Goal: Task Accomplishment & Management: Complete application form

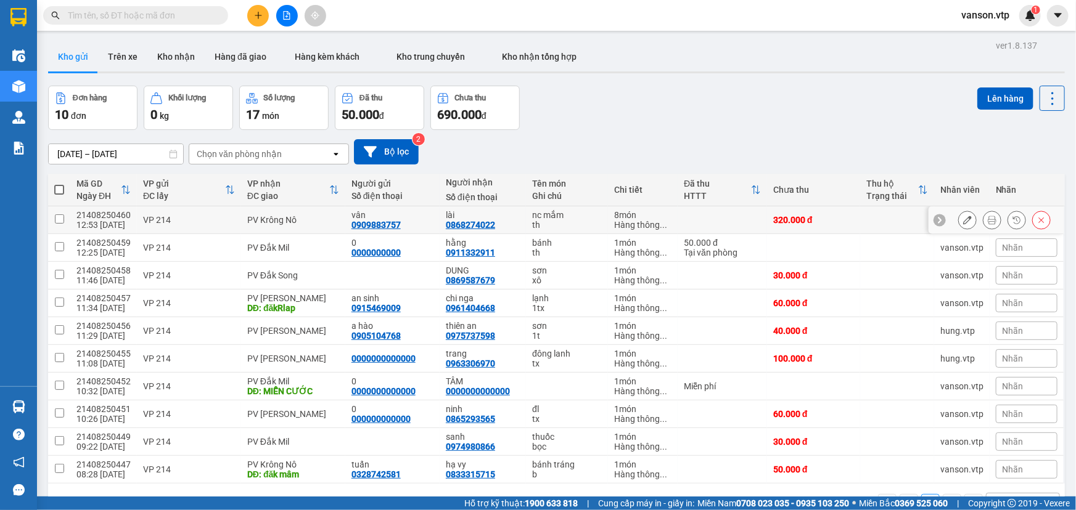
click at [55, 220] on input "checkbox" at bounding box center [59, 218] width 9 height 9
checkbox input "true"
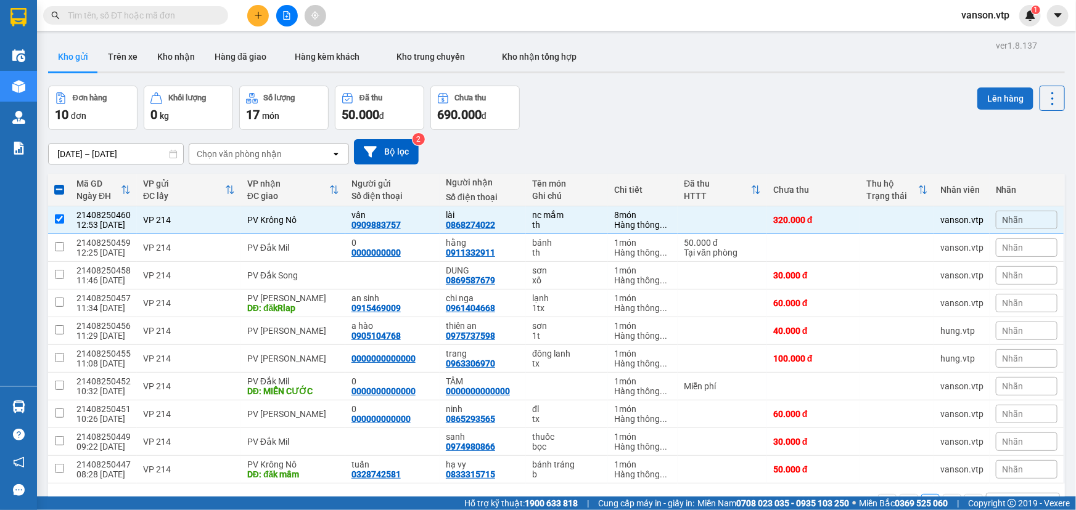
click at [996, 97] on button "Lên hàng" at bounding box center [1005, 99] width 56 height 22
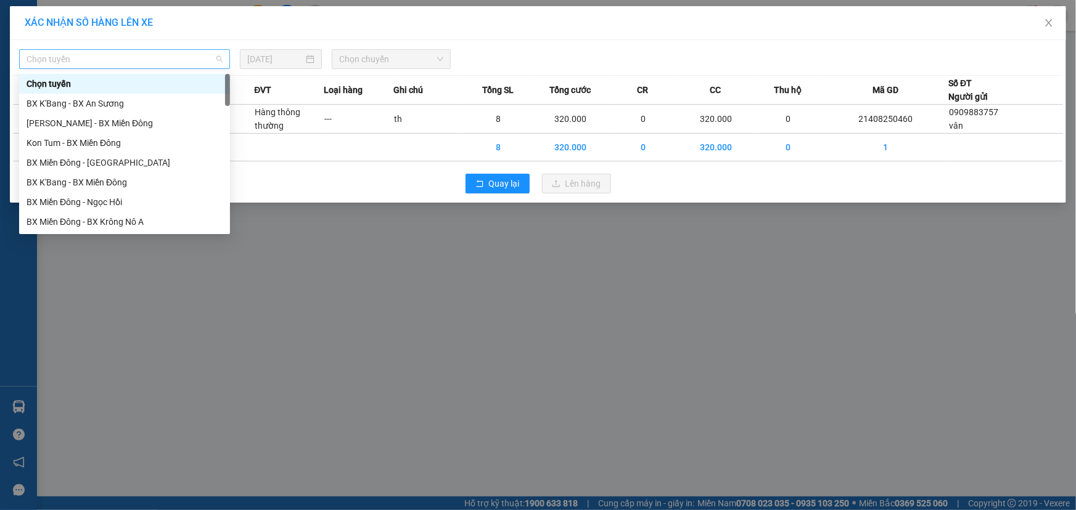
click at [95, 67] on span "Chọn tuyến" at bounding box center [125, 59] width 196 height 18
type input "kn"
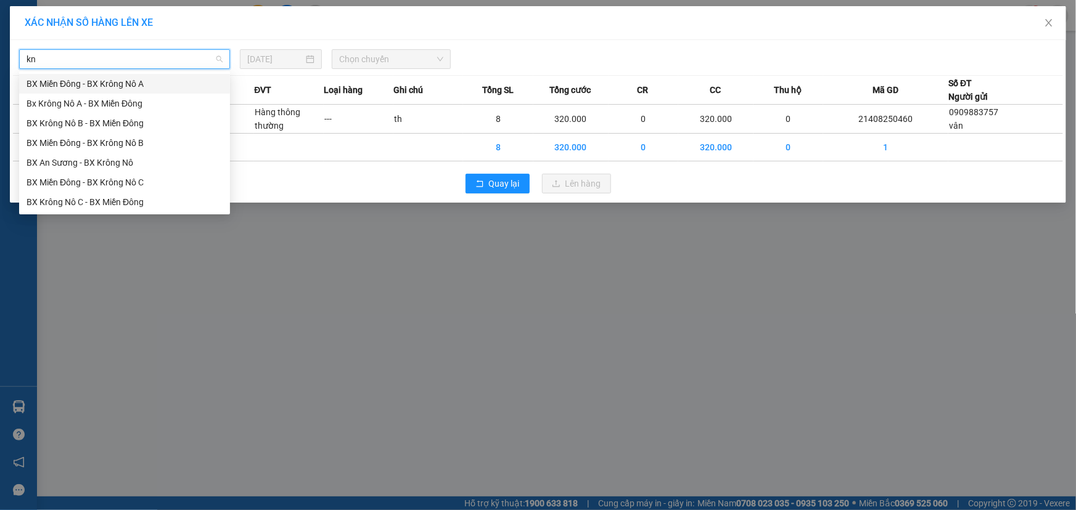
drag, startPoint x: 129, startPoint y: 86, endPoint x: 180, endPoint y: 75, distance: 52.5
click at [129, 86] on div "BX Miền Đông - BX Krông Nô A" at bounding box center [125, 84] width 196 height 14
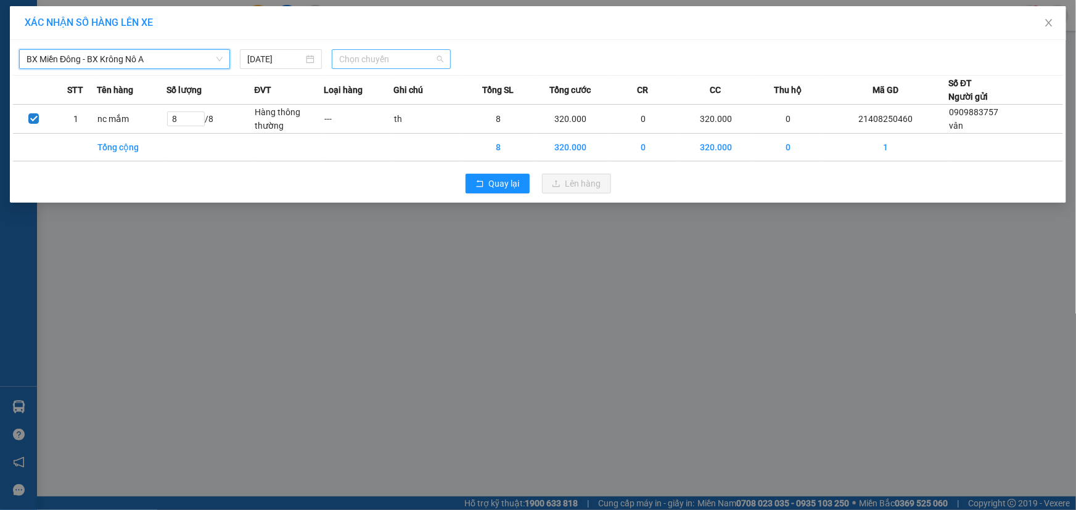
click at [348, 60] on span "Chọn chuyến" at bounding box center [391, 59] width 104 height 18
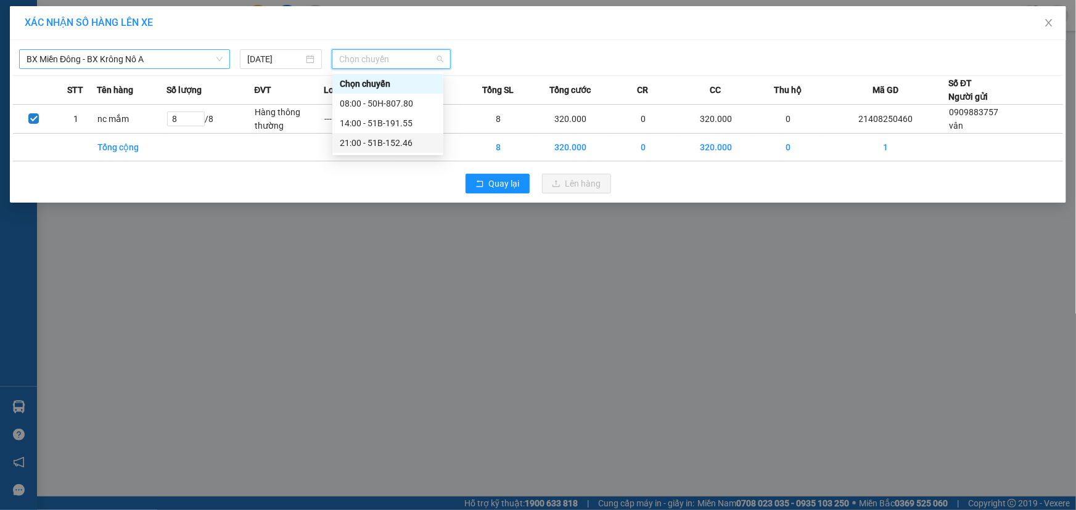
click at [422, 285] on div "XÁC NHẬN SỐ HÀNG LÊN XE BX Miền Đông - BX Krông Nô A [DATE] Chọn chuyến STT Tên…" at bounding box center [538, 255] width 1076 height 510
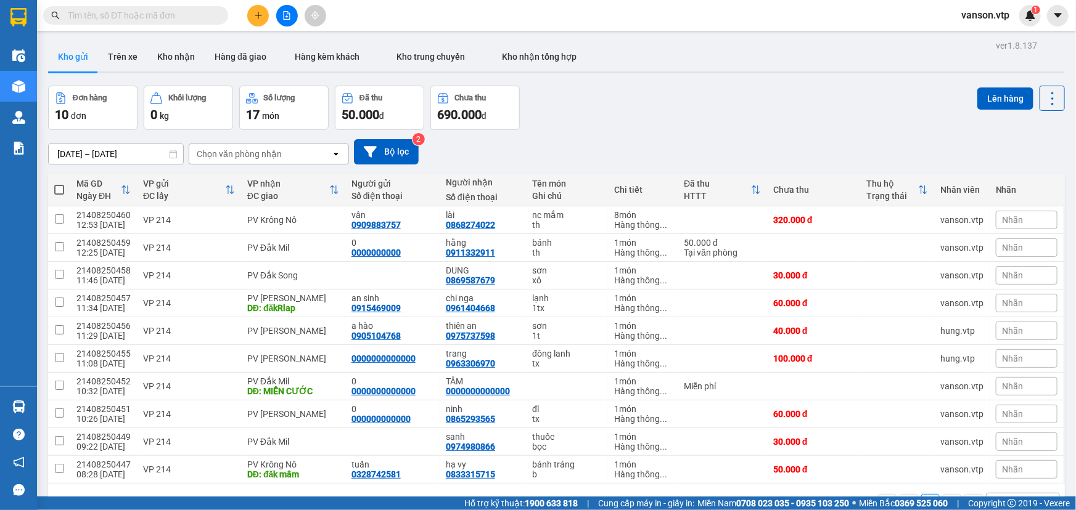
click at [110, 17] on input "text" at bounding box center [140, 16] width 145 height 14
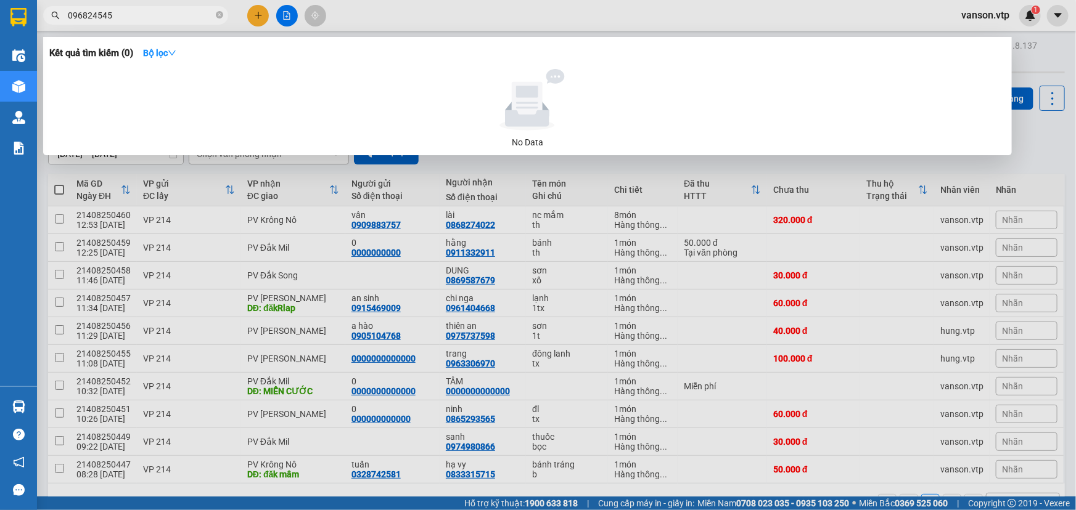
type input "0968245454"
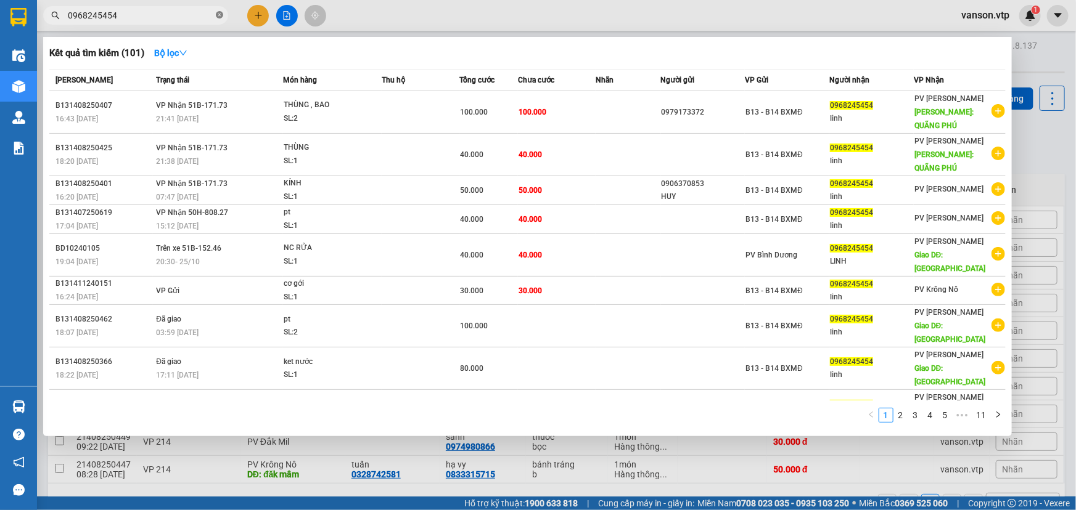
click at [221, 14] on icon "close-circle" at bounding box center [219, 14] width 7 height 7
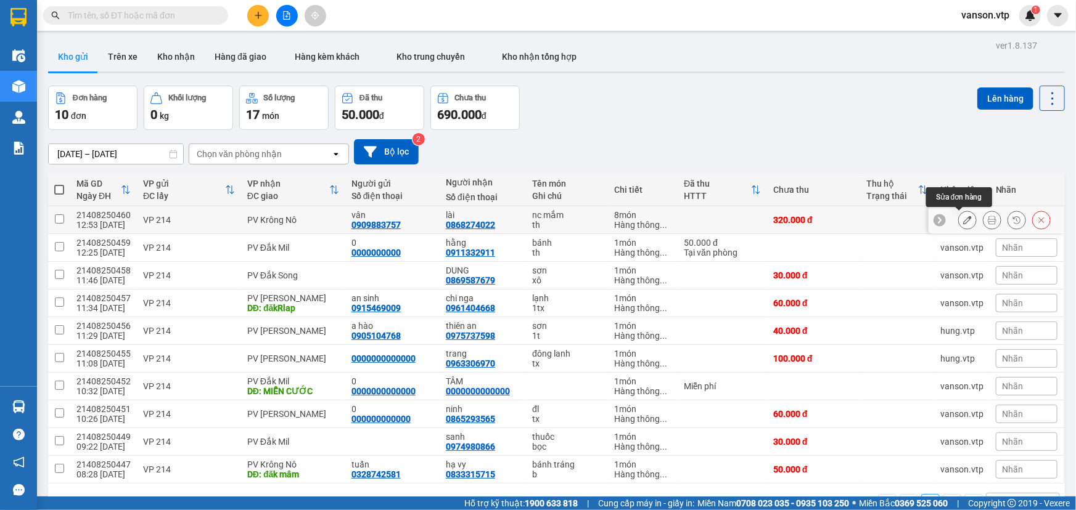
click at [963, 223] on icon at bounding box center [967, 220] width 9 height 9
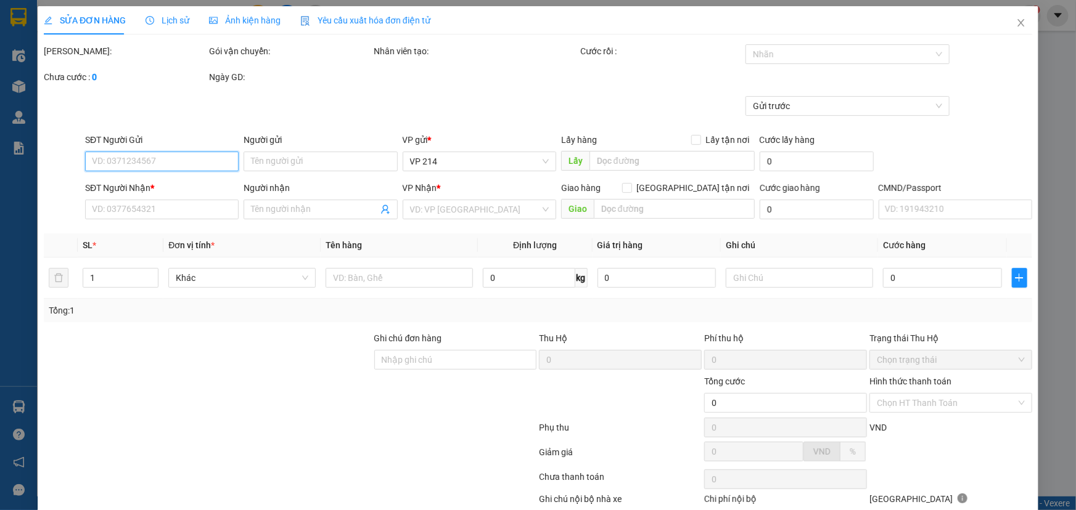
type input "0909883757"
type input "vân"
type input "0868274022"
type input "lài"
type input "320.000"
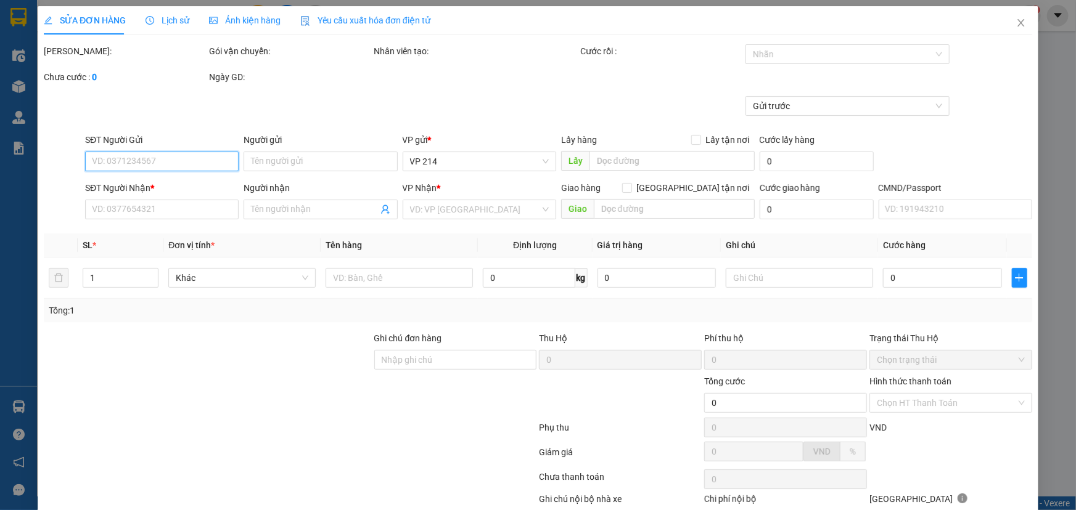
type input "320.000"
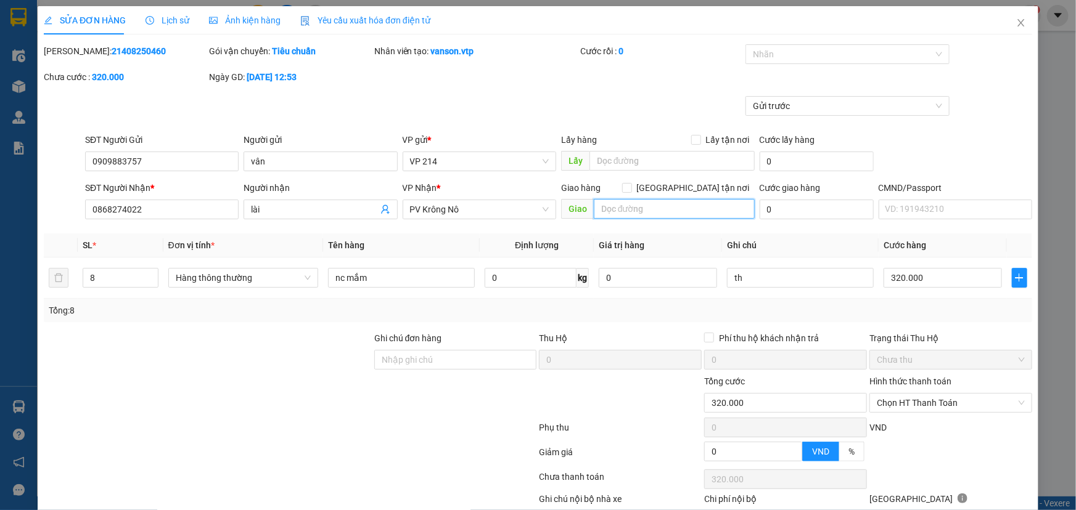
click at [663, 212] on input "text" at bounding box center [674, 209] width 161 height 20
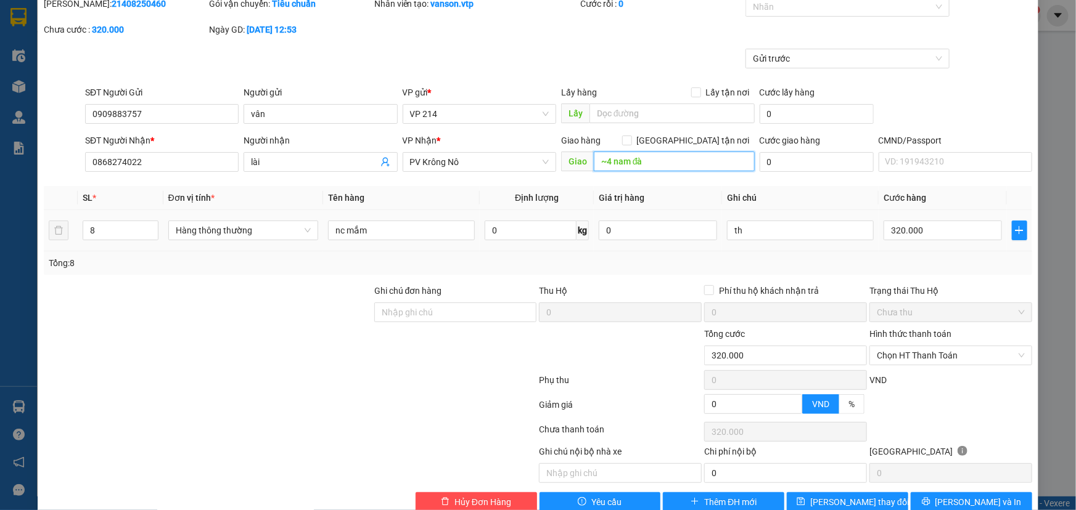
scroll to position [72, 0]
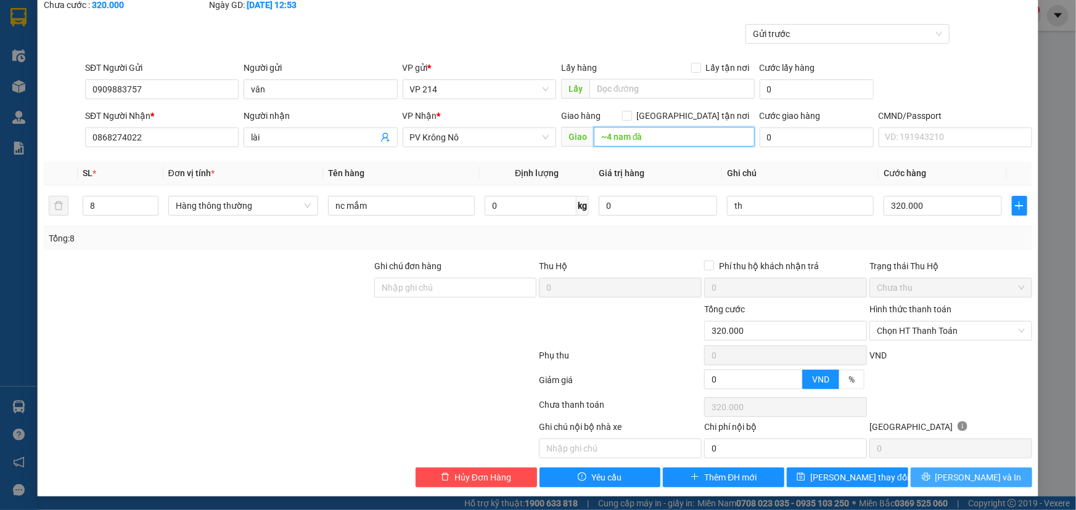
type input "~4 nam đà"
click at [1004, 480] on button "[PERSON_NAME] và In" at bounding box center [970, 478] width 121 height 20
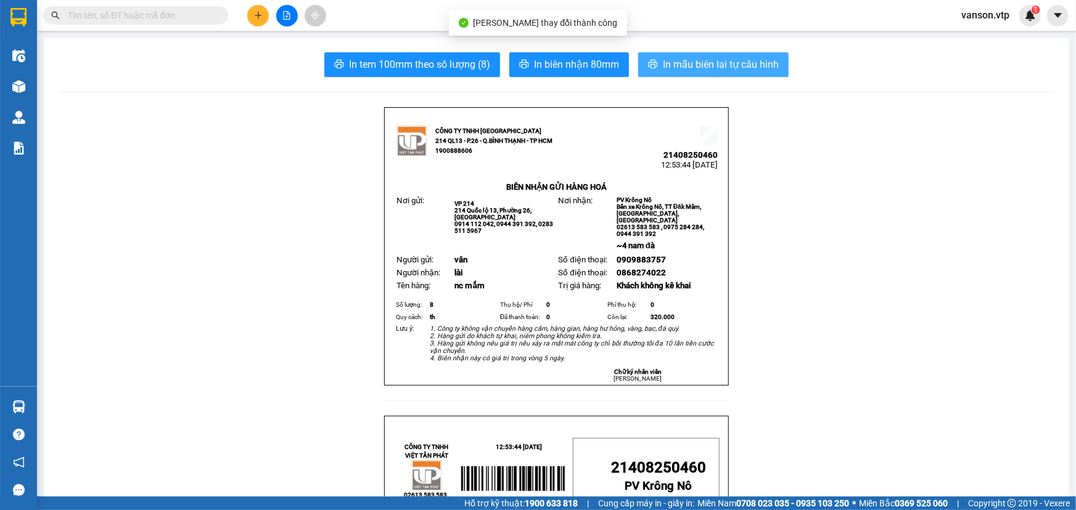
click at [698, 68] on span "In mẫu biên lai tự cấu hình" at bounding box center [721, 64] width 116 height 15
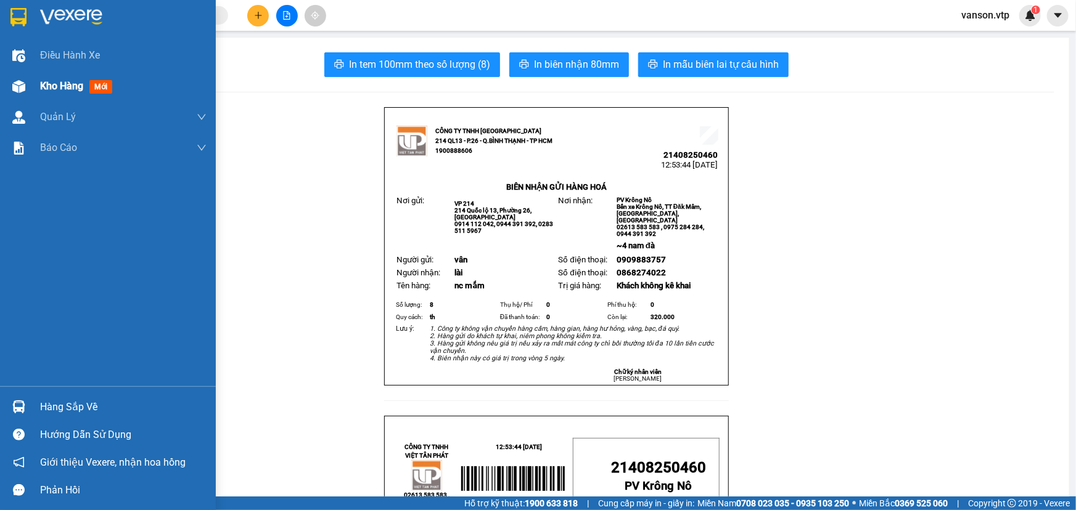
click at [17, 92] on img at bounding box center [18, 86] width 13 height 13
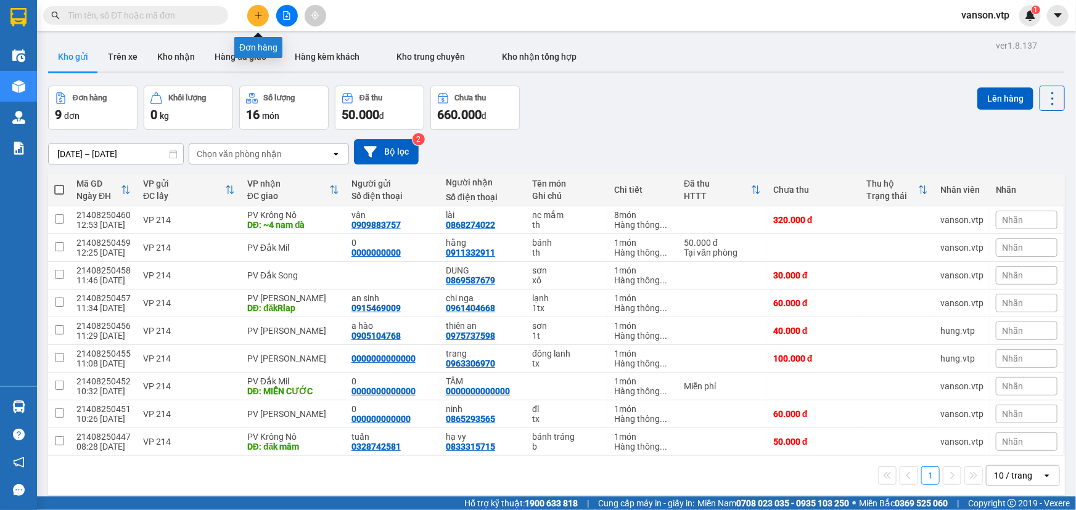
click at [259, 18] on icon "plus" at bounding box center [258, 15] width 9 height 9
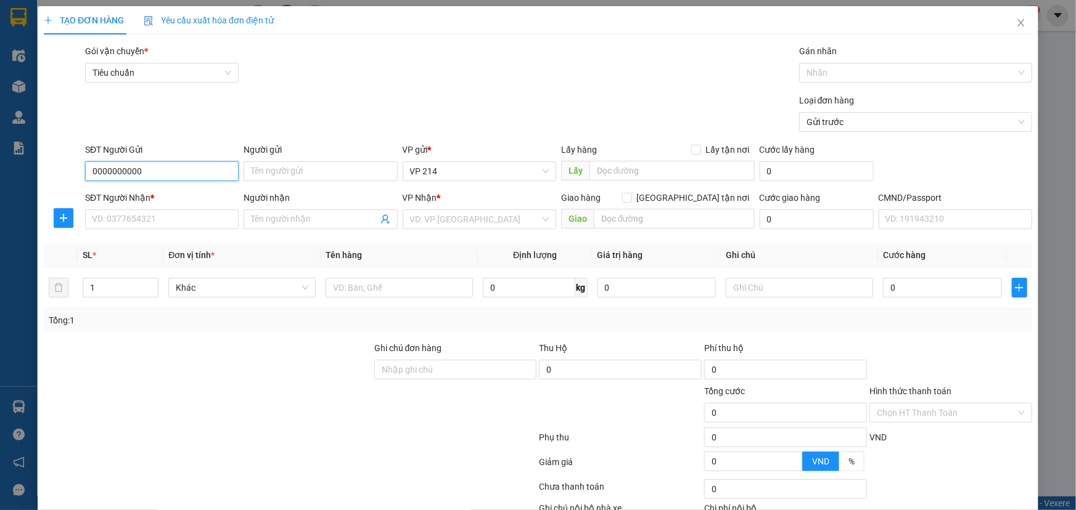
type input "0000000000"
type input "0"
click at [286, 219] on input "Người nhận" at bounding box center [314, 220] width 126 height 14
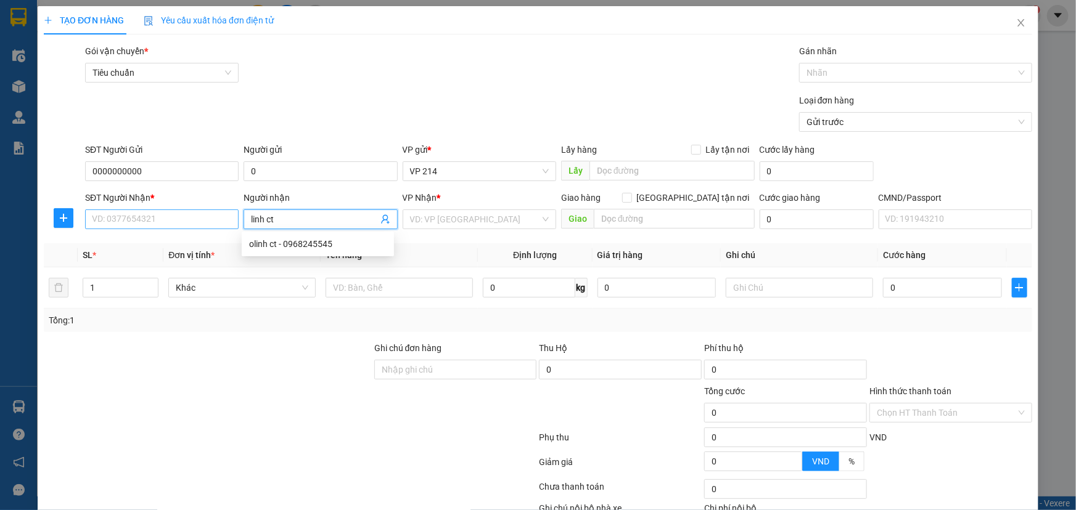
type input "linh ct"
click at [196, 221] on input "SĐT Người Nhận *" at bounding box center [161, 220] width 153 height 20
type input "0968245454"
click at [430, 220] on input "search" at bounding box center [475, 219] width 130 height 18
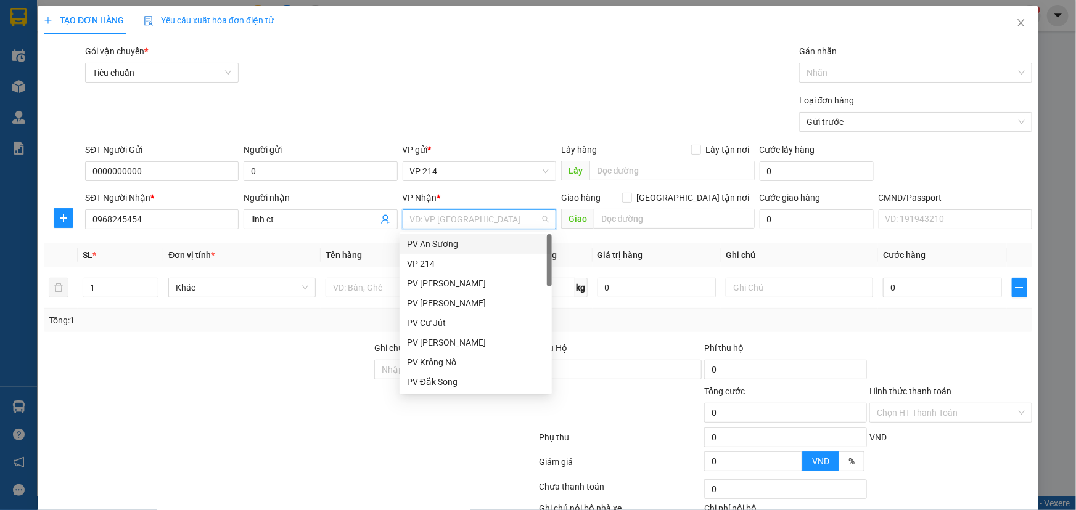
type input "d"
type input "đ"
click at [448, 242] on div "PV [PERSON_NAME]" at bounding box center [475, 244] width 137 height 14
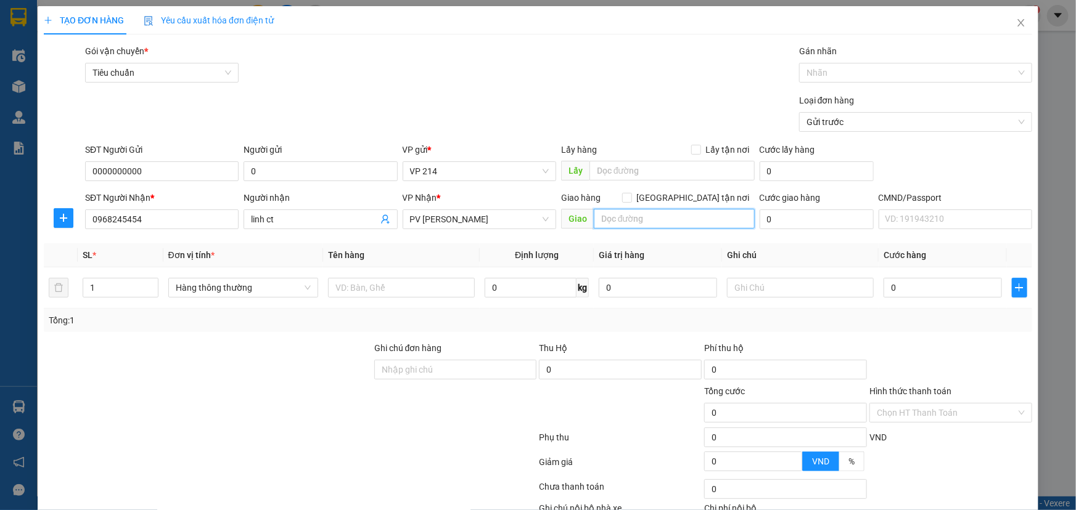
click at [619, 218] on input "text" at bounding box center [674, 219] width 161 height 20
type input "[GEOGRAPHIC_DATA]"
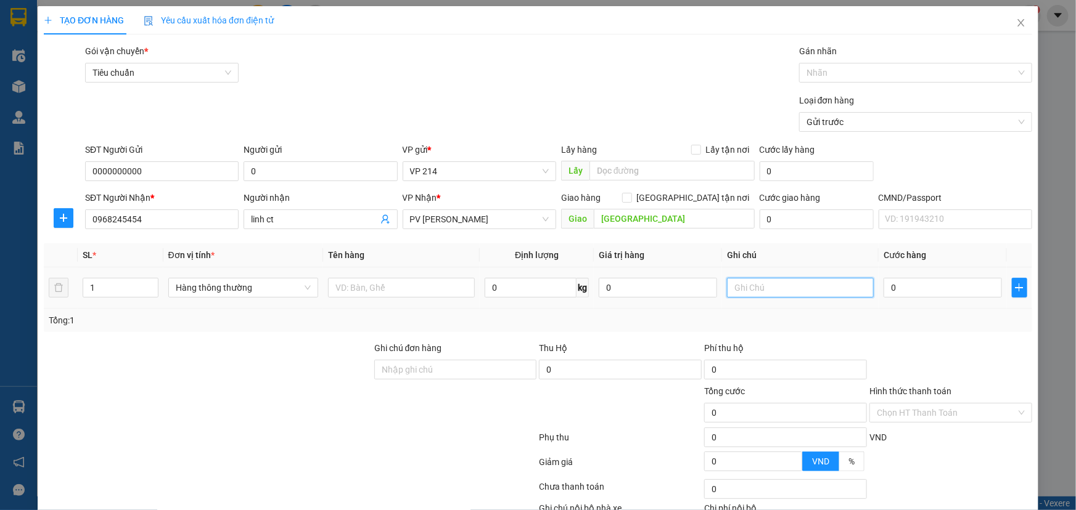
click at [746, 284] on input "text" at bounding box center [800, 288] width 147 height 20
click at [388, 290] on input "text" at bounding box center [401, 288] width 147 height 20
type input "gỗ"
click at [752, 296] on input "text" at bounding box center [800, 288] width 147 height 20
type input "th"
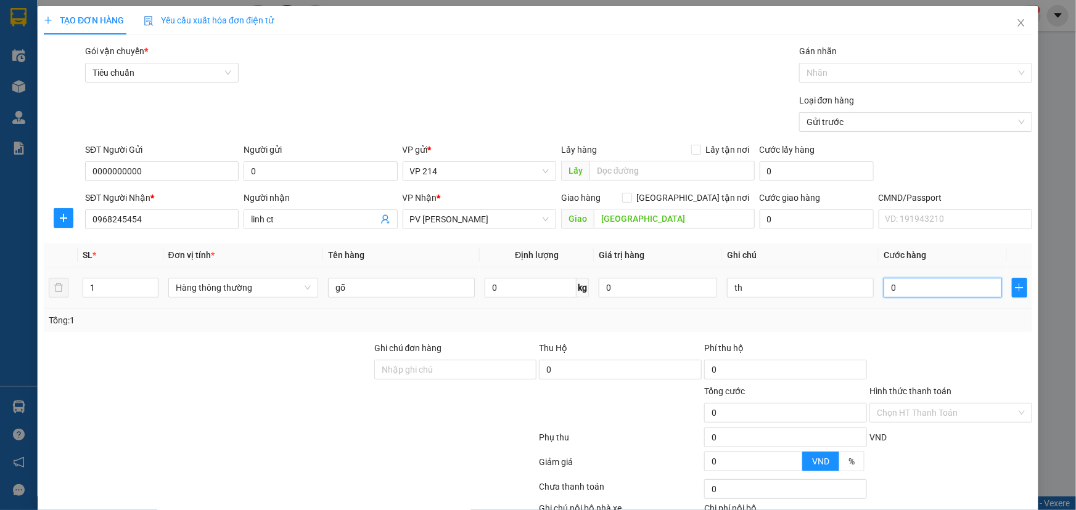
click at [887, 289] on input "0" at bounding box center [942, 288] width 118 height 20
type input "1"
type input "10"
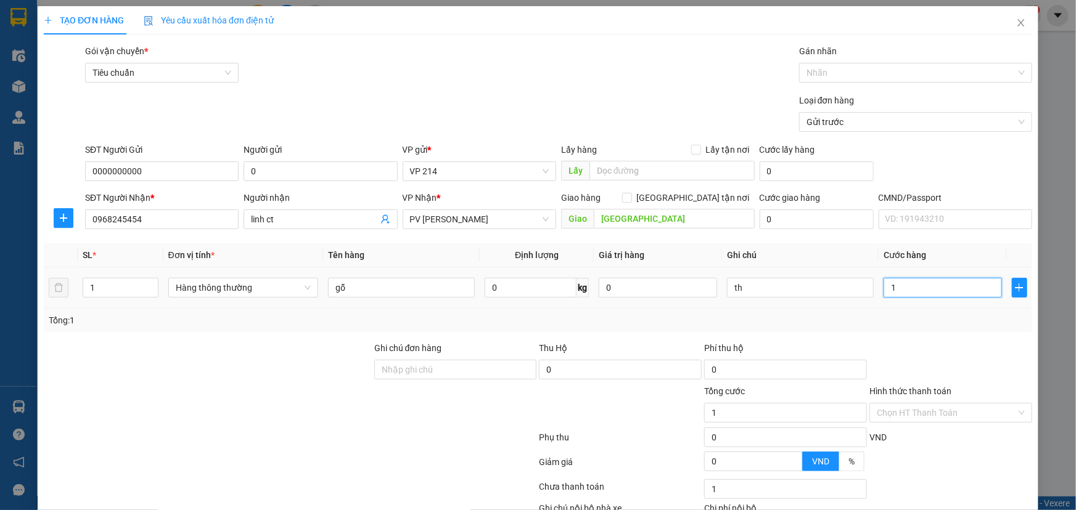
type input "10"
type input "100"
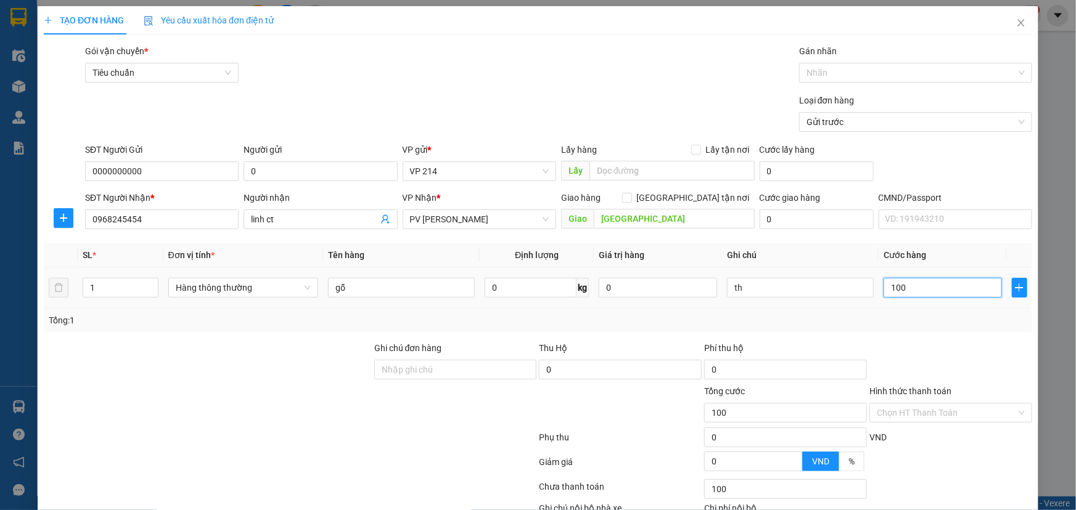
type input "1.000"
type input "10.000"
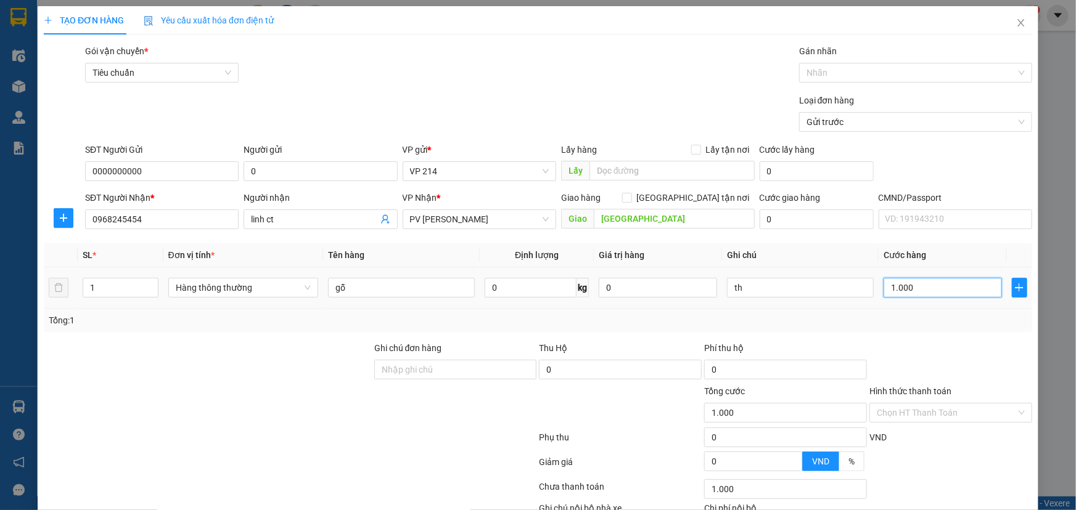
type input "10.000"
type input "100.000"
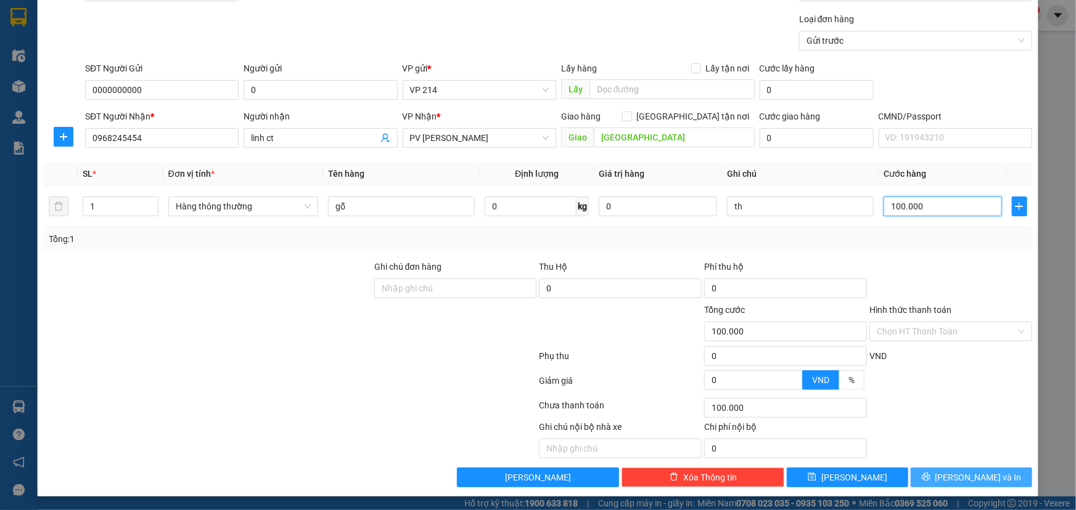
type input "100.000"
click at [958, 471] on span "[PERSON_NAME] và In" at bounding box center [978, 478] width 86 height 14
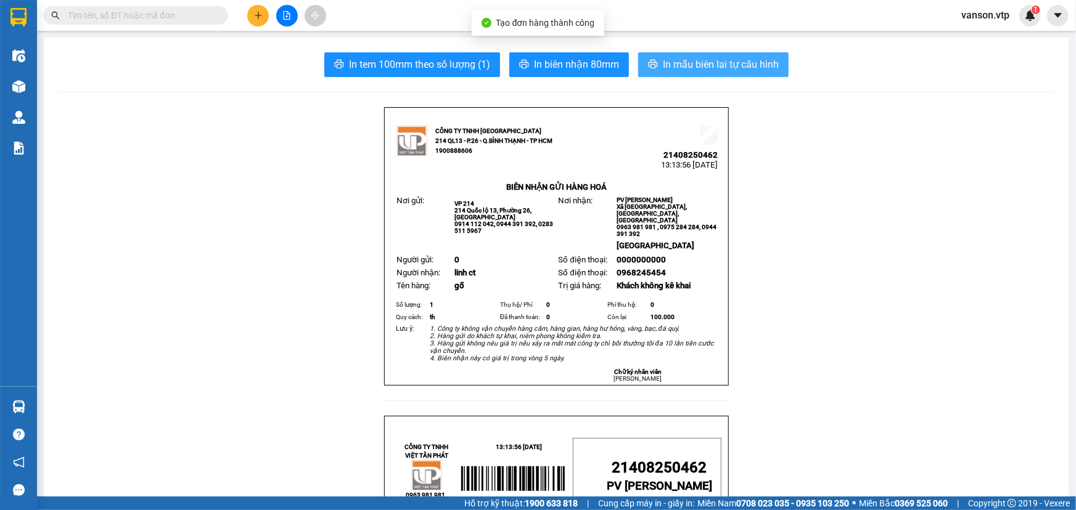
click at [678, 55] on button "In mẫu biên lai tự cấu hình" at bounding box center [713, 64] width 150 height 25
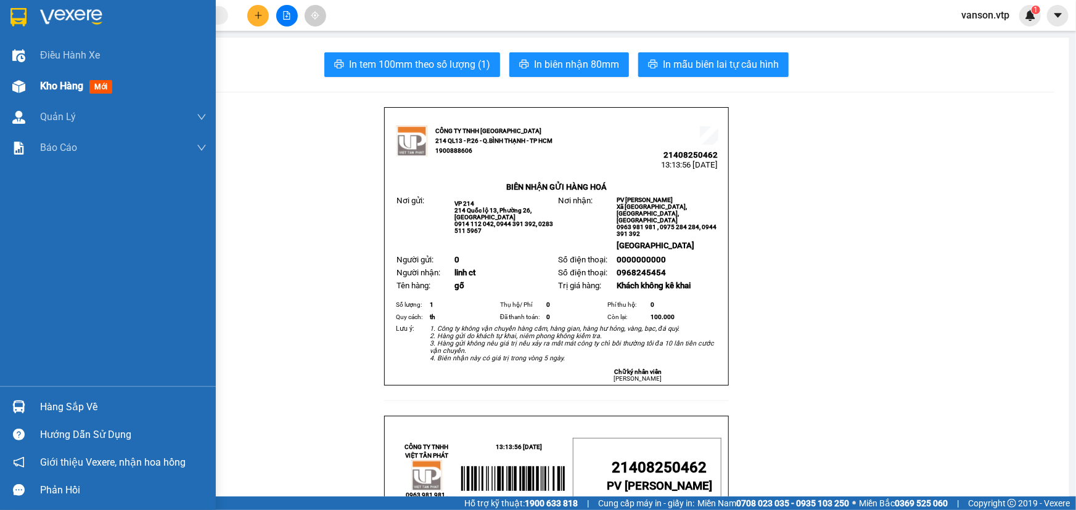
click at [23, 81] on img at bounding box center [18, 86] width 13 height 13
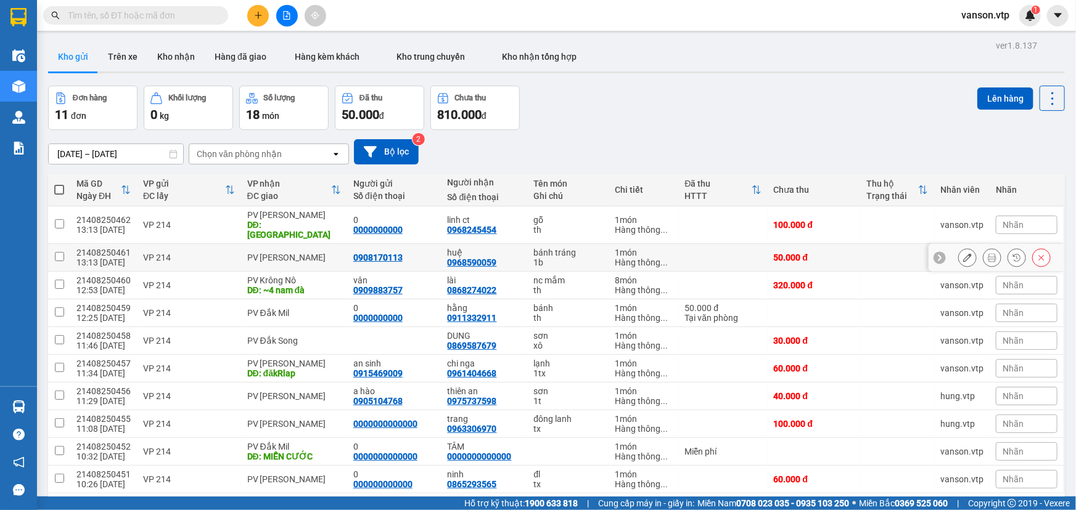
click at [57, 252] on input "checkbox" at bounding box center [59, 256] width 9 height 9
checkbox input "true"
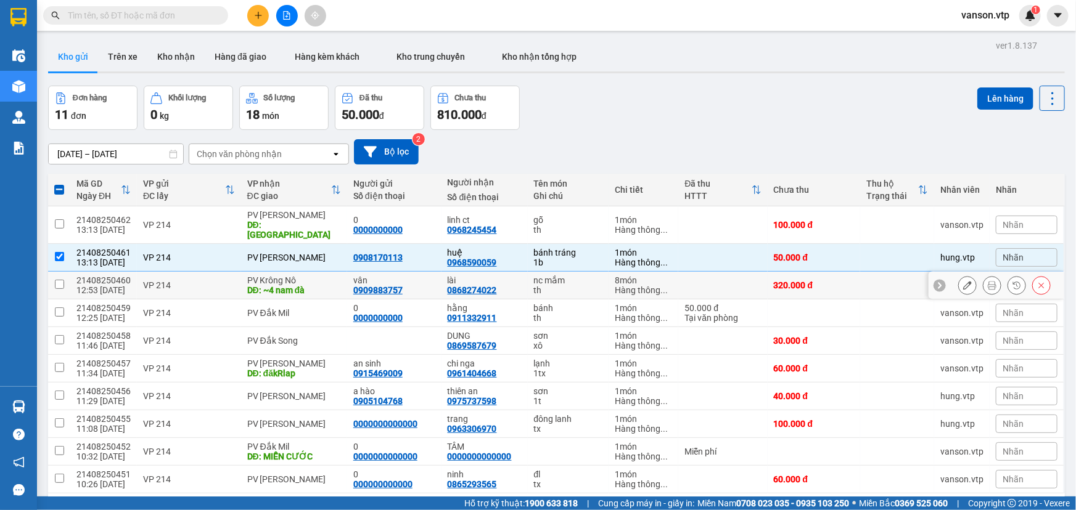
click at [58, 280] on input "checkbox" at bounding box center [59, 284] width 9 height 9
checkbox input "true"
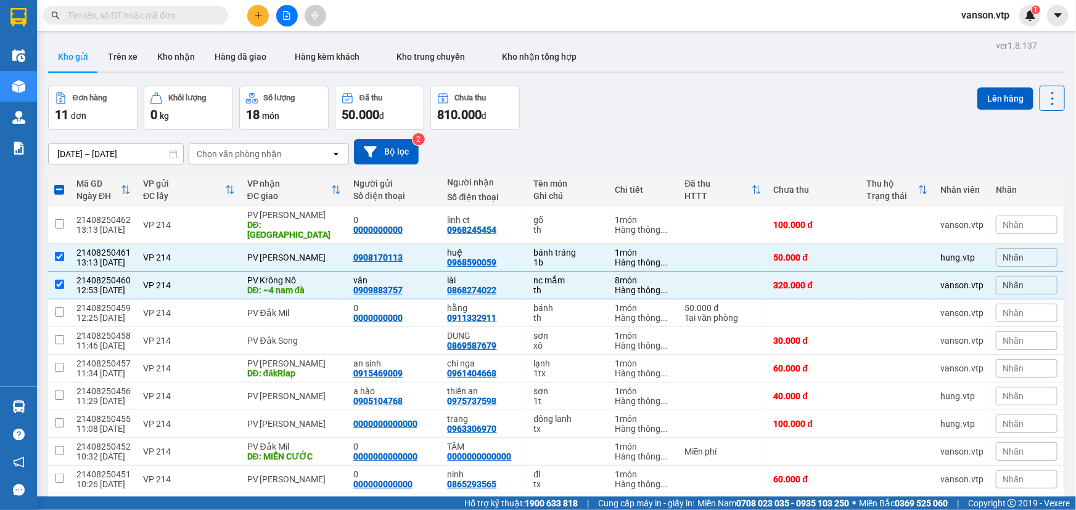
click at [61, 190] on span at bounding box center [59, 190] width 10 height 10
click at [59, 184] on input "checkbox" at bounding box center [59, 184] width 0 height 0
checkbox input "true"
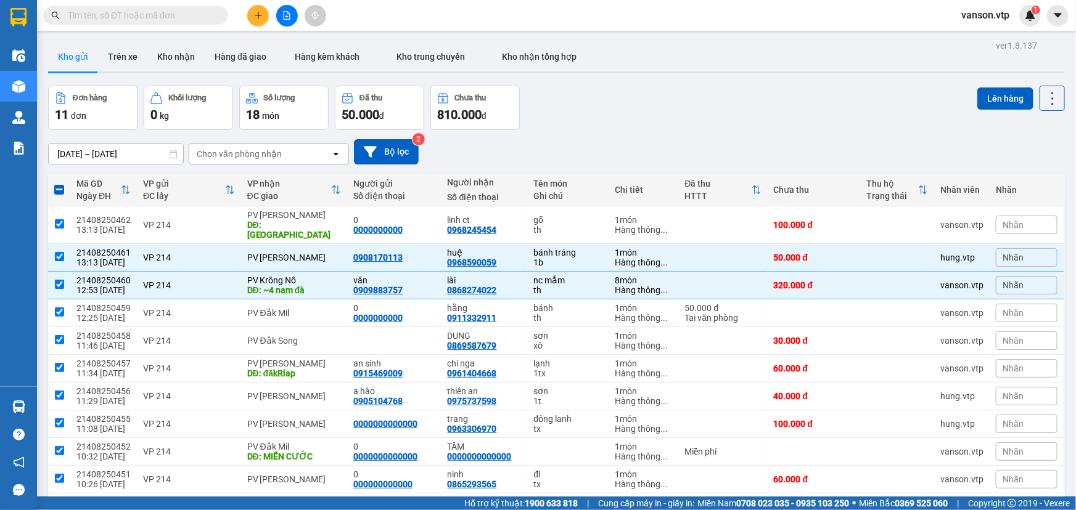
checkbox input "true"
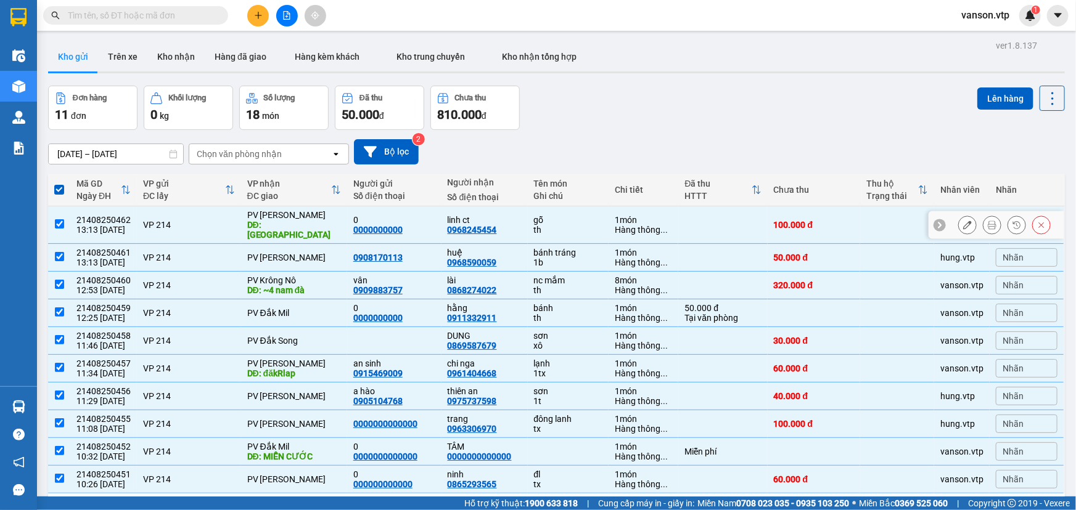
click at [62, 222] on input "checkbox" at bounding box center [59, 223] width 9 height 9
checkbox input "false"
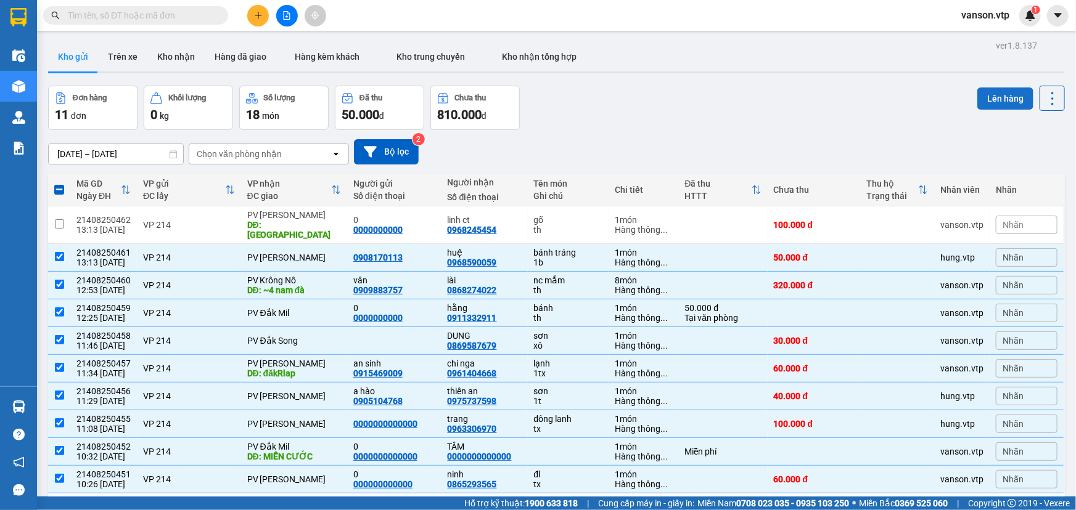
click at [1000, 103] on button "Lên hàng" at bounding box center [1005, 99] width 56 height 22
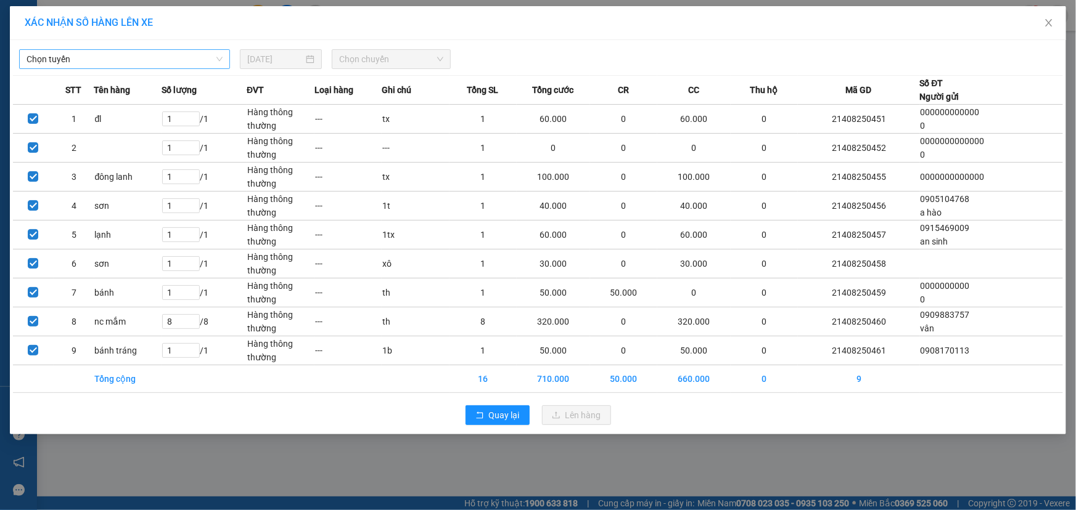
click at [210, 68] on span "Chọn tuyến" at bounding box center [125, 59] width 196 height 18
type input "kn"
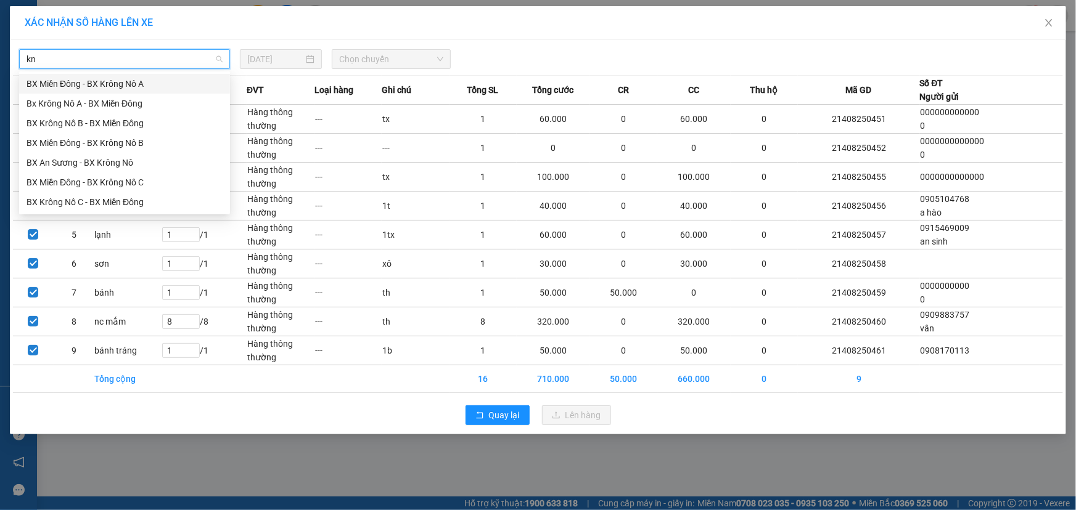
click at [131, 83] on div "BX Miền Đông - BX Krông Nô A" at bounding box center [125, 84] width 196 height 14
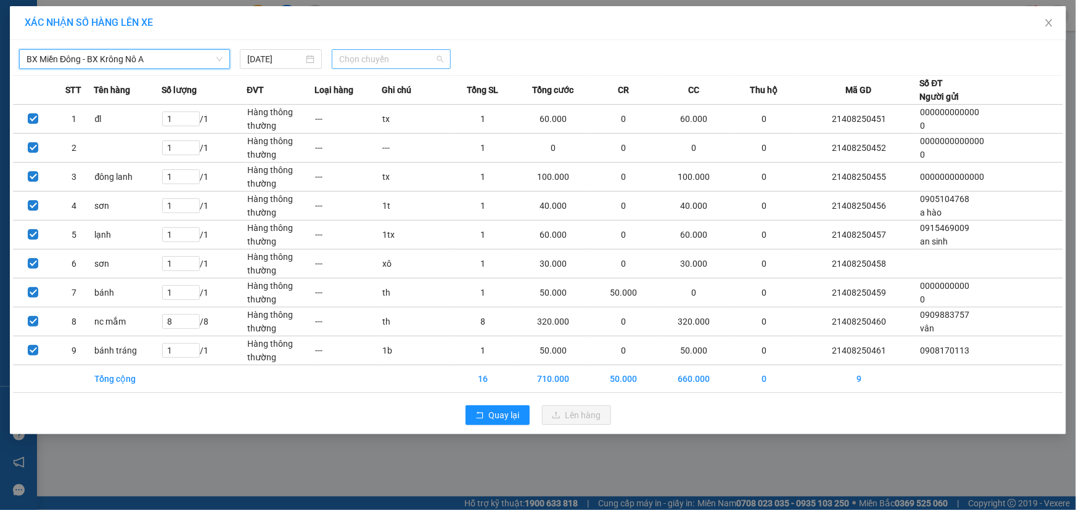
click at [399, 56] on span "Chọn chuyến" at bounding box center [391, 59] width 104 height 18
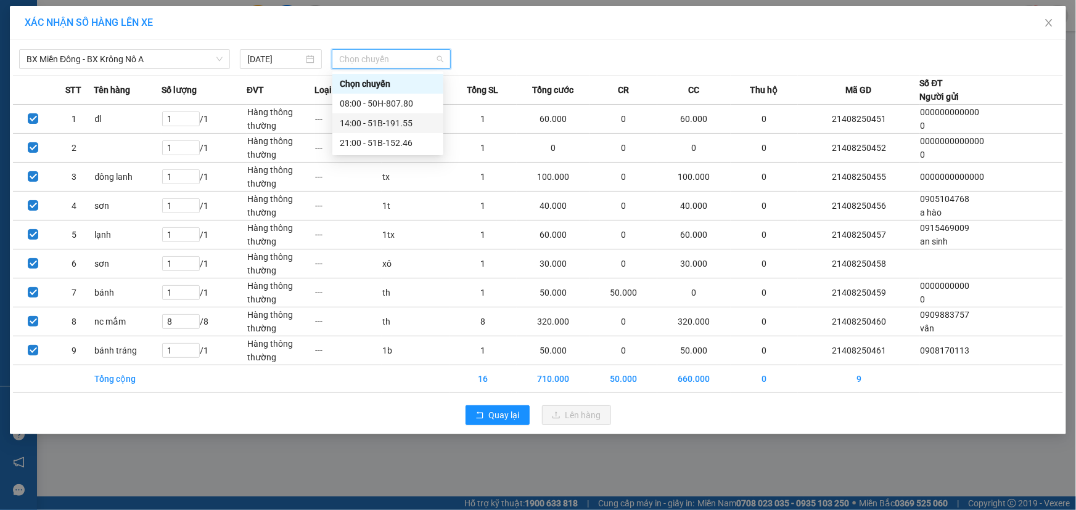
click at [390, 125] on div "14:00 - 51B-191.55" at bounding box center [388, 123] width 96 height 14
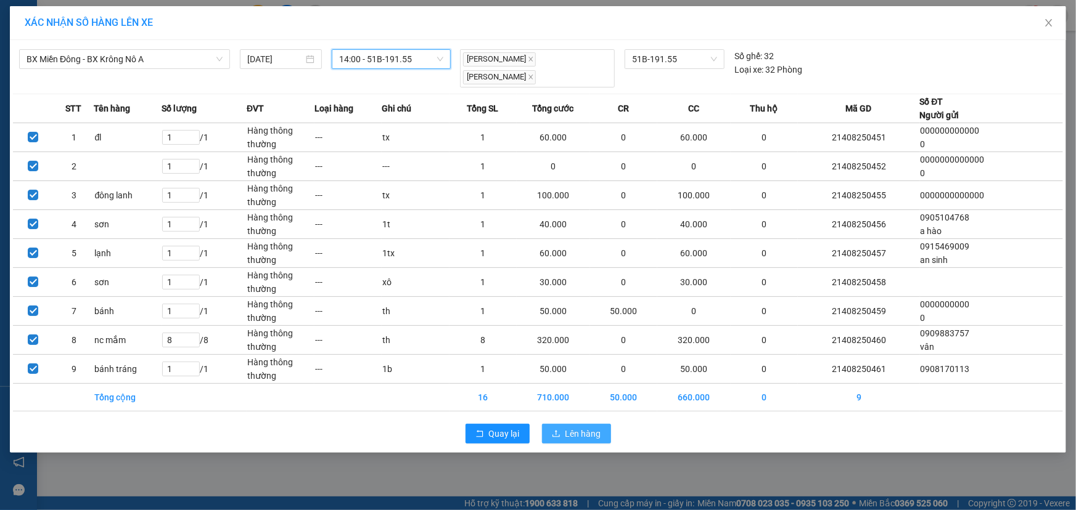
click at [571, 427] on span "Lên hàng" at bounding box center [583, 434] width 36 height 14
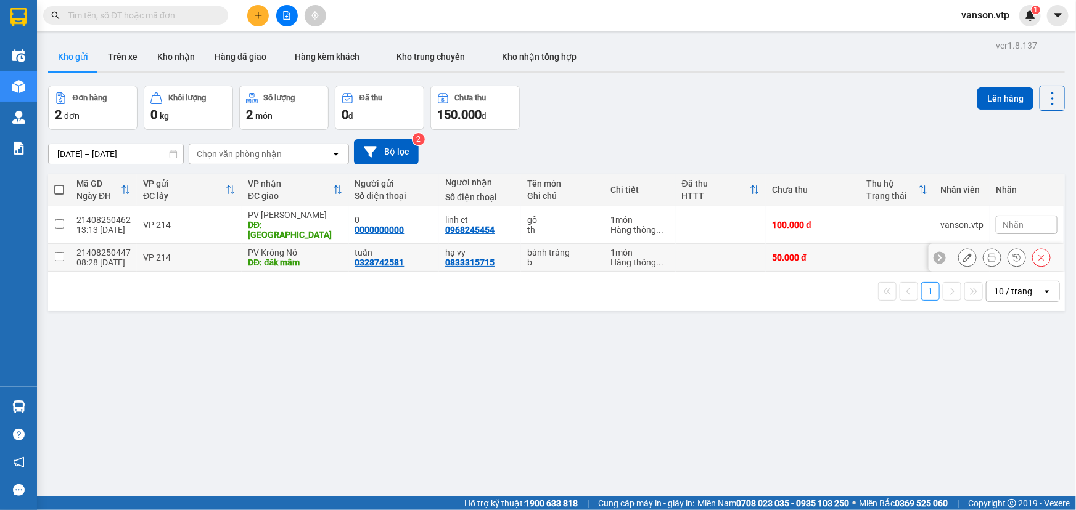
click at [62, 253] on td at bounding box center [59, 258] width 22 height 28
checkbox input "true"
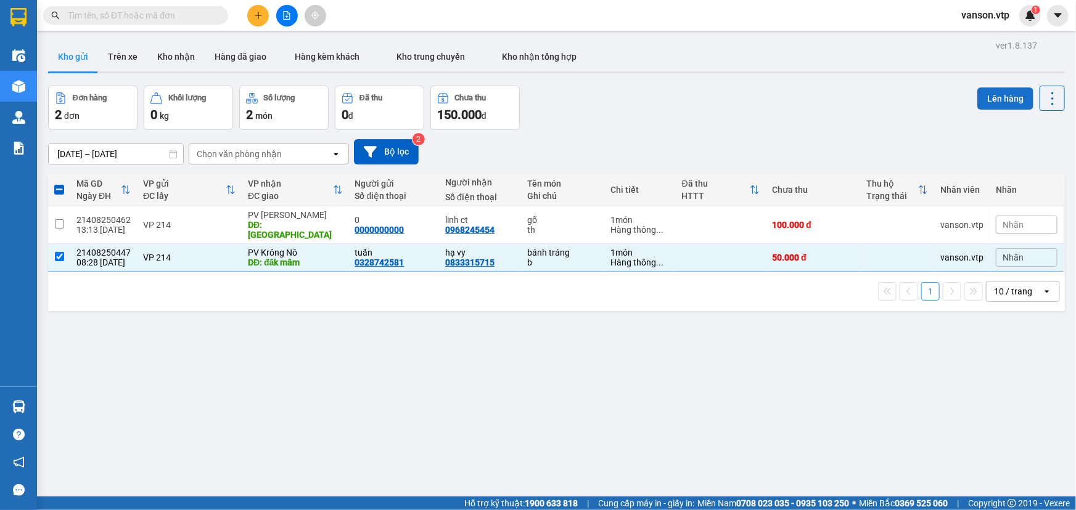
click at [994, 105] on button "Lên hàng" at bounding box center [1005, 99] width 56 height 22
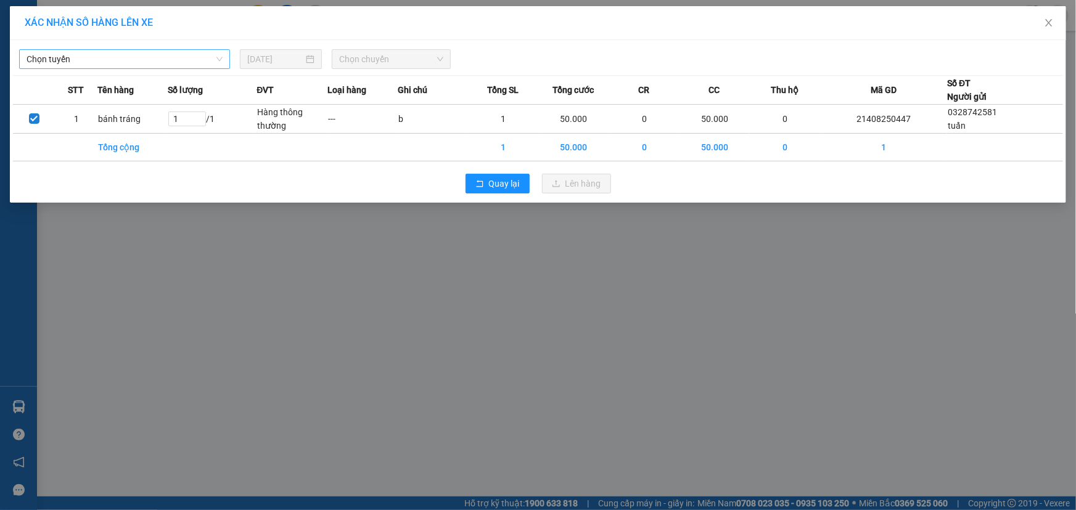
click at [153, 65] on span "Chọn tuyến" at bounding box center [125, 59] width 196 height 18
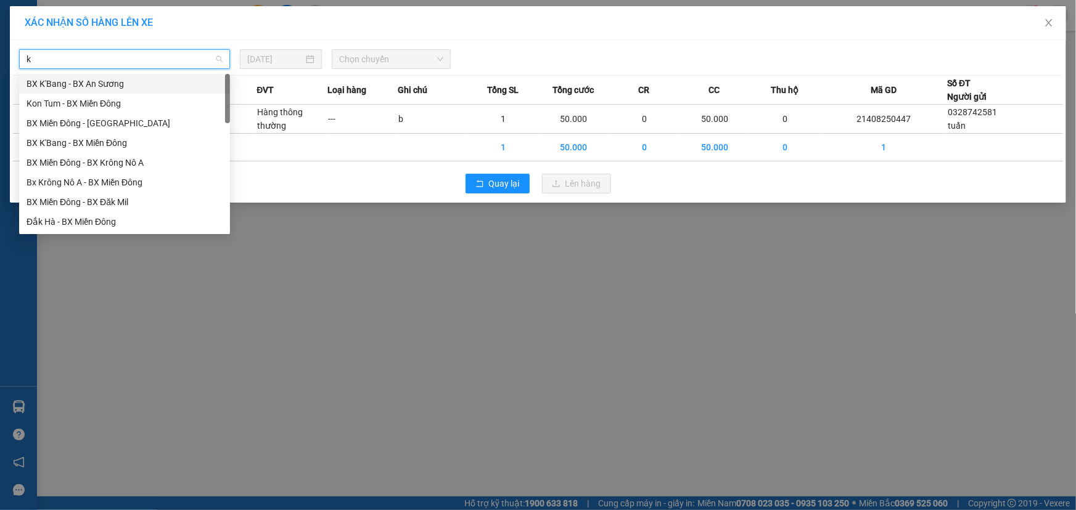
type input "kn"
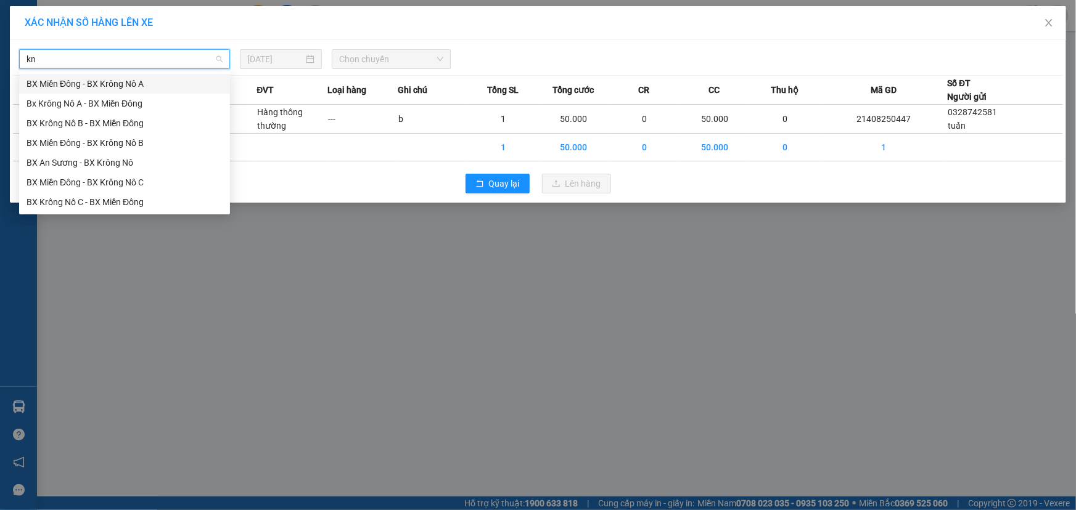
click at [153, 87] on div "BX Miền Đông - BX Krông Nô A" at bounding box center [125, 84] width 196 height 14
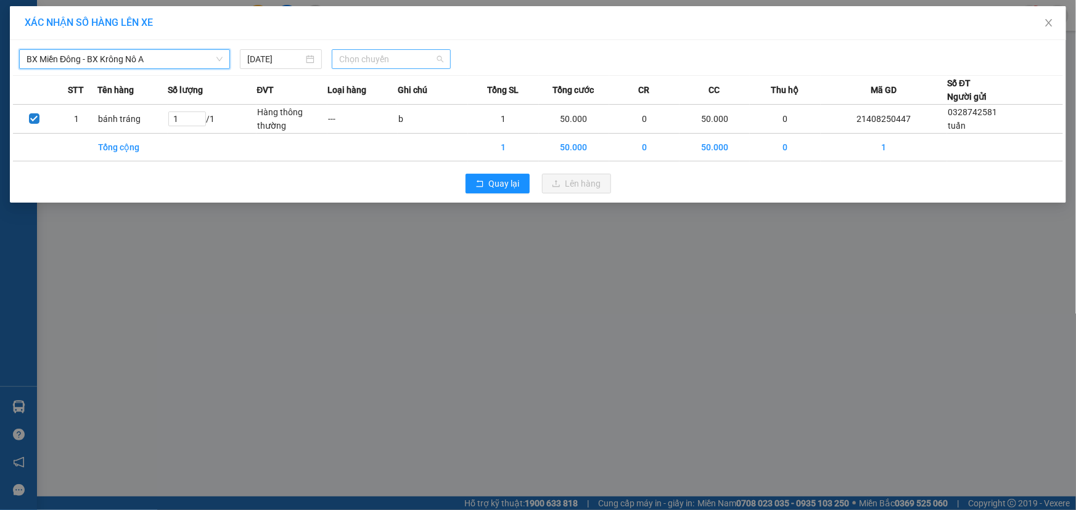
click at [394, 58] on span "Chọn chuyến" at bounding box center [391, 59] width 104 height 18
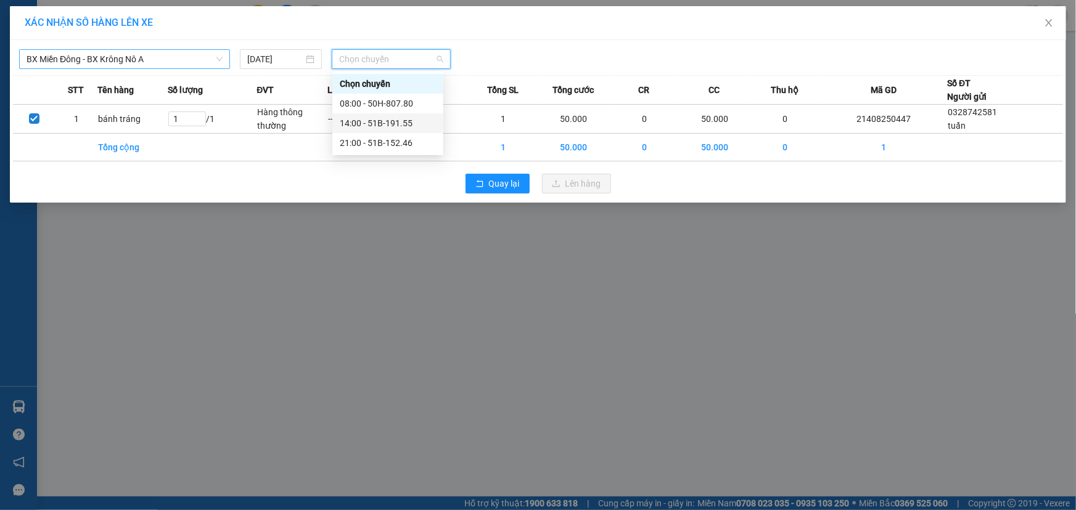
click at [387, 123] on div "14:00 - 51B-191.55" at bounding box center [388, 123] width 96 height 14
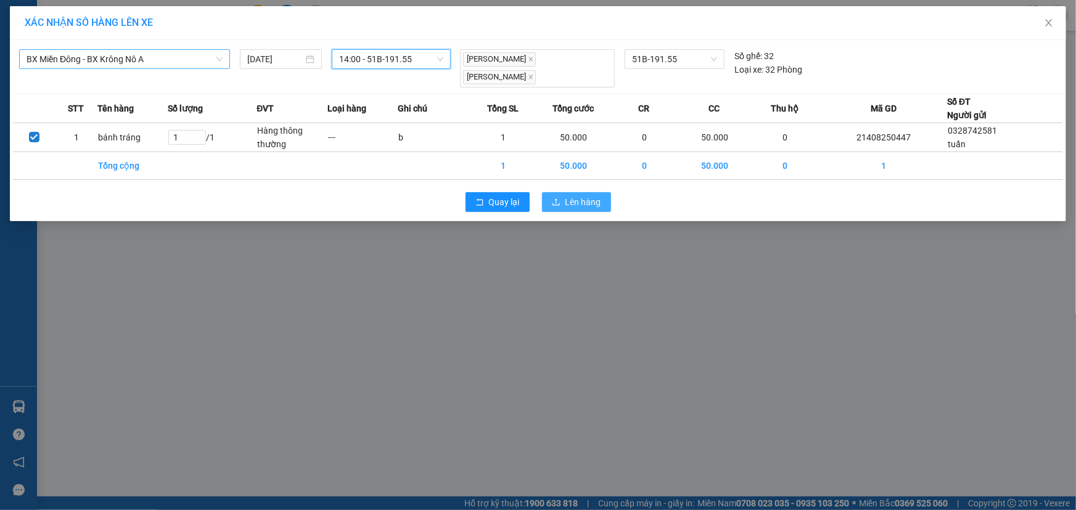
click at [572, 195] on span "Lên hàng" at bounding box center [583, 202] width 36 height 14
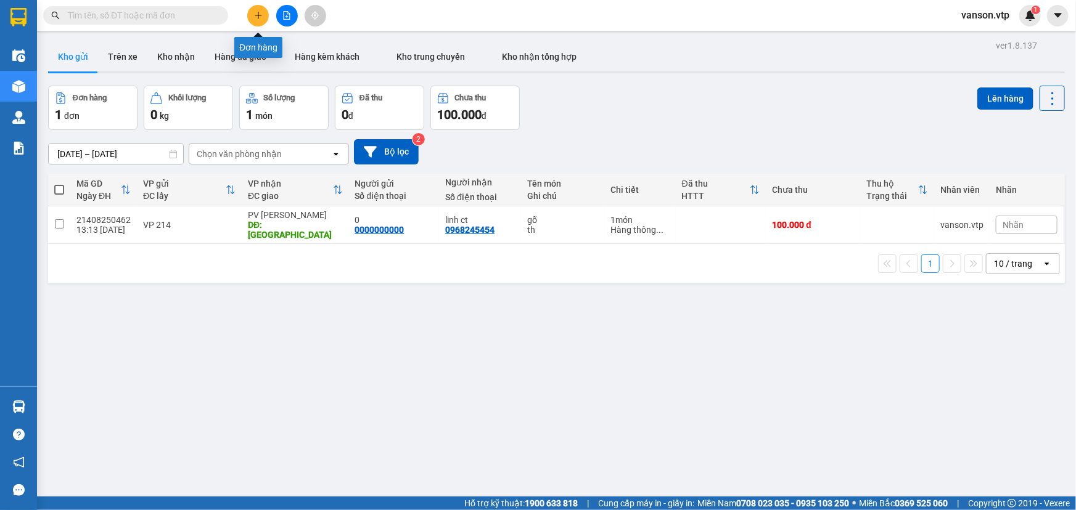
click at [259, 12] on icon "plus" at bounding box center [258, 15] width 9 height 9
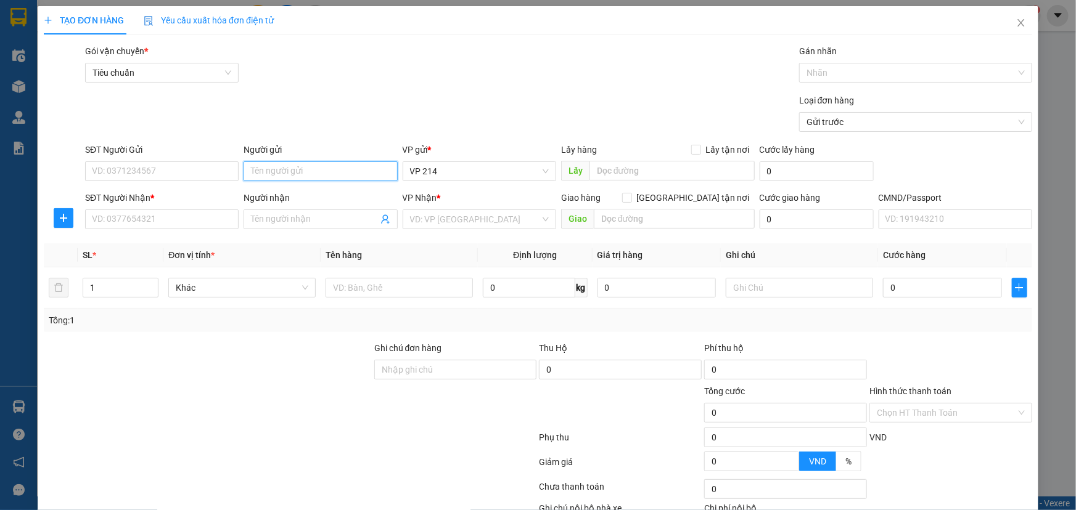
click at [285, 174] on input "Người gửi" at bounding box center [319, 171] width 153 height 20
type input "0"
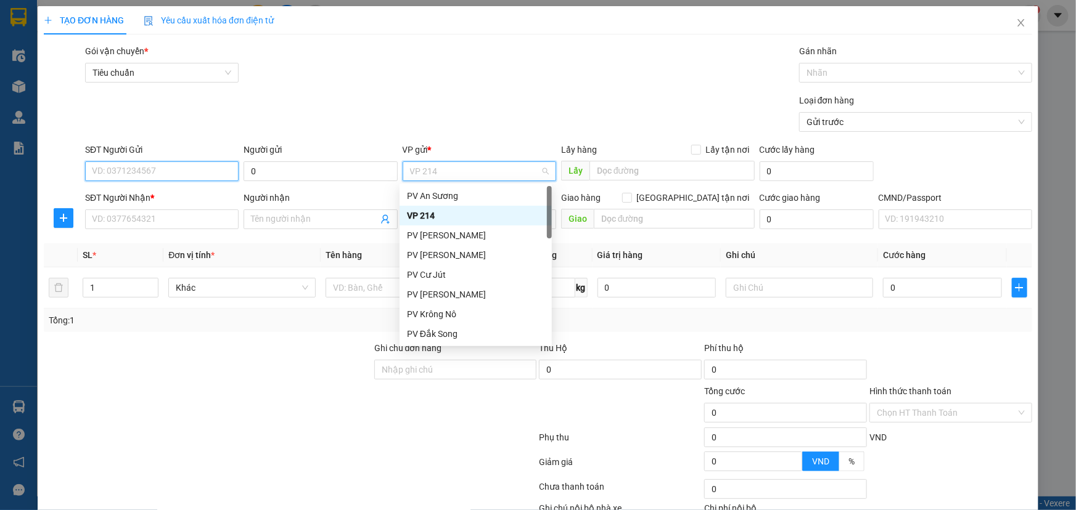
click at [197, 178] on input "SĐT Người Gửi" at bounding box center [161, 171] width 153 height 20
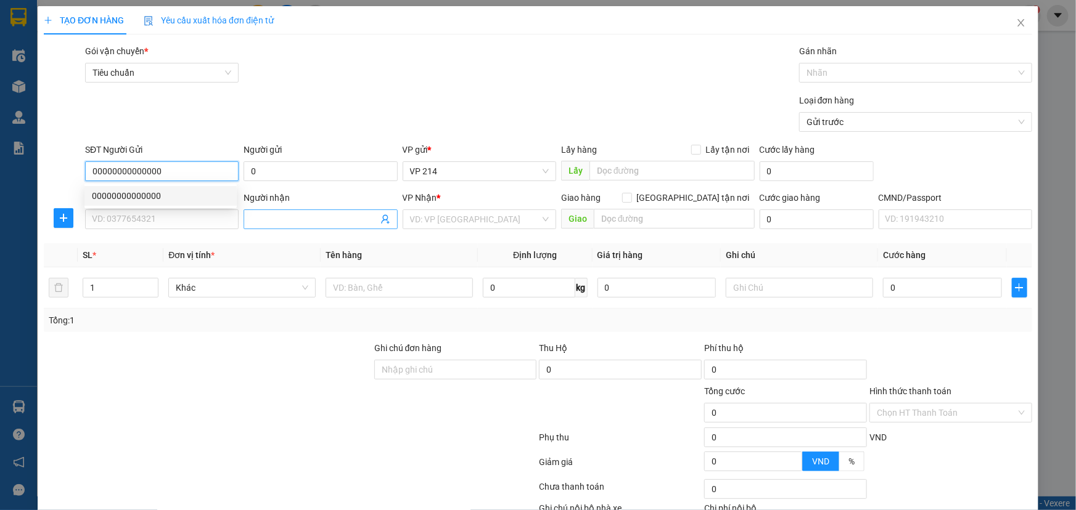
type input "00000000000000"
click at [295, 218] on input "Người nhận" at bounding box center [314, 220] width 126 height 14
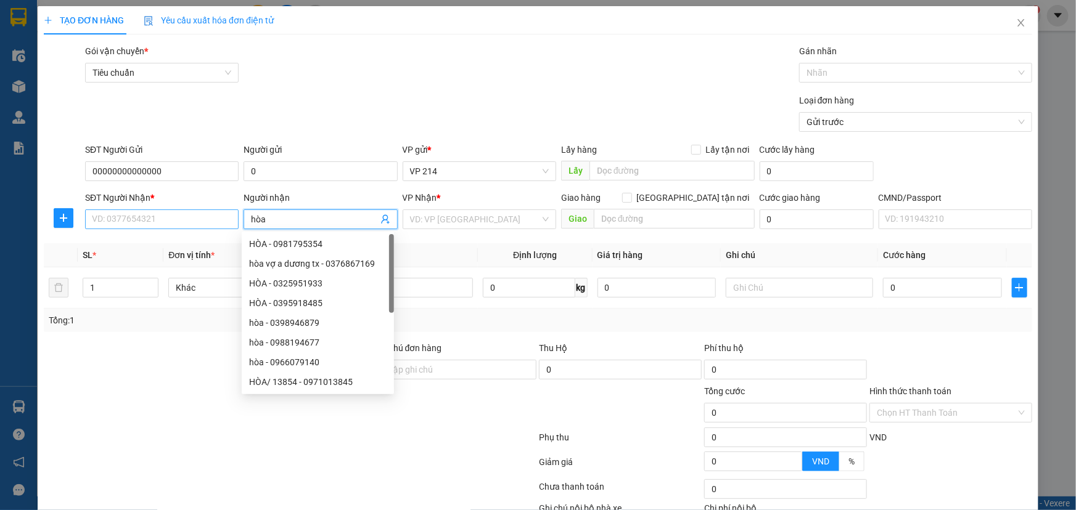
type input "hòa"
click at [196, 222] on input "SĐT Người Nhận *" at bounding box center [161, 220] width 153 height 20
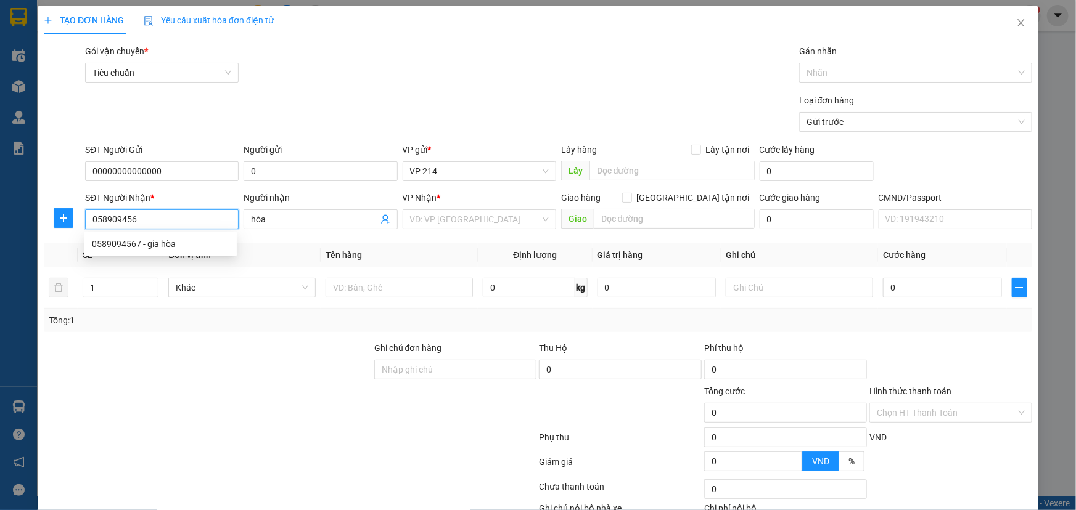
type input "0589094567"
click at [179, 247] on div "0589094567 - gia hòa" at bounding box center [160, 244] width 137 height 14
type input "gia hòa"
drag, startPoint x: 150, startPoint y: 221, endPoint x: 67, endPoint y: 233, distance: 84.1
click at [67, 233] on div "SĐT Người Nhận * 0589094567 Người nhận gia hòa VP Nhận * PV Đắk Mil Giao hàng […" at bounding box center [538, 212] width 991 height 43
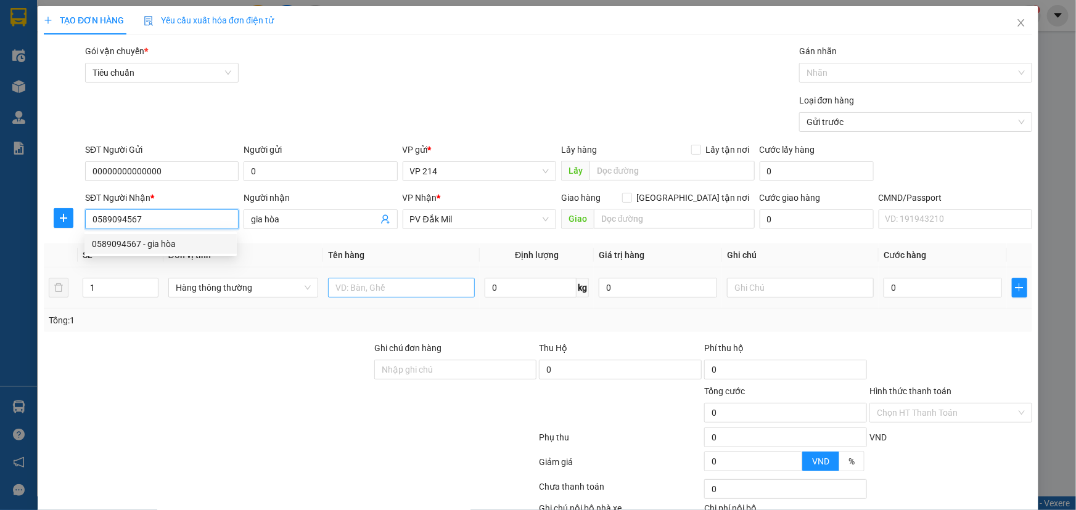
type input "0589094567"
click at [391, 288] on input "text" at bounding box center [401, 288] width 147 height 20
type input "d"
type input "đồ"
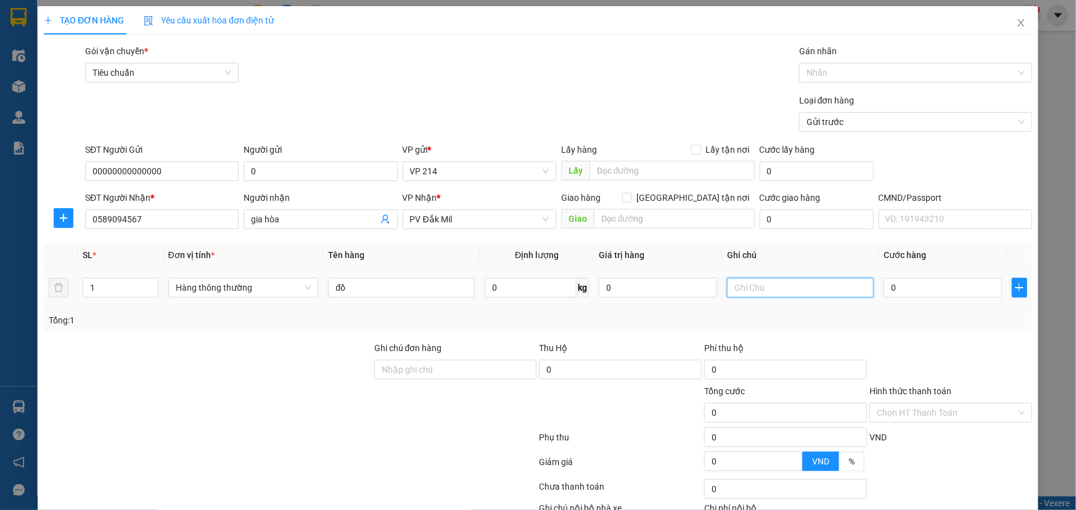
click at [738, 287] on input "text" at bounding box center [800, 288] width 147 height 20
click at [137, 287] on input "1" at bounding box center [120, 288] width 75 height 18
type input "6"
click at [748, 292] on input "text" at bounding box center [800, 288] width 147 height 20
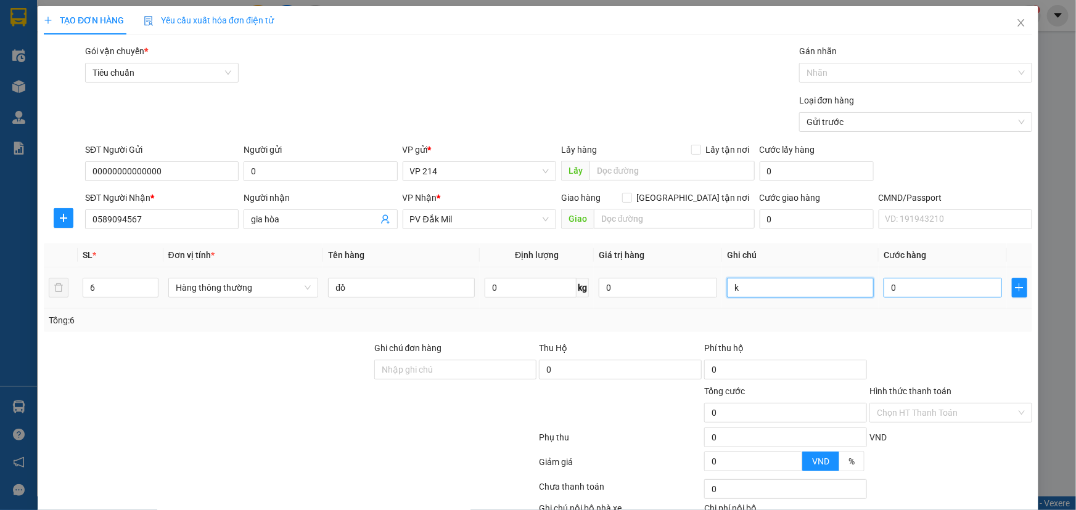
type input "k"
click at [903, 289] on input "0" at bounding box center [942, 288] width 118 height 20
type input "3"
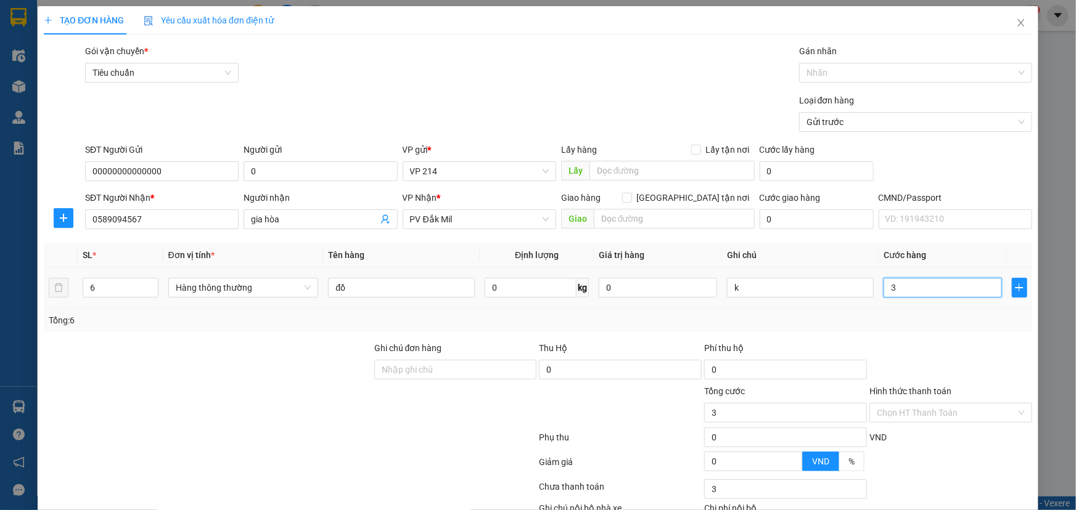
type input "36"
type input "360"
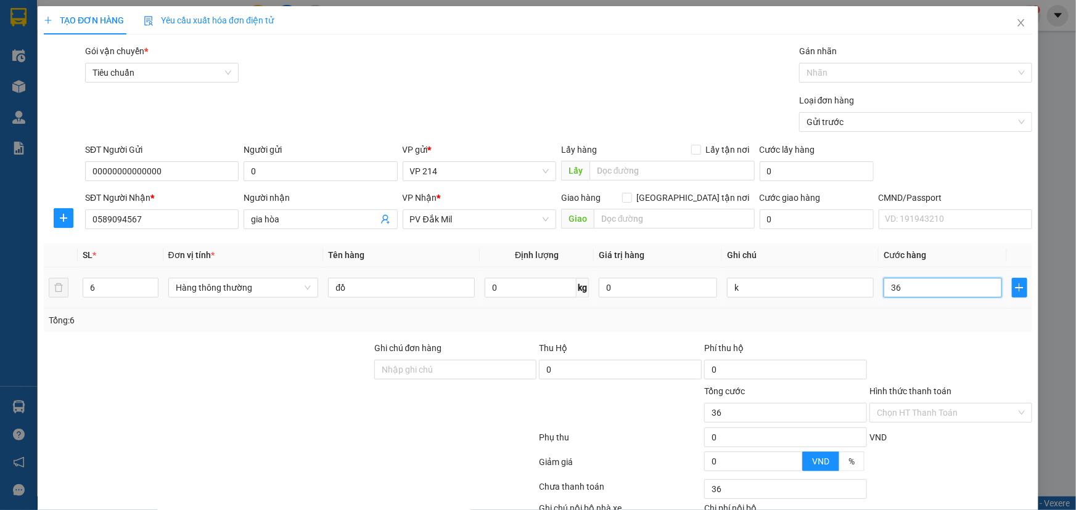
type input "360"
type input "3.600"
type input "36.000"
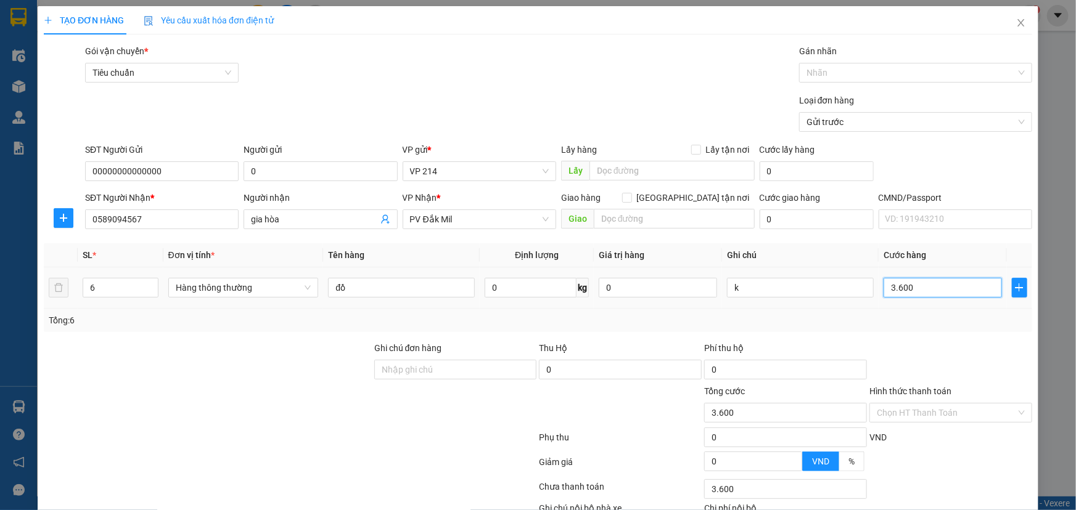
type input "36.000"
type input "360.000"
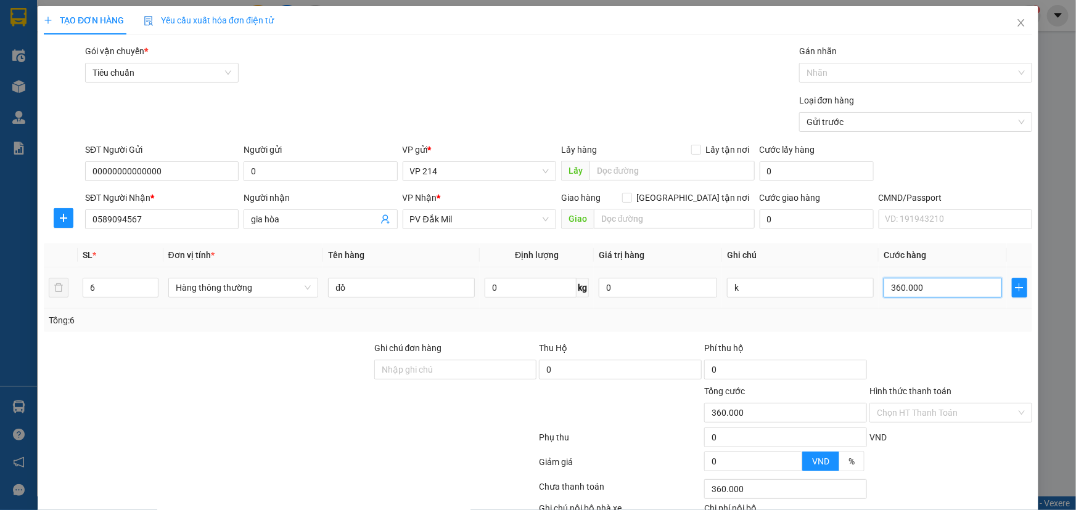
scroll to position [81, 0]
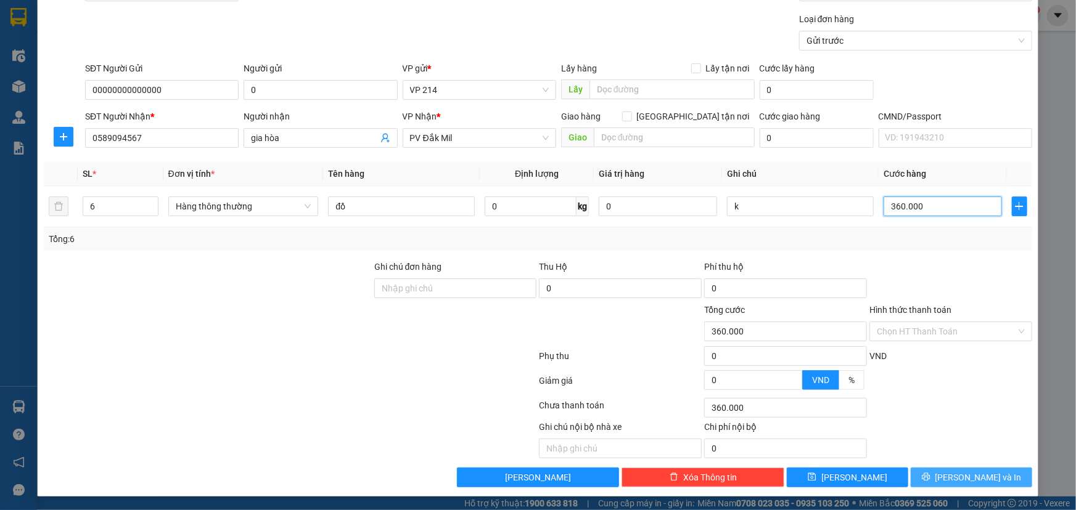
type input "360.000"
click at [967, 473] on span "[PERSON_NAME] và In" at bounding box center [978, 478] width 86 height 14
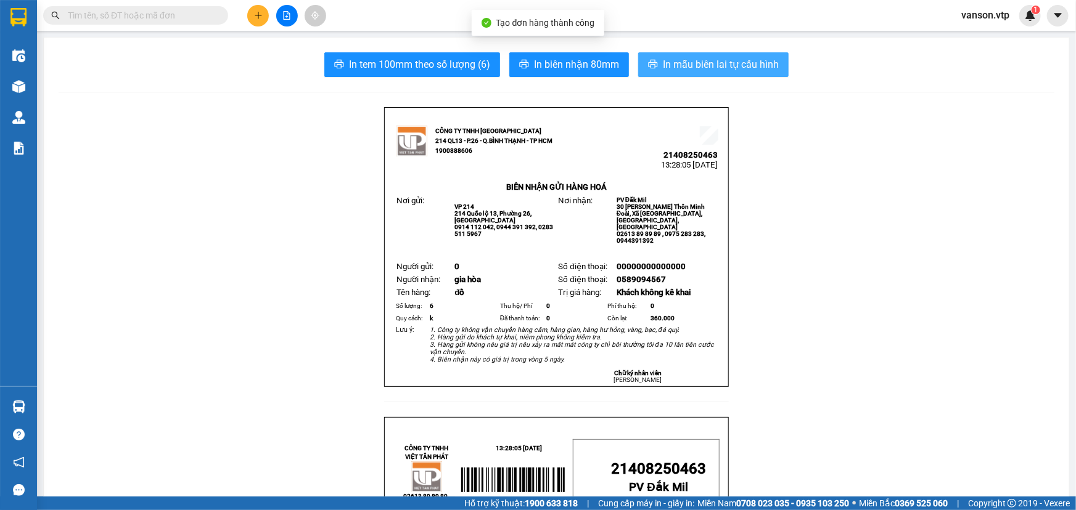
click at [717, 55] on button "In mẫu biên lai tự cấu hình" at bounding box center [713, 64] width 150 height 25
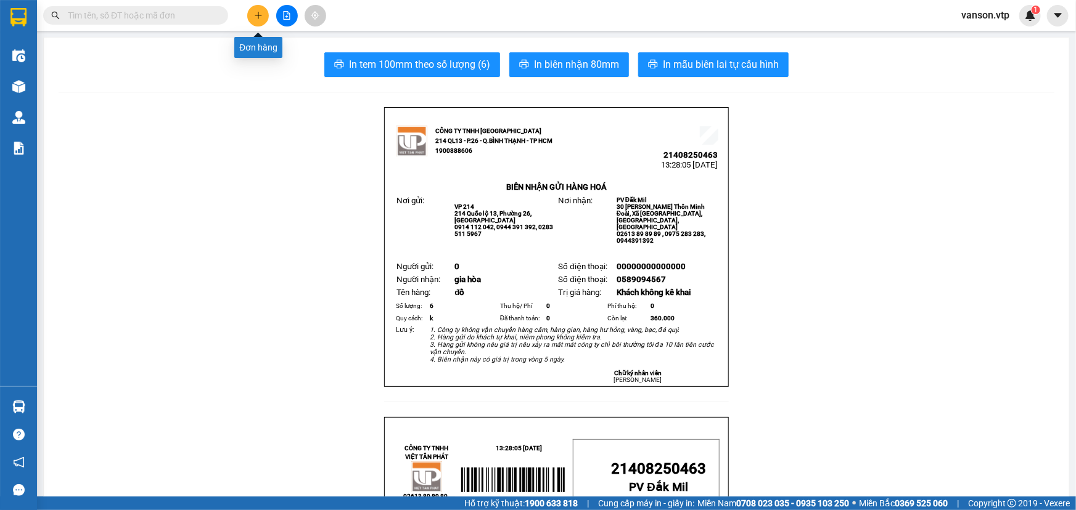
click at [256, 14] on icon "plus" at bounding box center [258, 15] width 9 height 9
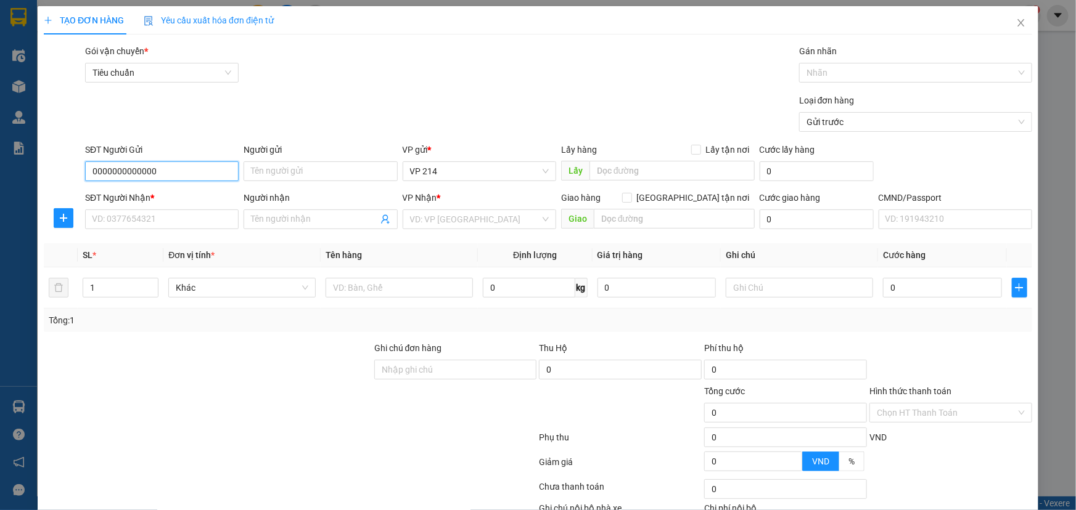
type input "0000000000000"
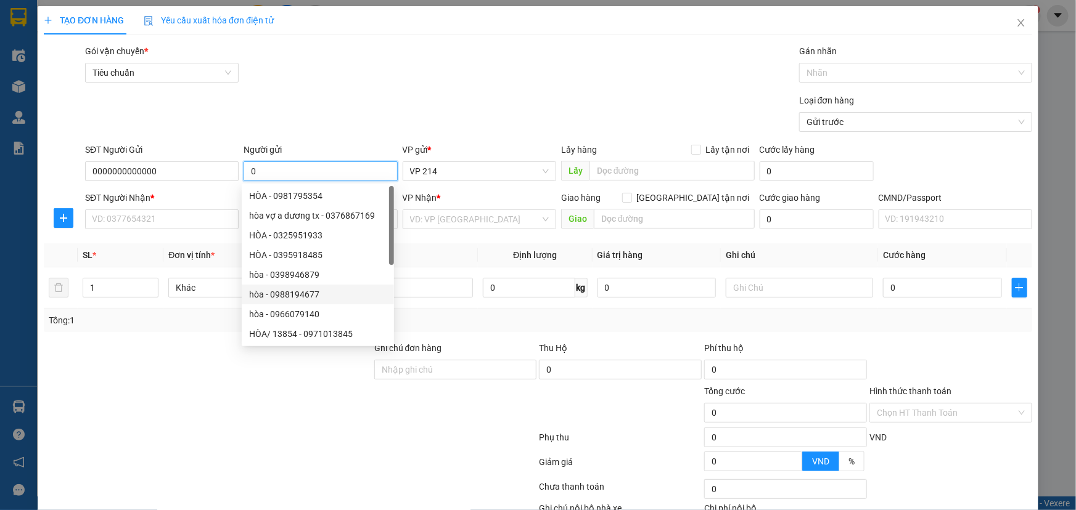
type input "0"
drag, startPoint x: 221, startPoint y: 413, endPoint x: 251, endPoint y: 263, distance: 152.9
click at [222, 413] on div at bounding box center [208, 406] width 330 height 43
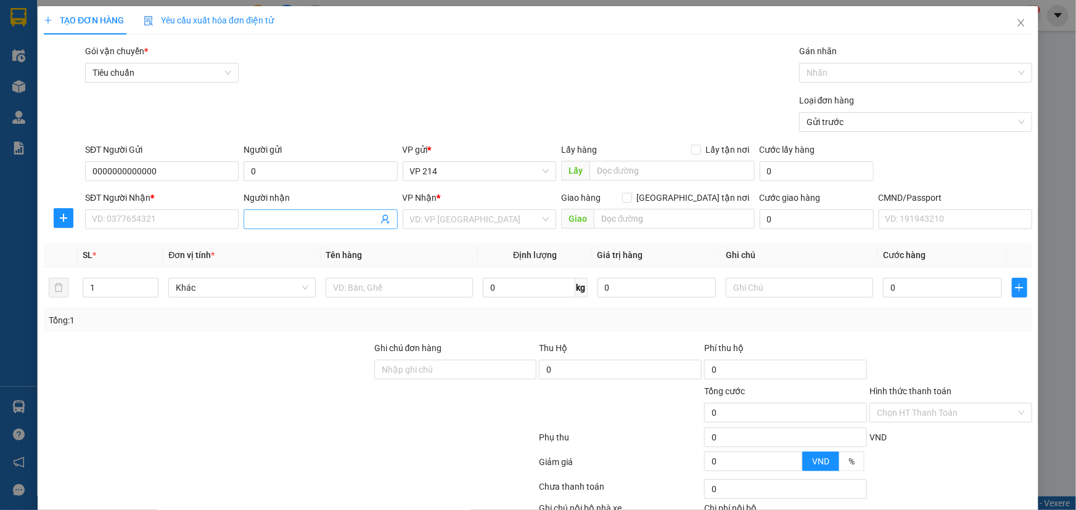
click at [276, 220] on input "Người nhận" at bounding box center [314, 220] width 126 height 14
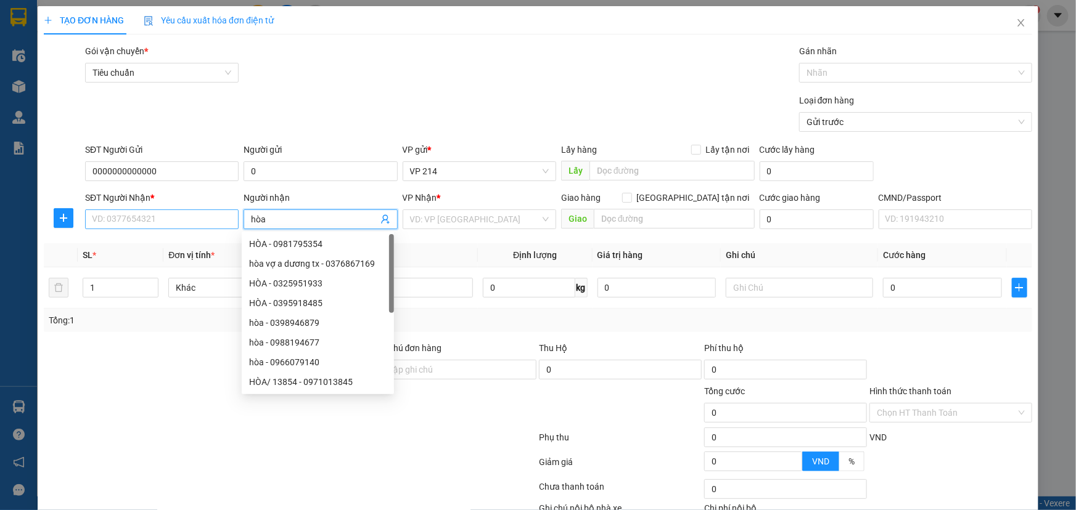
type input "hòa"
click at [205, 223] on input "SĐT Người Nhận *" at bounding box center [161, 220] width 153 height 20
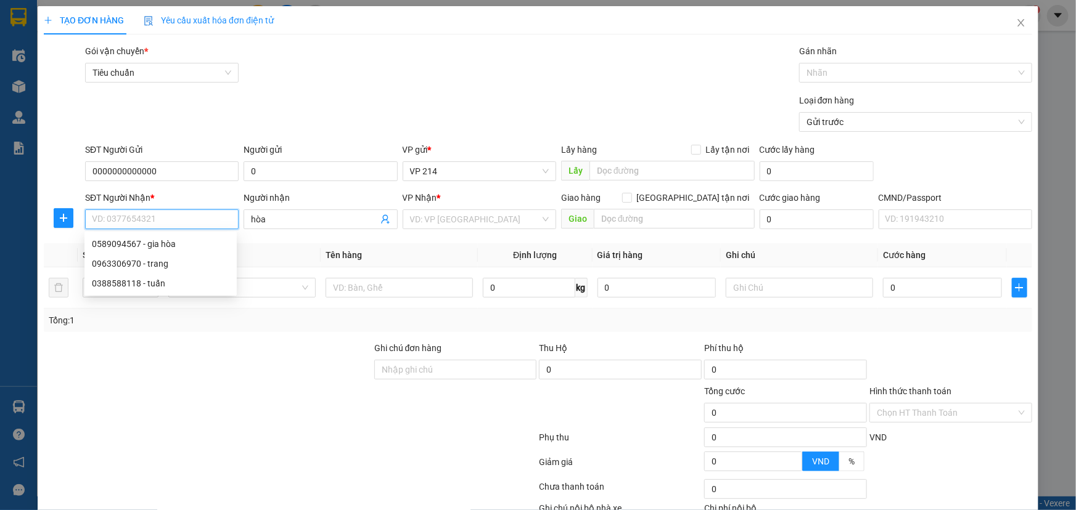
paste input "0589094567"
type input "0589094567"
drag, startPoint x: 144, startPoint y: 248, endPoint x: 165, endPoint y: 249, distance: 21.0
click at [144, 249] on div "0589094567 - gia hòa" at bounding box center [160, 244] width 137 height 14
type input "gia hòa"
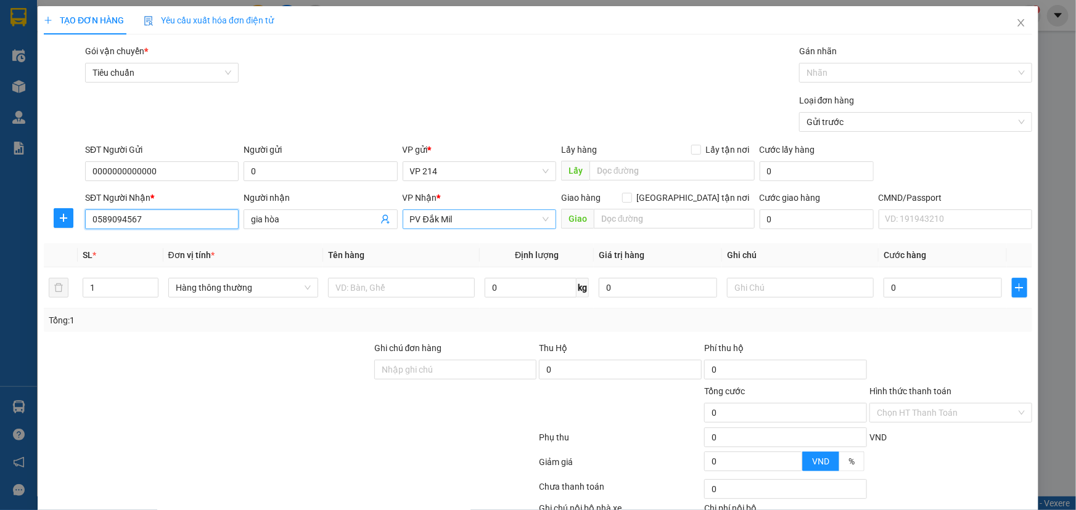
click at [459, 222] on span "PV Đắk Mil" at bounding box center [479, 219] width 139 height 18
type input "0589094567"
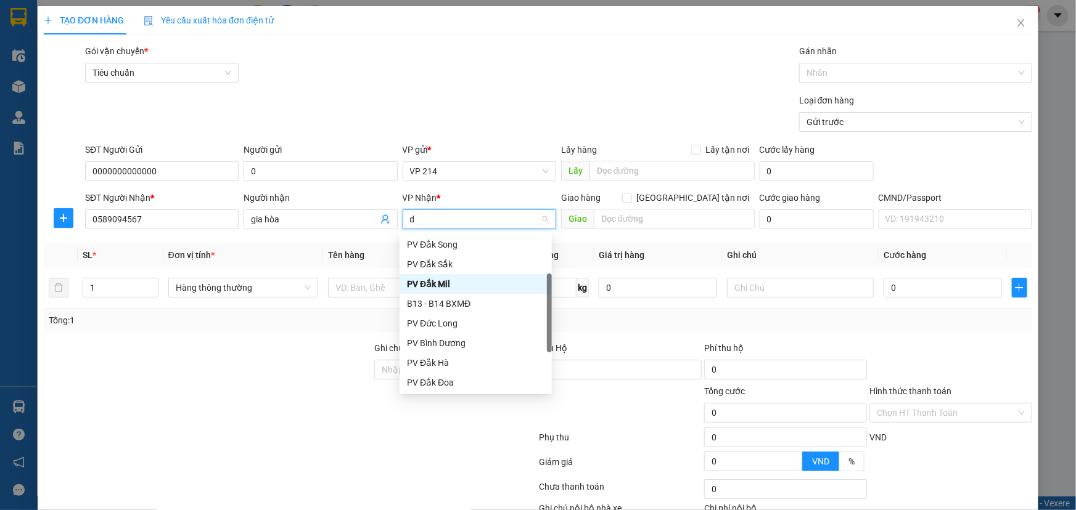
type input "ds"
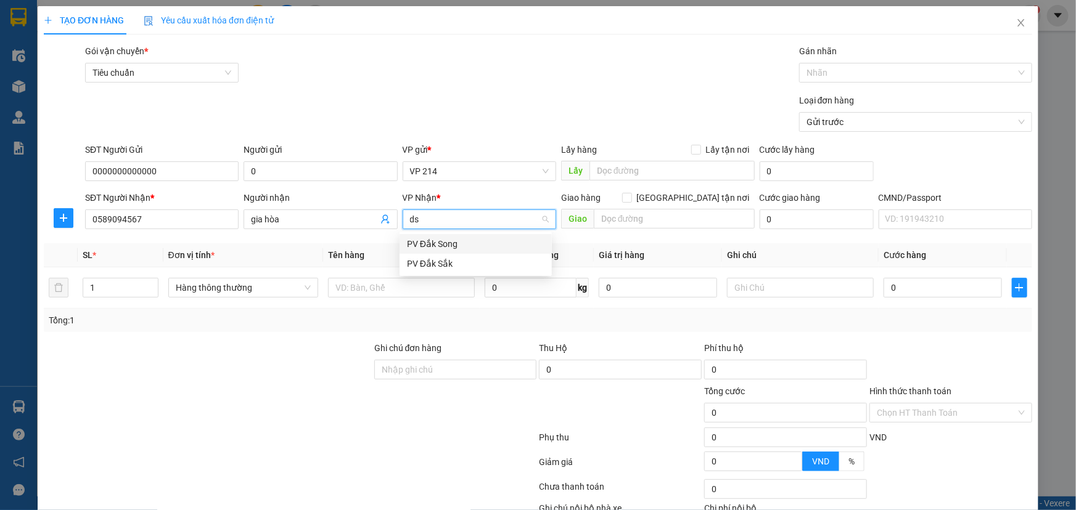
click at [467, 247] on div "PV Đắk Song" at bounding box center [475, 244] width 137 height 14
click at [400, 287] on input "text" at bounding box center [401, 288] width 147 height 20
type input "d"
type input "đồ"
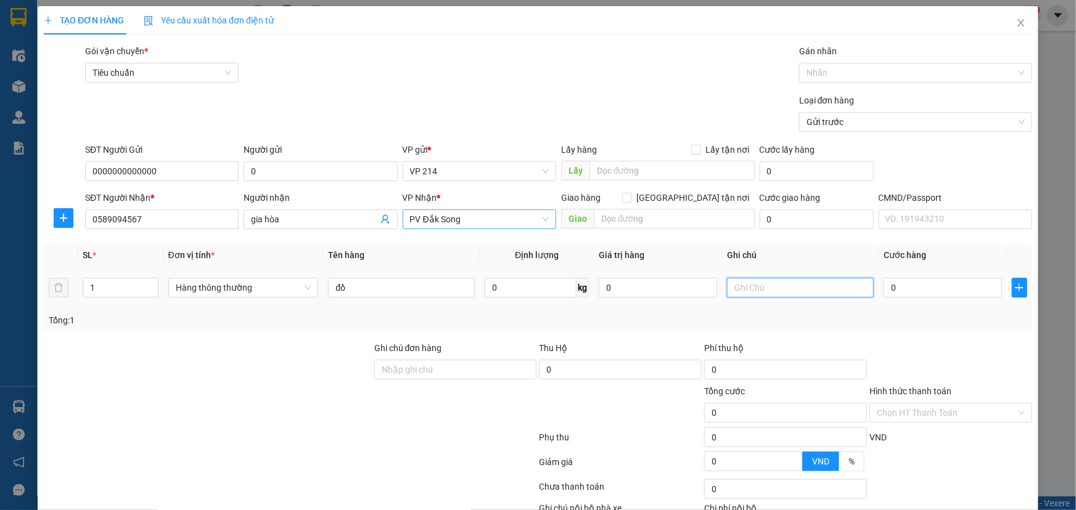
click at [762, 290] on input "text" at bounding box center [800, 288] width 147 height 20
type input "k"
click at [106, 292] on input "1" at bounding box center [120, 288] width 75 height 18
type input "1"
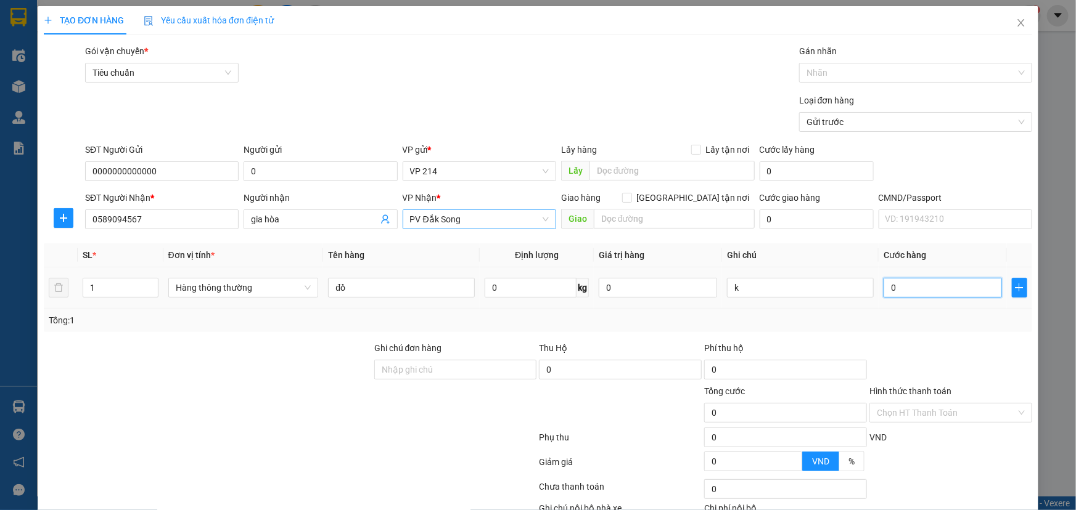
click at [894, 287] on input "0" at bounding box center [942, 288] width 118 height 20
type input "6"
type input "60"
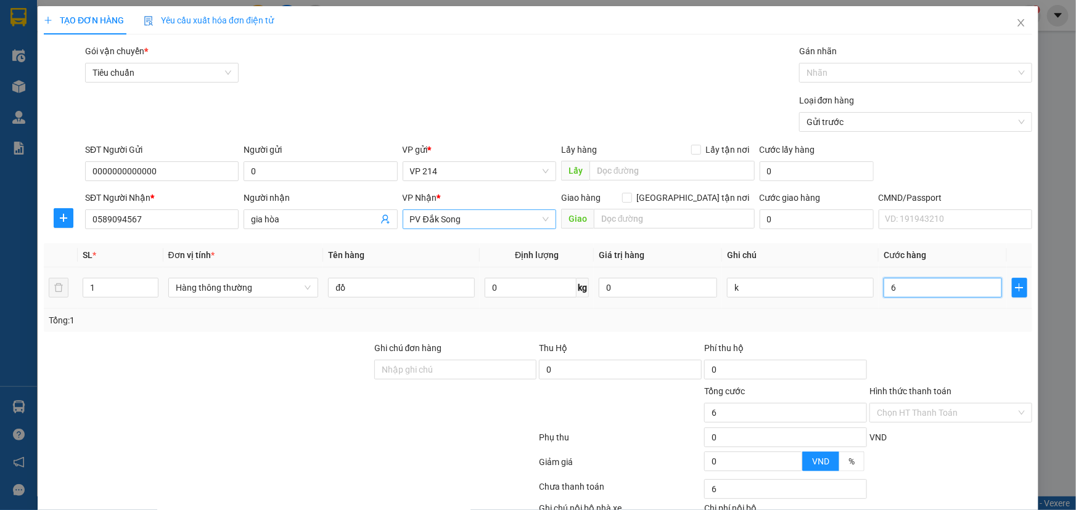
type input "60"
type input "600"
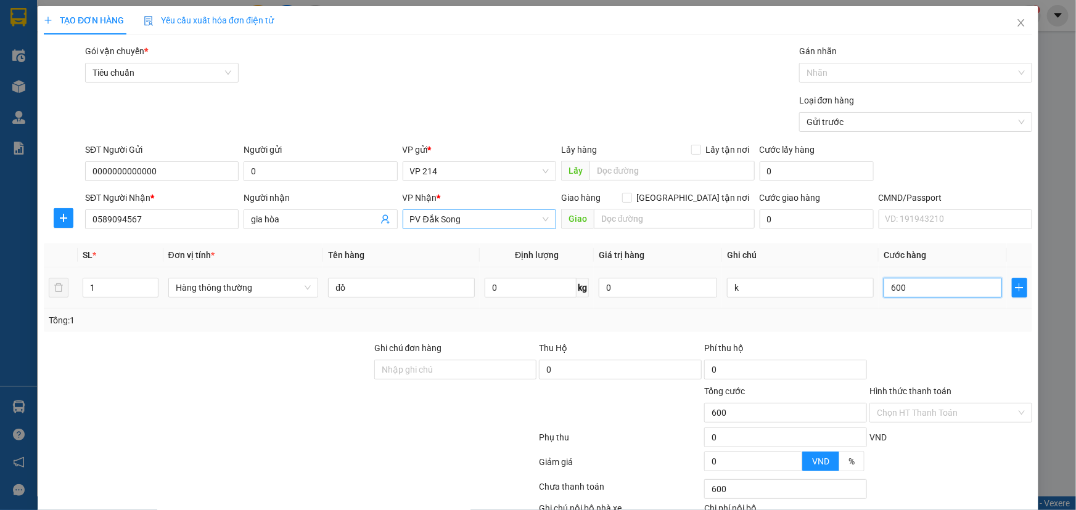
type input "6.000"
type input "60.000"
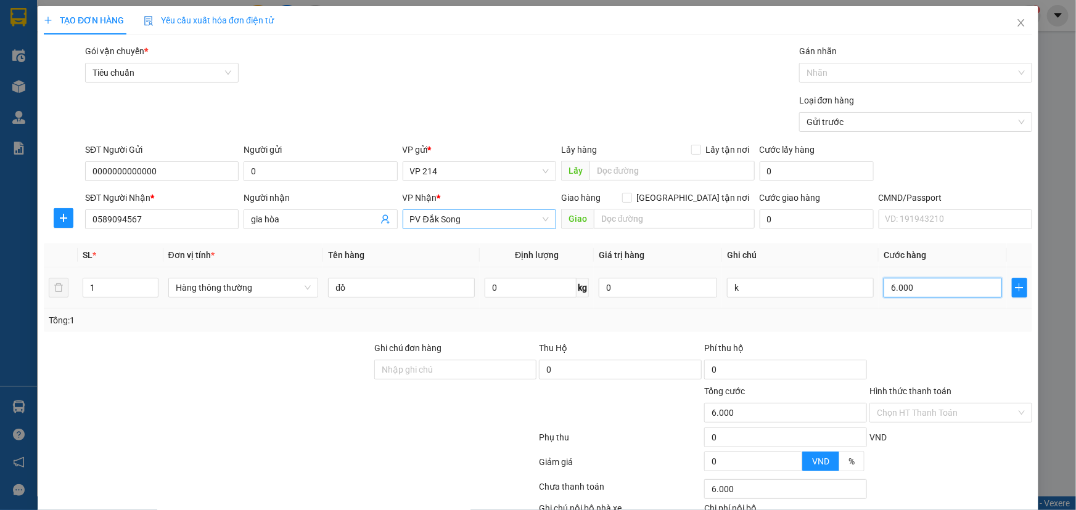
type input "60.000"
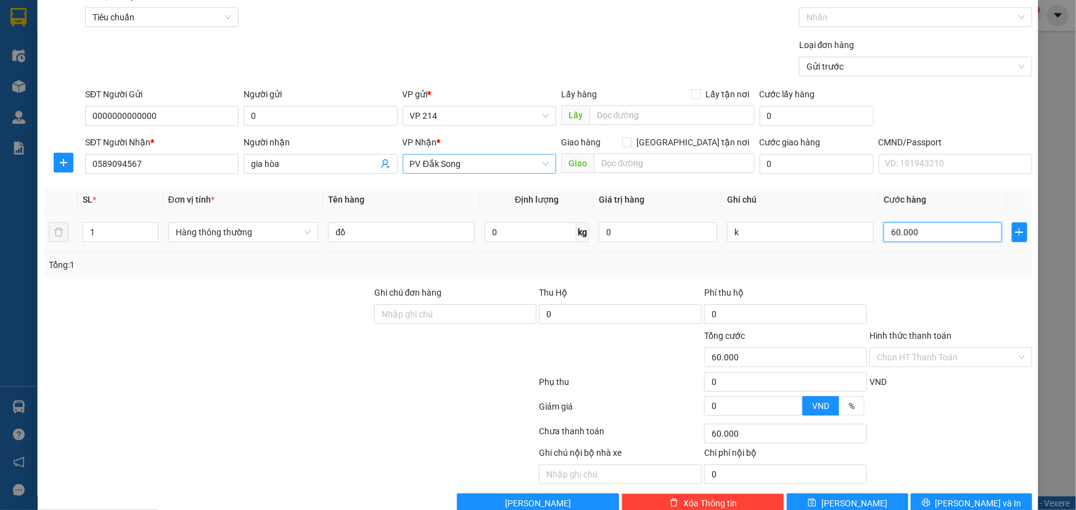
scroll to position [81, 0]
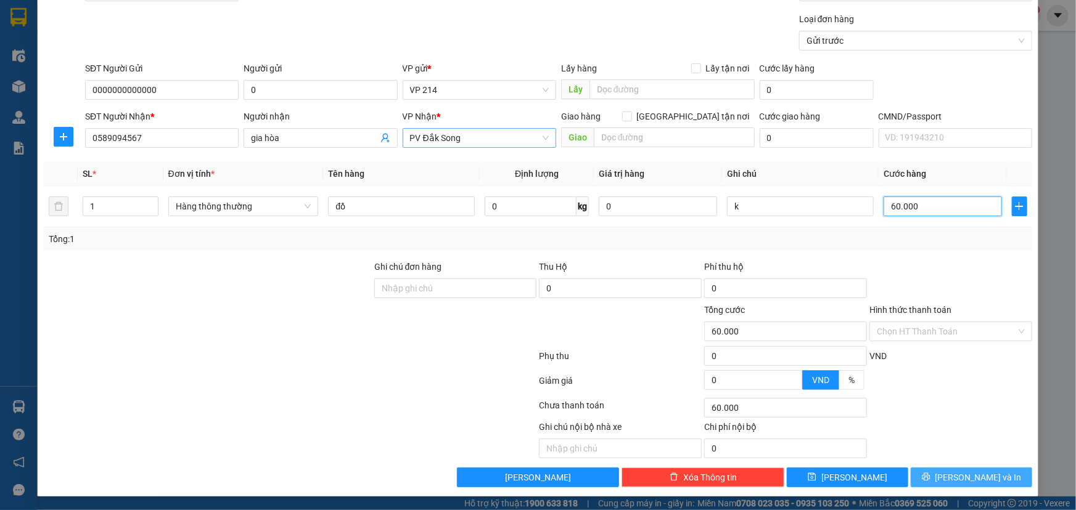
type input "60.000"
click at [928, 472] on button "[PERSON_NAME] và In" at bounding box center [970, 478] width 121 height 20
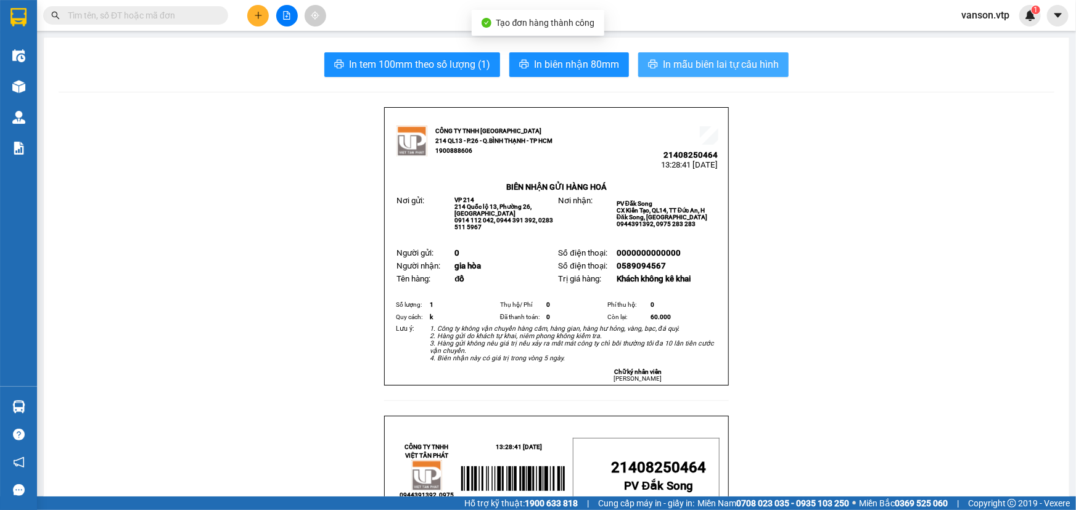
click at [713, 62] on span "In mẫu biên lai tự cấu hình" at bounding box center [721, 64] width 116 height 15
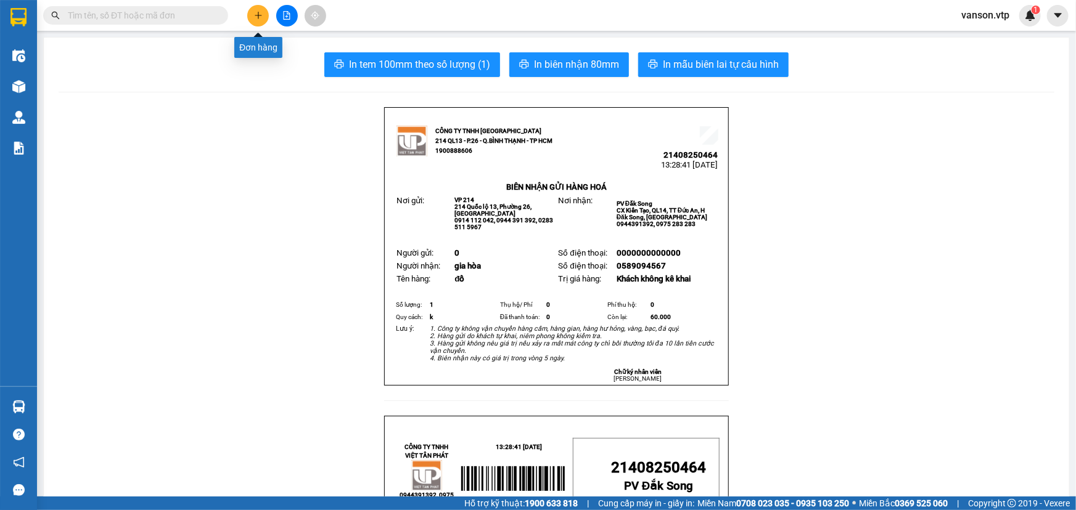
click at [253, 10] on button at bounding box center [258, 16] width 22 height 22
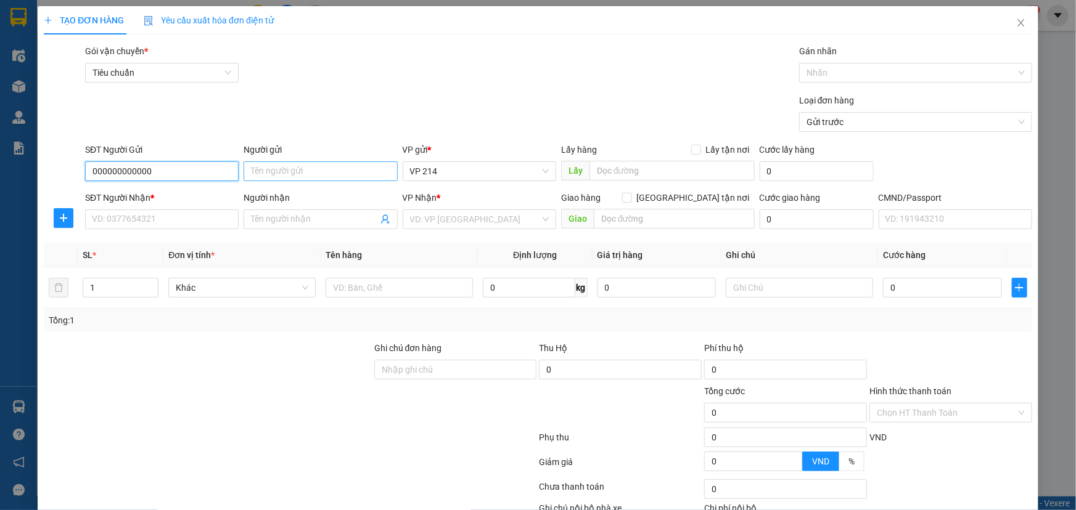
type input "000000000000"
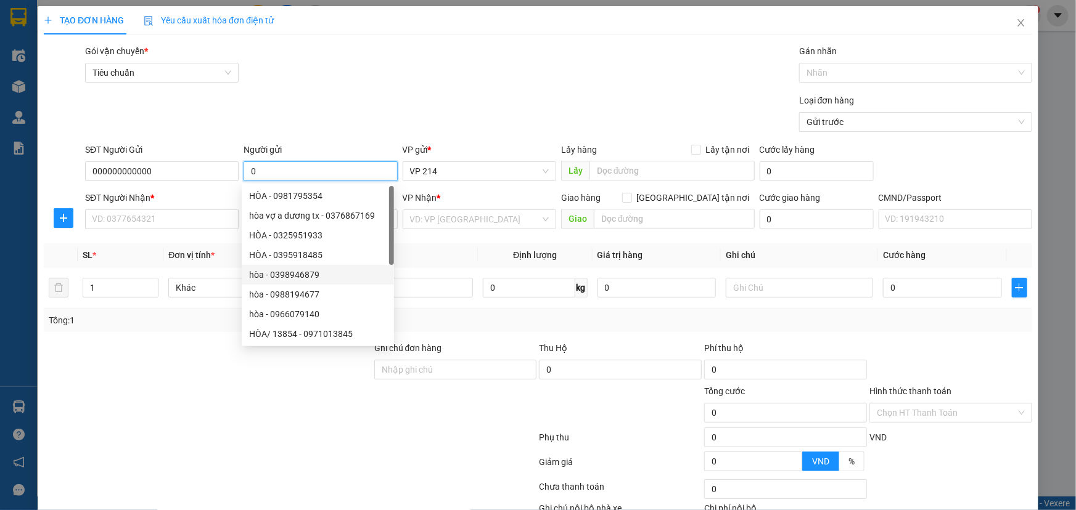
type input "0"
click at [171, 367] on div at bounding box center [208, 362] width 330 height 43
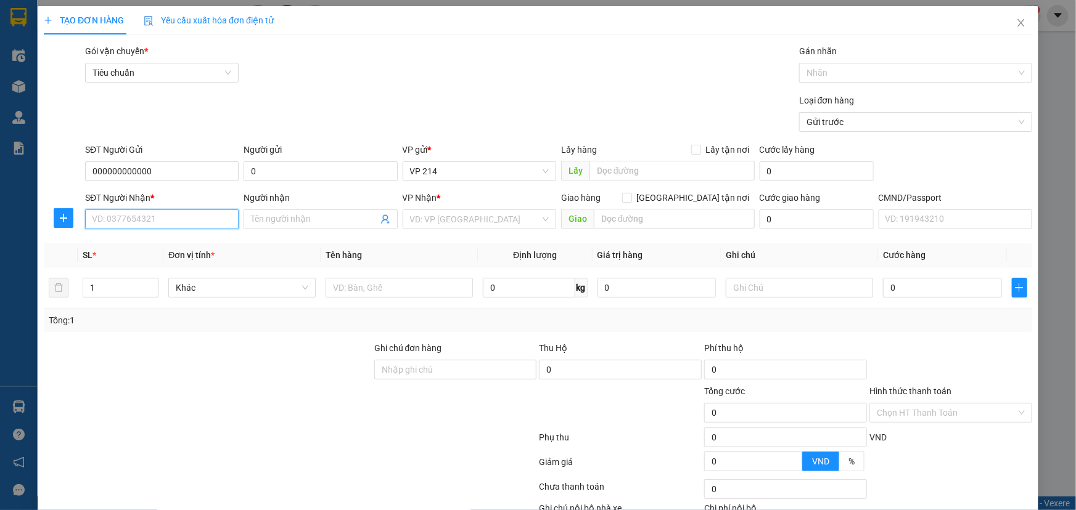
click at [182, 221] on input "SĐT Người Nhận *" at bounding box center [161, 220] width 153 height 20
paste input "0589094567"
type input "0589094567"
click at [173, 248] on div "0589094567 - gia hòa" at bounding box center [160, 244] width 137 height 14
type input "gia hòa"
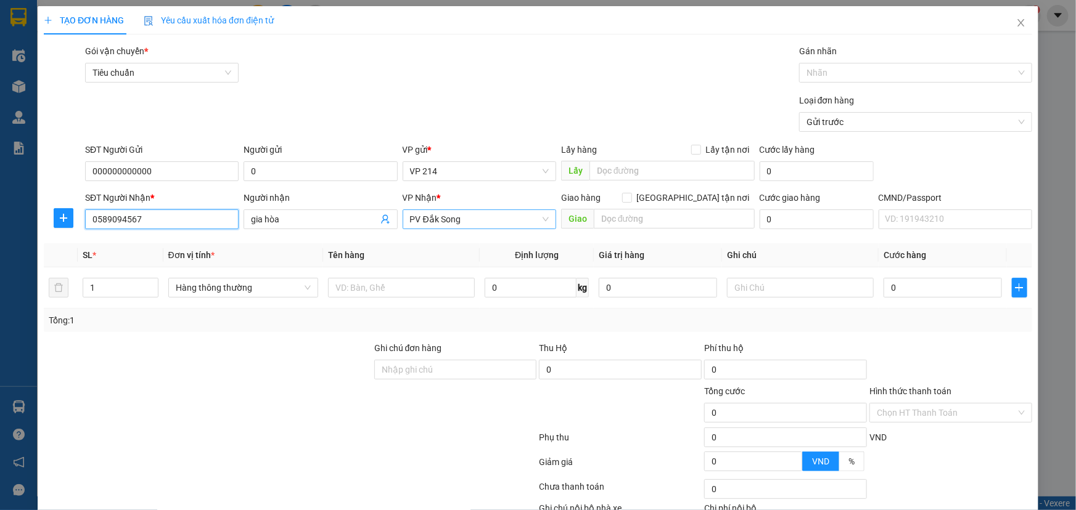
click at [477, 222] on span "PV Đắk Song" at bounding box center [479, 219] width 139 height 18
type input "0589094567"
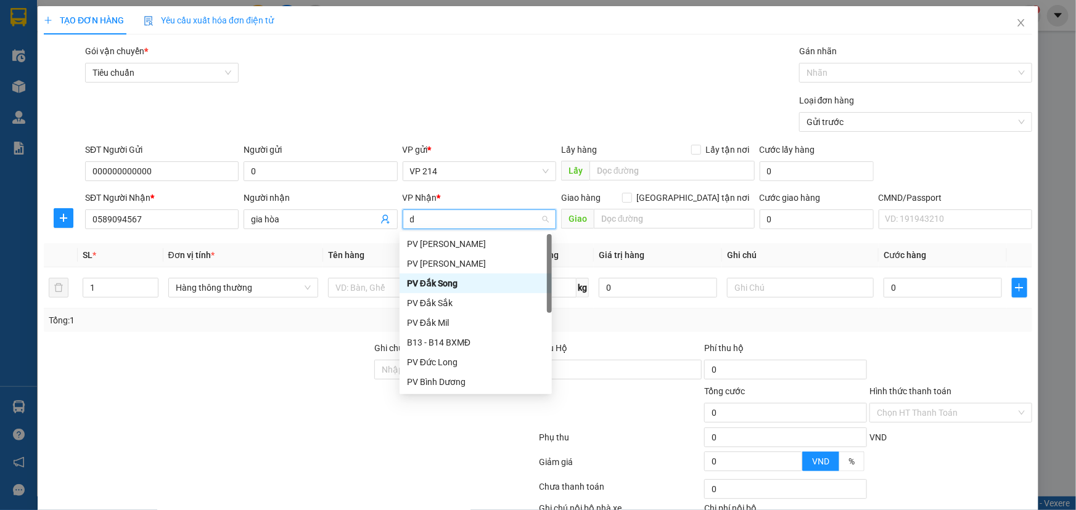
type input "dm"
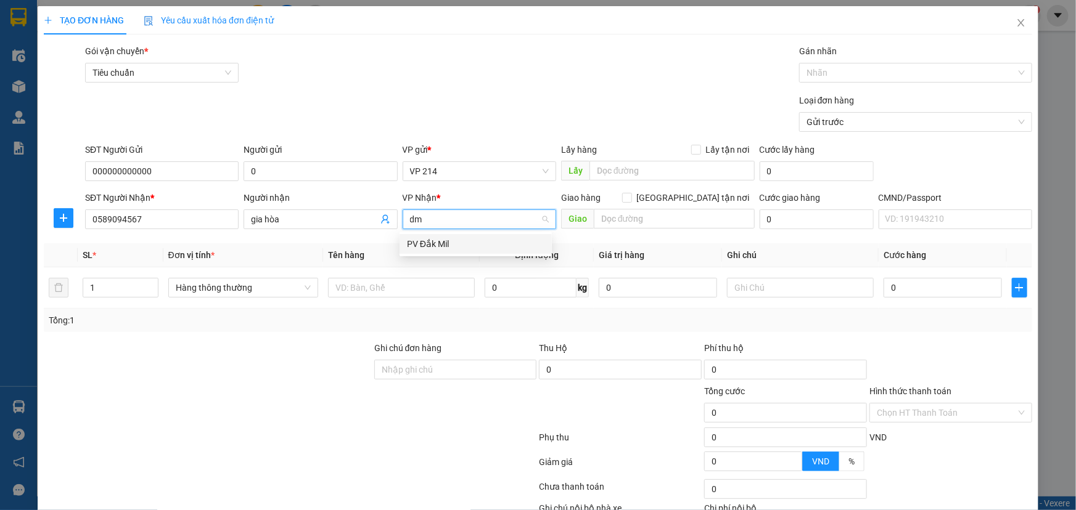
click at [453, 245] on div "PV Đắk Mil" at bounding box center [475, 244] width 137 height 14
click at [336, 295] on input "text" at bounding box center [401, 288] width 147 height 20
type input "d"
type input "đồ"
click at [100, 287] on input "1" at bounding box center [120, 288] width 75 height 18
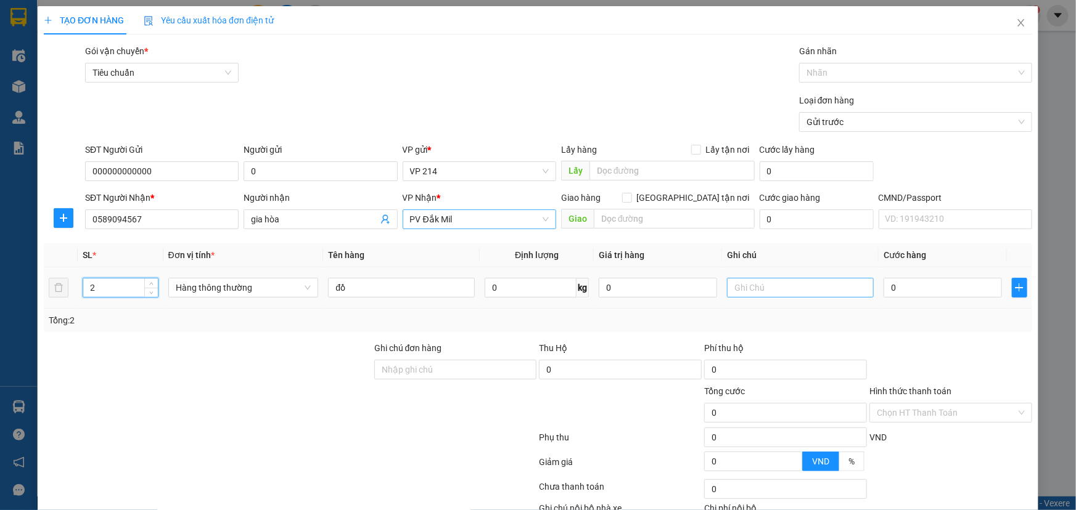
type input "2"
click at [827, 290] on input "text" at bounding box center [800, 288] width 147 height 20
type input "k"
click at [899, 285] on input "0" at bounding box center [942, 288] width 118 height 20
type input "1"
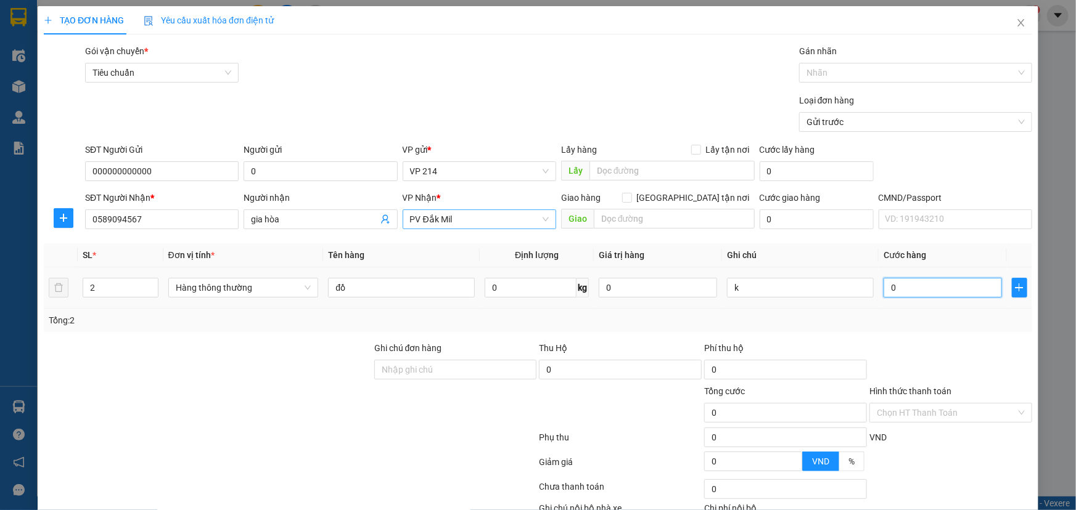
type input "1"
type input "12"
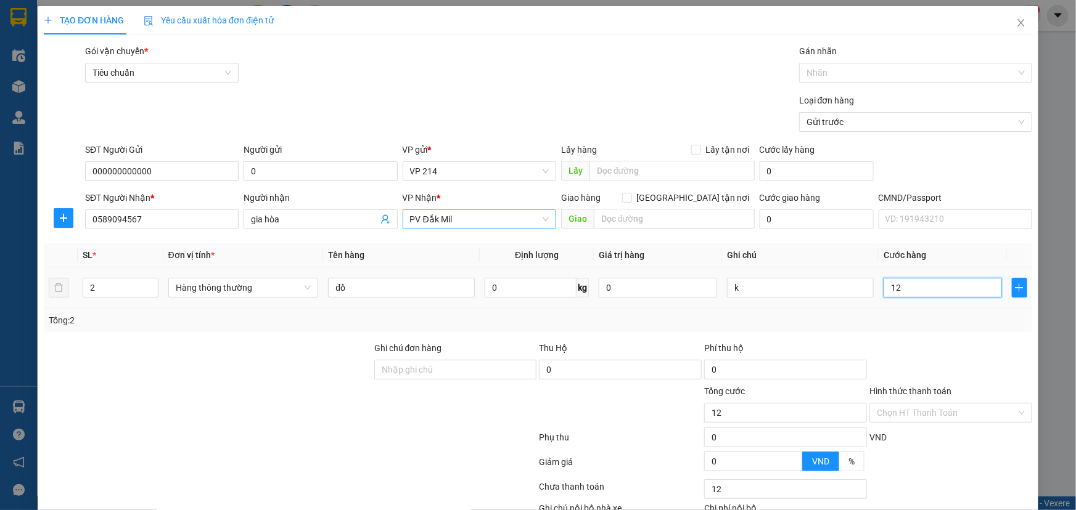
type input "120"
type input "1.200"
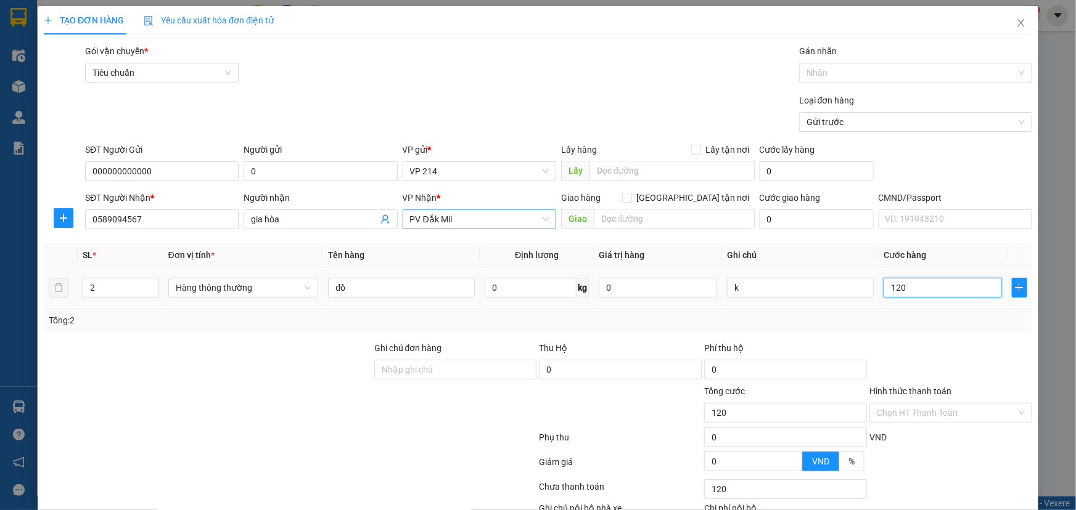
type input "1.200"
type input "12.000"
type input "120.000"
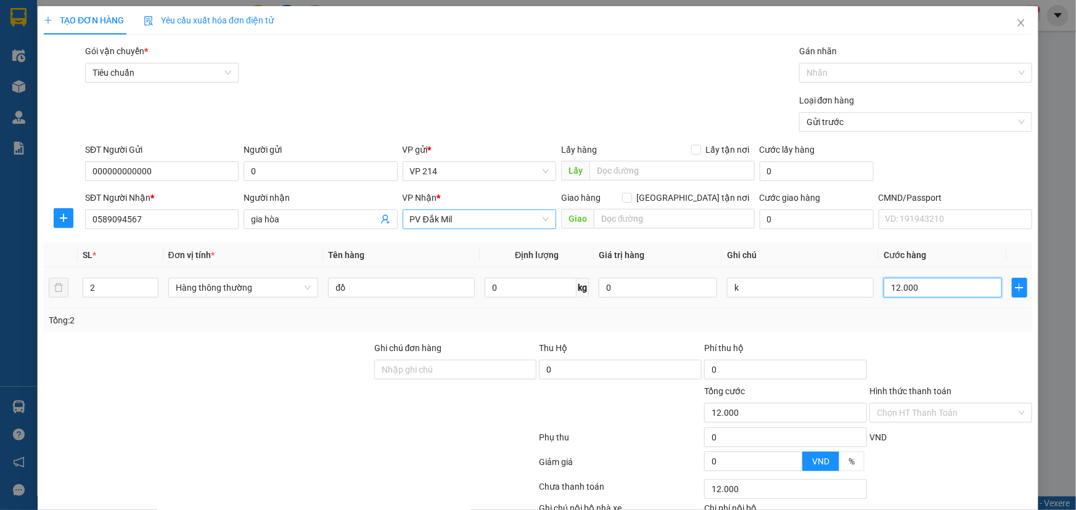
type input "120.000"
type input "1.200.000"
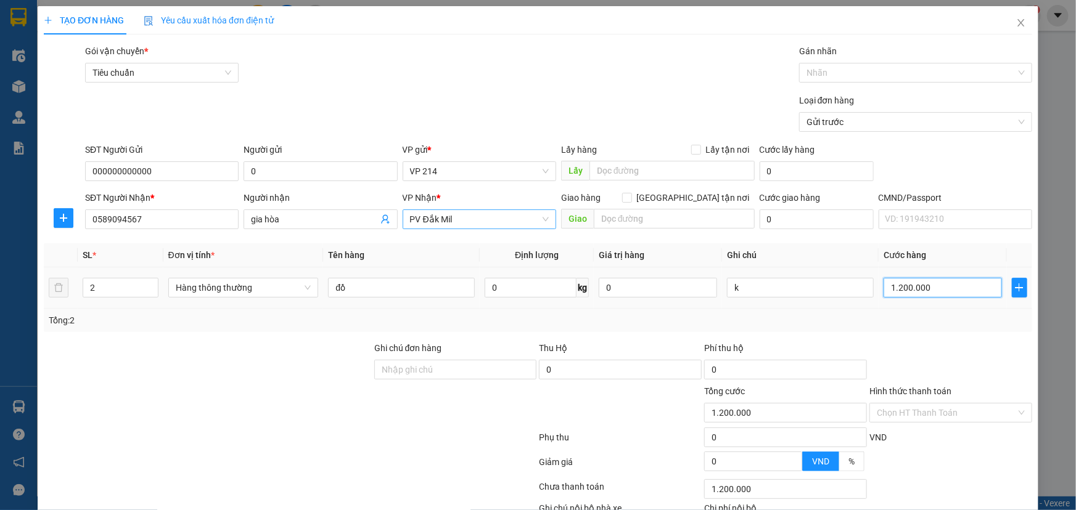
type input "120.000"
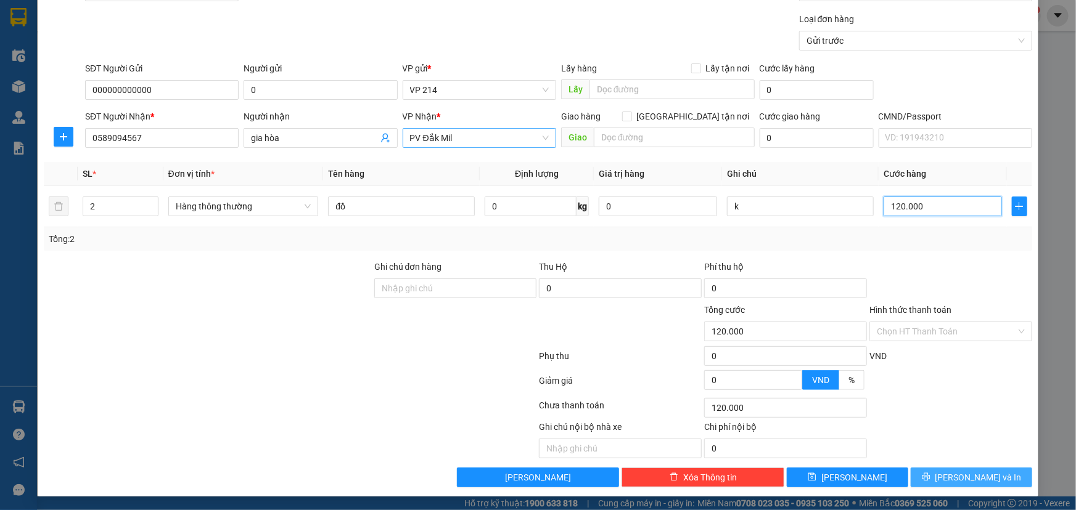
type input "120.000"
click at [942, 471] on button "[PERSON_NAME] và In" at bounding box center [970, 478] width 121 height 20
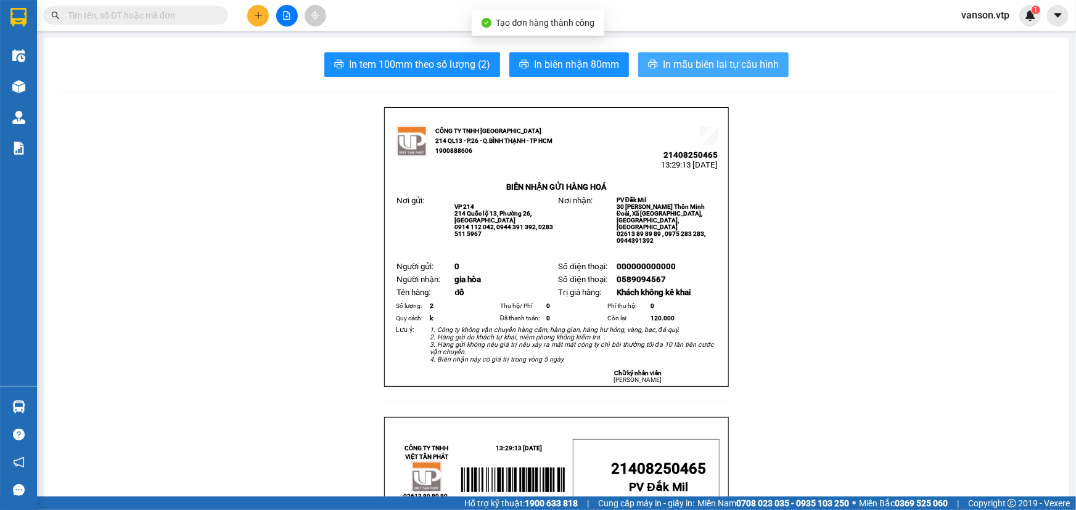
click at [695, 61] on span "In mẫu biên lai tự cấu hình" at bounding box center [721, 64] width 116 height 15
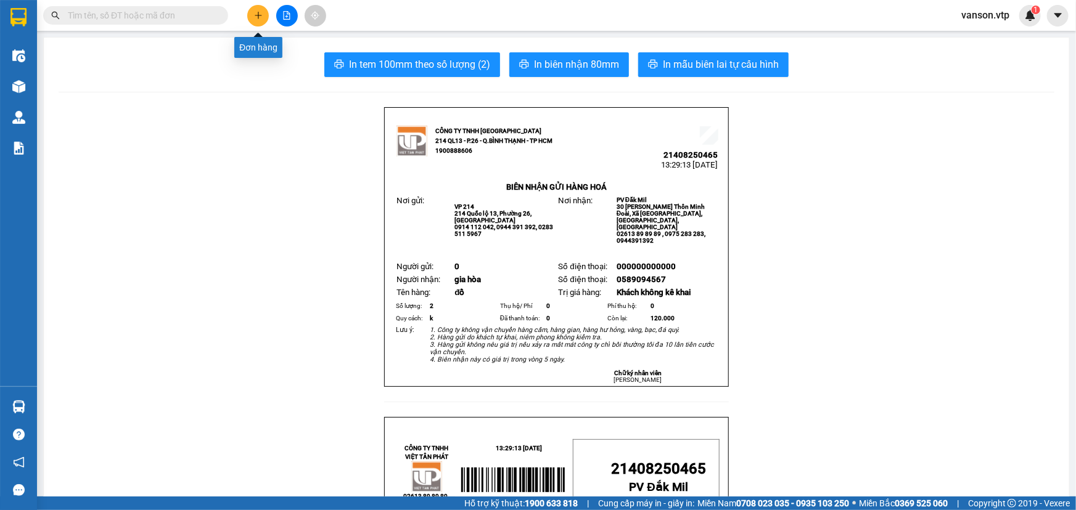
click at [258, 16] on icon "plus" at bounding box center [258, 15] width 1 height 7
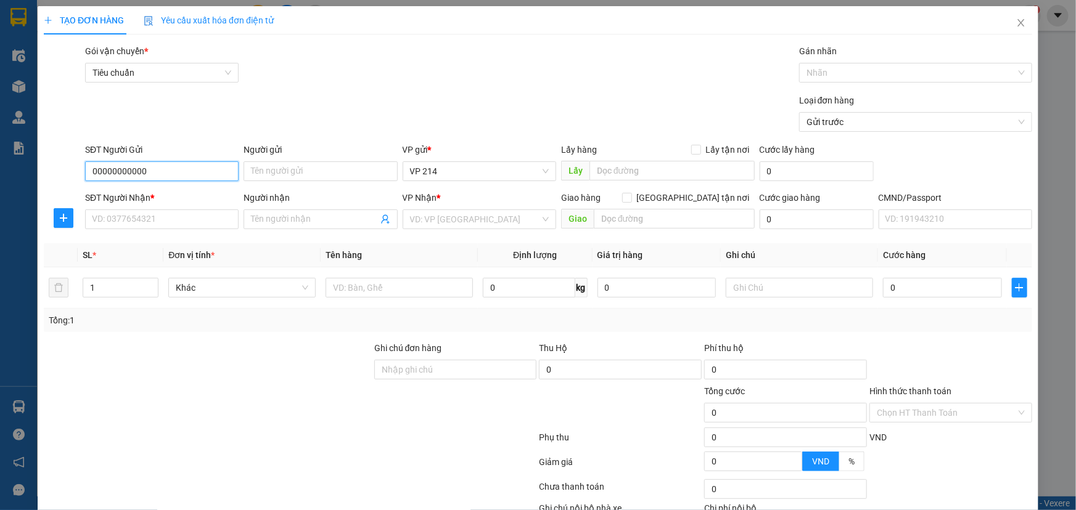
type input "00000000000"
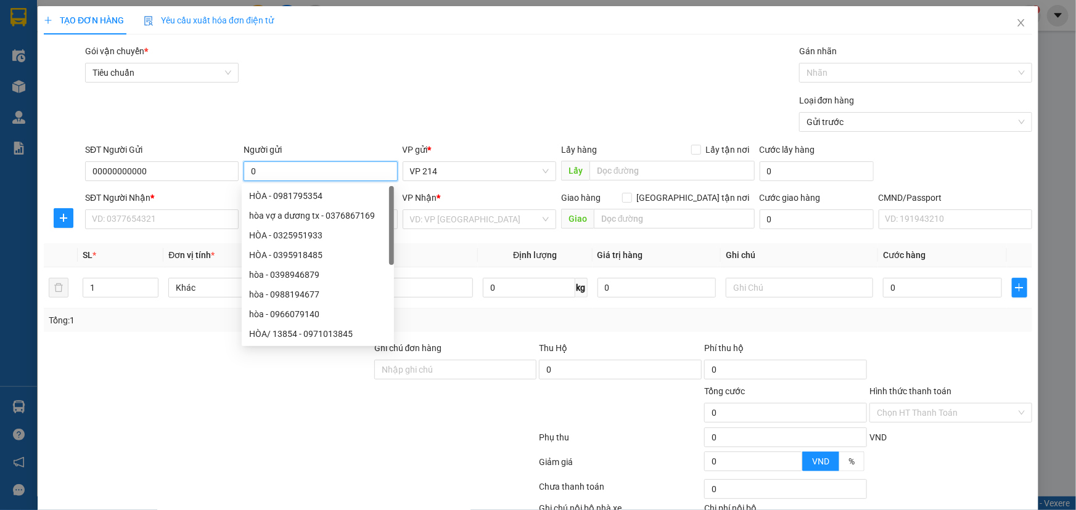
type input "0"
drag, startPoint x: 147, startPoint y: 443, endPoint x: 146, endPoint y: 424, distance: 19.1
click at [146, 433] on div at bounding box center [290, 440] width 495 height 25
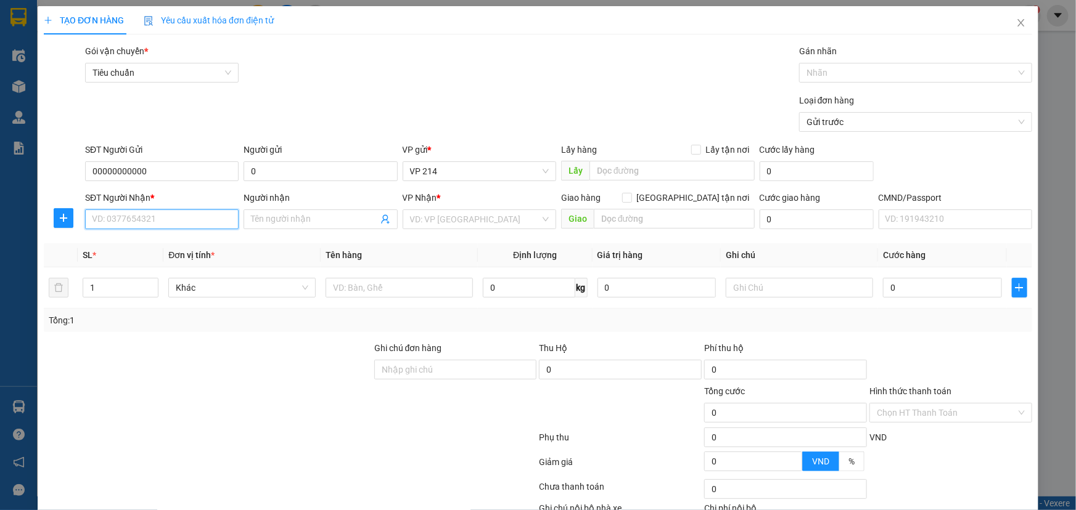
click at [145, 216] on input "SĐT Người Nhận *" at bounding box center [161, 220] width 153 height 20
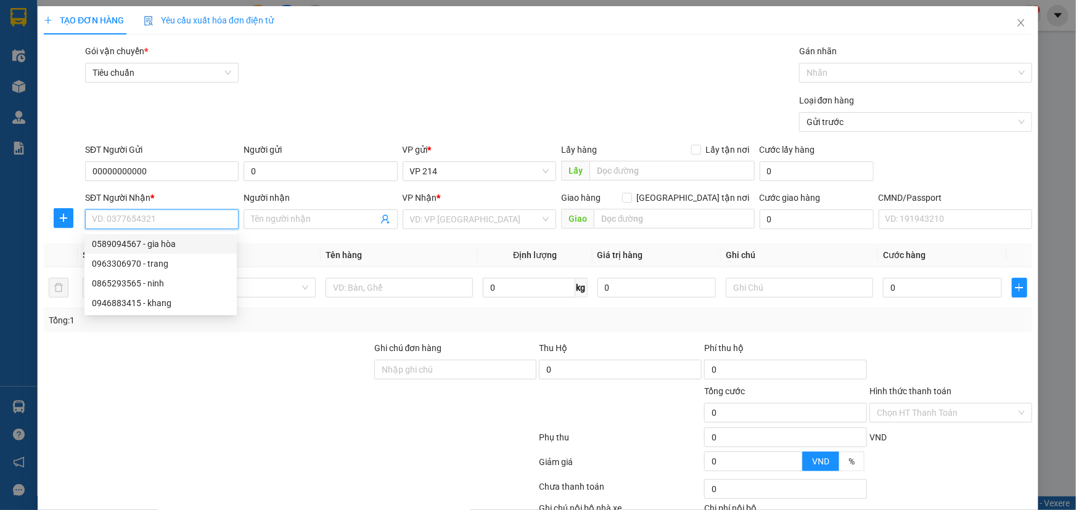
paste input "0589094567"
type input "0589094567"
click at [160, 247] on div "0589094567 - gia hòa" at bounding box center [160, 244] width 137 height 14
type input "gia hòa"
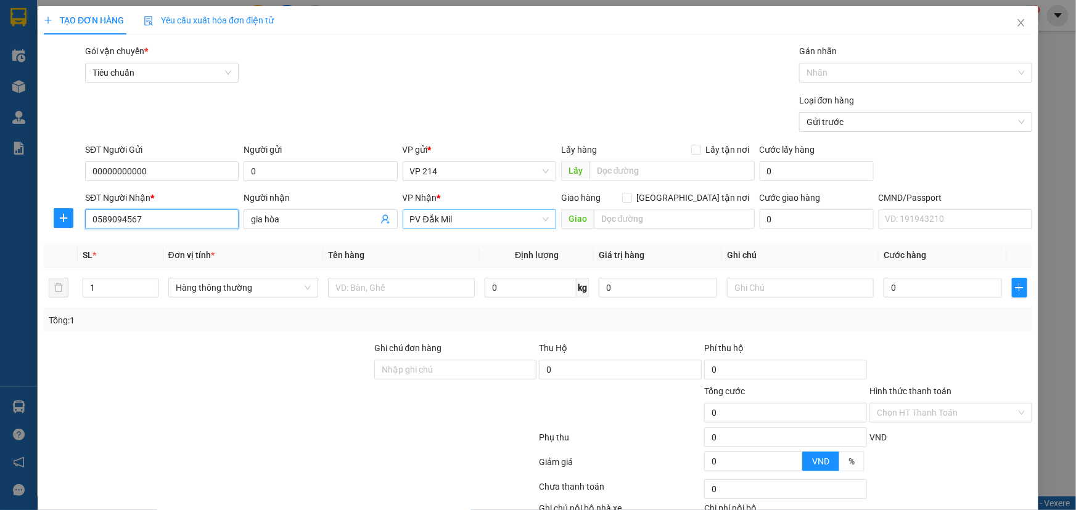
click at [473, 227] on span "PV Đắk Mil" at bounding box center [479, 219] width 139 height 18
type input "0589094567"
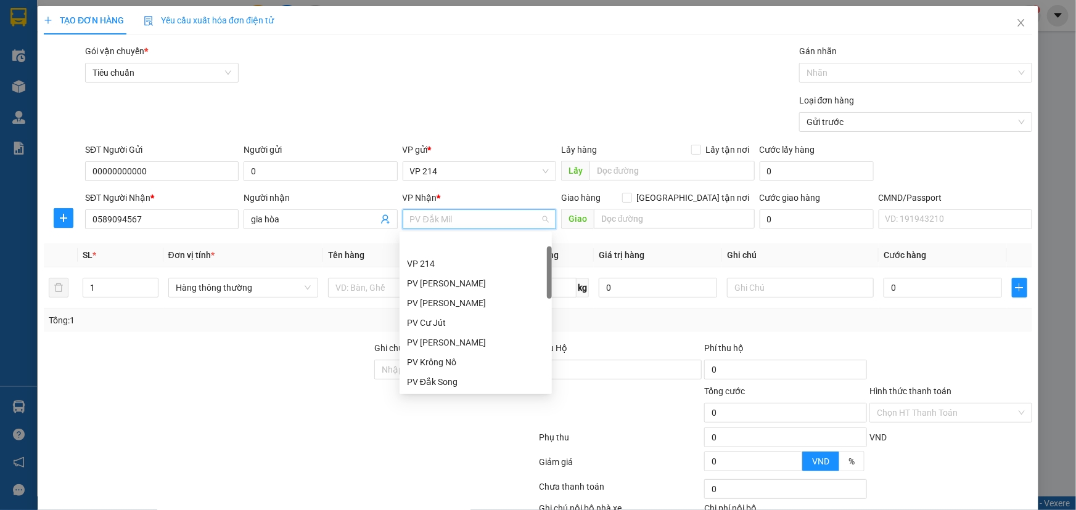
scroll to position [39, 0]
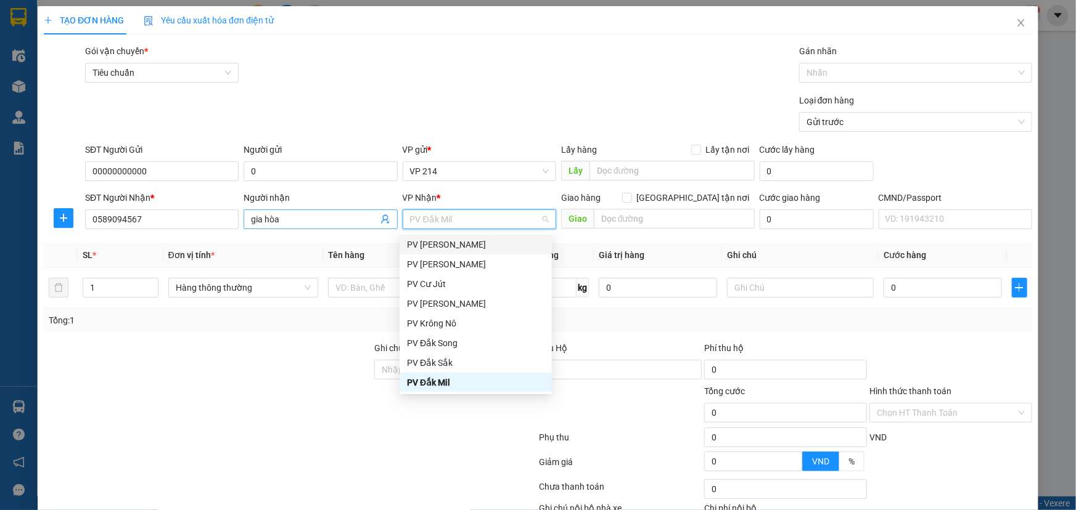
click at [324, 221] on input "gia hòa" at bounding box center [314, 220] width 126 height 14
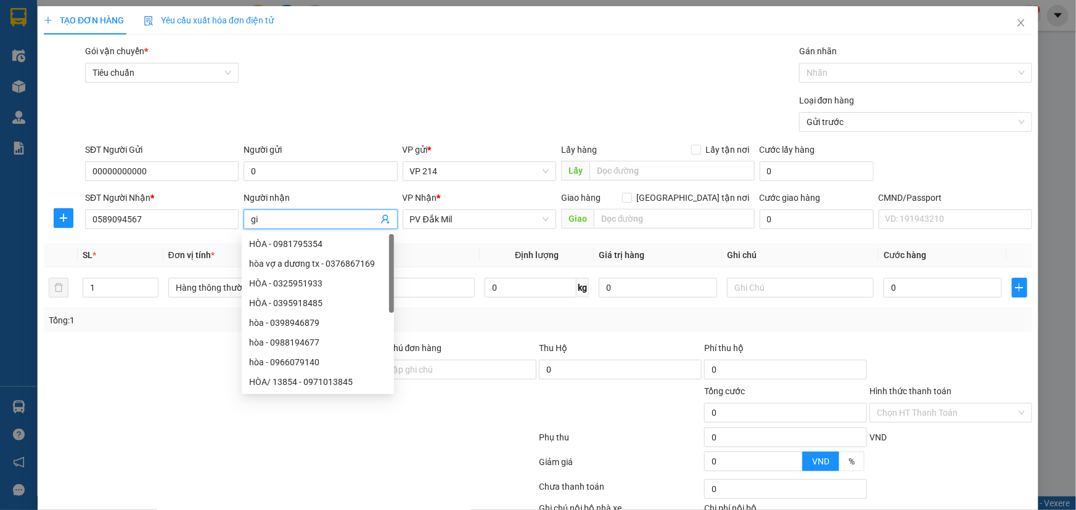
type input "g"
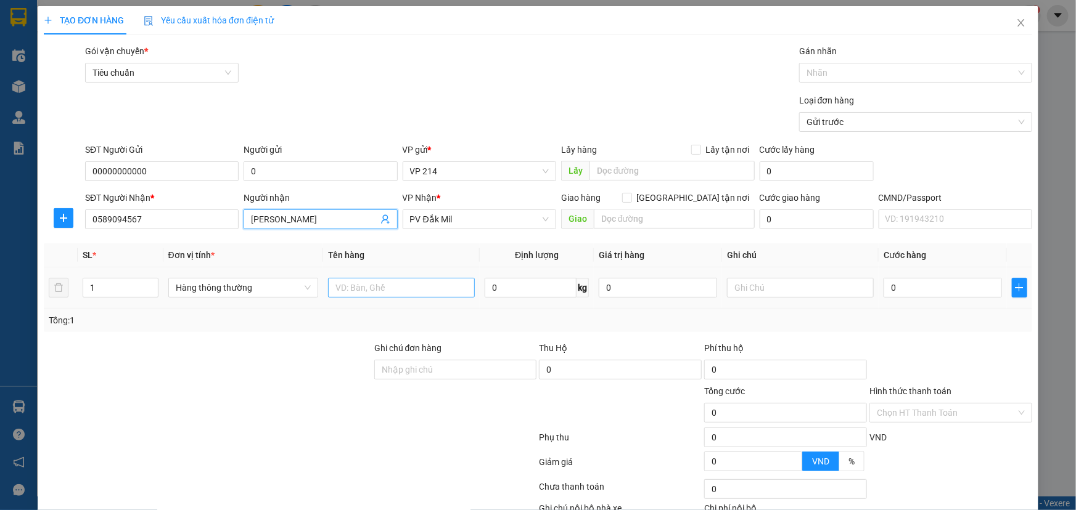
type input "[PERSON_NAME]"
click at [413, 294] on input "text" at bounding box center [401, 288] width 147 height 20
type input "d"
type input "đồ"
click at [99, 290] on input "1" at bounding box center [120, 288] width 75 height 18
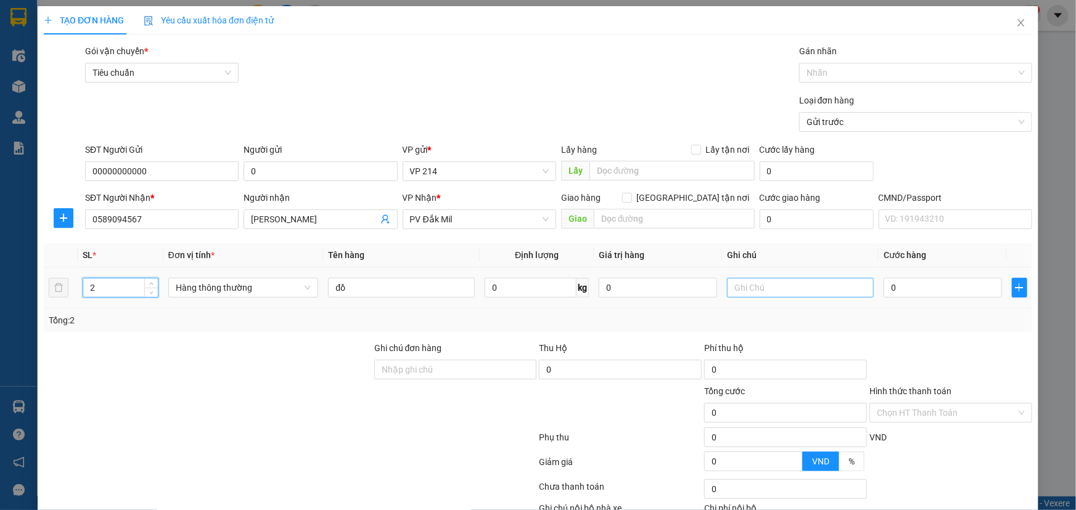
type input "2"
click at [756, 294] on input "text" at bounding box center [800, 288] width 147 height 20
type input "k"
click at [902, 288] on input "0" at bounding box center [942, 288] width 118 height 20
type input "1"
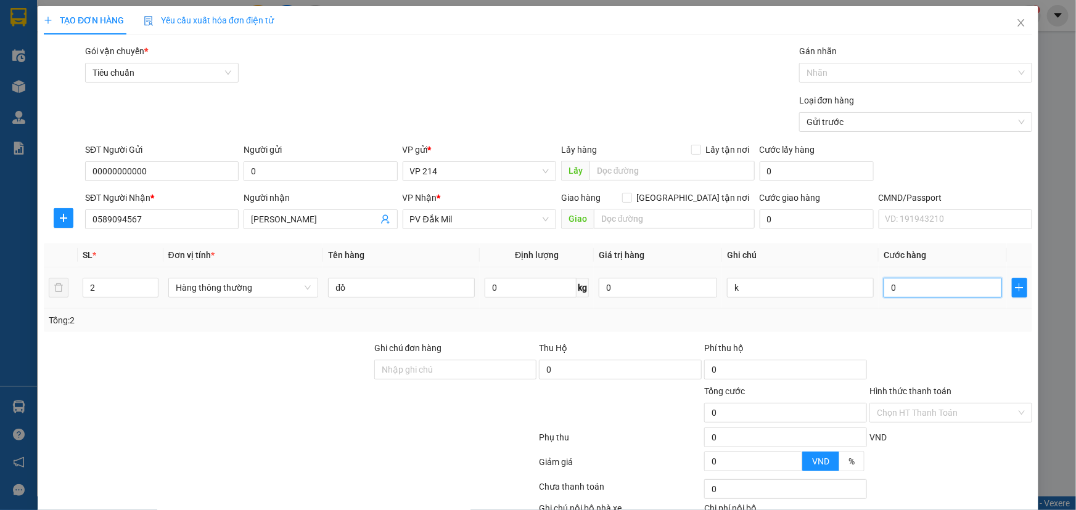
type input "1"
type input "12"
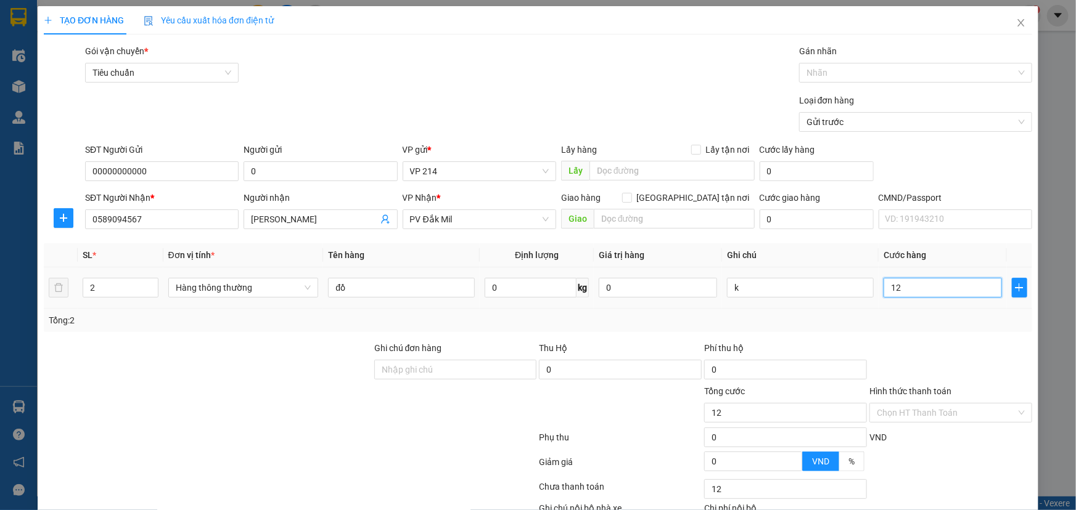
type input "120"
type input "1.200"
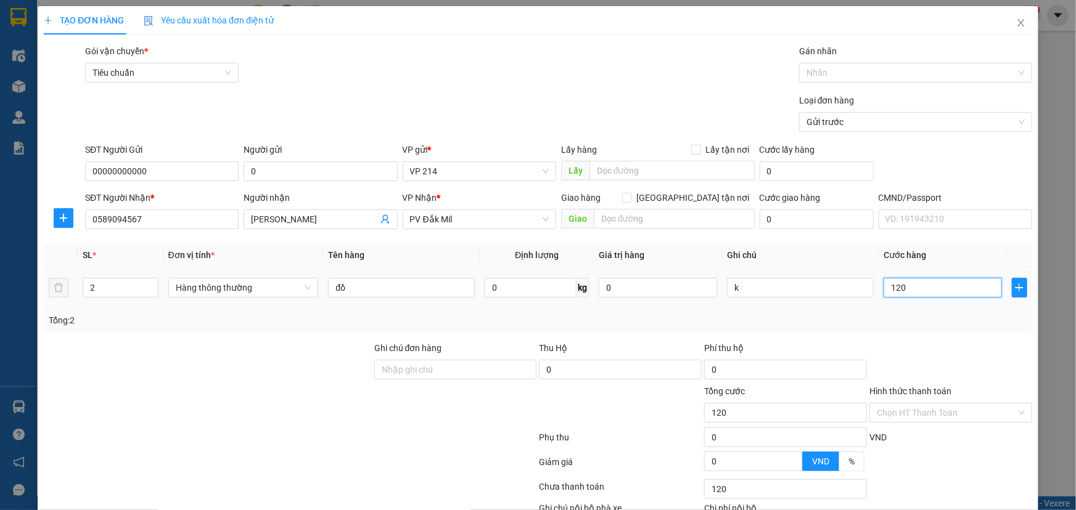
type input "1.200"
type input "12.000"
type input "120.000"
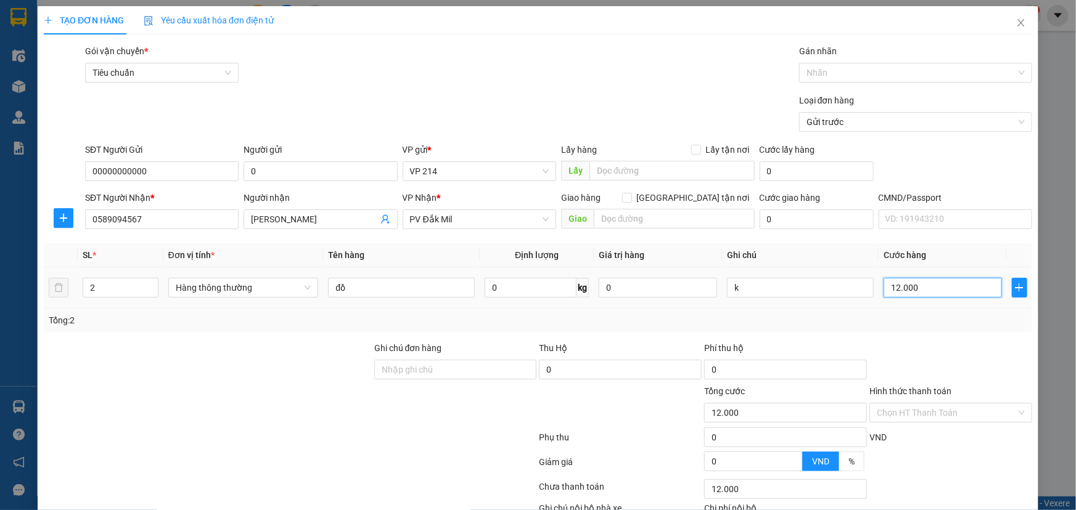
type input "120.000"
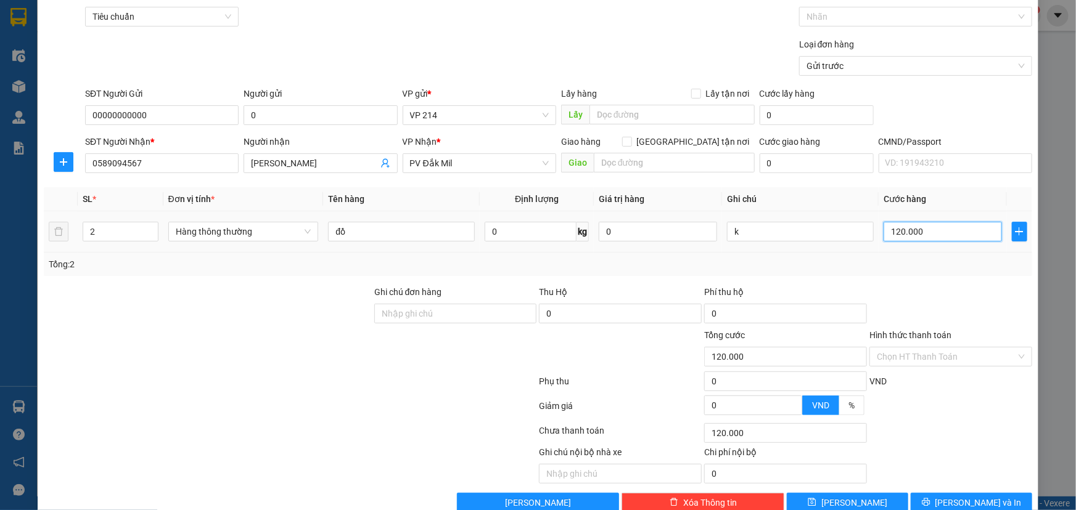
scroll to position [81, 0]
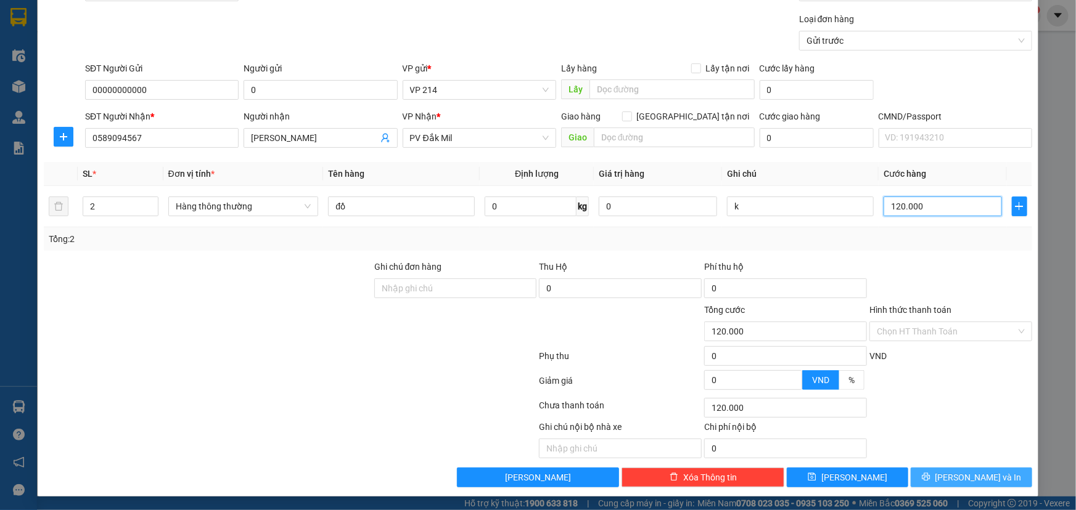
type input "120.000"
click at [930, 475] on icon "printer" at bounding box center [925, 477] width 9 height 9
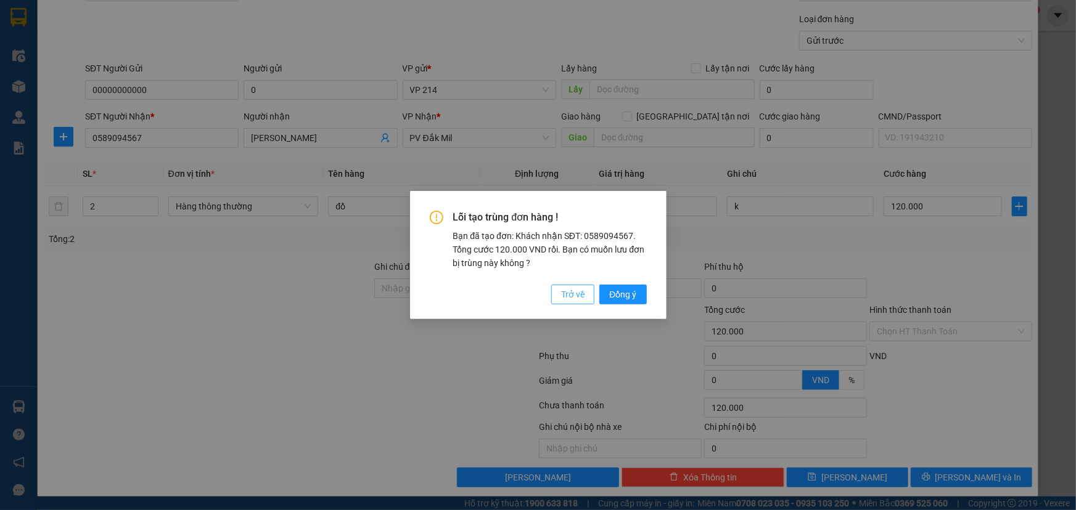
click at [575, 296] on span "Trở về" at bounding box center [572, 295] width 23 height 14
type input "1"
type input "0"
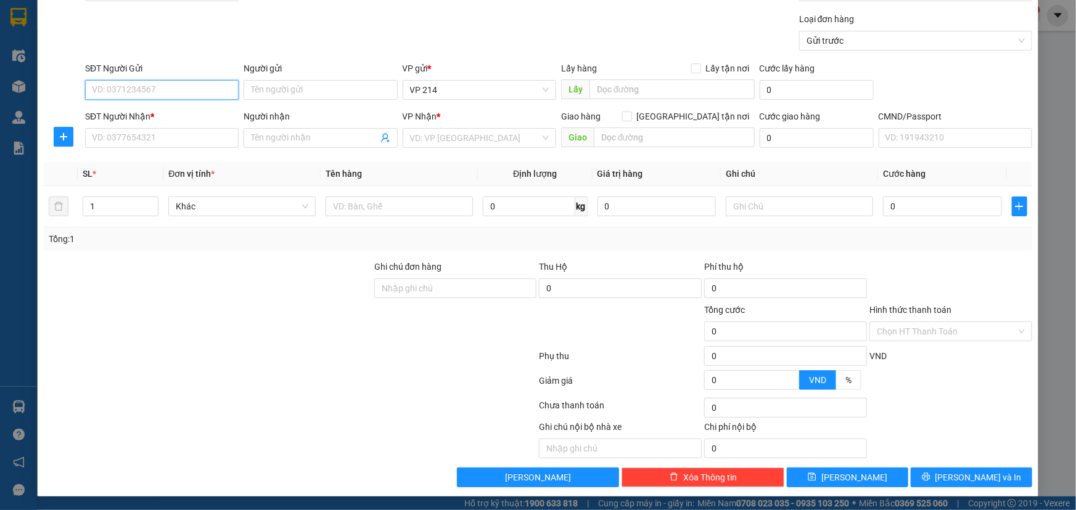
click at [195, 89] on input "SĐT Người Gửi" at bounding box center [161, 90] width 153 height 20
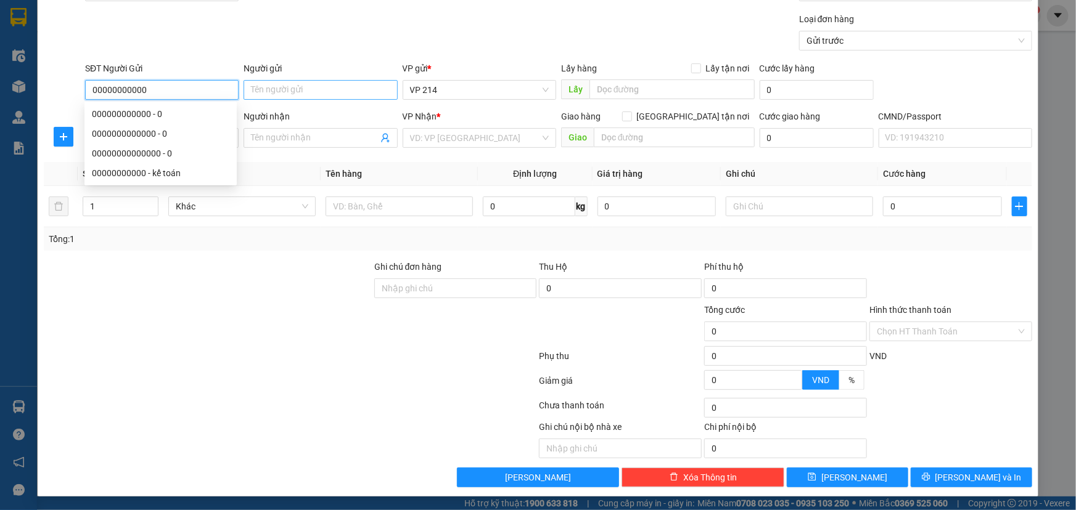
type input "00000000000"
click at [308, 97] on input "Người gửi" at bounding box center [319, 90] width 153 height 20
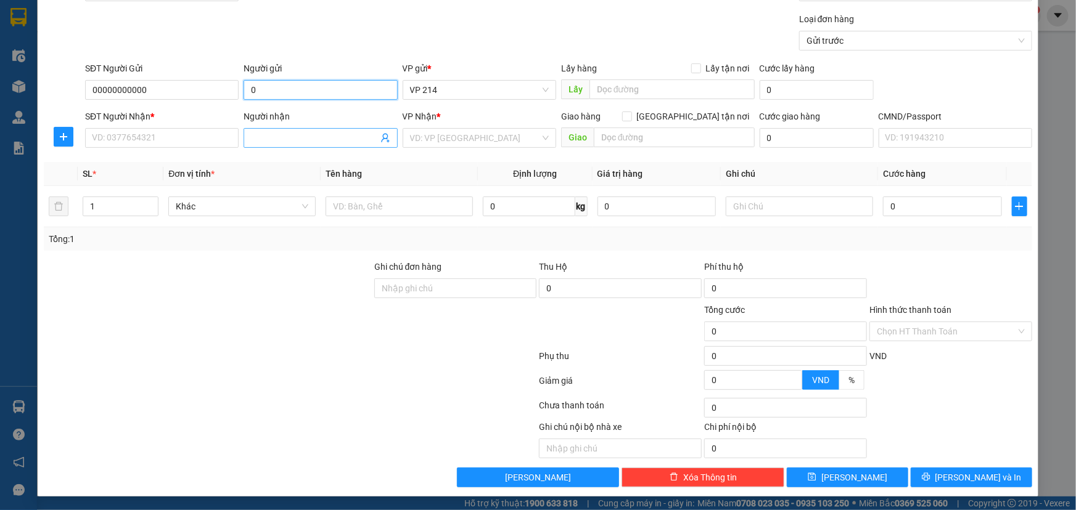
type input "0"
click at [289, 139] on input "Người nhận" at bounding box center [314, 138] width 126 height 14
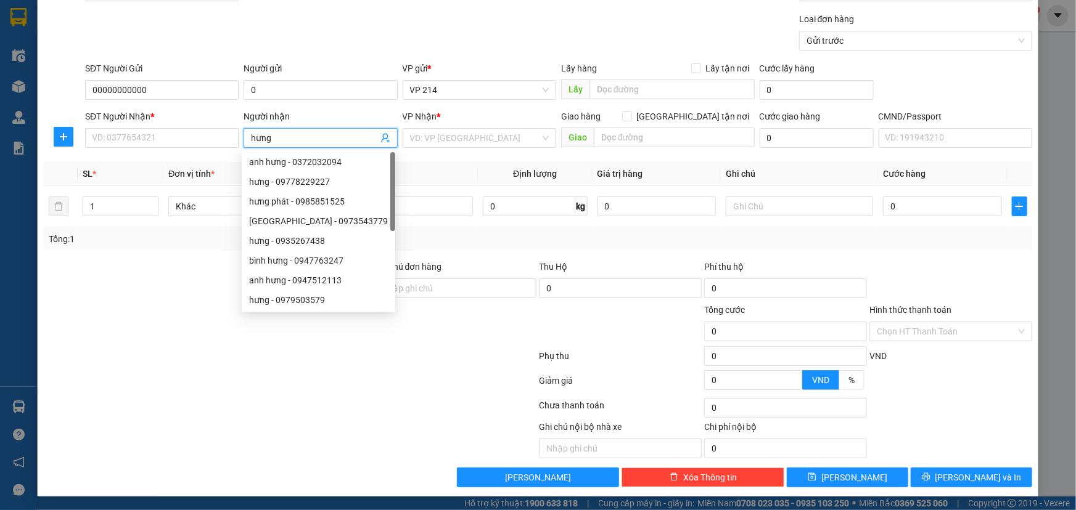
type input "hưng"
click at [173, 147] on div "SĐT Người Nhận * VD: 0377654321" at bounding box center [161, 131] width 153 height 43
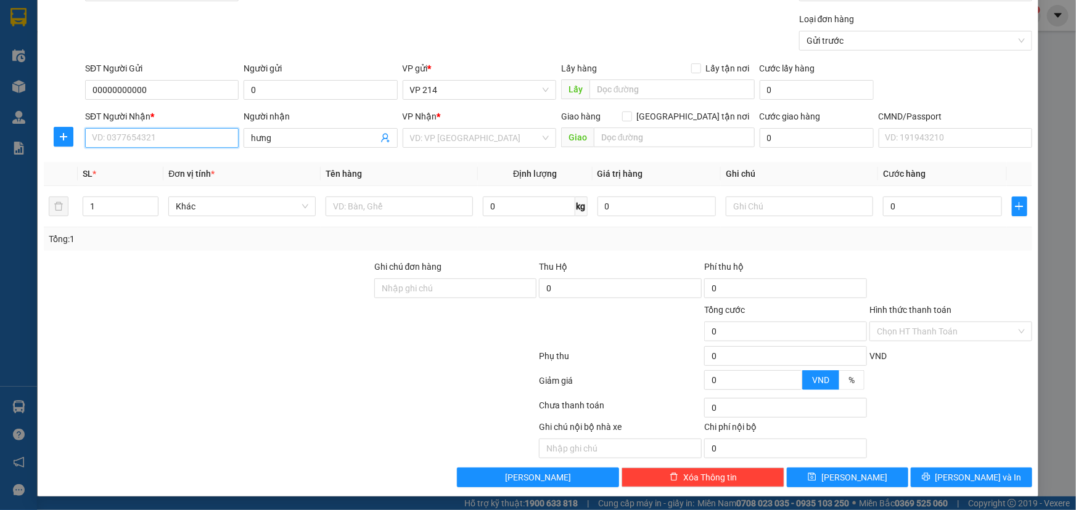
click at [183, 142] on input "SĐT Người Nhận *" at bounding box center [161, 138] width 153 height 20
click at [120, 163] on div "0589094567 - gia hòa" at bounding box center [160, 162] width 137 height 14
type input "0589094567"
click at [295, 134] on input "gia hòa" at bounding box center [314, 138] width 126 height 14
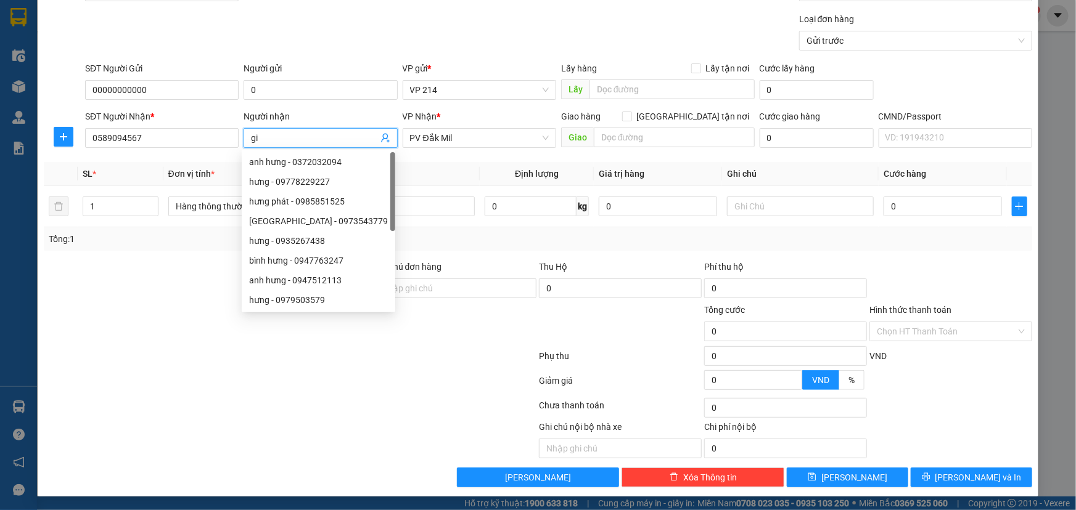
type input "g"
type input "hưng"
click at [275, 396] on div at bounding box center [290, 408] width 495 height 25
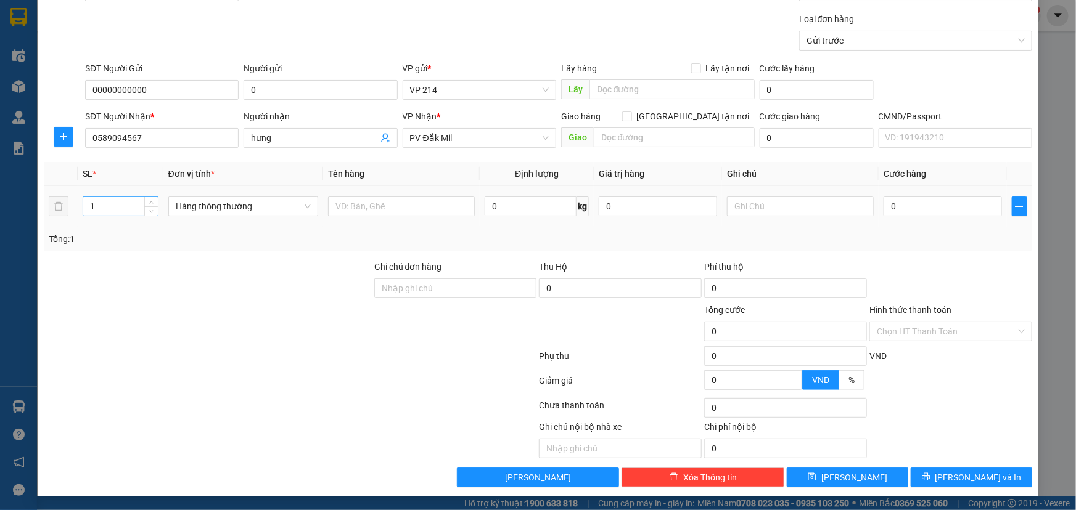
click at [104, 208] on input "1" at bounding box center [120, 206] width 75 height 18
type input "2"
click at [759, 211] on input "text" at bounding box center [800, 207] width 147 height 20
type input "k"
click at [878, 205] on td "0" at bounding box center [942, 206] width 128 height 41
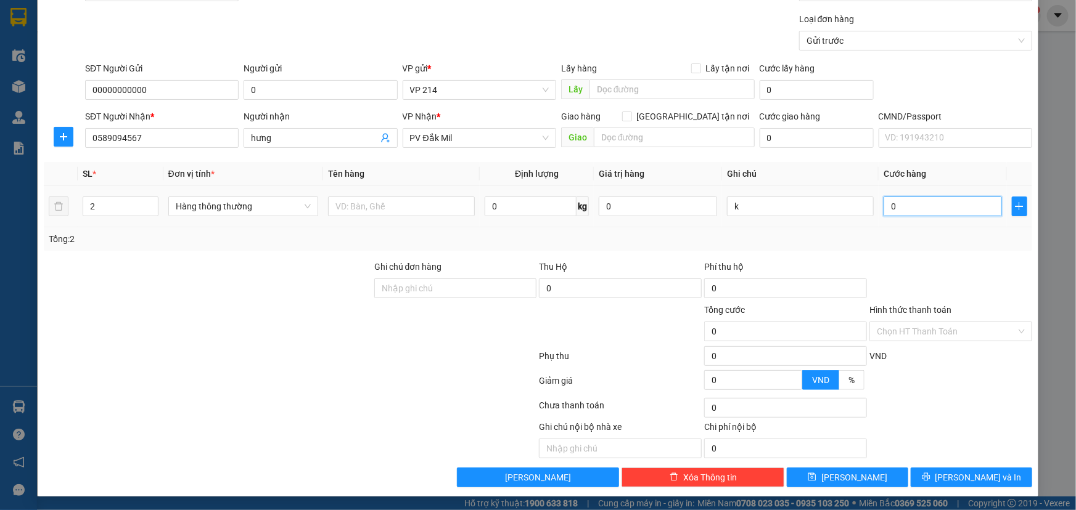
click at [889, 207] on input "0" at bounding box center [942, 207] width 118 height 20
type input "1"
click at [972, 477] on span "[PERSON_NAME] và In" at bounding box center [978, 478] width 86 height 14
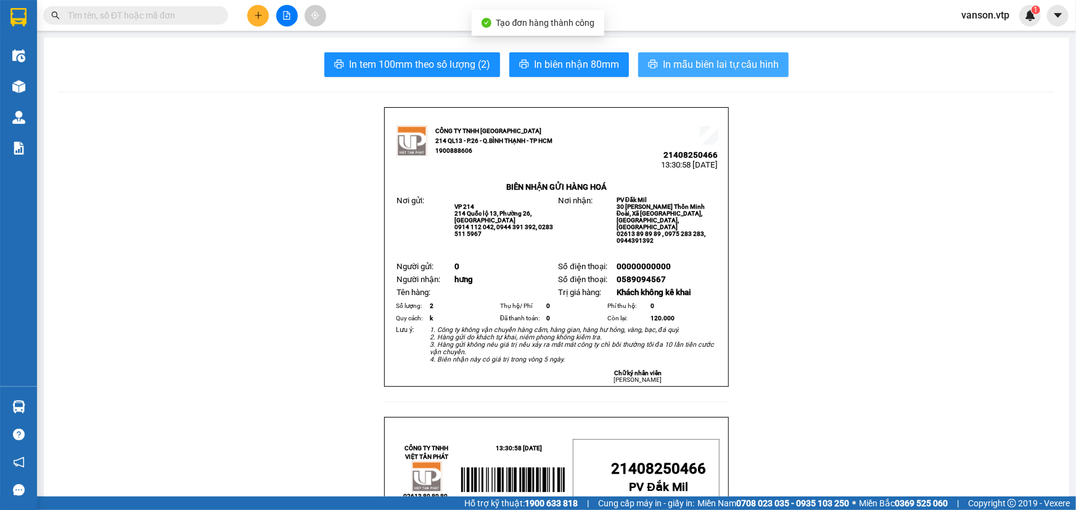
click at [713, 64] on span "In mẫu biên lai tự cấu hình" at bounding box center [721, 64] width 116 height 15
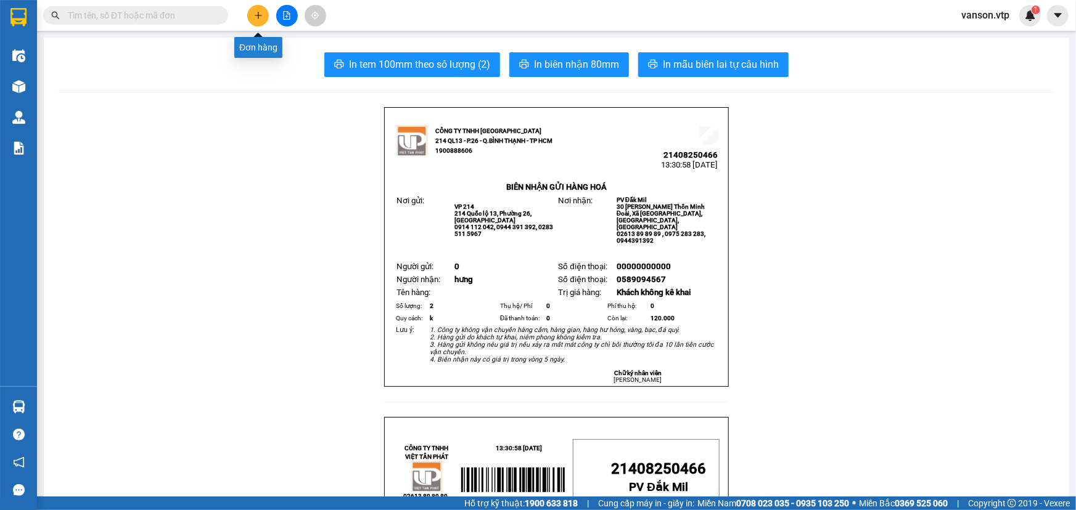
click at [253, 20] on button at bounding box center [258, 16] width 22 height 22
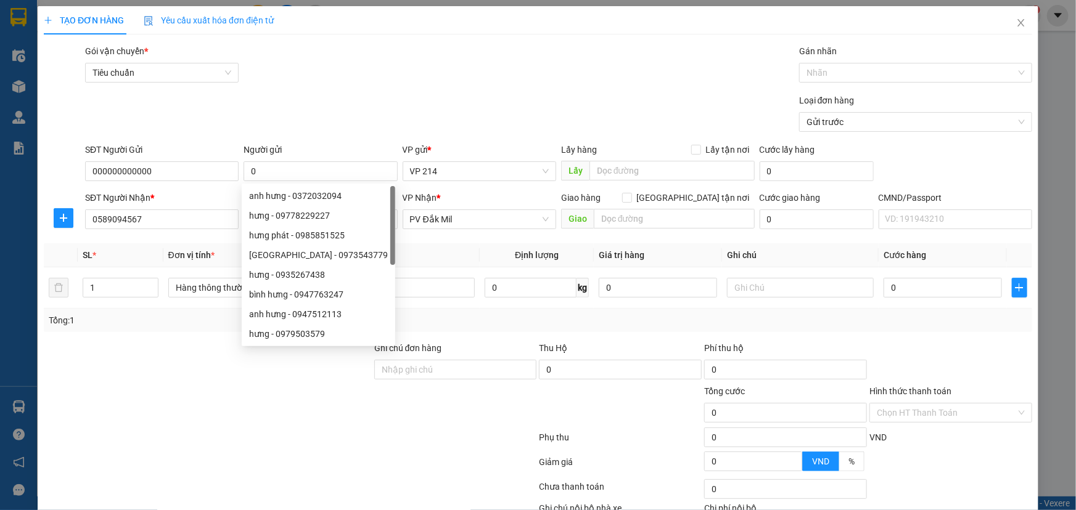
click at [166, 394] on div at bounding box center [208, 406] width 330 height 43
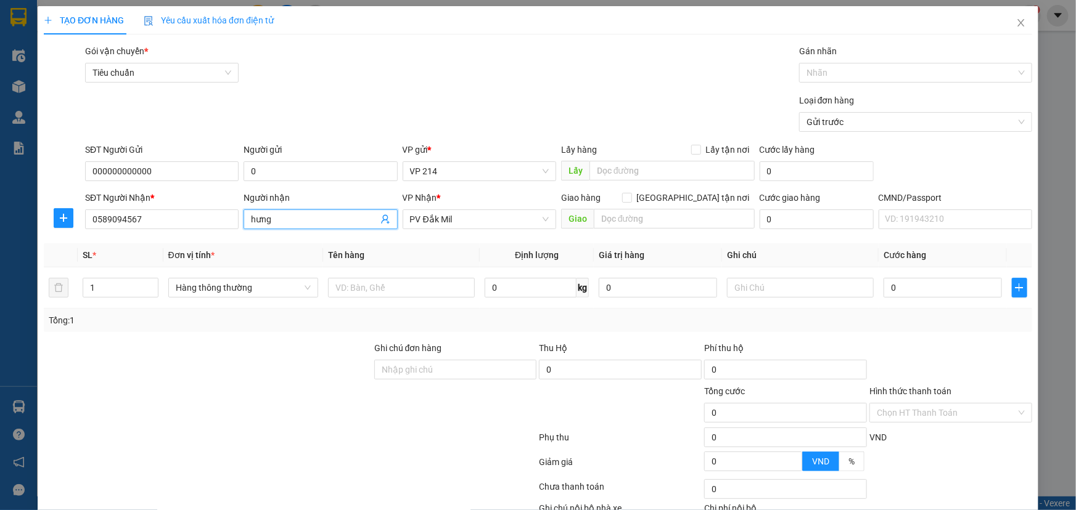
click at [285, 223] on input "hưng" at bounding box center [314, 220] width 126 height 14
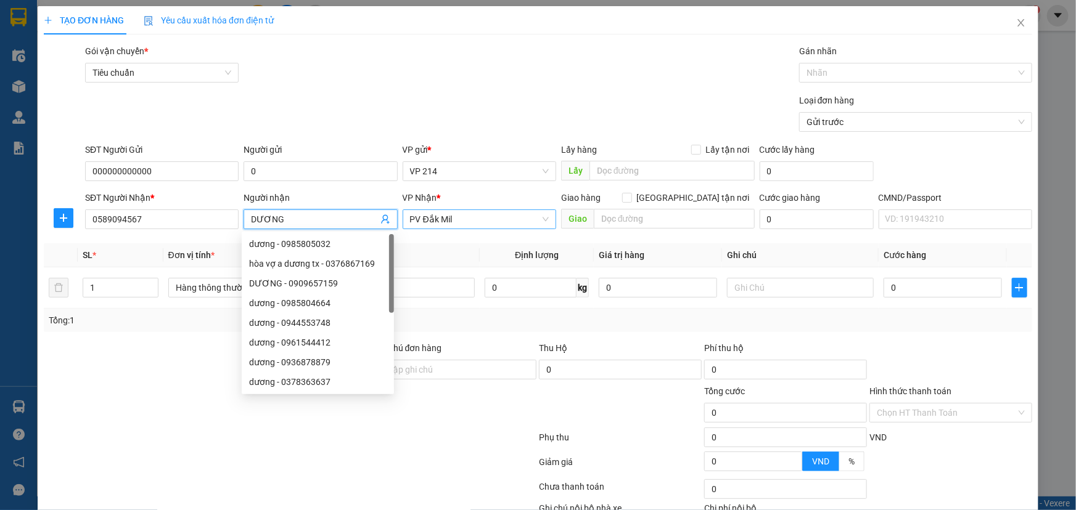
click at [458, 225] on span "PV Đắk Mil" at bounding box center [479, 219] width 139 height 18
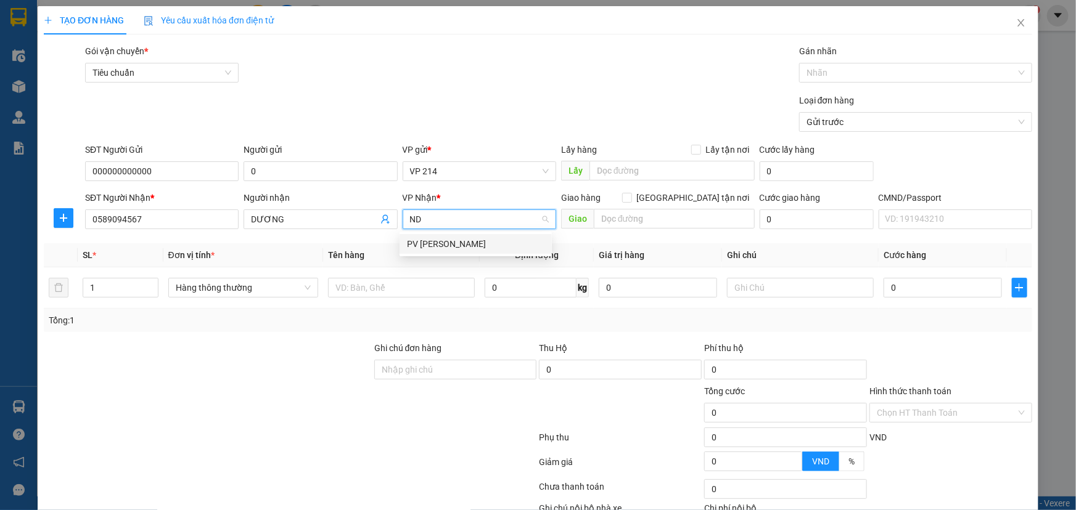
click at [450, 247] on div "PV [PERSON_NAME]" at bounding box center [475, 244] width 137 height 14
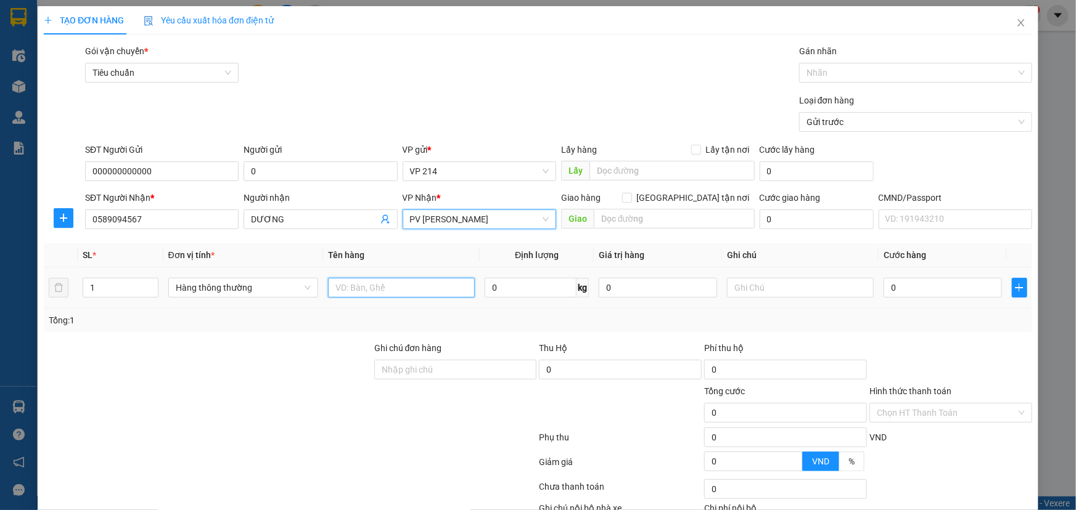
click at [385, 285] on input "text" at bounding box center [401, 288] width 147 height 20
click at [99, 287] on input "1" at bounding box center [120, 288] width 75 height 18
click at [743, 294] on input "text" at bounding box center [800, 288] width 147 height 20
click at [891, 298] on div "0" at bounding box center [942, 288] width 118 height 25
click at [900, 292] on input "0" at bounding box center [942, 288] width 118 height 20
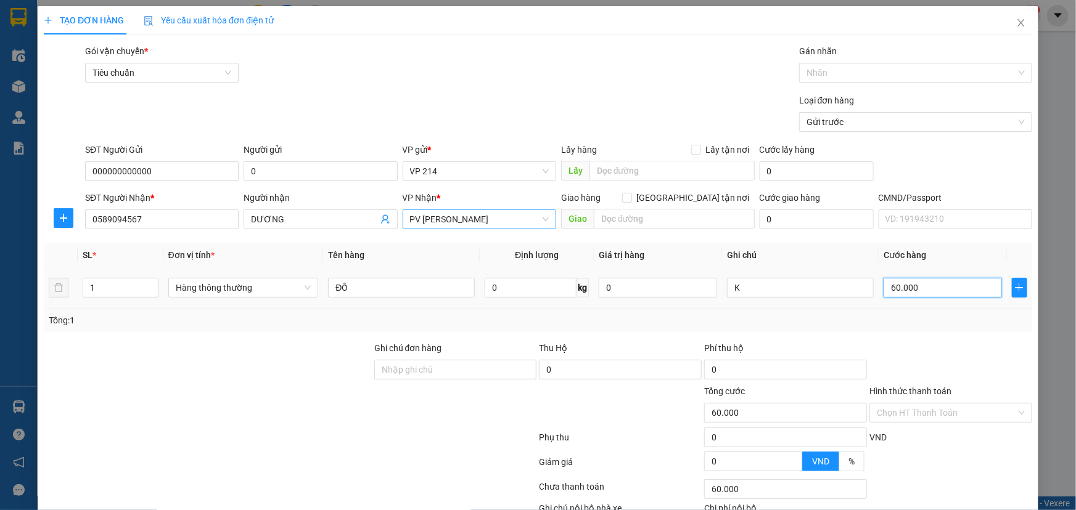
scroll to position [81, 0]
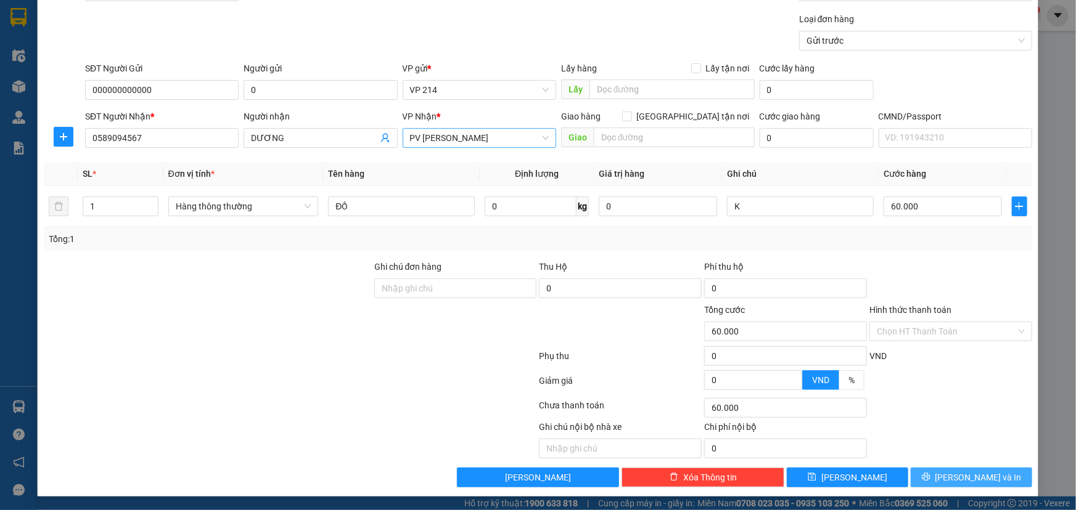
click at [955, 475] on span "[PERSON_NAME] và In" at bounding box center [978, 478] width 86 height 14
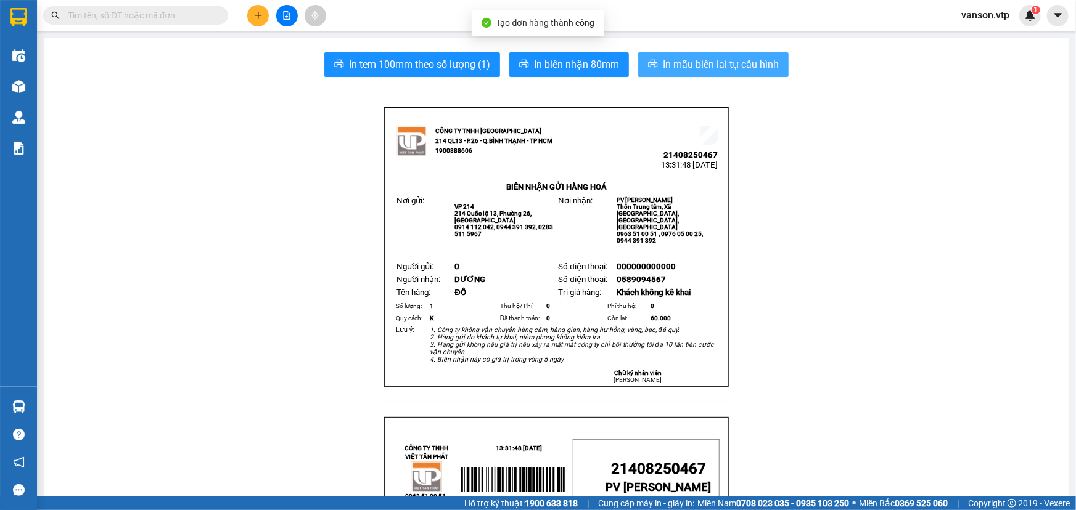
click at [687, 62] on span "In mẫu biên lai tự cấu hình" at bounding box center [721, 64] width 116 height 15
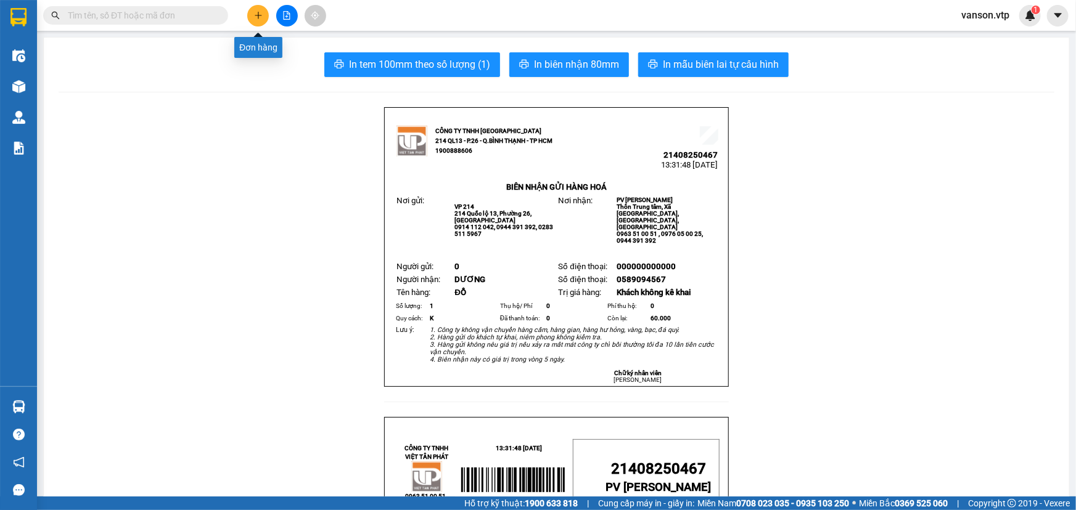
click at [259, 14] on icon "plus" at bounding box center [258, 15] width 9 height 9
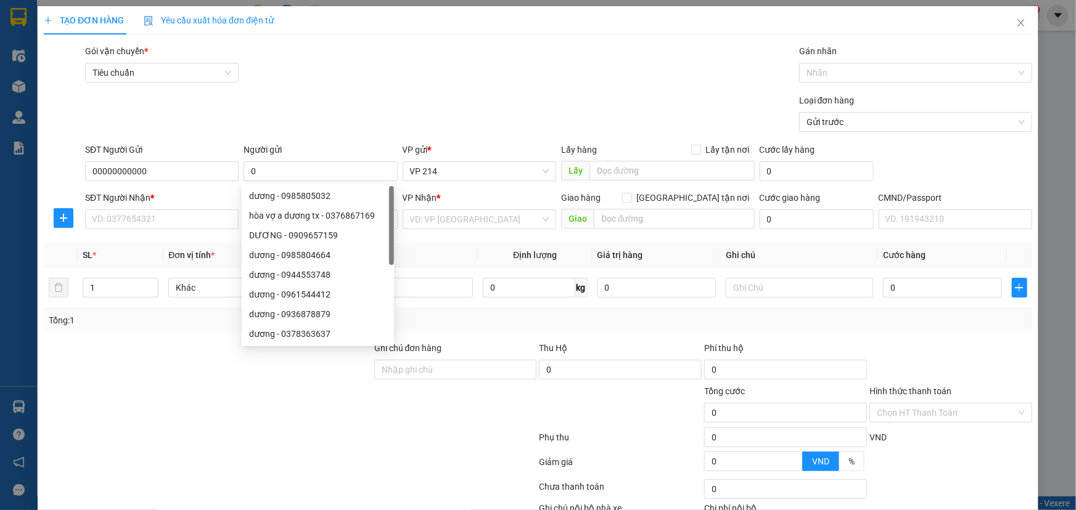
click at [141, 375] on div at bounding box center [208, 362] width 330 height 43
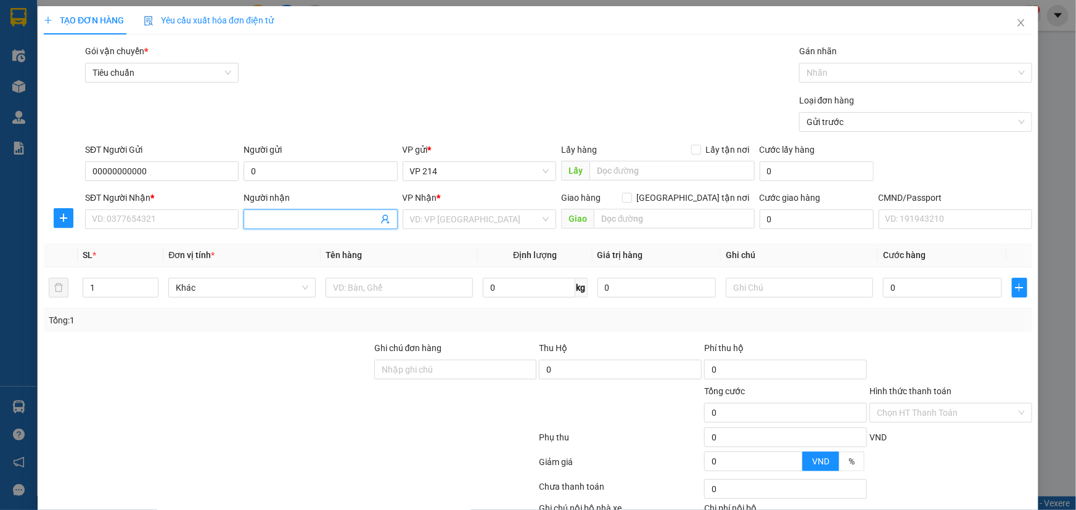
click at [277, 222] on input "Người nhận" at bounding box center [314, 220] width 126 height 14
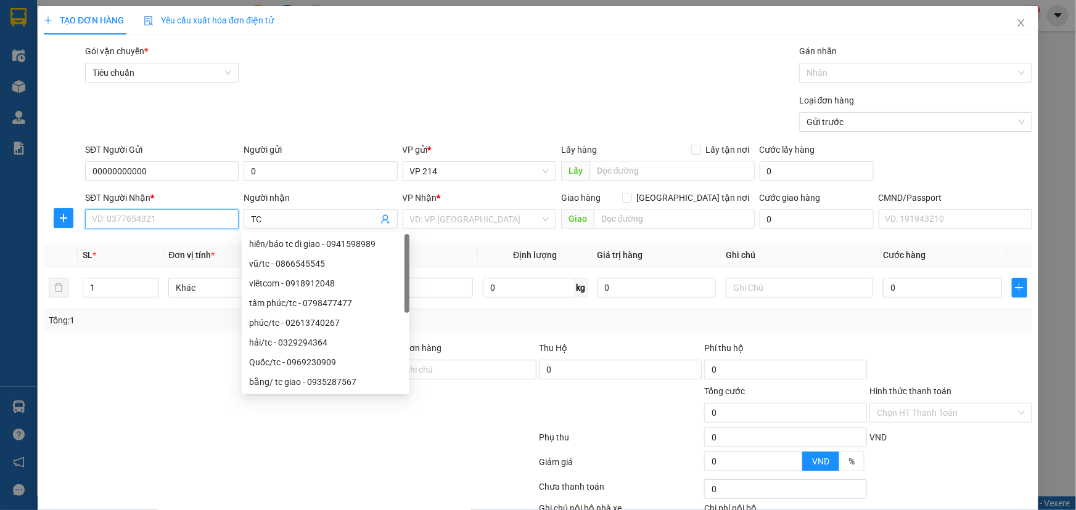
click at [166, 221] on input "SĐT Người Nhận *" at bounding box center [161, 220] width 153 height 20
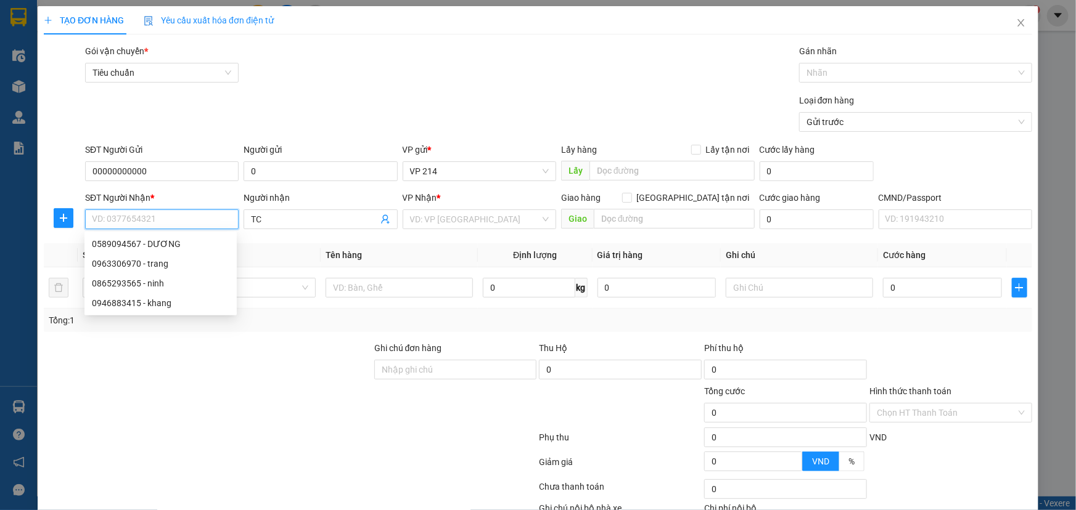
paste input "0589094567"
click at [172, 245] on div "0589094567 - DƯƠNG" at bounding box center [160, 244] width 137 height 14
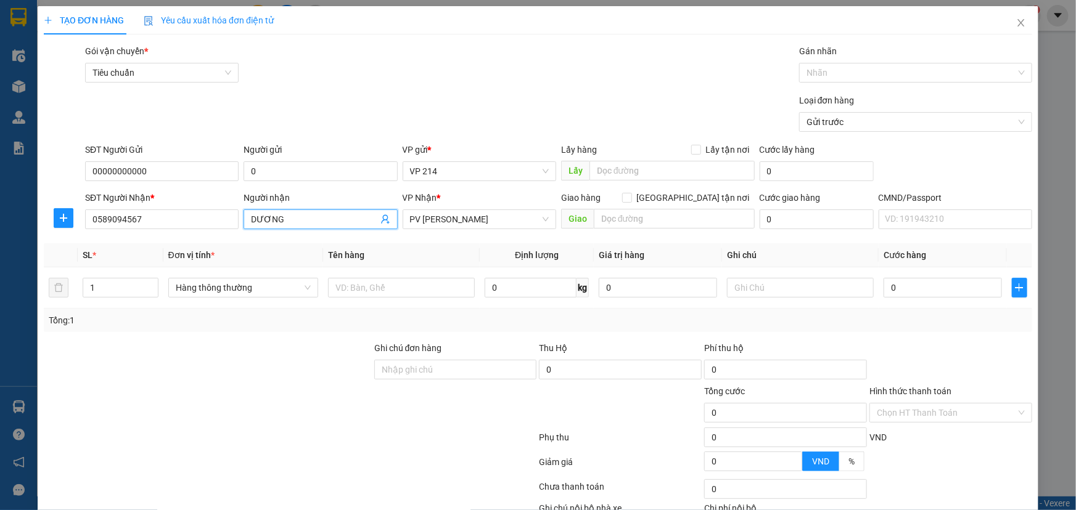
click at [280, 218] on input "DƯƠNG" at bounding box center [314, 220] width 126 height 14
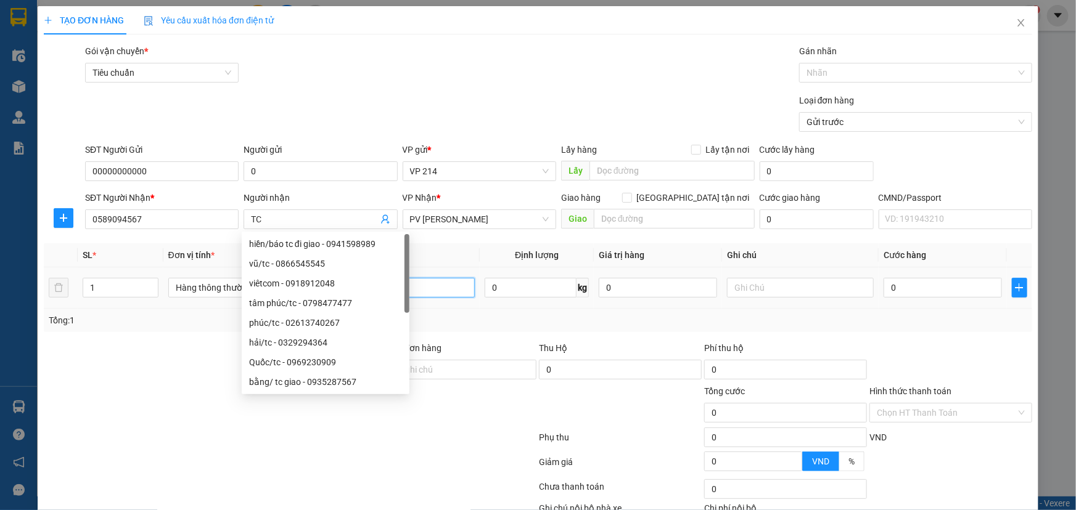
click at [458, 289] on input "text" at bounding box center [401, 288] width 147 height 20
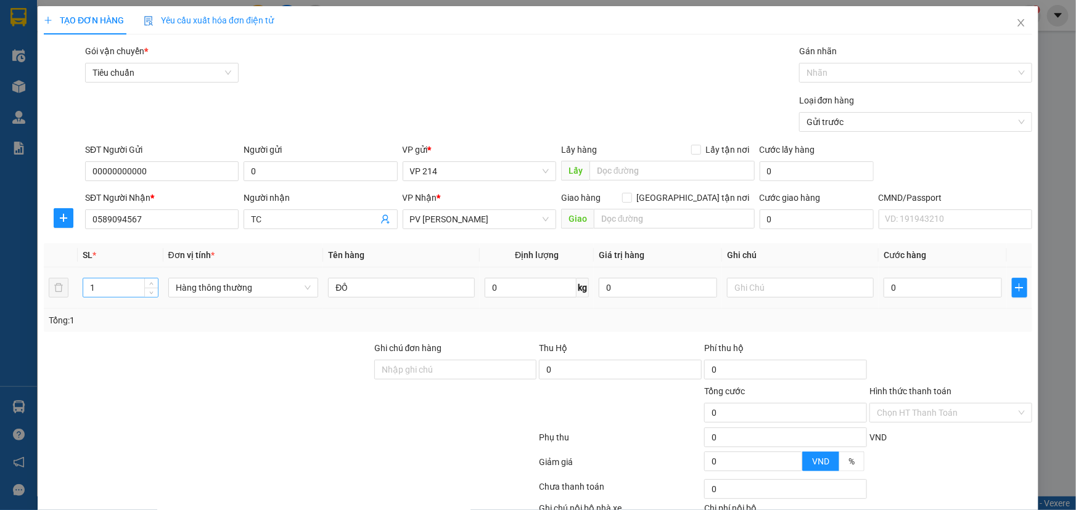
click at [118, 288] on input "1" at bounding box center [120, 288] width 75 height 18
click at [802, 288] on input "text" at bounding box center [800, 288] width 147 height 20
click at [910, 295] on input "0" at bounding box center [942, 288] width 118 height 20
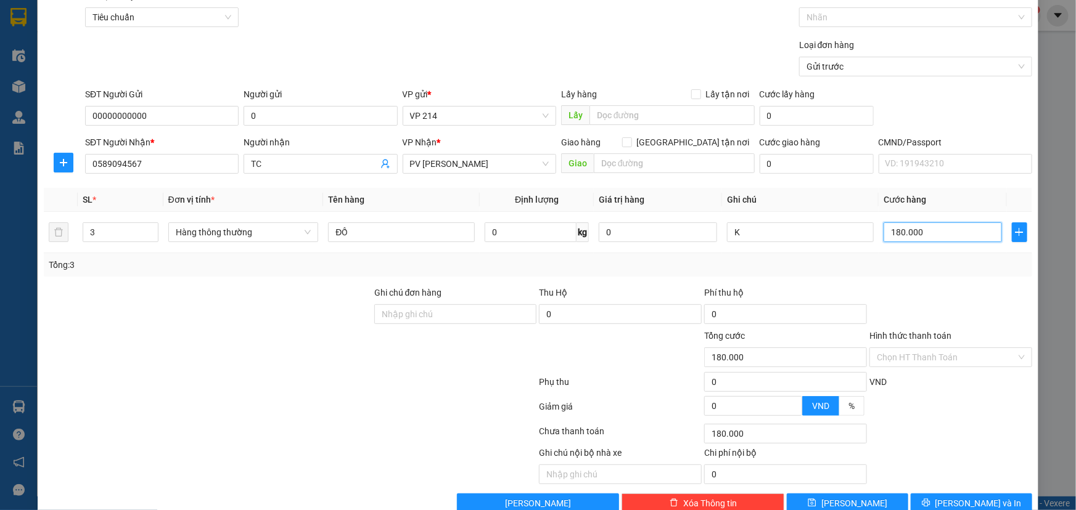
scroll to position [81, 0]
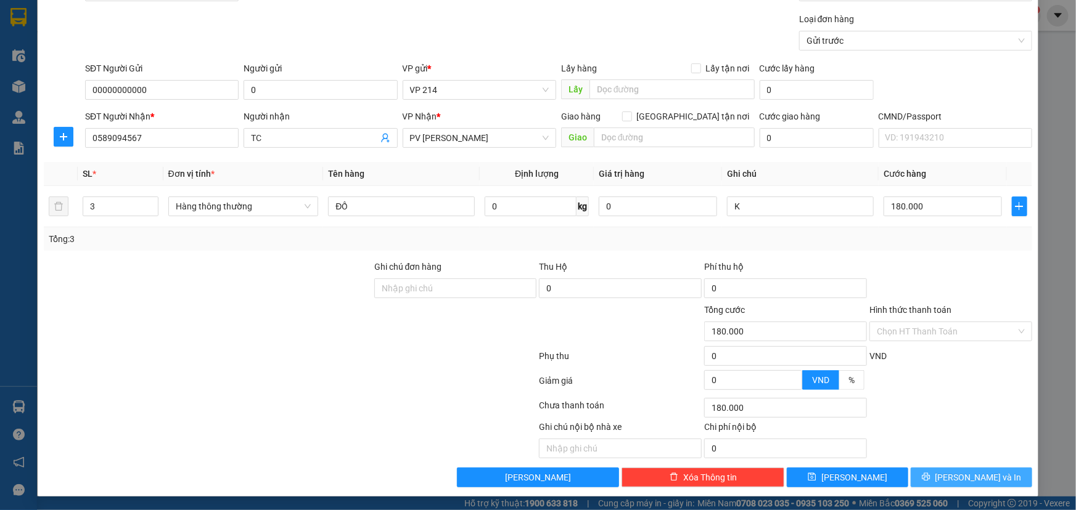
click at [961, 480] on span "[PERSON_NAME] và In" at bounding box center [978, 478] width 86 height 14
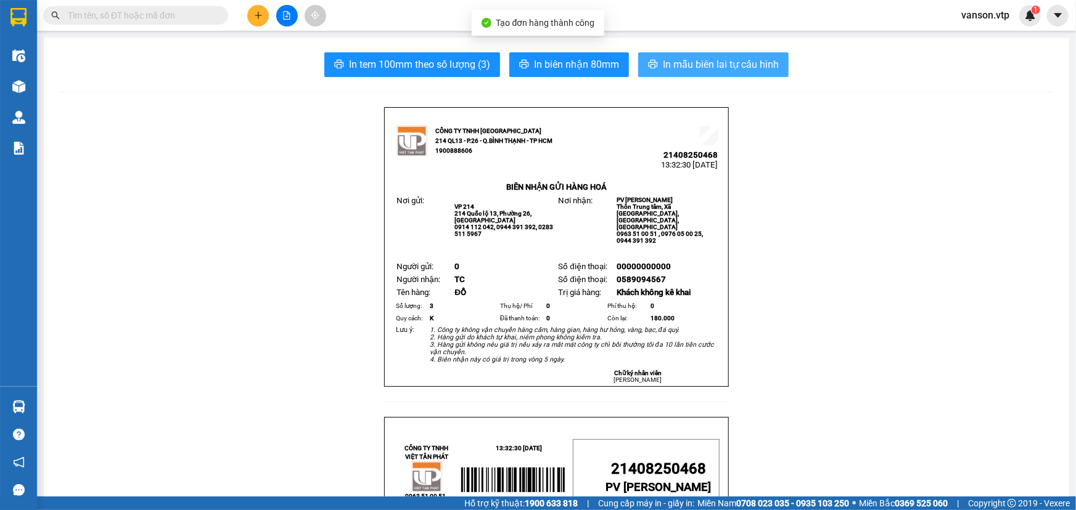
click at [714, 64] on span "In mẫu biên lai tự cấu hình" at bounding box center [721, 64] width 116 height 15
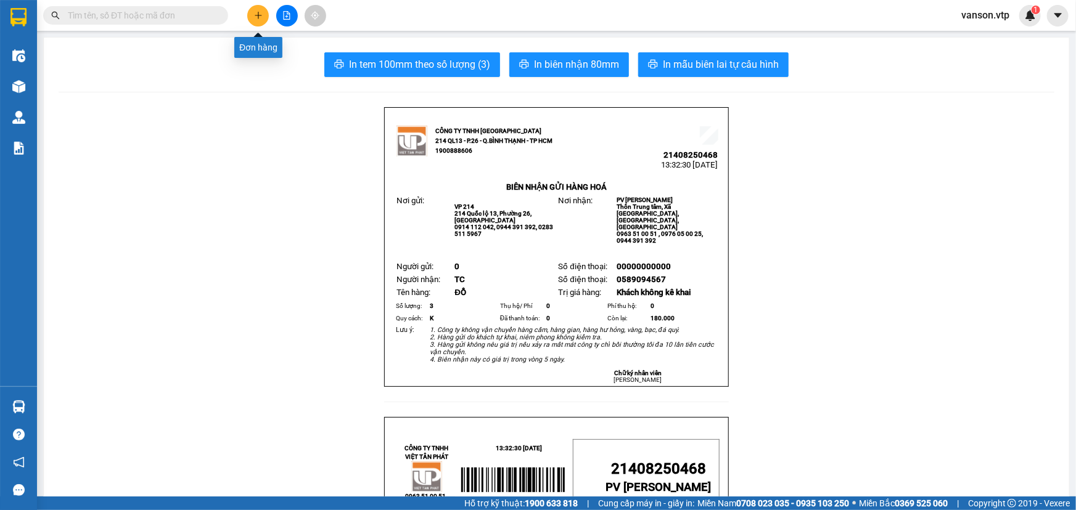
click at [256, 13] on icon "plus" at bounding box center [258, 15] width 9 height 9
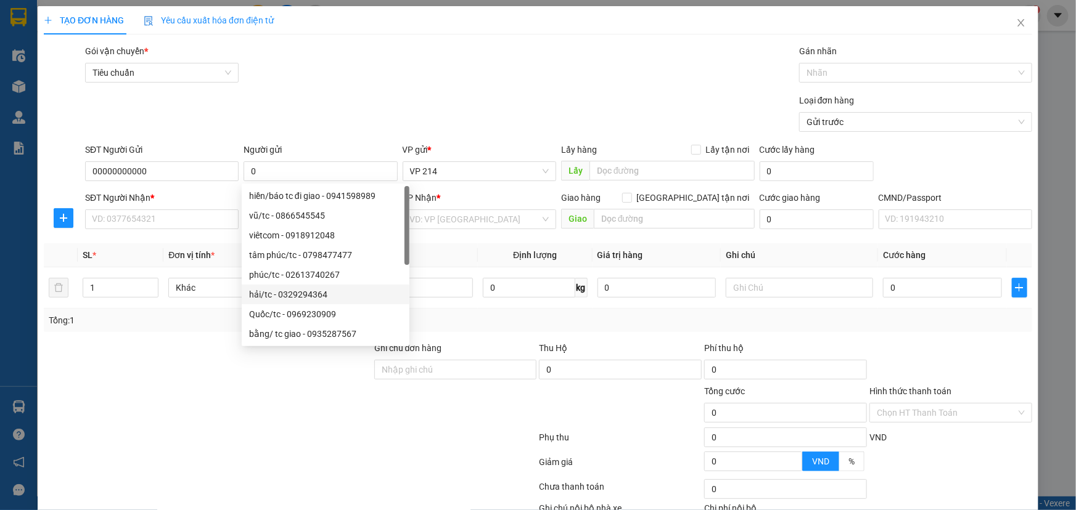
click at [190, 347] on div at bounding box center [208, 362] width 330 height 43
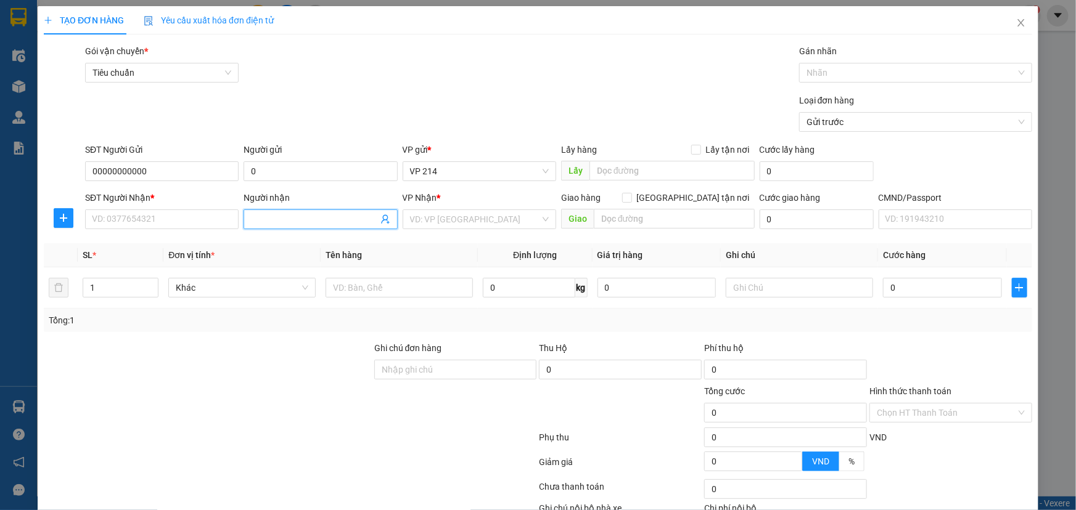
click at [281, 219] on input "Người nhận" at bounding box center [314, 220] width 126 height 14
click at [147, 229] on div "SĐT Người Nhận * VD: 0377654321" at bounding box center [161, 212] width 153 height 43
click at [158, 221] on input "SĐT Người Nhận *" at bounding box center [161, 220] width 153 height 20
click at [422, 217] on input "search" at bounding box center [475, 219] width 130 height 18
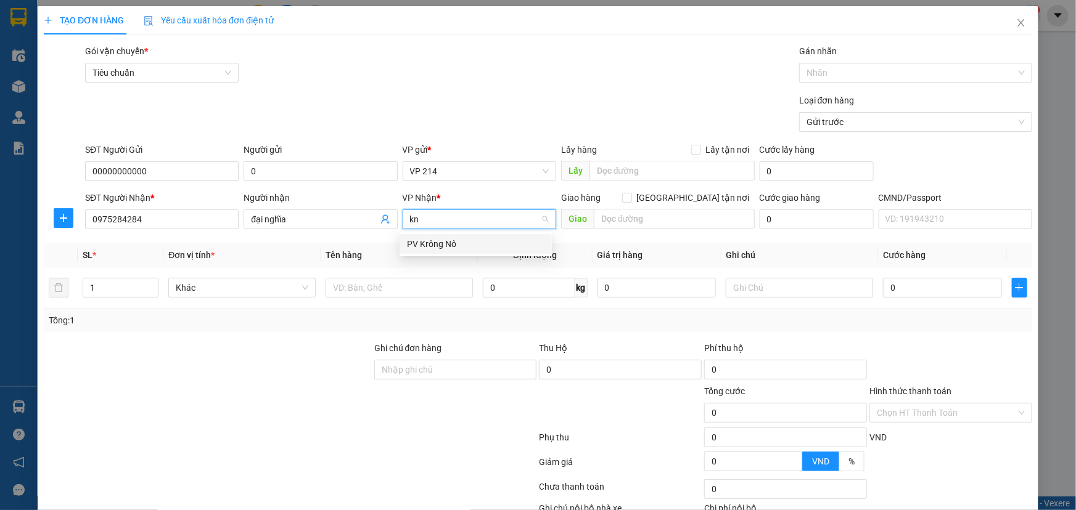
click at [487, 245] on div "PV Krông Nô" at bounding box center [475, 244] width 137 height 14
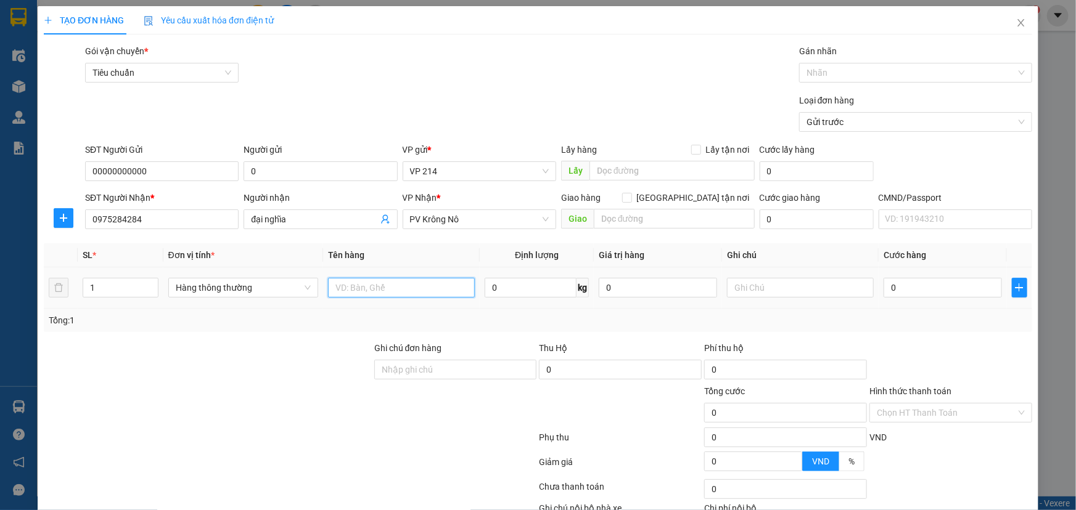
click at [399, 293] on input "text" at bounding box center [401, 288] width 147 height 20
click at [104, 293] on input "1" at bounding box center [120, 288] width 75 height 18
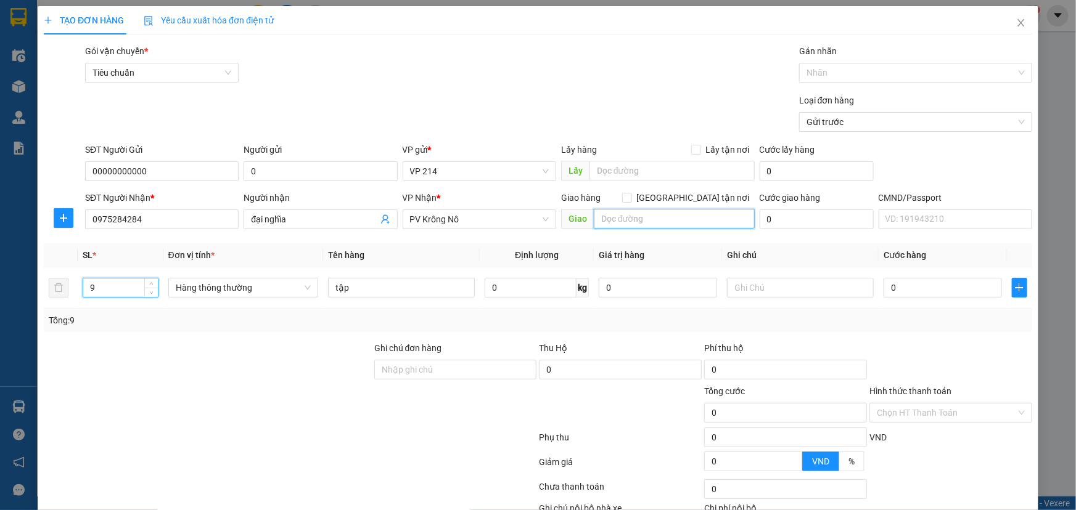
click at [616, 221] on input "text" at bounding box center [674, 219] width 161 height 20
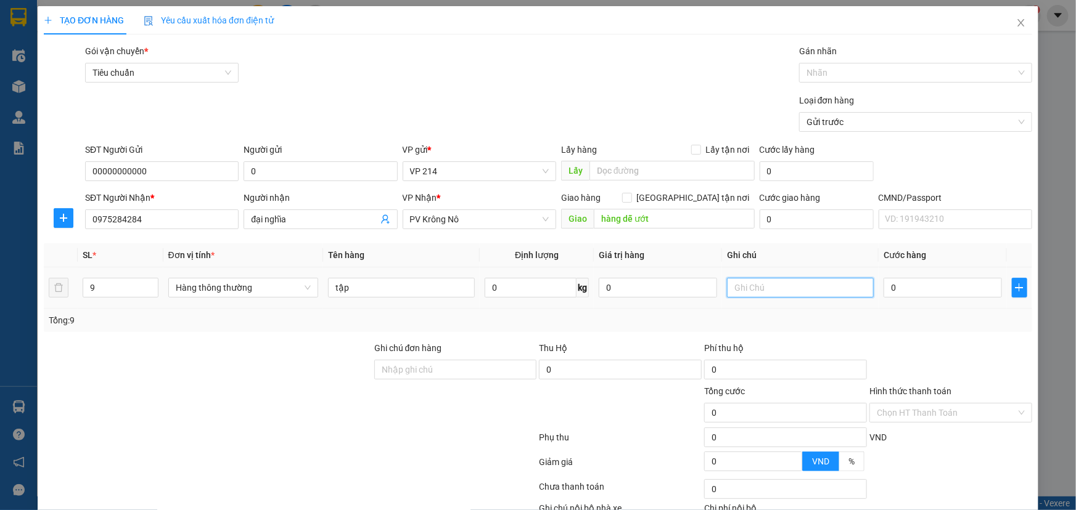
click at [738, 283] on input "text" at bounding box center [800, 288] width 147 height 20
click at [884, 287] on input "0" at bounding box center [942, 288] width 118 height 20
click at [883, 289] on input "0" at bounding box center [942, 288] width 118 height 20
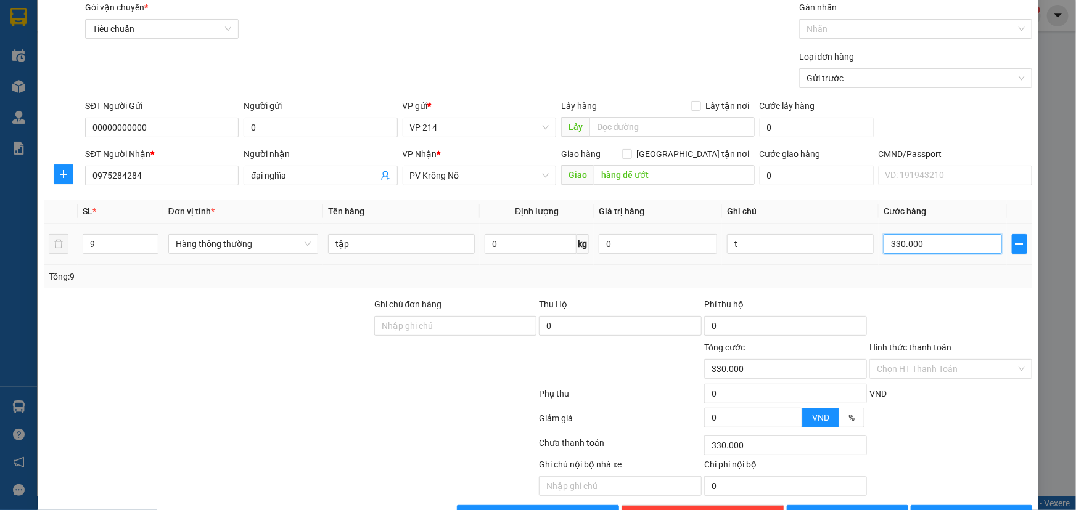
scroll to position [81, 0]
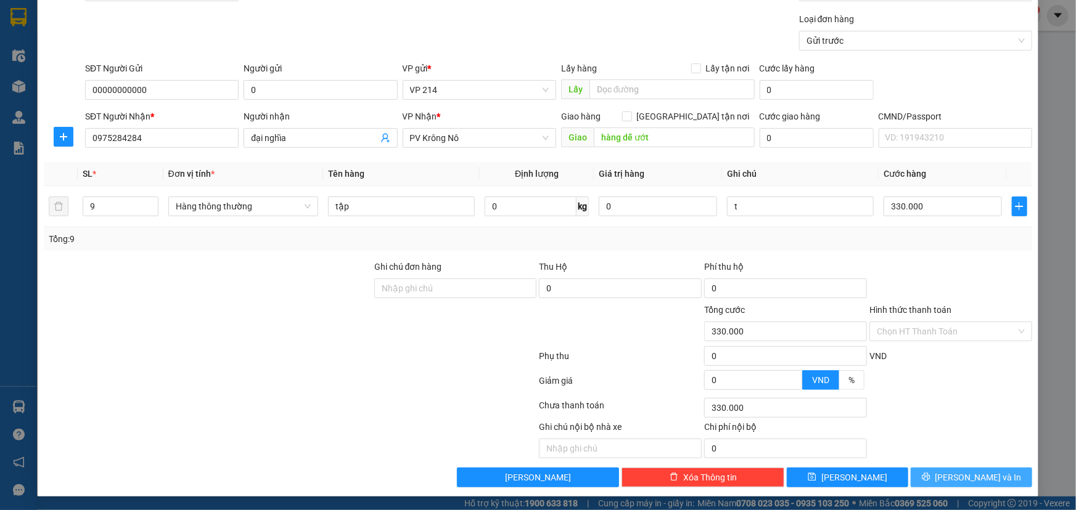
click at [956, 476] on span "[PERSON_NAME] và In" at bounding box center [978, 478] width 86 height 14
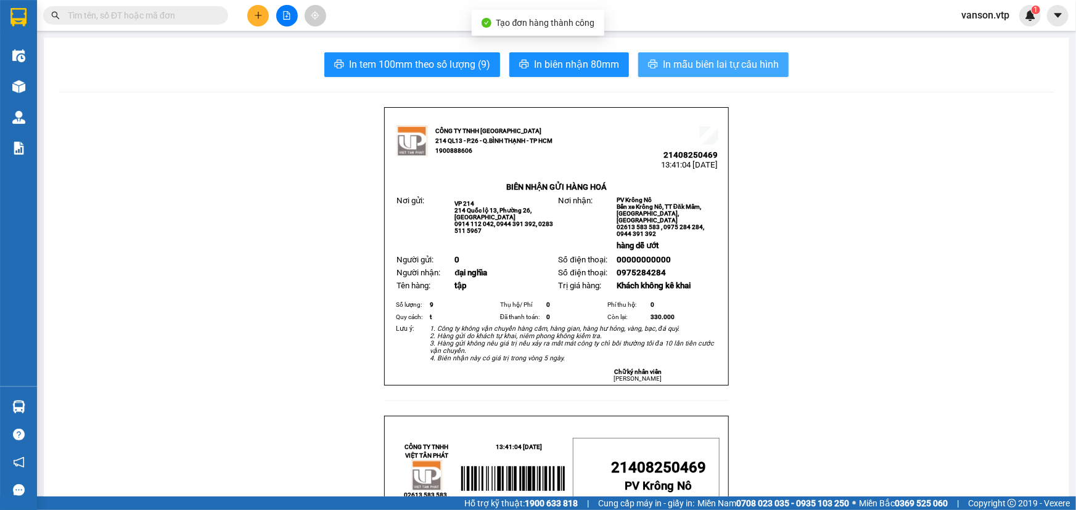
click at [709, 67] on span "In mẫu biên lai tự cấu hình" at bounding box center [721, 64] width 116 height 15
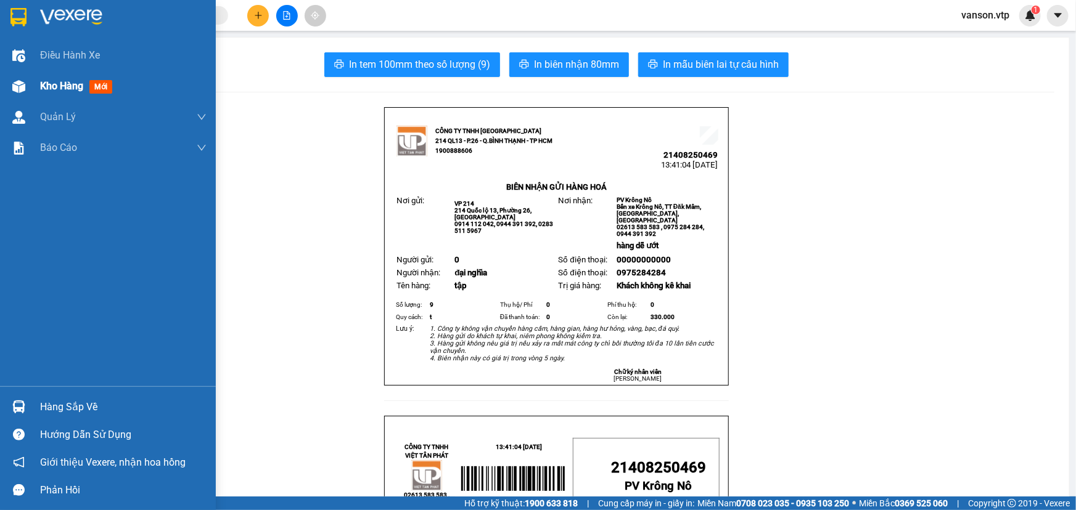
click at [39, 86] on div "Kho hàng mới" at bounding box center [108, 86] width 216 height 31
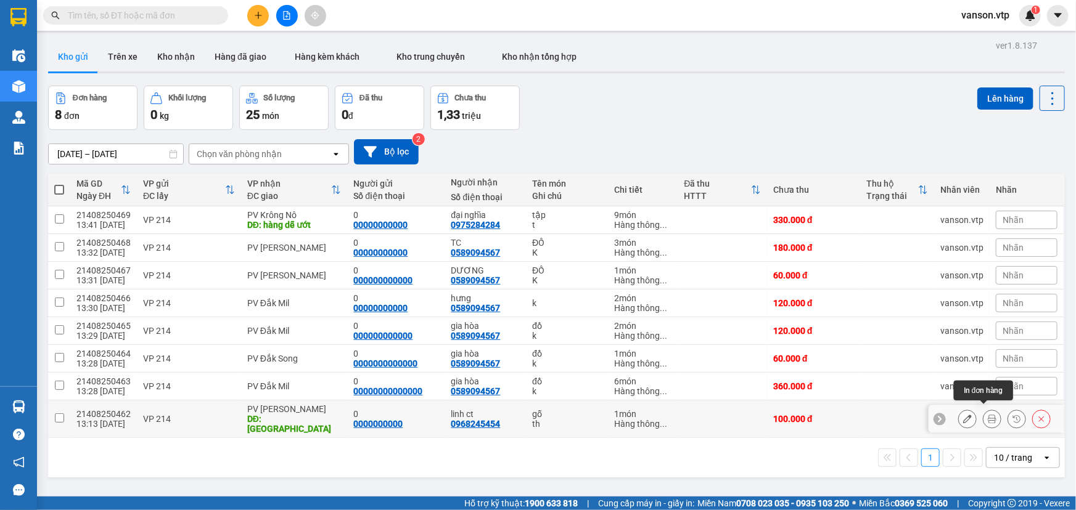
click at [987, 415] on icon at bounding box center [991, 419] width 9 height 9
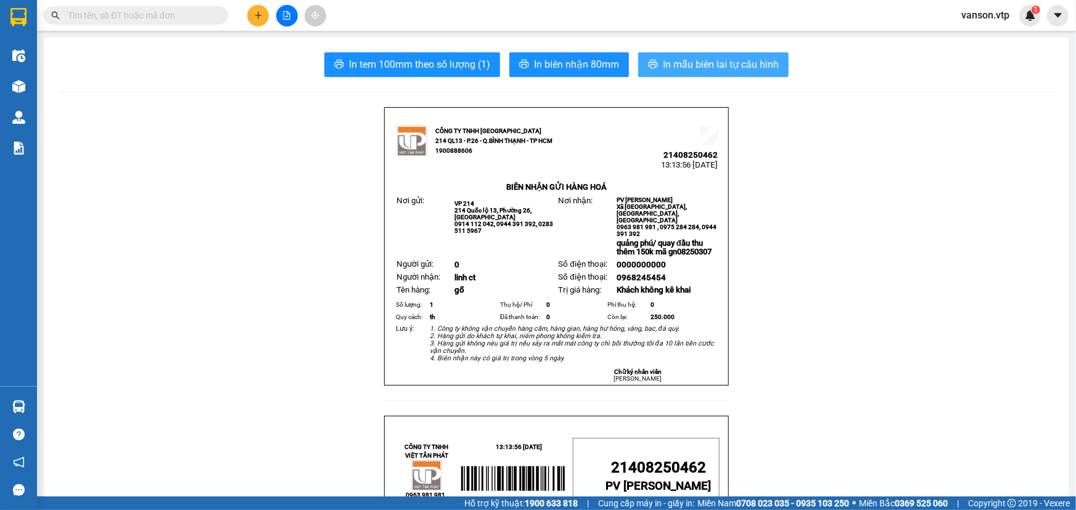
click at [695, 68] on span "In mẫu biên lai tự cấu hình" at bounding box center [721, 64] width 116 height 15
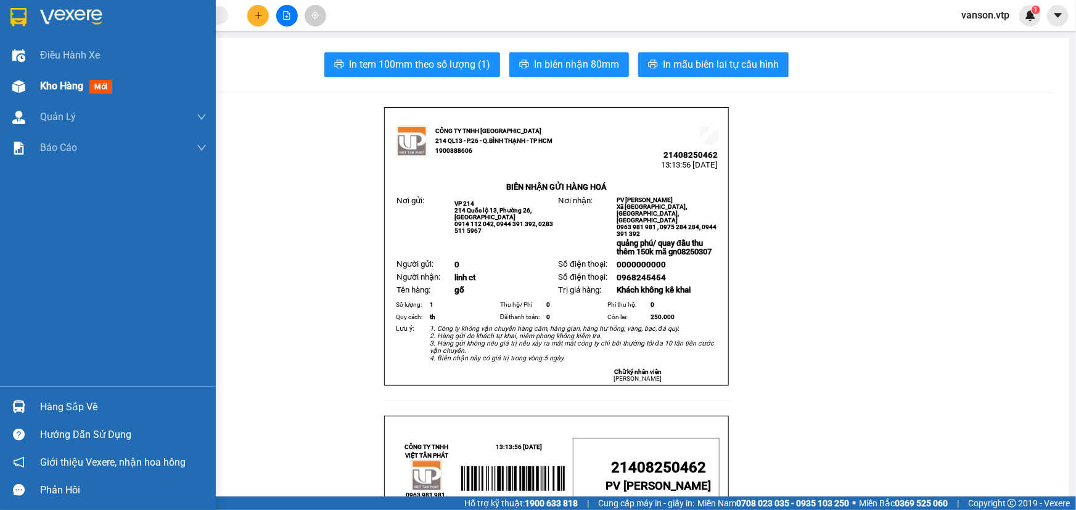
click at [25, 94] on div at bounding box center [19, 87] width 22 height 22
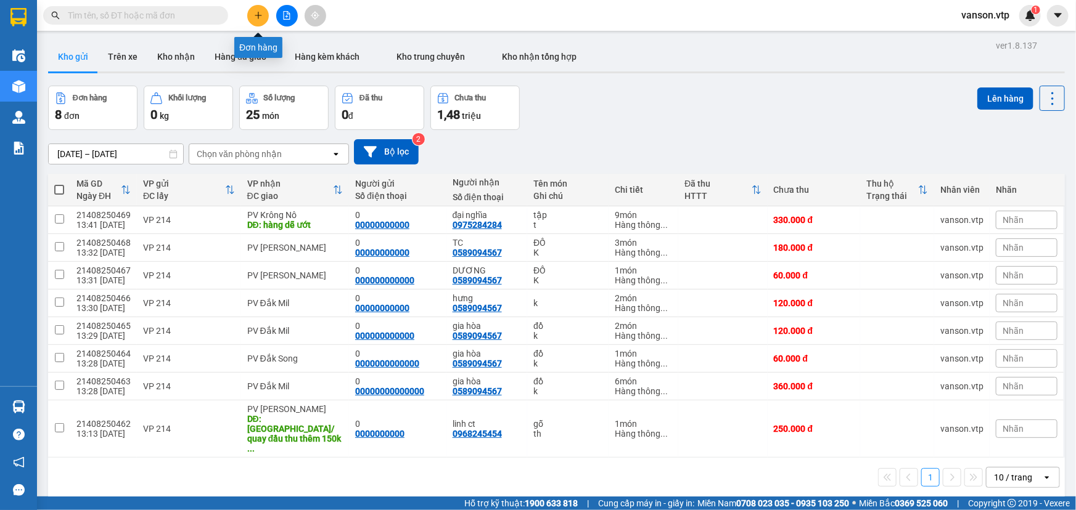
click at [259, 15] on icon "plus" at bounding box center [258, 15] width 7 height 1
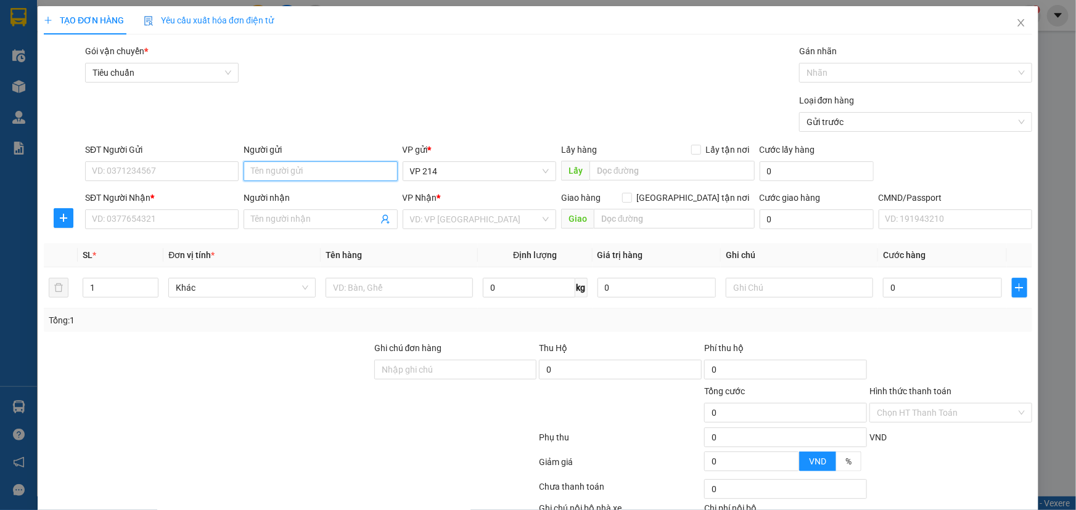
click at [301, 175] on input "Người gửi" at bounding box center [319, 171] width 153 height 20
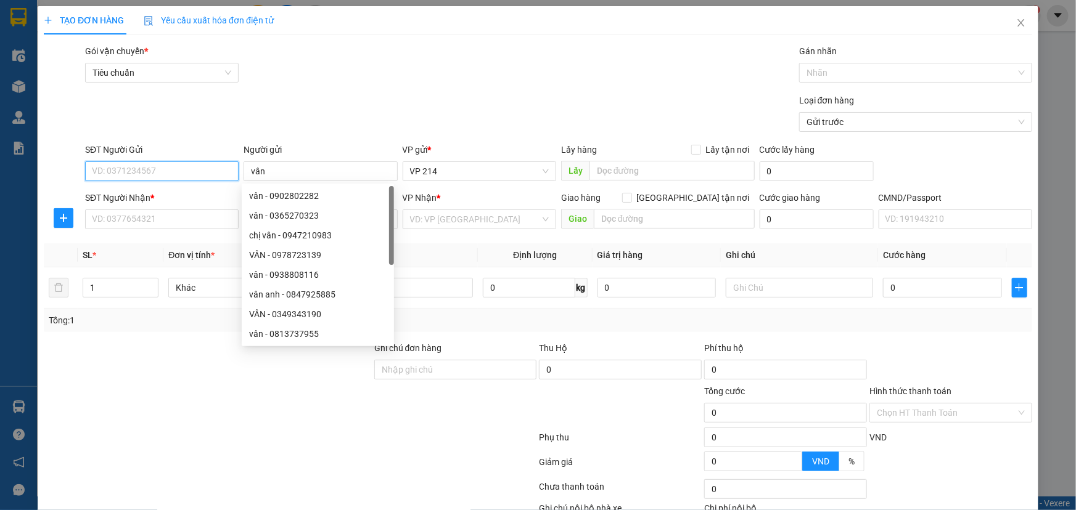
click at [221, 171] on input "SĐT Người Gửi" at bounding box center [161, 171] width 153 height 20
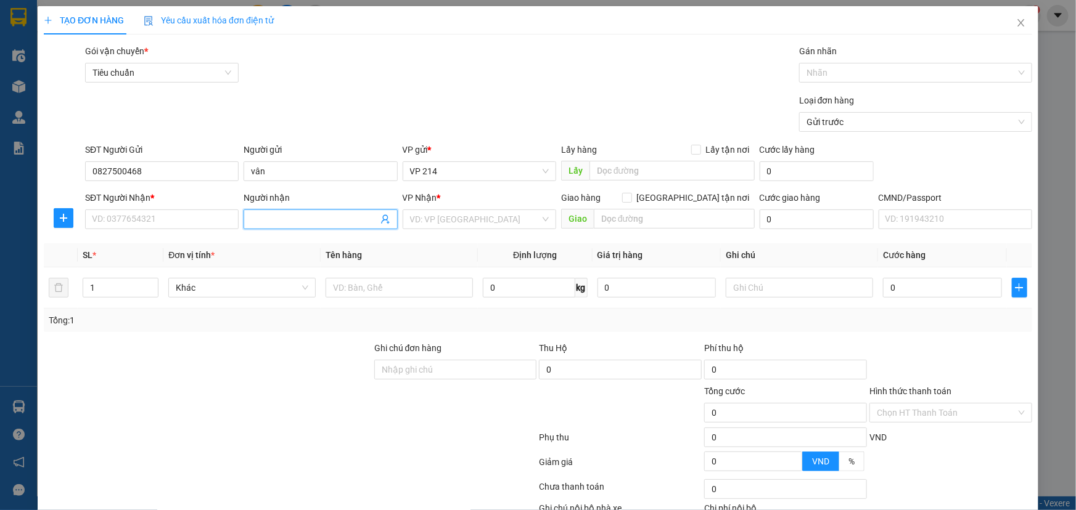
click at [277, 217] on input "Người nhận" at bounding box center [314, 220] width 126 height 14
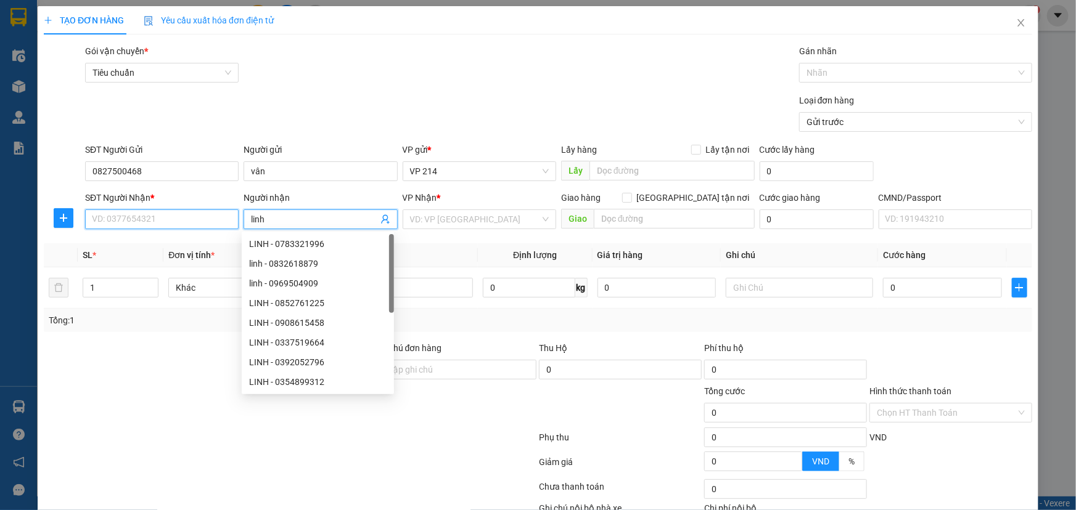
click at [216, 218] on input "SĐT Người Nhận *" at bounding box center [161, 220] width 153 height 20
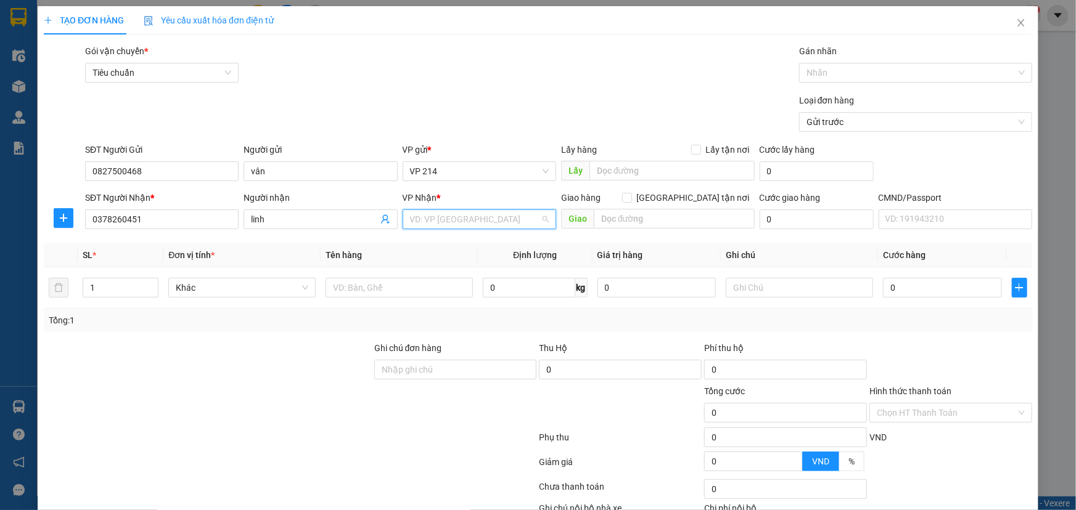
click at [428, 221] on input "search" at bounding box center [475, 219] width 130 height 18
click at [446, 264] on div "PV Đắk Sắk" at bounding box center [475, 264] width 137 height 14
click at [675, 215] on input "text" at bounding box center [674, 219] width 161 height 20
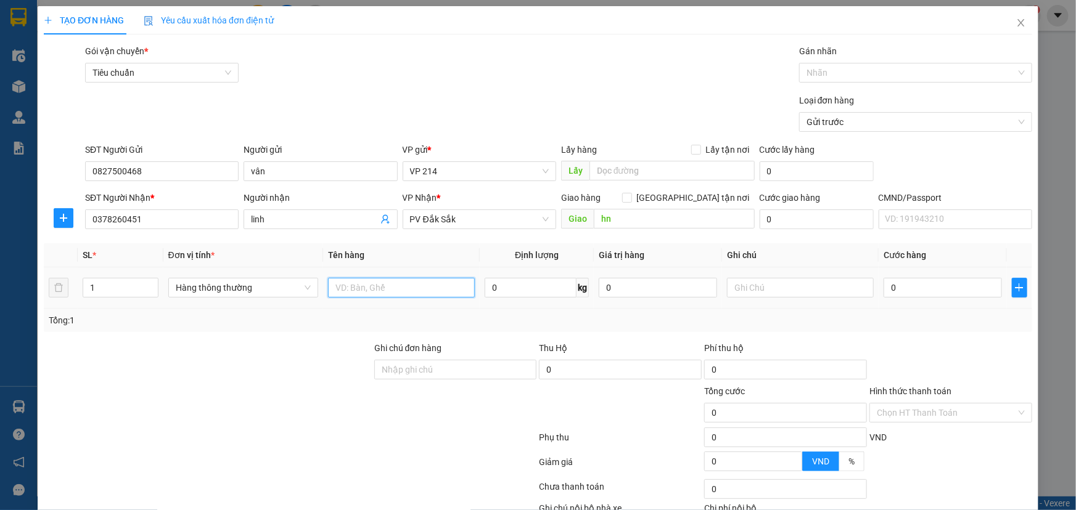
click at [398, 287] on input "text" at bounding box center [401, 288] width 147 height 20
click at [761, 295] on input "text" at bounding box center [800, 288] width 147 height 20
click at [899, 286] on input "0" at bounding box center [942, 288] width 118 height 20
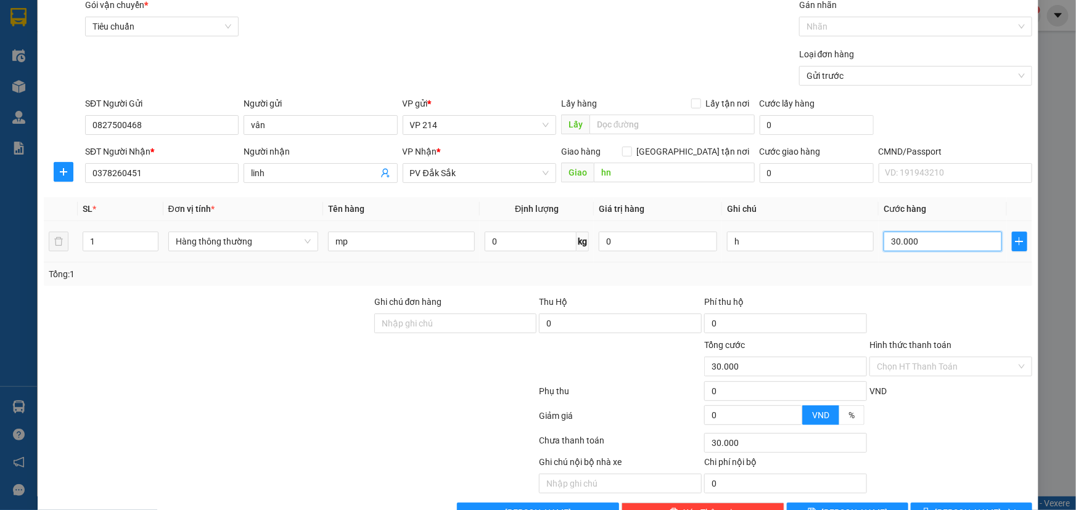
scroll to position [81, 0]
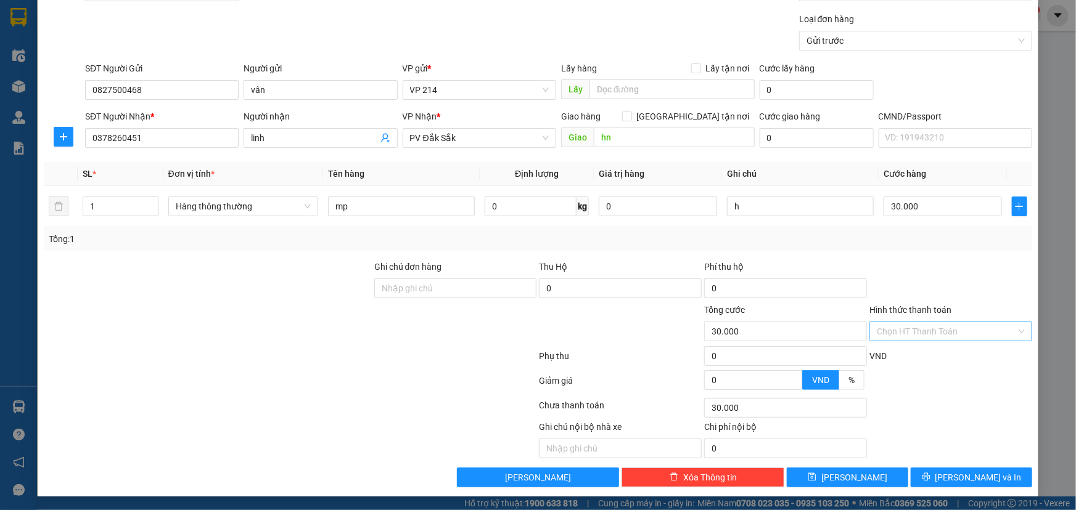
click at [969, 334] on input "Hình thức thanh toán" at bounding box center [945, 331] width 139 height 18
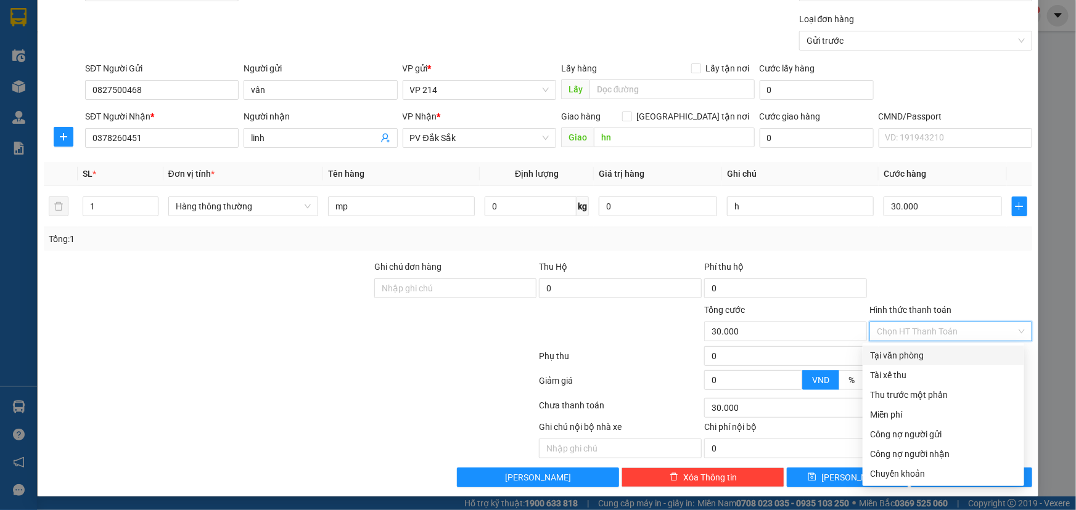
click at [902, 356] on div "Tại văn phòng" at bounding box center [943, 356] width 147 height 14
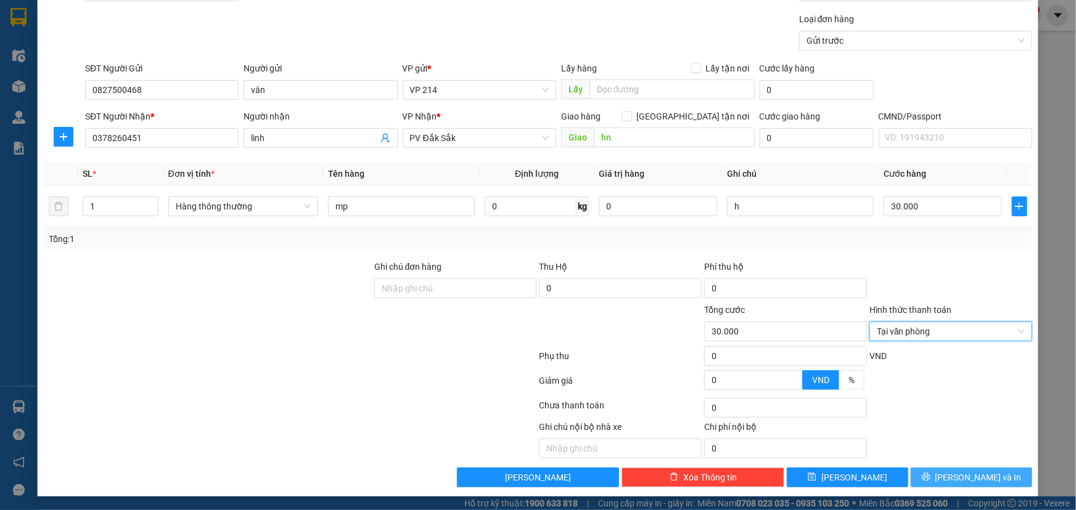
click at [950, 475] on button "[PERSON_NAME] và In" at bounding box center [970, 478] width 121 height 20
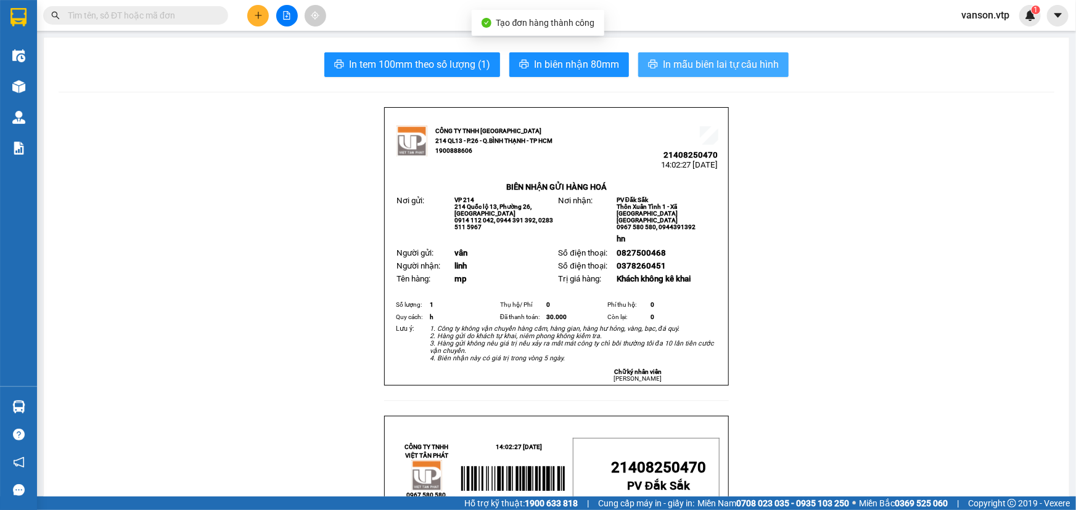
click at [761, 62] on span "In mẫu biên lai tự cấu hình" at bounding box center [721, 64] width 116 height 15
click at [250, 10] on button at bounding box center [258, 16] width 22 height 22
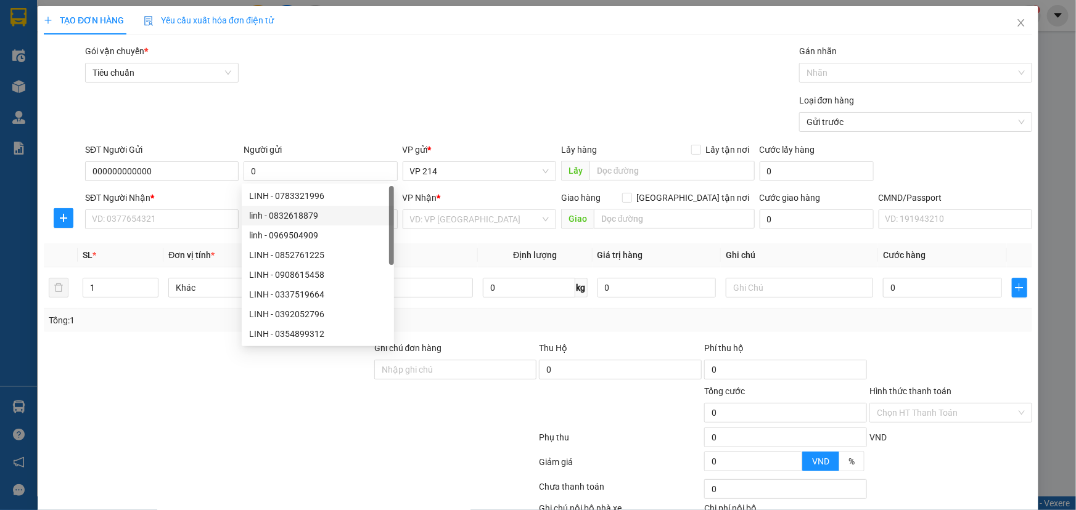
click at [163, 341] on div at bounding box center [208, 362] width 330 height 43
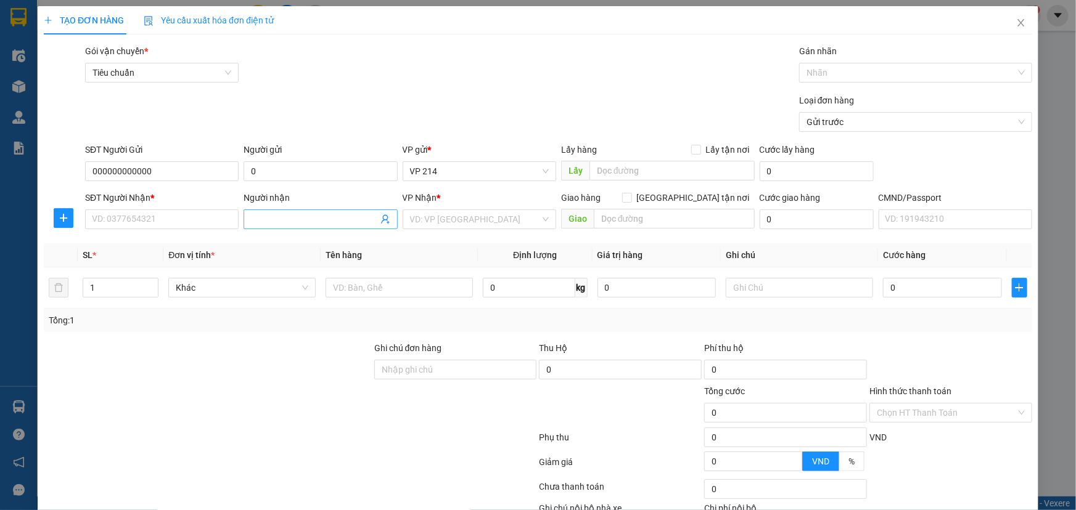
click at [268, 220] on input "Người nhận" at bounding box center [314, 220] width 126 height 14
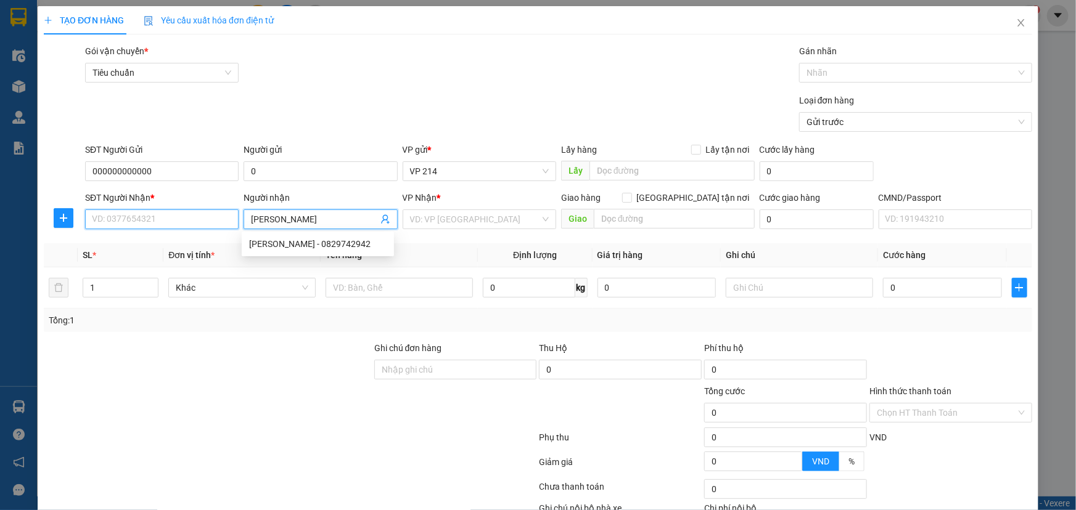
click at [225, 222] on input "SĐT Người Nhận *" at bounding box center [161, 220] width 153 height 20
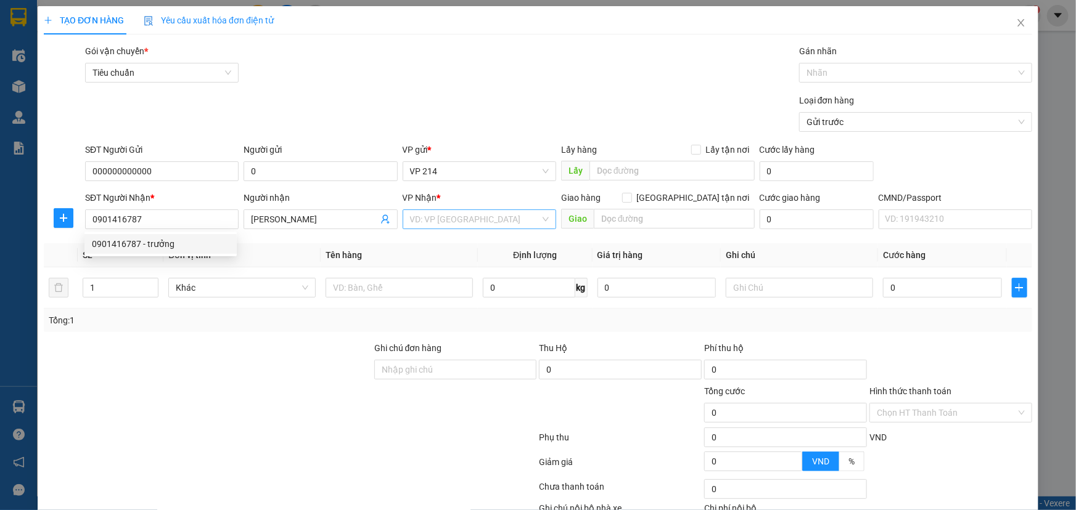
click at [439, 216] on input "search" at bounding box center [475, 219] width 130 height 18
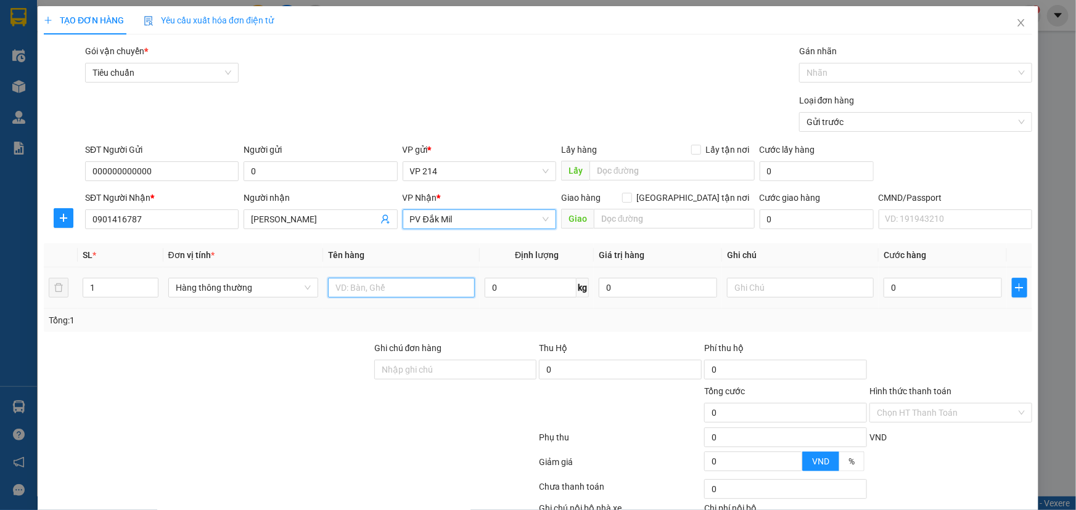
click at [364, 289] on input "text" at bounding box center [401, 288] width 147 height 20
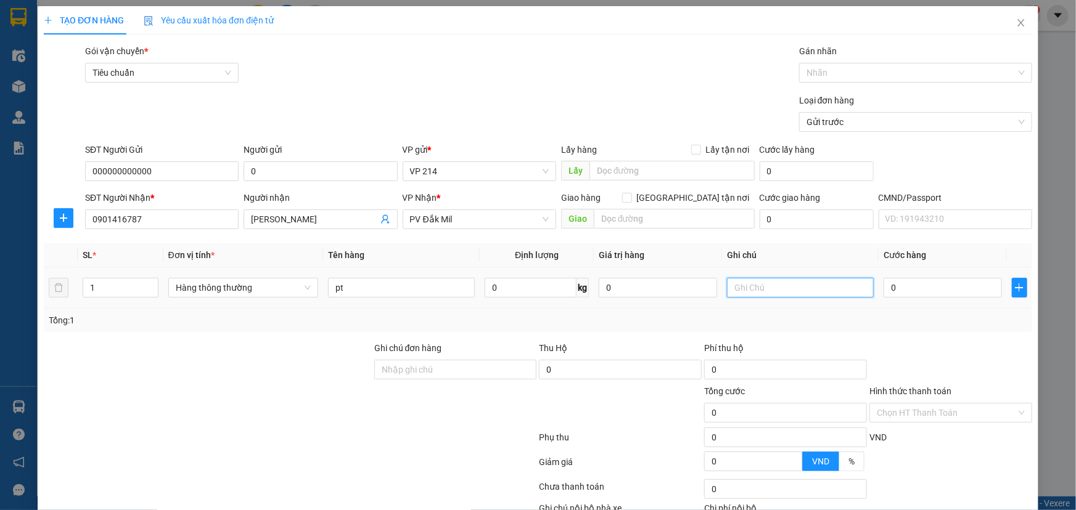
click at [750, 292] on input "text" at bounding box center [800, 288] width 147 height 20
click at [920, 289] on input "0" at bounding box center [942, 288] width 118 height 20
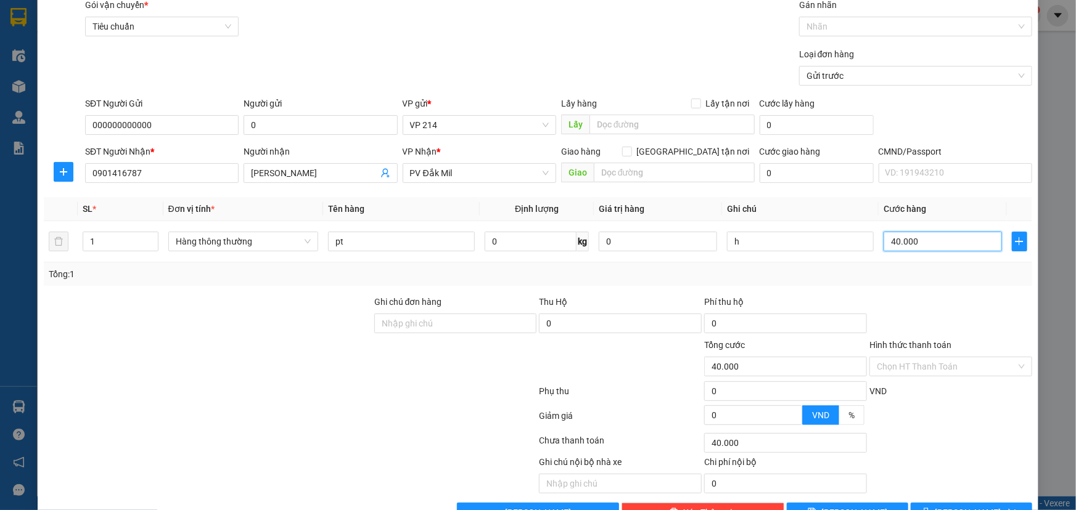
scroll to position [81, 0]
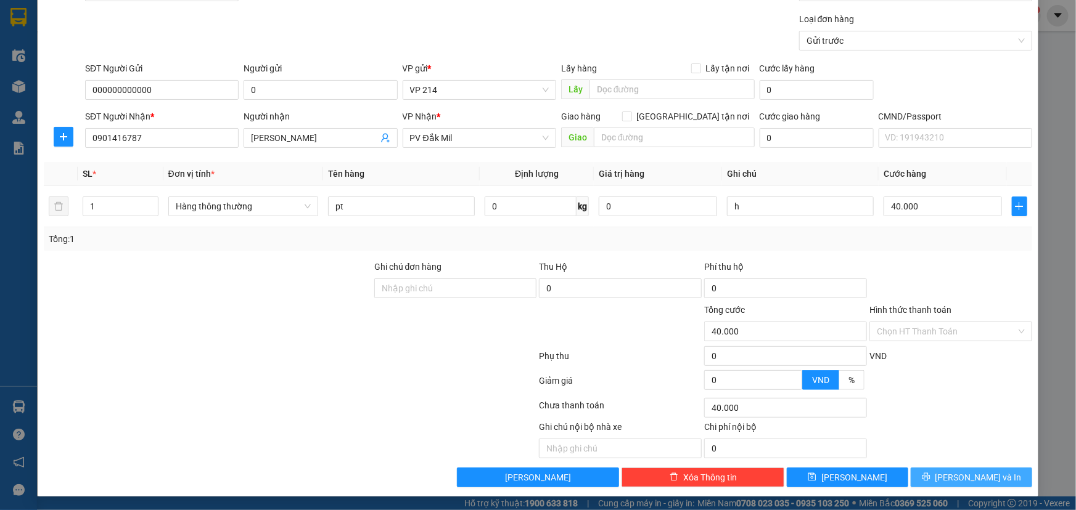
click at [931, 477] on button "[PERSON_NAME] và In" at bounding box center [970, 478] width 121 height 20
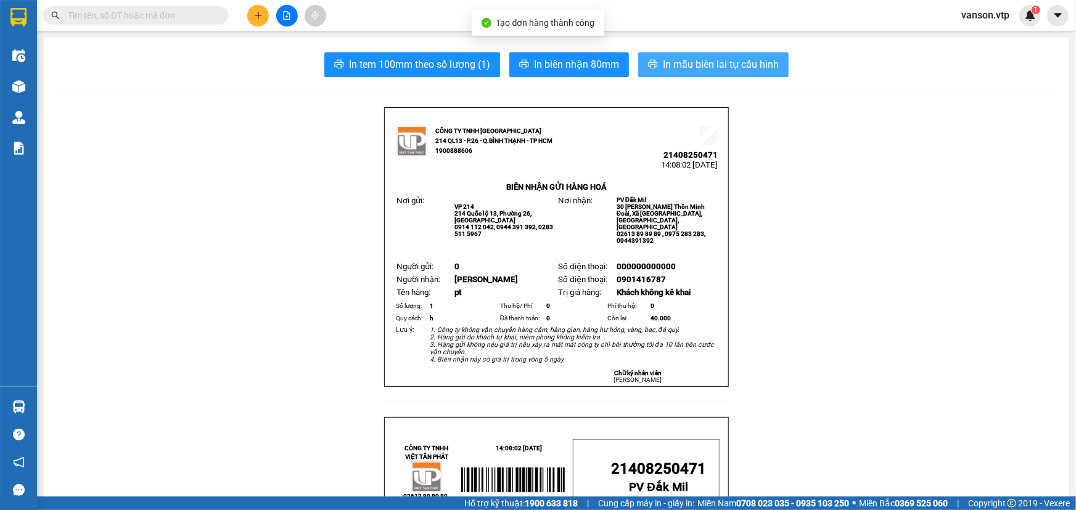
click at [724, 70] on span "In mẫu biên lai tự cấu hình" at bounding box center [721, 64] width 116 height 15
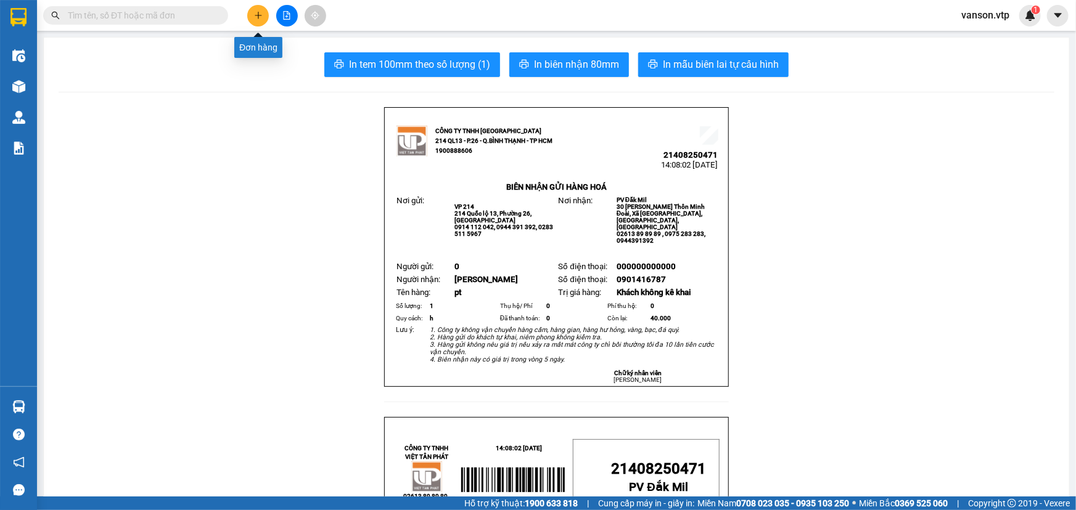
click at [255, 15] on icon "plus" at bounding box center [258, 15] width 7 height 1
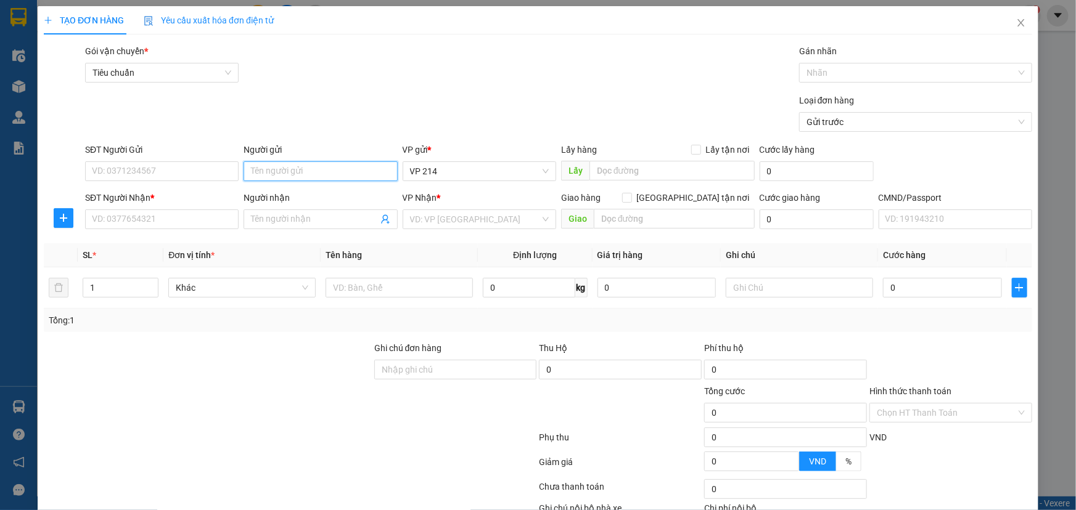
click at [314, 173] on input "Người gửi" at bounding box center [319, 171] width 153 height 20
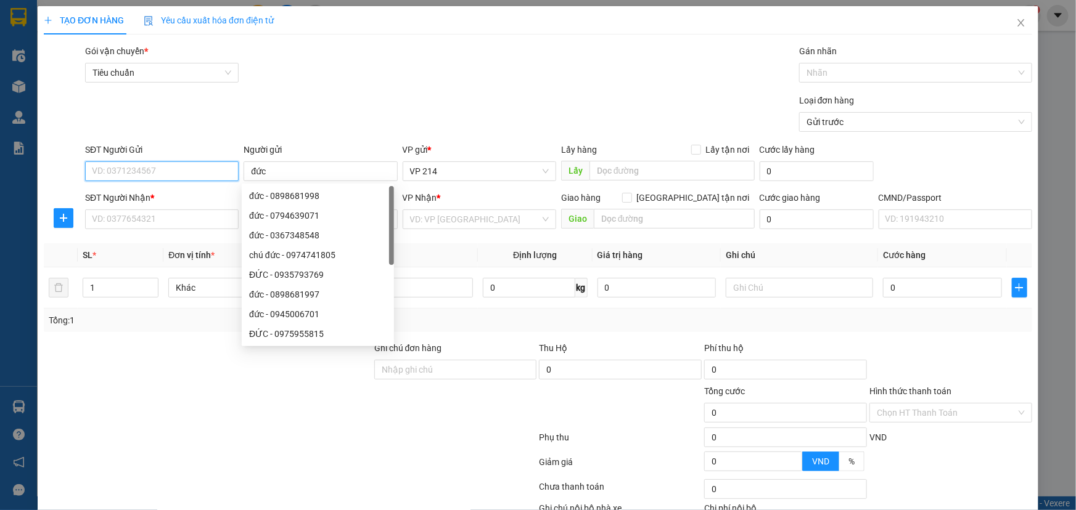
click at [181, 179] on input "SĐT Người Gửi" at bounding box center [161, 171] width 153 height 20
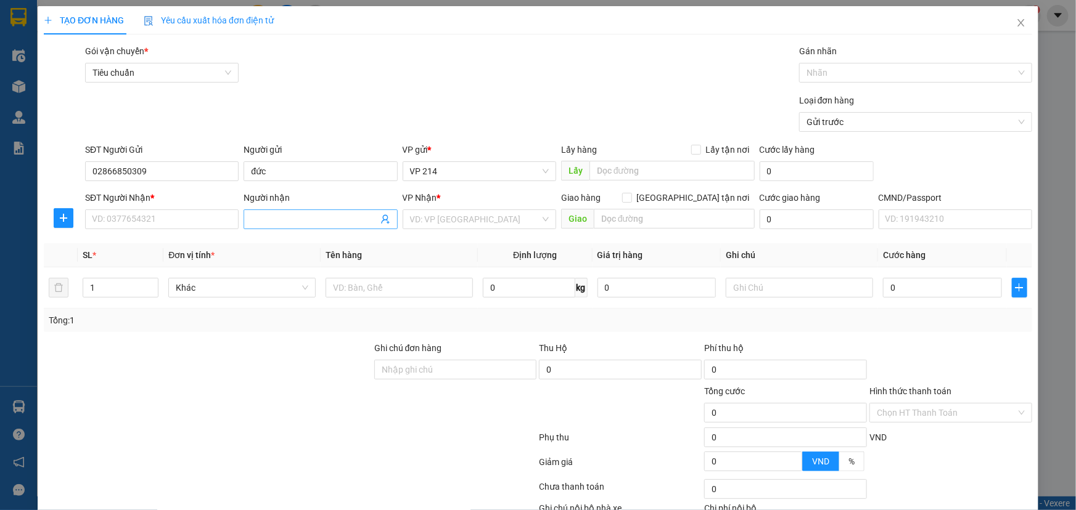
click at [270, 213] on input "Người nhận" at bounding box center [314, 220] width 126 height 14
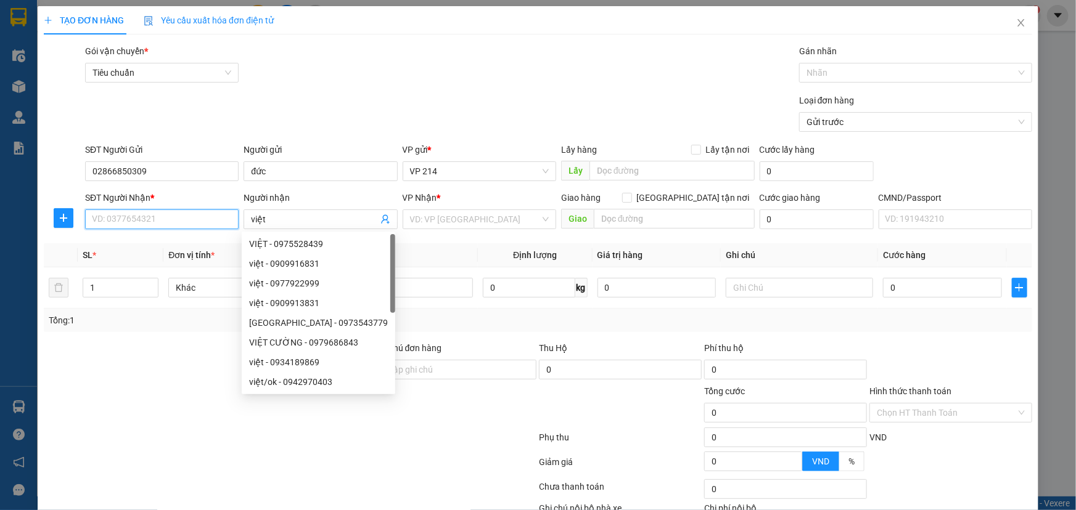
click at [206, 219] on input "SĐT Người Nhận *" at bounding box center [161, 220] width 153 height 20
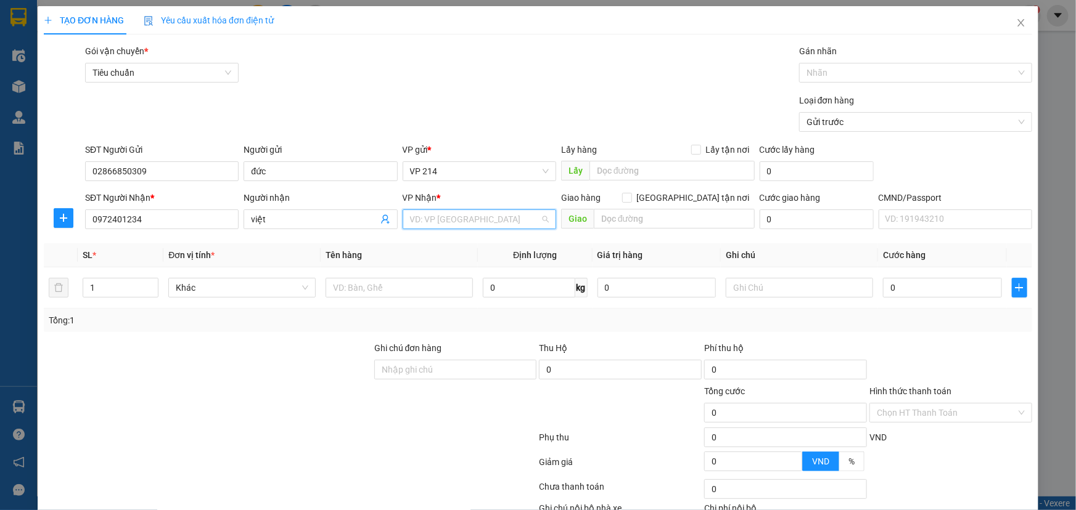
click at [435, 227] on input "search" at bounding box center [475, 219] width 130 height 18
click at [436, 247] on div "PV Krông Nô" at bounding box center [475, 244] width 137 height 14
click at [635, 222] on input "text" at bounding box center [674, 219] width 161 height 20
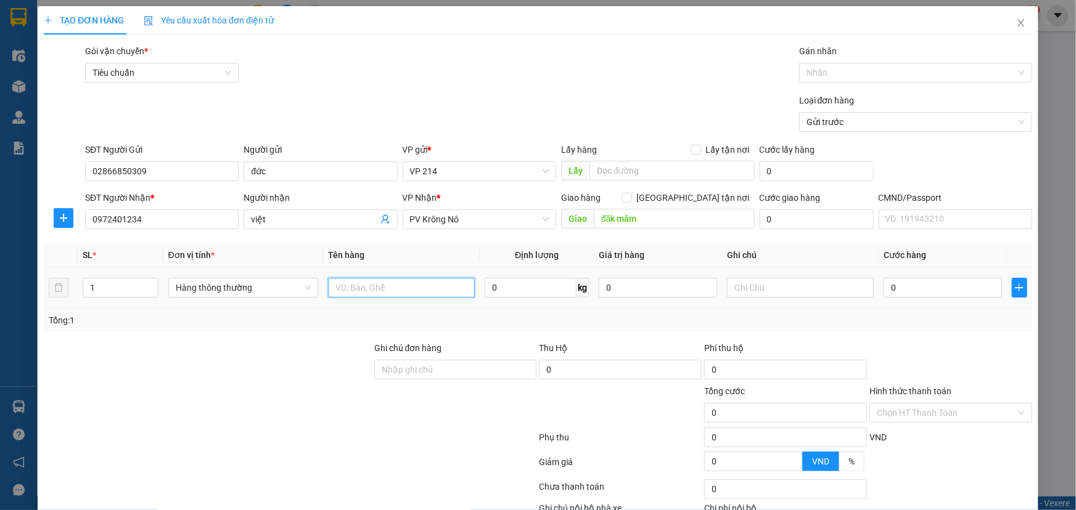
click at [372, 289] on input "text" at bounding box center [401, 288] width 147 height 20
click at [759, 285] on input "text" at bounding box center [800, 288] width 147 height 20
click at [901, 289] on input "0" at bounding box center [942, 288] width 118 height 20
click at [883, 288] on input "0" at bounding box center [942, 288] width 118 height 20
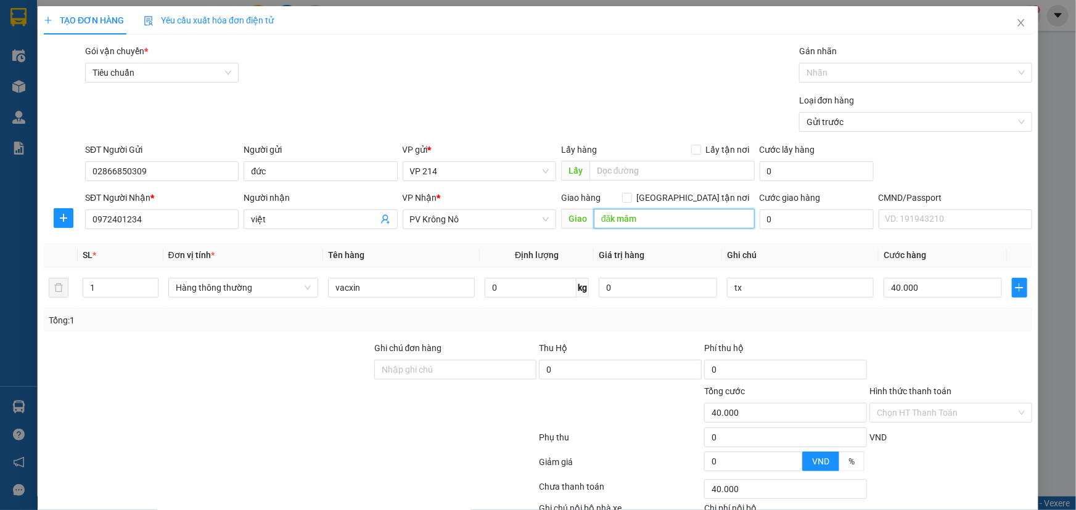
click at [646, 216] on input "đăk mâm" at bounding box center [674, 219] width 161 height 20
click at [647, 216] on input "đăk mâm" at bounding box center [674, 219] width 161 height 20
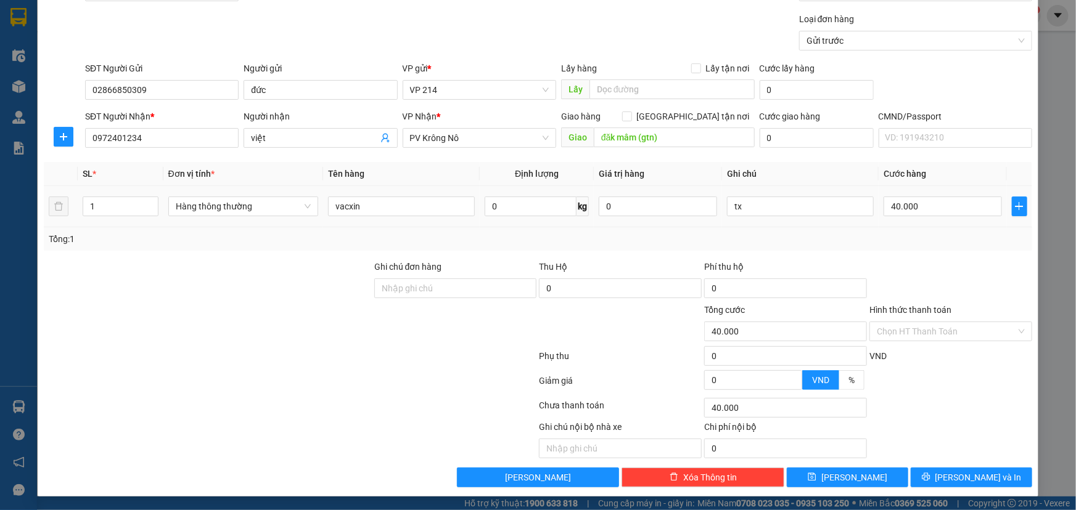
drag, startPoint x: 660, startPoint y: 224, endPoint x: 655, endPoint y: 53, distance: 170.8
click at [653, 51] on div "Loại đơn hàng Gửi trước" at bounding box center [559, 33] width 952 height 43
click at [631, 118] on input "[GEOGRAPHIC_DATA] tận nơi" at bounding box center [626, 116] width 9 height 9
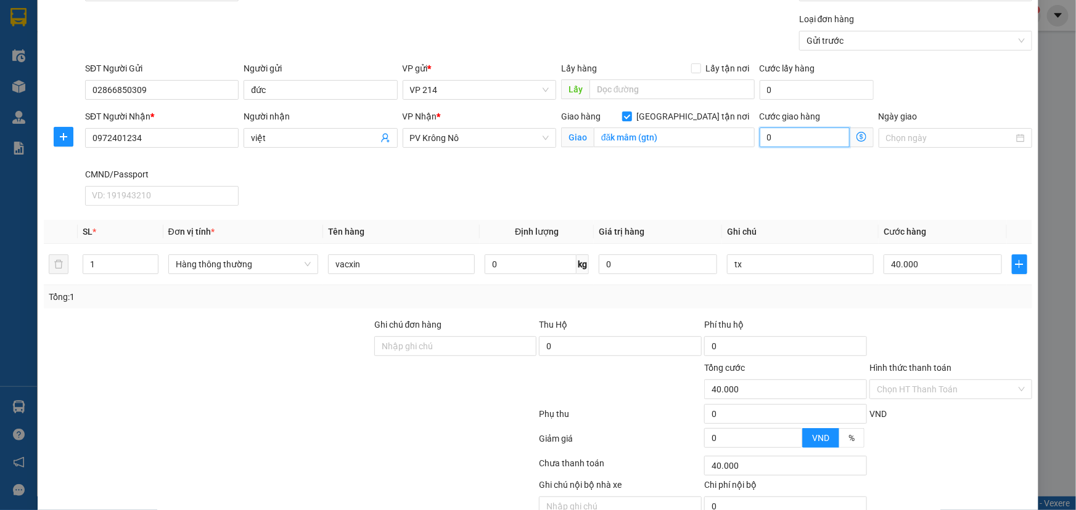
click at [803, 137] on input "0" at bounding box center [804, 138] width 90 height 20
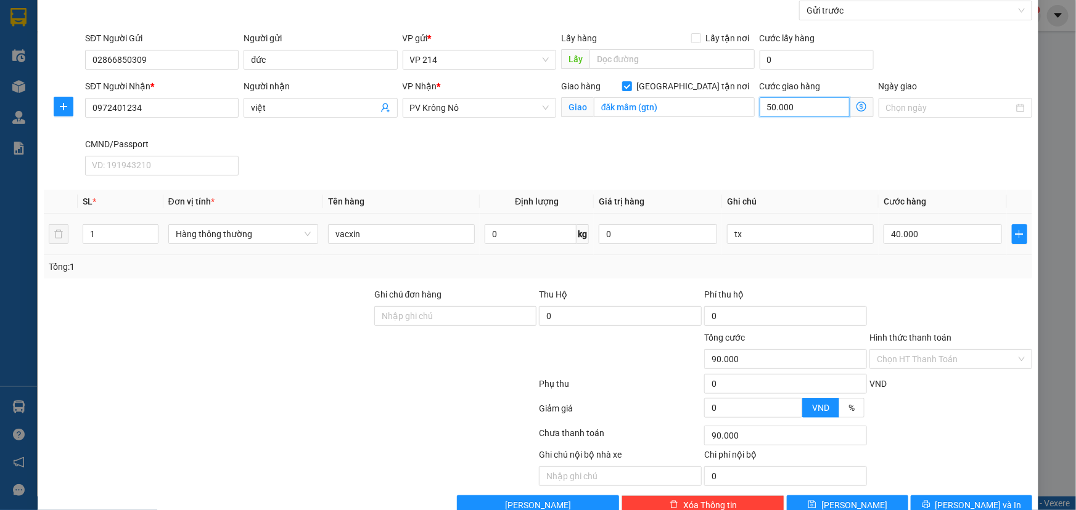
scroll to position [139, 0]
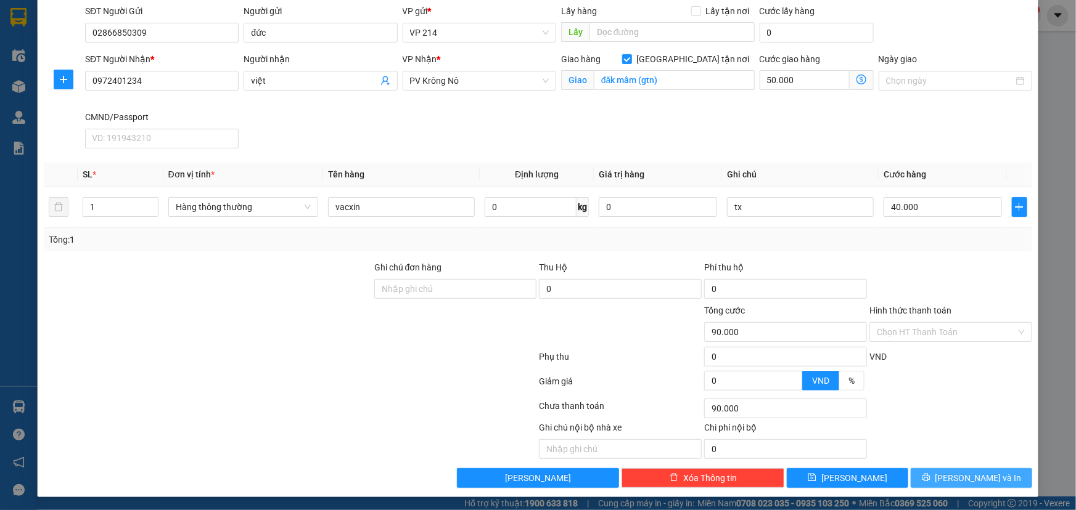
click at [966, 477] on span "[PERSON_NAME] và In" at bounding box center [978, 479] width 86 height 14
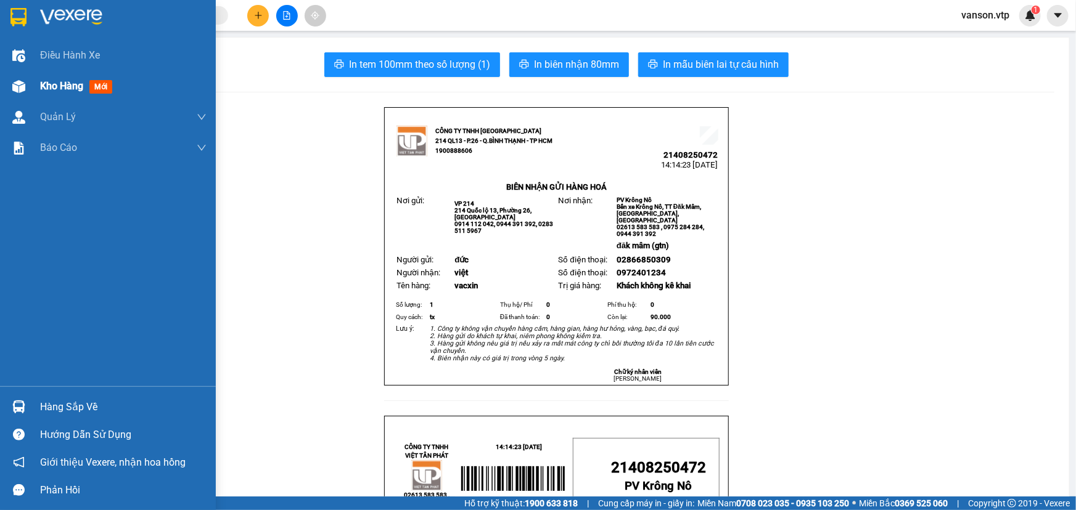
click at [38, 94] on div "Kho hàng mới" at bounding box center [108, 86] width 216 height 31
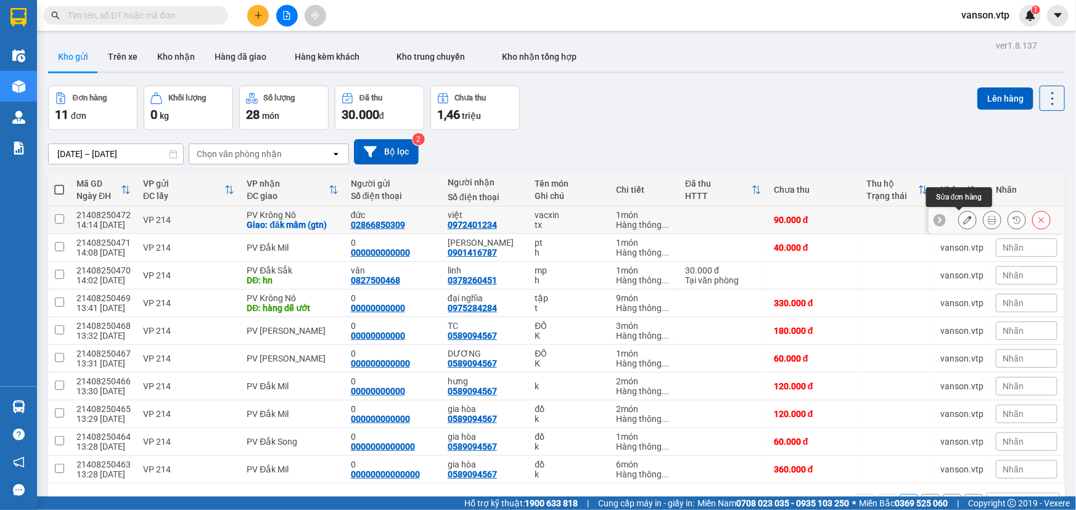
click at [963, 219] on icon at bounding box center [967, 220] width 9 height 9
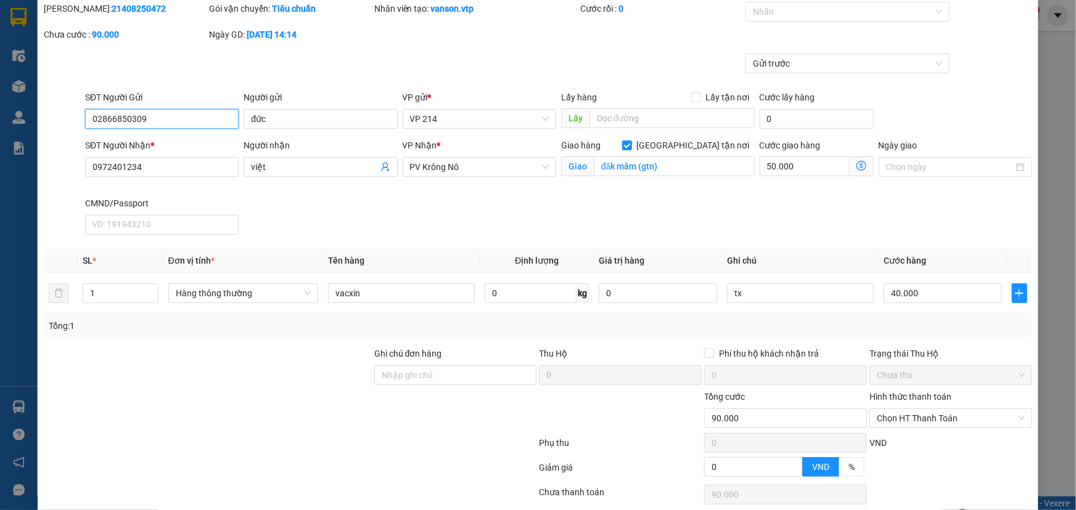
scroll to position [129, 0]
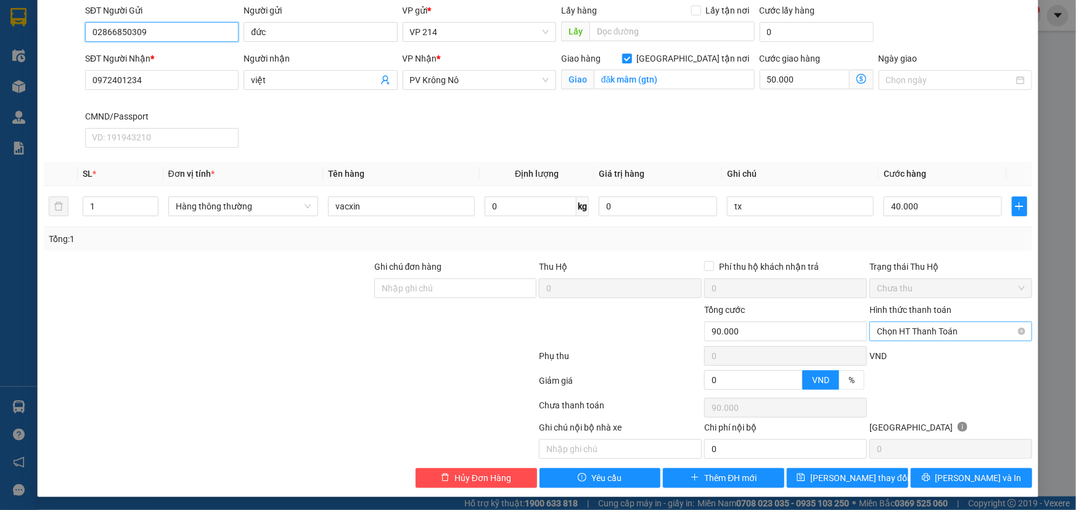
click at [945, 332] on span "Chọn HT Thanh Toán" at bounding box center [950, 331] width 148 height 18
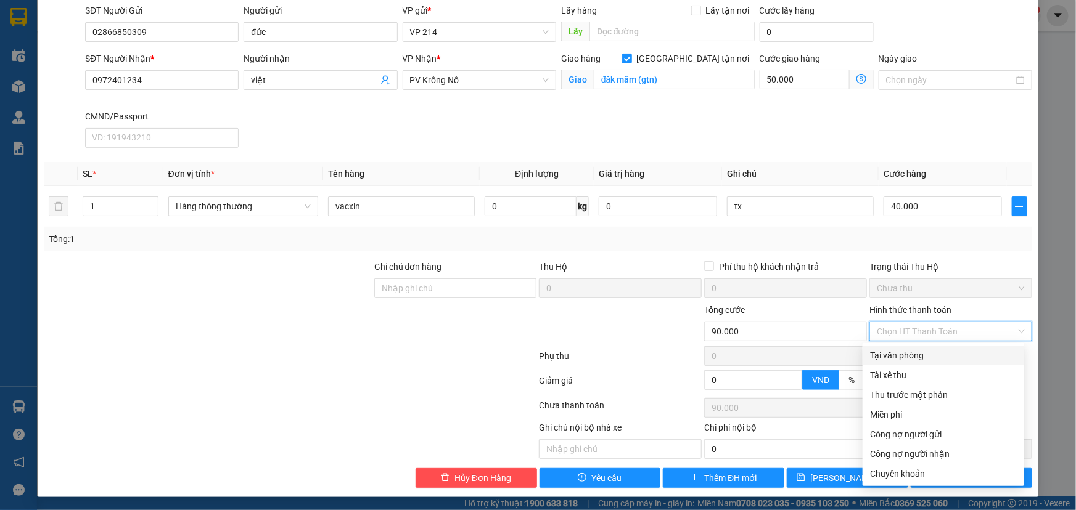
click at [928, 356] on div "Tại văn phòng" at bounding box center [943, 356] width 147 height 14
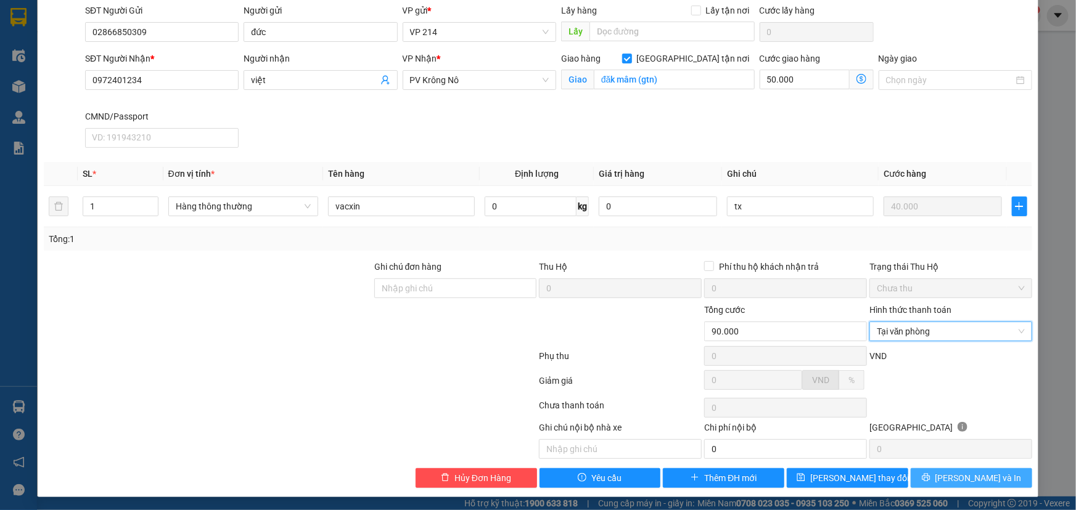
click at [978, 472] on span "[PERSON_NAME] và In" at bounding box center [978, 479] width 86 height 14
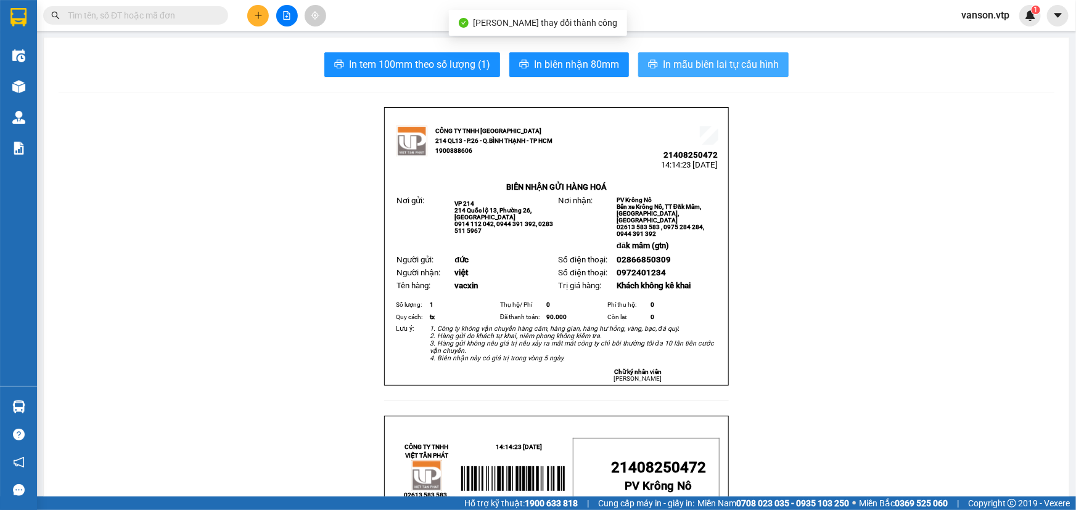
click at [721, 63] on span "In mẫu biên lai tự cấu hình" at bounding box center [721, 64] width 116 height 15
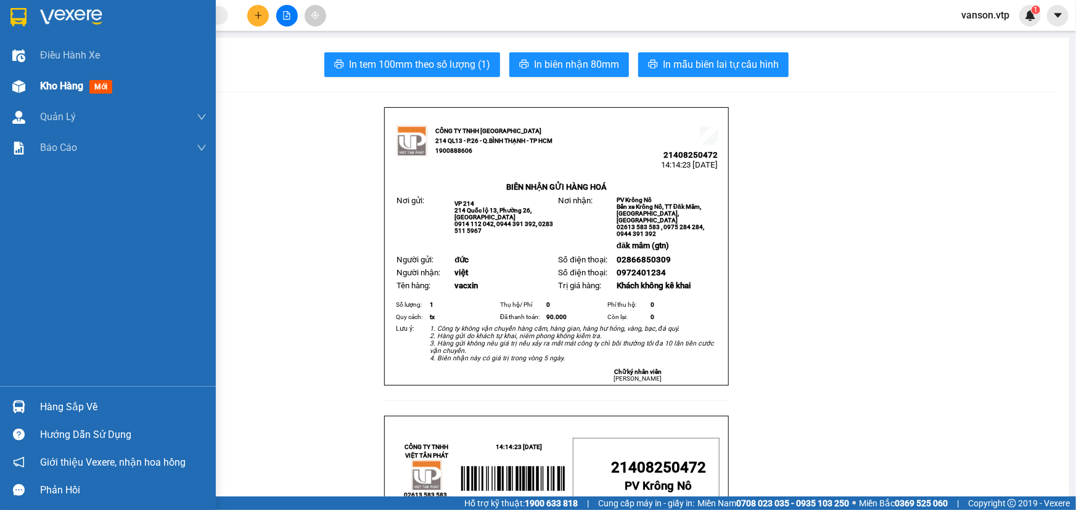
click at [16, 92] on img at bounding box center [18, 86] width 13 height 13
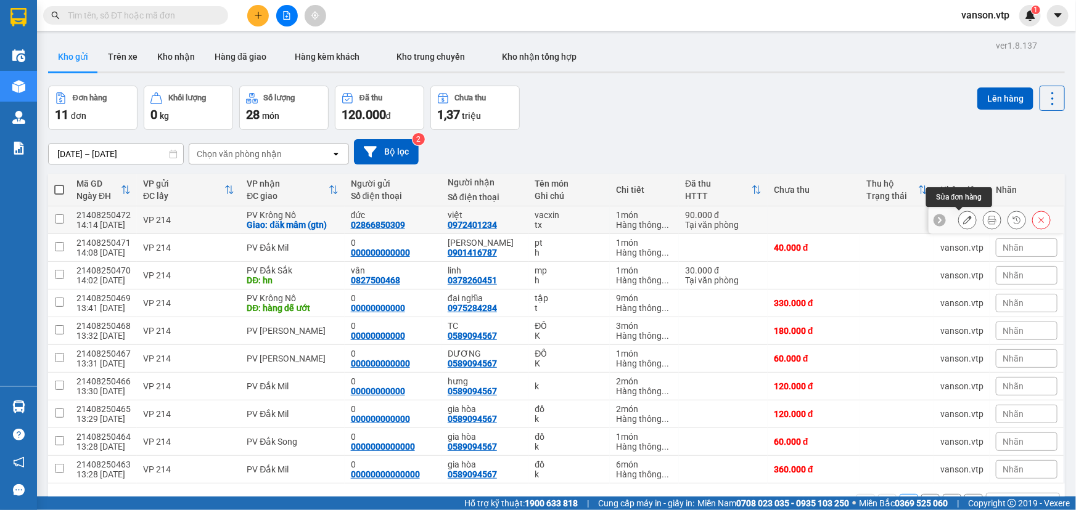
click at [963, 218] on icon at bounding box center [967, 220] width 9 height 9
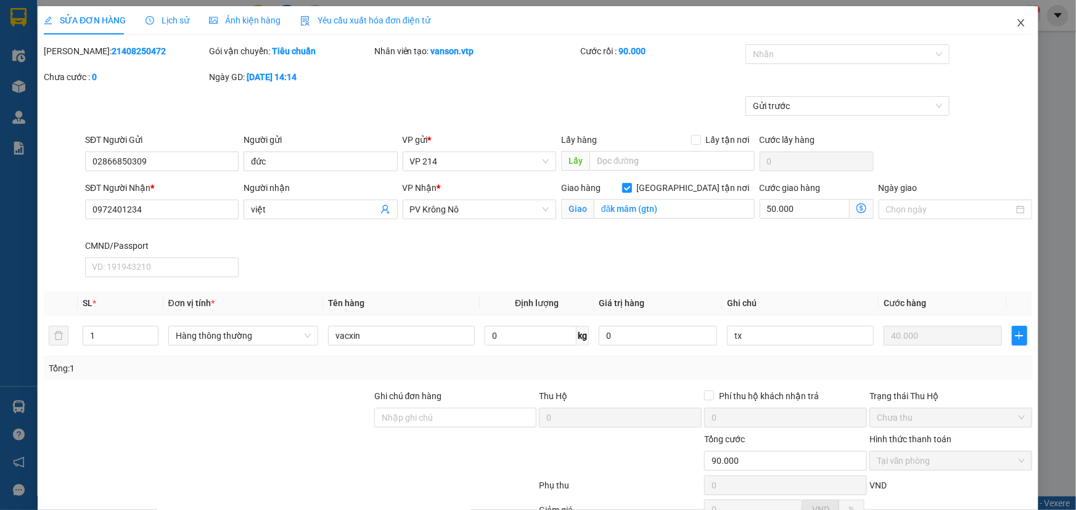
click at [1016, 28] on icon "close" at bounding box center [1021, 23] width 10 height 10
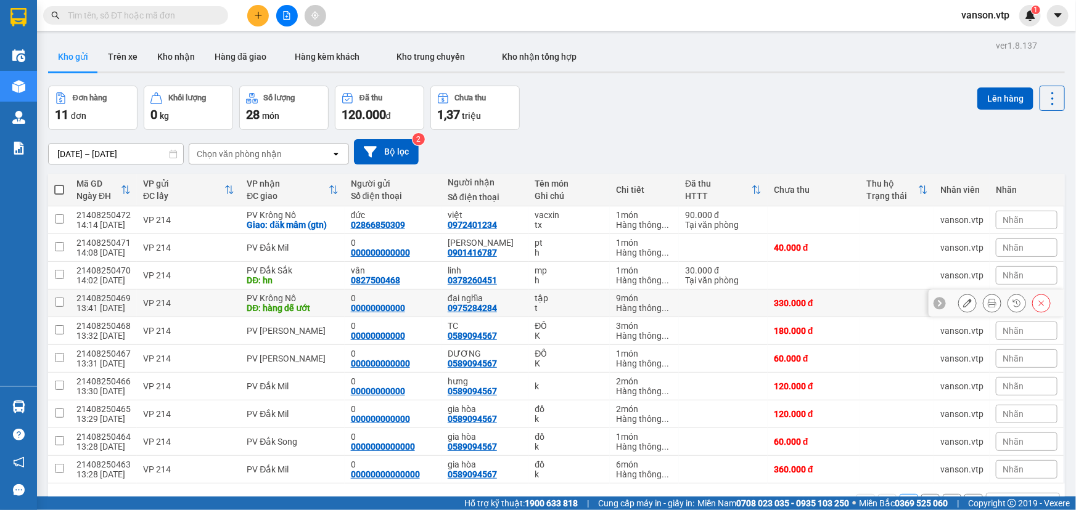
scroll to position [56, 0]
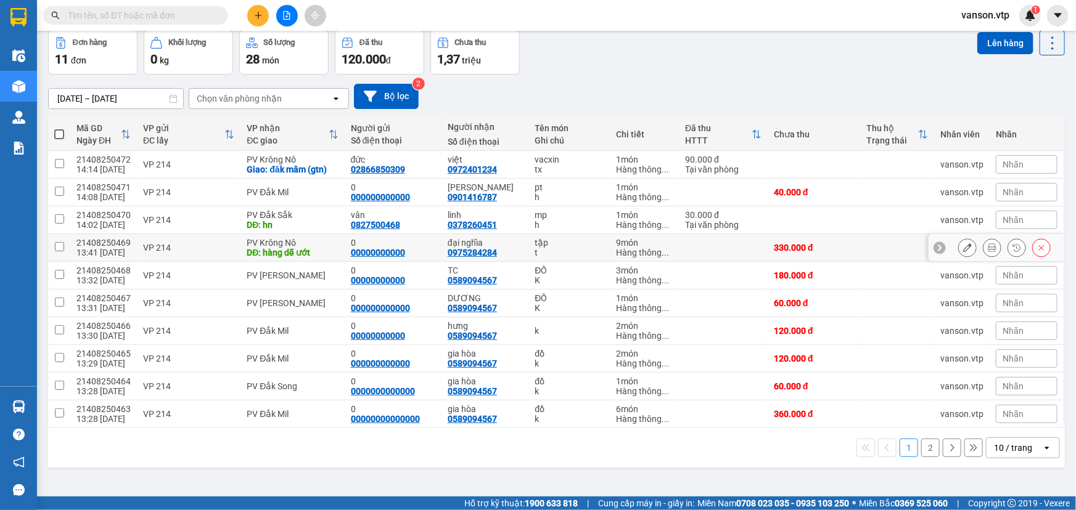
scroll to position [56, 0]
click at [921, 446] on button "2" at bounding box center [930, 447] width 18 height 18
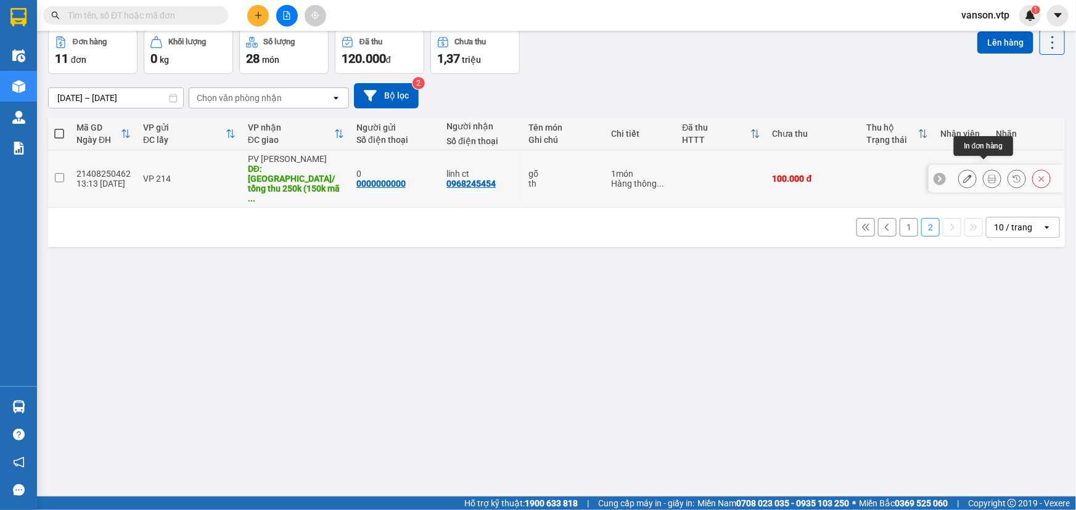
click at [987, 174] on icon at bounding box center [991, 178] width 9 height 9
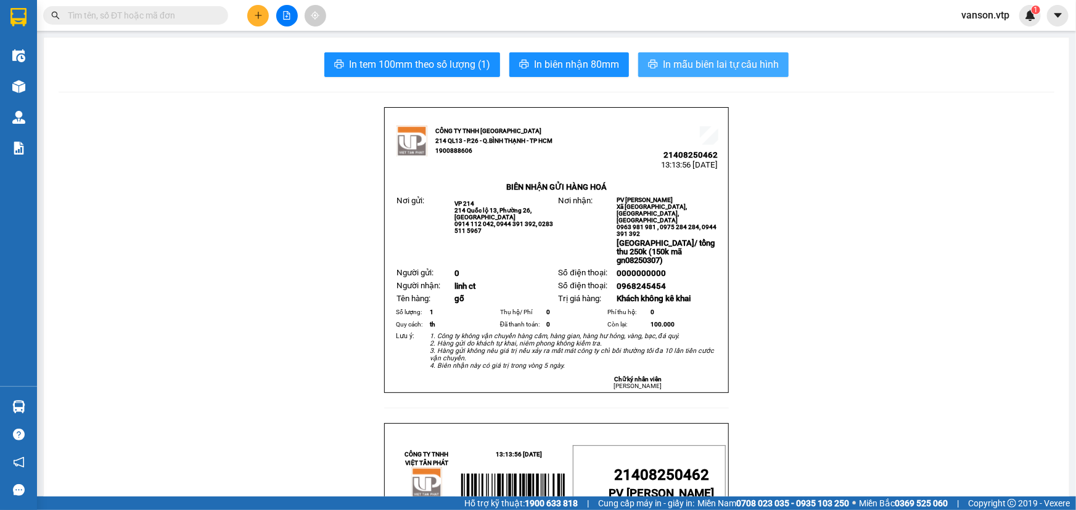
click at [688, 62] on span "In mẫu biên lai tự cấu hình" at bounding box center [721, 64] width 116 height 15
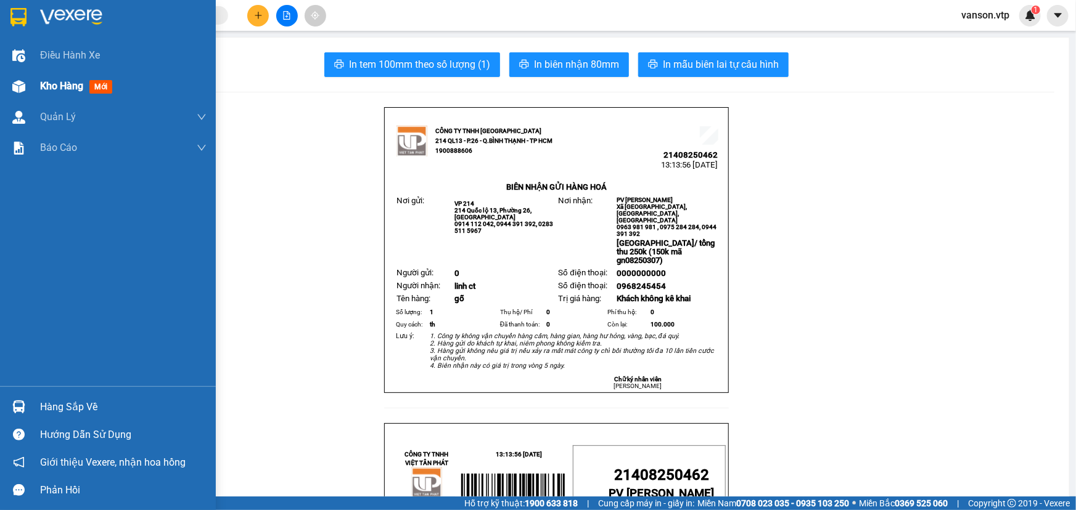
drag, startPoint x: 34, startPoint y: 83, endPoint x: 39, endPoint y: 87, distance: 6.6
click at [34, 83] on div "Kho hàng mới" at bounding box center [108, 86] width 216 height 31
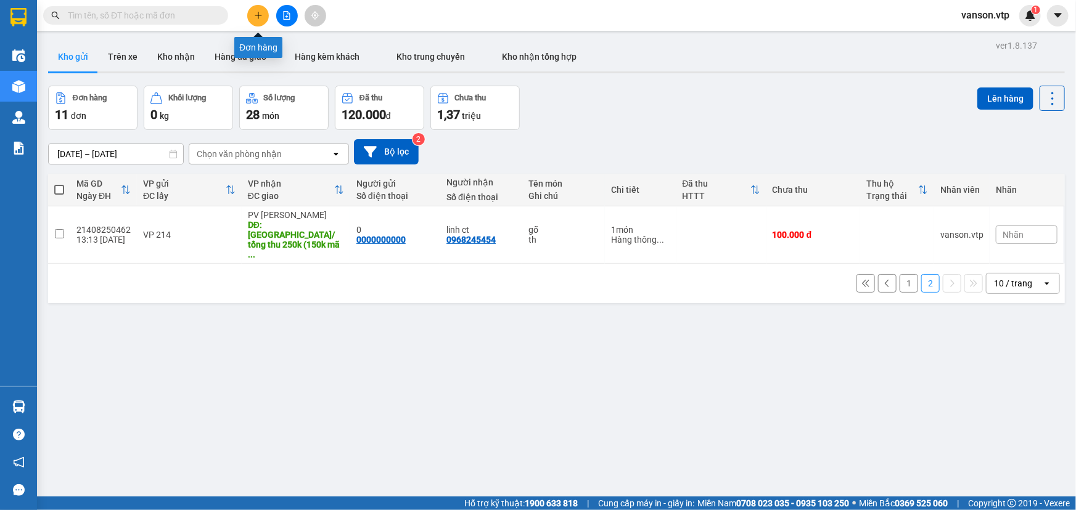
click at [254, 16] on icon "plus" at bounding box center [258, 15] width 9 height 9
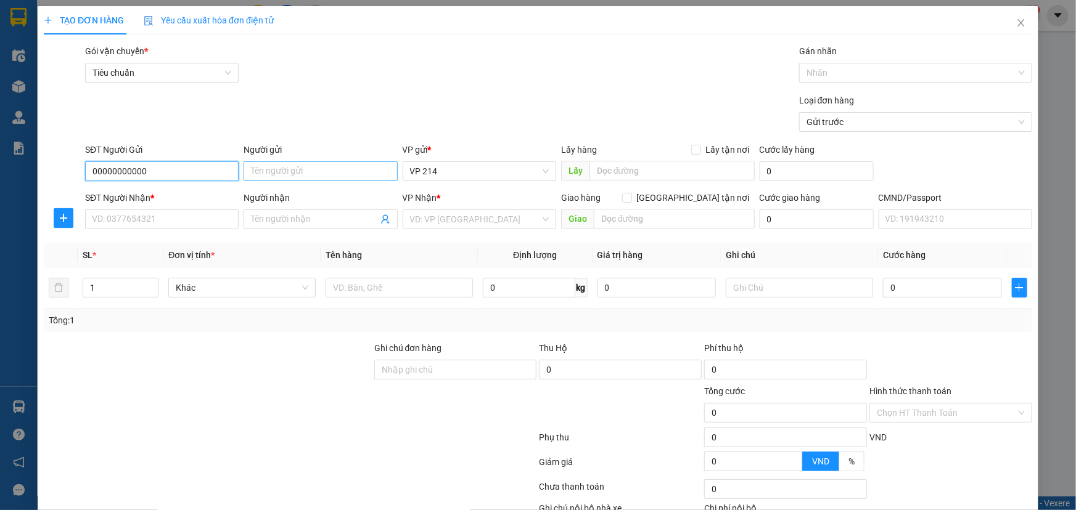
type input "00000000000"
type input "0"
click at [261, 216] on input "Người nhận" at bounding box center [314, 220] width 126 height 14
type input "d"
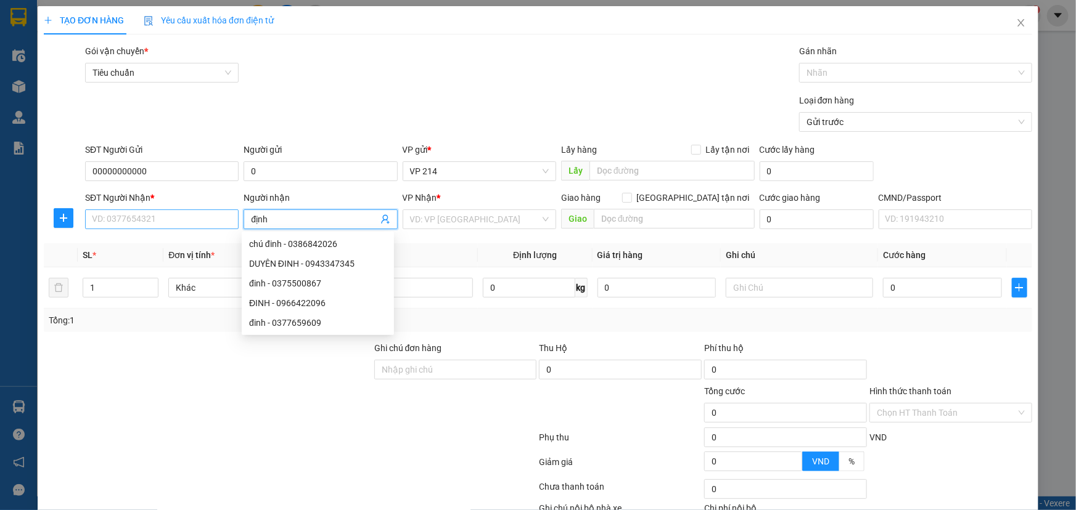
type input "định"
click at [206, 216] on input "SĐT Người Nhận *" at bounding box center [161, 220] width 153 height 20
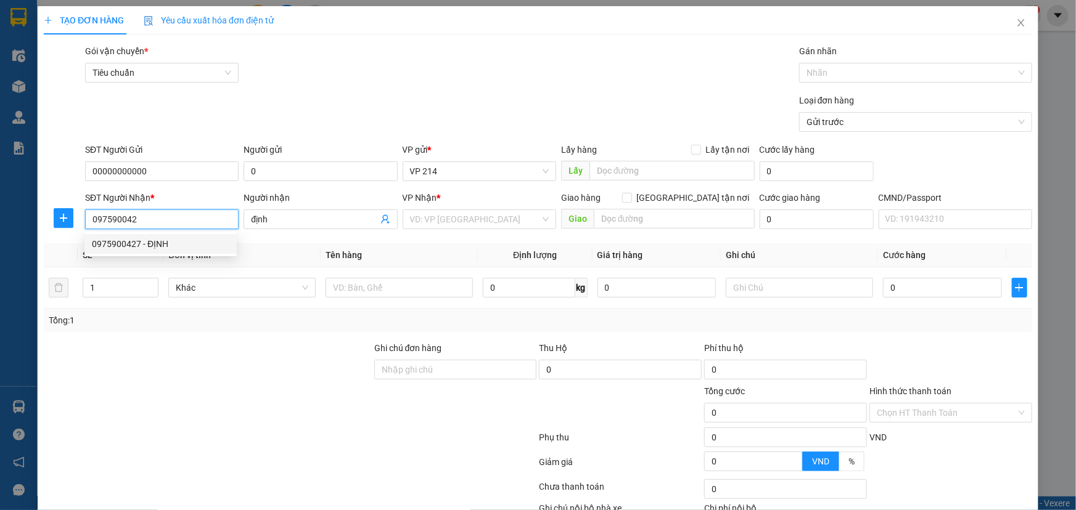
click at [190, 241] on div "0975900427 - ĐỊNH" at bounding box center [160, 244] width 137 height 14
type input "0975900427"
type input "ĐỊNH"
type input "0975900427"
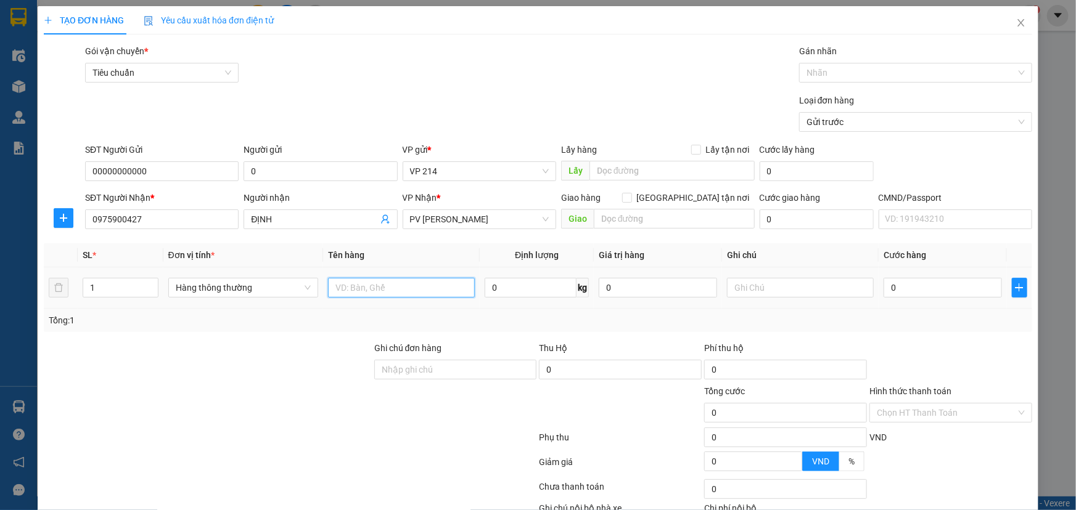
click at [405, 290] on input "text" at bounding box center [401, 288] width 147 height 20
type input "gt"
click at [738, 291] on input "text" at bounding box center [800, 288] width 147 height 20
type input "k"
click at [903, 290] on input "0" at bounding box center [942, 288] width 118 height 20
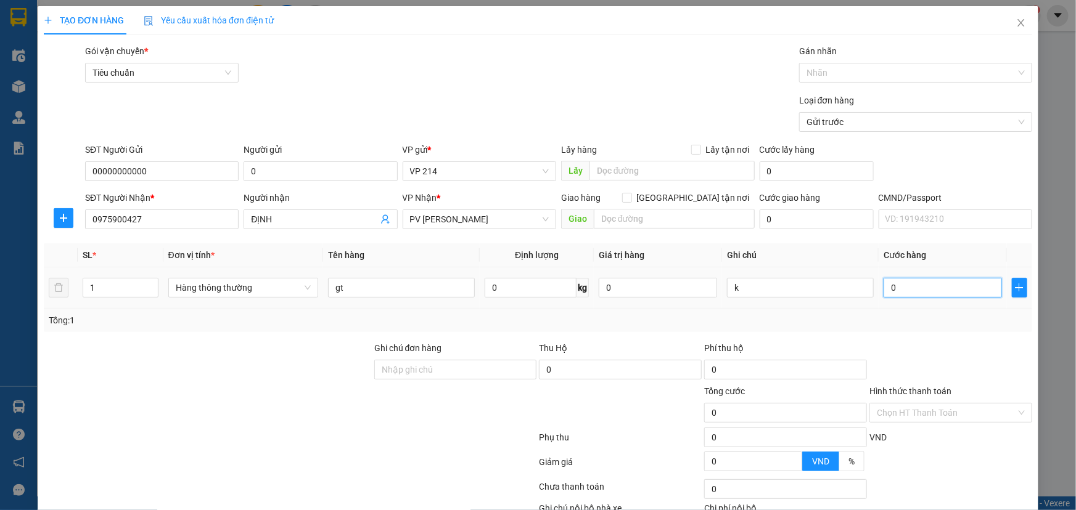
type input "4"
type input "40"
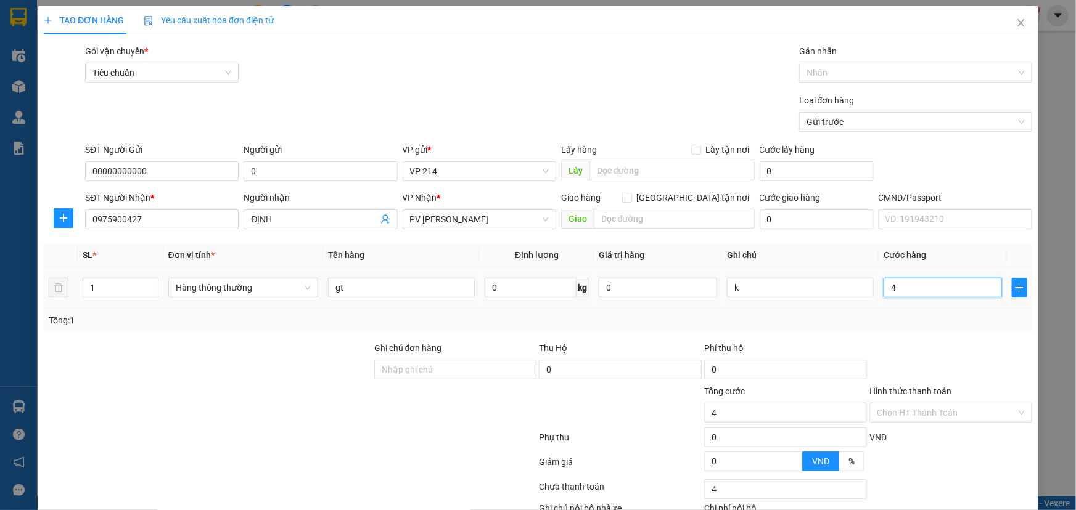
type input "40"
type input "400"
type input "4.000"
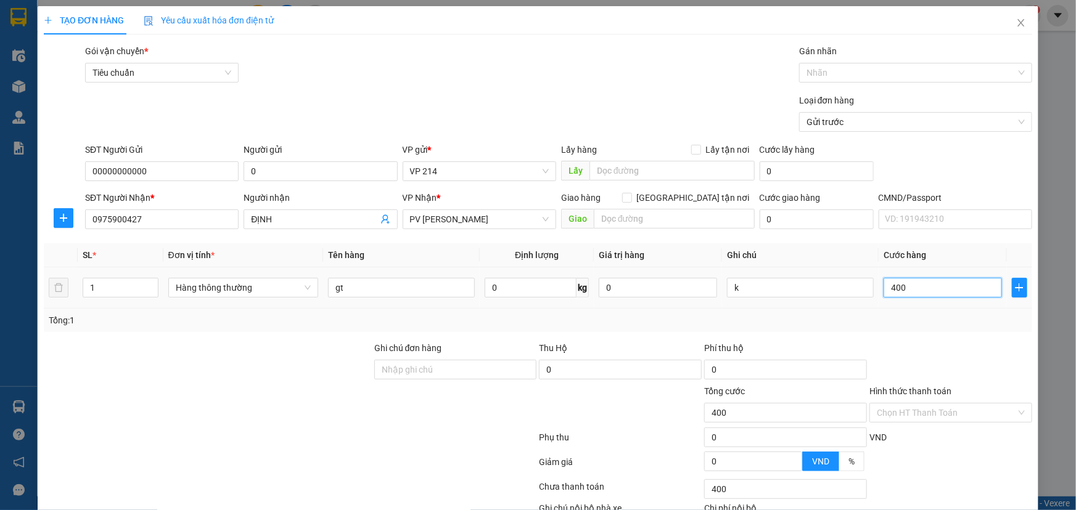
type input "4.000"
type input "40.000"
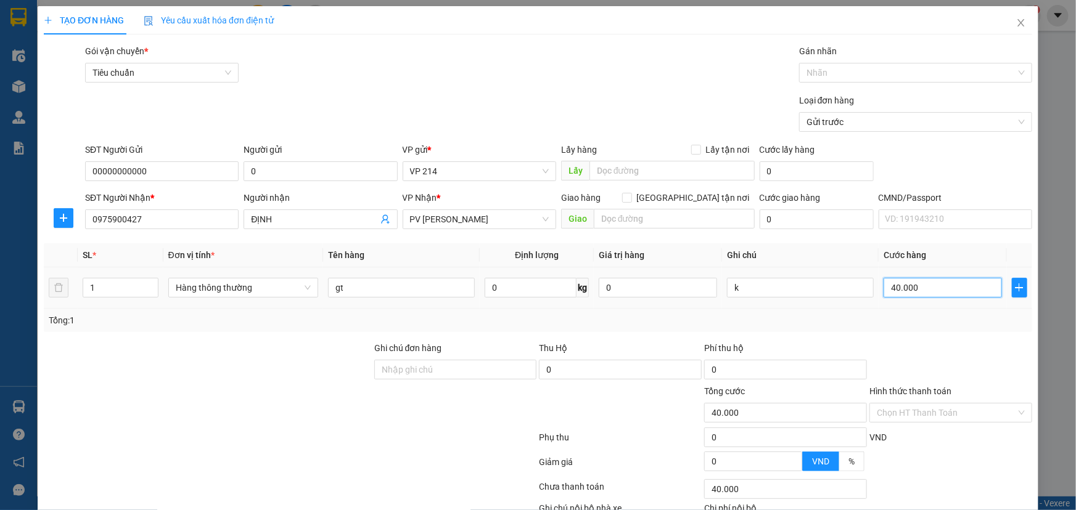
scroll to position [81, 0]
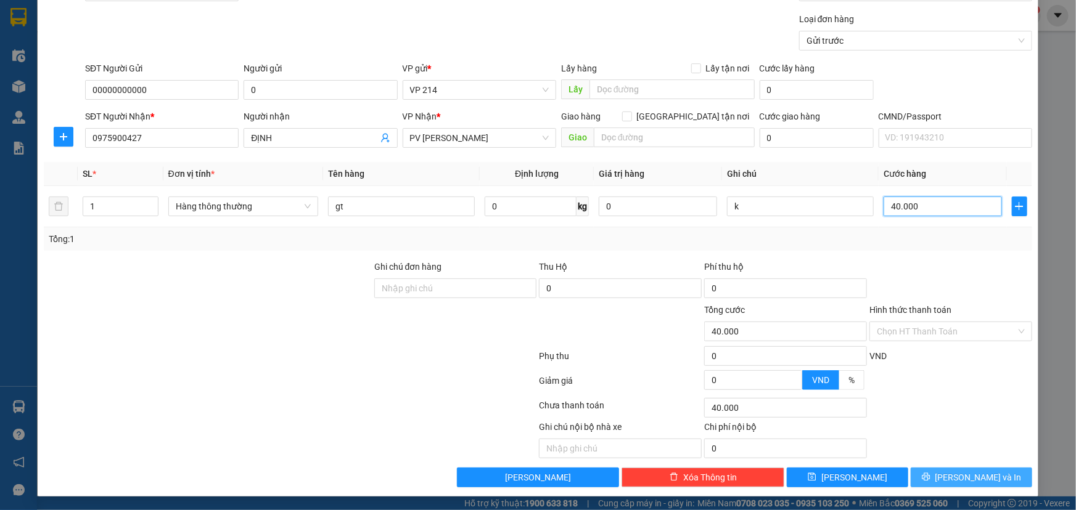
type input "40.000"
click at [966, 473] on span "[PERSON_NAME] và In" at bounding box center [978, 478] width 86 height 14
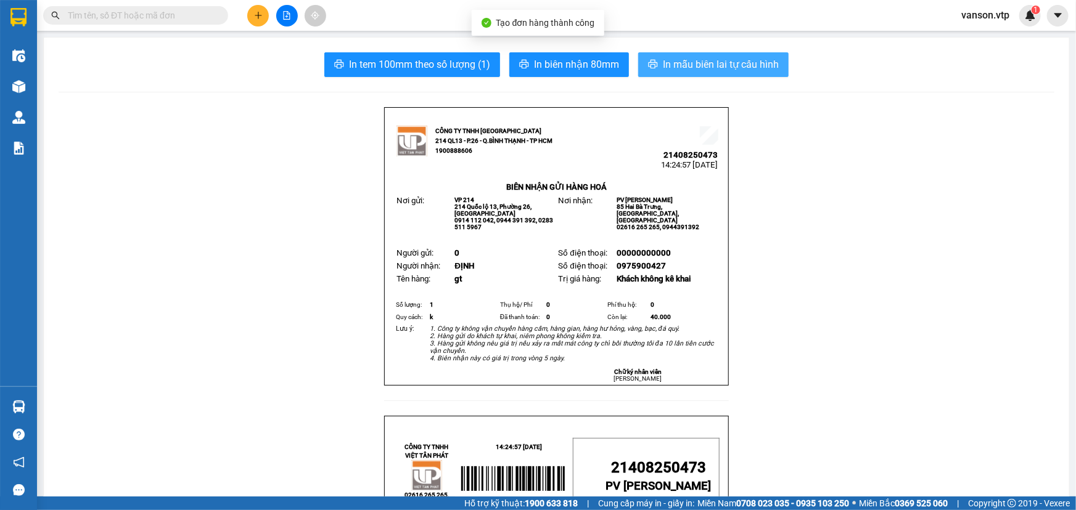
click at [706, 64] on span "In mẫu biên lai tự cấu hình" at bounding box center [721, 64] width 116 height 15
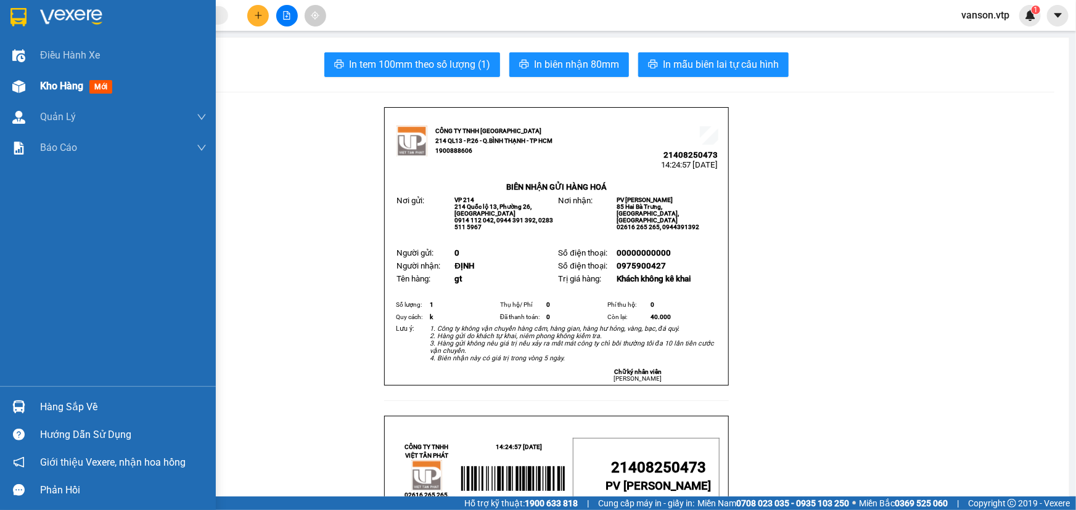
click at [36, 90] on div "Kho hàng mới" at bounding box center [108, 86] width 216 height 31
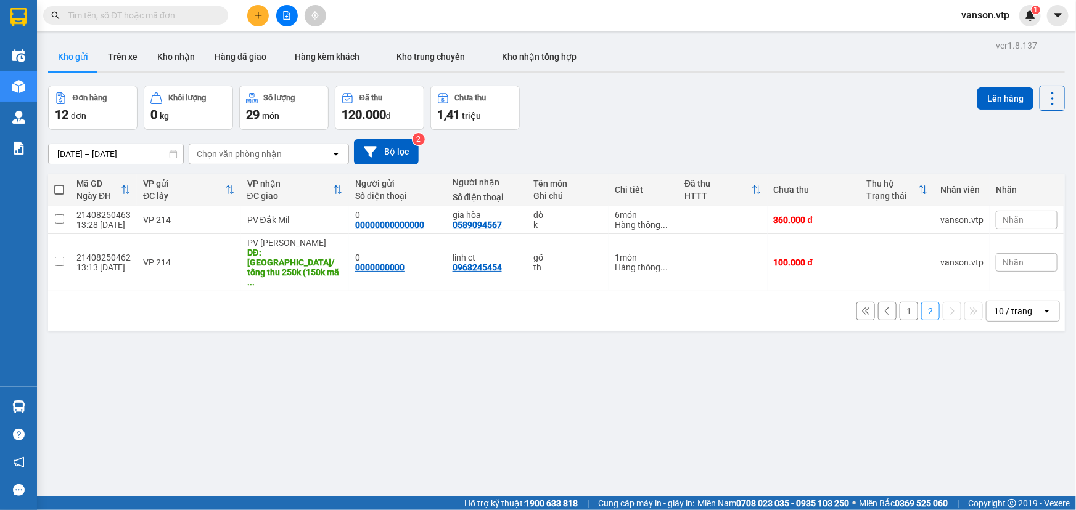
click at [744, 459] on div "ver 1.8.137 Kho gửi Trên xe Kho nhận Hàng đã giao Hàng kèm khách Kho trung chuy…" at bounding box center [556, 292] width 1026 height 510
click at [901, 302] on button "1" at bounding box center [908, 311] width 18 height 18
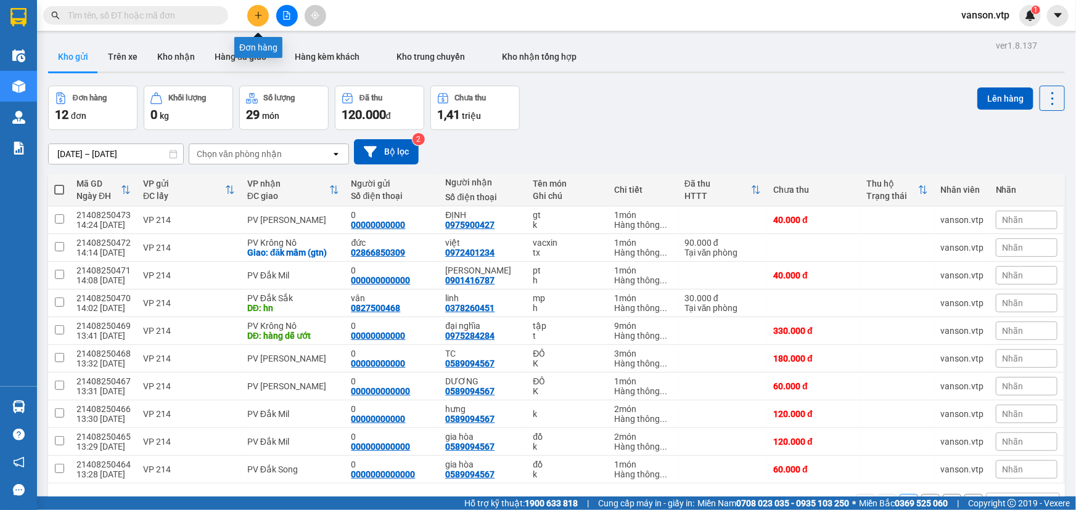
click at [260, 11] on icon "plus" at bounding box center [258, 15] width 9 height 9
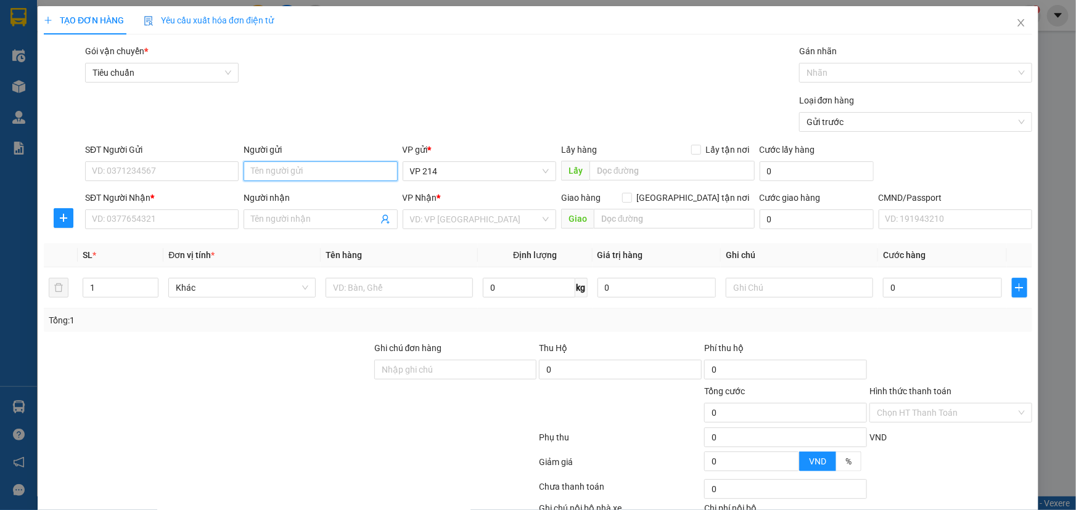
click at [284, 173] on input "Người gửi" at bounding box center [319, 171] width 153 height 20
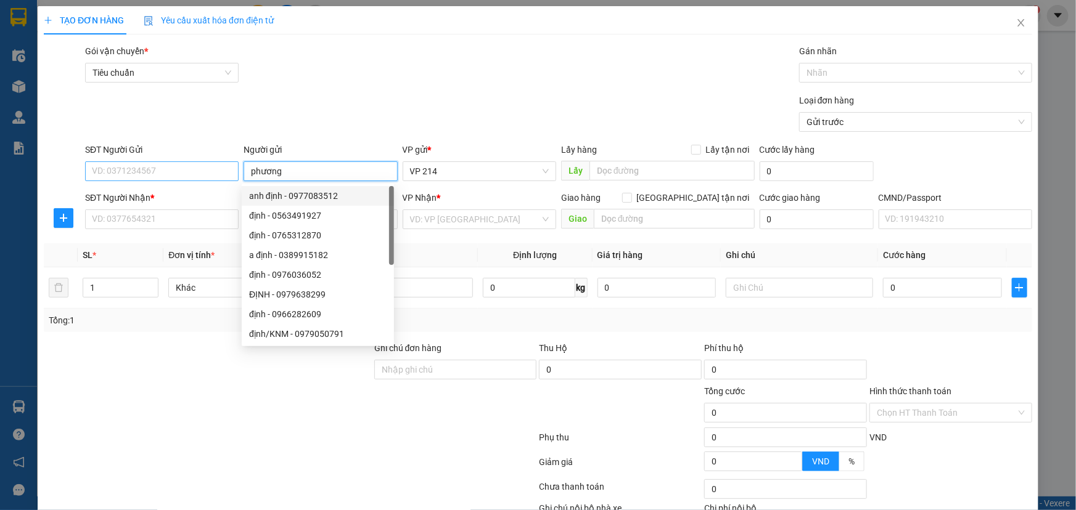
type input "phương"
click at [207, 174] on input "SĐT Người Gửi" at bounding box center [161, 171] width 153 height 20
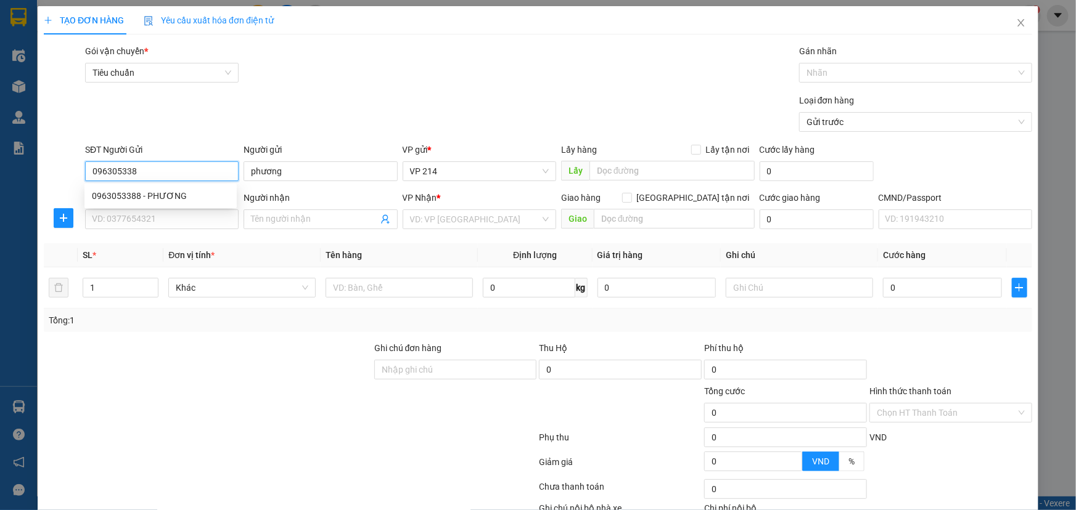
type input "0963053388"
click at [190, 197] on div "0963053388 - PHƯƠNG" at bounding box center [160, 196] width 137 height 14
type input "PHƯƠNG"
type input "0906466233"
type input "THÊM"
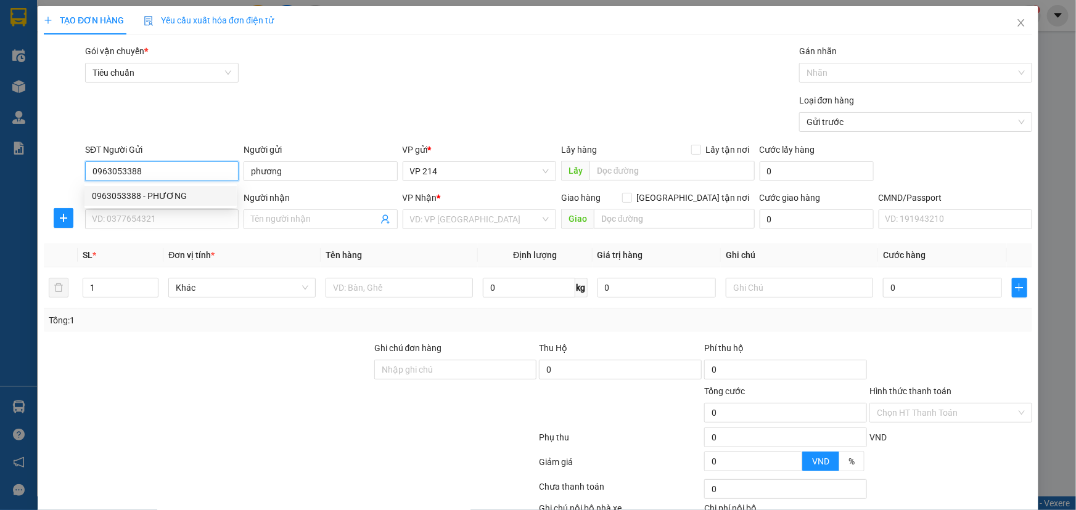
type input "KO BAO ĐỖ"
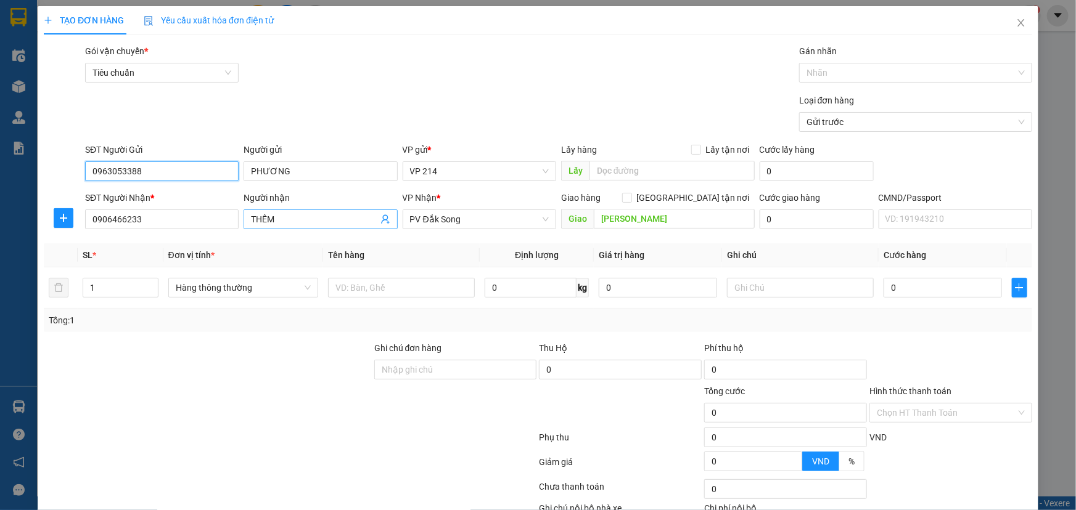
type input "0963053388"
click at [259, 218] on input "THÊM" at bounding box center [314, 220] width 126 height 14
click at [491, 223] on span "PV Đắk Song" at bounding box center [479, 219] width 139 height 18
type input "THiÊM"
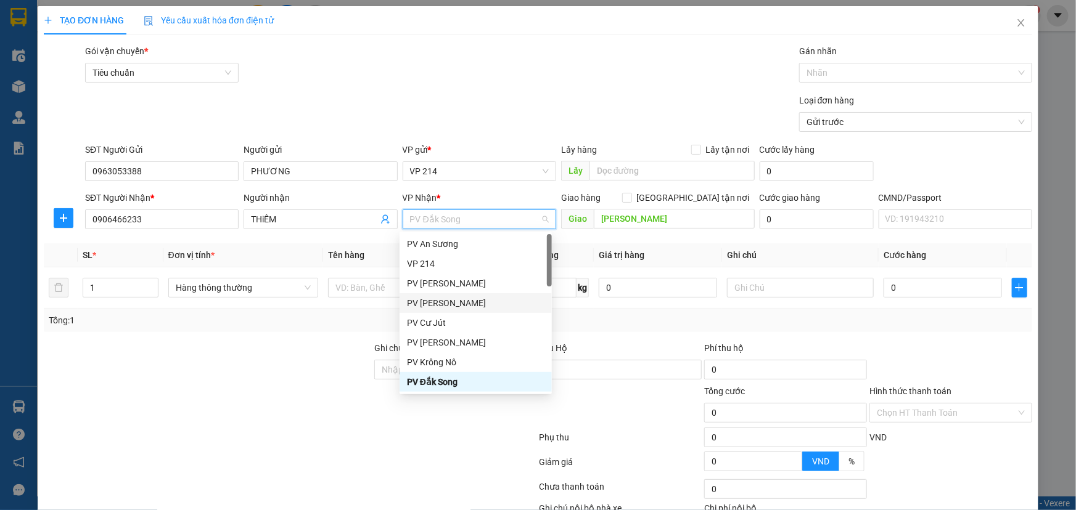
click at [306, 357] on div at bounding box center [208, 362] width 330 height 43
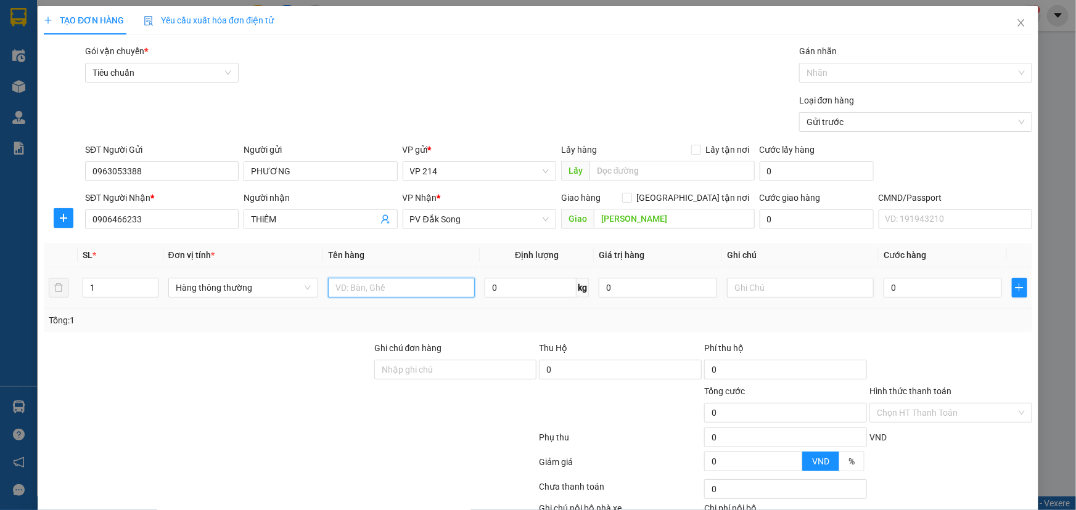
click at [364, 289] on input "text" at bounding box center [401, 288] width 147 height 20
type input "thuốc"
click at [104, 297] on div "1" at bounding box center [121, 288] width 76 height 25
click at [105, 284] on input "1" at bounding box center [120, 288] width 75 height 18
type input "5"
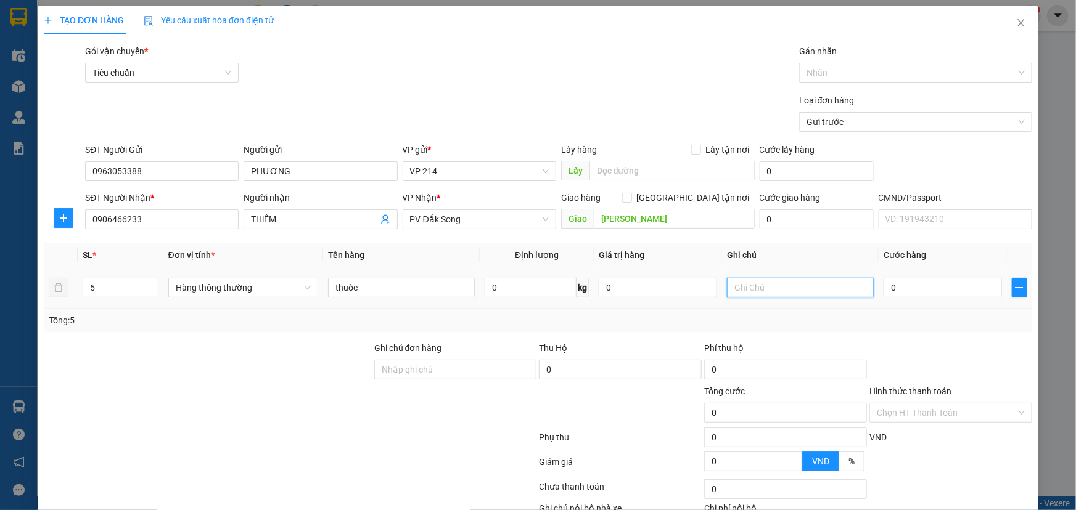
click at [758, 291] on input "text" at bounding box center [800, 288] width 147 height 20
type input "th"
click at [886, 291] on input "0" at bounding box center [942, 288] width 118 height 20
type input "2"
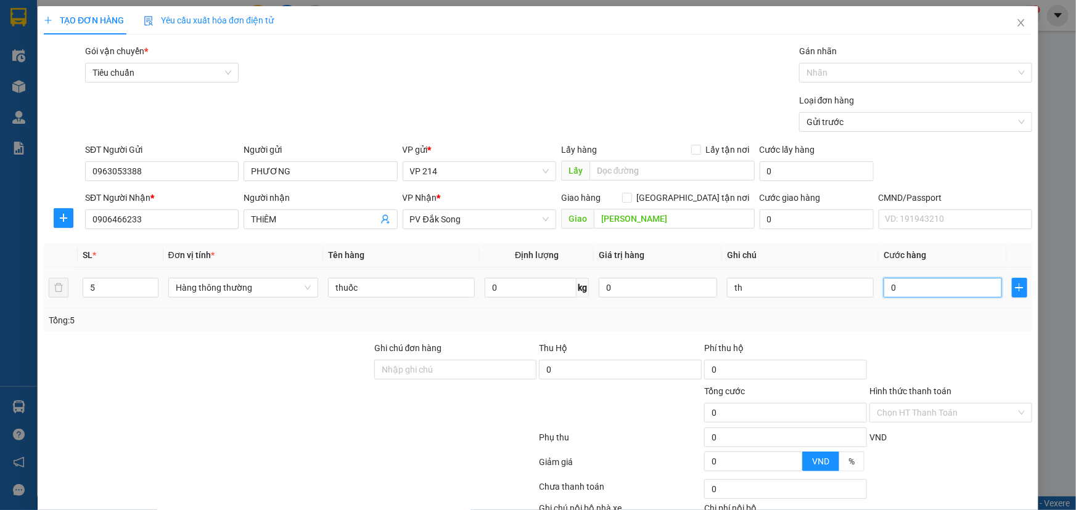
type input "2"
type input "20"
type input "200"
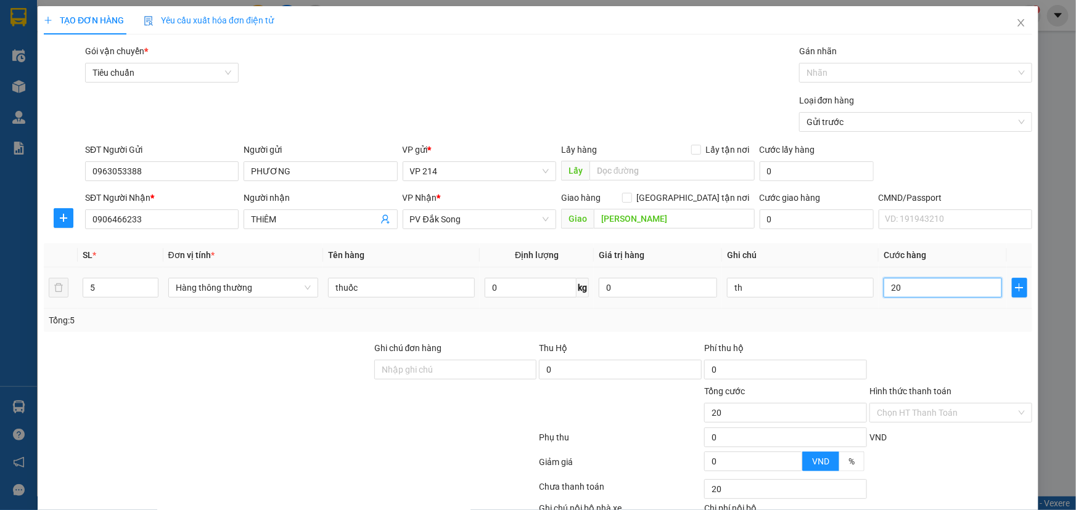
type input "200"
type input "2.000"
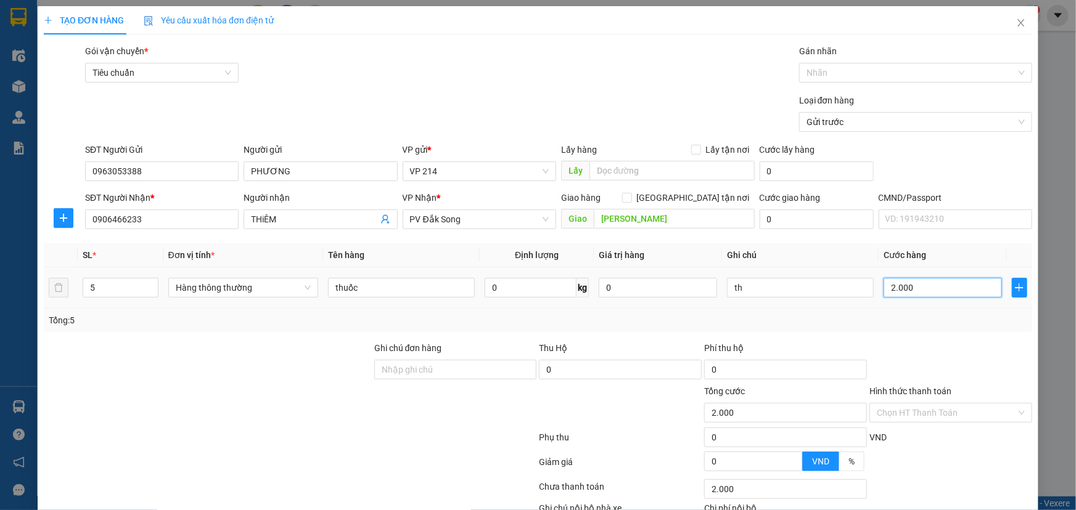
type input "20.000"
type input "200.000"
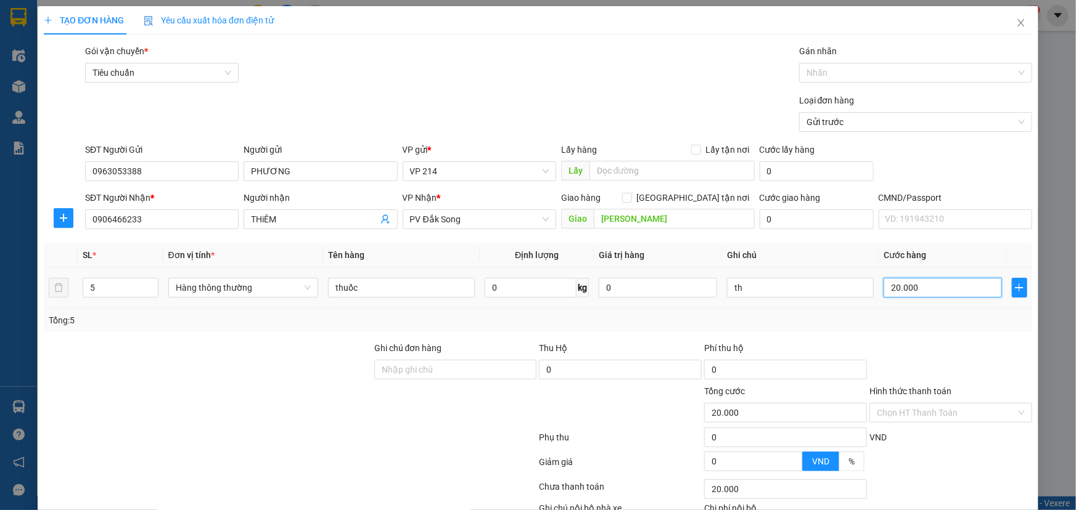
type input "200.000"
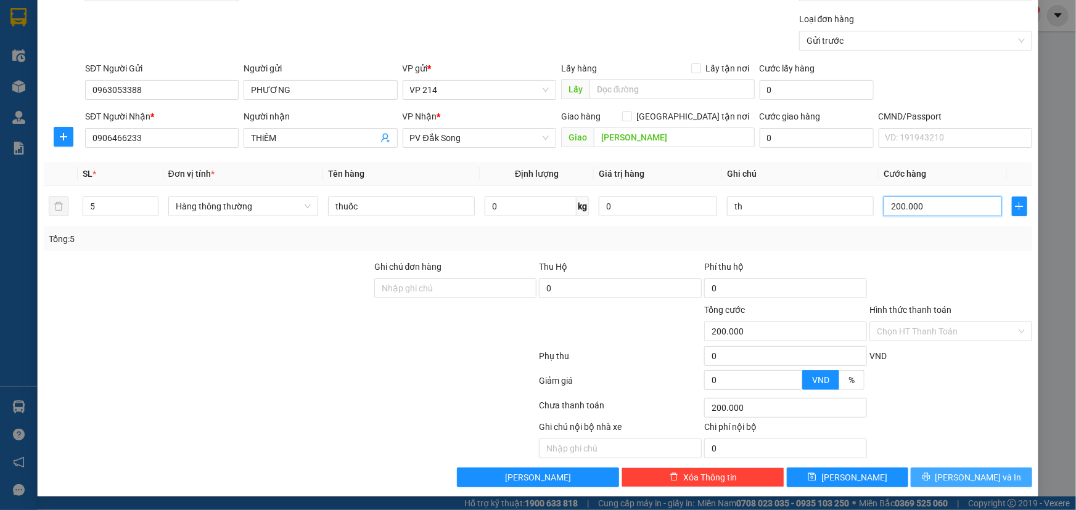
type input "200.000"
click at [965, 479] on span "[PERSON_NAME] và In" at bounding box center [978, 478] width 86 height 14
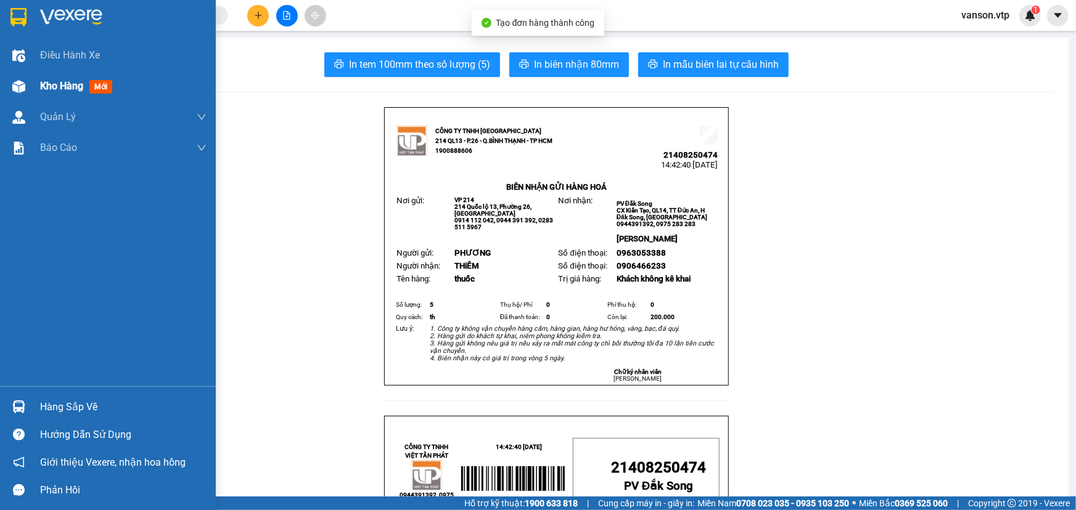
click at [28, 91] on div at bounding box center [19, 87] width 22 height 22
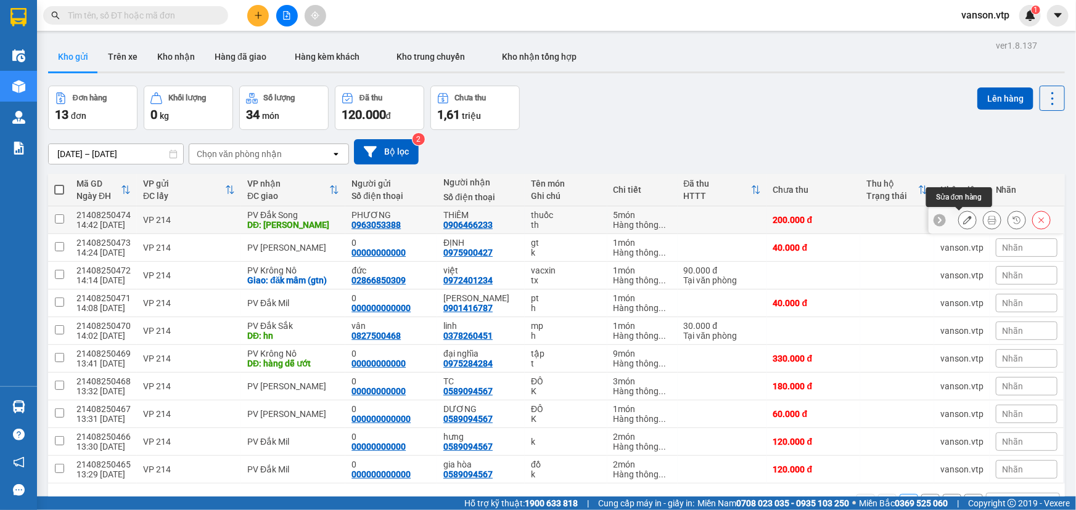
click at [963, 220] on icon at bounding box center [967, 220] width 9 height 9
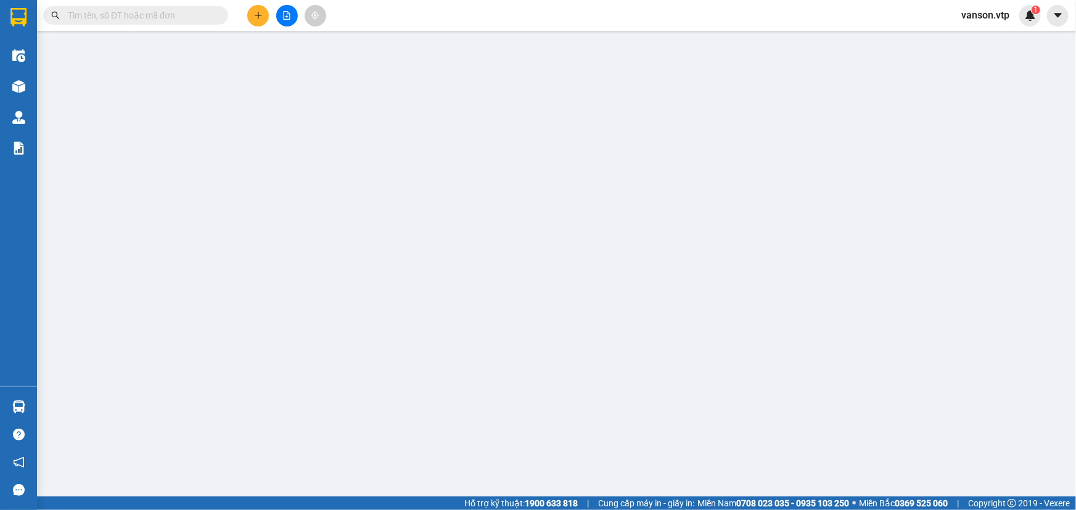
type input "0963053388"
type input "PHƯƠNG"
type input "0906466233"
type input "THiÊM"
type input "KO BAO ĐỖ"
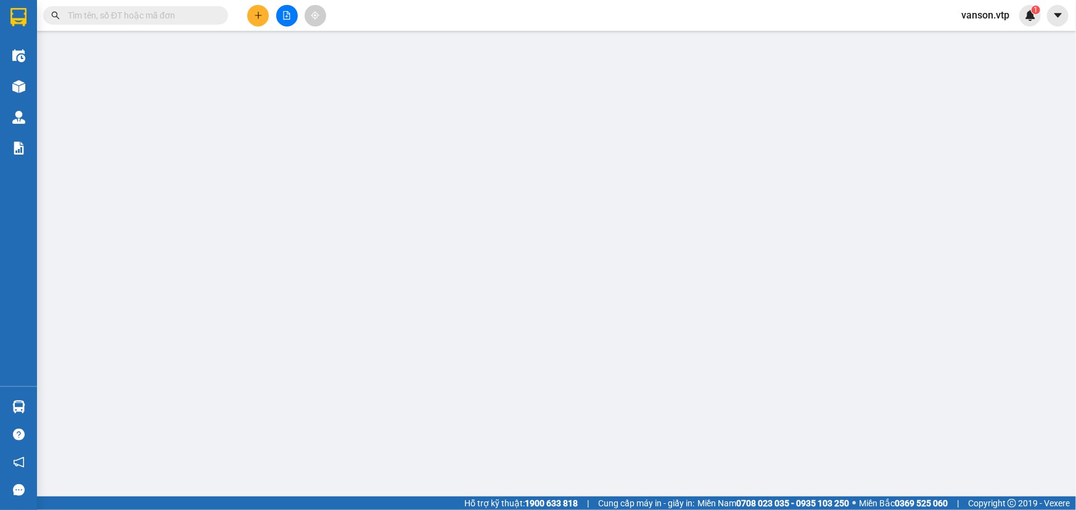
type input "200.000"
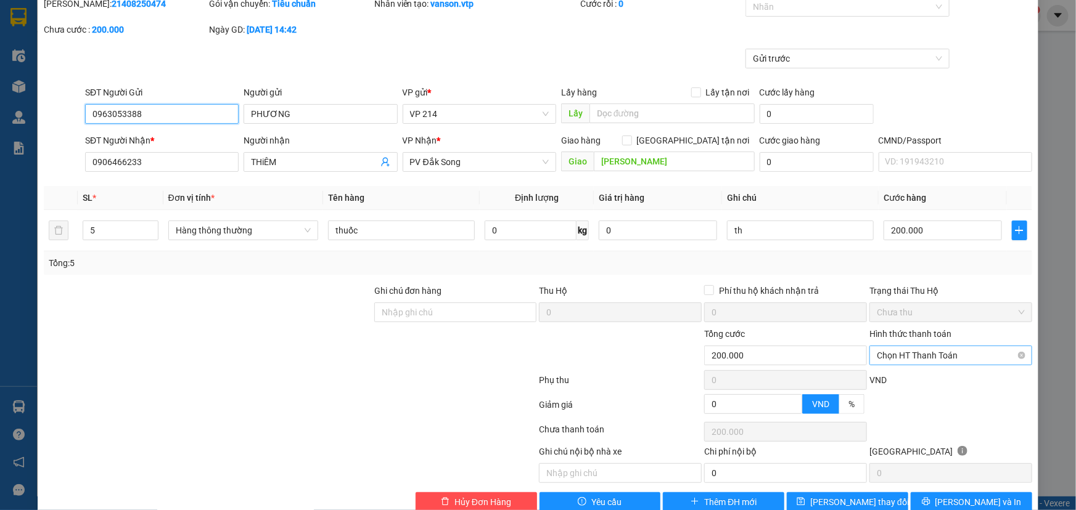
scroll to position [72, 0]
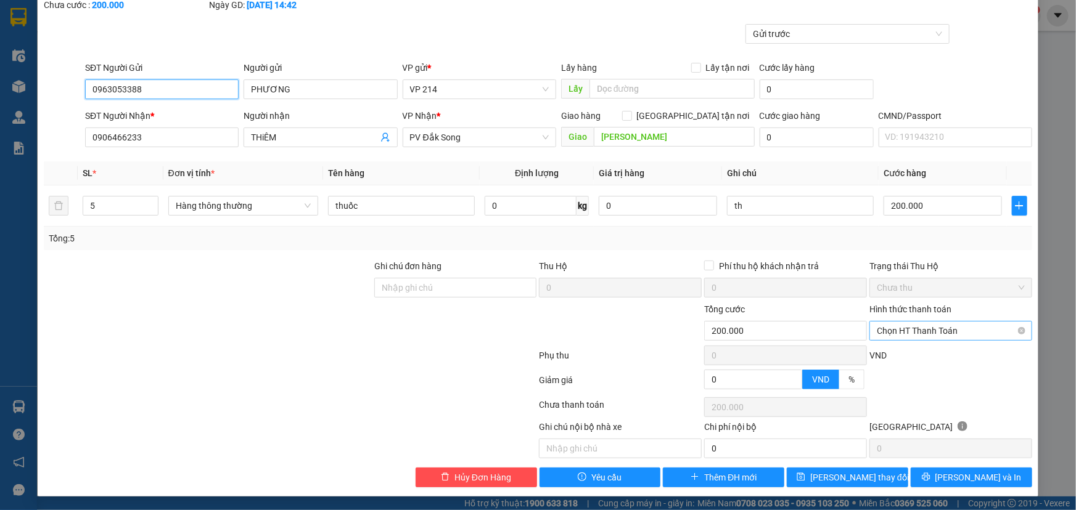
click at [930, 335] on span "Chọn HT Thanh Toán" at bounding box center [950, 331] width 148 height 18
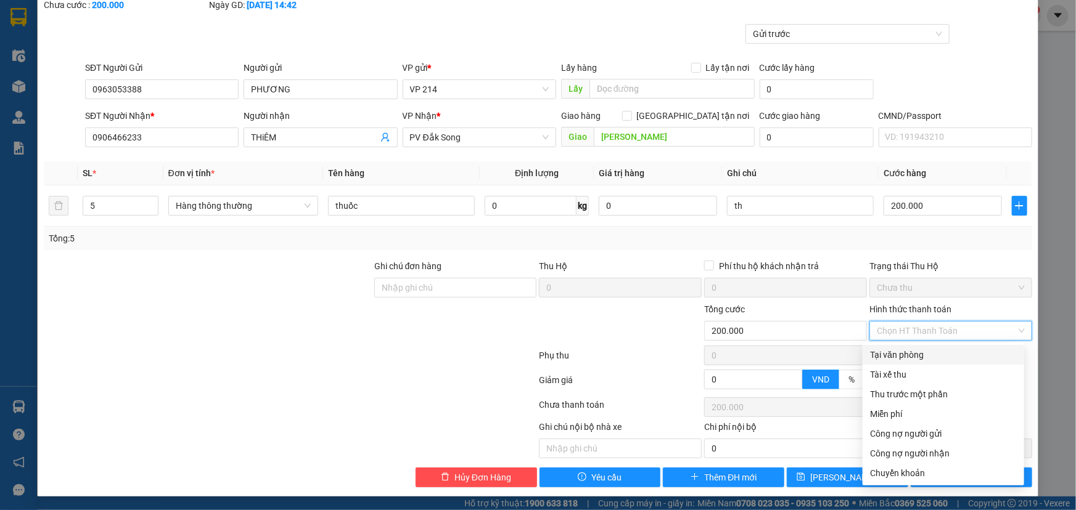
click at [933, 352] on div "Tại văn phòng" at bounding box center [943, 355] width 147 height 14
type input "0"
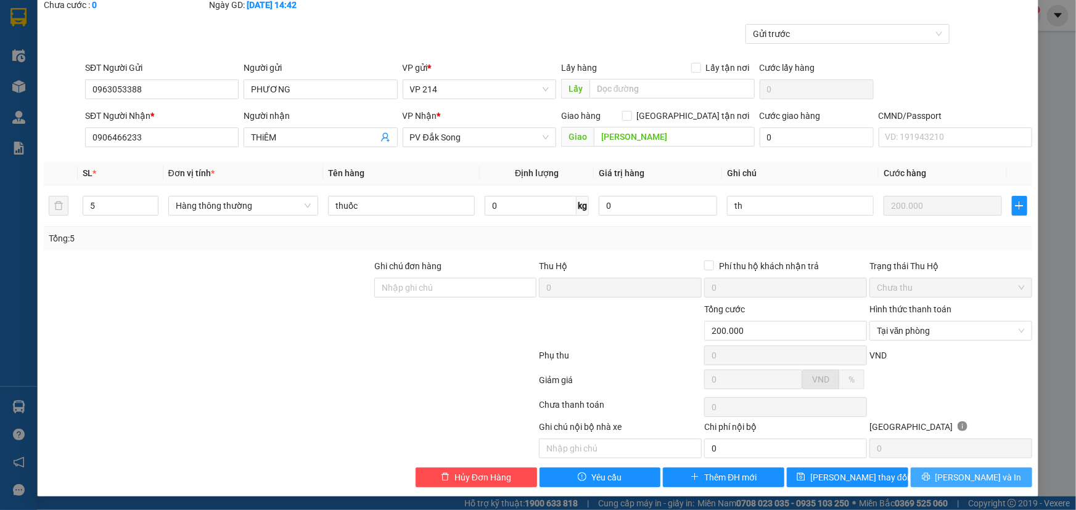
click at [929, 479] on icon "printer" at bounding box center [925, 477] width 8 height 8
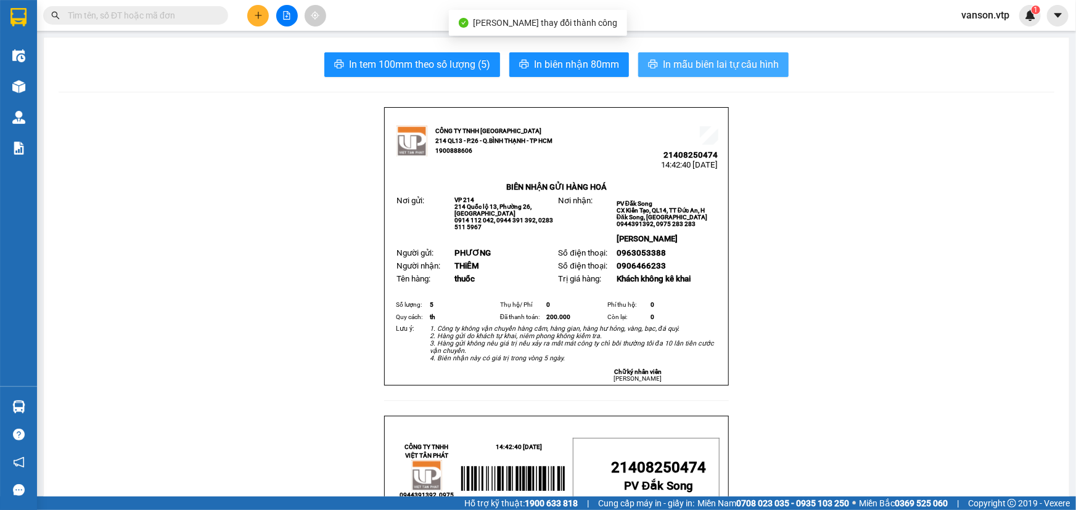
click at [737, 65] on span "In mẫu biên lai tự cấu hình" at bounding box center [721, 64] width 116 height 15
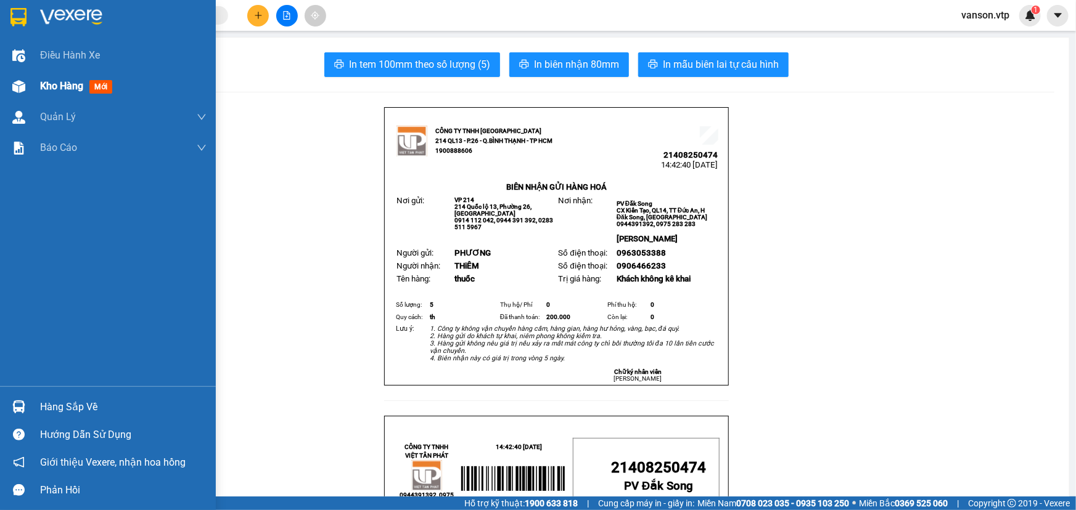
click at [18, 84] on img at bounding box center [18, 86] width 13 height 13
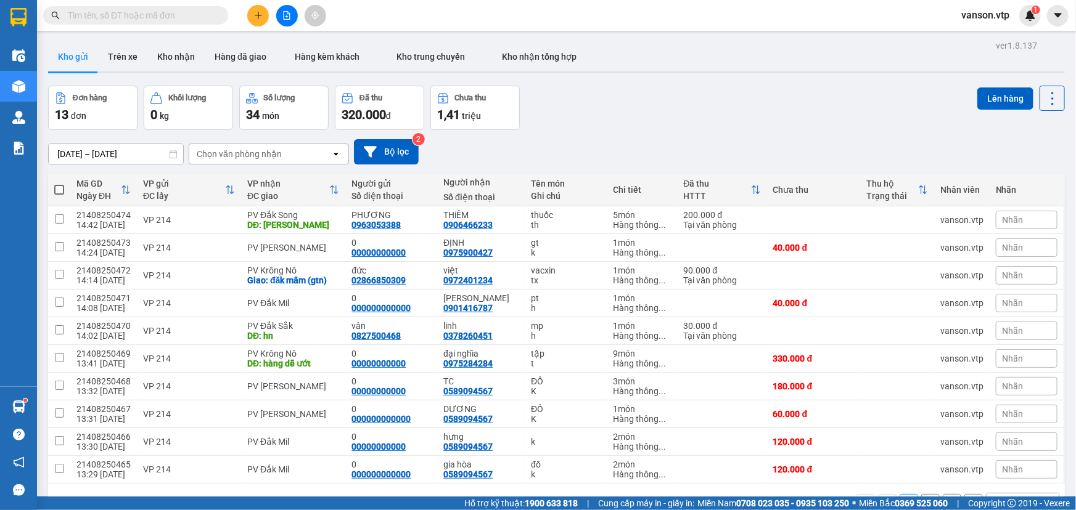
click at [257, 14] on icon "plus" at bounding box center [258, 15] width 9 height 9
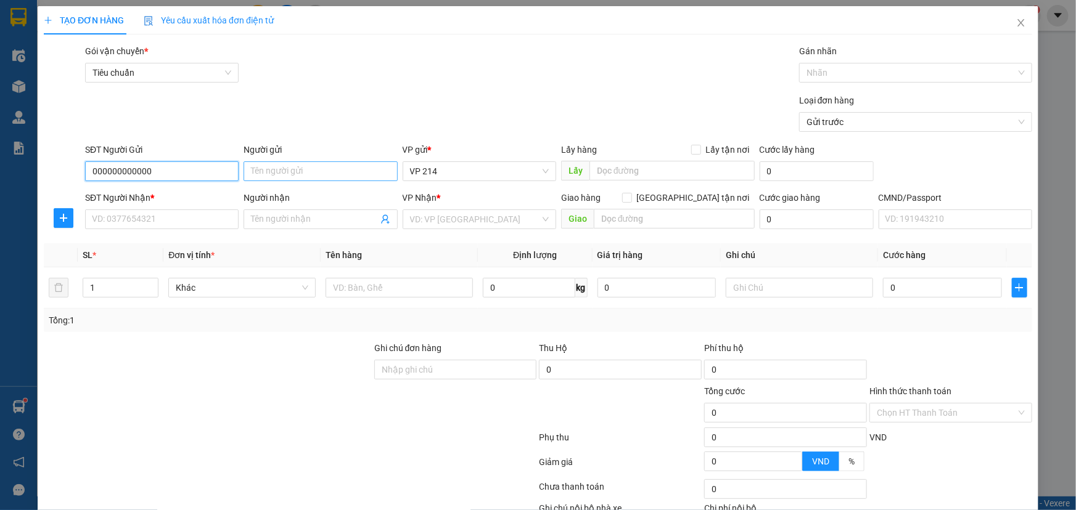
type input "000000000000"
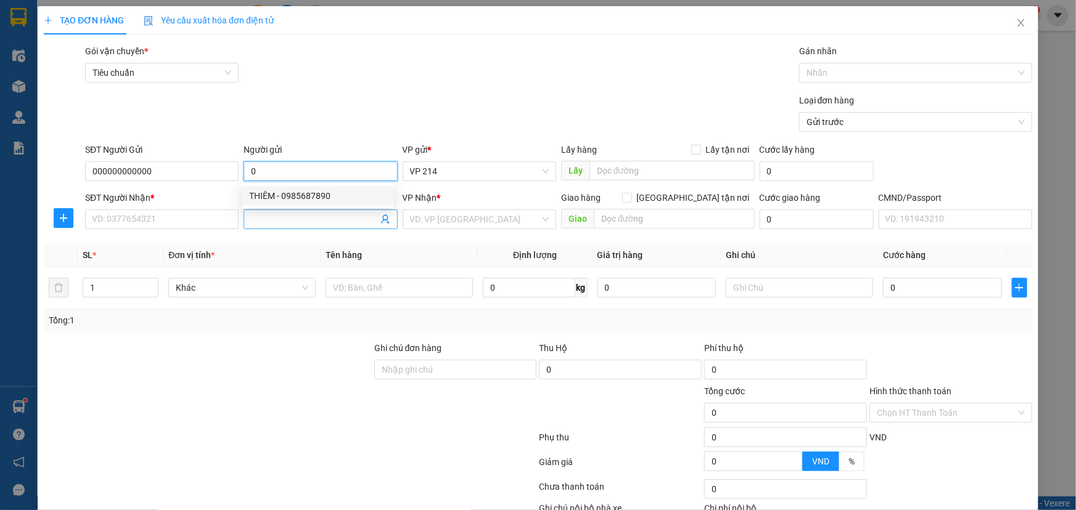
type input "0"
click at [268, 220] on input "Người nhận" at bounding box center [314, 220] width 126 height 14
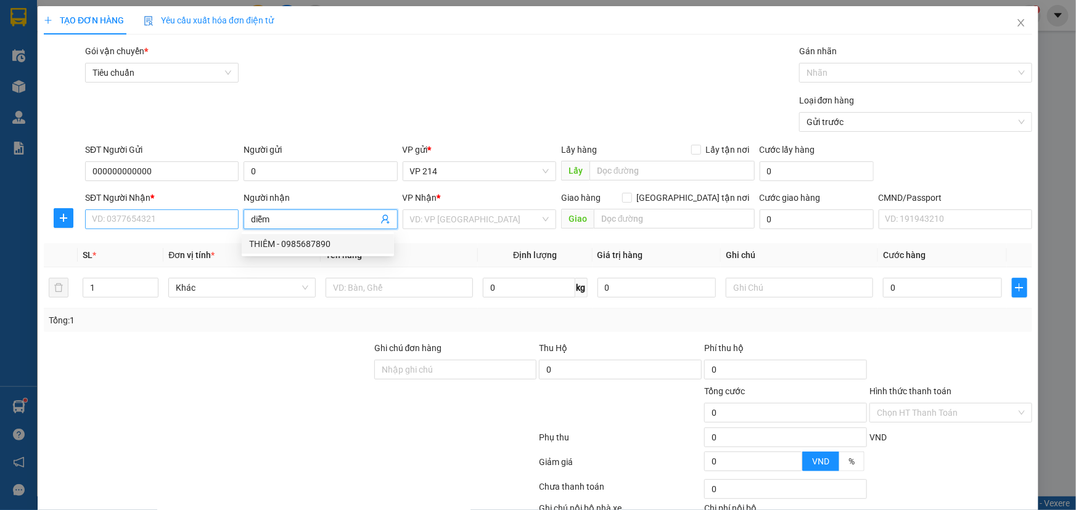
type input "diễm"
click at [233, 216] on input "SĐT Người Nhận *" at bounding box center [161, 220] width 153 height 20
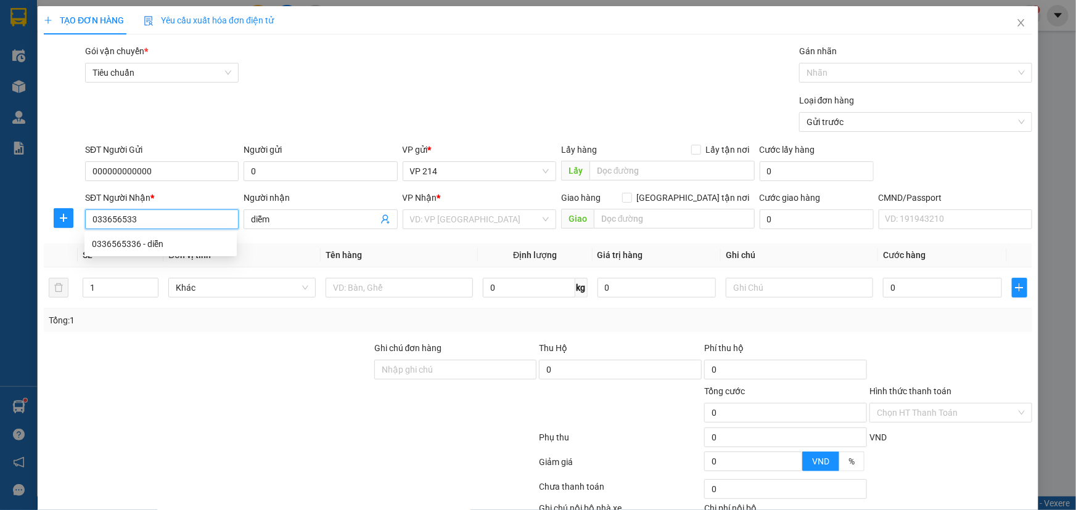
type input "0336565336"
click at [206, 239] on div "0336565336 - diễn" at bounding box center [160, 244] width 137 height 14
type input "diễn"
type input "0336565336"
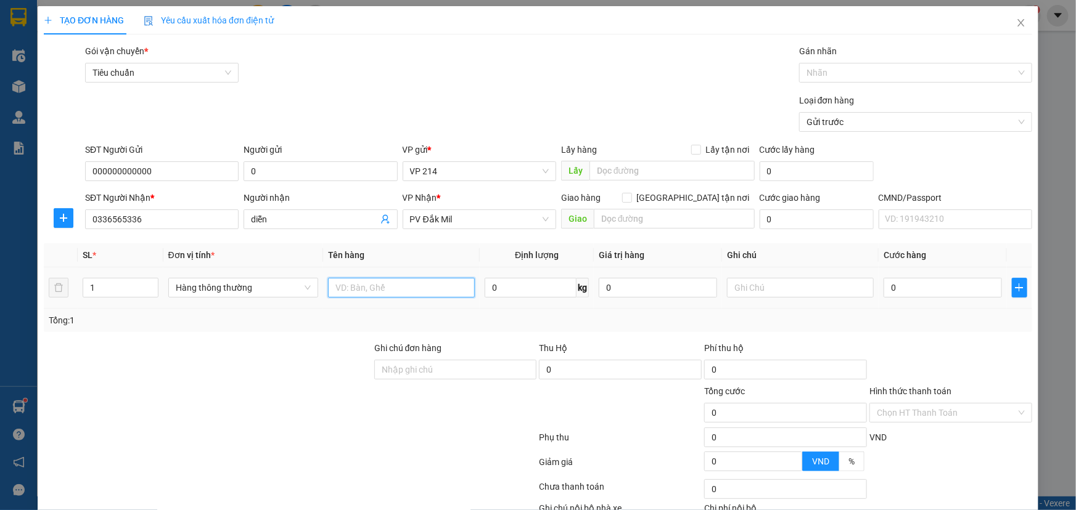
click at [433, 295] on input "text" at bounding box center [401, 288] width 147 height 20
type input "pt"
click at [760, 293] on input "text" at bounding box center [800, 288] width 147 height 20
type input "t"
click at [894, 294] on input "0" at bounding box center [942, 288] width 118 height 20
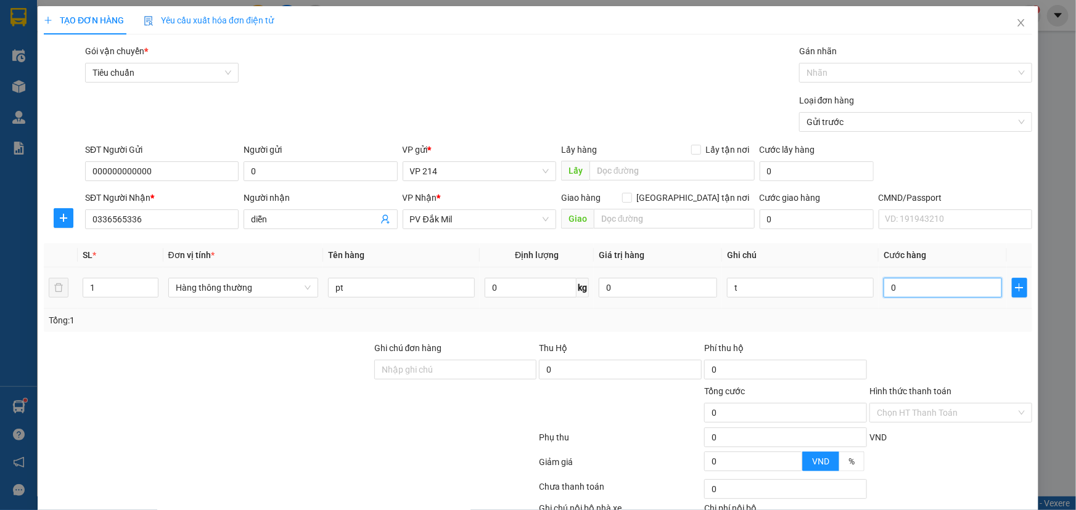
type input "4"
type input "40"
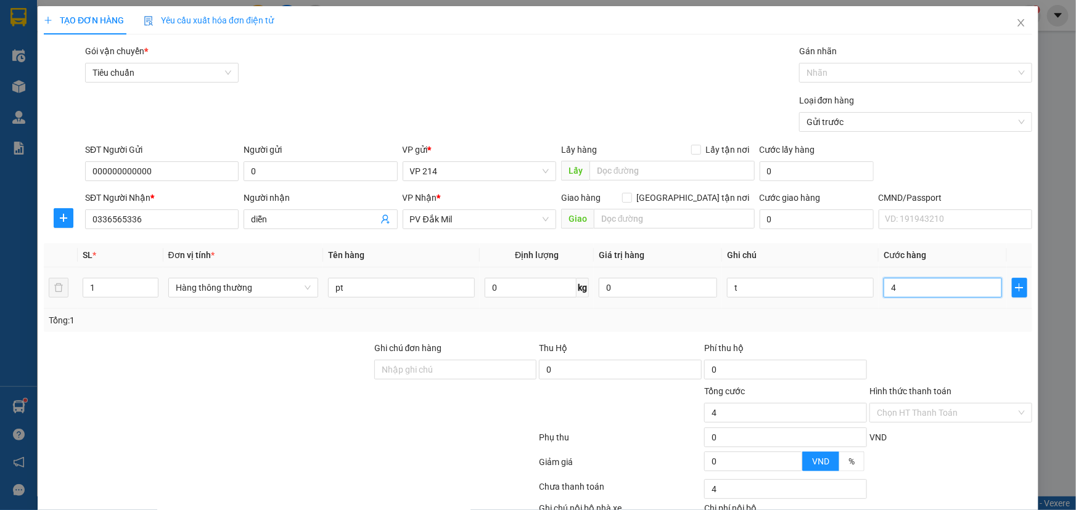
type input "40"
type input "400"
type input "4.000"
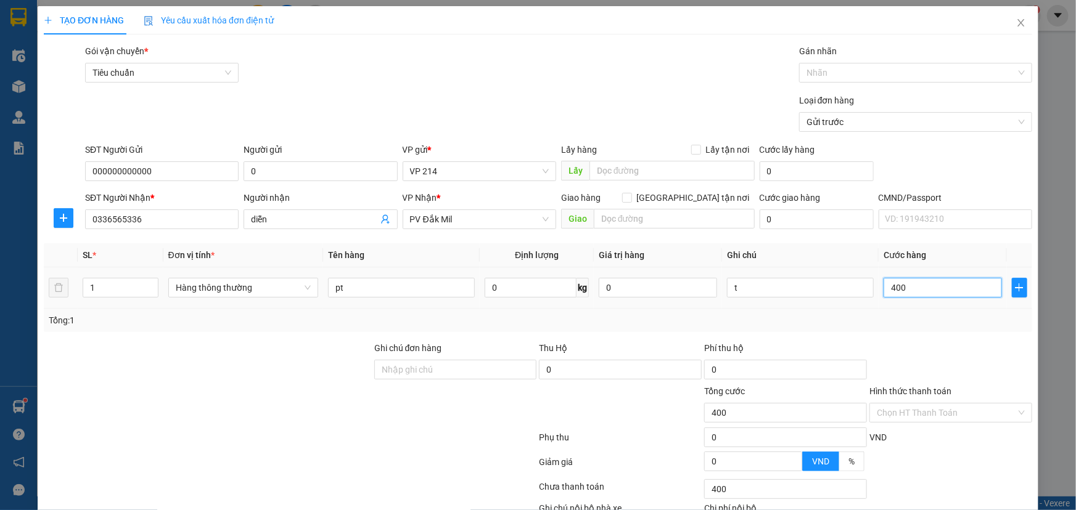
type input "4.000"
type input "40.000"
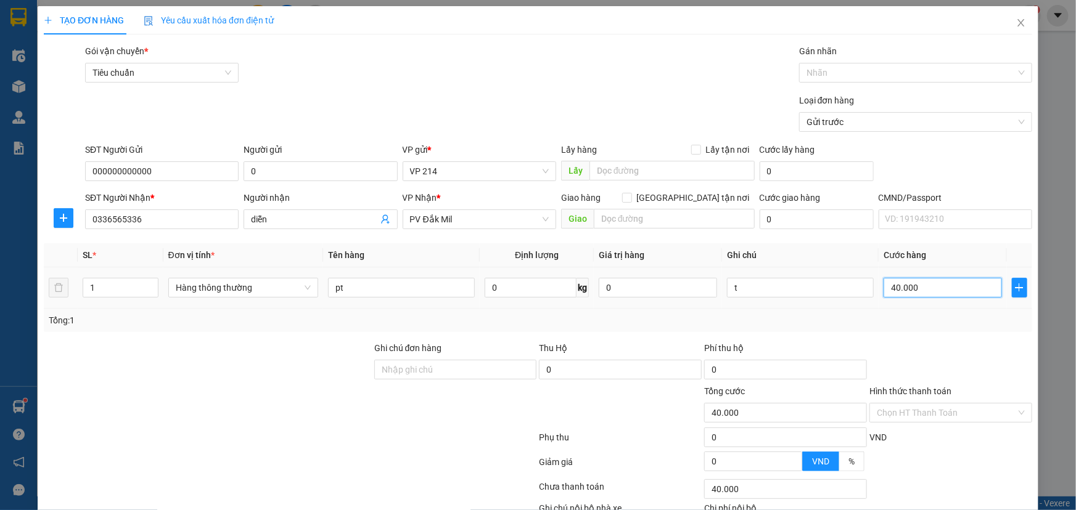
scroll to position [81, 0]
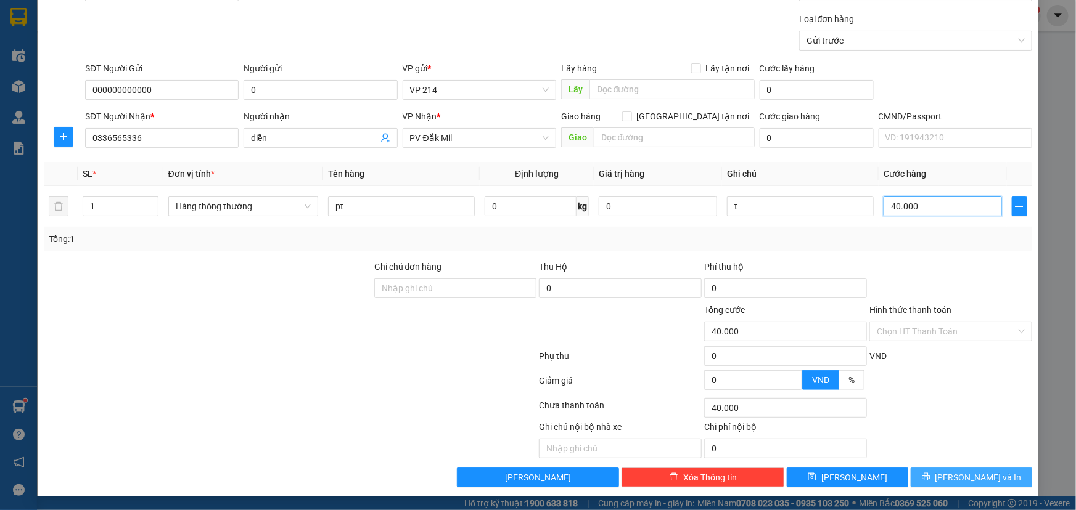
type input "40.000"
click at [942, 470] on button "[PERSON_NAME] và In" at bounding box center [970, 478] width 121 height 20
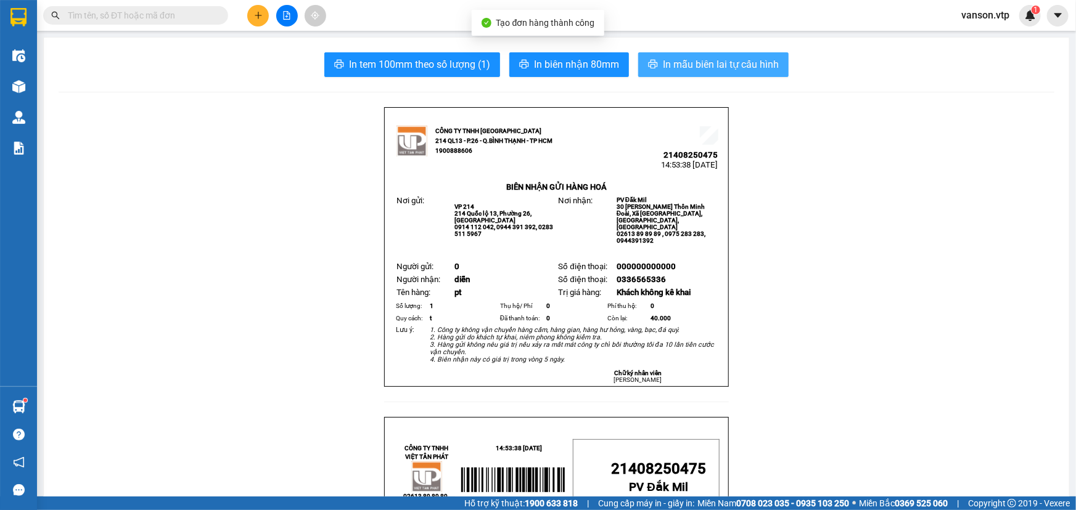
click at [641, 65] on button "In mẫu biên lai tự cấu hình" at bounding box center [713, 64] width 150 height 25
click at [657, 58] on button "In mẫu biên lai tự cấu hình" at bounding box center [713, 64] width 150 height 25
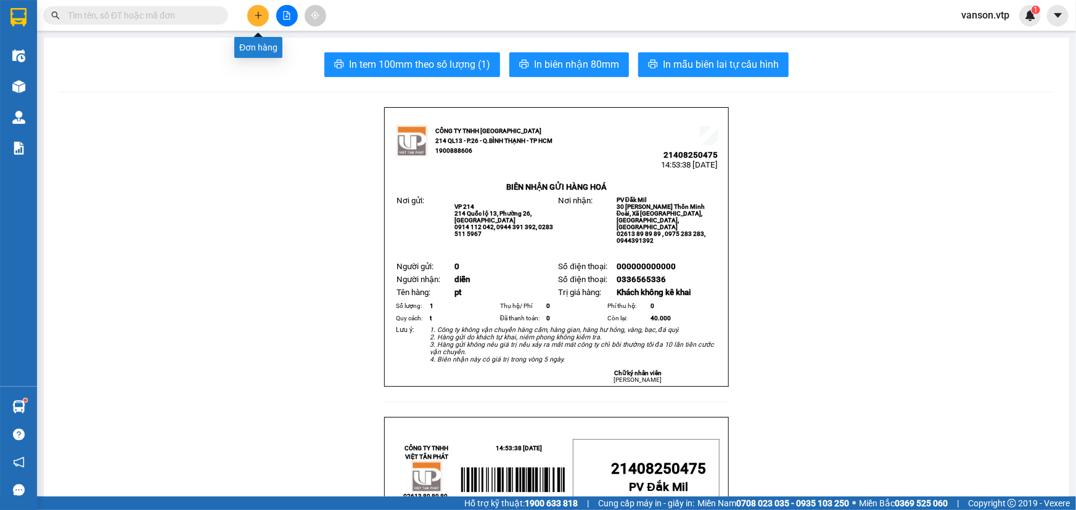
click at [256, 19] on icon "plus" at bounding box center [258, 15] width 9 height 9
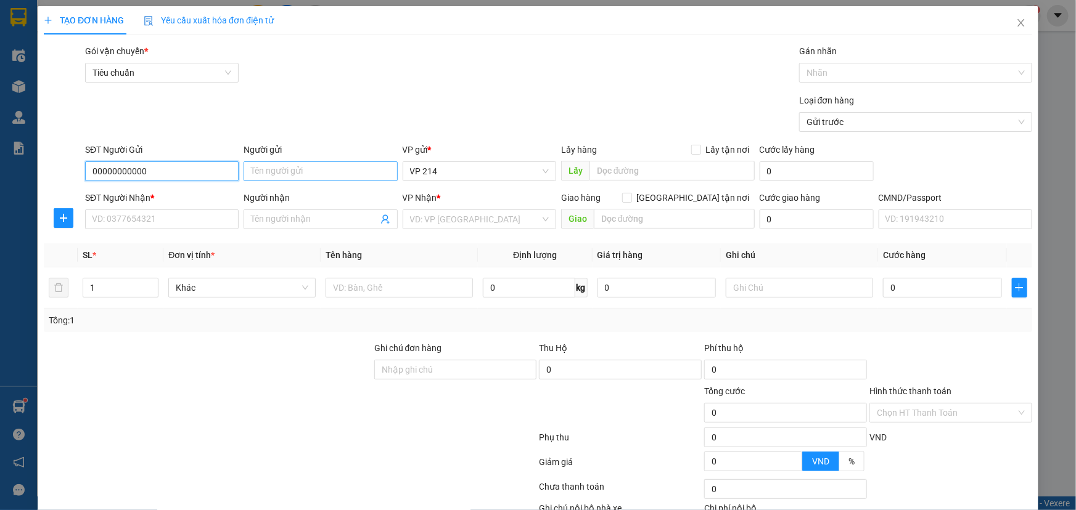
type input "00000000000"
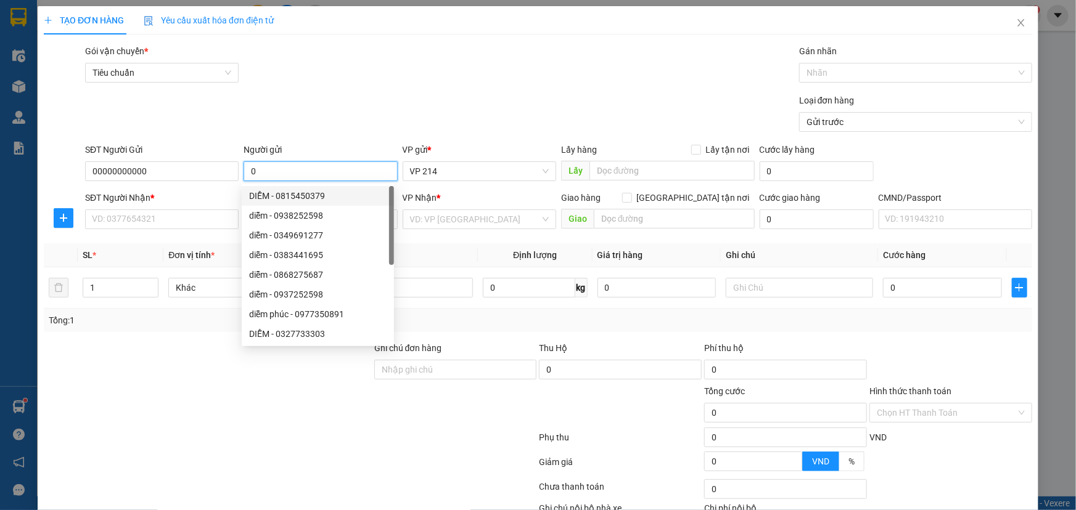
type input "0"
drag, startPoint x: 128, startPoint y: 437, endPoint x: 186, endPoint y: 388, distance: 75.7
click at [144, 422] on form "Ghi chú đơn hàng Thu Hộ 0 Phí thu hộ 0 Tổng cước 0 Hình thức thanh toán Chọn HT…" at bounding box center [538, 409] width 988 height 136
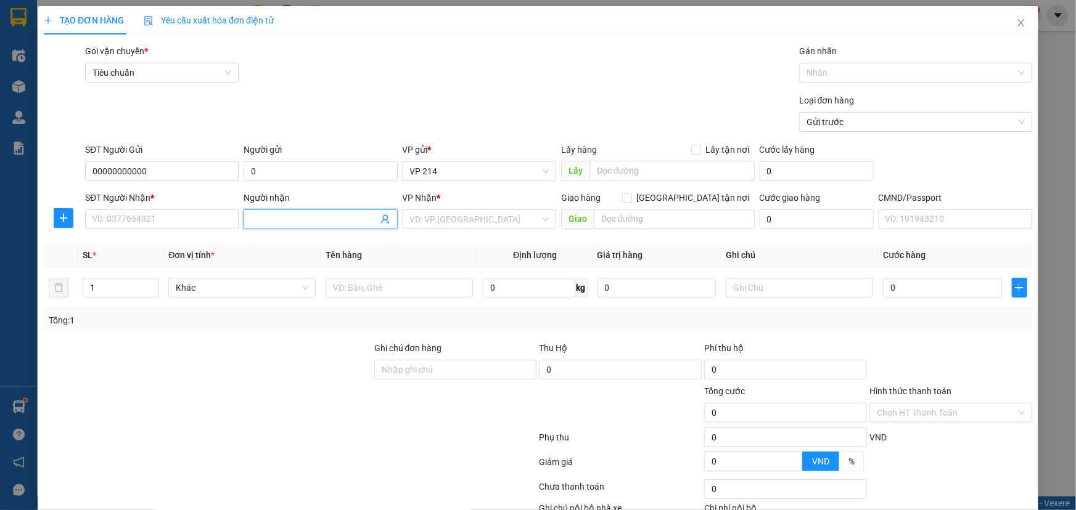
click at [264, 219] on input "Người nhận" at bounding box center [314, 220] width 126 height 14
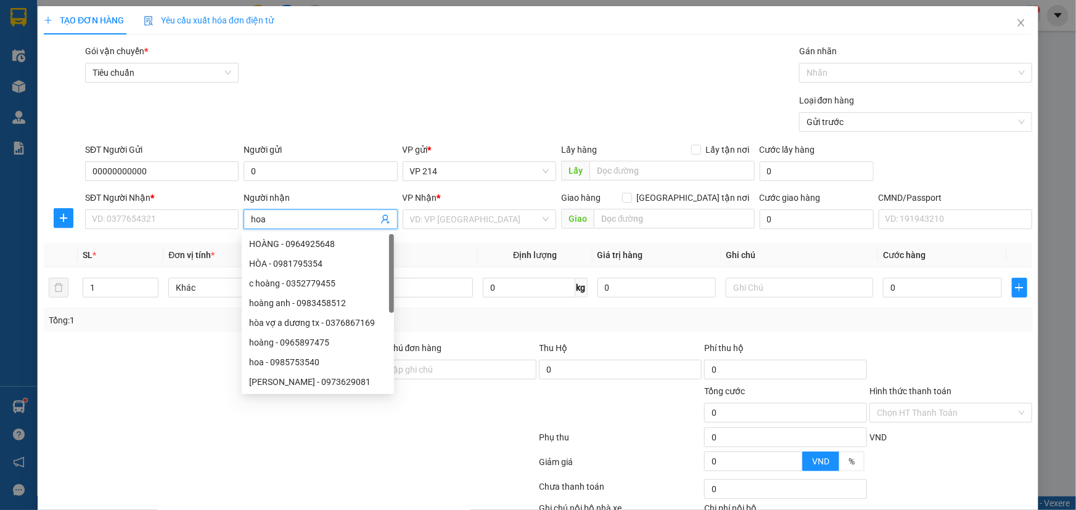
type input "hoa"
click at [191, 207] on div "SĐT Người Nhận *" at bounding box center [161, 200] width 153 height 18
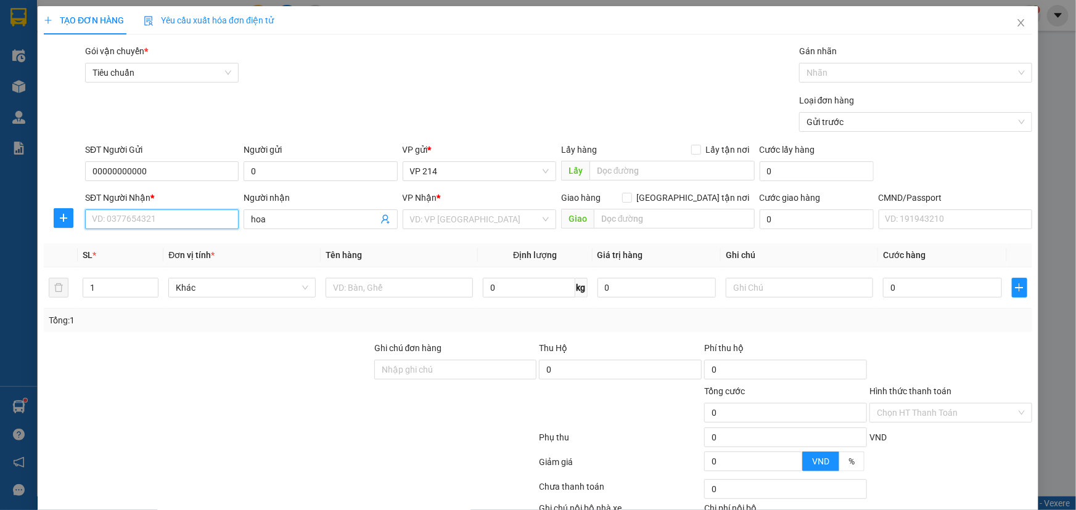
click at [195, 221] on input "SĐT Người Nhận *" at bounding box center [161, 220] width 153 height 20
click at [105, 219] on input "092482345" at bounding box center [161, 220] width 153 height 20
click at [177, 242] on div "0921482345 - hoa" at bounding box center [160, 244] width 137 height 14
type input "0921482345"
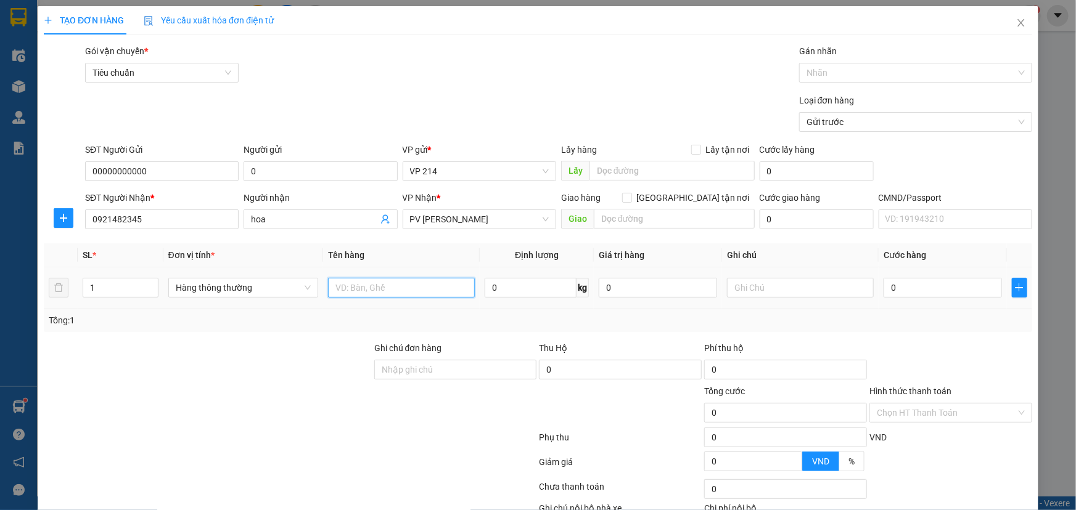
click at [380, 292] on input "text" at bounding box center [401, 288] width 147 height 20
type input "p"
type input "mp"
click at [764, 289] on input "text" at bounding box center [800, 288] width 147 height 20
type input "t"
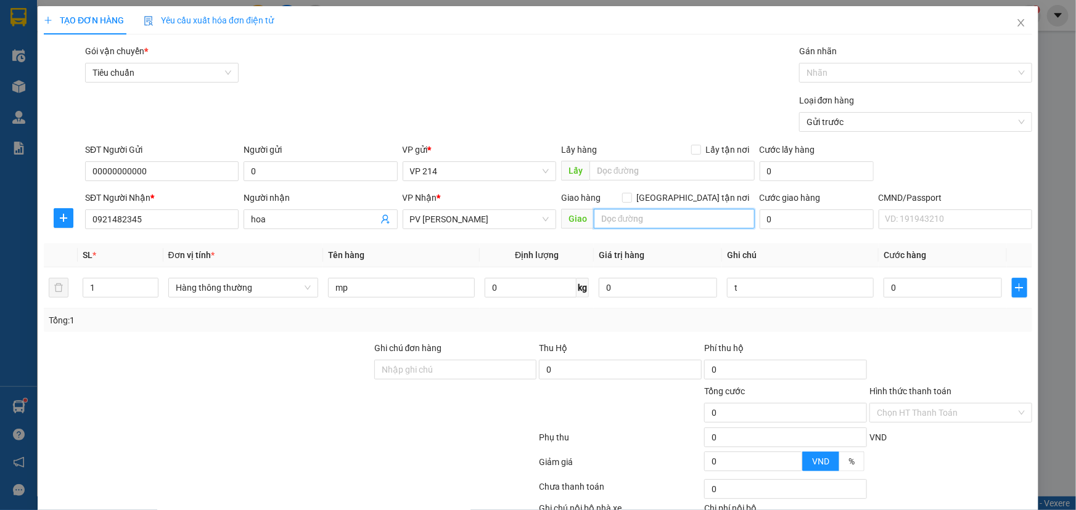
click at [667, 228] on input "text" at bounding box center [674, 219] width 161 height 20
type input "hàng ướt"
click at [904, 292] on input "0" at bounding box center [942, 288] width 118 height 20
type input "4"
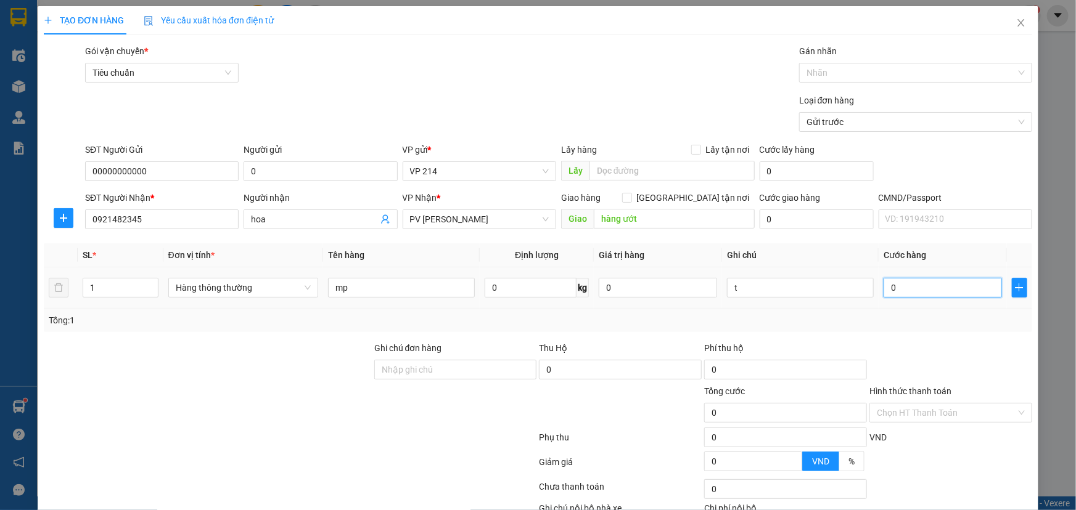
type input "4"
type input "40"
type input "400"
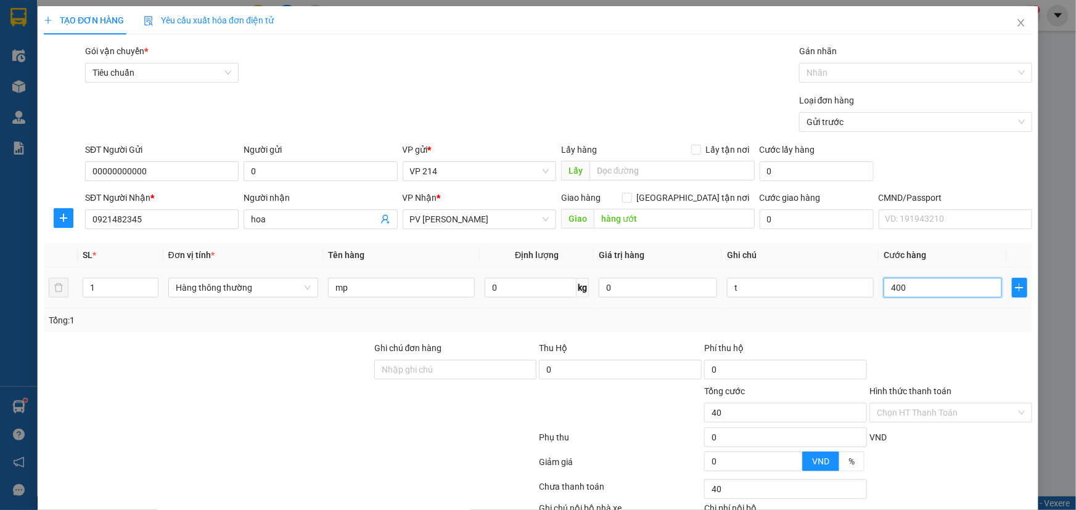
type input "400"
type input "4.000"
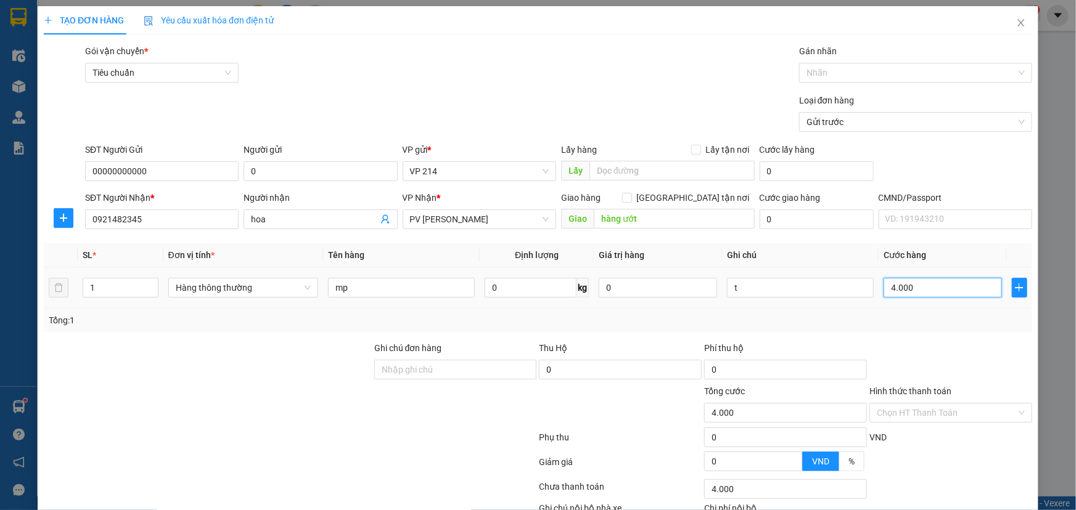
type input "40.000"
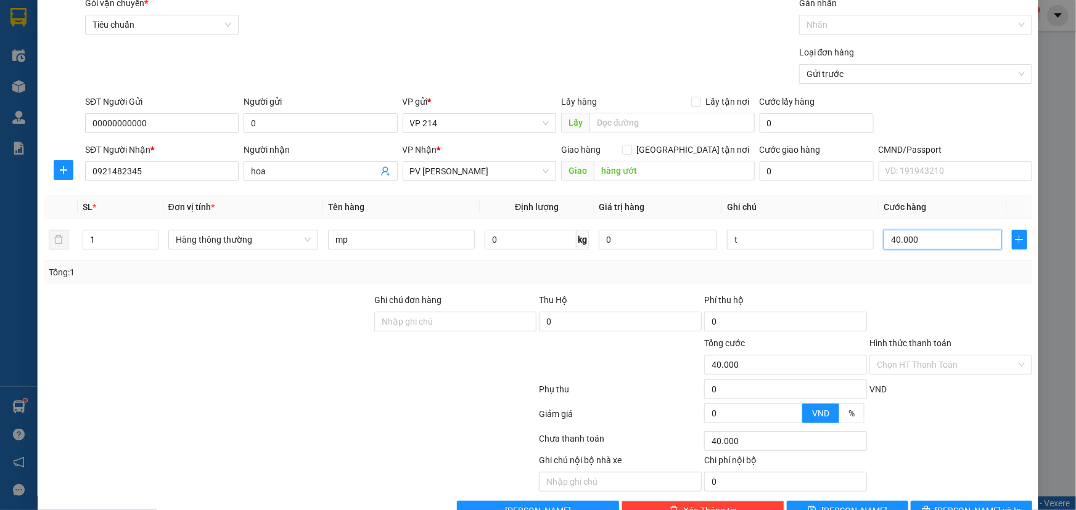
scroll to position [81, 0]
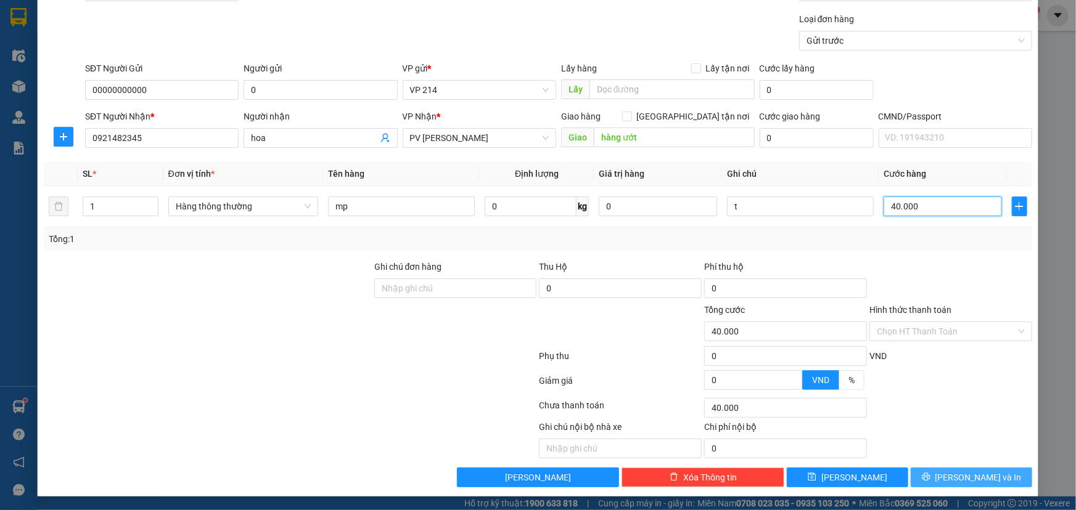
type input "40.000"
click at [952, 478] on button "[PERSON_NAME] và In" at bounding box center [970, 478] width 121 height 20
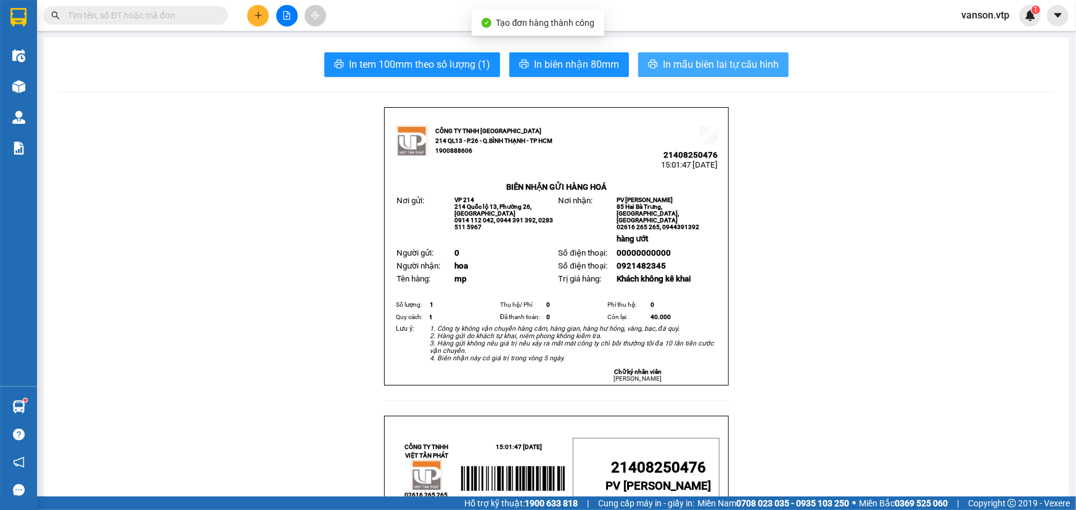
click at [663, 70] on span "In mẫu biên lai tự cấu hình" at bounding box center [721, 64] width 116 height 15
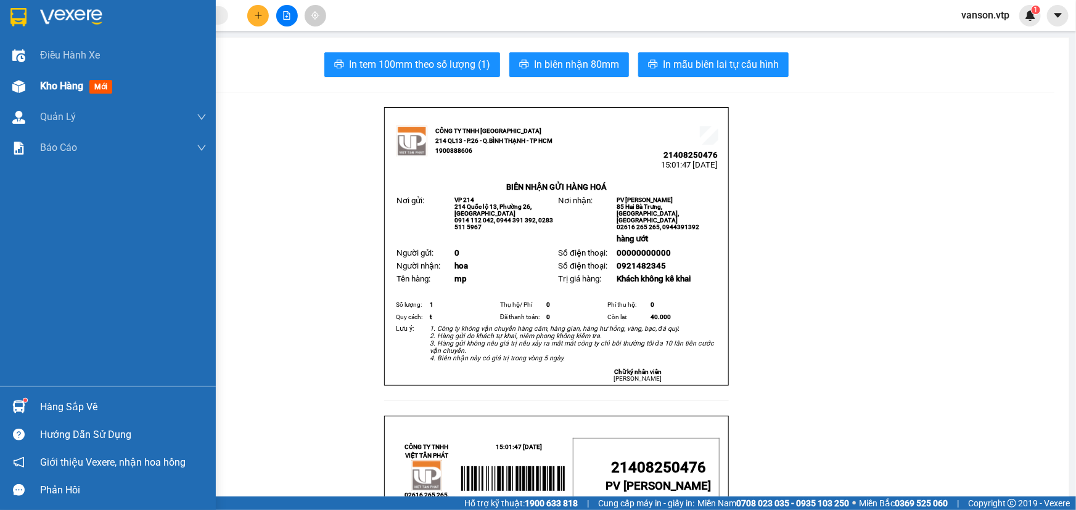
click at [31, 91] on div "Kho hàng mới" at bounding box center [108, 86] width 216 height 31
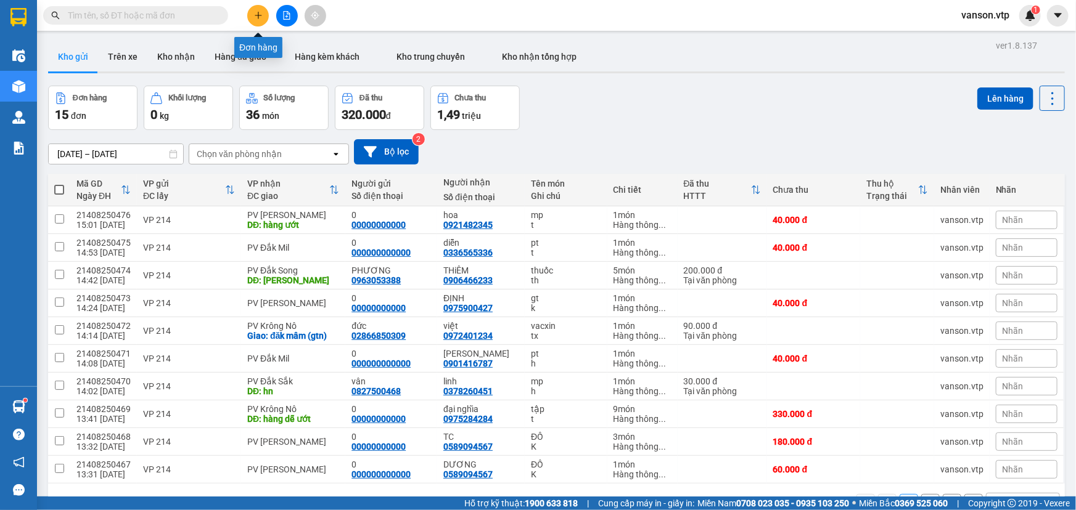
click at [259, 11] on icon "plus" at bounding box center [258, 15] width 9 height 9
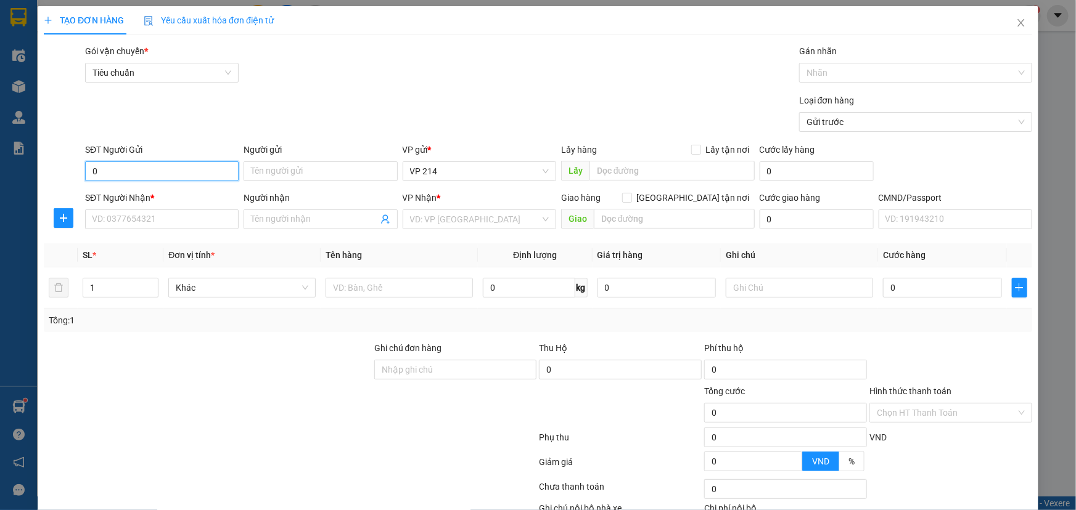
type input "0"
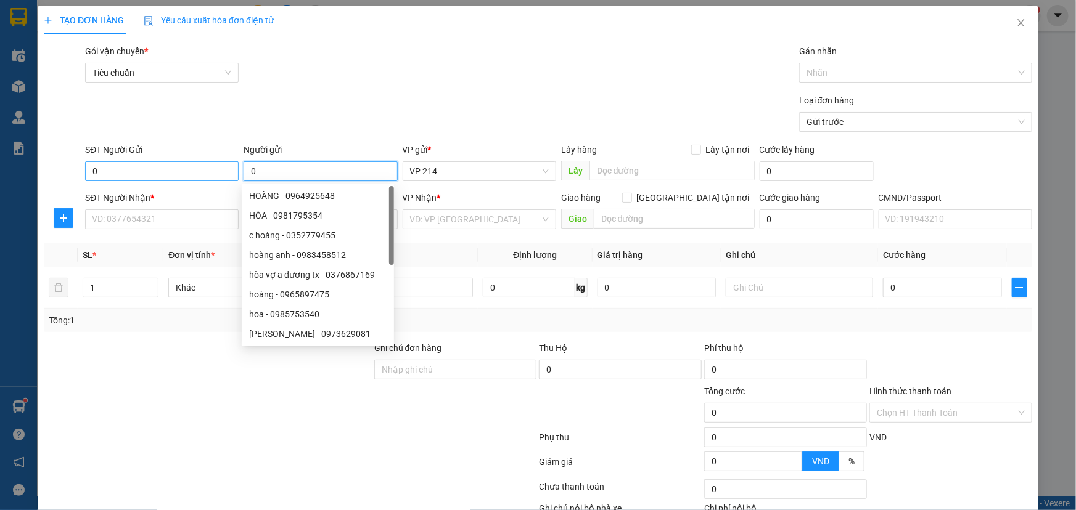
type input "0"
click at [199, 169] on input "0" at bounding box center [161, 171] width 153 height 20
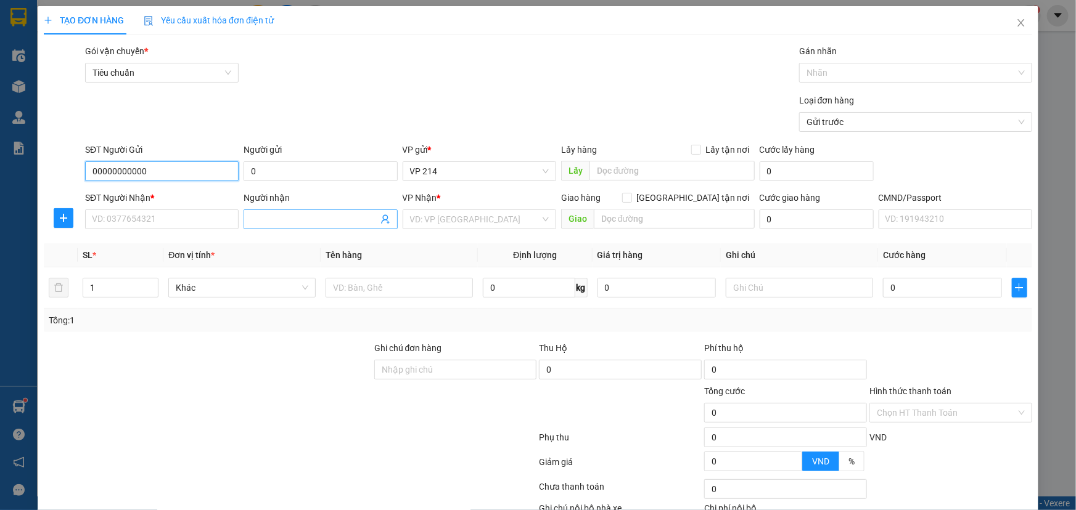
type input "00000000000"
click at [258, 218] on input "Người nhận" at bounding box center [314, 220] width 126 height 14
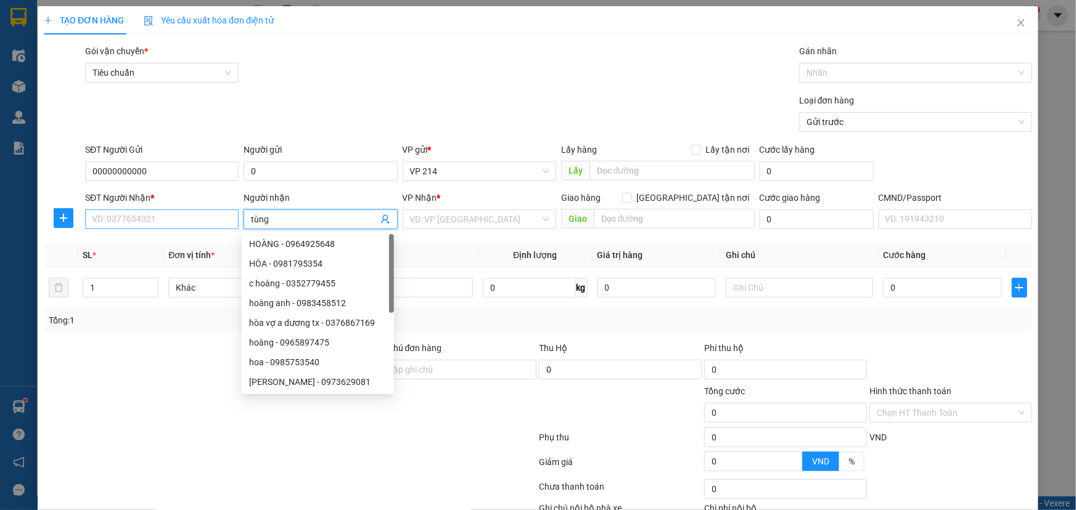
type input "tùng"
click at [217, 222] on input "SĐT Người Nhận *" at bounding box center [161, 220] width 153 height 20
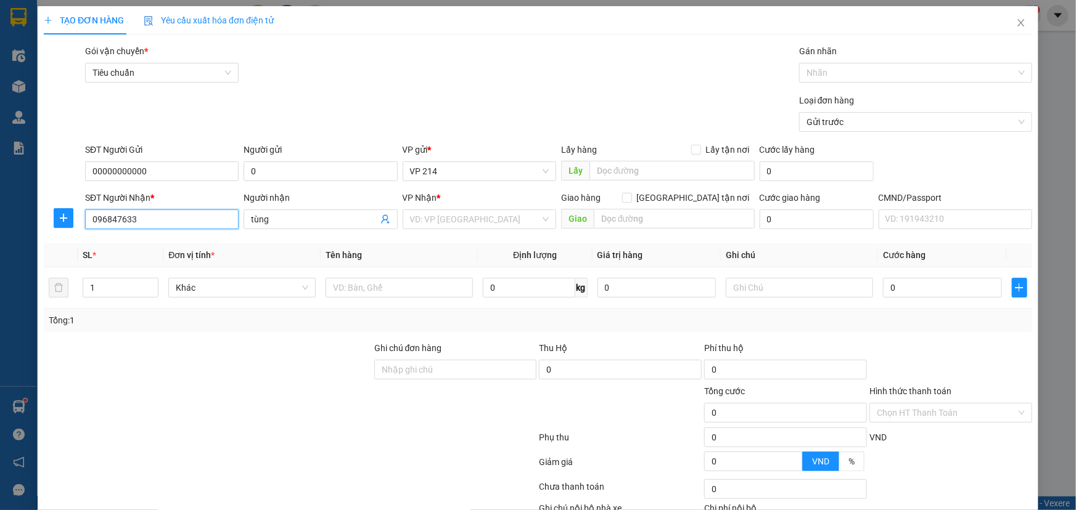
type input "0968476330"
drag, startPoint x: 175, startPoint y: 214, endPoint x: 73, endPoint y: 220, distance: 101.9
click at [73, 220] on div "SĐT Người Nhận * 0968476330 0968476330 Người nhận tùng VP Nhận * VD: VP Sài Gòn…" at bounding box center [538, 212] width 991 height 43
click at [327, 225] on input "tùng" at bounding box center [314, 220] width 126 height 14
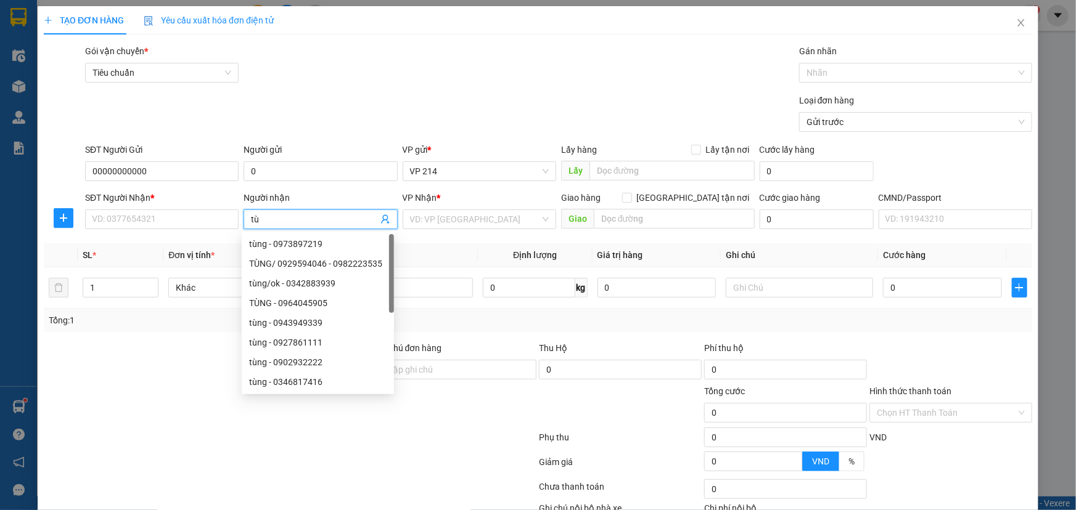
type input "t"
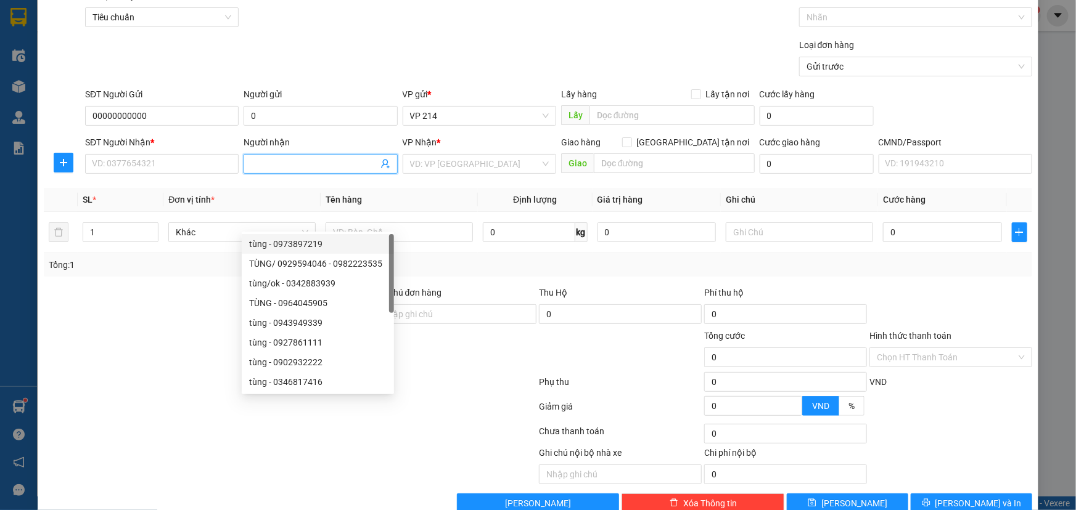
scroll to position [81, 0]
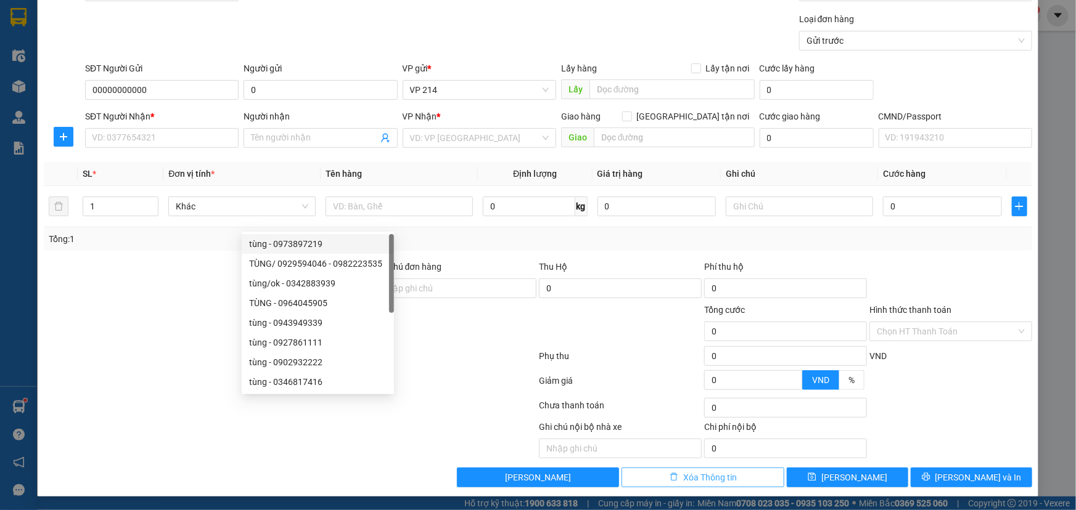
click at [729, 478] on span "Xóa Thông tin" at bounding box center [710, 478] width 54 height 14
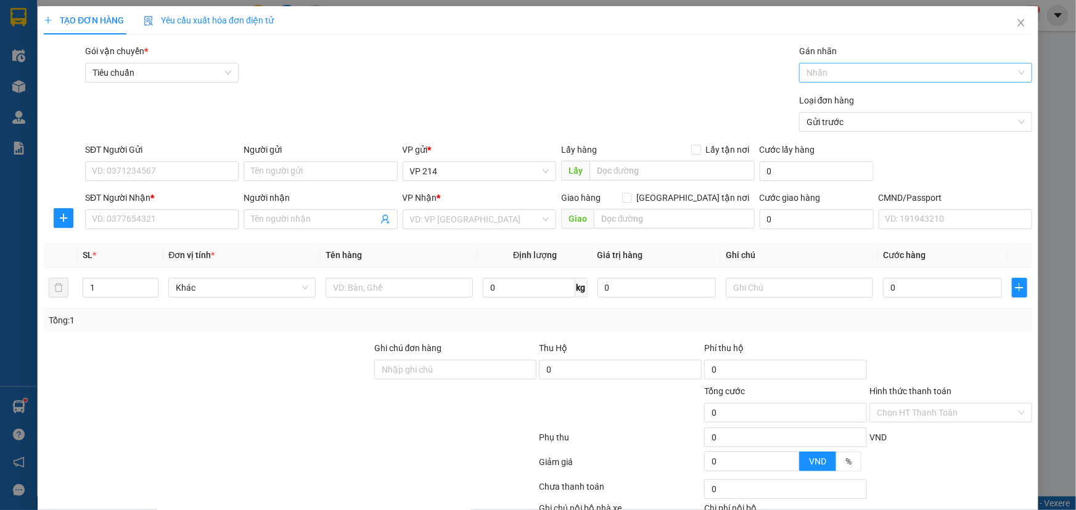
scroll to position [0, 0]
click at [1013, 30] on span "Close" at bounding box center [1020, 23] width 35 height 35
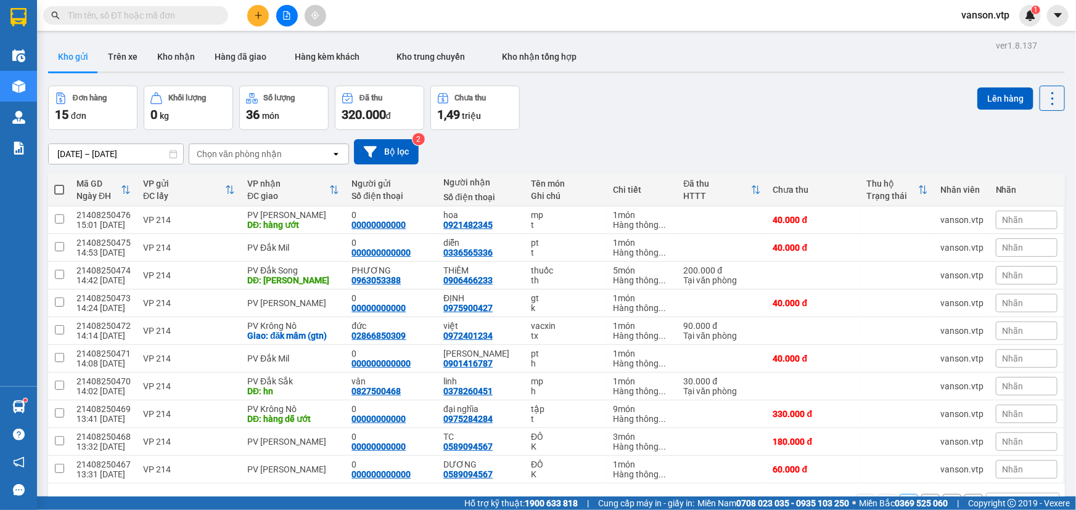
click at [259, 14] on icon "plus" at bounding box center [258, 15] width 9 height 9
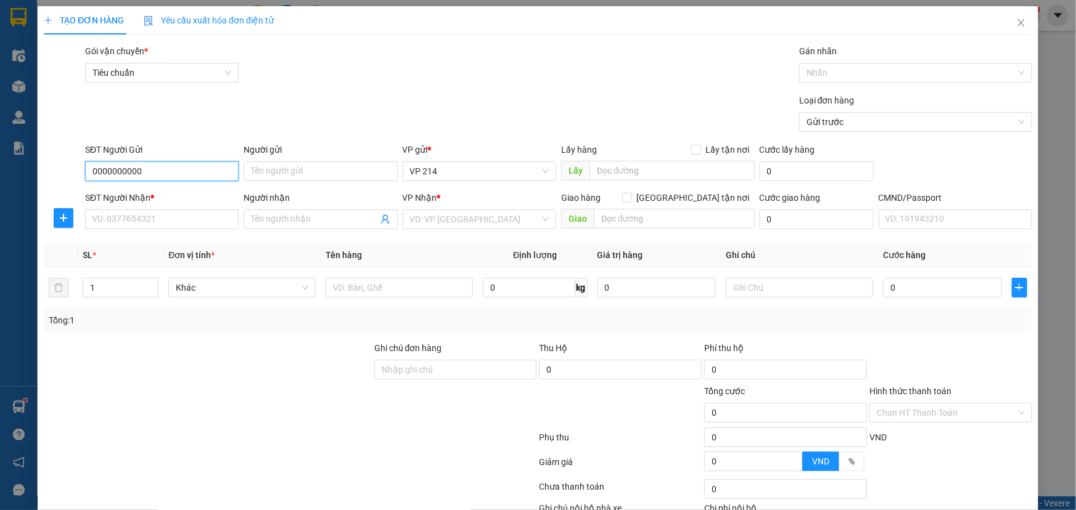
type input "0000000000"
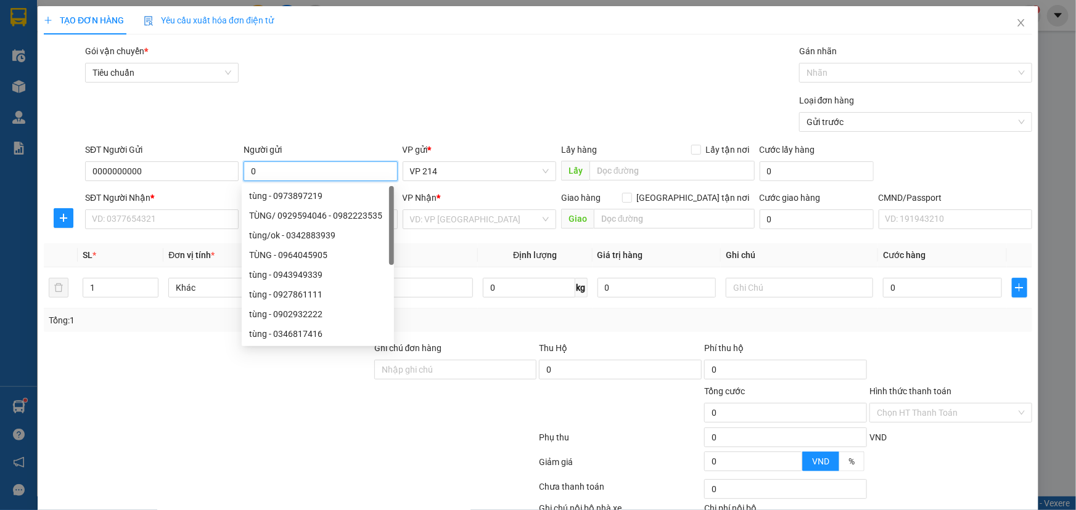
type input "0"
click at [147, 423] on div at bounding box center [208, 406] width 330 height 43
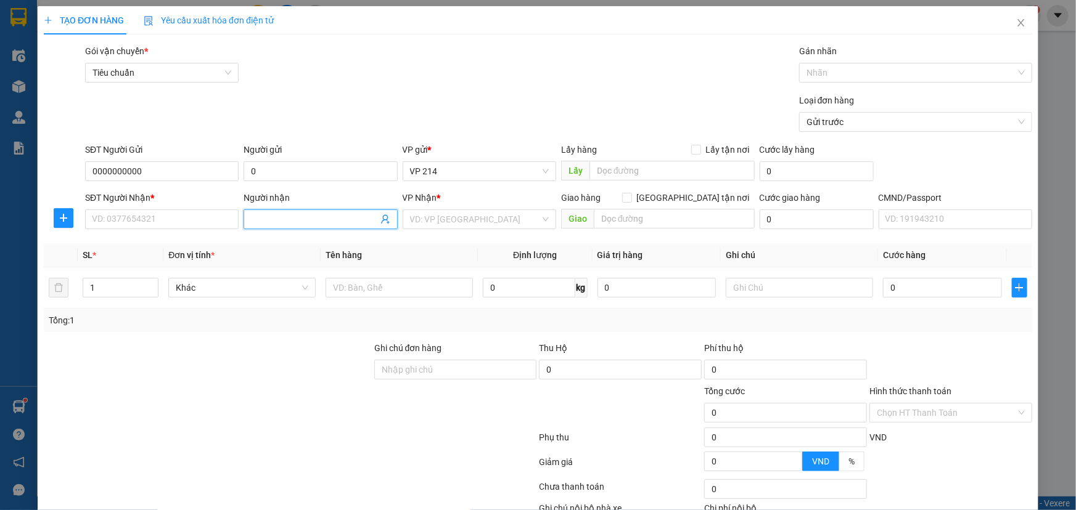
click at [269, 221] on input "Người nhận" at bounding box center [314, 220] width 126 height 14
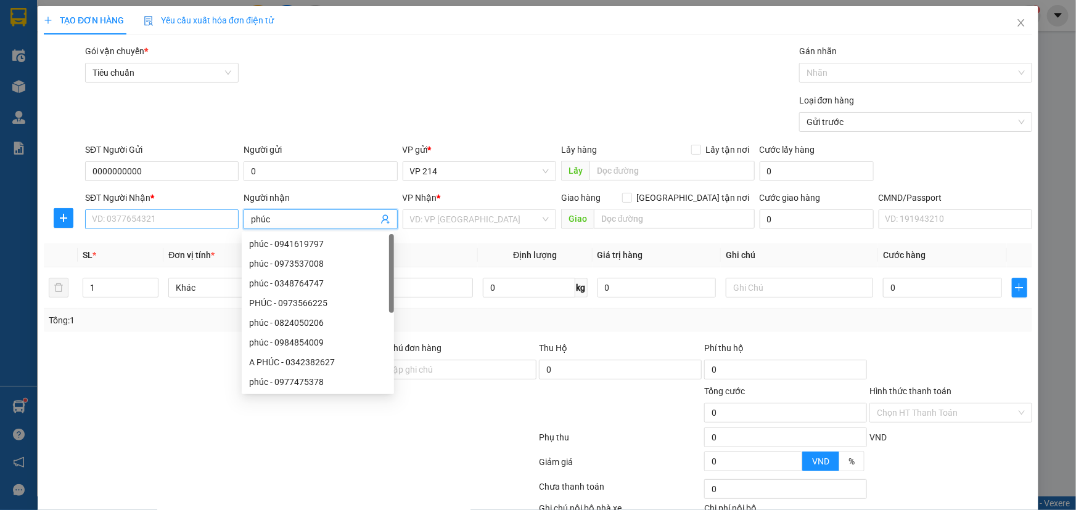
type input "phúc"
click at [198, 219] on input "SĐT Người Nhận *" at bounding box center [161, 220] width 153 height 20
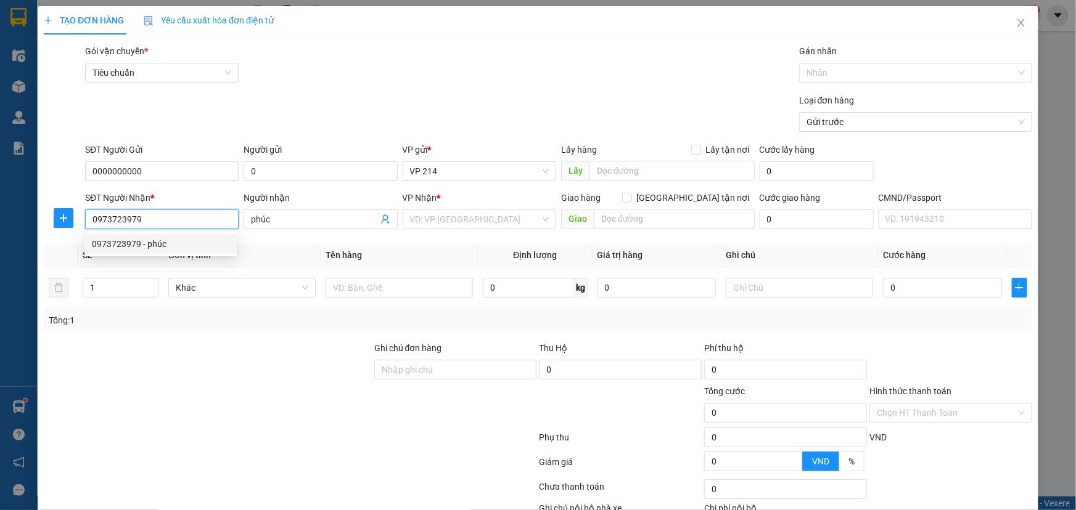
click at [197, 246] on div "0973723979 - phúc" at bounding box center [160, 244] width 137 height 14
type input "0973723979"
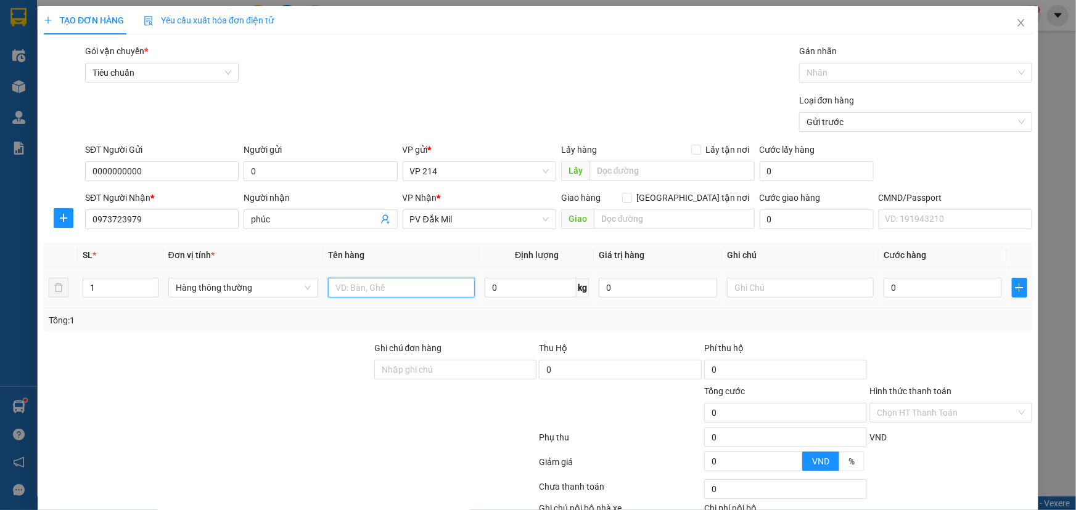
click at [385, 289] on input "text" at bounding box center [401, 288] width 147 height 20
type input "pt"
click at [762, 293] on input "text" at bounding box center [800, 288] width 147 height 20
click at [111, 290] on input "1" at bounding box center [120, 288] width 75 height 18
type input "7"
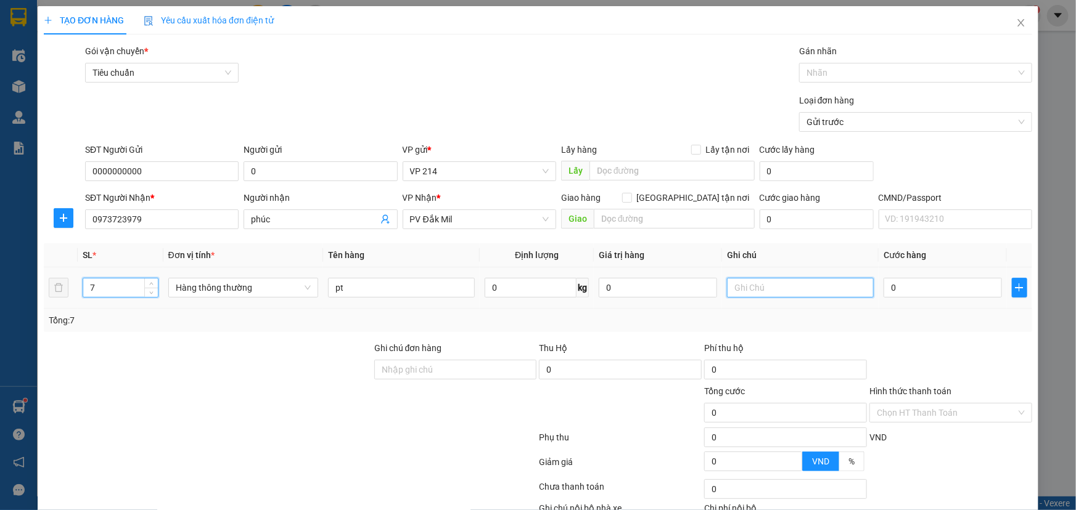
click at [764, 292] on input "text" at bounding box center [800, 288] width 147 height 20
type input "3b+4t"
click at [888, 289] on input "0" at bounding box center [942, 288] width 118 height 20
type input "3"
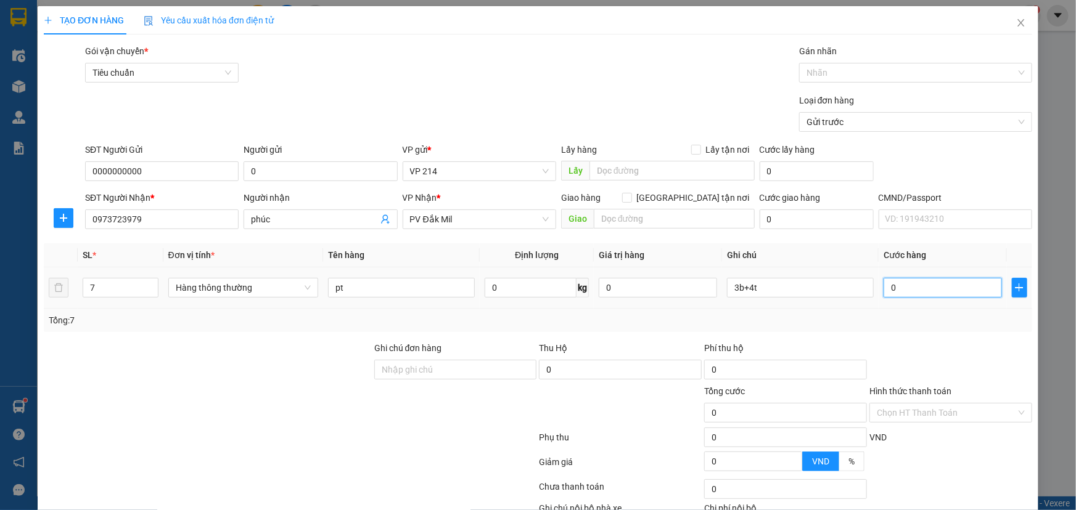
type input "3"
type input "35"
type input "350"
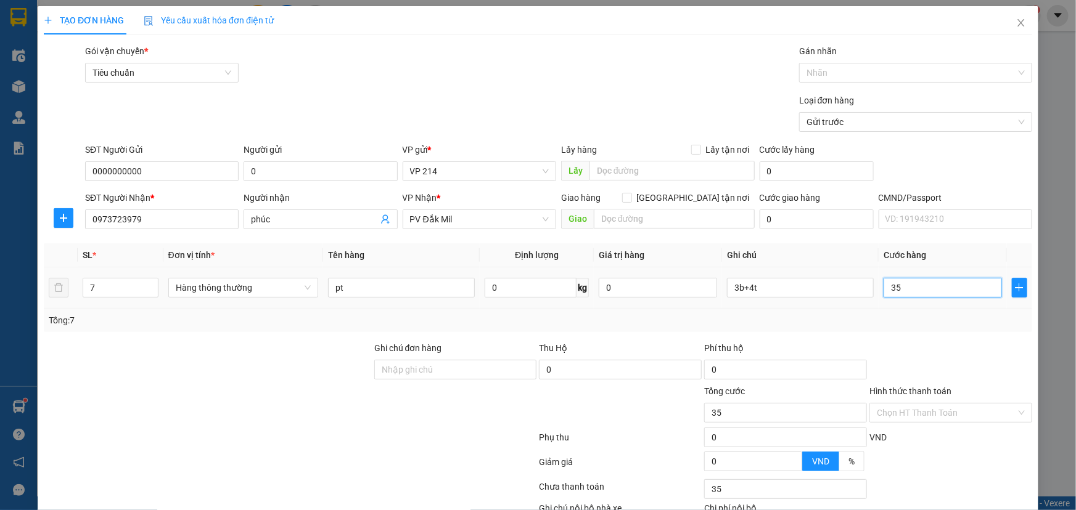
type input "350"
type input "3.500"
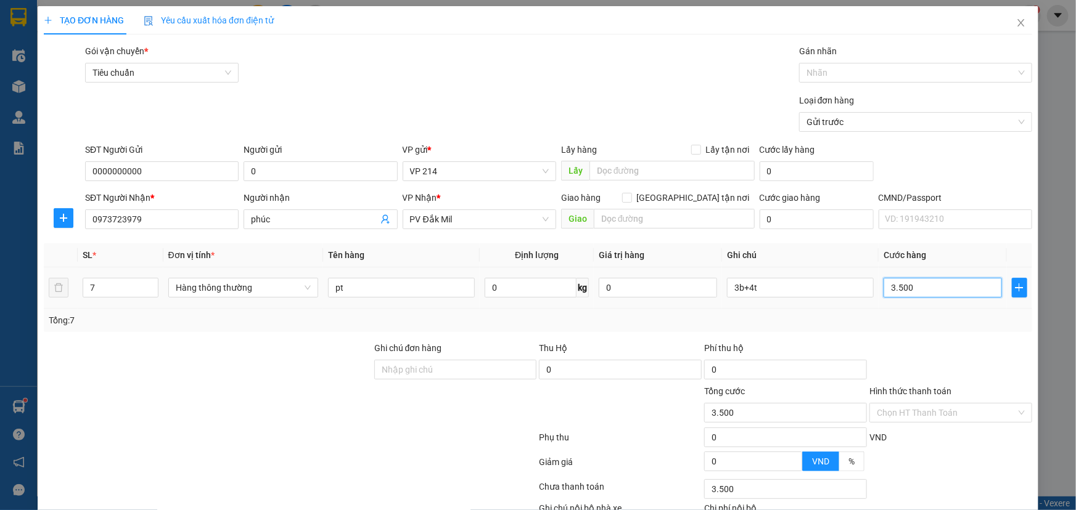
type input "35.000"
type input "350.000"
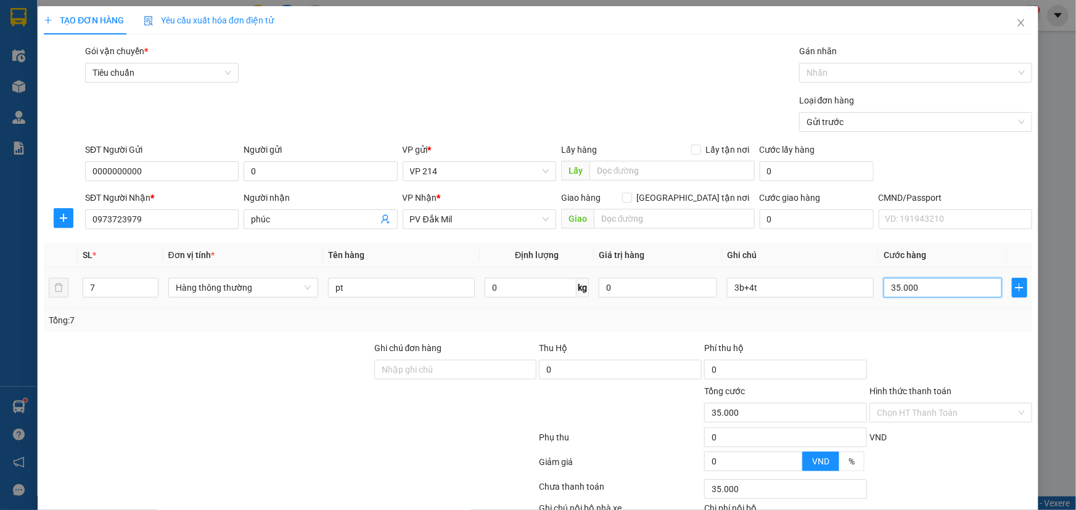
type input "350.000"
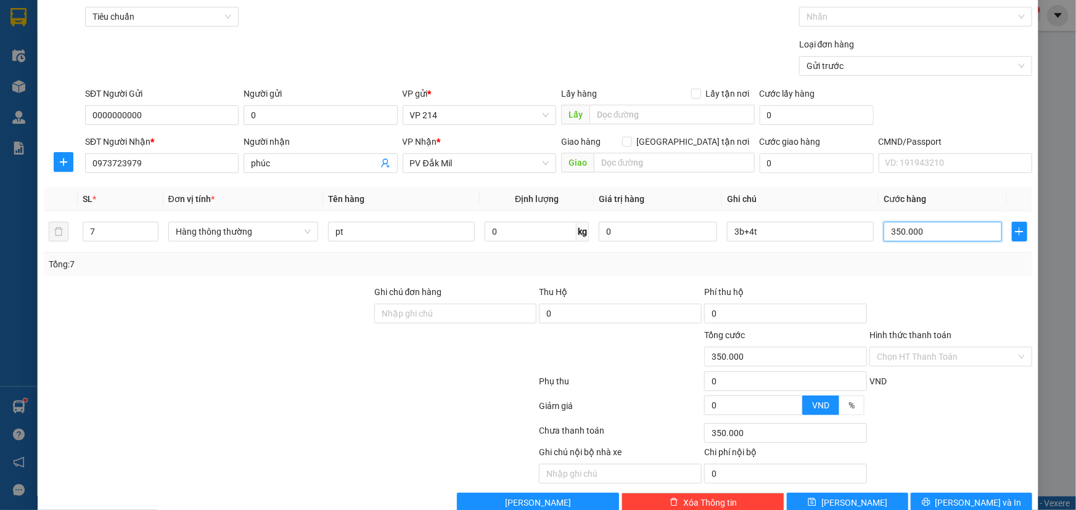
scroll to position [81, 0]
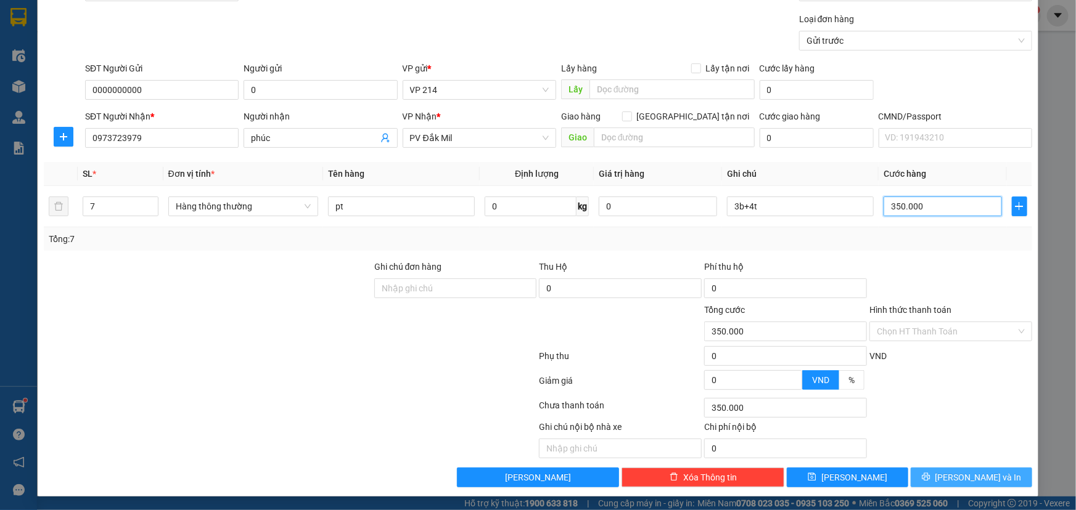
type input "350.000"
click at [949, 480] on button "[PERSON_NAME] và In" at bounding box center [970, 478] width 121 height 20
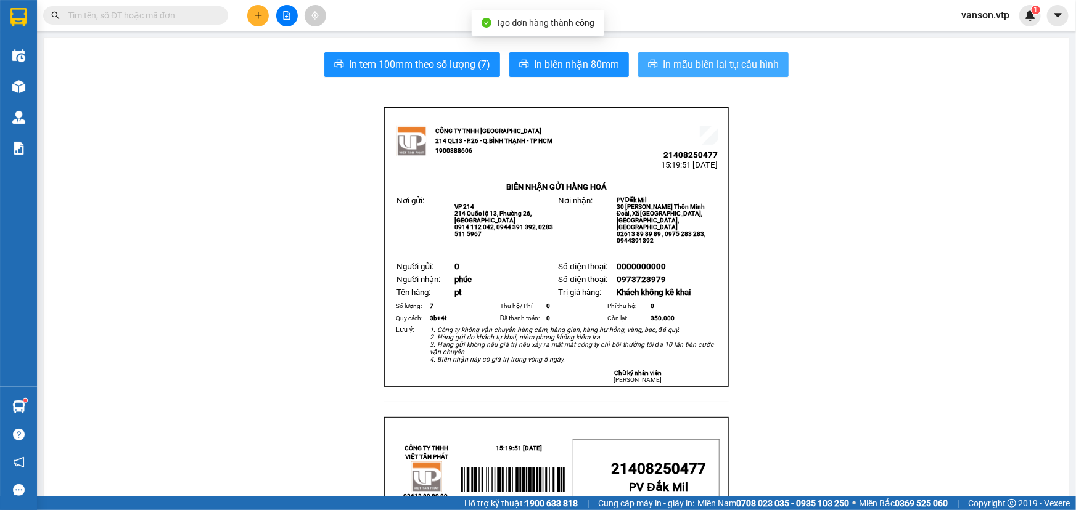
click at [704, 75] on button "In mẫu biên lai tự cấu hình" at bounding box center [713, 64] width 150 height 25
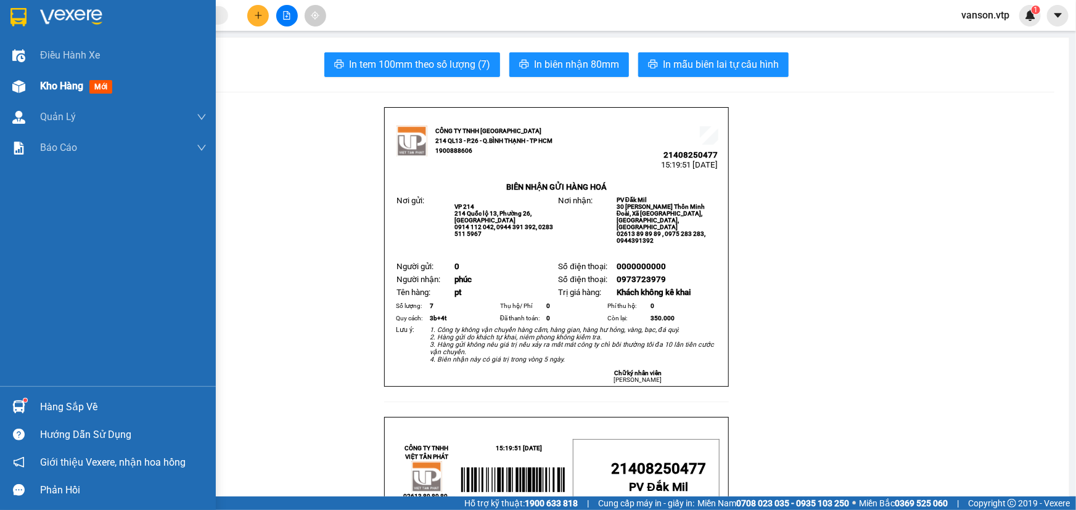
click at [27, 86] on div at bounding box center [19, 87] width 22 height 22
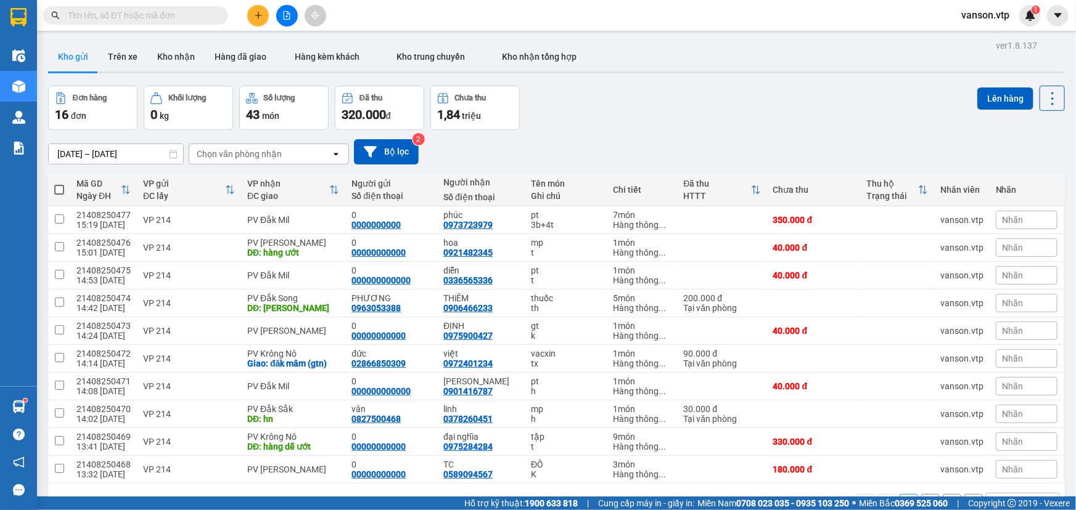
click at [254, 19] on icon "plus" at bounding box center [258, 15] width 9 height 9
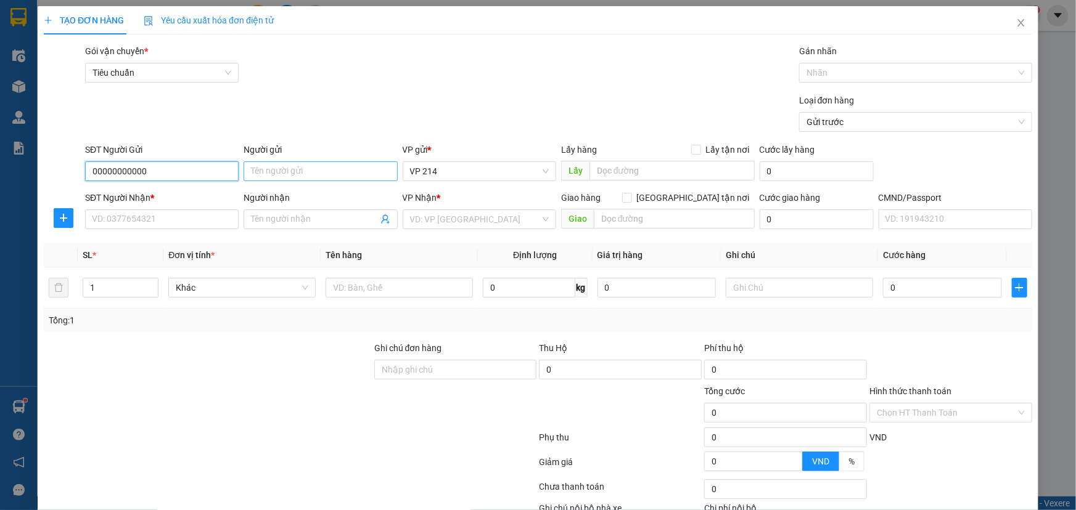
type input "00000000000"
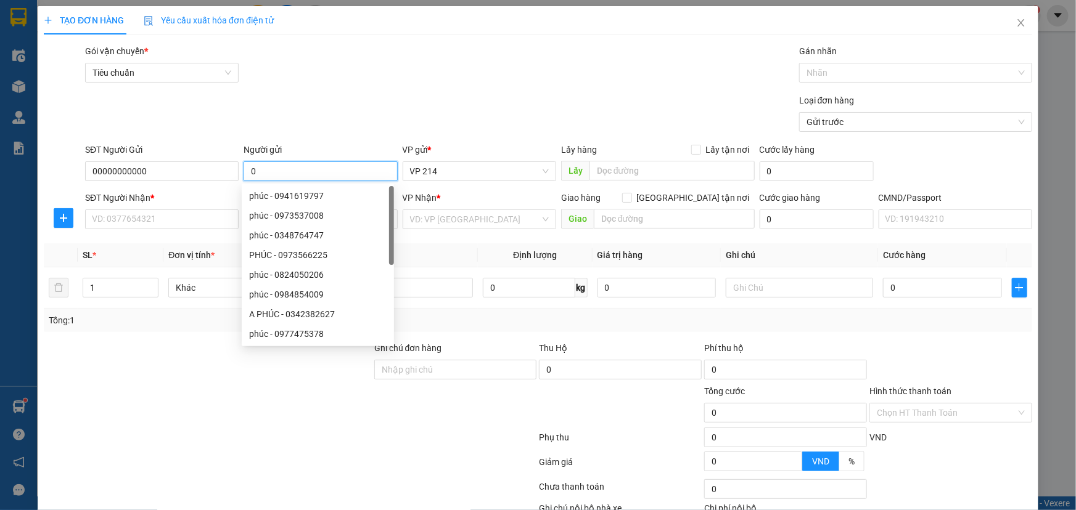
type input "0"
click at [84, 383] on div at bounding box center [208, 362] width 330 height 43
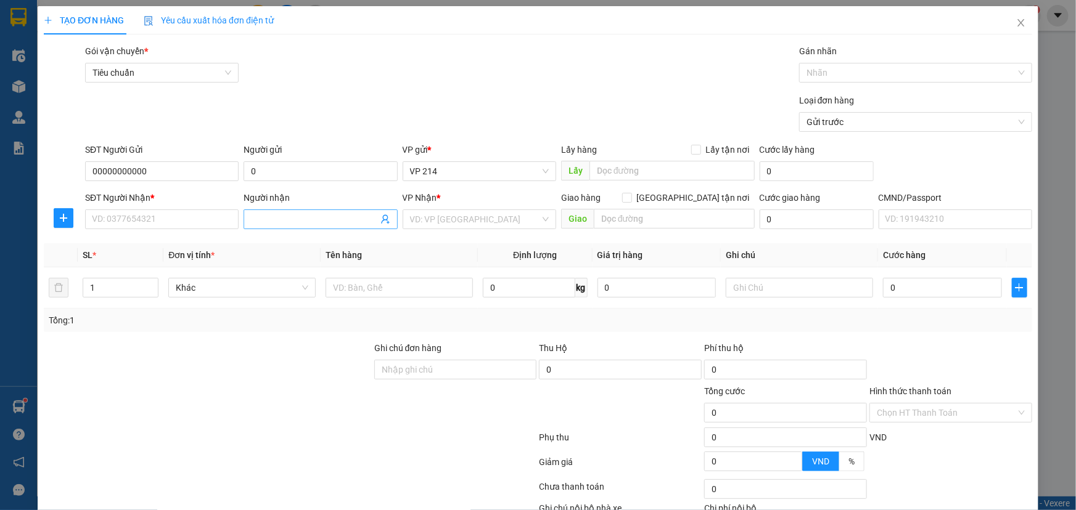
click at [276, 216] on input "Người nhận" at bounding box center [314, 220] width 126 height 14
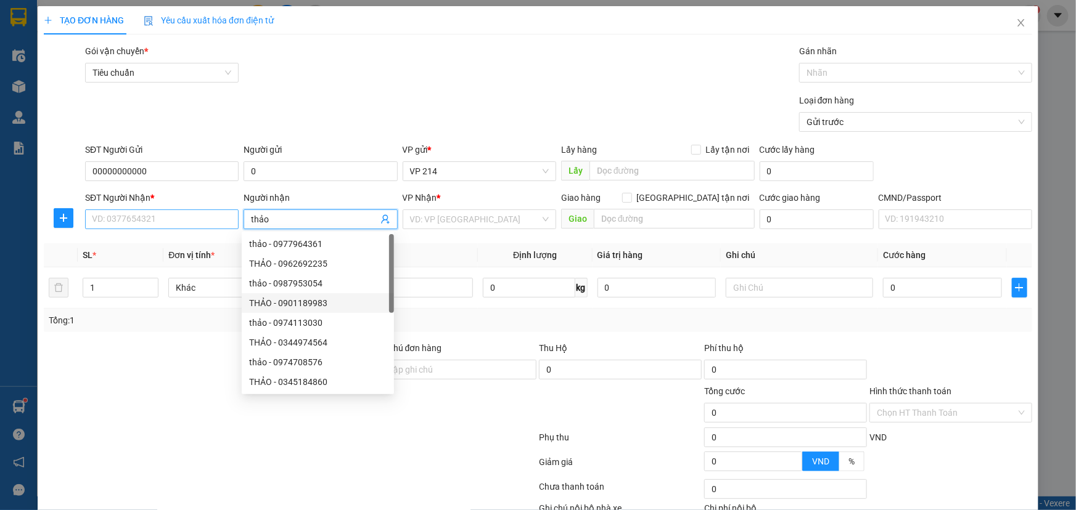
type input "thảo"
click at [173, 228] on input "SĐT Người Nhận *" at bounding box center [161, 220] width 153 height 20
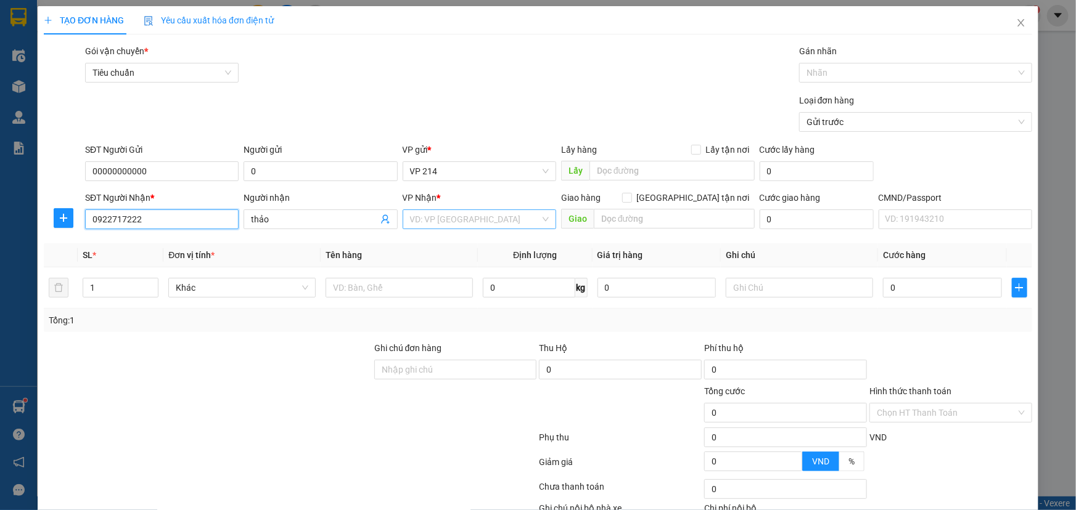
type input "0922717222"
click at [417, 224] on input "search" at bounding box center [475, 219] width 130 height 18
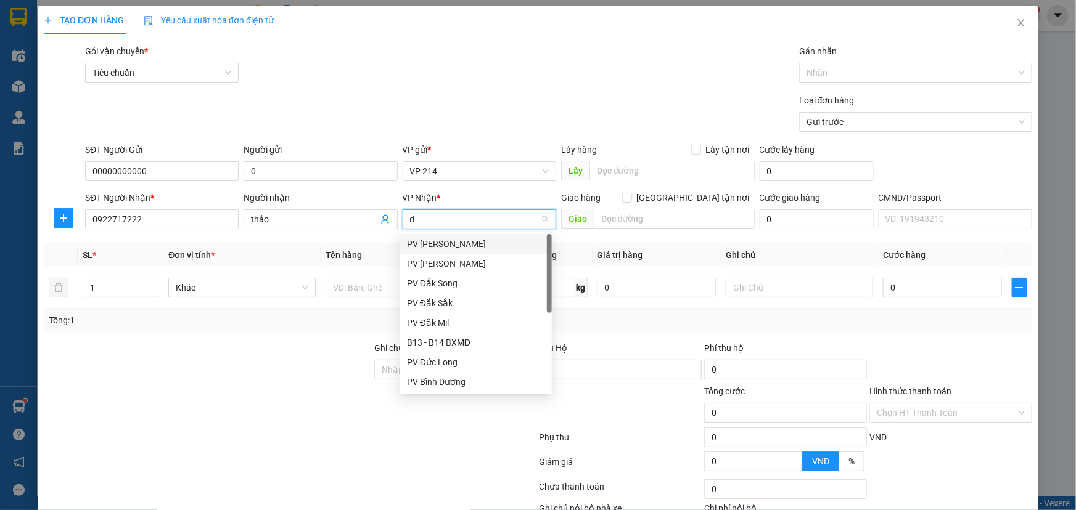
type input "ds"
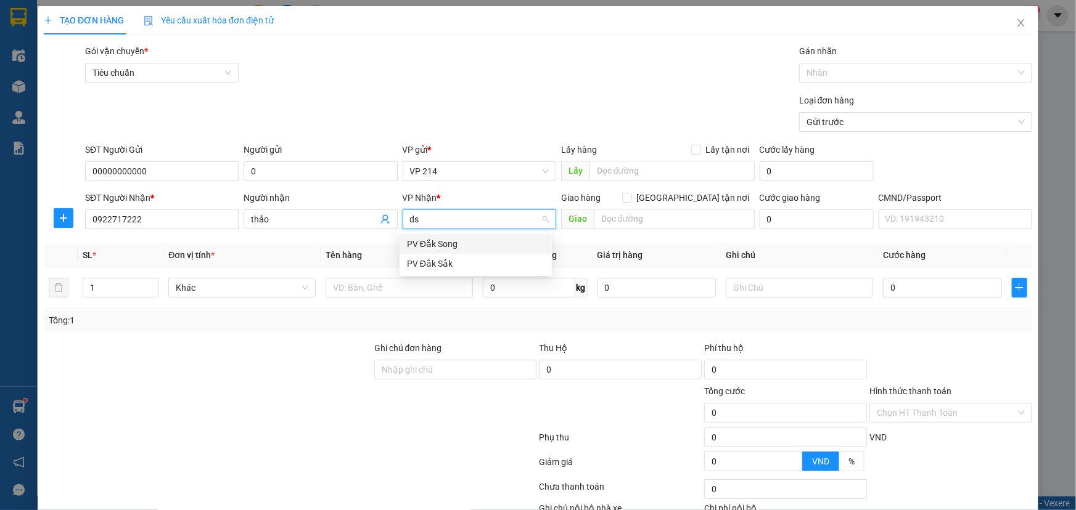
click at [446, 241] on div "PV Đắk Song" at bounding box center [475, 244] width 137 height 14
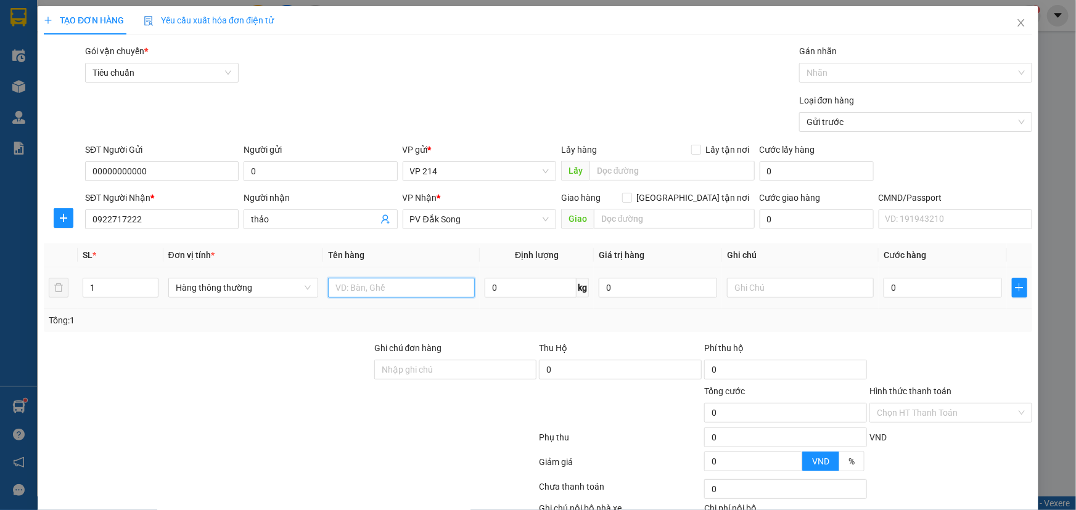
click at [442, 297] on input "text" at bounding box center [401, 288] width 147 height 20
type input "tc"
click at [740, 285] on input "text" at bounding box center [800, 288] width 147 height 20
type input "k"
click at [919, 294] on input "0" at bounding box center [942, 288] width 118 height 20
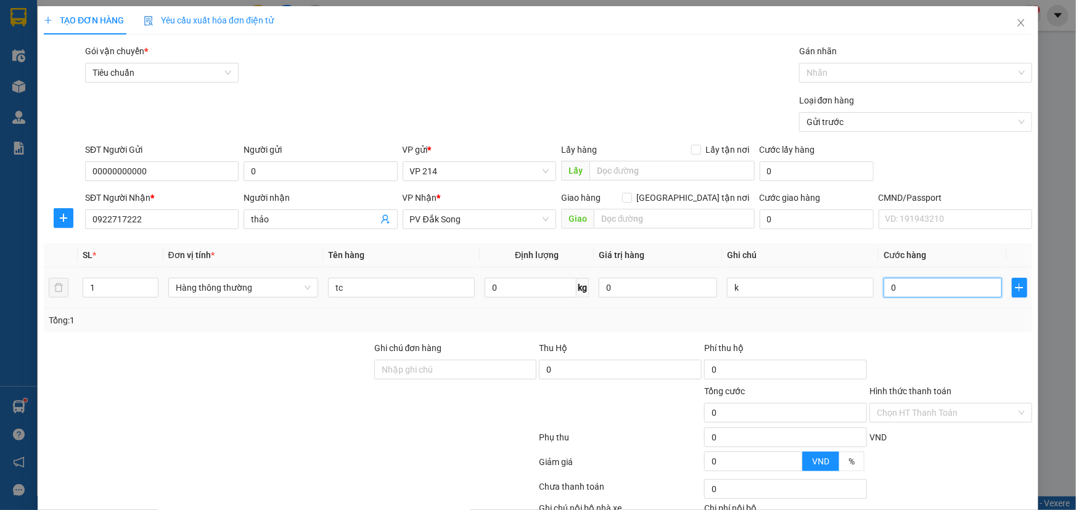
type input "4"
type input "40"
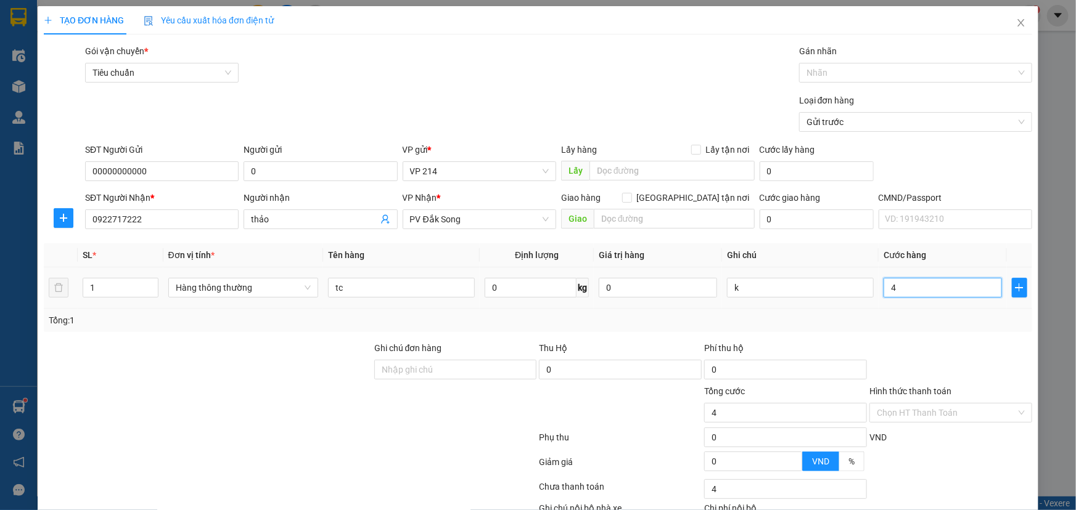
type input "40"
type input "400"
type input "4.000"
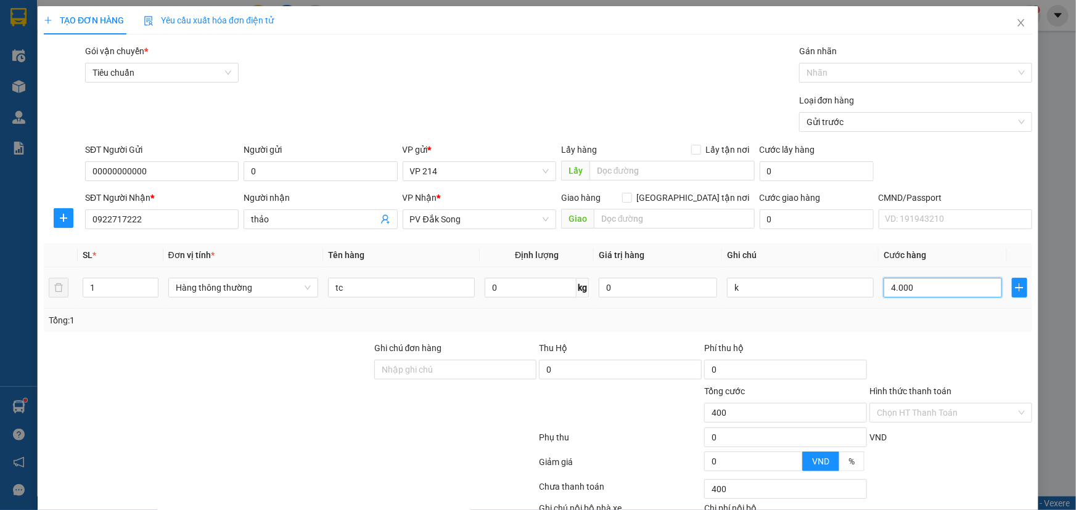
type input "4.000"
type input "40.000"
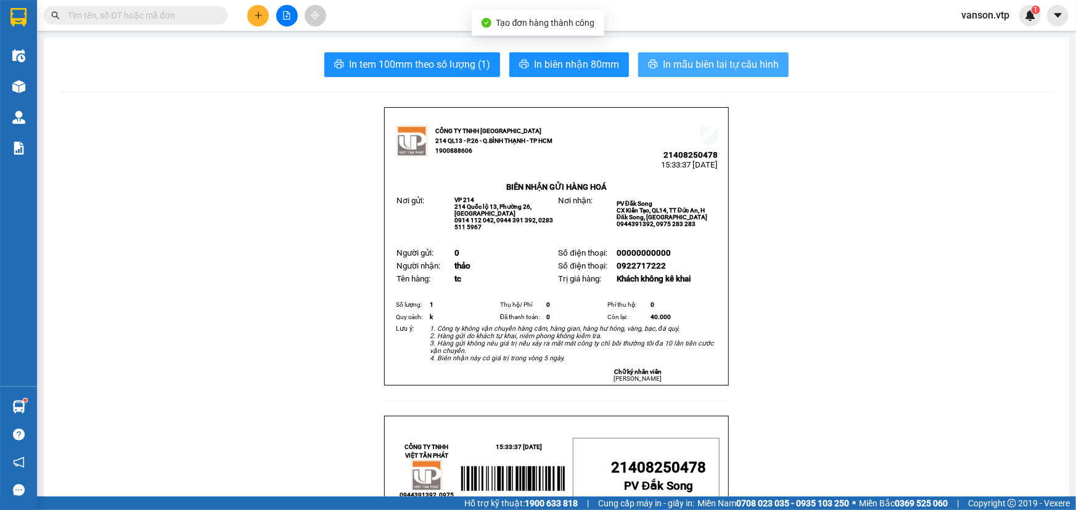
click at [703, 62] on span "In mẫu biên lai tự cấu hình" at bounding box center [721, 64] width 116 height 15
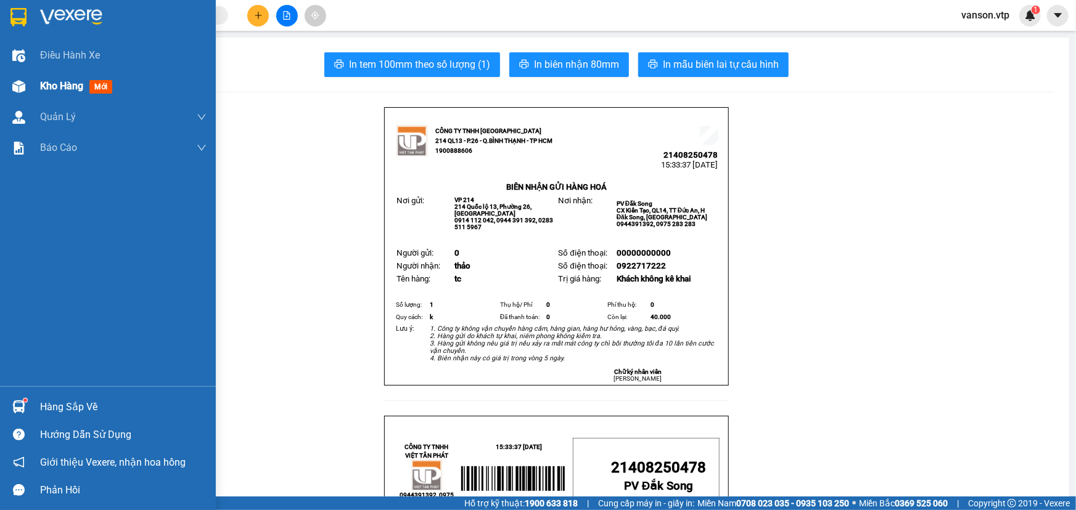
click at [30, 90] on div "Kho hàng mới" at bounding box center [108, 86] width 216 height 31
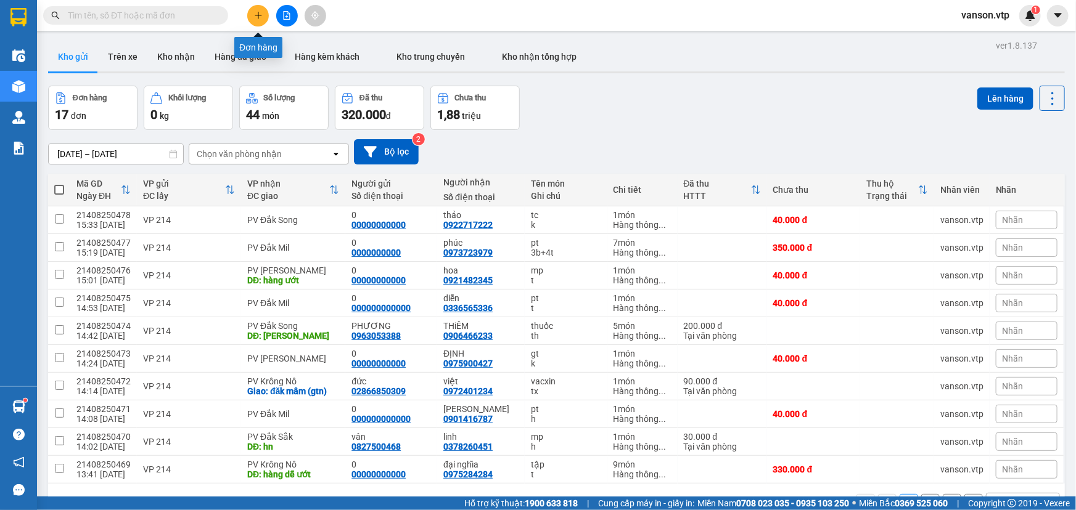
click at [257, 10] on button at bounding box center [258, 16] width 22 height 22
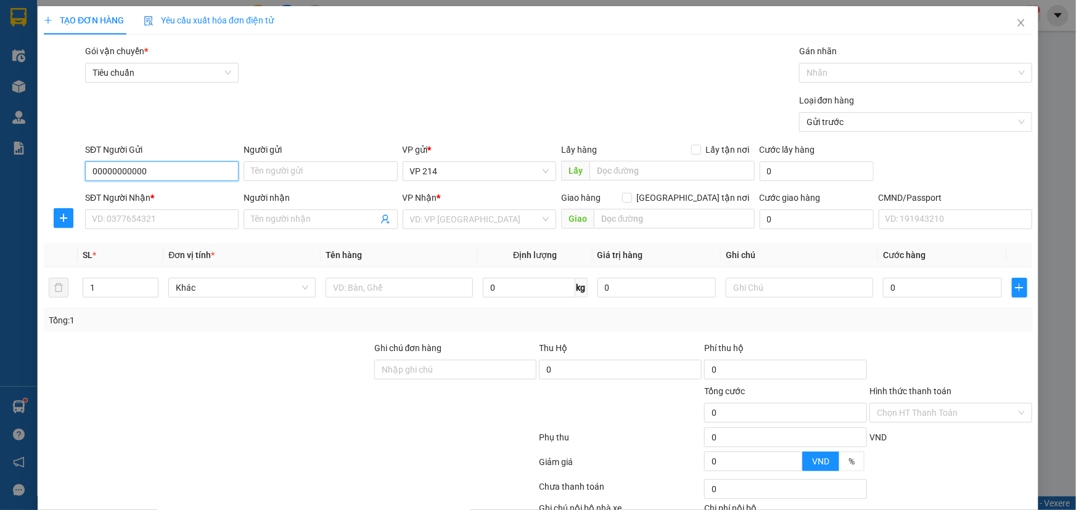
type input "00000000000"
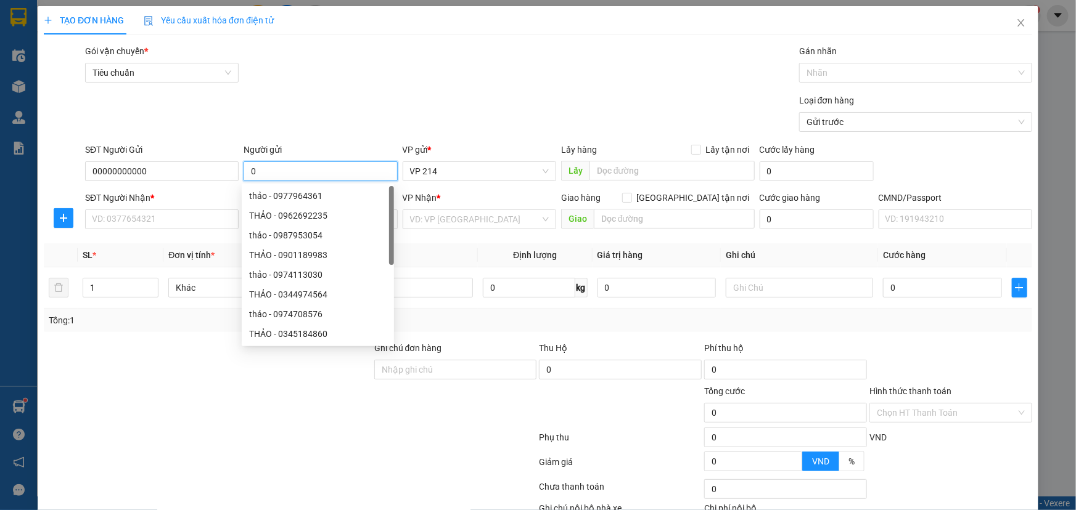
type input "0"
click at [163, 374] on div at bounding box center [208, 362] width 330 height 43
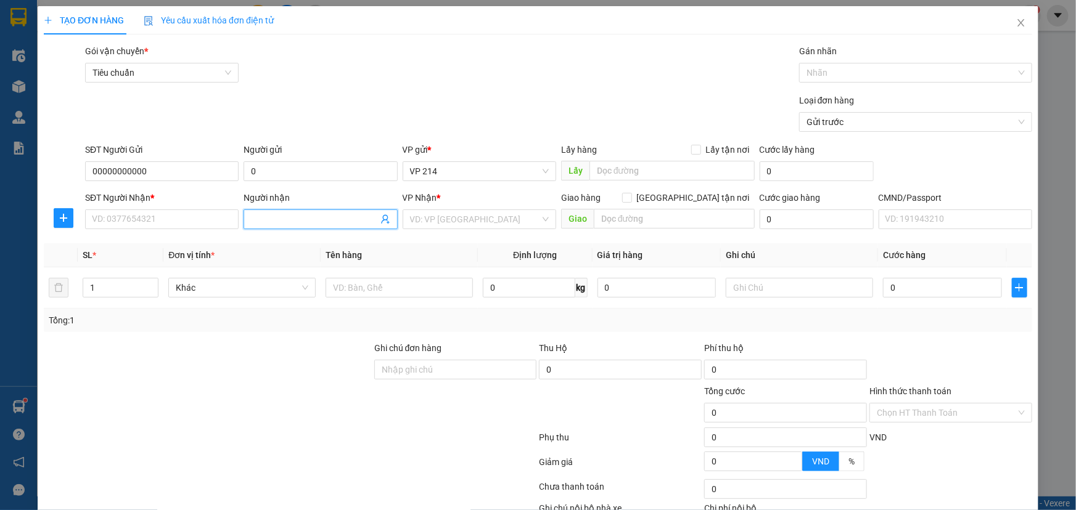
click at [267, 220] on input "Người nhận" at bounding box center [314, 220] width 126 height 14
type input "hai nguyên"
click at [210, 224] on input "SĐT Người Nhận *" at bounding box center [161, 220] width 153 height 20
type input "0985842233"
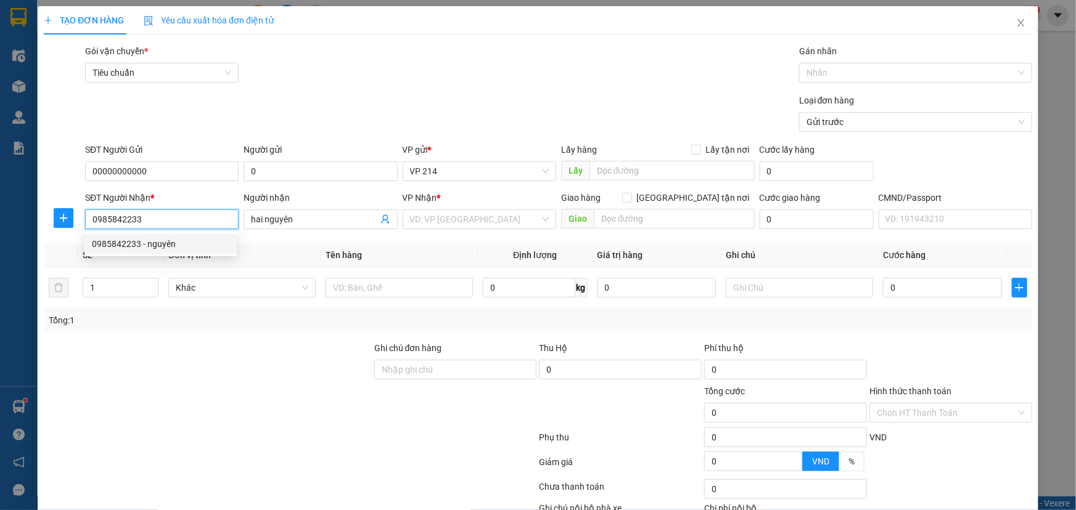
click at [212, 248] on div "0985842233 - nguyên" at bounding box center [160, 244] width 137 height 14
type input "nguyên"
type input "0985842233"
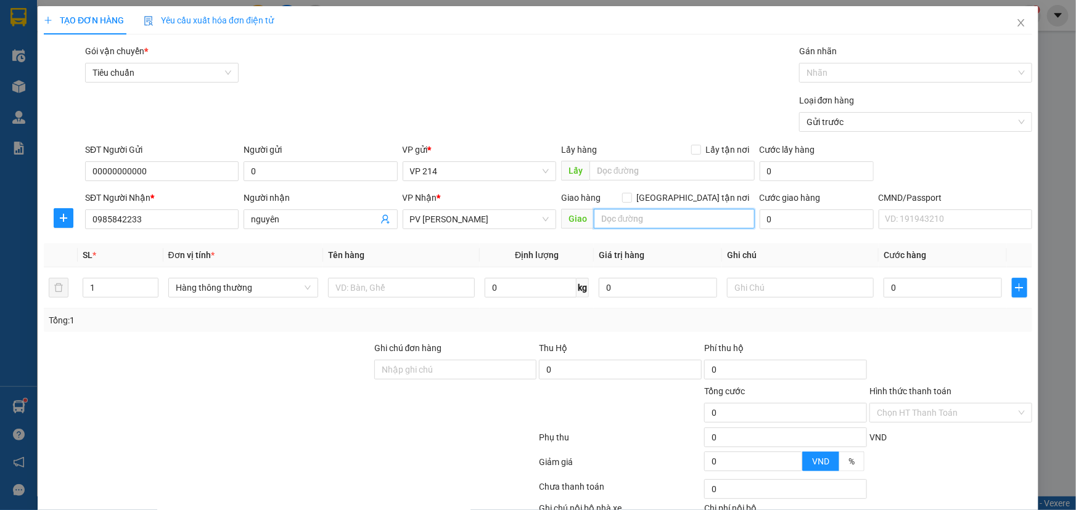
click at [637, 224] on input "text" at bounding box center [674, 219] width 161 height 20
type input "hn"
click at [397, 285] on input "text" at bounding box center [401, 288] width 147 height 20
type input "pt"
click at [809, 297] on input "text" at bounding box center [800, 288] width 147 height 20
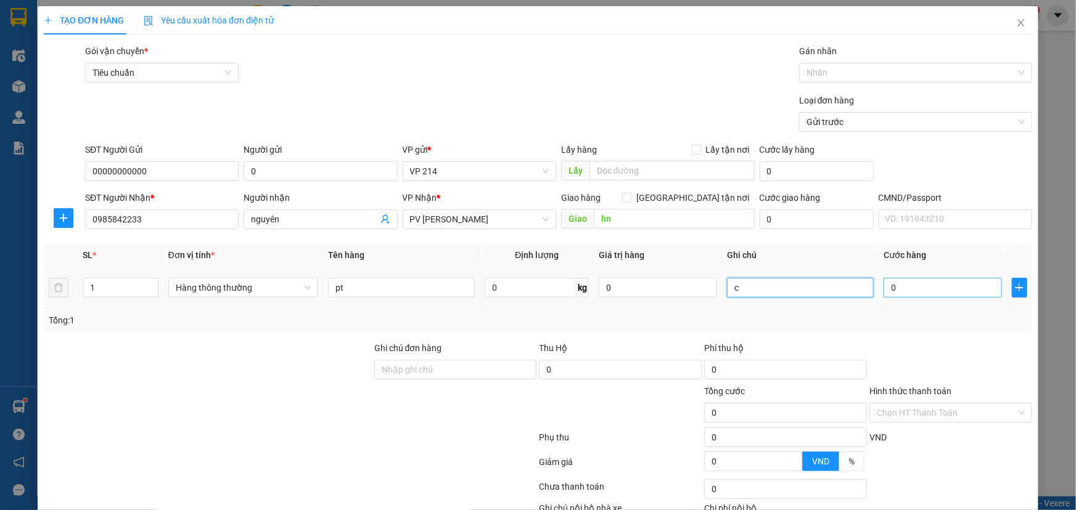
type input "c"
click at [895, 294] on input "0" at bounding box center [942, 288] width 118 height 20
type input "3"
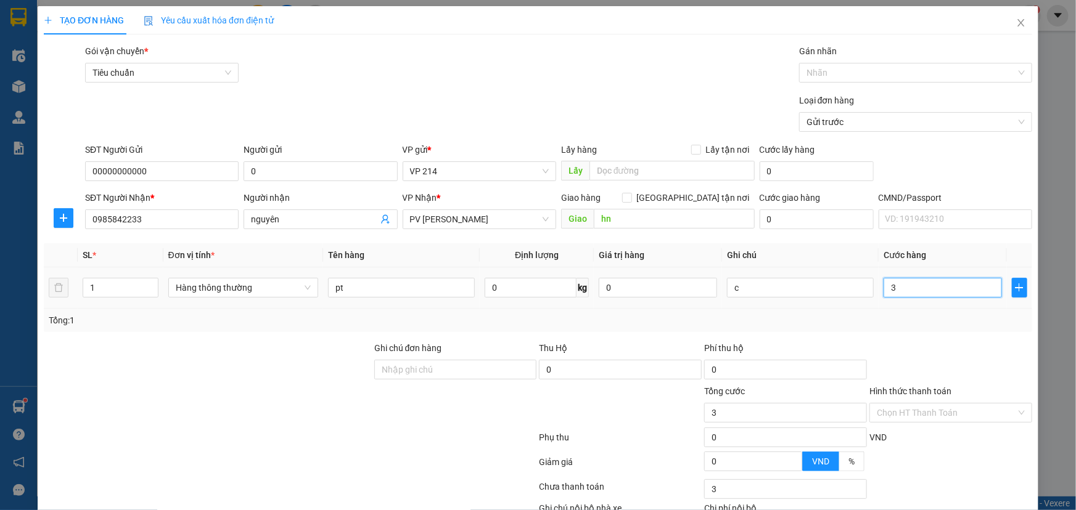
type input "30"
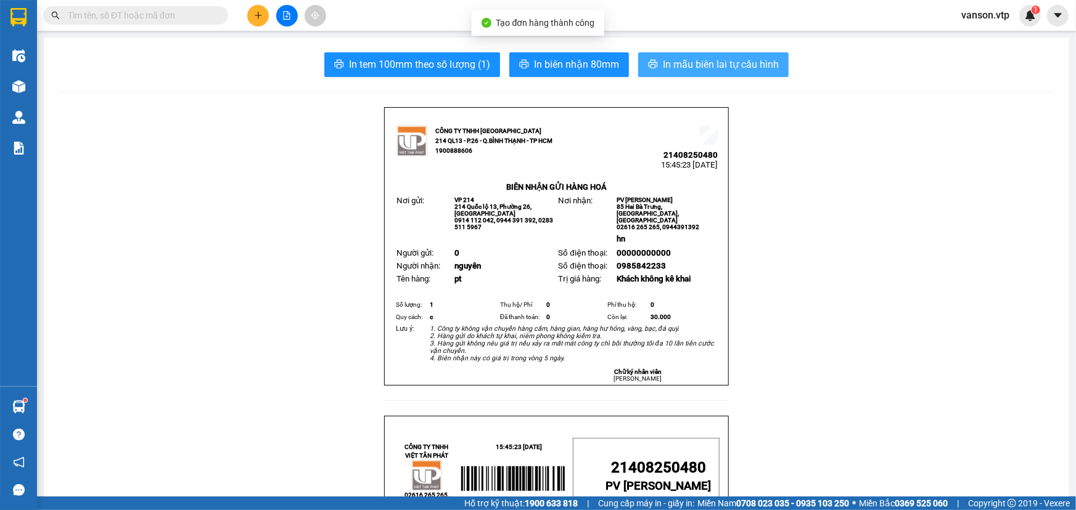
click at [665, 57] on span "In mẫu biên lai tự cấu hình" at bounding box center [721, 64] width 116 height 15
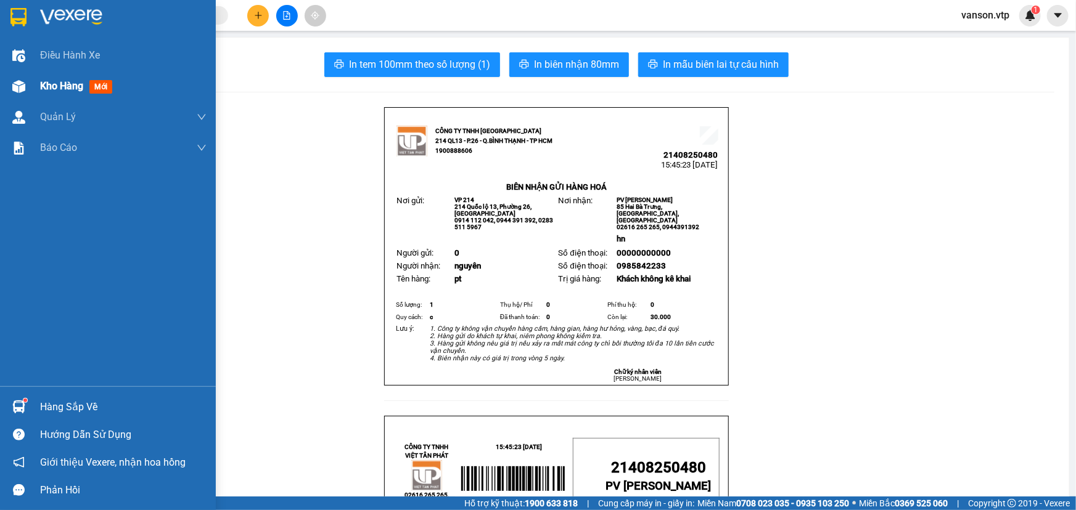
click at [46, 86] on span "Kho hàng" at bounding box center [61, 86] width 43 height 12
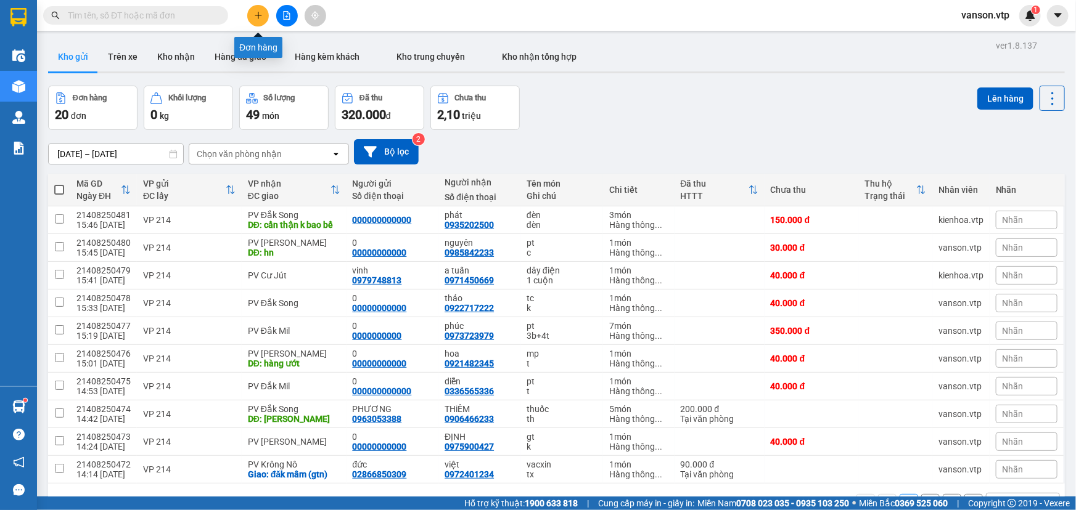
click at [254, 17] on icon "plus" at bounding box center [258, 15] width 9 height 9
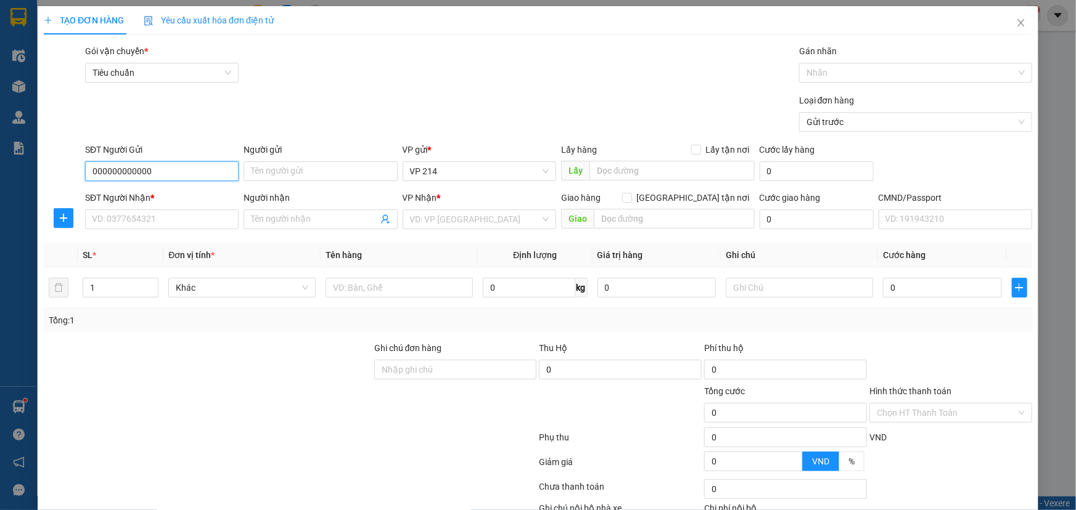
type input "000000000000"
type input "0"
click at [268, 223] on input "Người nhận" at bounding box center [314, 220] width 126 height 14
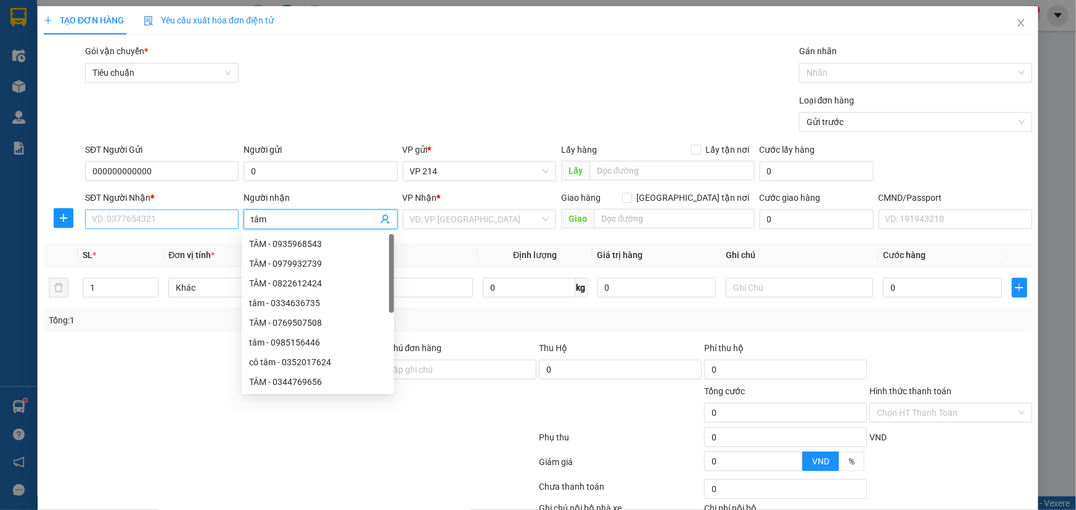
type input "tâm"
click at [223, 219] on input "SĐT Người Nhận *" at bounding box center [161, 220] width 153 height 20
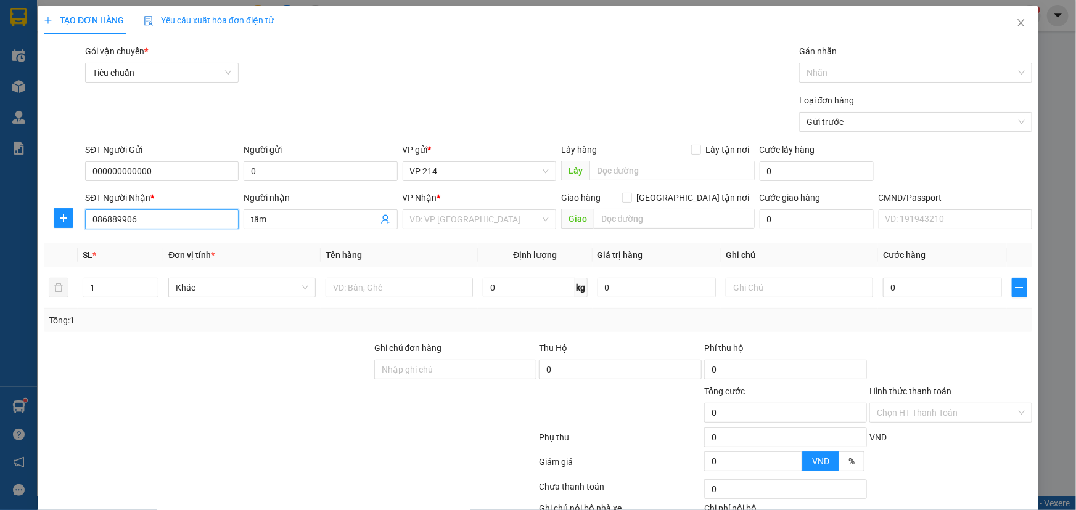
type input "0868899068"
click at [165, 247] on div "0868899068 - tâm đức" at bounding box center [160, 244] width 137 height 14
type input "tâm đức"
type input "0868899068"
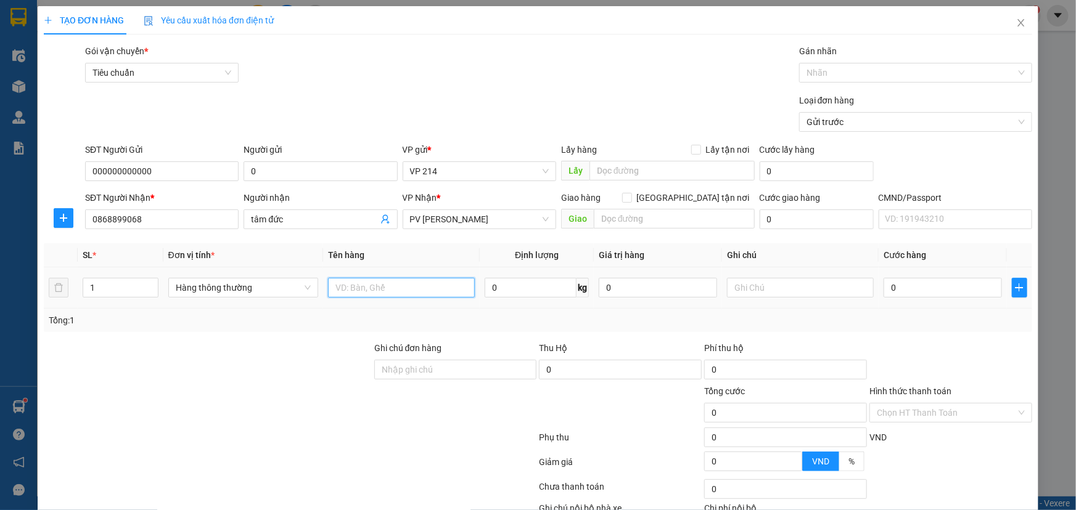
click at [411, 288] on input "text" at bounding box center [401, 288] width 147 height 20
type input "răng"
click at [745, 287] on input "text" at bounding box center [800, 288] width 147 height 20
type input "h"
click at [909, 295] on input "0" at bounding box center [942, 288] width 118 height 20
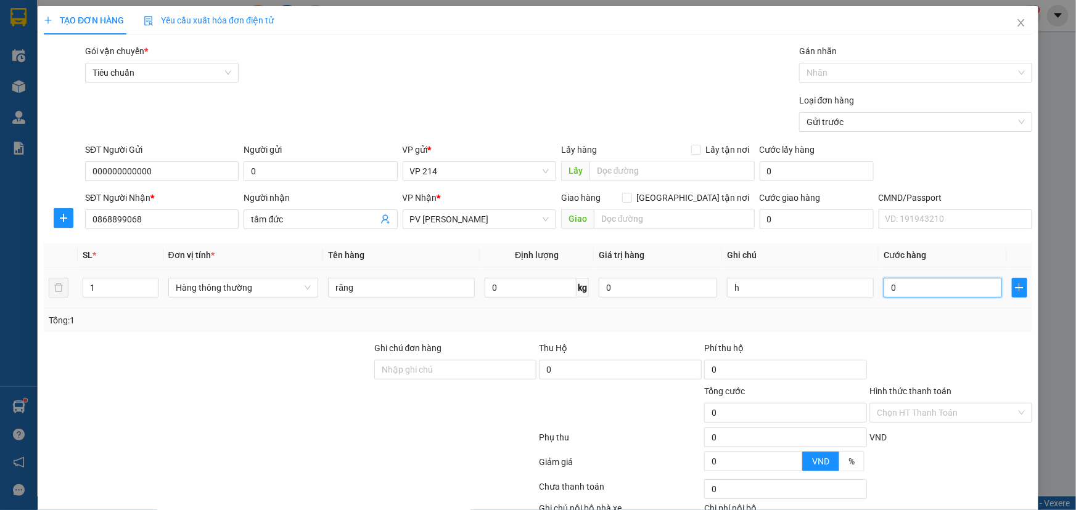
type input "3"
type input "30"
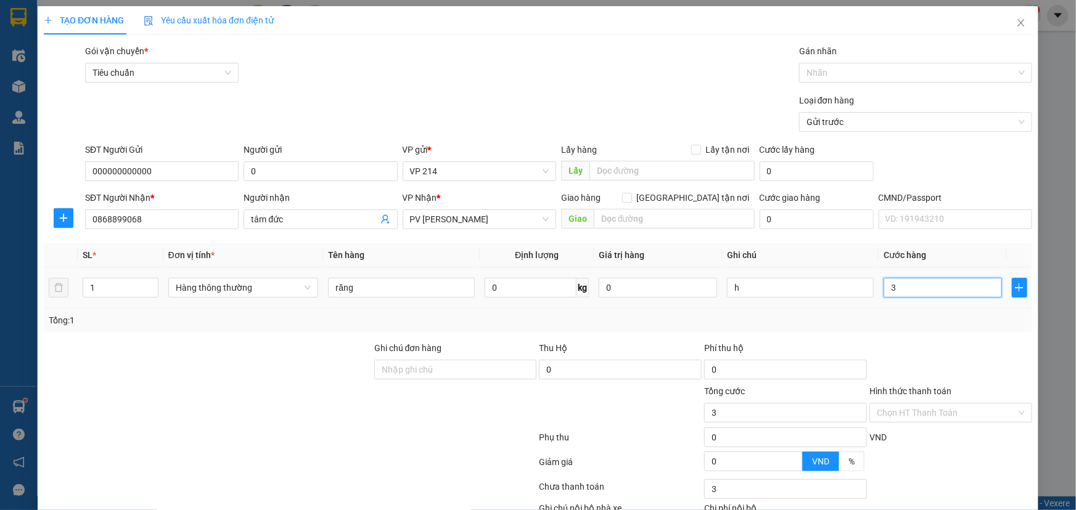
type input "30"
type input "300"
click at [935, 404] on input "Hình thức thanh toán" at bounding box center [945, 413] width 139 height 18
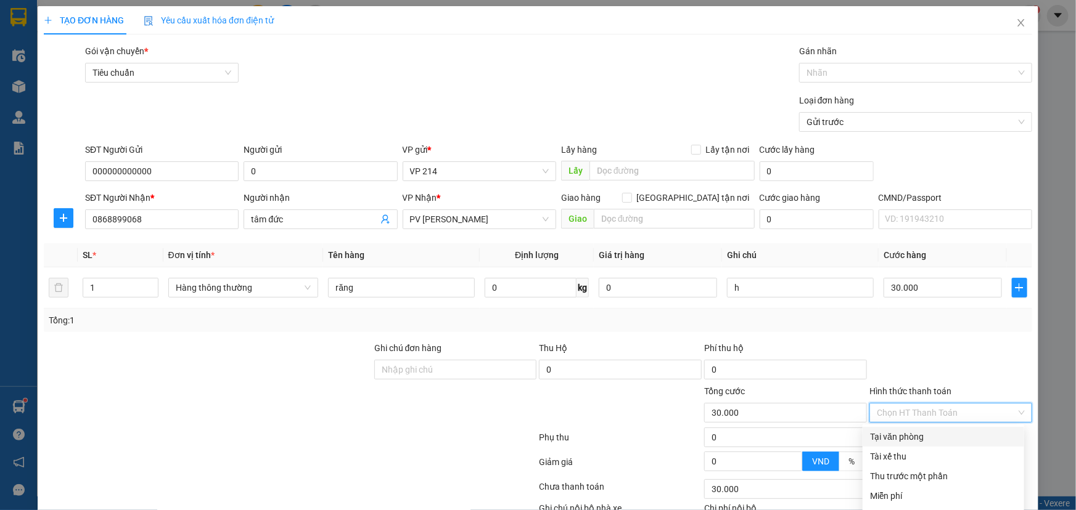
click at [902, 430] on div "Tại văn phòng" at bounding box center [943, 437] width 147 height 14
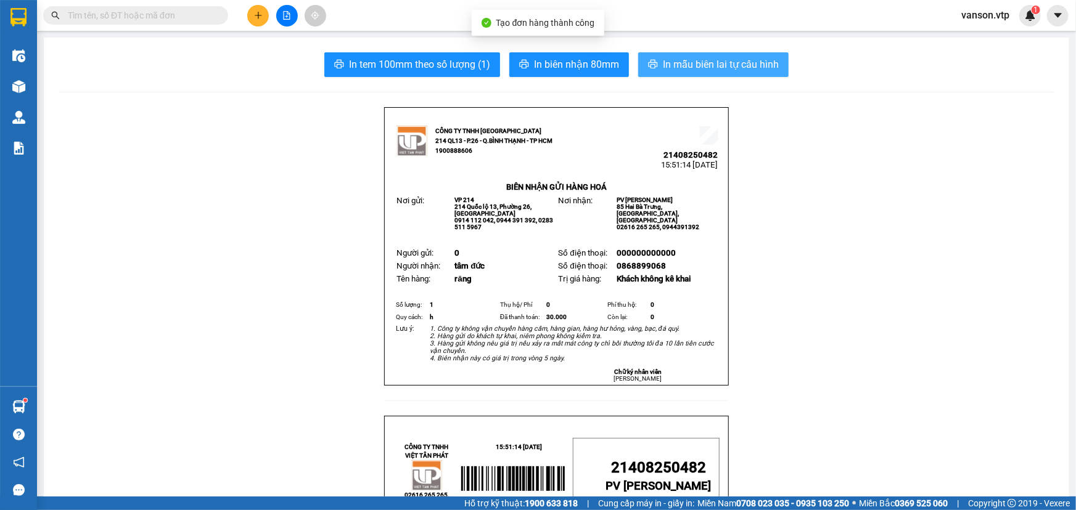
click at [695, 61] on span "In mẫu biên lai tự cấu hình" at bounding box center [721, 64] width 116 height 15
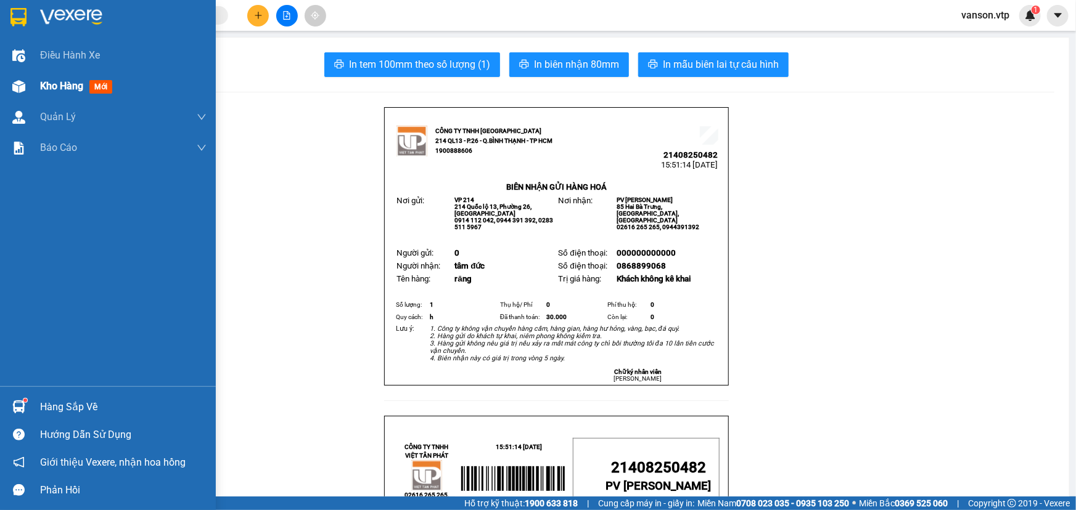
click at [8, 88] on div at bounding box center [19, 87] width 22 height 22
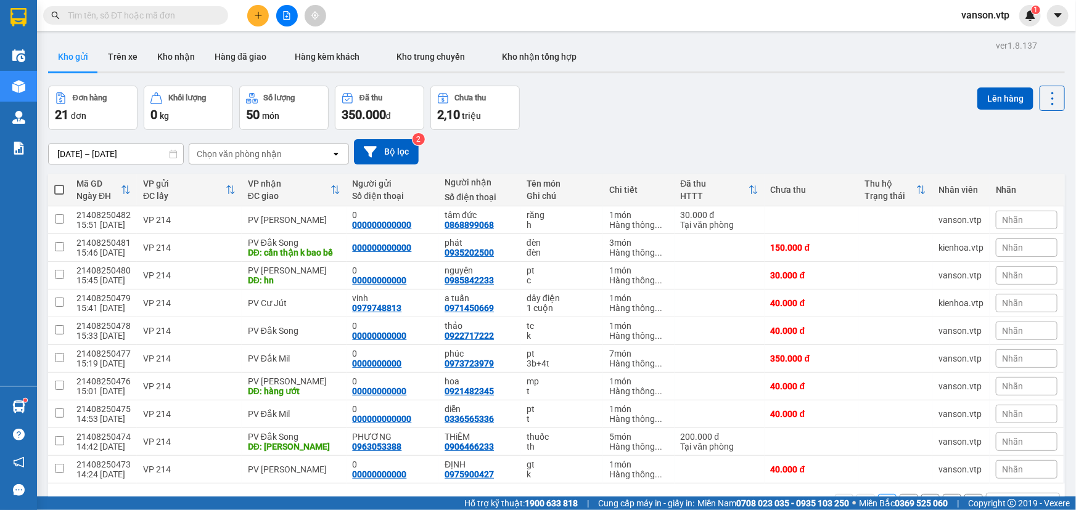
click at [257, 15] on icon "plus" at bounding box center [258, 15] width 7 height 1
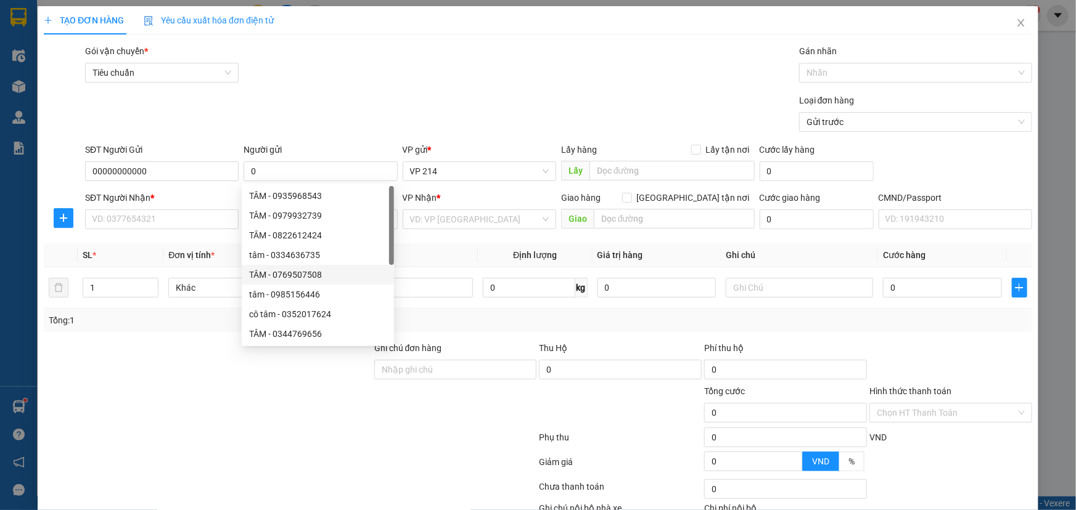
click at [229, 397] on div at bounding box center [208, 406] width 330 height 43
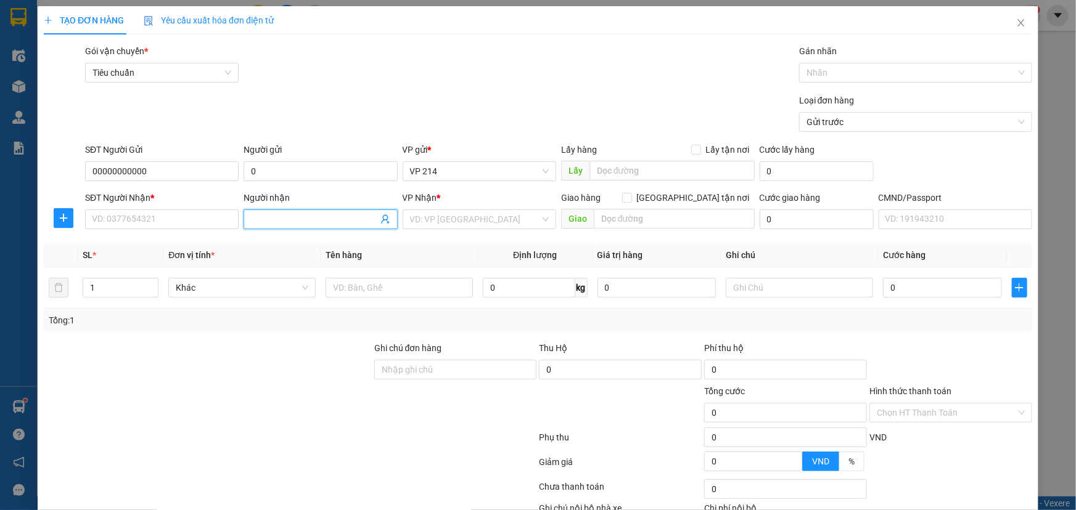
click at [290, 224] on input "Người nhận" at bounding box center [314, 220] width 126 height 14
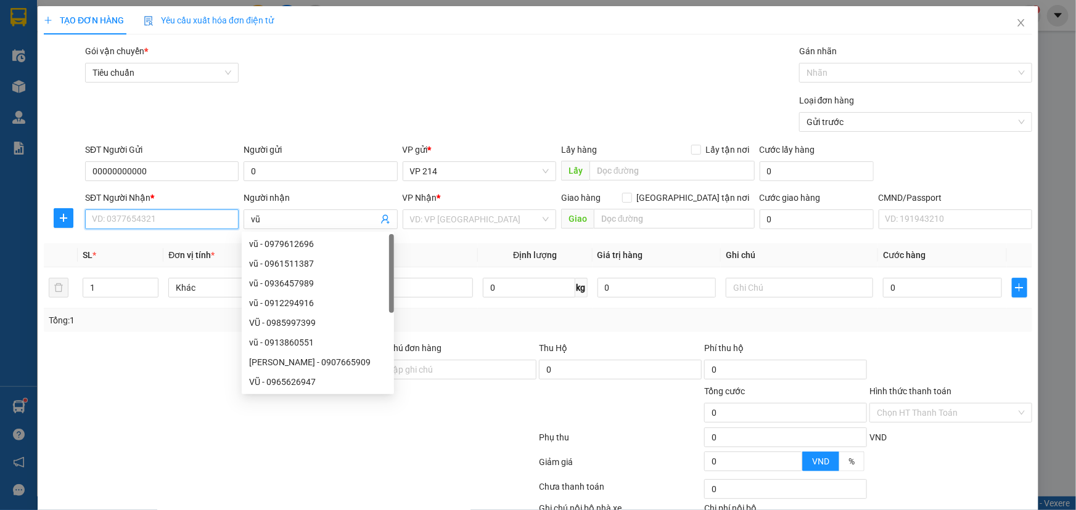
click at [228, 220] on input "SĐT Người Nhận *" at bounding box center [161, 220] width 153 height 20
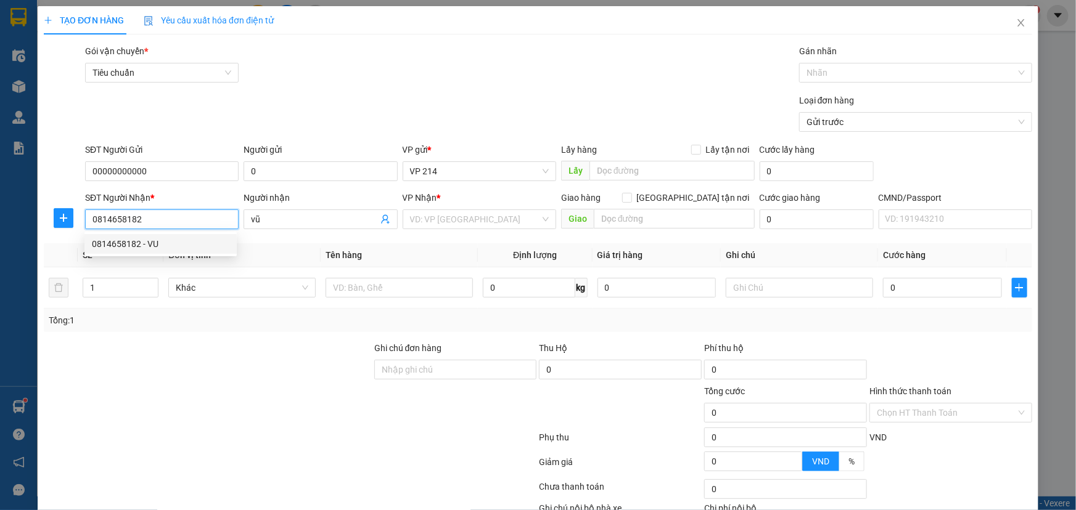
click at [175, 245] on div "0814658182 - VU" at bounding box center [160, 244] width 137 height 14
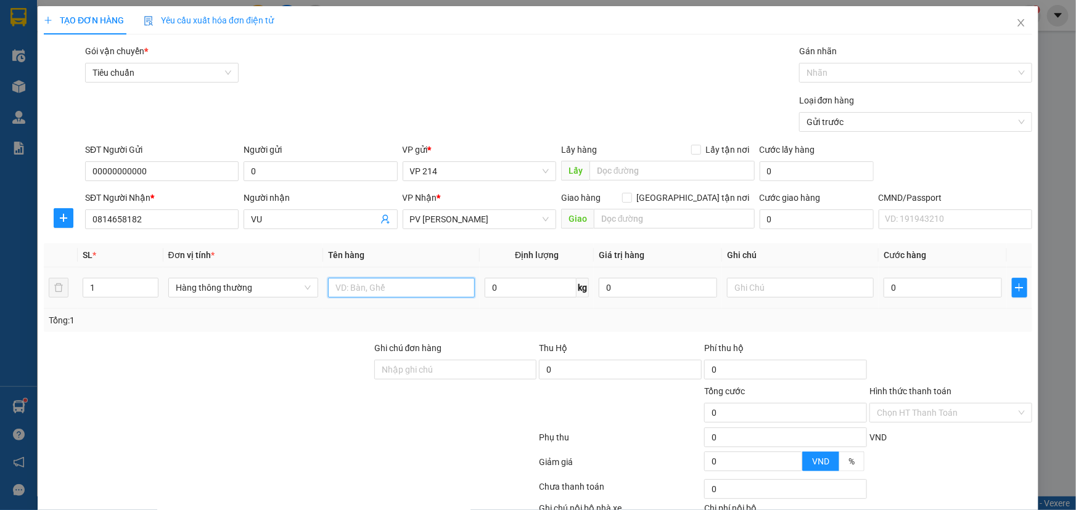
click at [383, 287] on input "text" at bounding box center [401, 288] width 147 height 20
click at [760, 290] on input "text" at bounding box center [800, 288] width 147 height 20
click at [666, 222] on input "text" at bounding box center [674, 219] width 161 height 20
click at [888, 290] on input "0" at bounding box center [942, 288] width 118 height 20
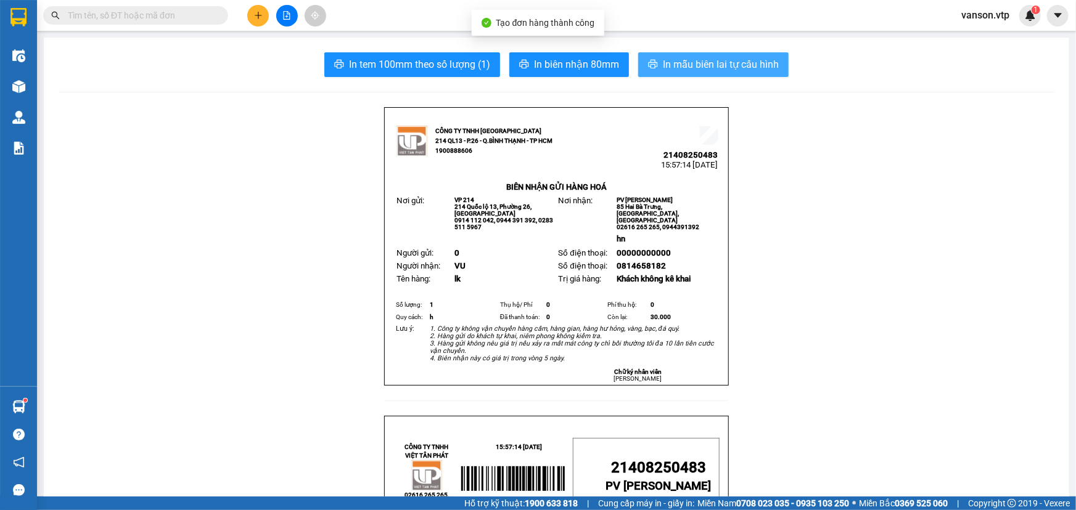
click at [700, 67] on span "In mẫu biên lai tự cấu hình" at bounding box center [721, 64] width 116 height 15
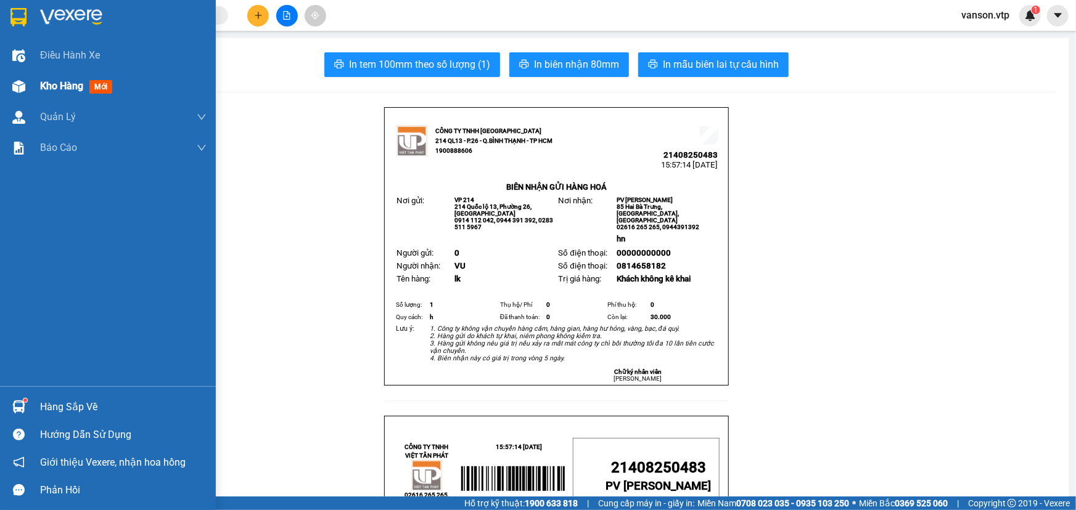
click at [40, 84] on span "Kho hàng" at bounding box center [61, 86] width 43 height 12
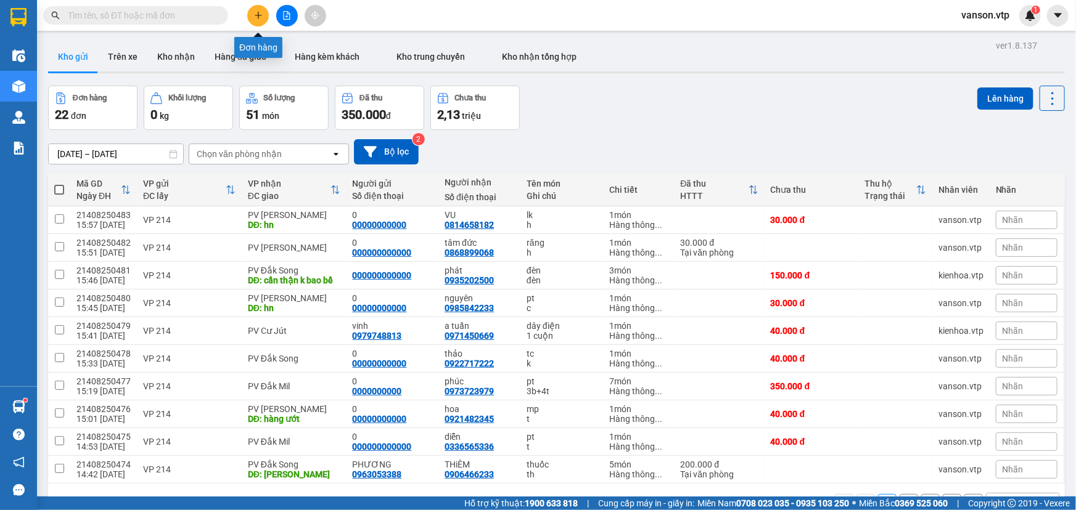
click at [258, 12] on icon "plus" at bounding box center [258, 15] width 9 height 9
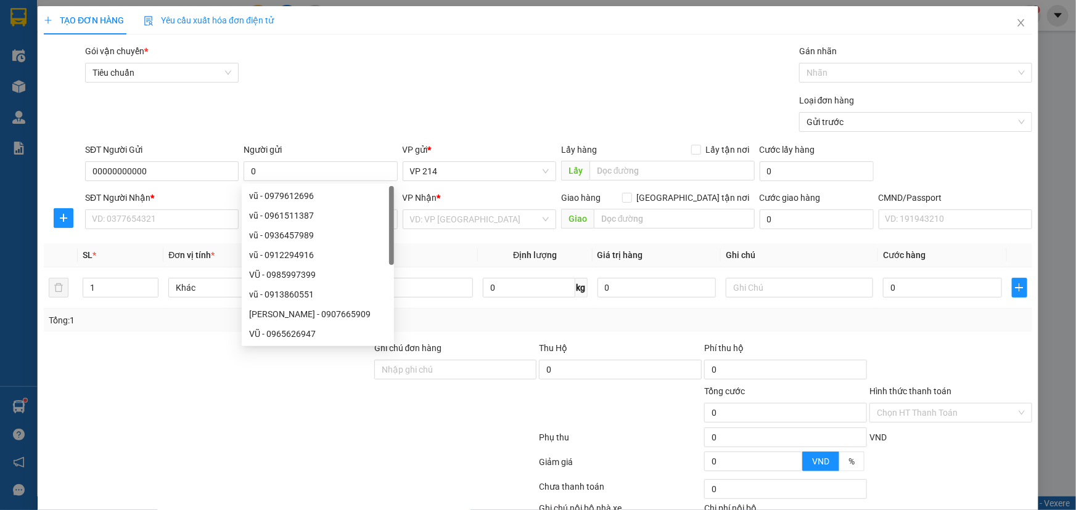
click at [182, 472] on div at bounding box center [290, 464] width 495 height 25
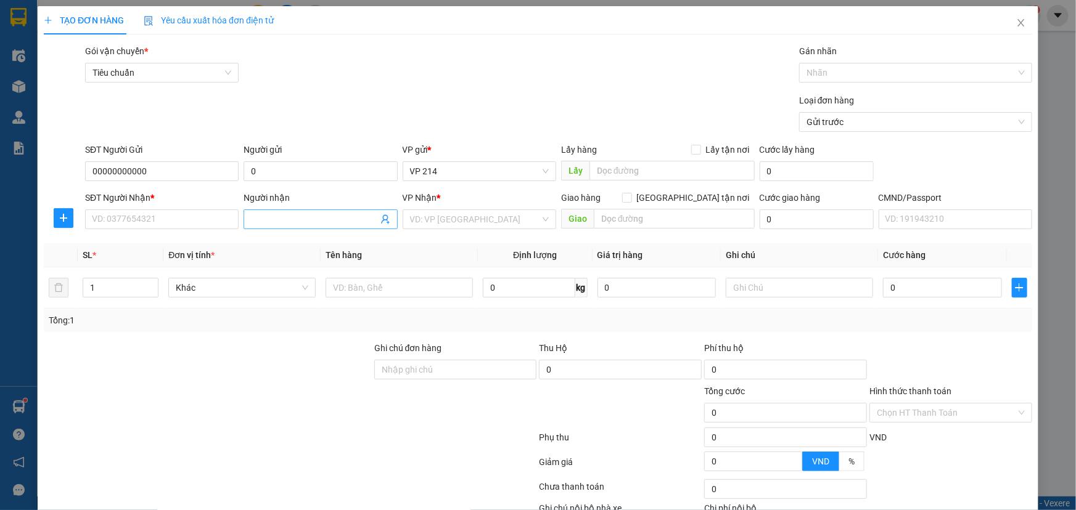
click at [288, 222] on input "Người nhận" at bounding box center [314, 220] width 126 height 14
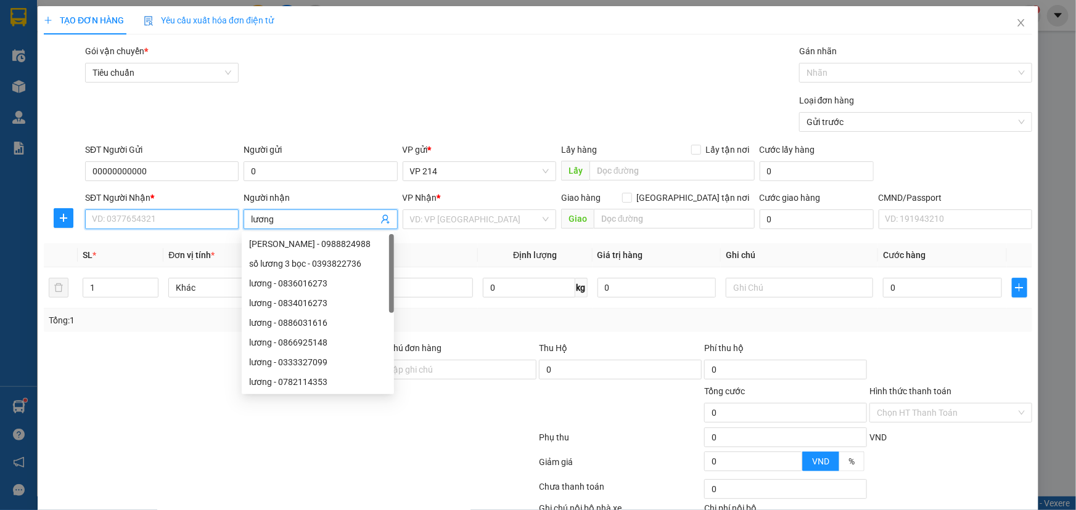
click at [186, 228] on input "SĐT Người Nhận *" at bounding box center [161, 220] width 153 height 20
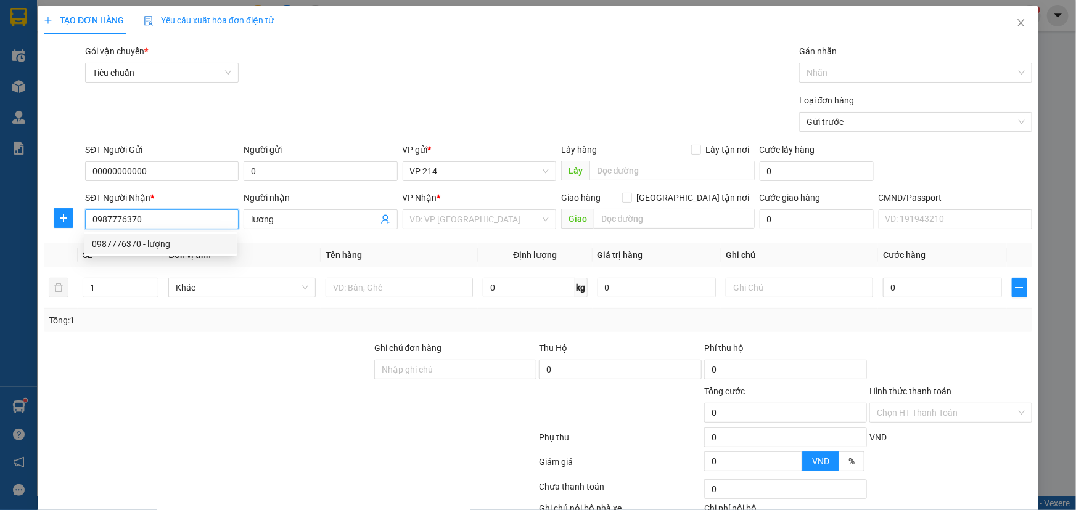
click at [166, 251] on div "0987776370 - lượng" at bounding box center [160, 244] width 152 height 20
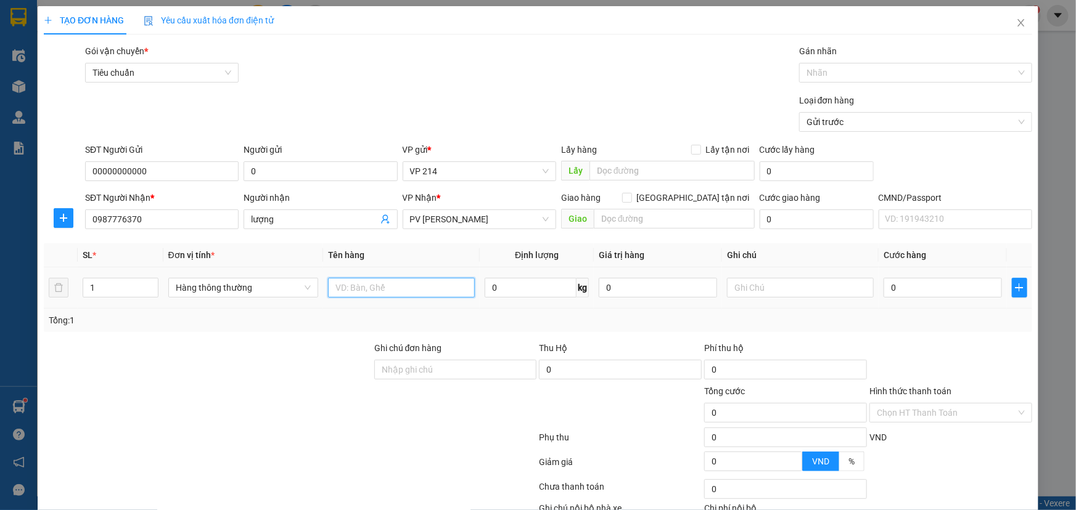
click at [382, 295] on input "text" at bounding box center [401, 288] width 147 height 20
click at [652, 226] on input "text" at bounding box center [674, 219] width 161 height 20
click at [746, 288] on input "text" at bounding box center [800, 288] width 147 height 20
click at [884, 290] on input "0" at bounding box center [942, 288] width 118 height 20
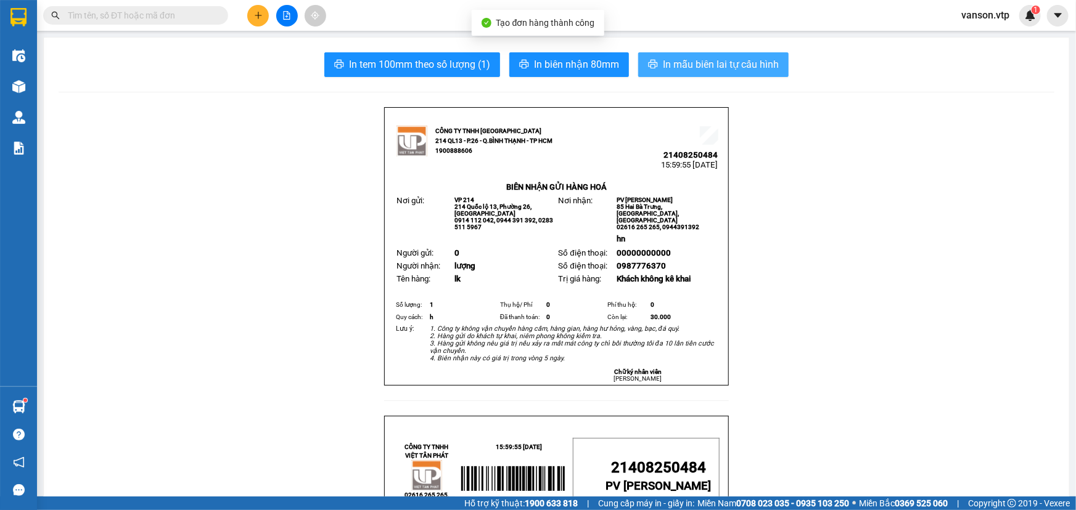
click at [694, 62] on span "In mẫu biên lai tự cấu hình" at bounding box center [721, 64] width 116 height 15
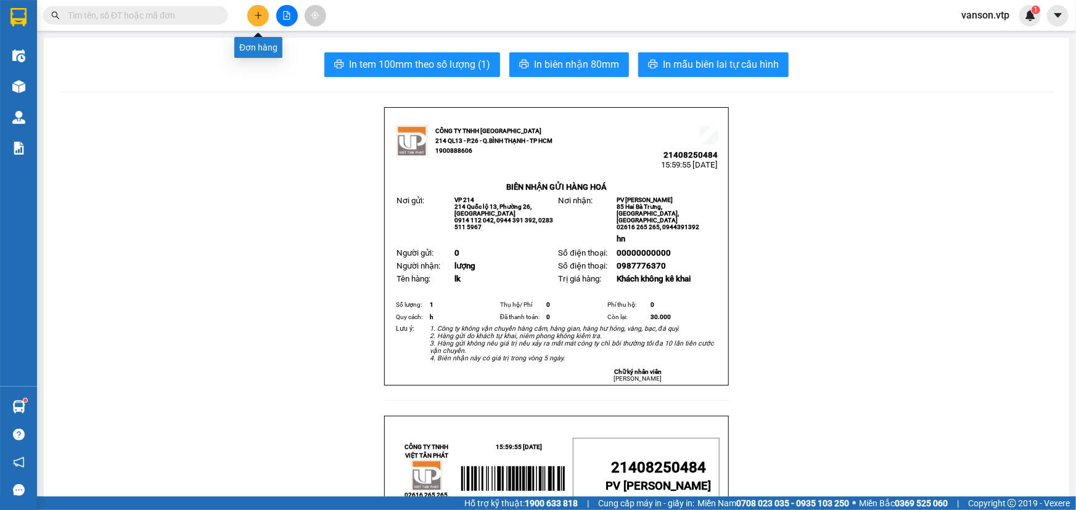
click at [254, 12] on icon "plus" at bounding box center [258, 15] width 9 height 9
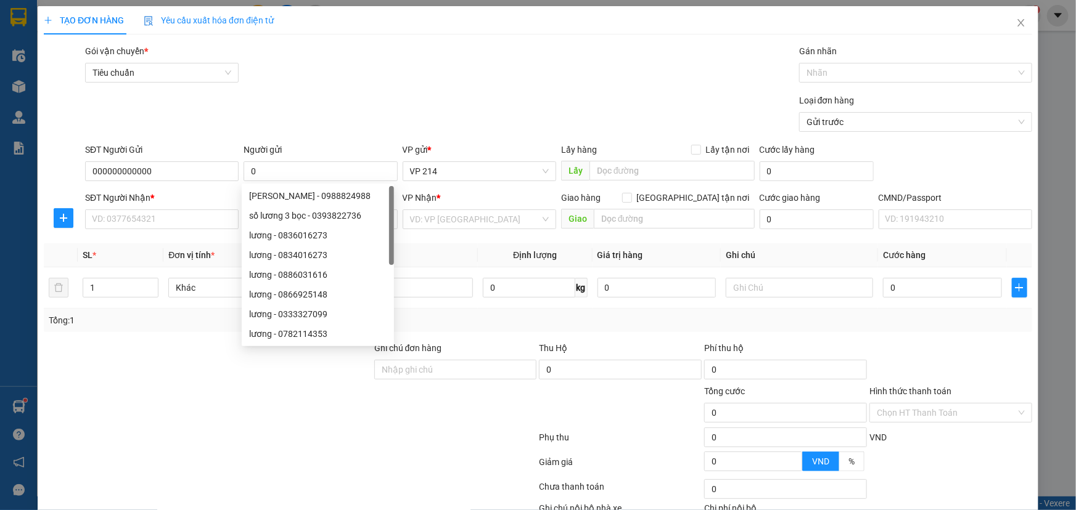
click at [194, 350] on div at bounding box center [208, 362] width 330 height 43
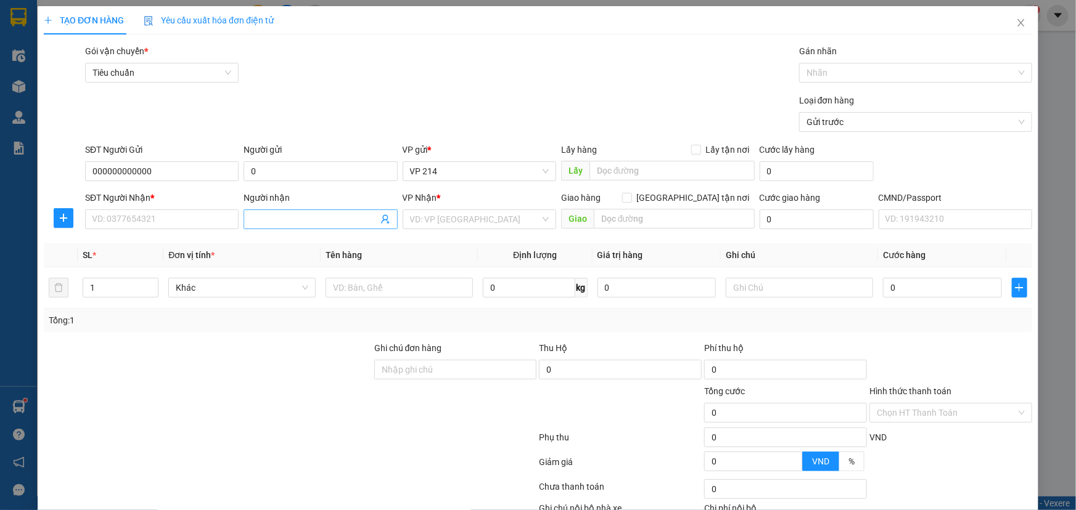
click at [271, 218] on input "Người nhận" at bounding box center [314, 220] width 126 height 14
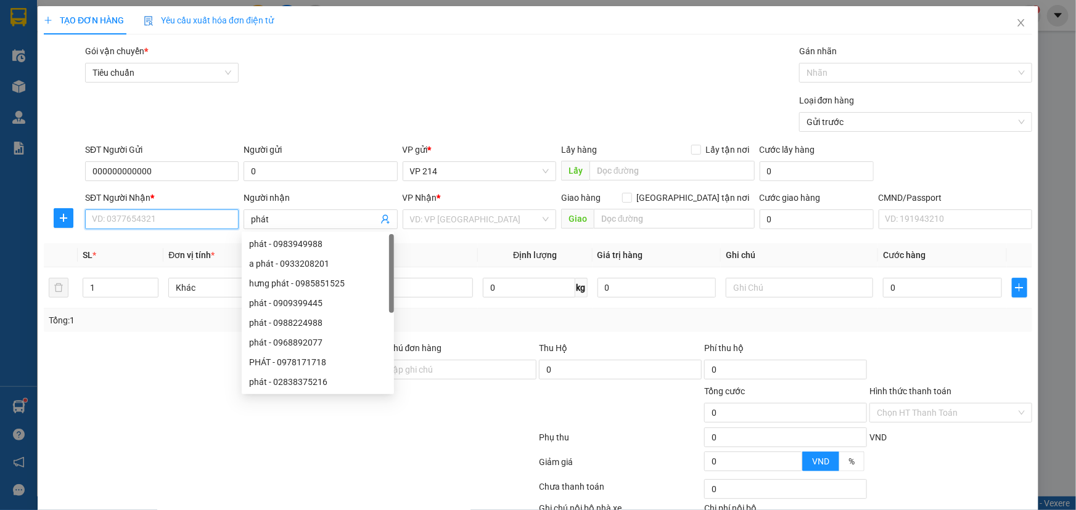
click at [229, 216] on input "SĐT Người Nhận *" at bounding box center [161, 220] width 153 height 20
click at [210, 219] on input "SĐT Người Nhận *" at bounding box center [161, 220] width 153 height 20
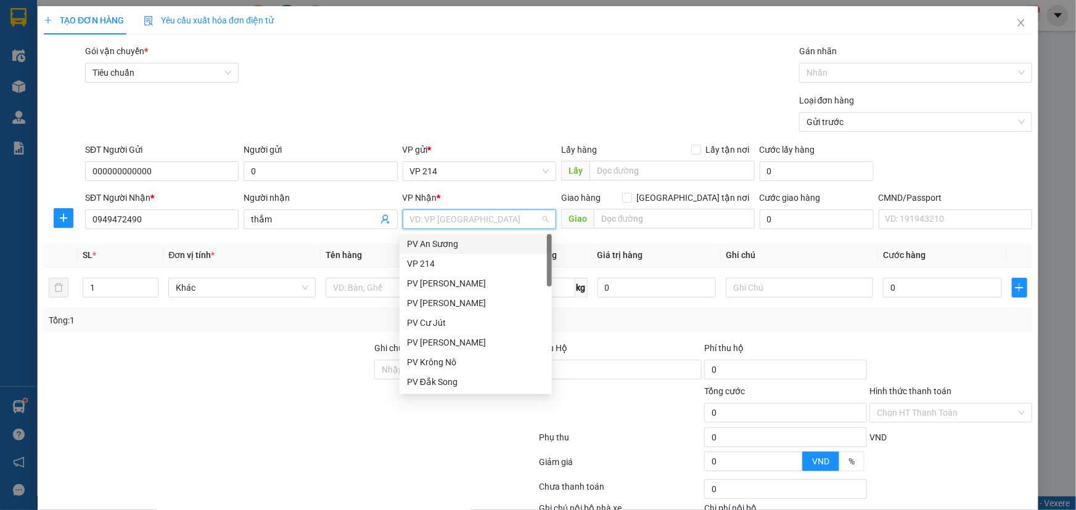
click at [427, 216] on input "search" at bounding box center [475, 219] width 130 height 18
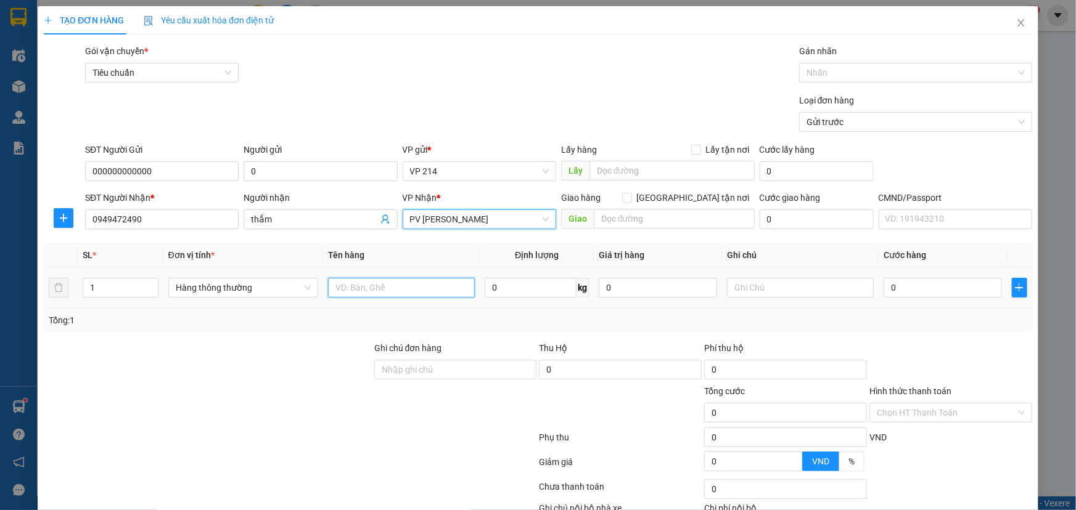
click at [402, 293] on input "text" at bounding box center [401, 288] width 147 height 20
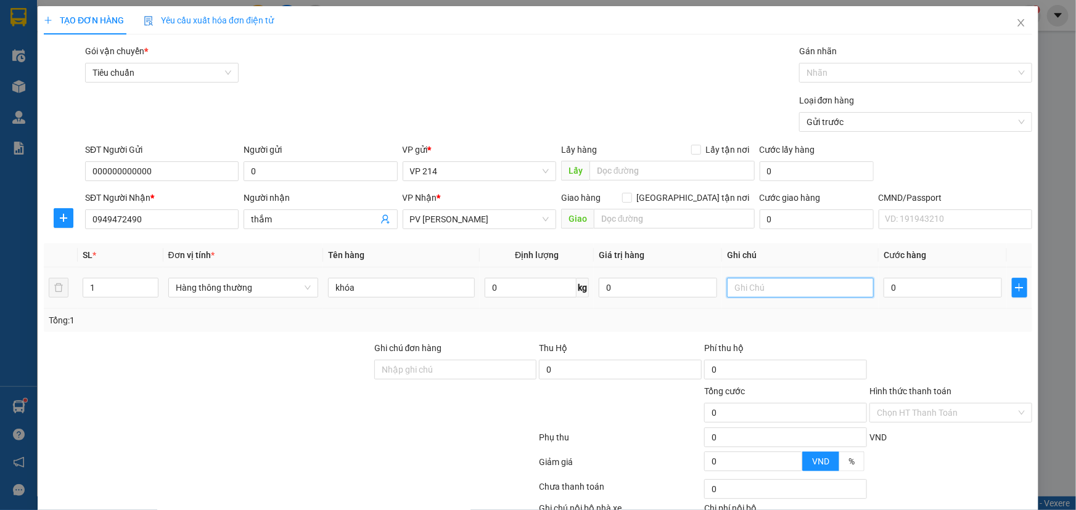
click at [769, 286] on input "text" at bounding box center [800, 288] width 147 height 20
click at [901, 286] on input "0" at bounding box center [942, 288] width 118 height 20
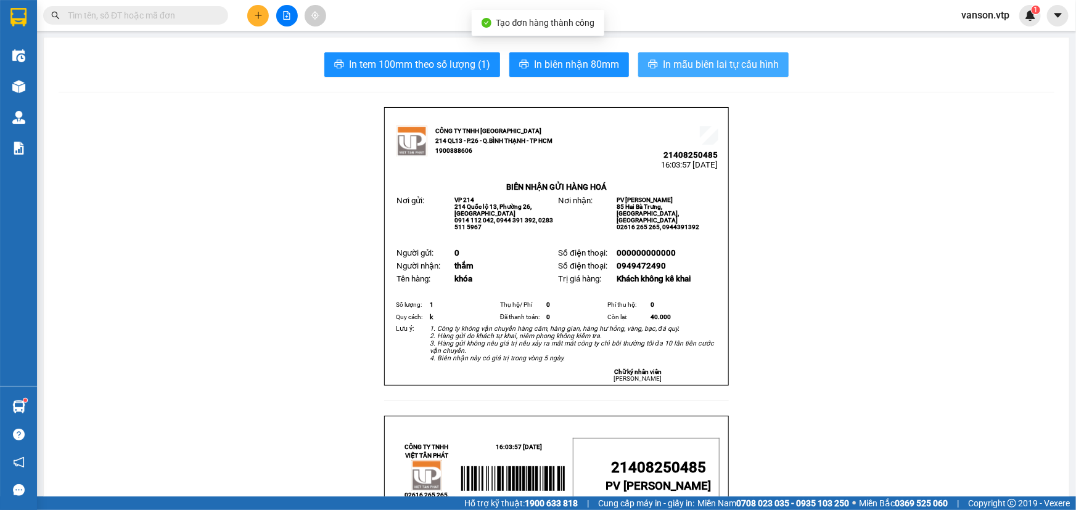
click at [665, 68] on span "In mẫu biên lai tự cấu hình" at bounding box center [721, 64] width 116 height 15
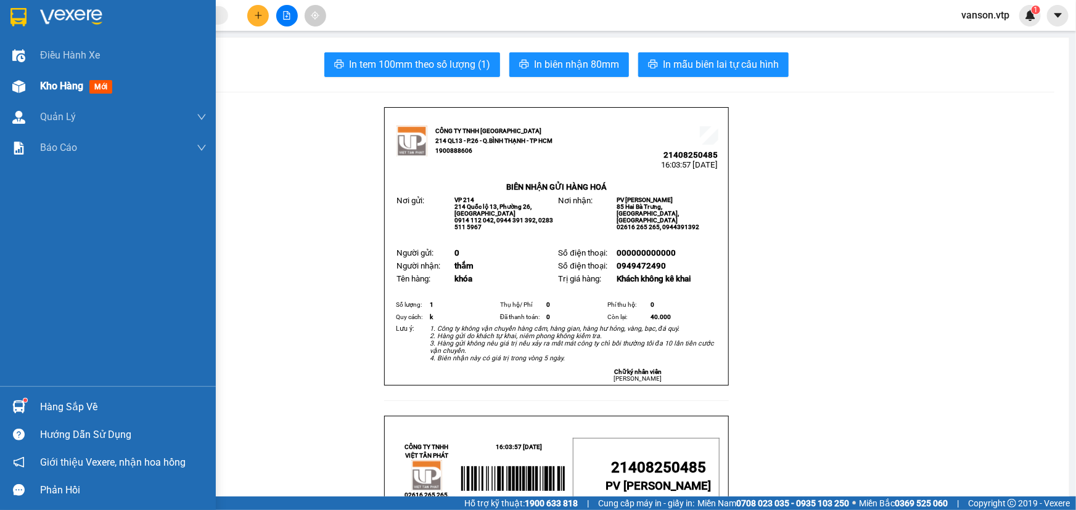
click at [17, 92] on img at bounding box center [18, 86] width 13 height 13
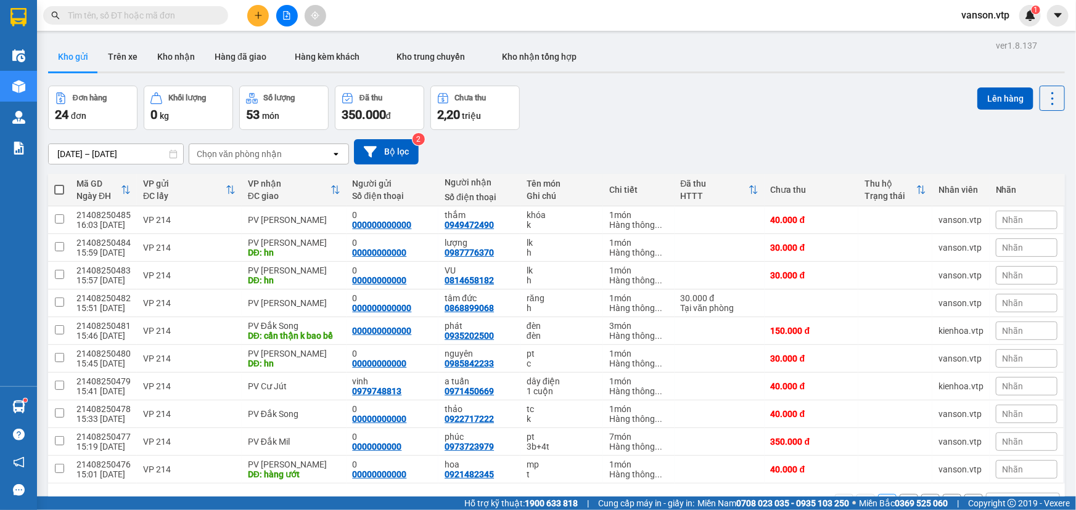
click at [905, 494] on button "2" at bounding box center [908, 503] width 18 height 18
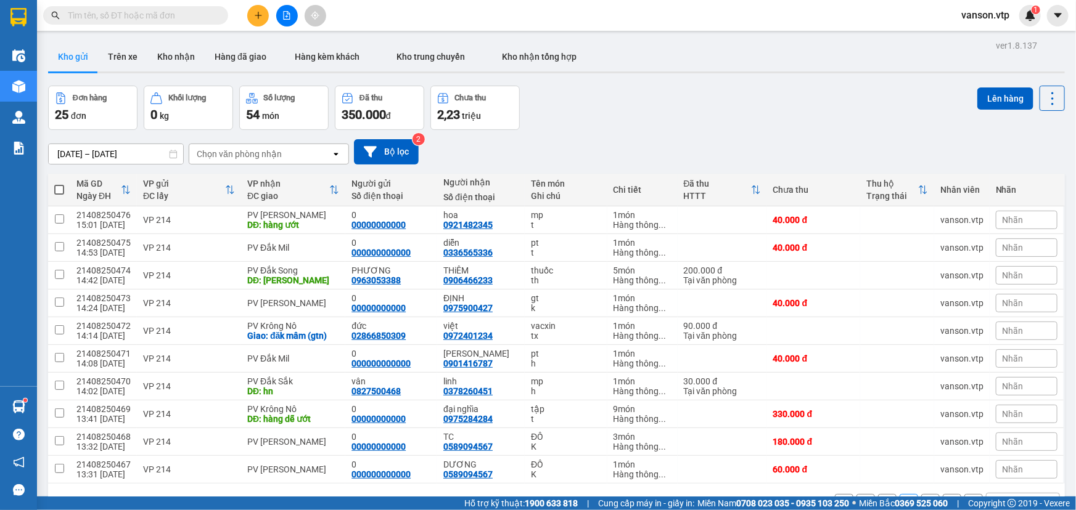
click at [928, 494] on button "3" at bounding box center [930, 503] width 18 height 18
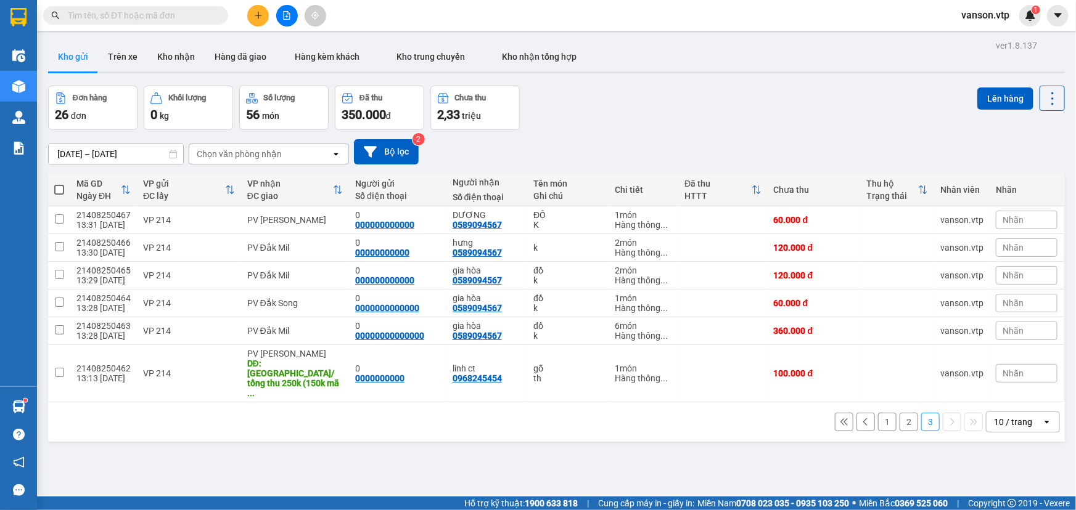
click at [899, 413] on button "2" at bounding box center [908, 422] width 18 height 18
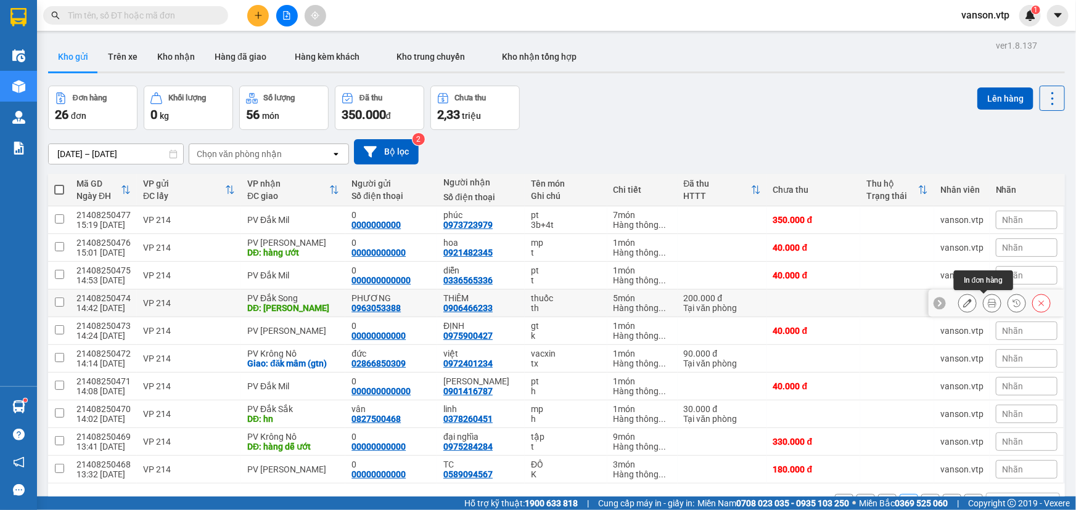
click at [987, 299] on icon at bounding box center [991, 303] width 9 height 9
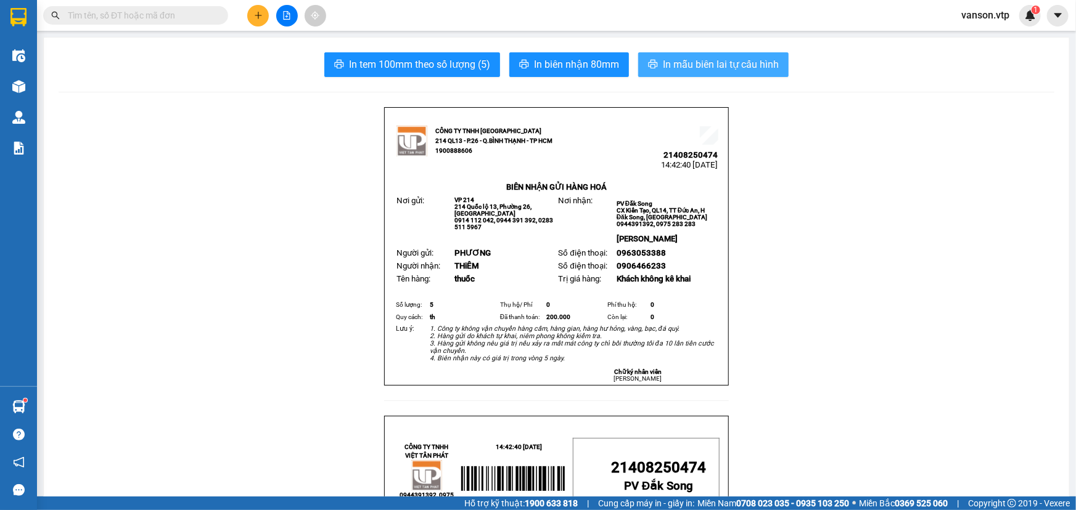
click at [688, 65] on span "In mẫu biên lai tự cấu hình" at bounding box center [721, 64] width 116 height 15
click at [259, 14] on icon "plus" at bounding box center [258, 15] width 9 height 9
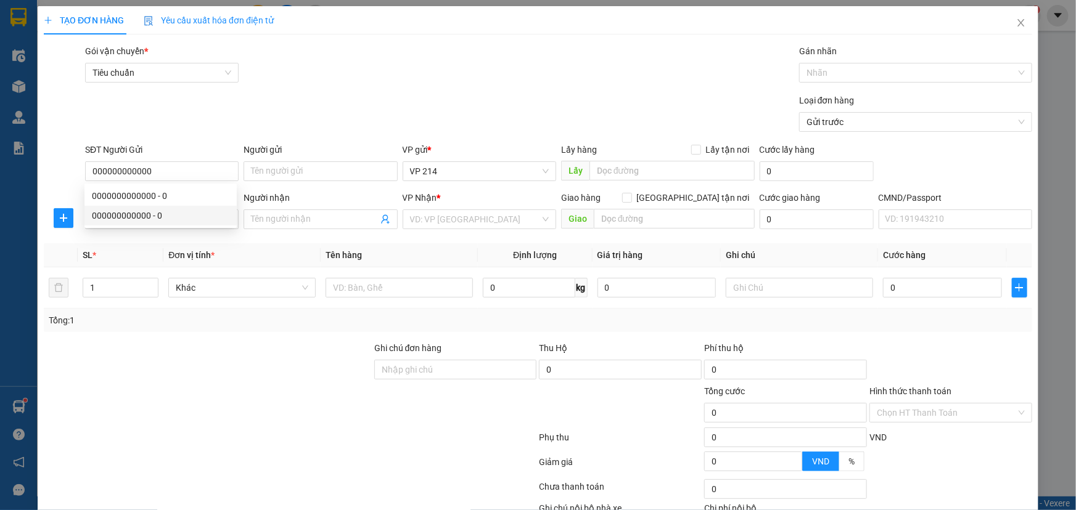
click at [141, 437] on div at bounding box center [290, 440] width 495 height 25
click at [171, 217] on input "SĐT Người Nhận *" at bounding box center [161, 220] width 153 height 20
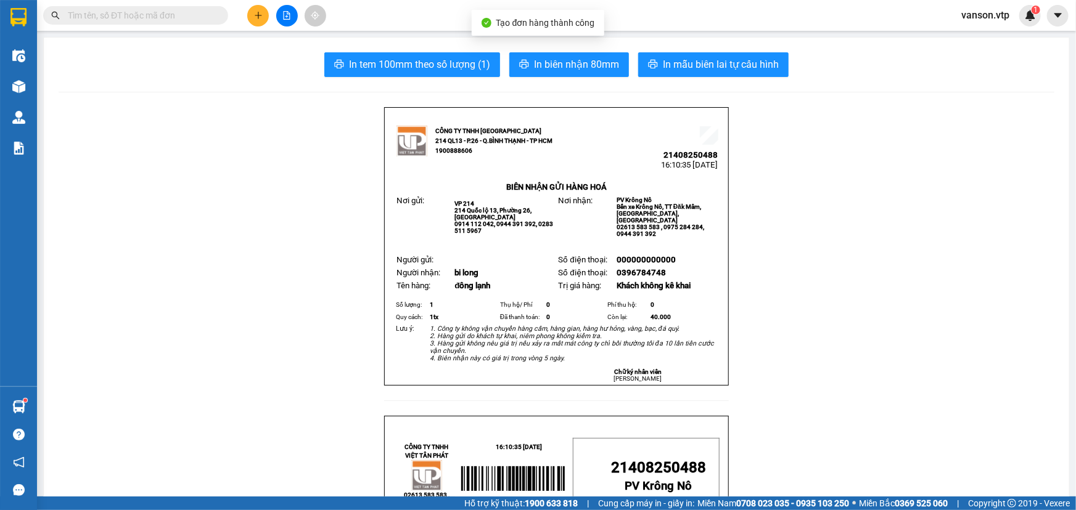
click at [724, 61] on span "In mẫu biên lai tự cấu hình" at bounding box center [721, 64] width 116 height 15
click at [260, 12] on icon "plus" at bounding box center [258, 15] width 9 height 9
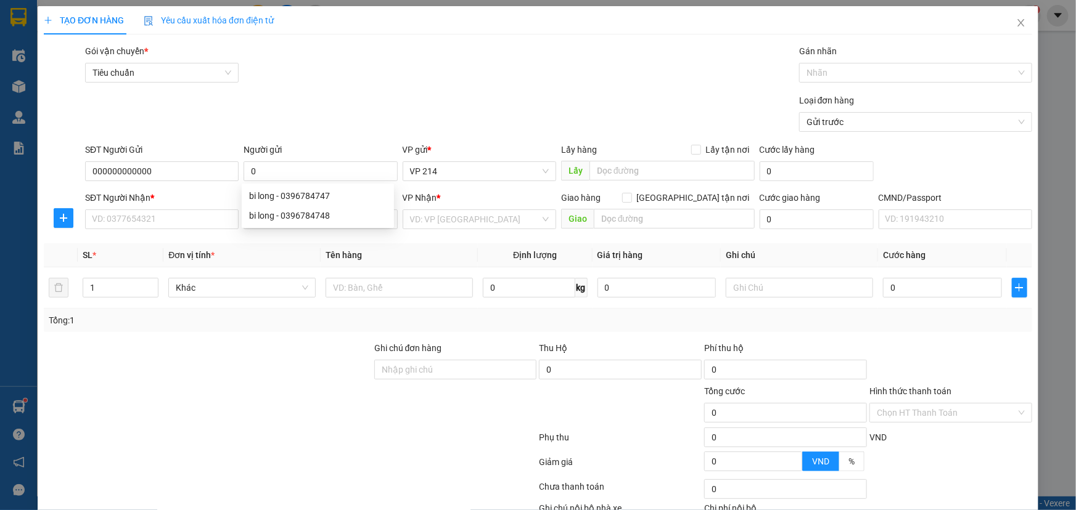
click at [158, 375] on div at bounding box center [208, 362] width 330 height 43
click at [280, 219] on input "Người nhận" at bounding box center [314, 220] width 126 height 14
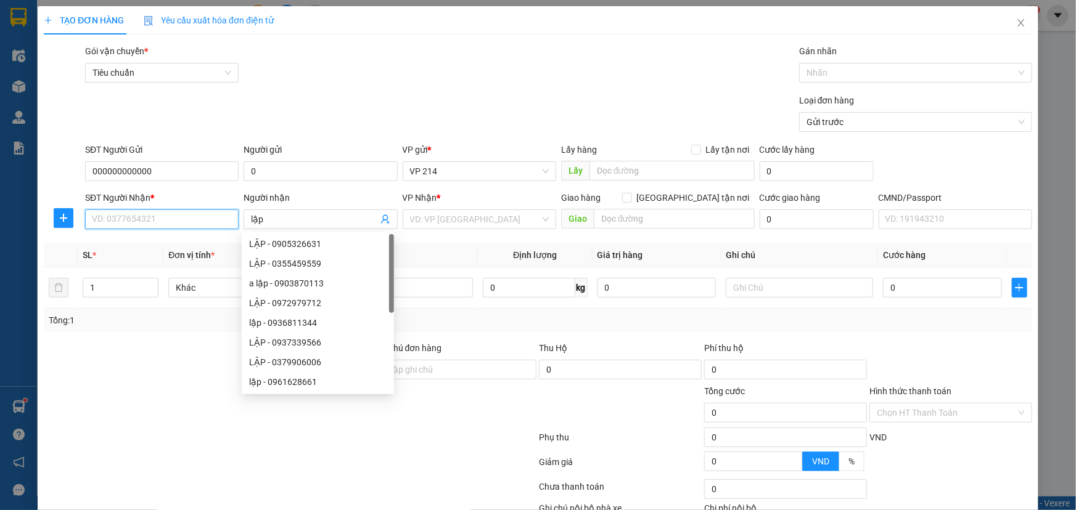
click at [219, 226] on input "SĐT Người Nhận *" at bounding box center [161, 220] width 153 height 20
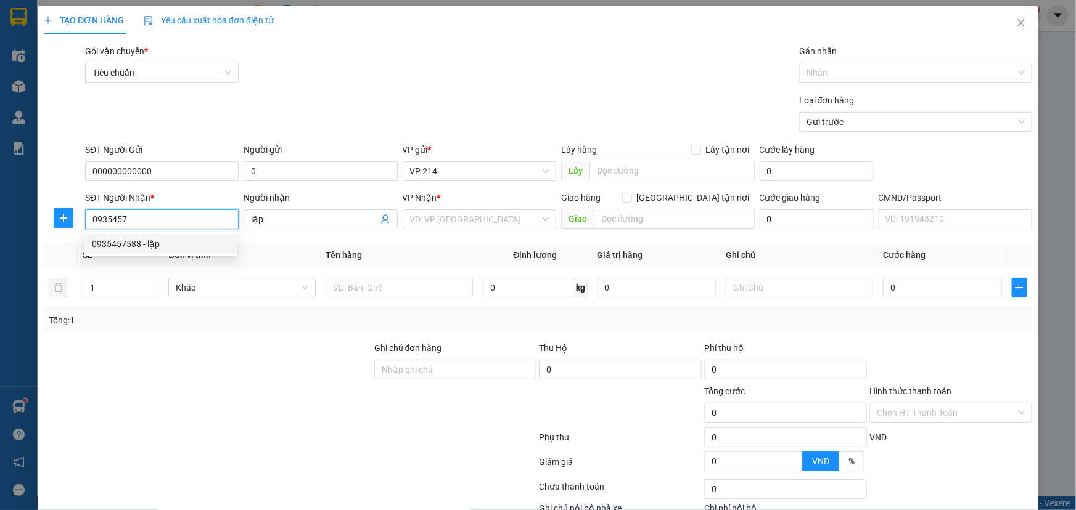
click at [171, 243] on div "0935457588 - lập" at bounding box center [160, 244] width 137 height 14
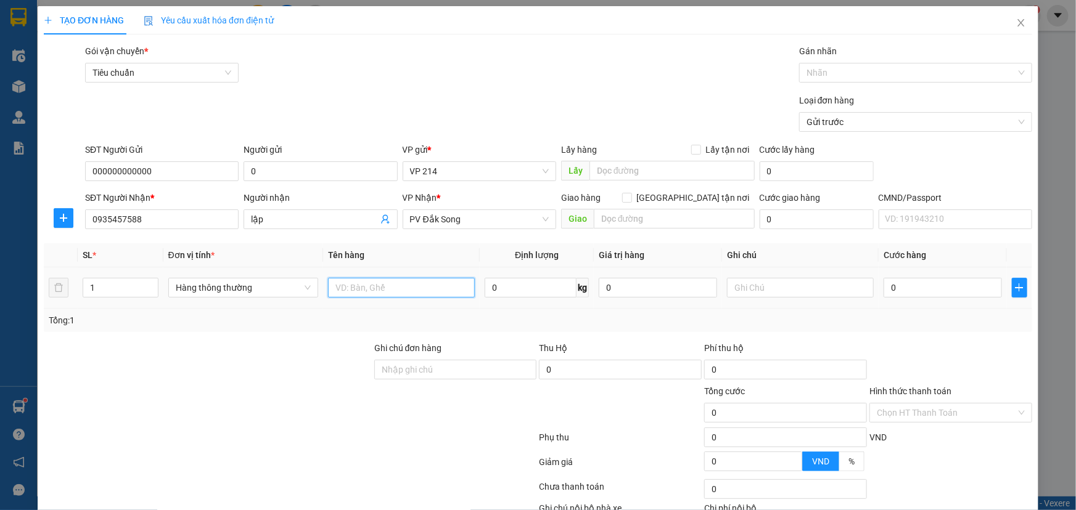
click at [396, 295] on input "text" at bounding box center [401, 288] width 147 height 20
click at [734, 290] on input "text" at bounding box center [800, 288] width 147 height 20
click at [907, 293] on input "0" at bounding box center [942, 288] width 118 height 20
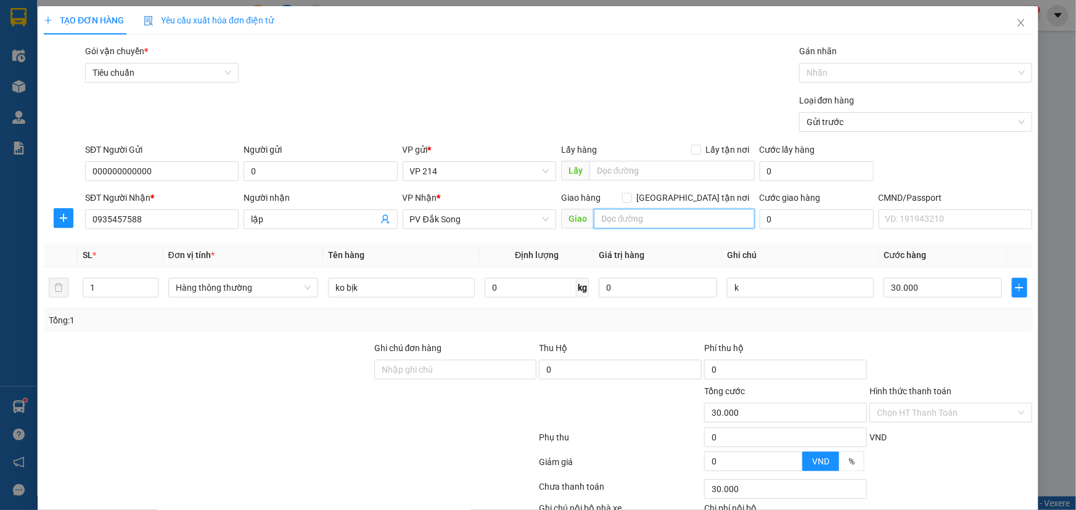
click at [696, 226] on input "text" at bounding box center [674, 219] width 161 height 20
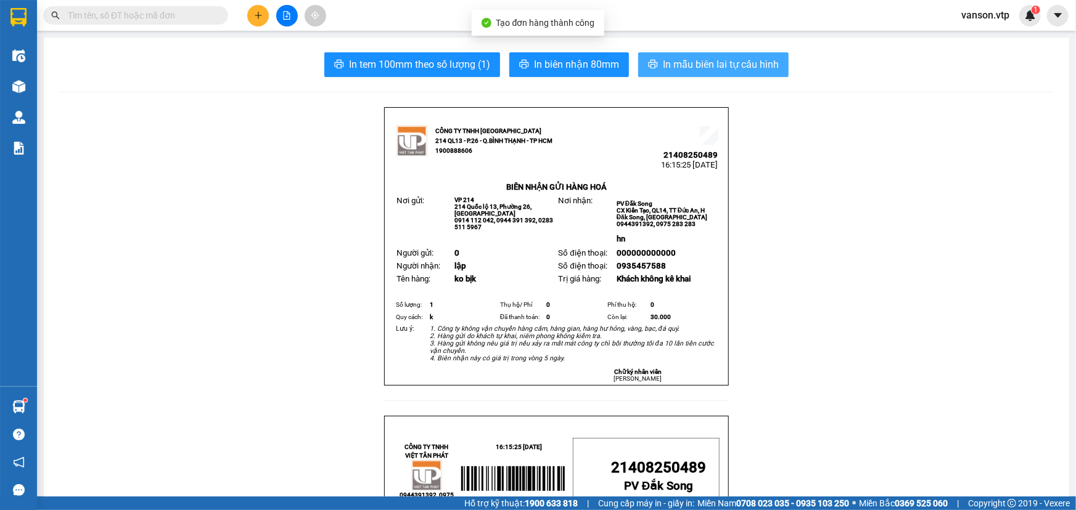
click at [678, 64] on span "In mẫu biên lai tự cấu hình" at bounding box center [721, 64] width 116 height 15
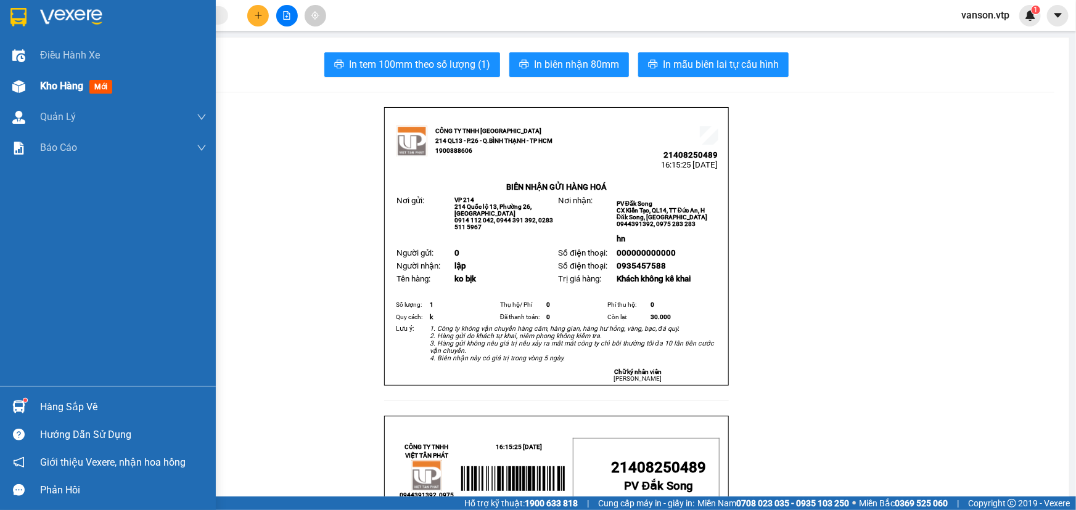
click at [15, 87] on img at bounding box center [18, 86] width 13 height 13
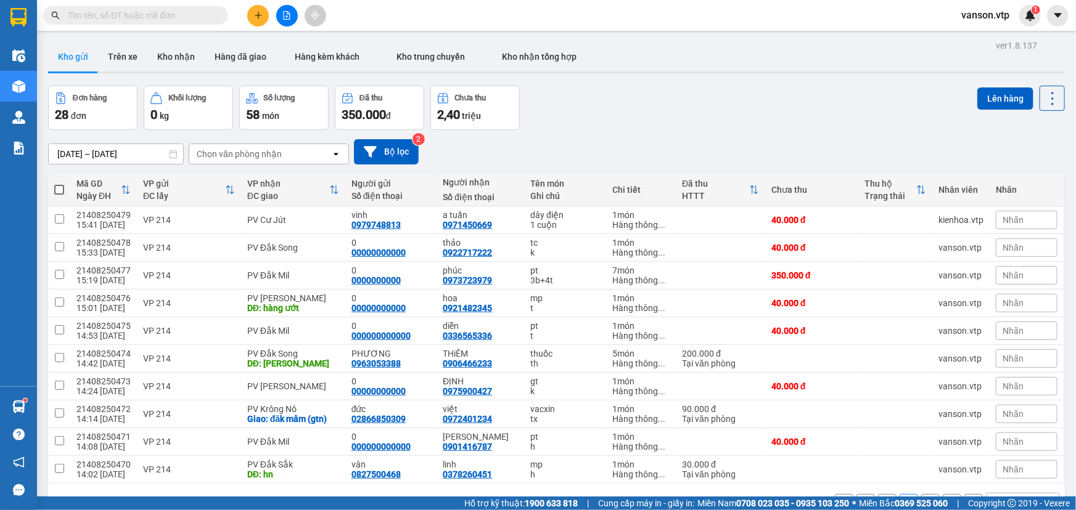
click at [258, 15] on icon "plus" at bounding box center [258, 15] width 7 height 1
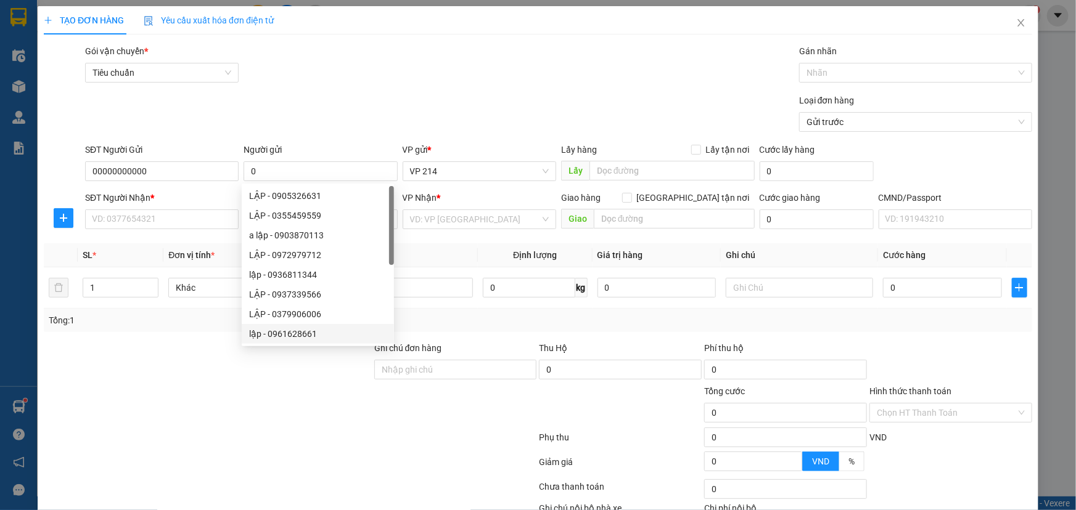
drag, startPoint x: 219, startPoint y: 466, endPoint x: 259, endPoint y: 325, distance: 146.7
click at [219, 457] on div at bounding box center [290, 464] width 495 height 25
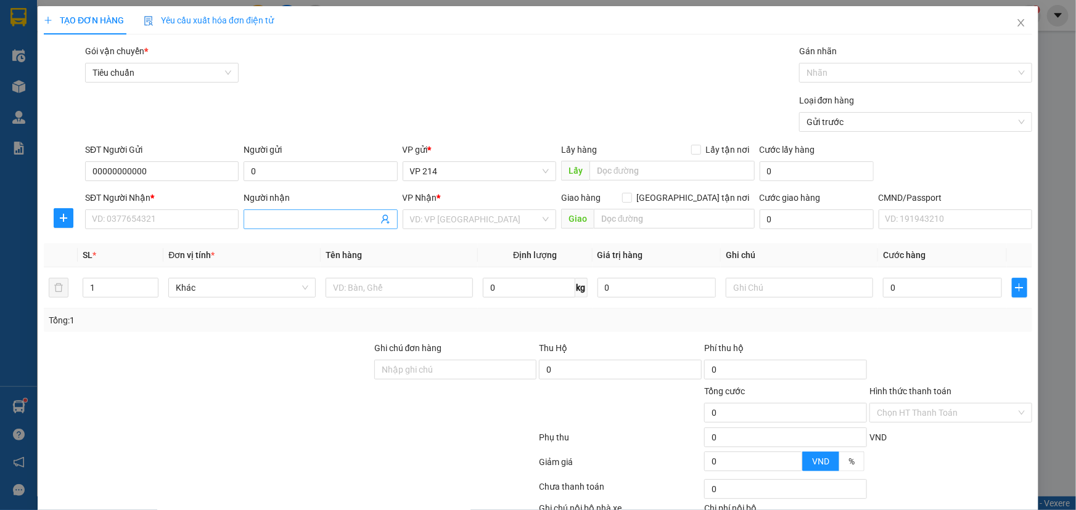
click at [296, 224] on input "Người nhận" at bounding box center [314, 220] width 126 height 14
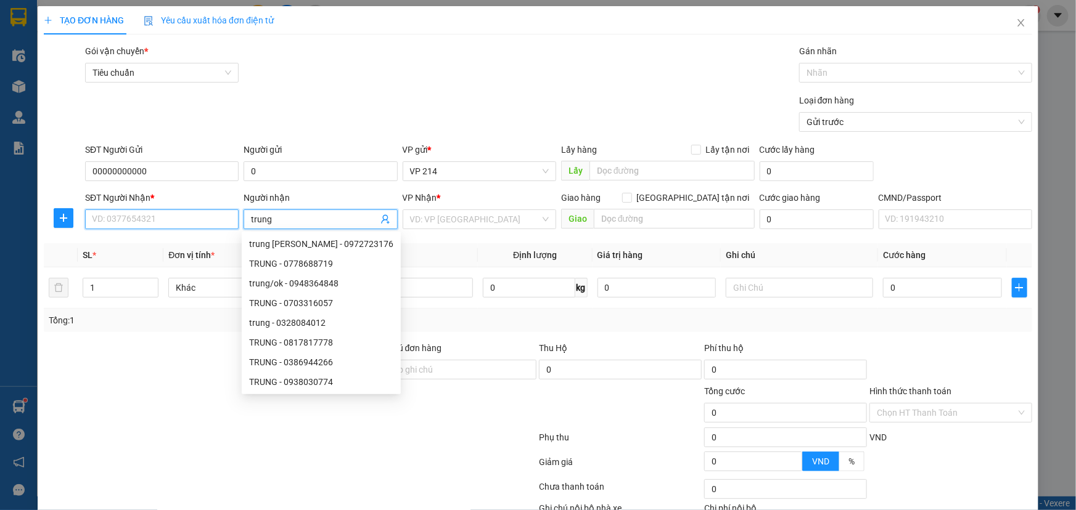
click at [184, 219] on input "SĐT Người Nhận *" at bounding box center [161, 220] width 153 height 20
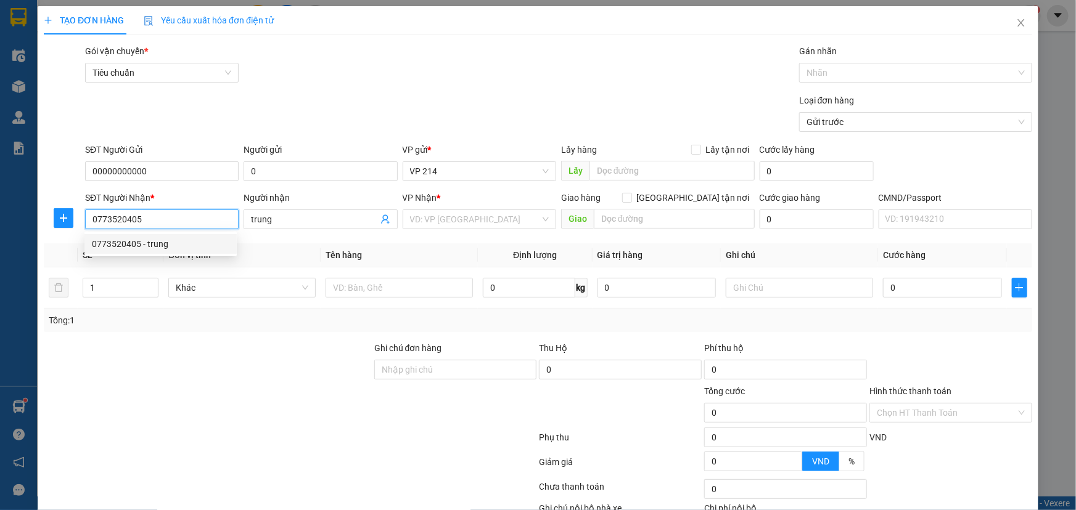
click at [197, 238] on div "0773520405 - trung" at bounding box center [160, 244] width 137 height 14
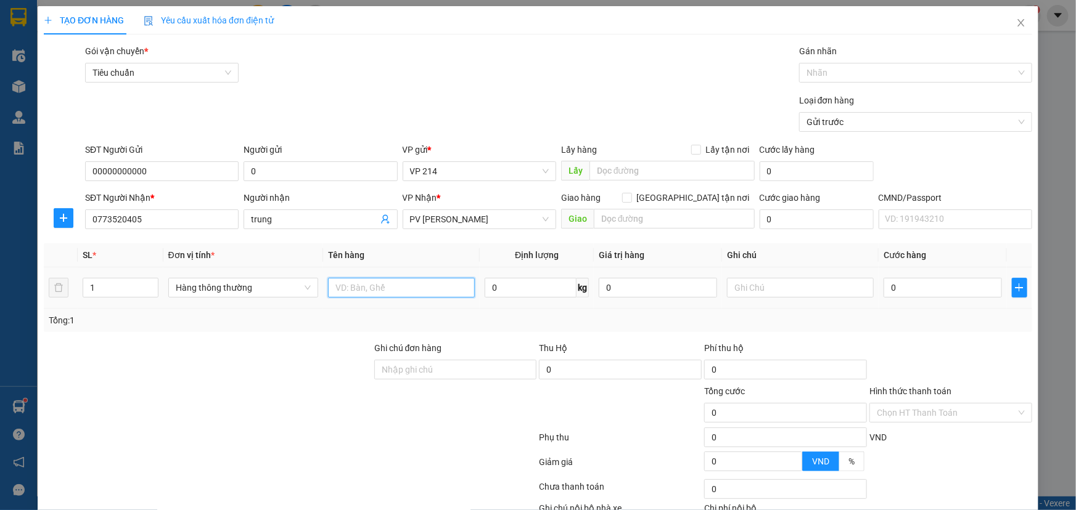
click at [364, 289] on input "text" at bounding box center [401, 288] width 147 height 20
click at [766, 292] on input "text" at bounding box center [800, 288] width 147 height 20
click at [912, 290] on input "0" at bounding box center [942, 288] width 118 height 20
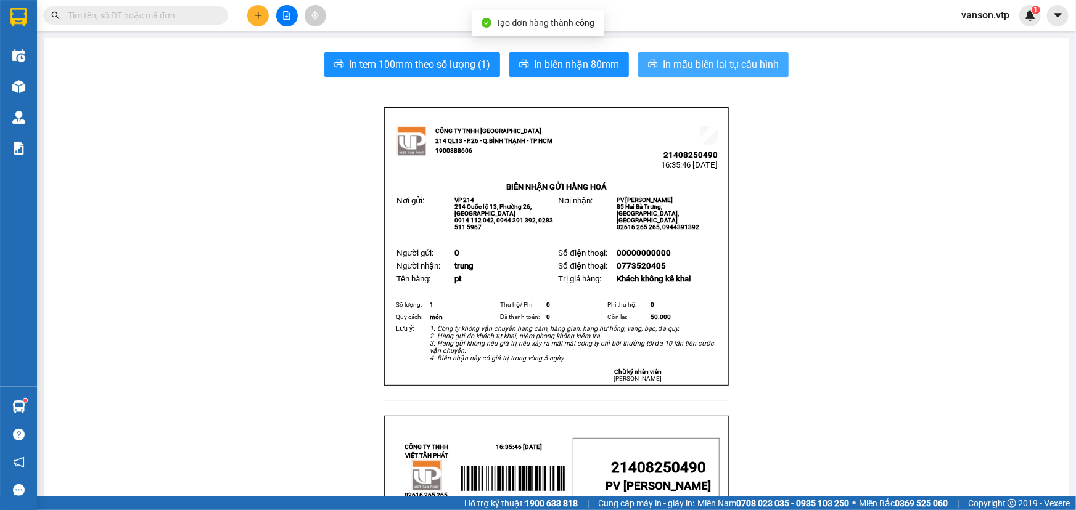
click at [685, 71] on span "In mẫu biên lai tự cấu hình" at bounding box center [721, 64] width 116 height 15
click at [258, 11] on icon "plus" at bounding box center [258, 15] width 9 height 9
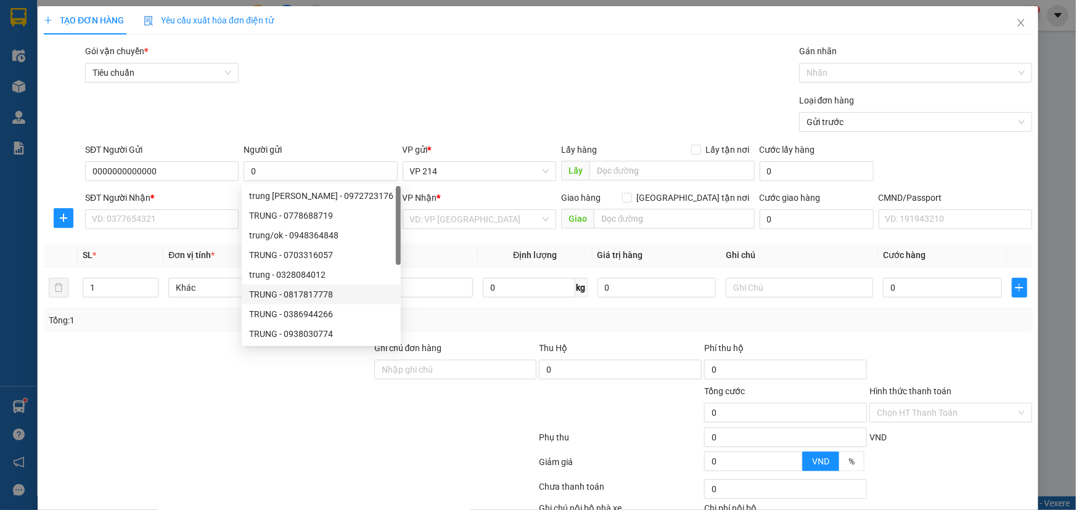
click at [135, 397] on div at bounding box center [208, 406] width 330 height 43
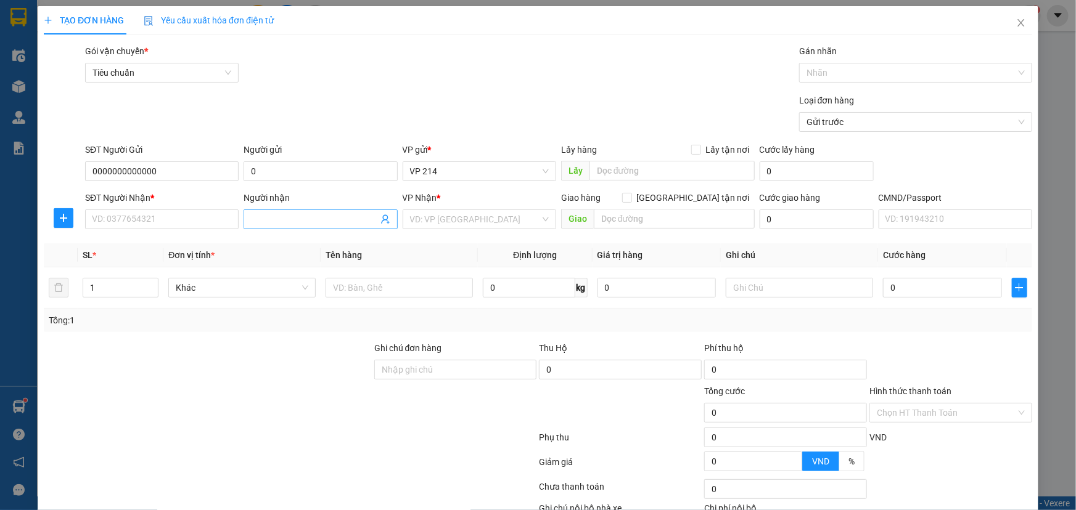
click at [279, 213] on input "Người nhận" at bounding box center [314, 220] width 126 height 14
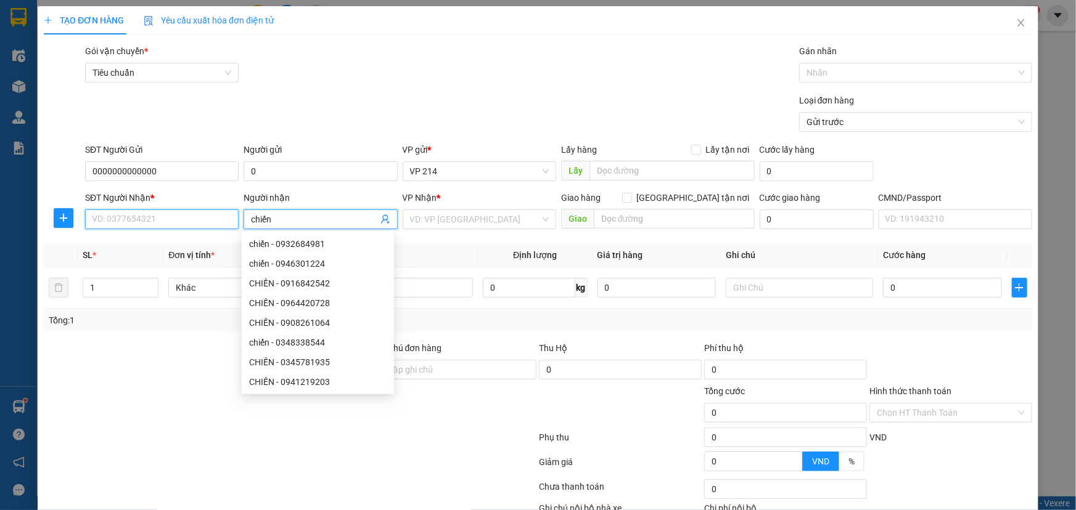
click at [192, 223] on input "SĐT Người Nhận *" at bounding box center [161, 220] width 153 height 20
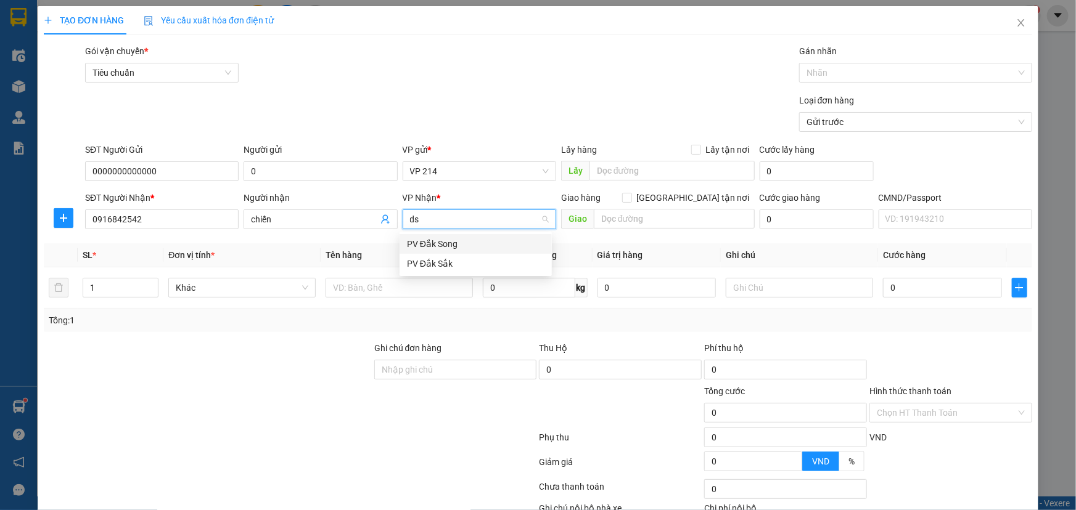
click at [424, 244] on div "PV Đắk Song" at bounding box center [475, 244] width 137 height 14
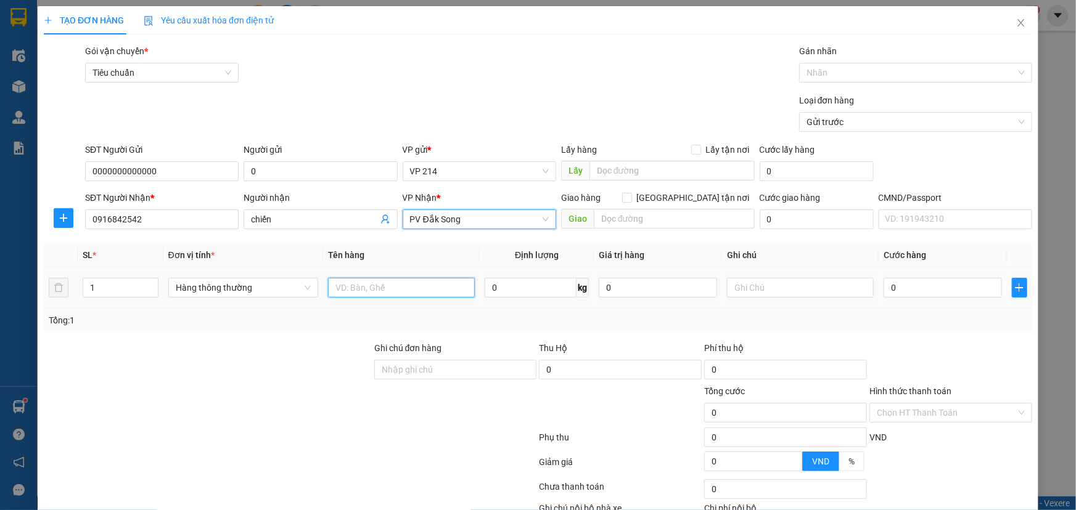
click at [401, 289] on input "text" at bounding box center [401, 288] width 147 height 20
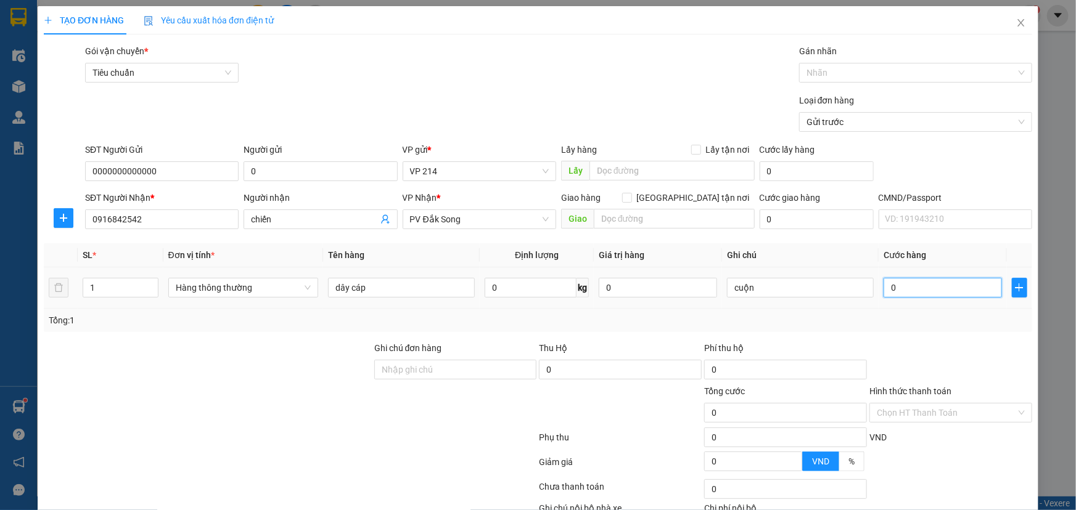
click at [893, 288] on input "0" at bounding box center [942, 288] width 118 height 20
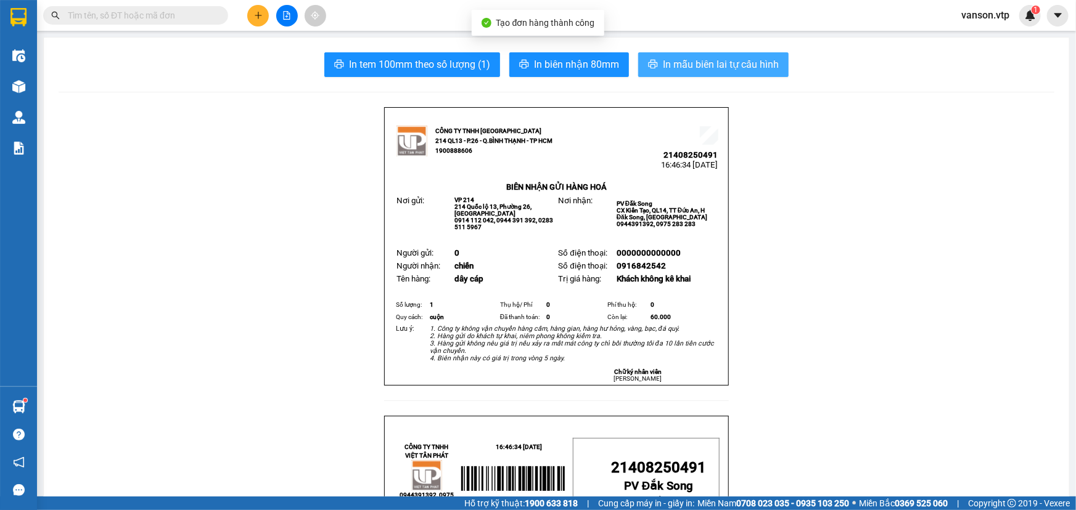
click at [648, 60] on icon "printer" at bounding box center [653, 64] width 10 height 10
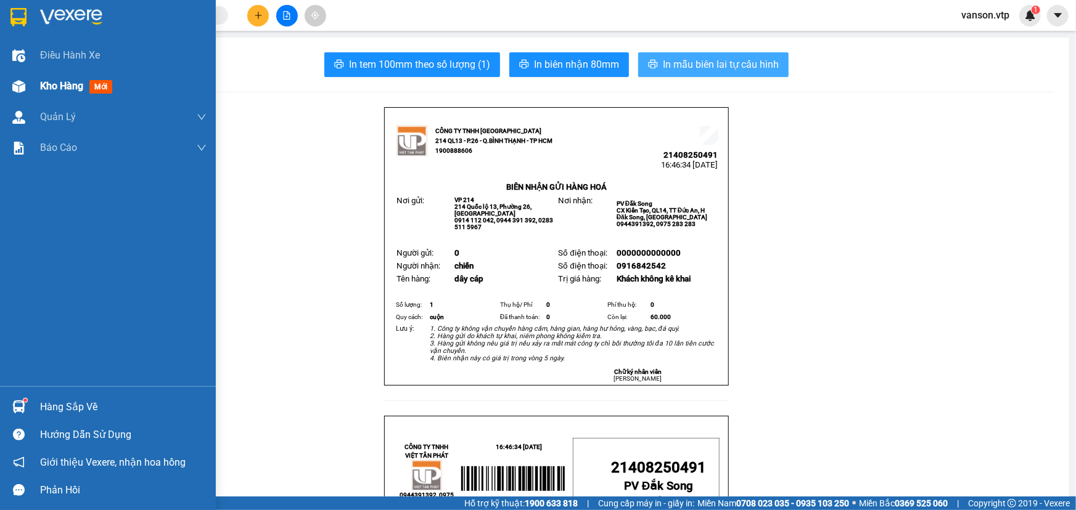
click at [20, 83] on img at bounding box center [18, 86] width 13 height 13
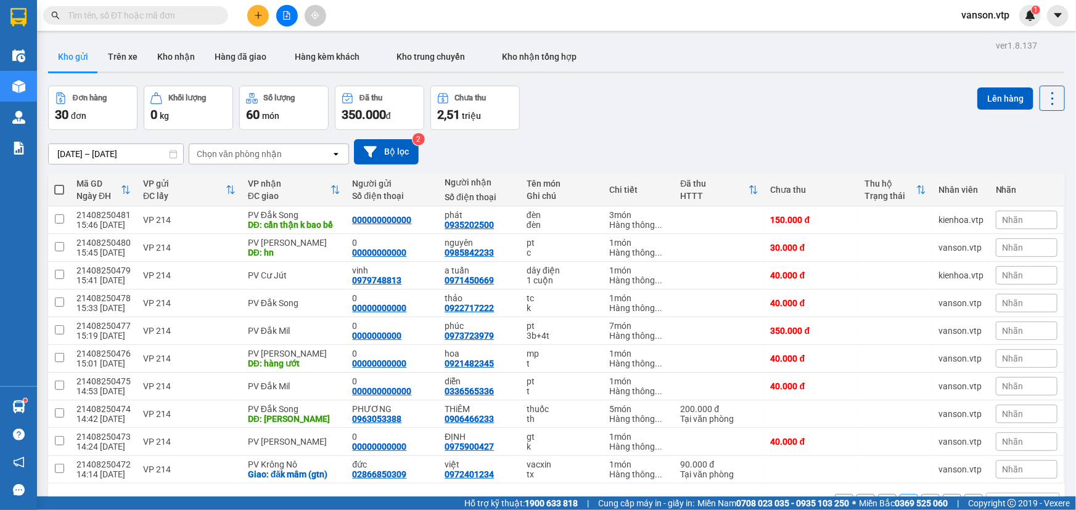
click at [878, 494] on button "1" at bounding box center [887, 503] width 18 height 18
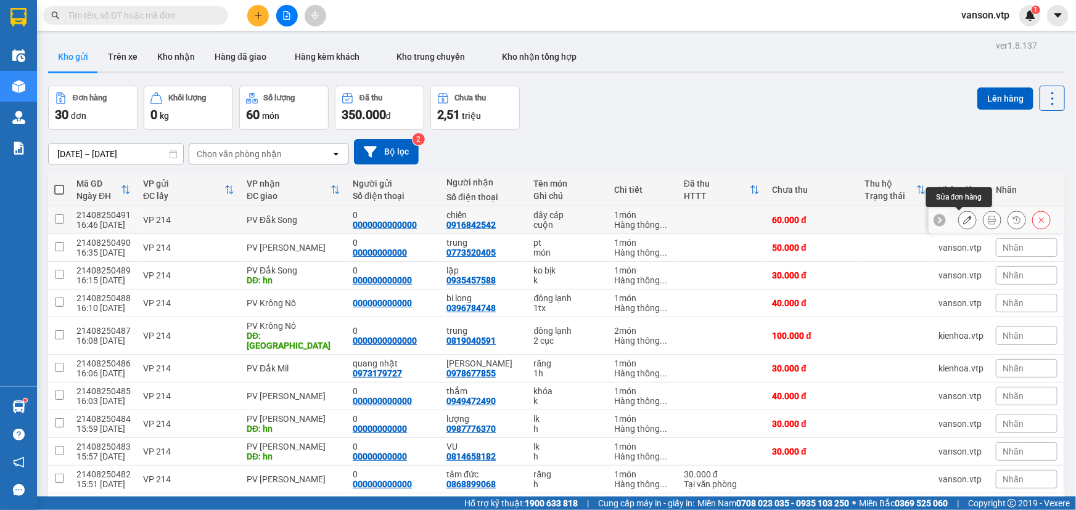
click at [963, 218] on icon at bounding box center [967, 220] width 9 height 9
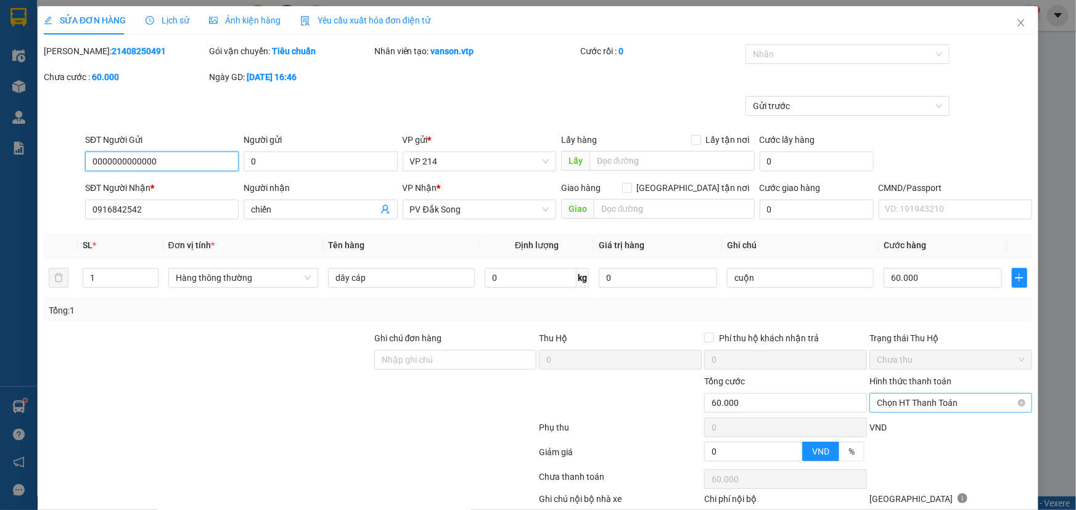
click at [928, 406] on span "Chọn HT Thanh Toán" at bounding box center [950, 403] width 148 height 18
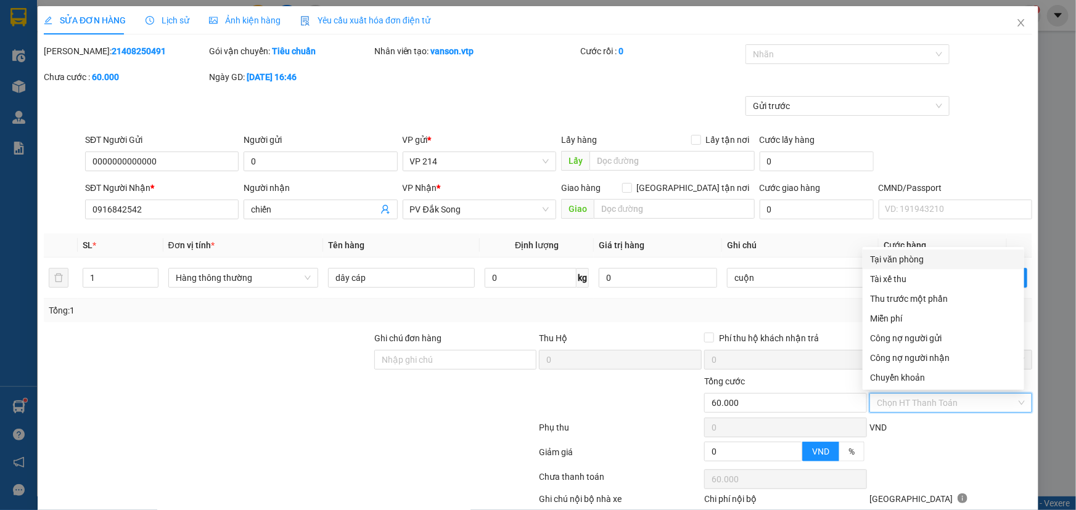
click at [913, 261] on div "Tại văn phòng" at bounding box center [943, 260] width 147 height 14
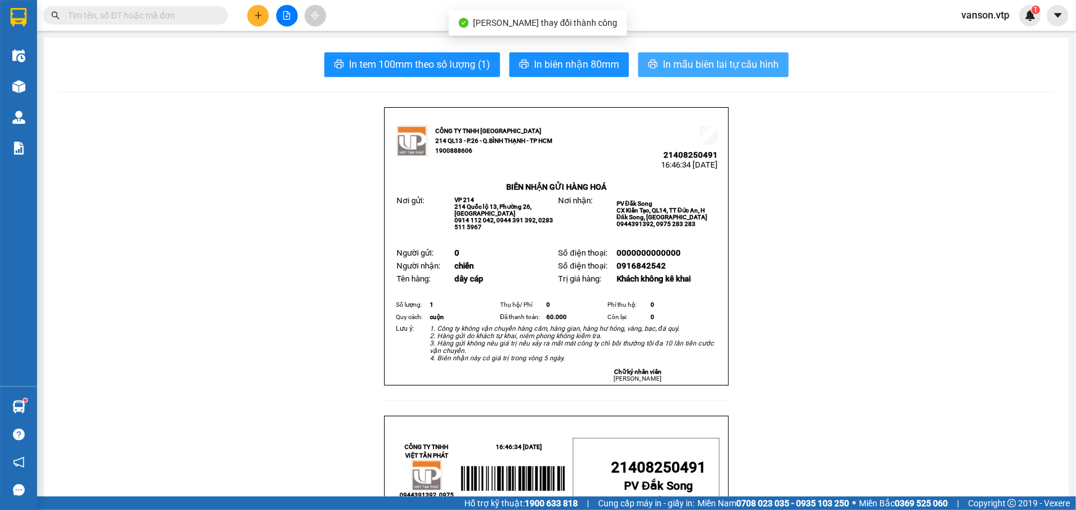
click at [734, 62] on span "In mẫu biên lai tự cấu hình" at bounding box center [721, 64] width 116 height 15
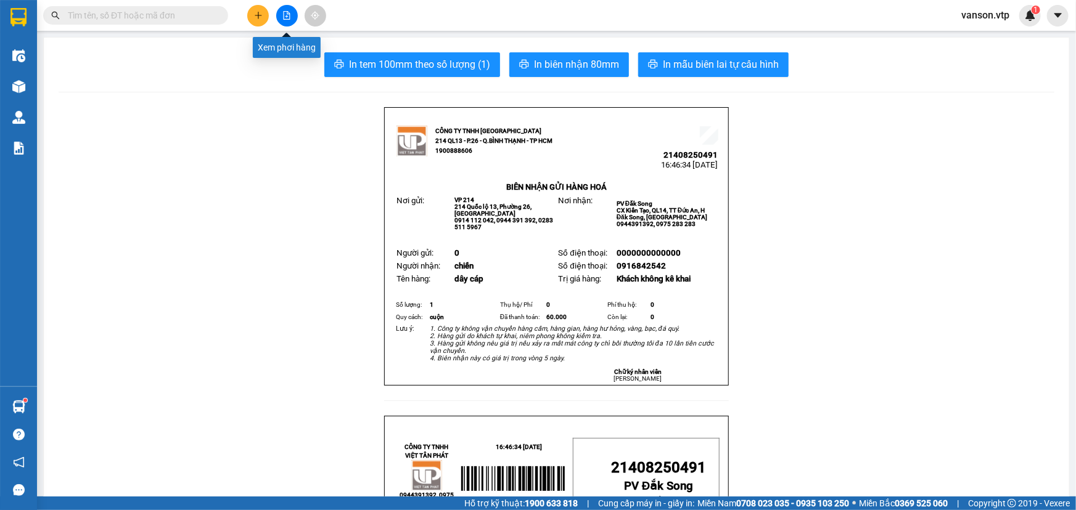
click at [284, 8] on button at bounding box center [287, 16] width 22 height 22
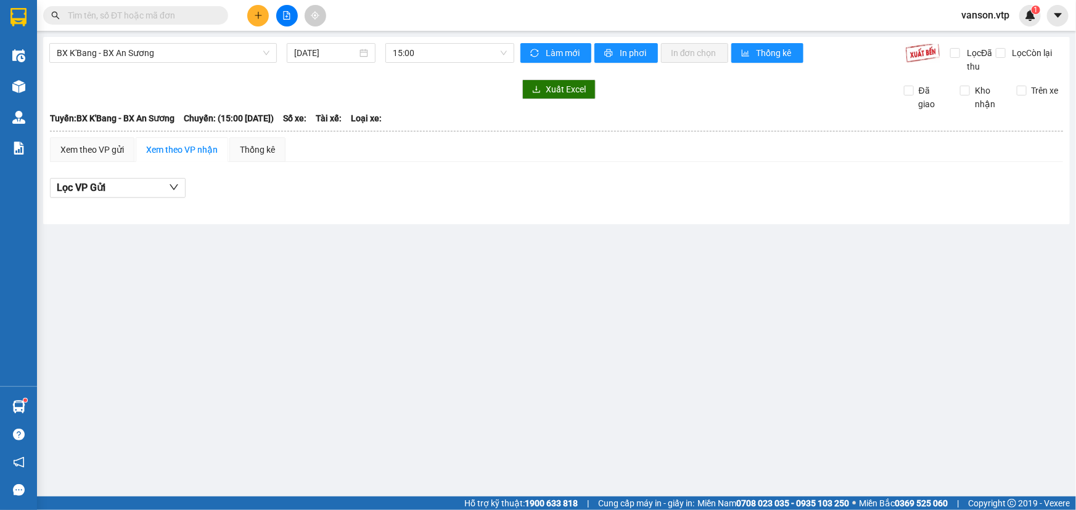
click at [259, 16] on icon "plus" at bounding box center [258, 15] width 9 height 9
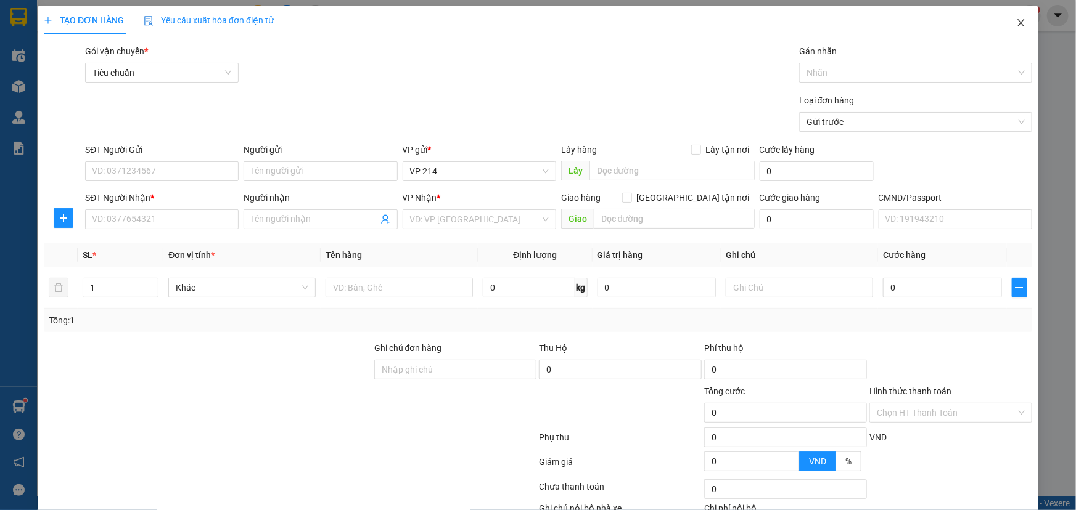
click at [1016, 21] on icon "close" at bounding box center [1021, 23] width 10 height 10
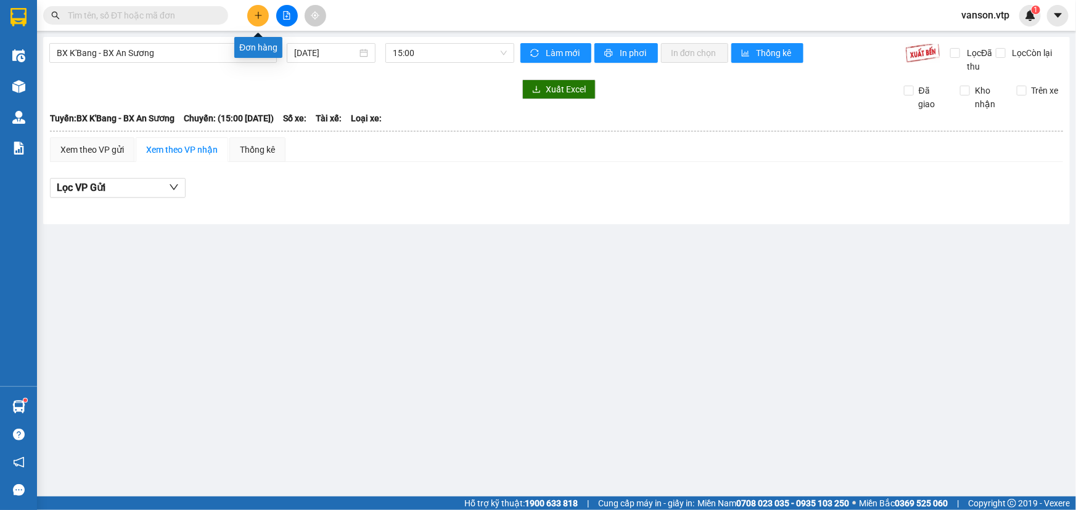
click at [257, 18] on icon "plus" at bounding box center [258, 15] width 9 height 9
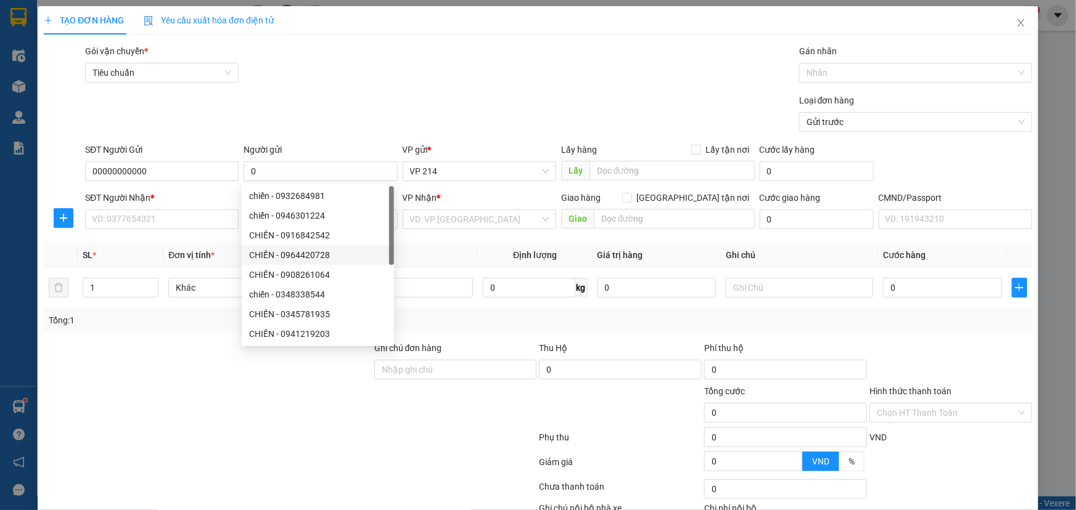
click at [196, 355] on div at bounding box center [208, 362] width 330 height 43
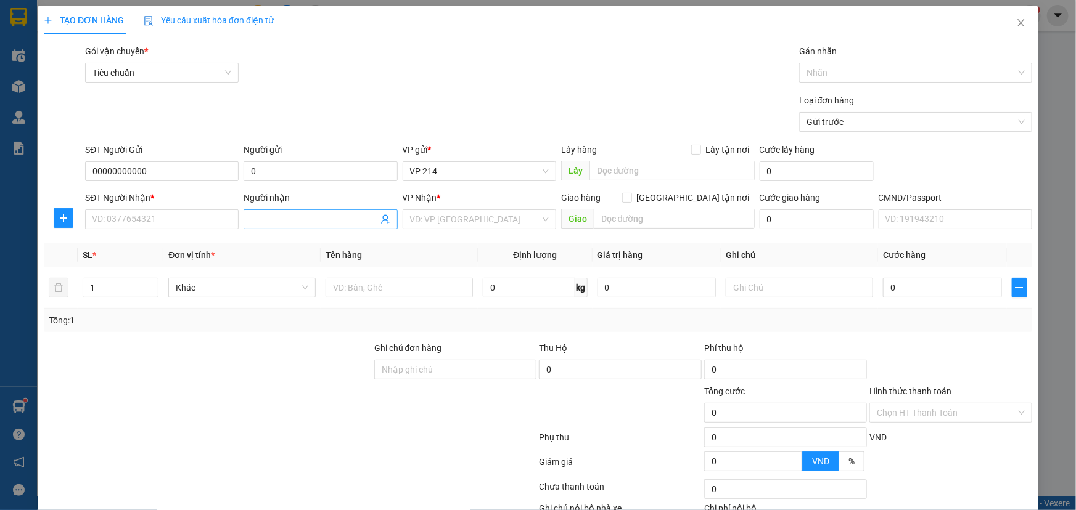
click at [264, 214] on input "Người nhận" at bounding box center [314, 220] width 126 height 14
click at [190, 221] on input "SĐT Người Nhận *" at bounding box center [161, 220] width 153 height 20
click at [451, 221] on input "search" at bounding box center [475, 219] width 130 height 18
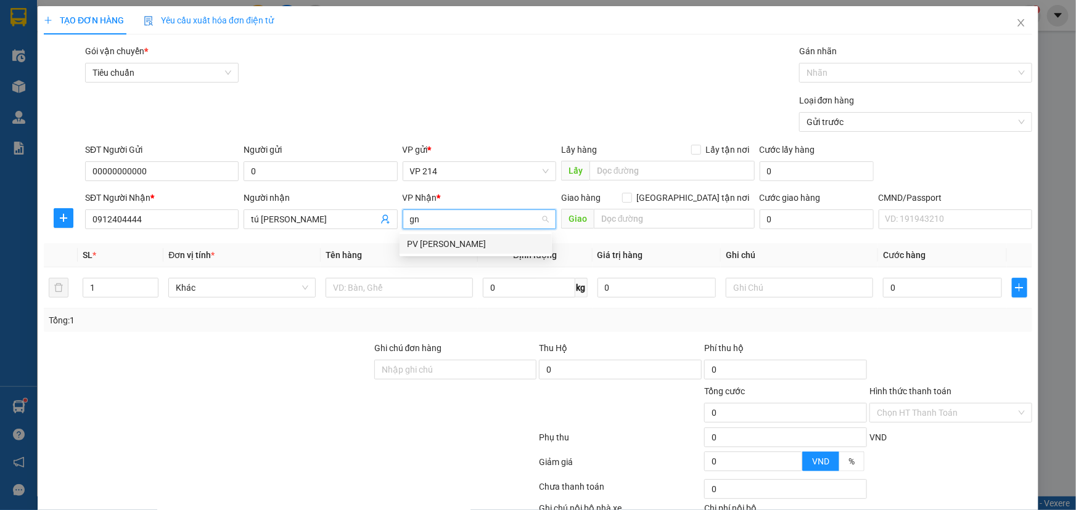
click at [424, 243] on div "PV [PERSON_NAME]" at bounding box center [475, 244] width 137 height 14
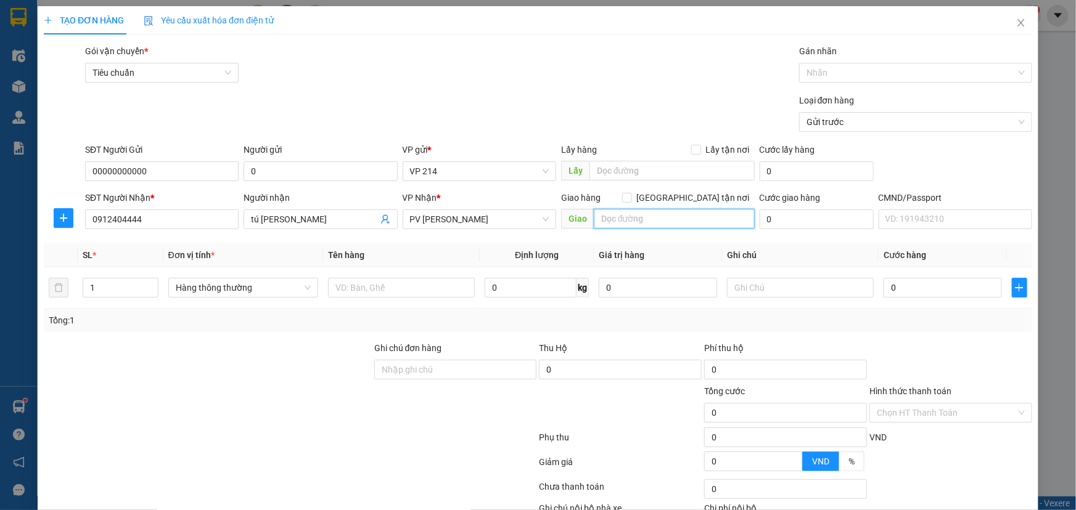
click at [635, 224] on input "text" at bounding box center [674, 219] width 161 height 20
click at [361, 290] on input "text" at bounding box center [401, 288] width 147 height 20
click at [738, 294] on input "text" at bounding box center [800, 288] width 147 height 20
click at [894, 287] on input "0" at bounding box center [942, 288] width 118 height 20
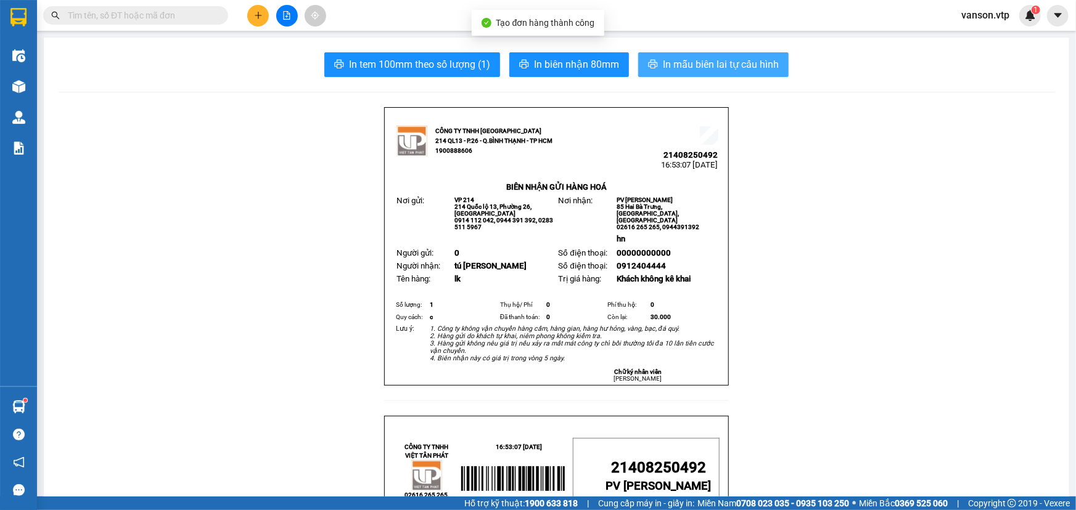
click at [708, 73] on button "In mẫu biên lai tự cấu hình" at bounding box center [713, 64] width 150 height 25
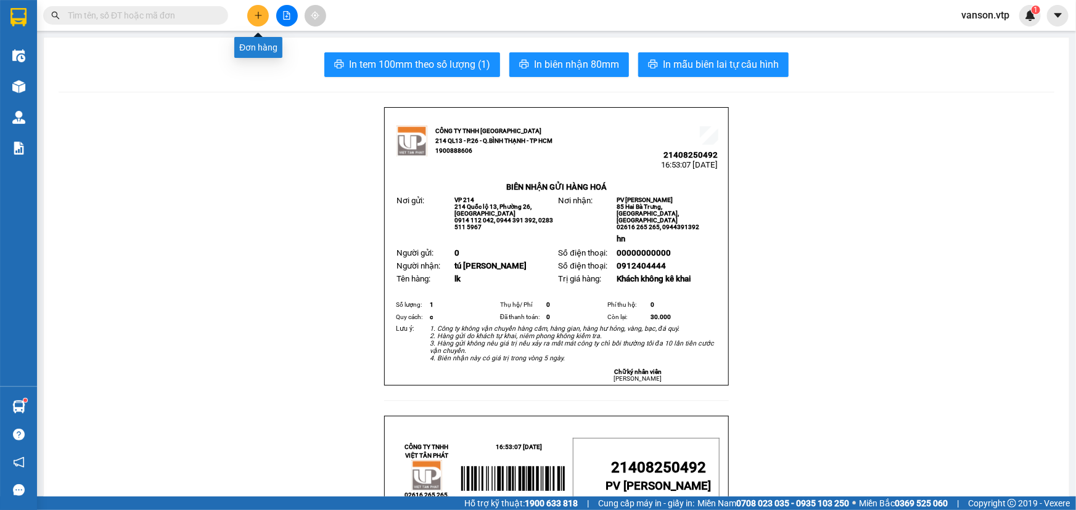
click at [254, 16] on icon "plus" at bounding box center [258, 15] width 9 height 9
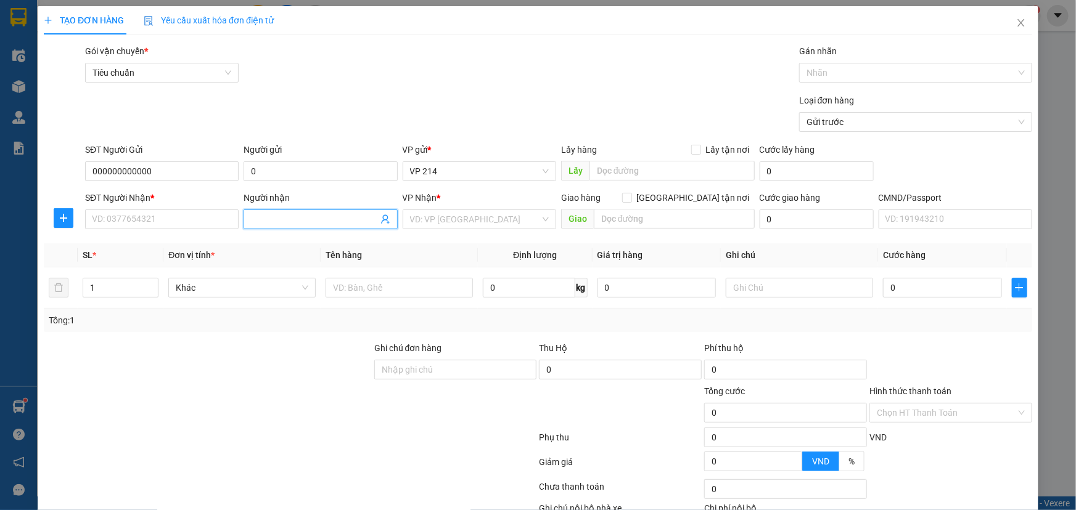
click at [263, 211] on span at bounding box center [319, 220] width 153 height 20
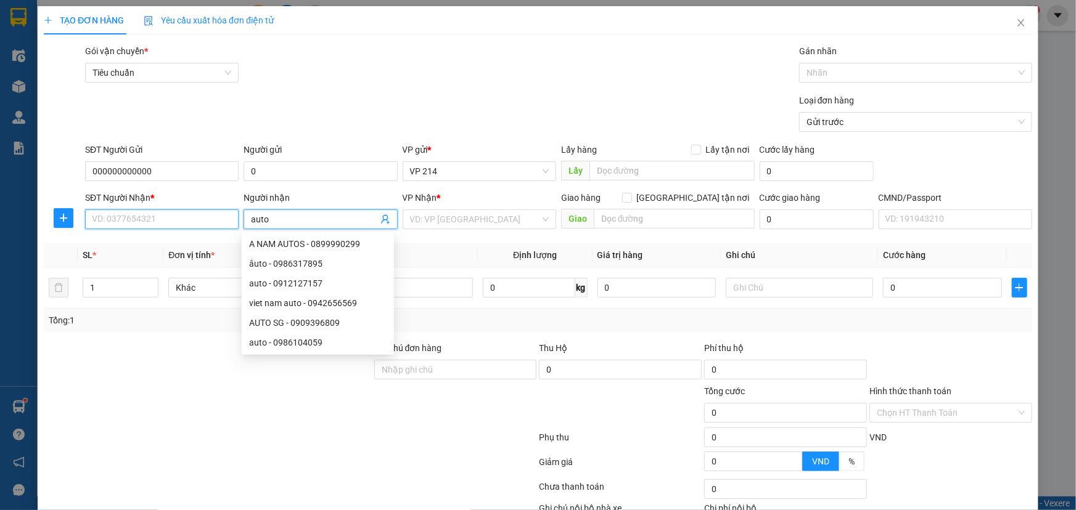
click at [166, 223] on input "SĐT Người Nhận *" at bounding box center [161, 220] width 153 height 20
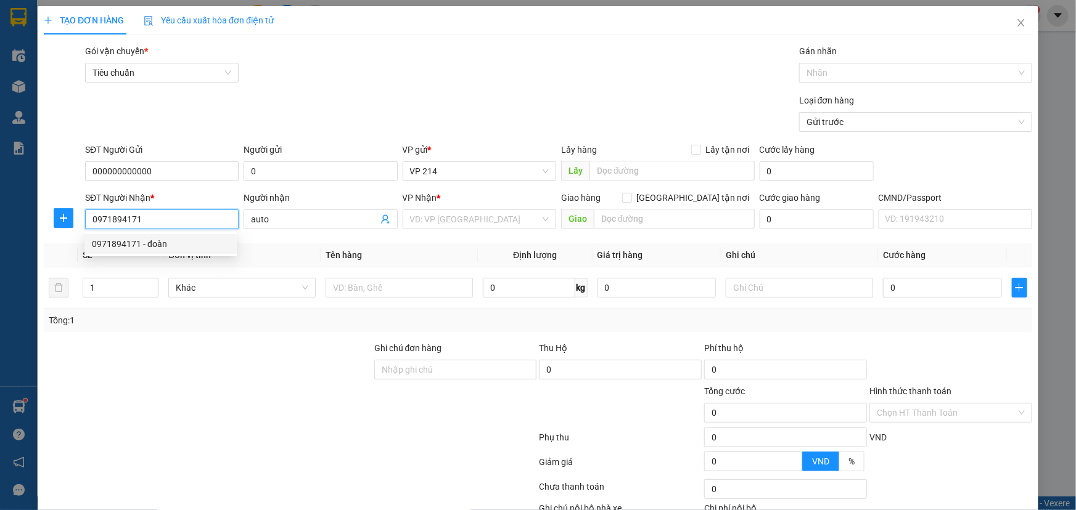
click at [171, 247] on div "0971894171 - đoàn" at bounding box center [160, 244] width 137 height 14
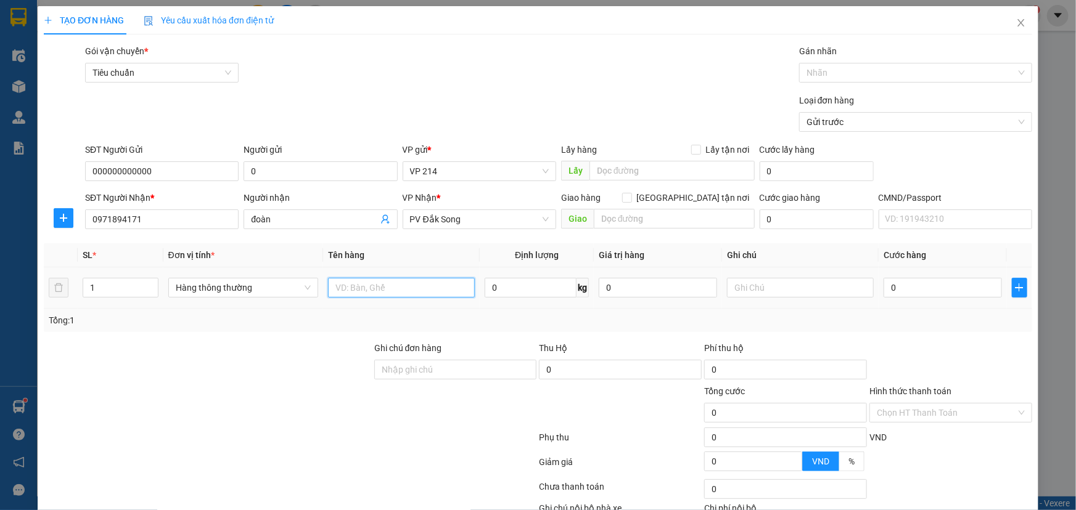
click at [409, 288] on input "text" at bounding box center [401, 288] width 147 height 20
click at [660, 216] on input "text" at bounding box center [674, 219] width 161 height 20
click at [801, 293] on input "text" at bounding box center [800, 288] width 147 height 20
click at [889, 287] on input "0" at bounding box center [942, 288] width 118 height 20
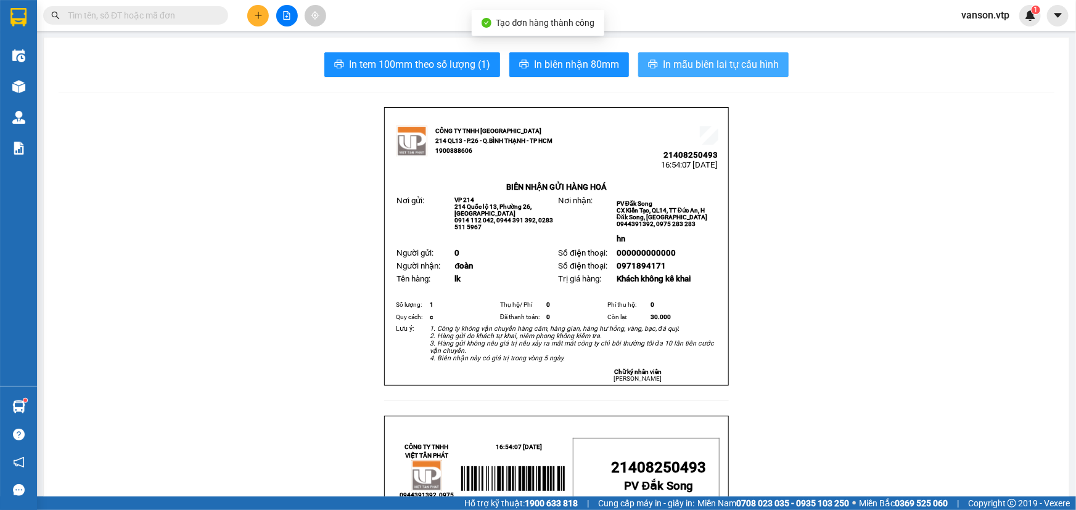
click at [653, 61] on button "In mẫu biên lai tự cấu hình" at bounding box center [713, 64] width 150 height 25
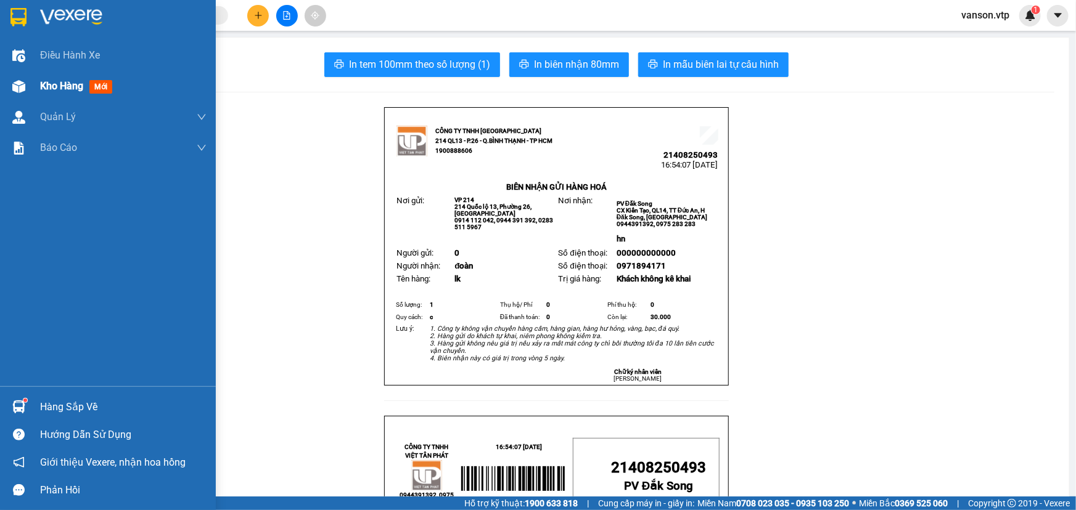
click at [30, 92] on div "Kho hàng mới" at bounding box center [108, 86] width 216 height 31
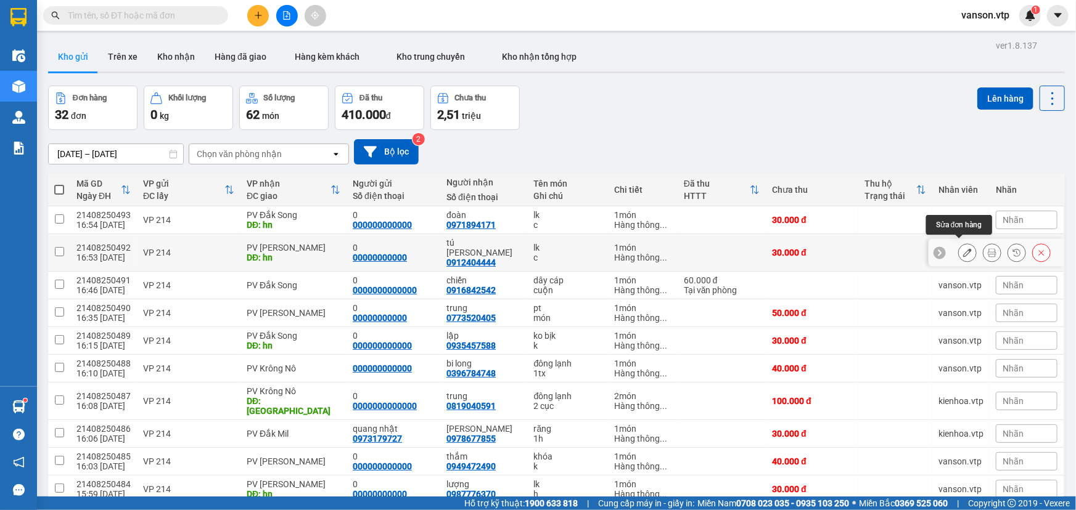
click at [963, 248] on icon at bounding box center [967, 252] width 9 height 9
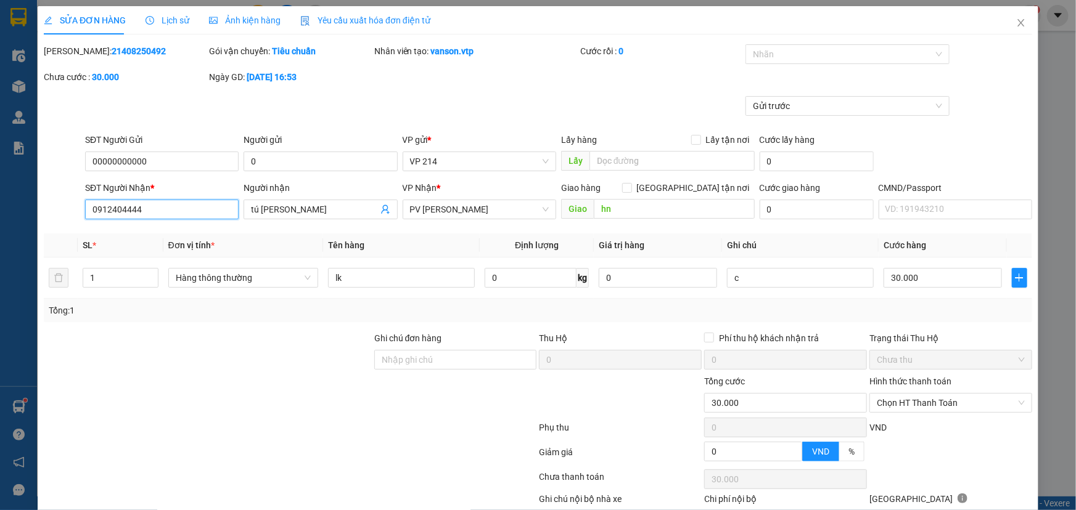
click at [197, 215] on input "0912404444" at bounding box center [161, 210] width 153 height 20
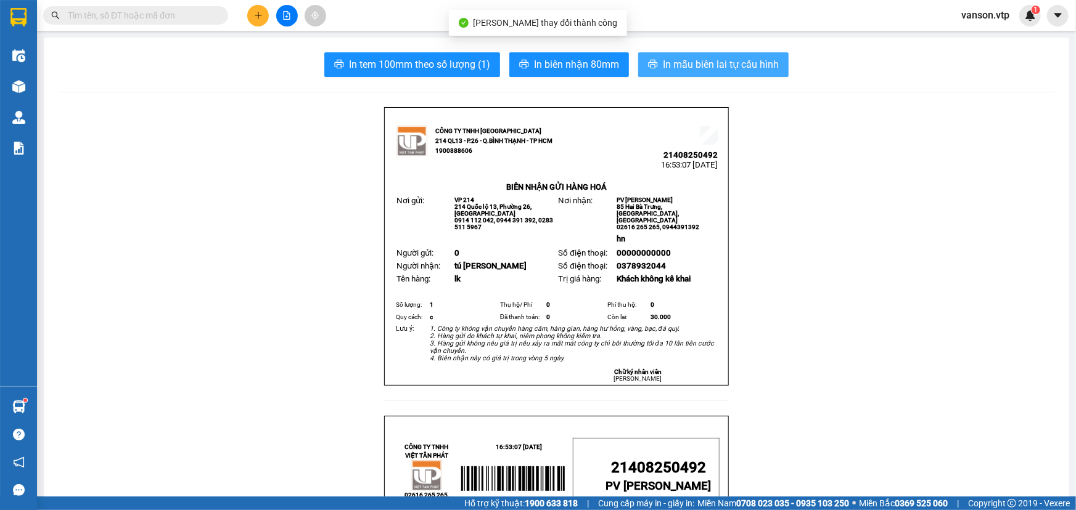
click at [679, 67] on span "In mẫu biên lai tự cấu hình" at bounding box center [721, 64] width 116 height 15
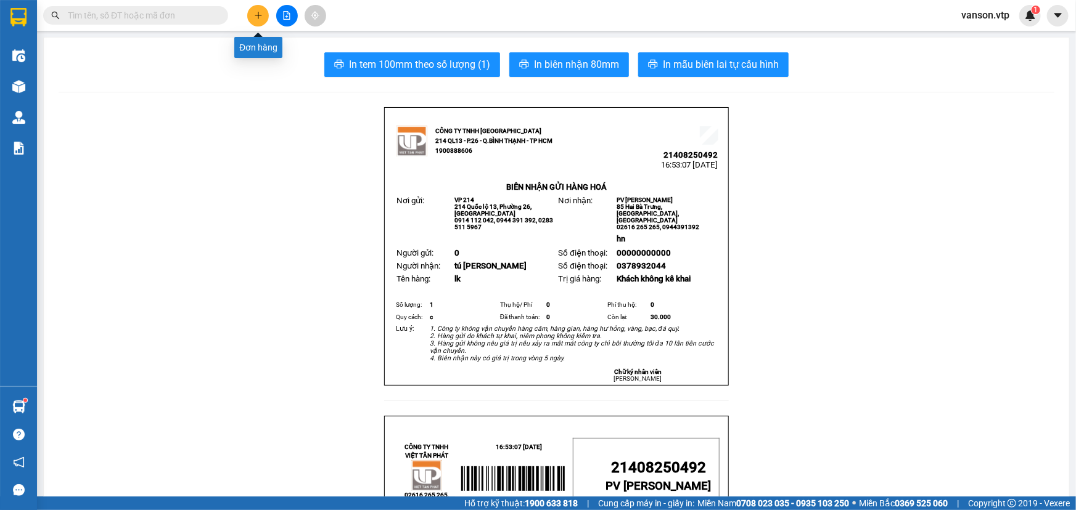
click at [259, 16] on icon "plus" at bounding box center [258, 15] width 9 height 9
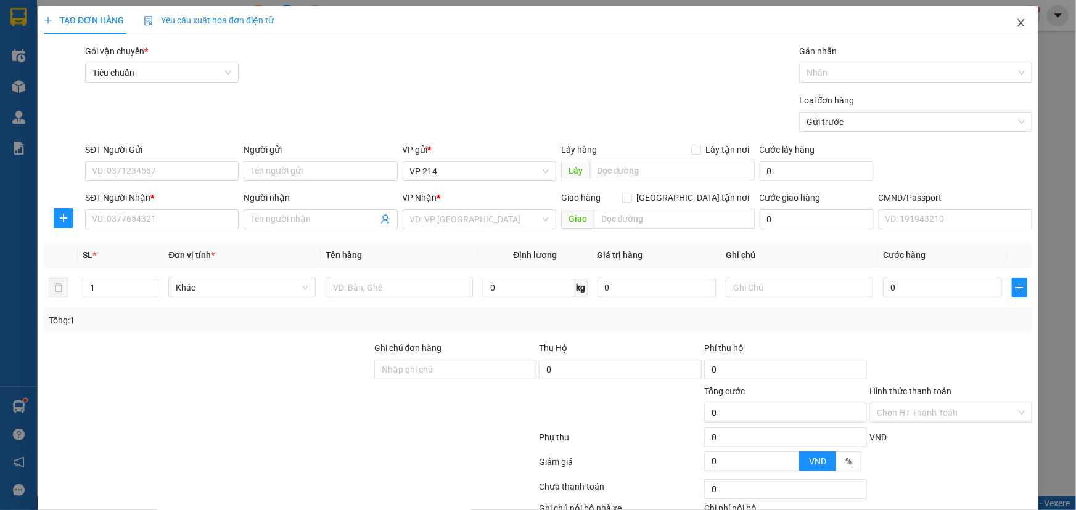
click at [1017, 21] on icon "close" at bounding box center [1021, 23] width 10 height 10
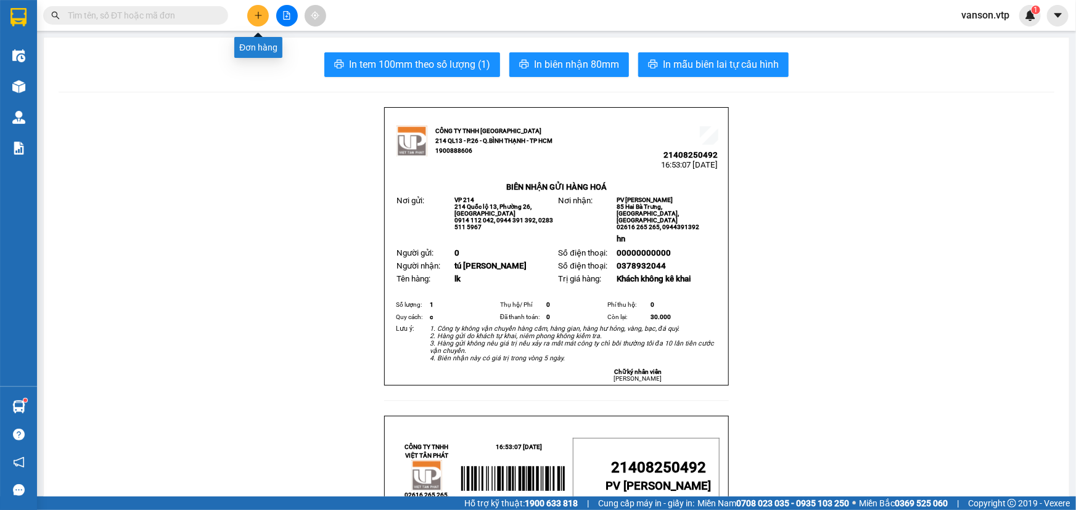
click at [258, 12] on icon "plus" at bounding box center [258, 15] width 1 height 7
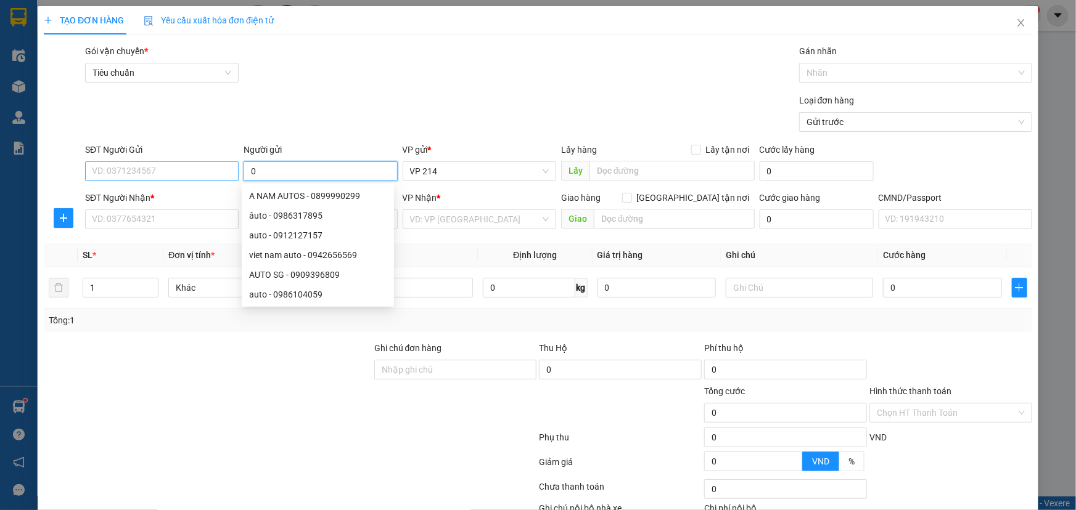
type input "0"
click at [221, 179] on input "SĐT Người Gửi" at bounding box center [161, 171] width 153 height 20
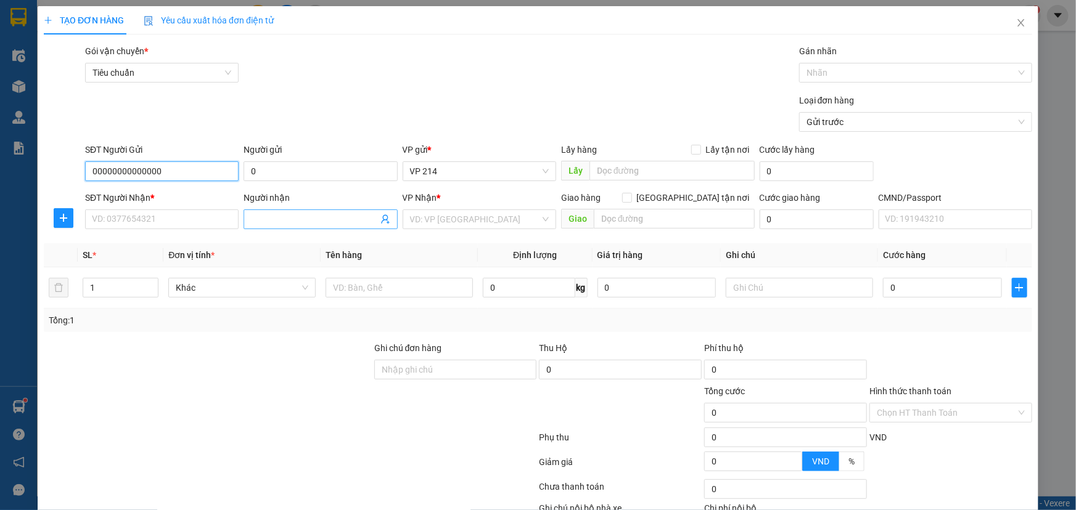
type input "00000000000000"
click at [274, 210] on span at bounding box center [319, 220] width 153 height 20
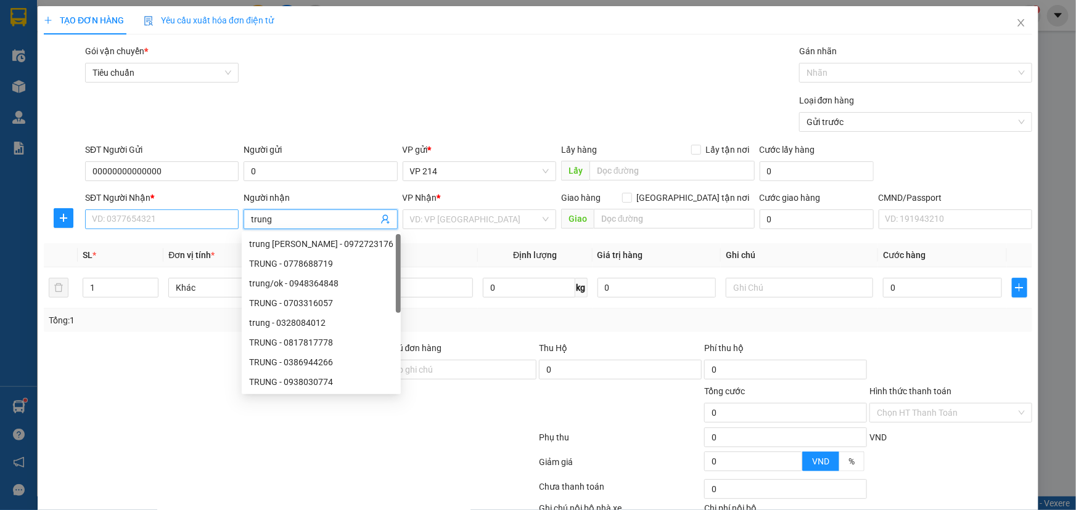
type input "trung"
click at [202, 221] on input "SĐT Người Nhận *" at bounding box center [161, 220] width 153 height 20
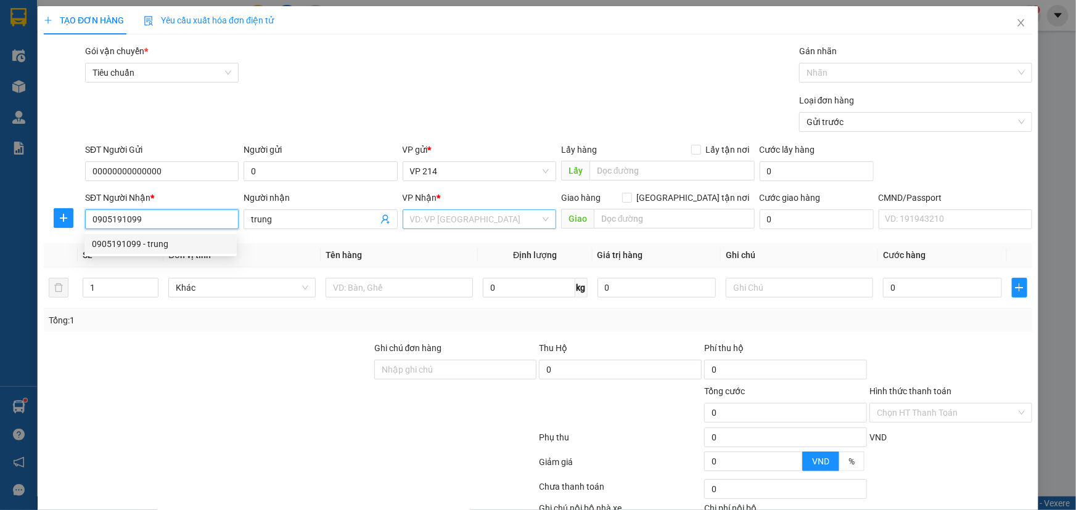
type input "0905191099"
click at [455, 220] on input "search" at bounding box center [475, 219] width 130 height 18
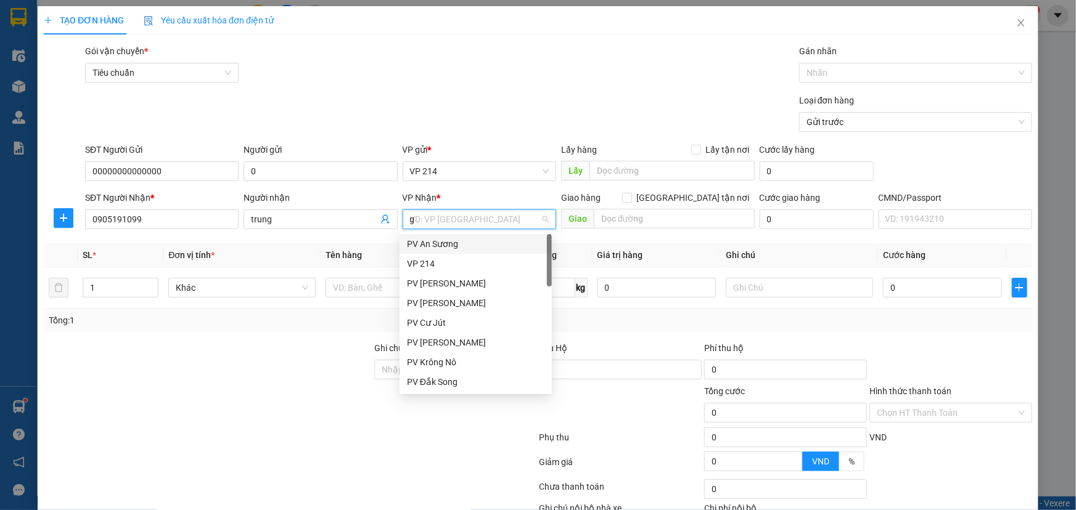
type input "gn"
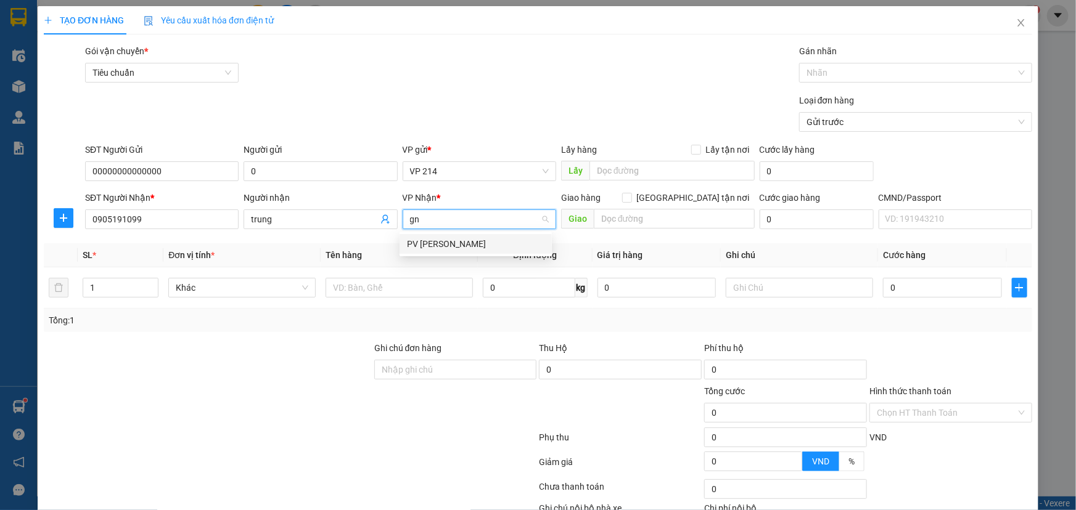
click at [449, 244] on div "PV [PERSON_NAME]" at bounding box center [475, 244] width 137 height 14
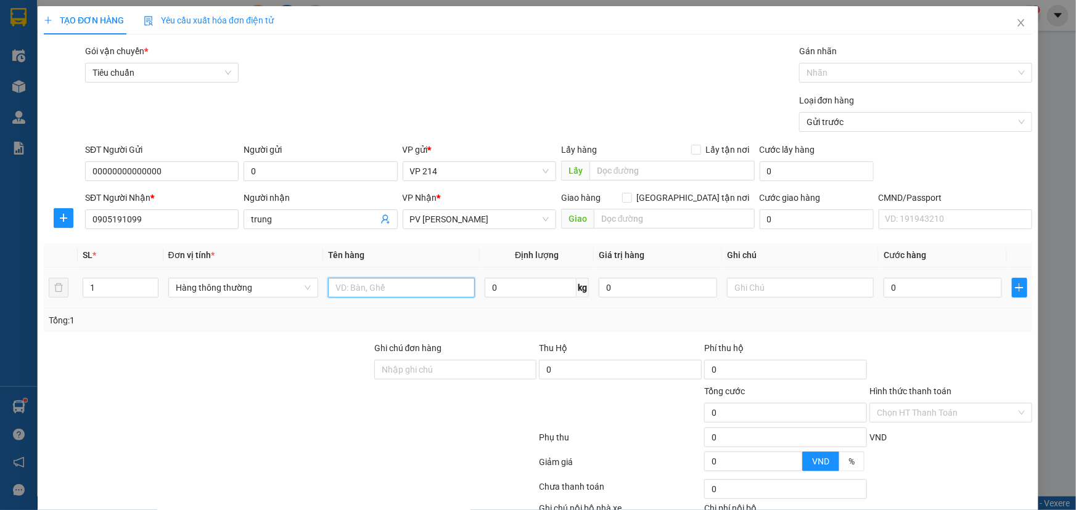
click at [387, 288] on input "text" at bounding box center [401, 288] width 147 height 20
type input "lk"
click at [99, 281] on input "1" at bounding box center [120, 288] width 75 height 18
type input "2"
click at [740, 292] on input "text" at bounding box center [800, 288] width 147 height 20
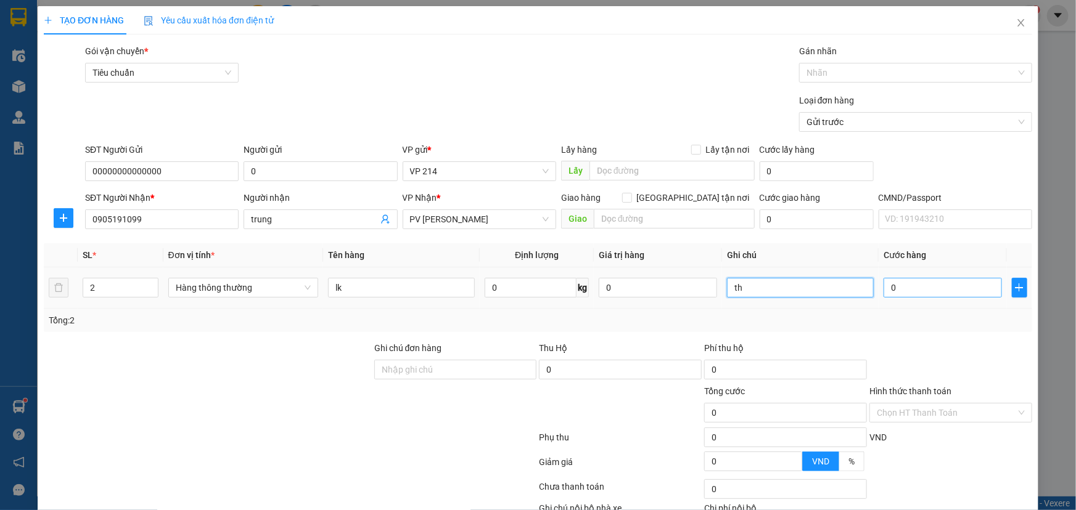
type input "th"
click at [905, 292] on input "0" at bounding box center [942, 288] width 118 height 20
type input "8"
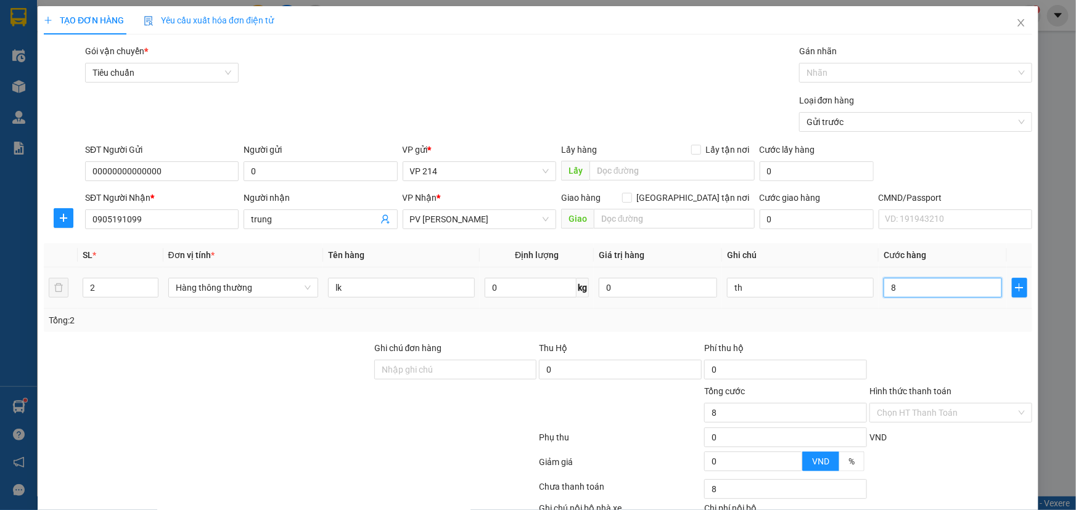
type input "80"
type input "800"
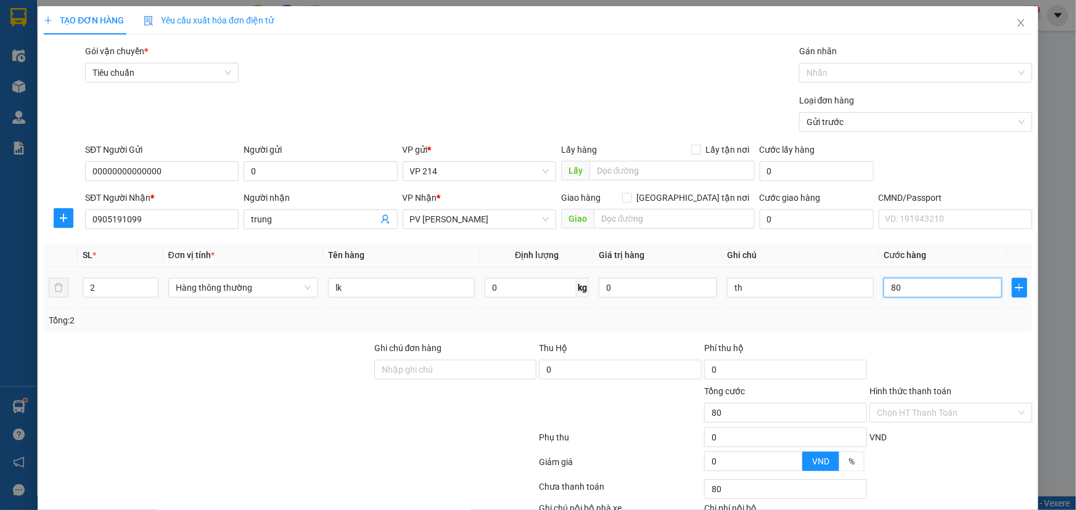
type input "800"
type input "8.000"
type input "80.000"
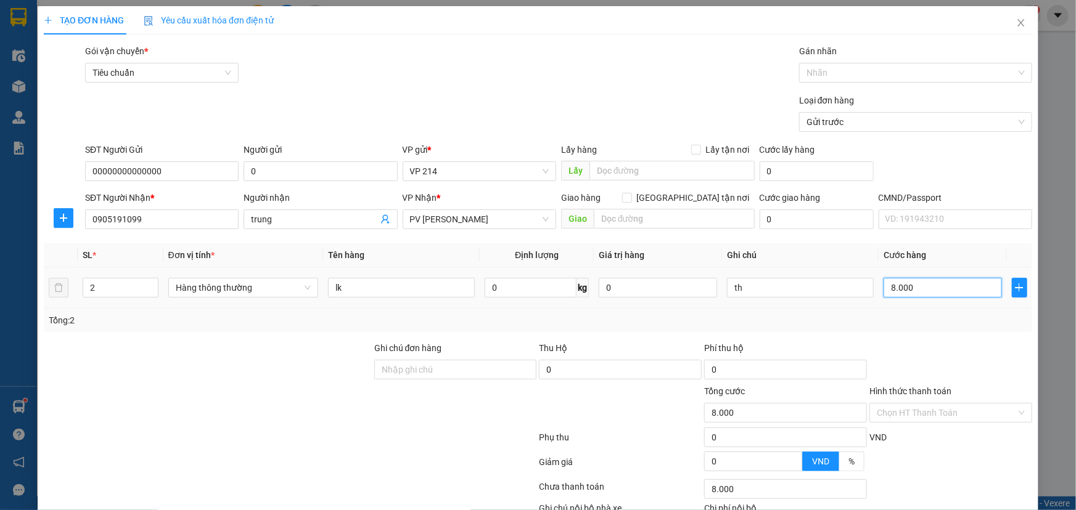
type input "80.000"
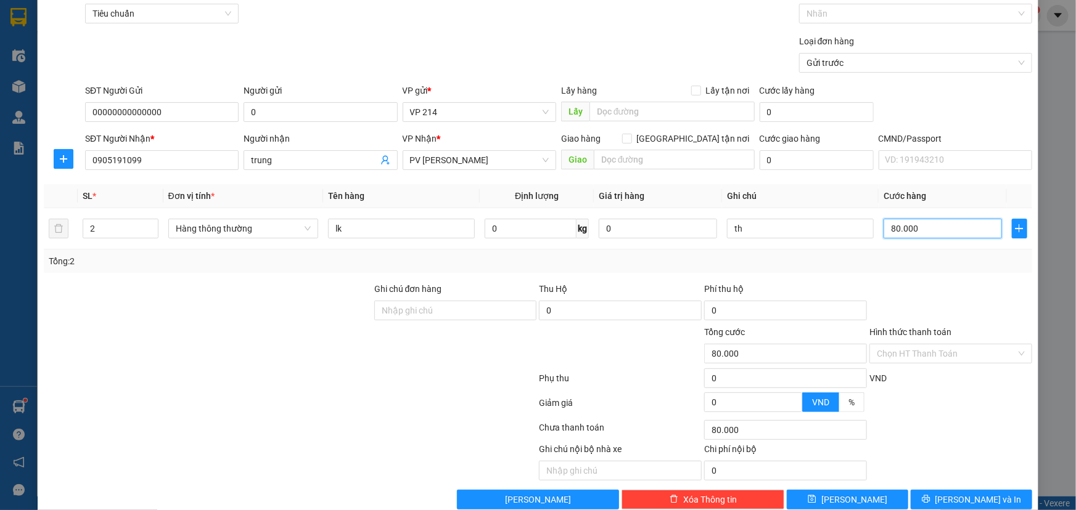
scroll to position [81, 0]
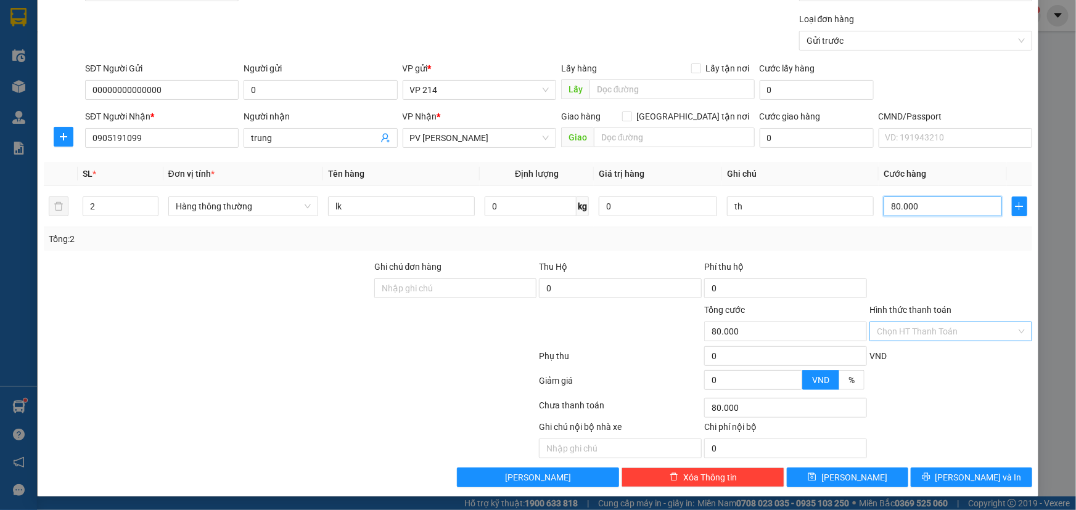
type input "80.000"
click at [933, 332] on input "Hình thức thanh toán" at bounding box center [945, 331] width 139 height 18
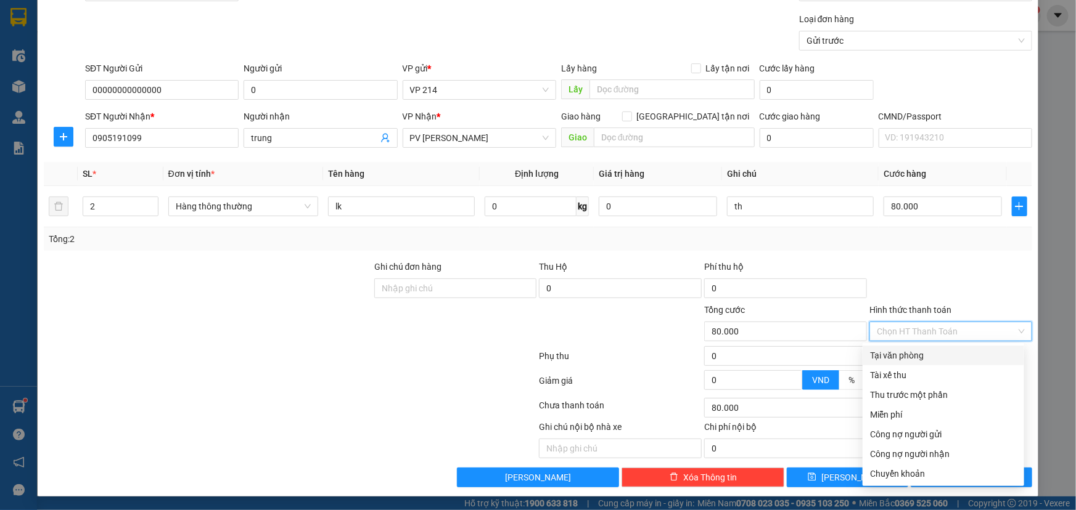
click at [911, 357] on div "Tại văn phòng" at bounding box center [943, 356] width 147 height 14
type input "0"
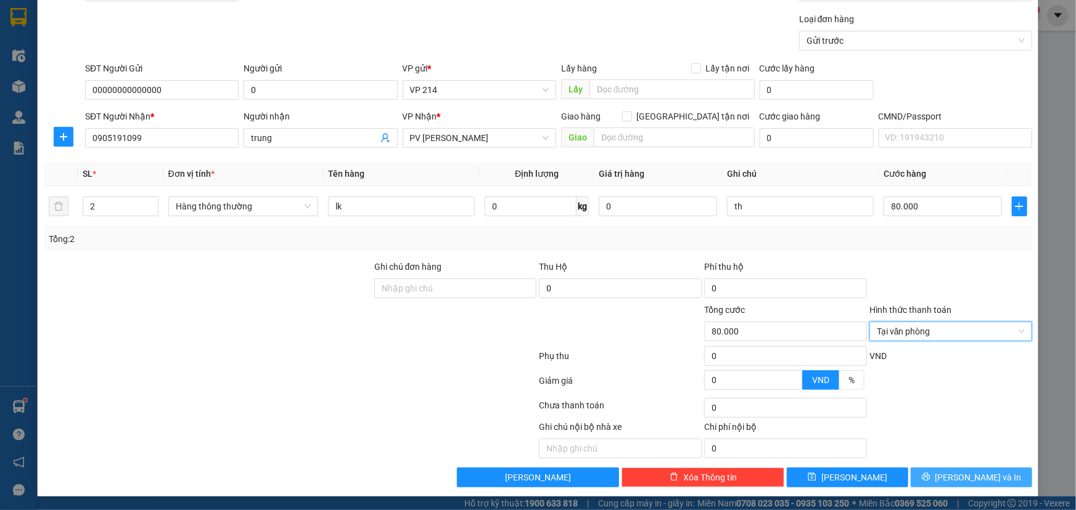
click at [983, 480] on span "[PERSON_NAME] và In" at bounding box center [978, 478] width 86 height 14
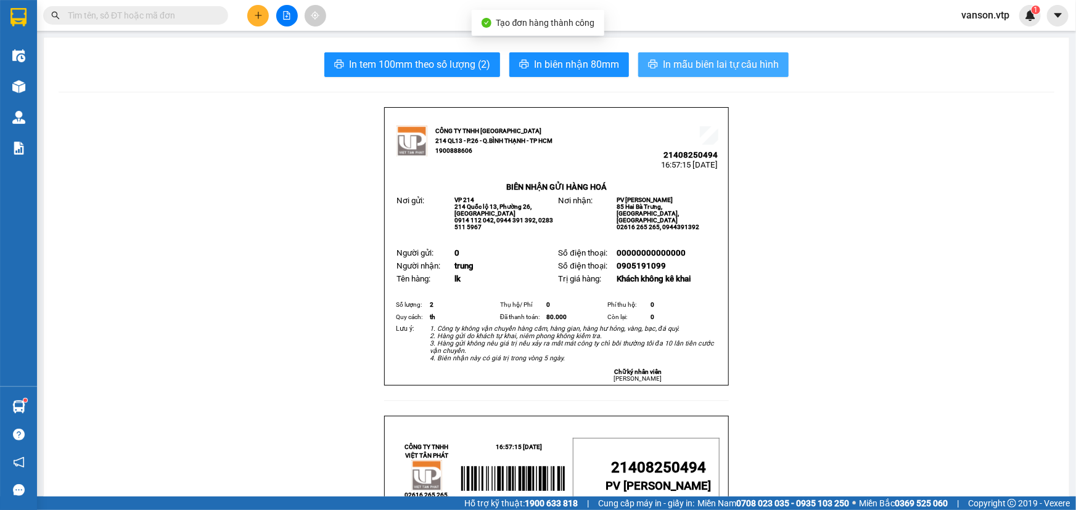
click at [700, 61] on span "In mẫu biên lai tự cấu hình" at bounding box center [721, 64] width 116 height 15
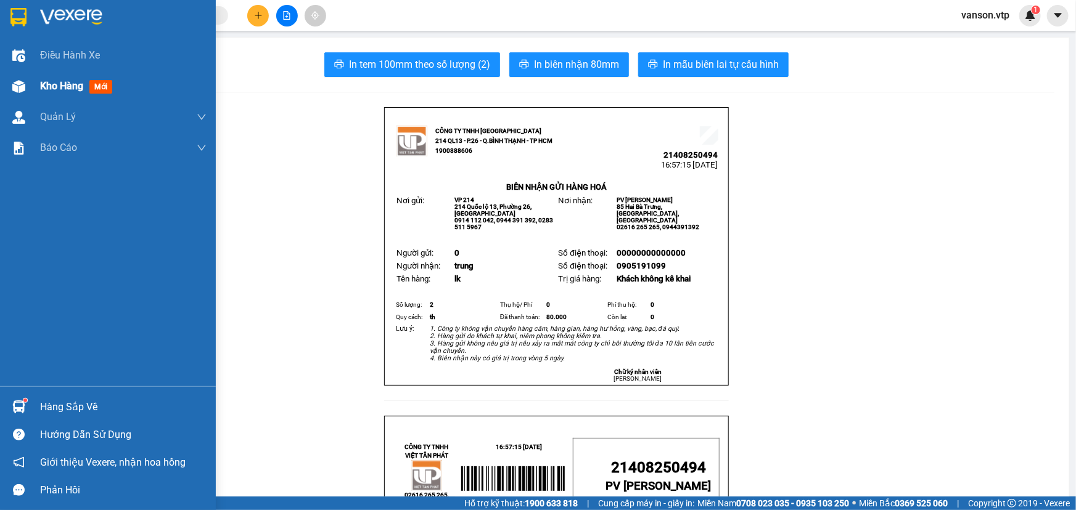
click at [22, 84] on img at bounding box center [18, 86] width 13 height 13
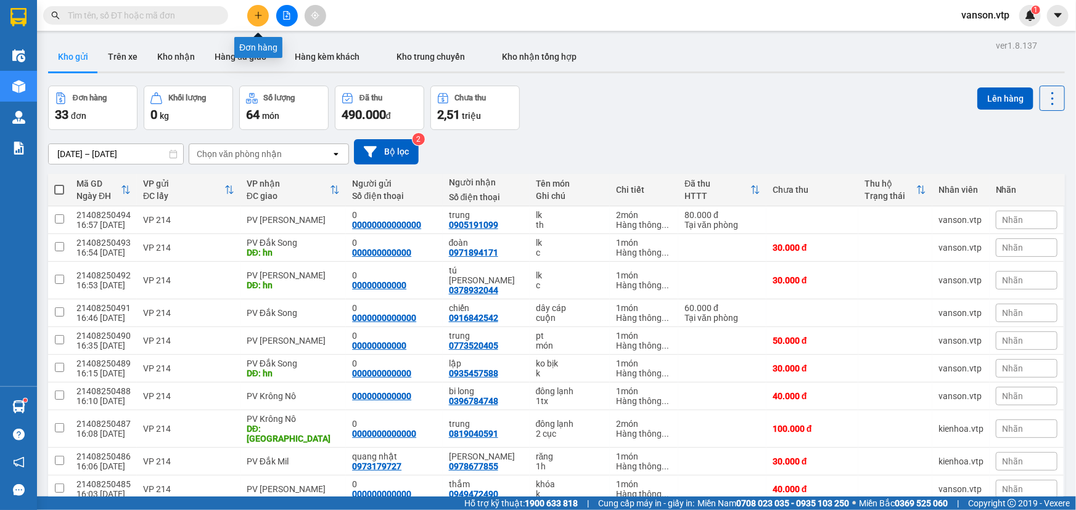
click at [254, 18] on icon "plus" at bounding box center [258, 15] width 9 height 9
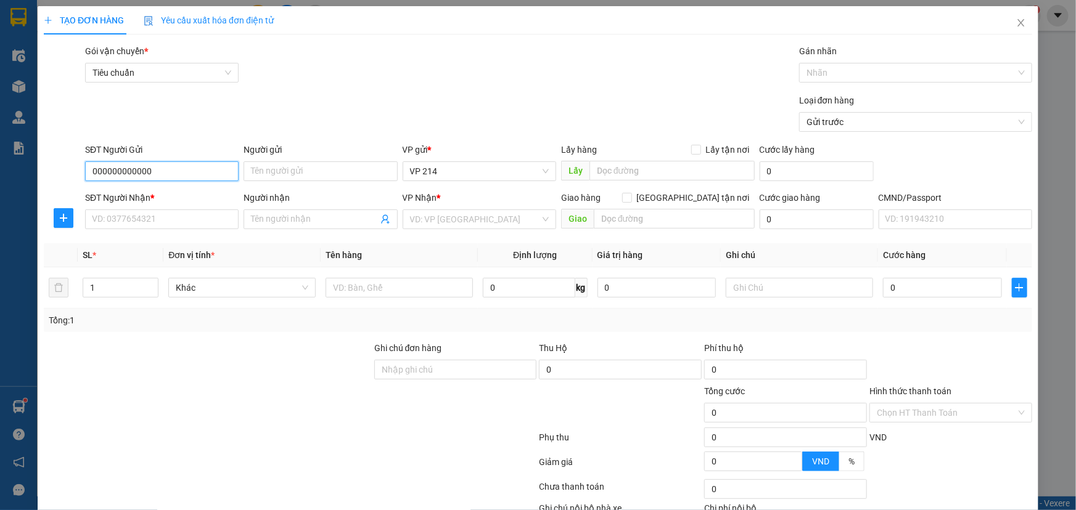
type input "000000000000"
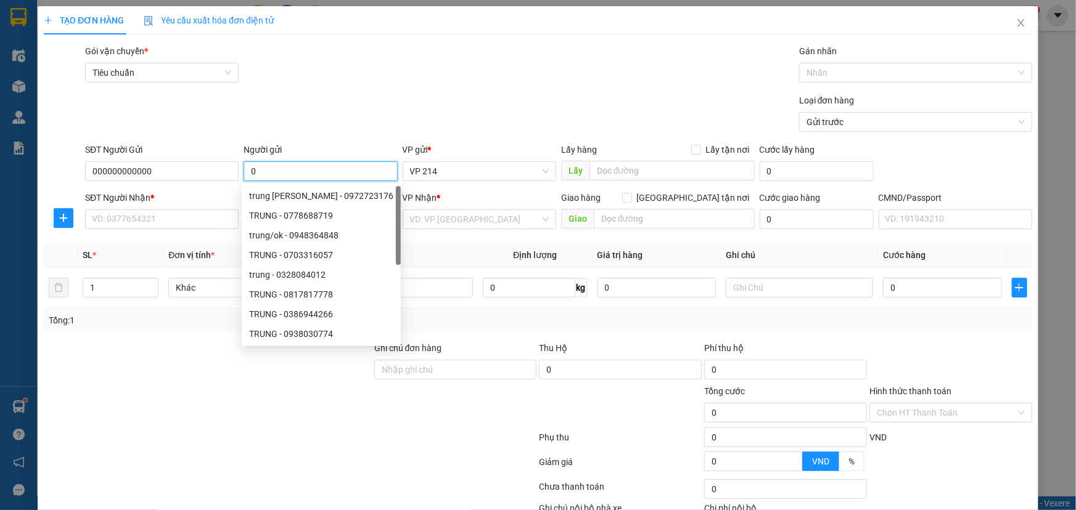
type input "0"
click at [176, 418] on div at bounding box center [208, 406] width 330 height 43
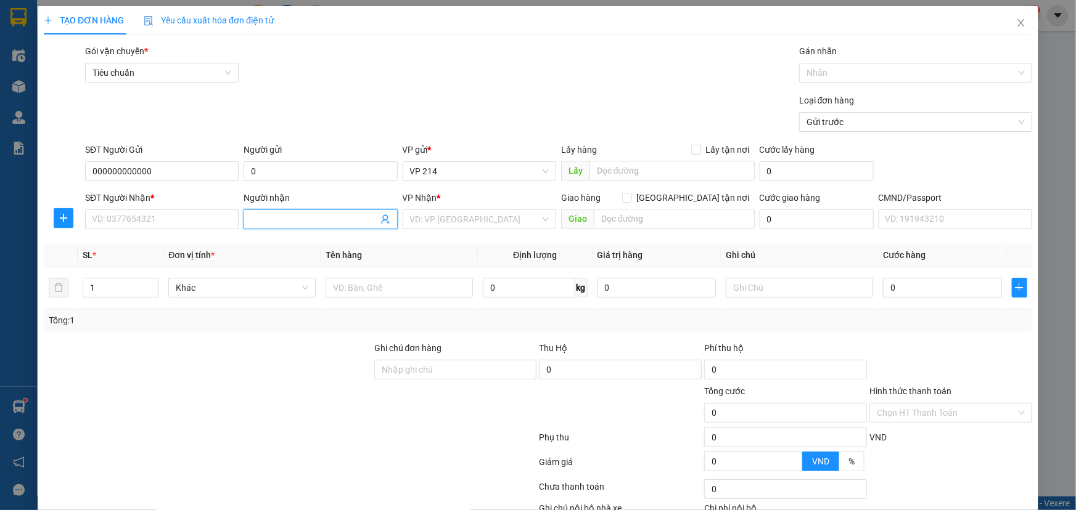
click at [274, 214] on input "Người nhận" at bounding box center [314, 220] width 126 height 14
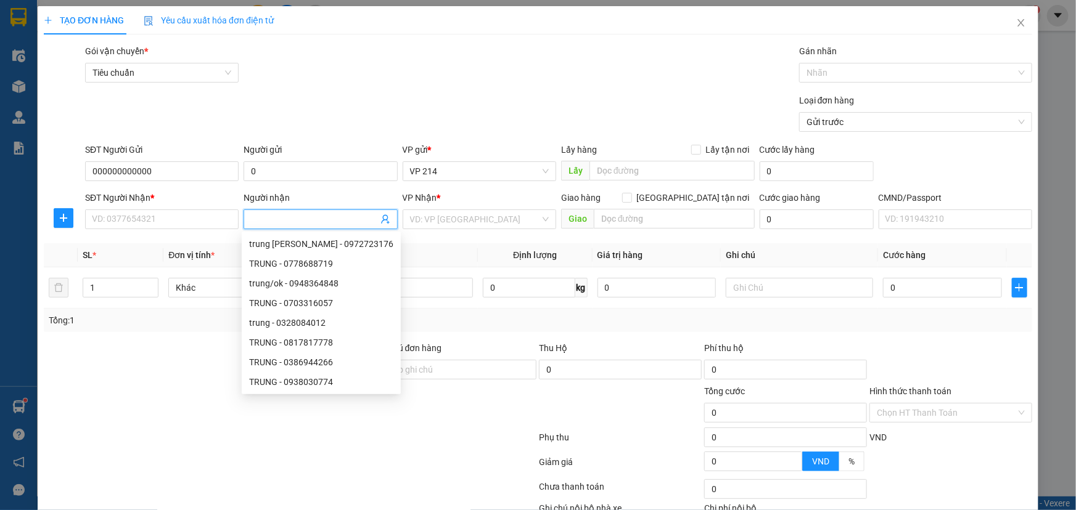
type input "d"
type input "đông"
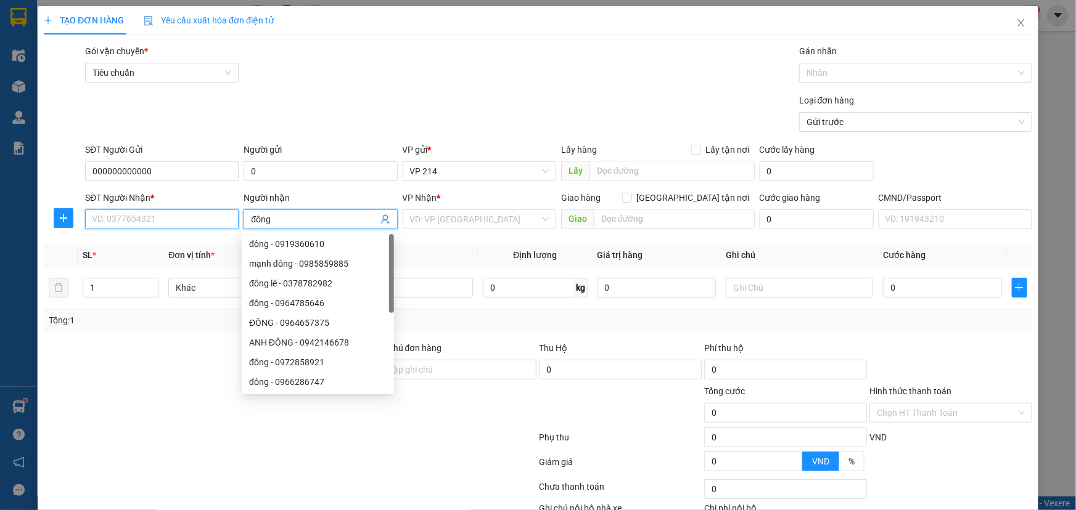
click at [227, 218] on input "SĐT Người Nhận *" at bounding box center [161, 220] width 153 height 20
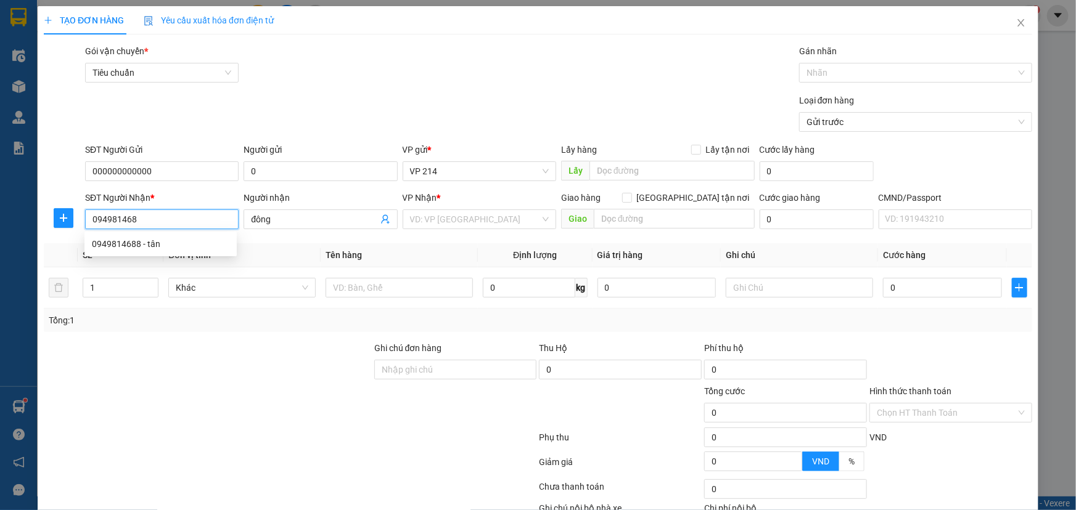
type input "0949814688"
click at [160, 240] on div "0949814688 - tân" at bounding box center [160, 244] width 137 height 14
type input "tân"
type input "0949814688"
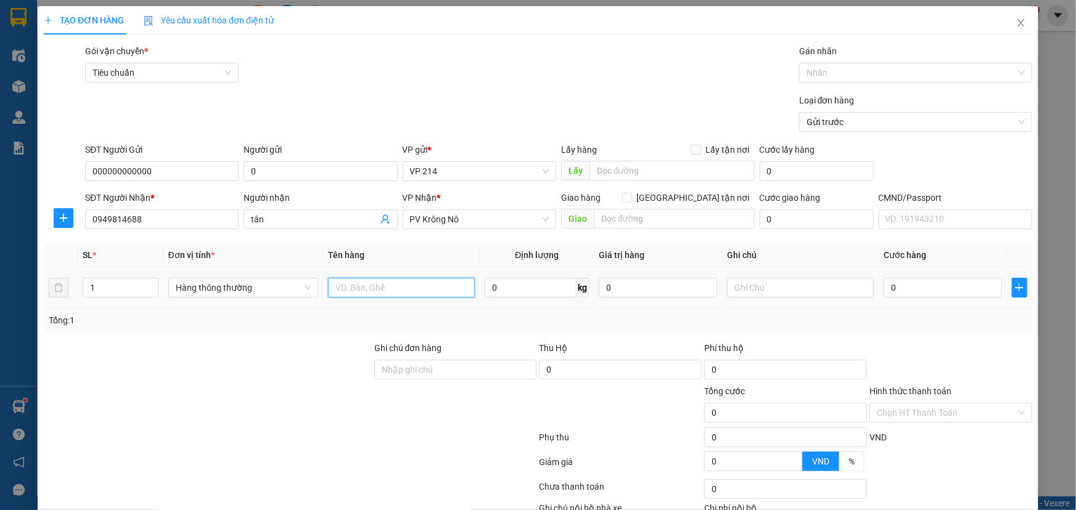
click at [401, 285] on input "text" at bounding box center [401, 288] width 147 height 20
type input "lk"
click at [753, 288] on input "text" at bounding box center [800, 288] width 147 height 20
type input "c"
type input "k"
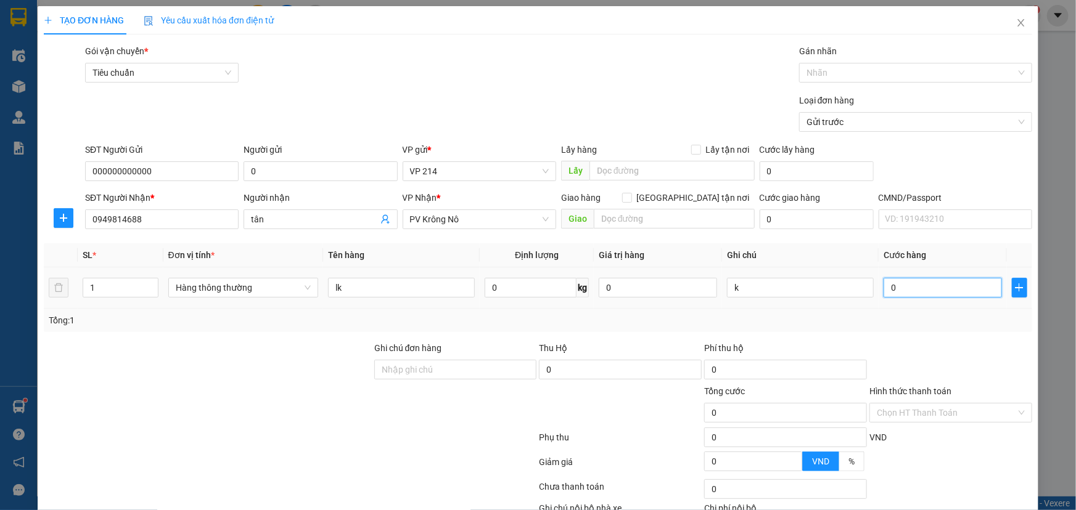
click at [906, 292] on input "0" at bounding box center [942, 288] width 118 height 20
type input "4"
type input "40"
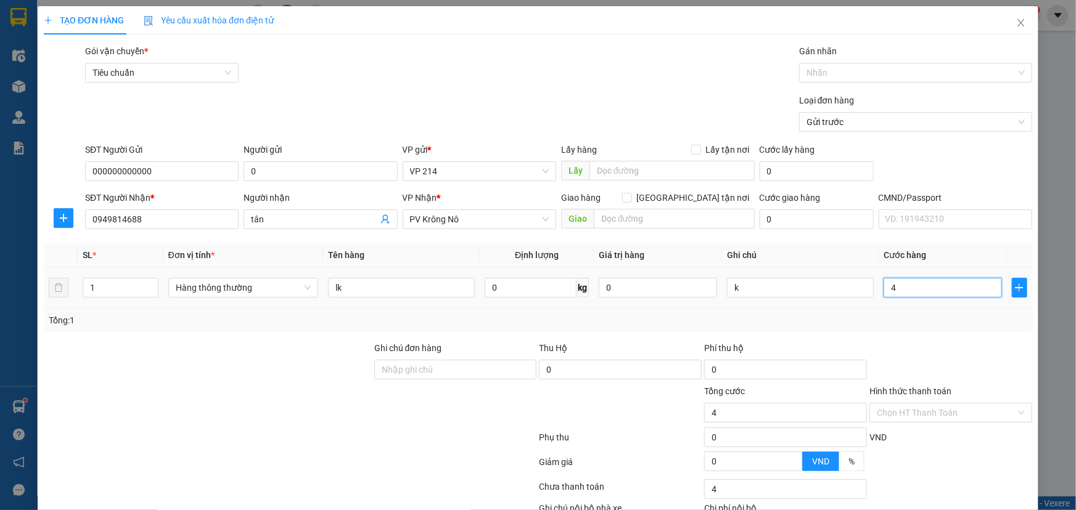
type input "40"
type input "400"
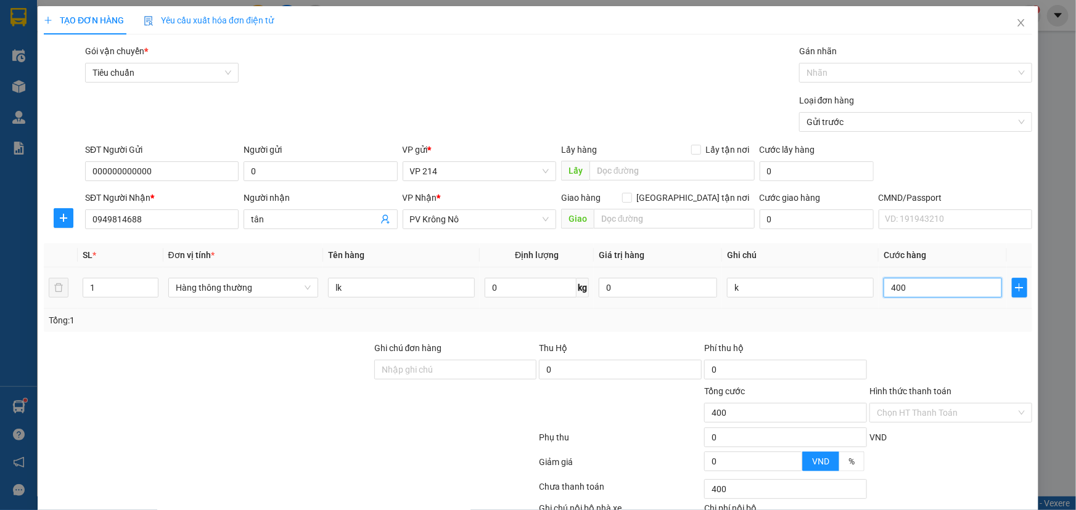
type input "4.000"
type input "40.000"
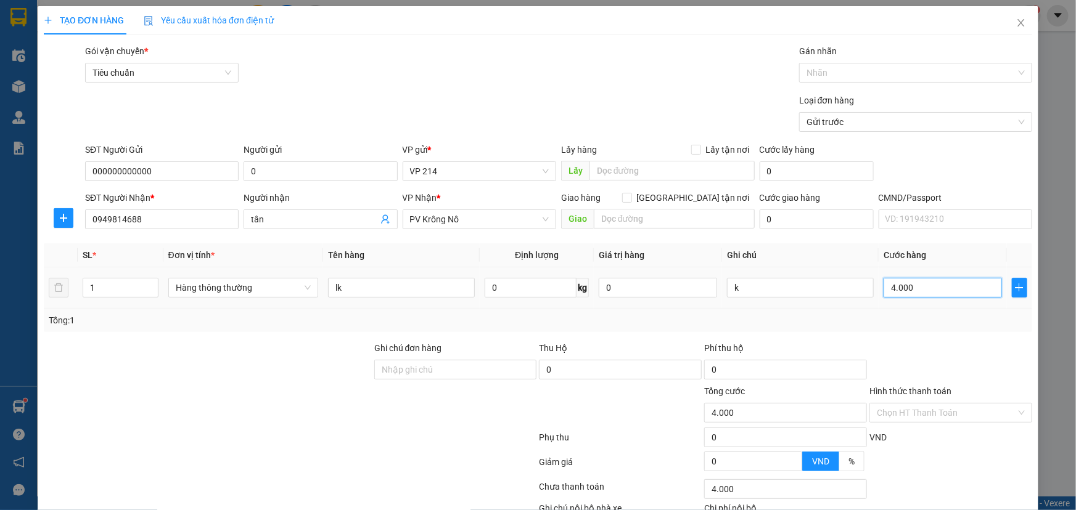
type input "40.000"
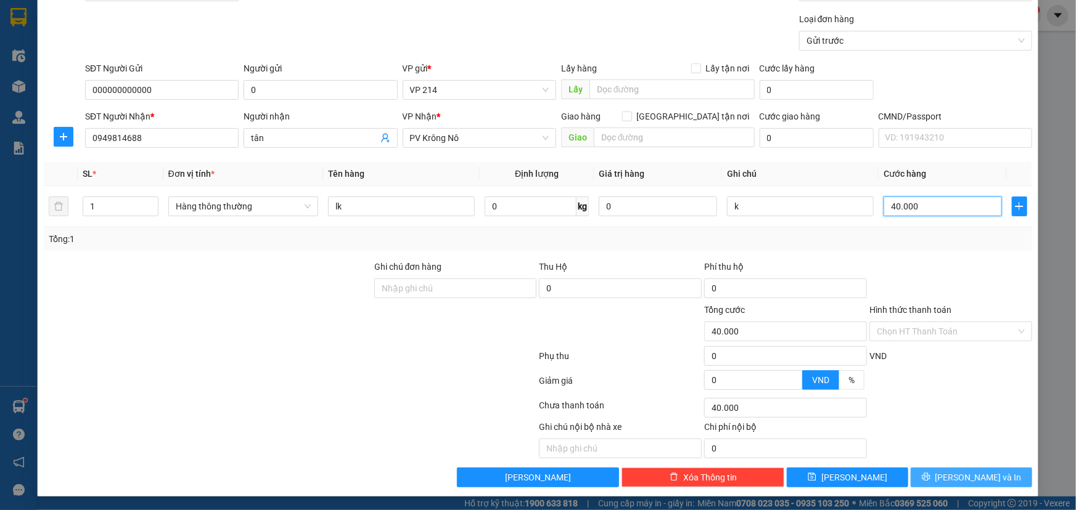
type input "40.000"
click at [946, 470] on button "[PERSON_NAME] và In" at bounding box center [970, 478] width 121 height 20
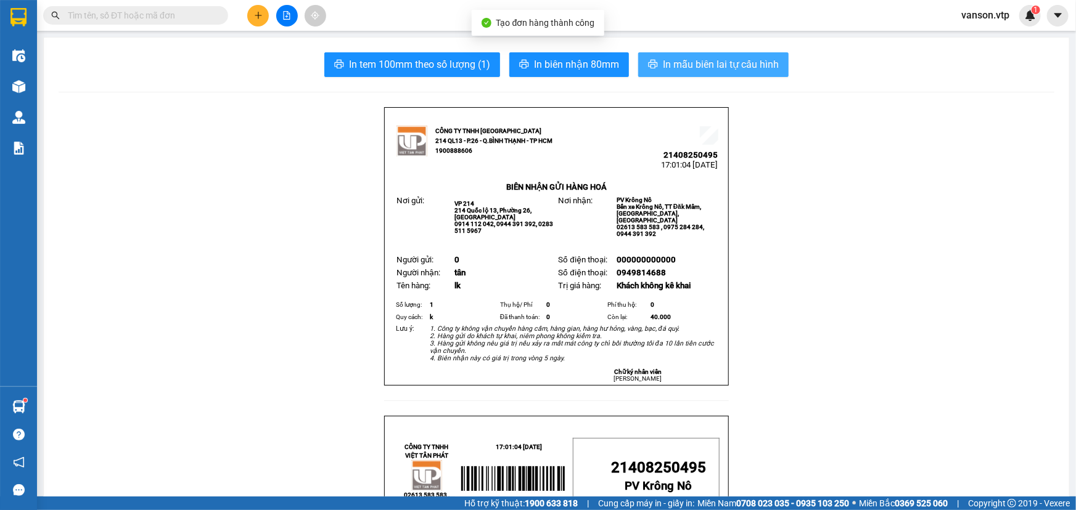
click at [675, 66] on span "In mẫu biên lai tự cấu hình" at bounding box center [721, 64] width 116 height 15
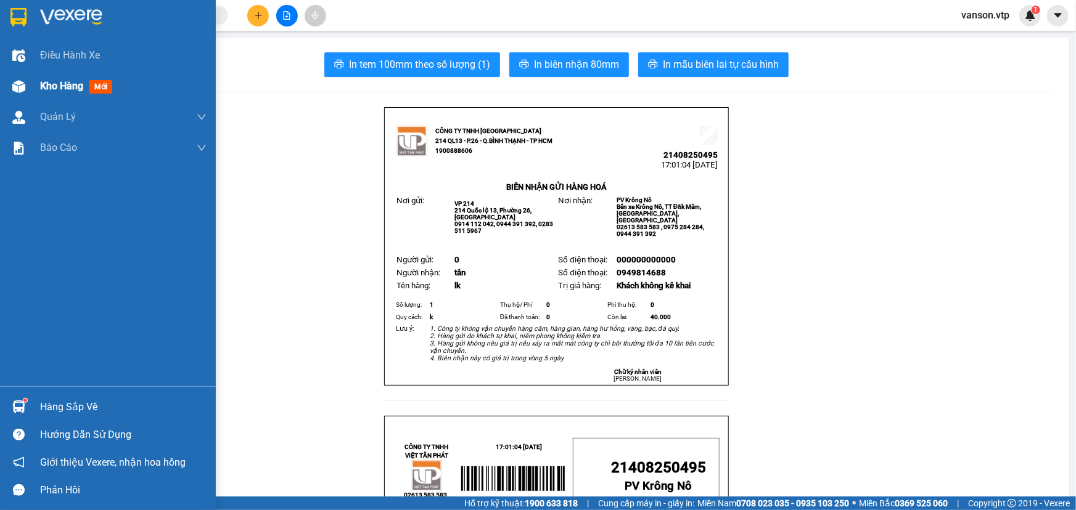
click at [30, 89] on div "Kho hàng mới" at bounding box center [108, 86] width 216 height 31
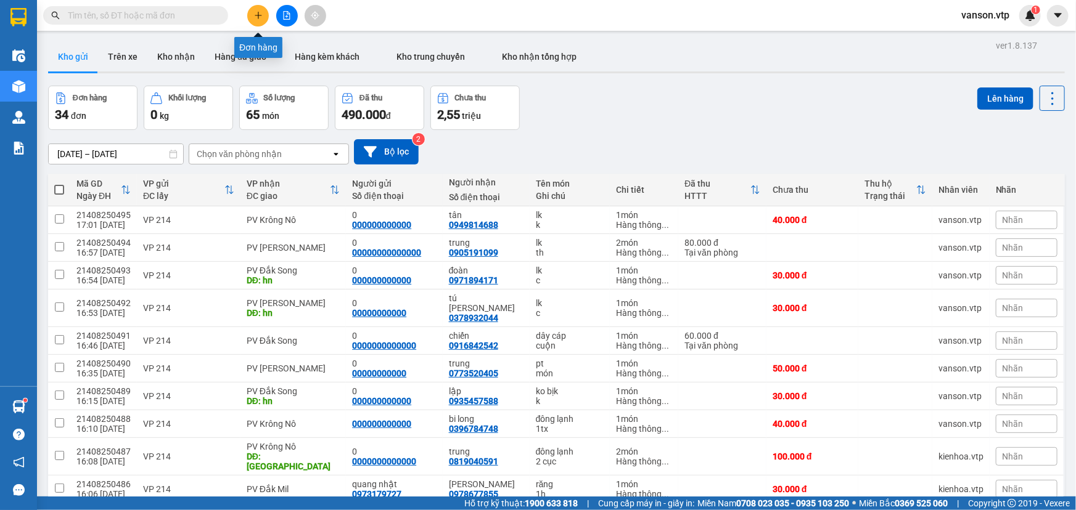
click at [259, 18] on icon "plus" at bounding box center [258, 15] width 9 height 9
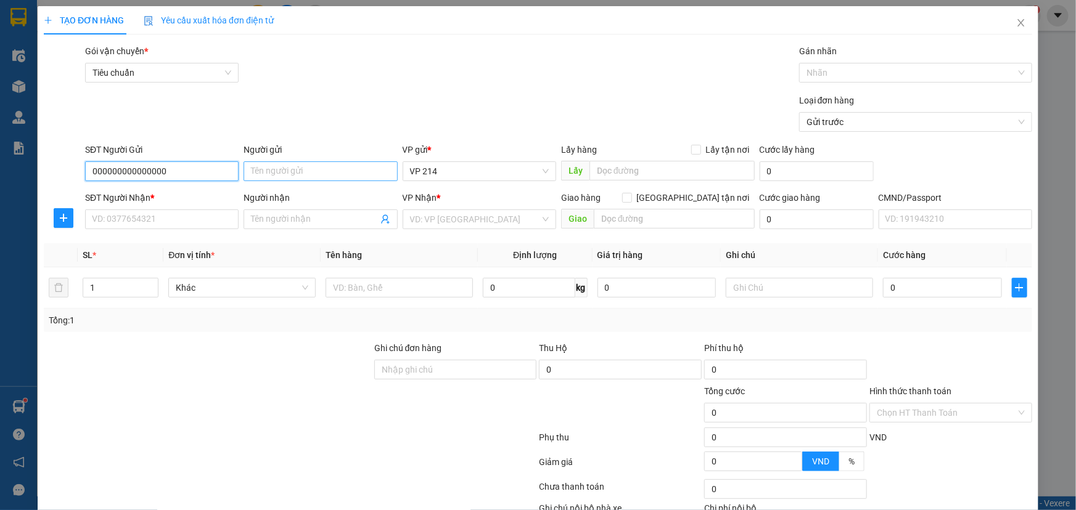
type input "000000000000000"
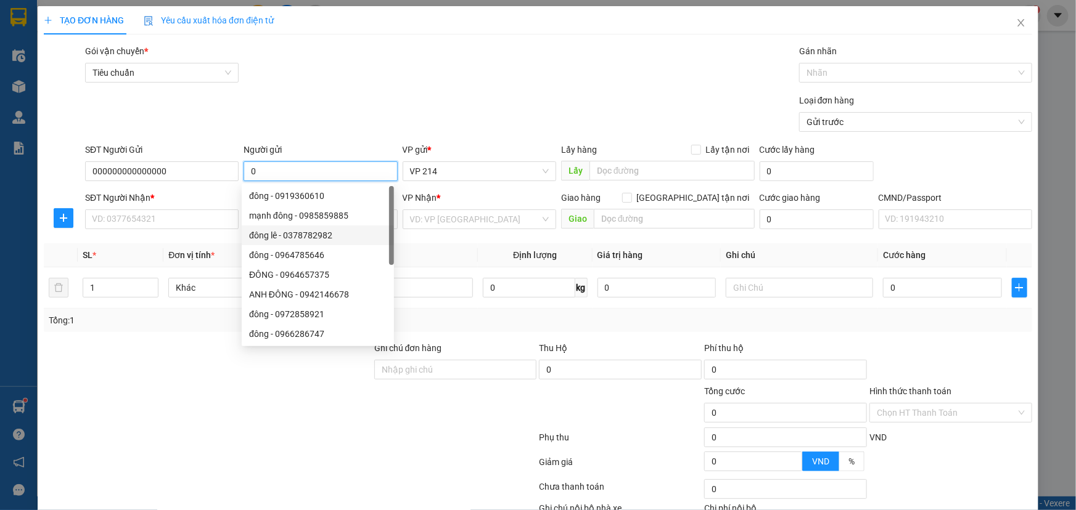
type input "0"
click at [98, 449] on div at bounding box center [290, 440] width 495 height 25
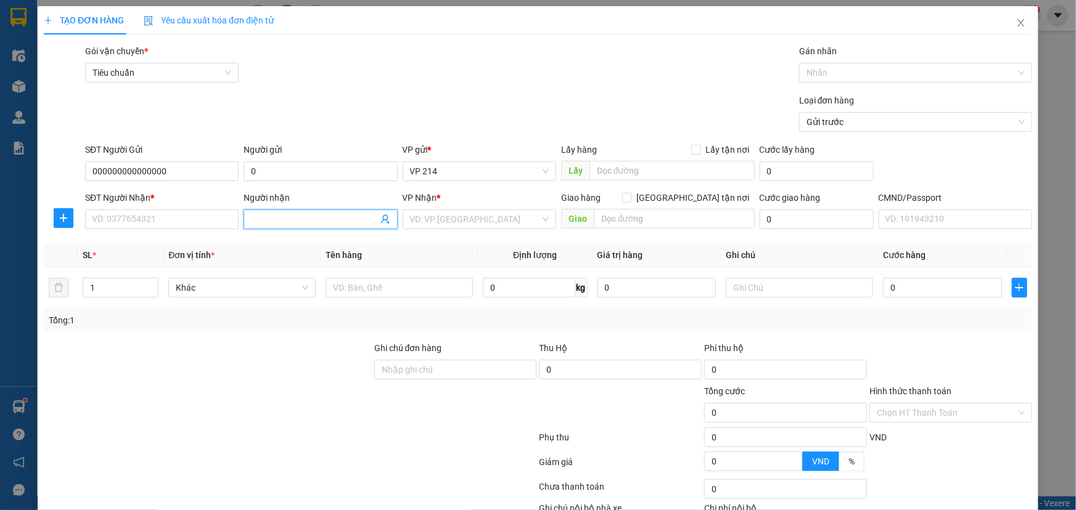
click at [277, 216] on input "Người nhận" at bounding box center [314, 220] width 126 height 14
type input "trầm"
click at [228, 223] on input "SĐT Người Nhận *" at bounding box center [161, 220] width 153 height 20
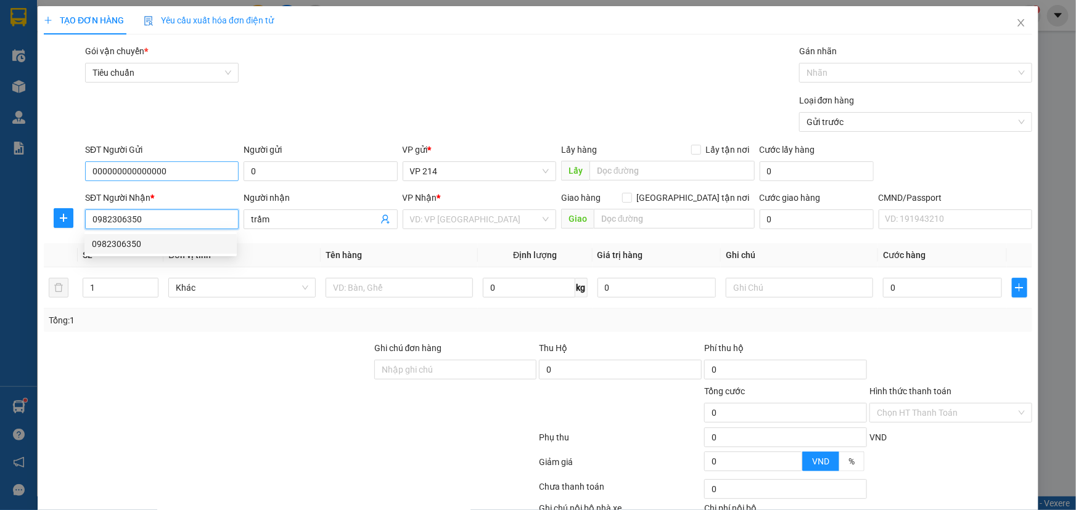
type input "0982306350"
click at [187, 174] on input "000000000000000" at bounding box center [161, 171] width 153 height 20
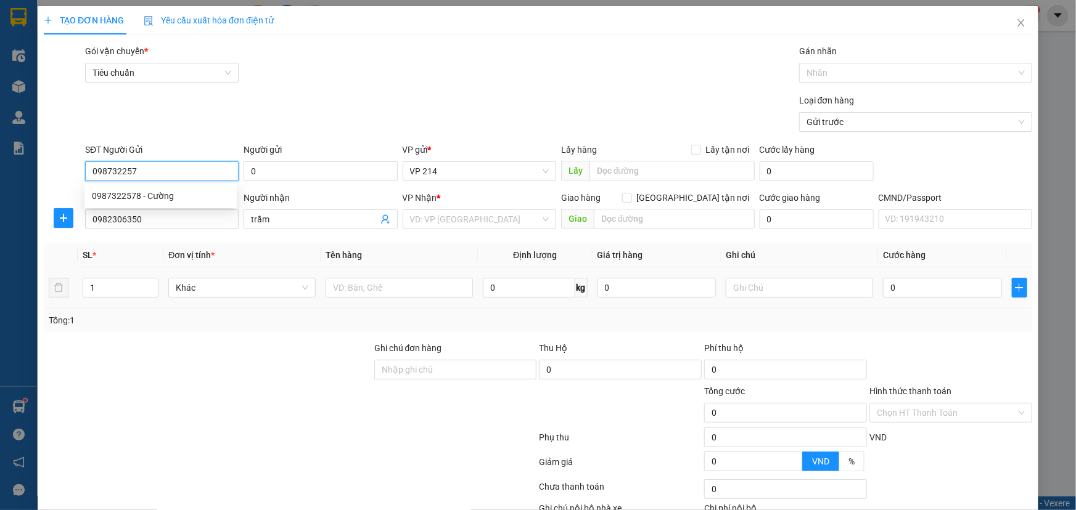
type input "0987322578"
click at [190, 197] on div "0987322578 - Cường" at bounding box center [160, 196] width 137 height 14
type input "Cường"
type input "0987322578"
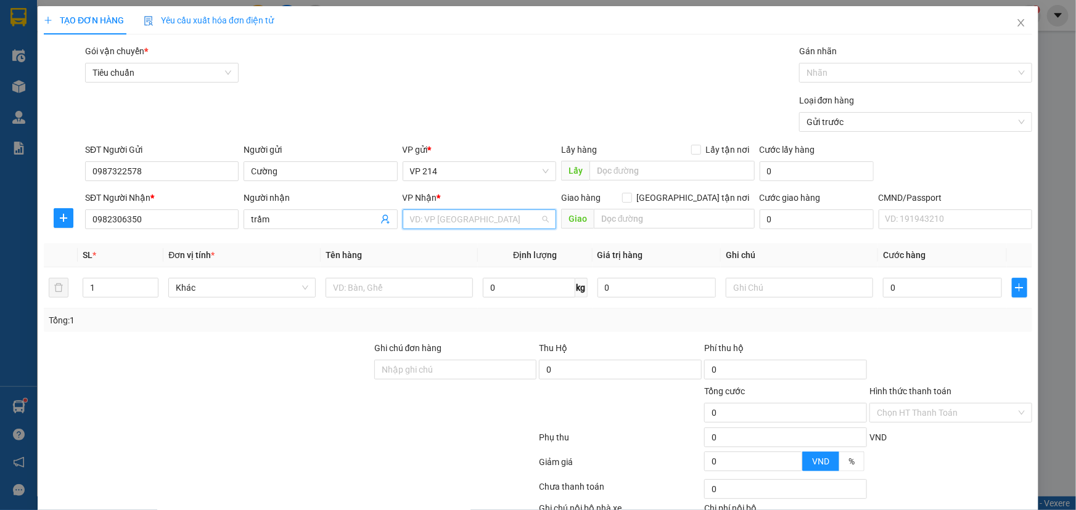
click at [441, 223] on input "search" at bounding box center [475, 219] width 130 height 18
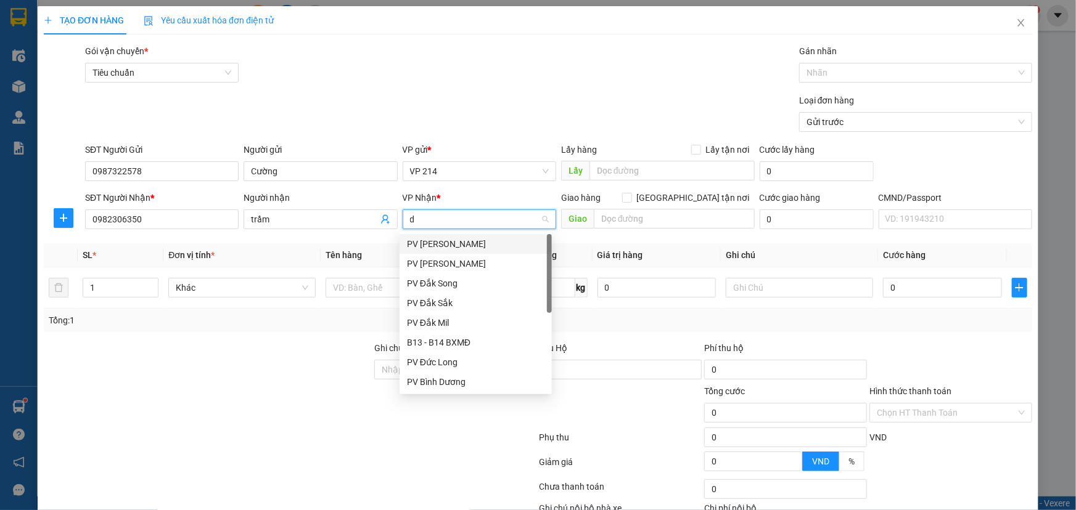
type input "dm"
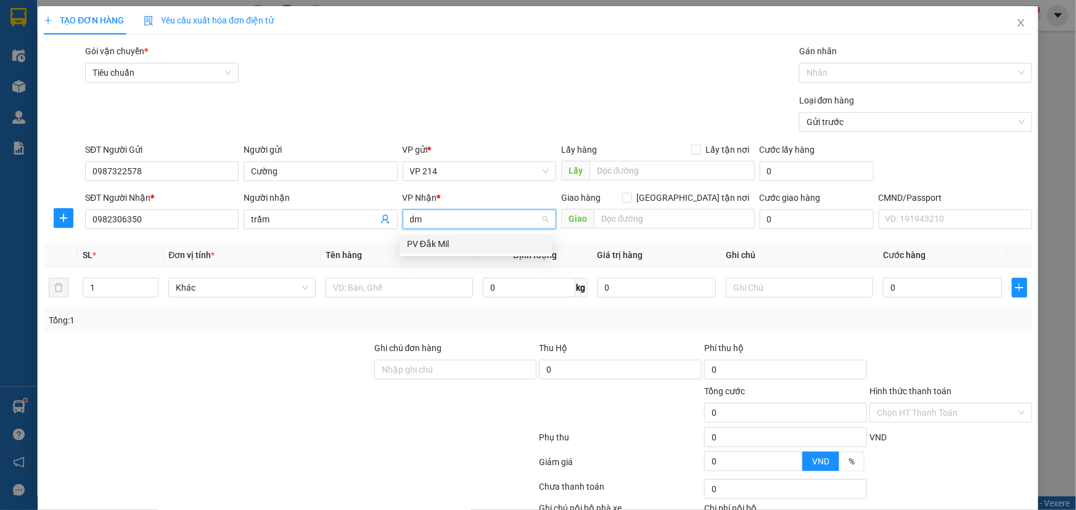
click at [456, 247] on div "PV Đắk Mil" at bounding box center [475, 244] width 137 height 14
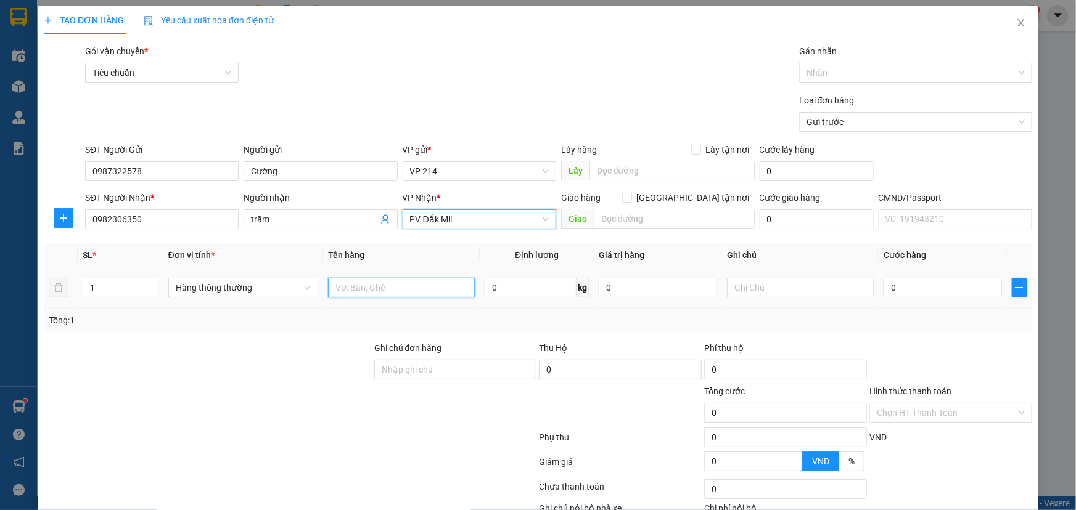
click at [405, 288] on input "text" at bounding box center [401, 288] width 147 height 20
type input "bơm"
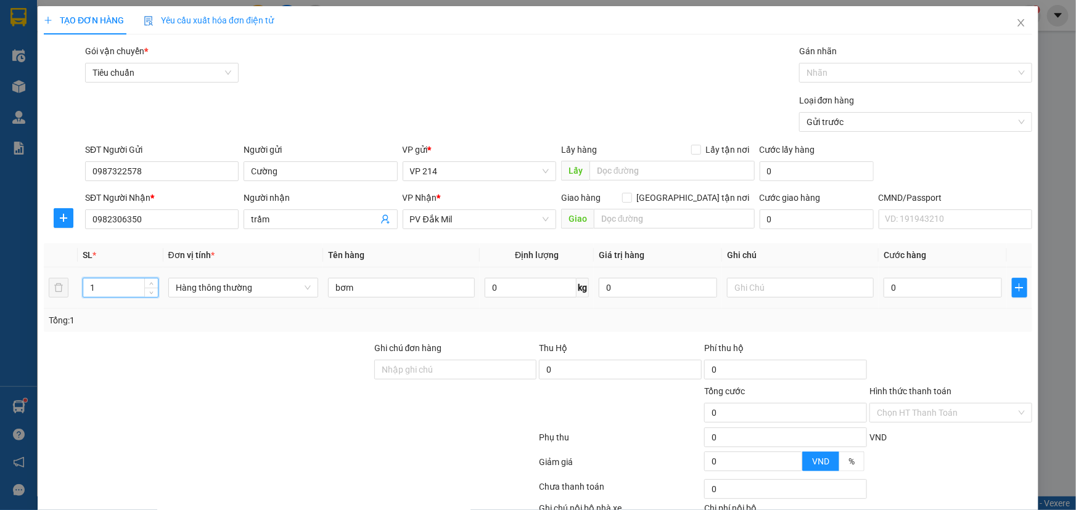
click at [110, 293] on input "1" at bounding box center [120, 288] width 75 height 18
type input "2"
click at [738, 289] on input "text" at bounding box center [800, 288] width 147 height 20
type input "c"
click at [896, 286] on input "0" at bounding box center [942, 288] width 118 height 20
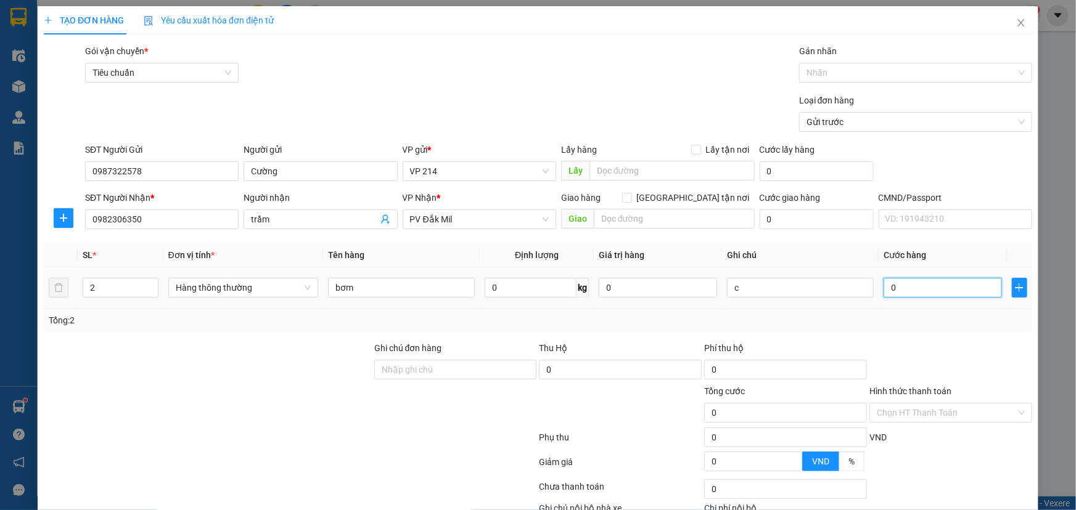
type input "3"
type input "30"
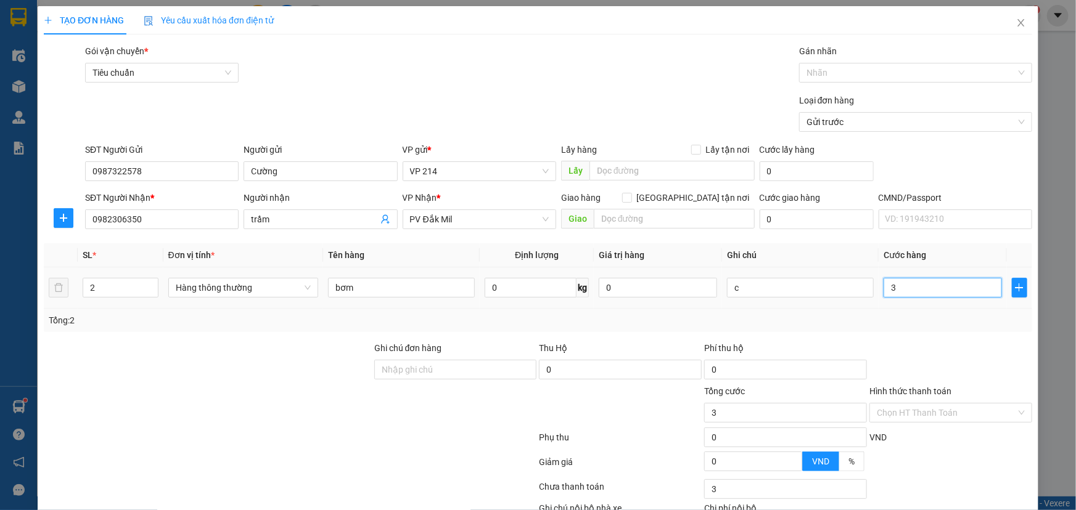
type input "30"
type input "300"
type input "3.000"
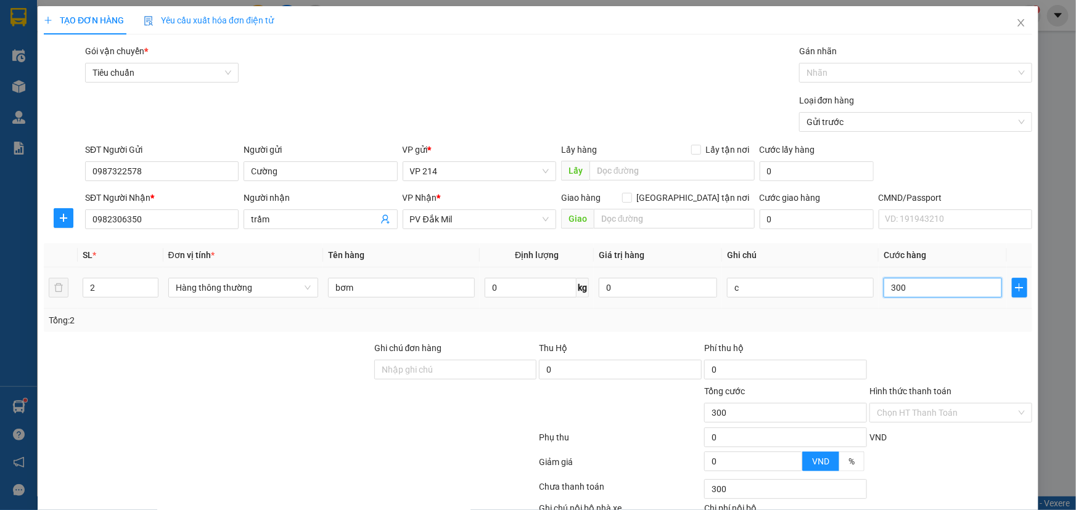
type input "3.000"
type input "30.000"
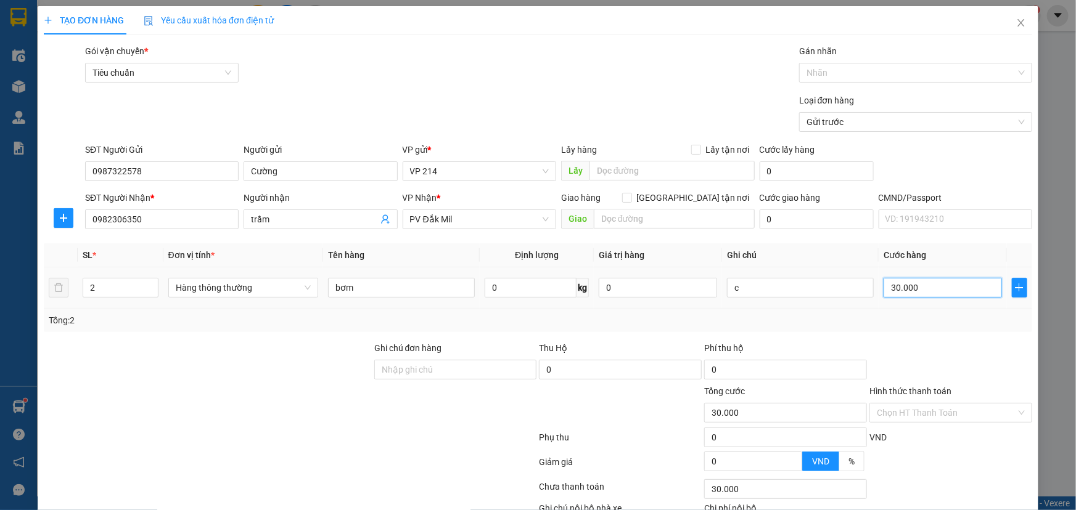
type input "300.000"
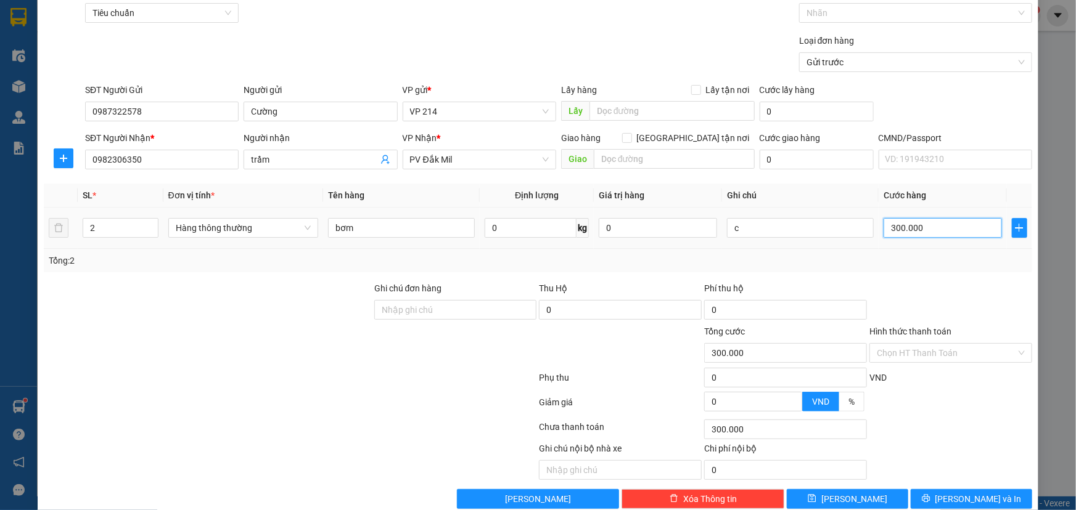
scroll to position [81, 0]
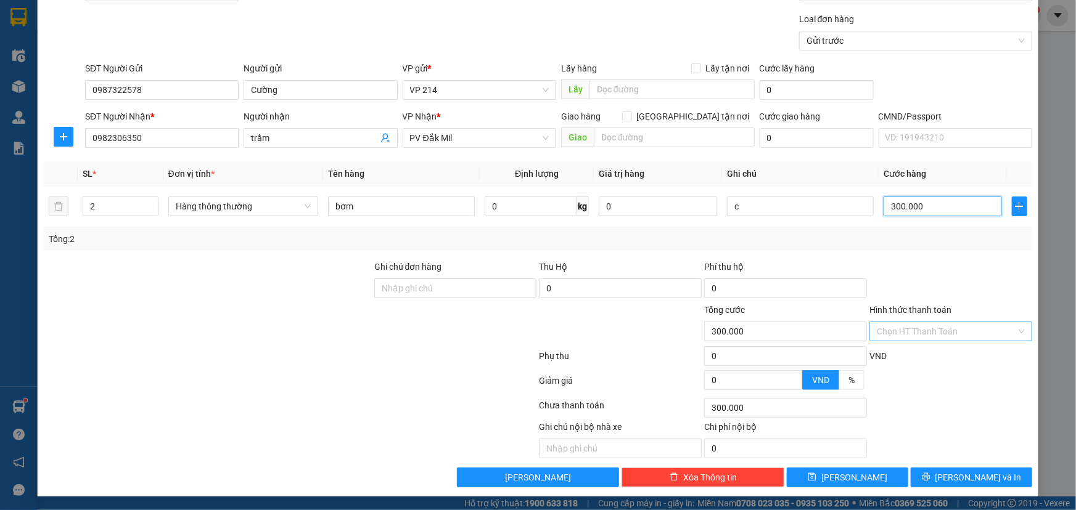
type input "300.000"
click at [940, 330] on input "Hình thức thanh toán" at bounding box center [945, 331] width 139 height 18
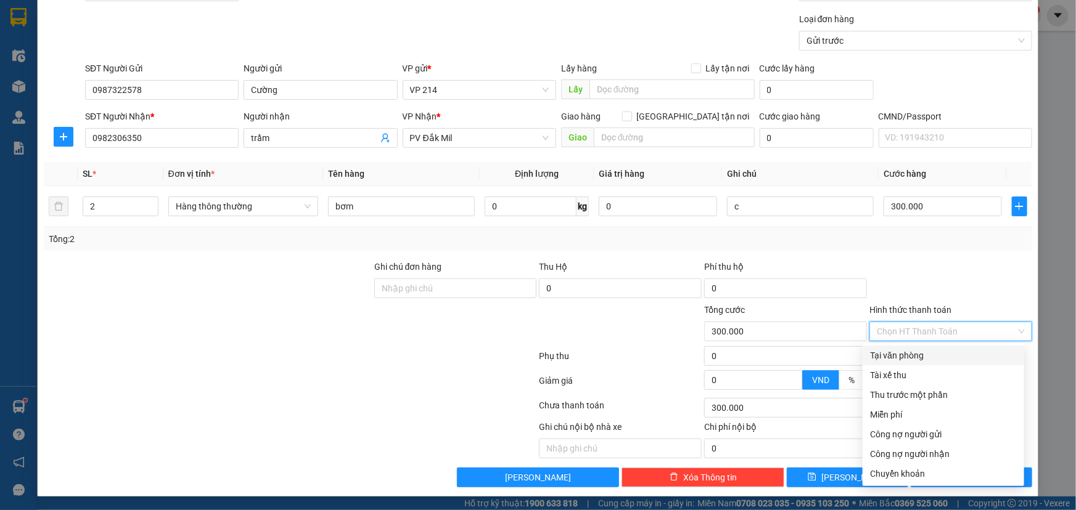
click at [896, 353] on div "Tại văn phòng" at bounding box center [943, 356] width 147 height 14
type input "0"
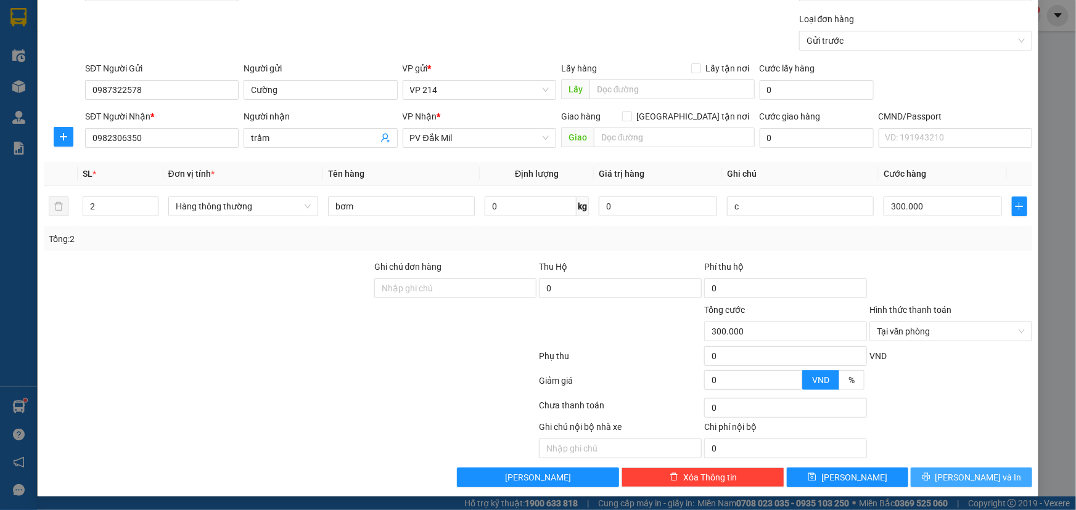
click at [956, 472] on span "[PERSON_NAME] và In" at bounding box center [978, 478] width 86 height 14
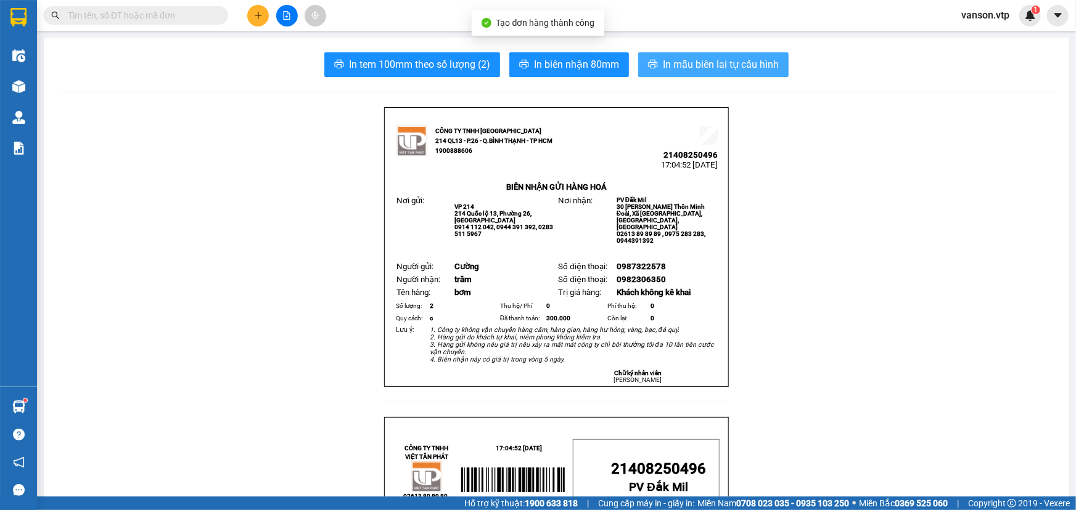
click at [663, 67] on span "In mẫu biên lai tự cấu hình" at bounding box center [721, 64] width 116 height 15
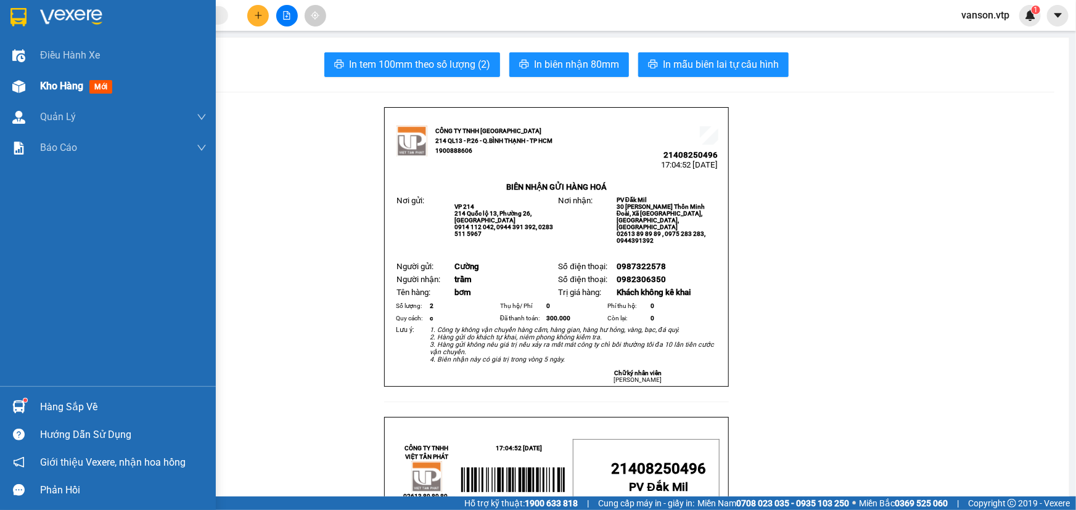
click at [28, 93] on div at bounding box center [19, 87] width 22 height 22
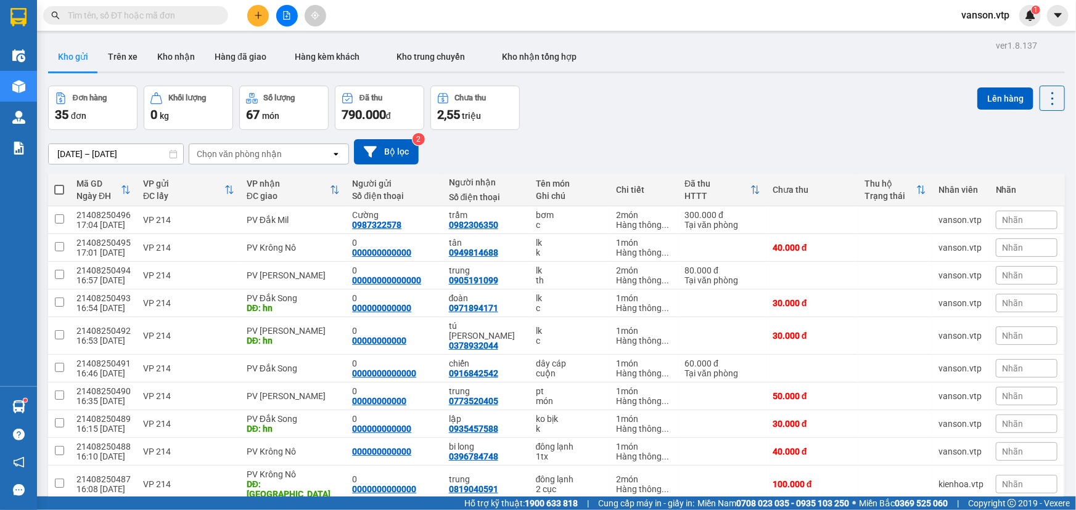
click at [255, 14] on icon "plus" at bounding box center [258, 15] width 9 height 9
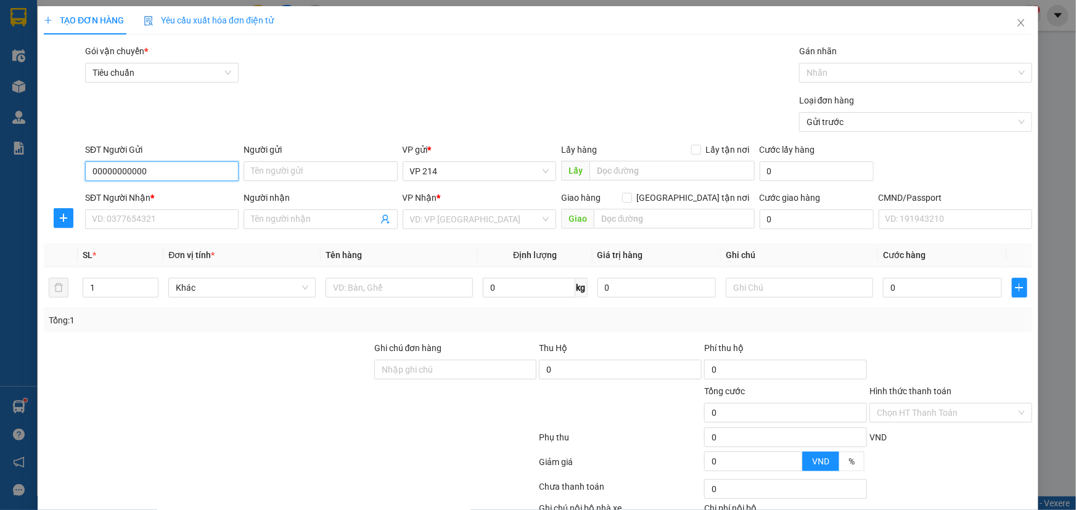
type input "00000000000"
type input "0"
click at [276, 215] on input "Người nhận" at bounding box center [314, 220] width 126 height 14
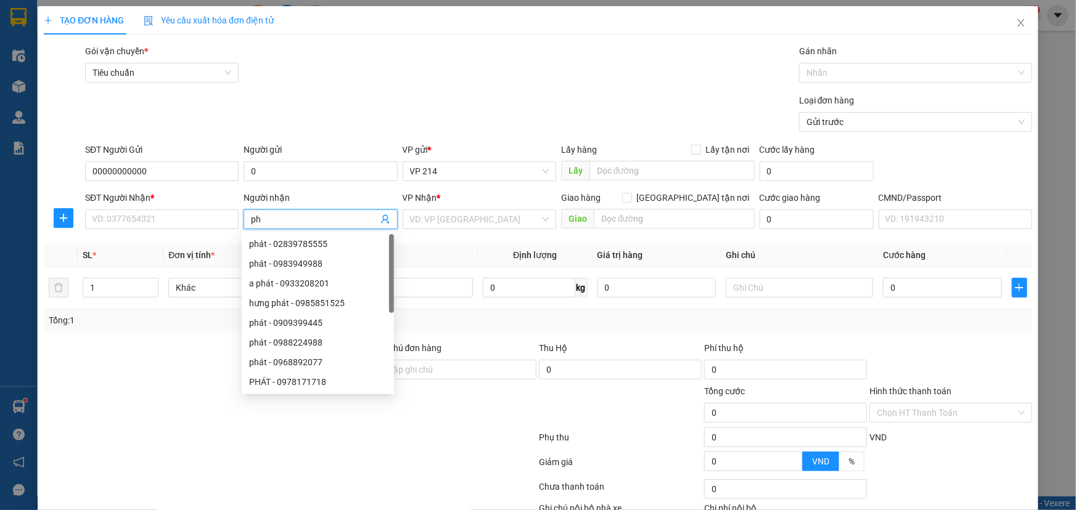
type input "p"
type input "0"
click at [197, 216] on input "SĐT Người Nhận *" at bounding box center [161, 220] width 153 height 20
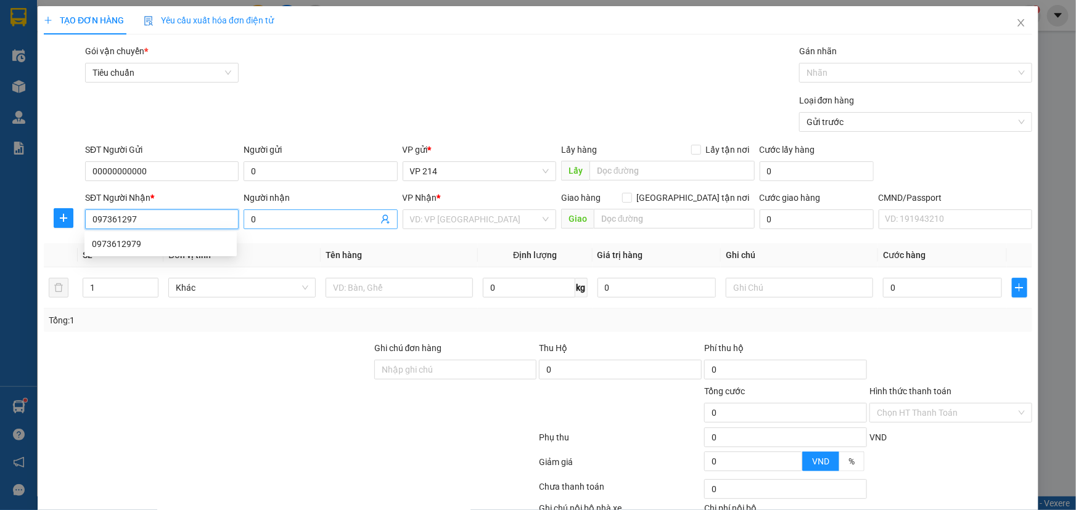
type input "0973612979"
click at [188, 250] on div "0973612979" at bounding box center [160, 244] width 137 height 14
type input "0973612979"
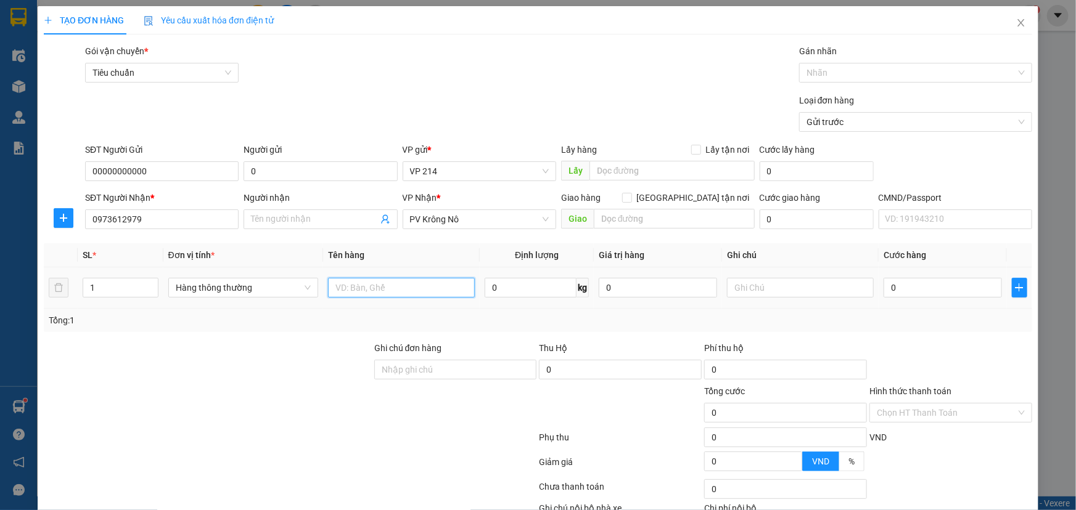
click at [402, 293] on input "text" at bounding box center [401, 288] width 147 height 20
type input "lk"
click at [751, 287] on input "text" at bounding box center [800, 288] width 147 height 20
type input "k"
click at [893, 291] on input "0" at bounding box center [942, 288] width 118 height 20
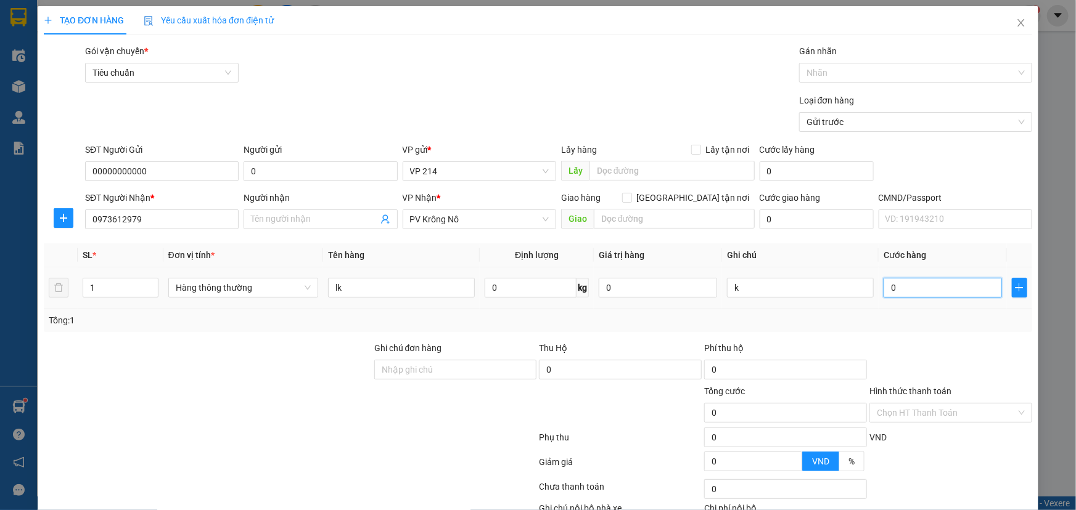
type input "5"
type input "50"
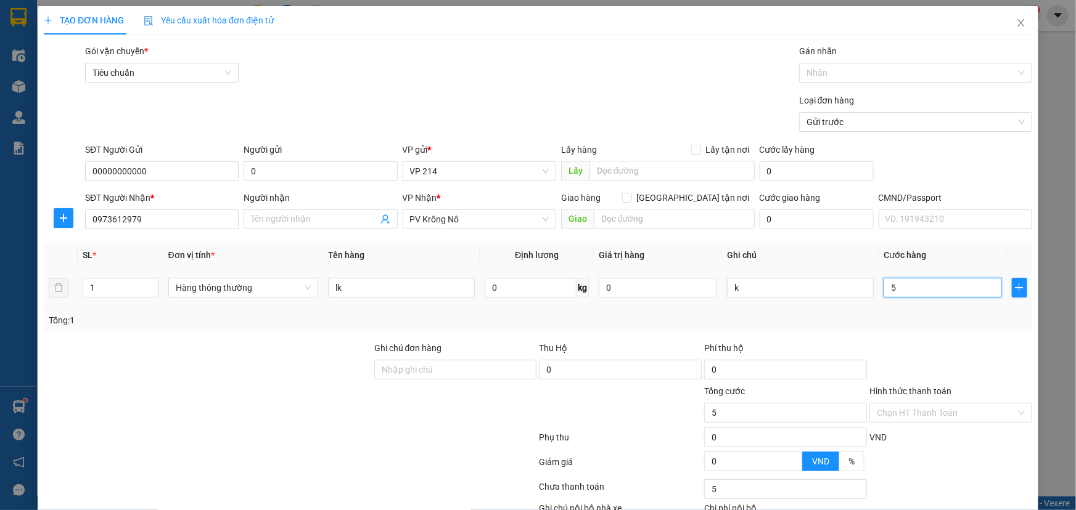
type input "50"
type input "500"
type input "5.000"
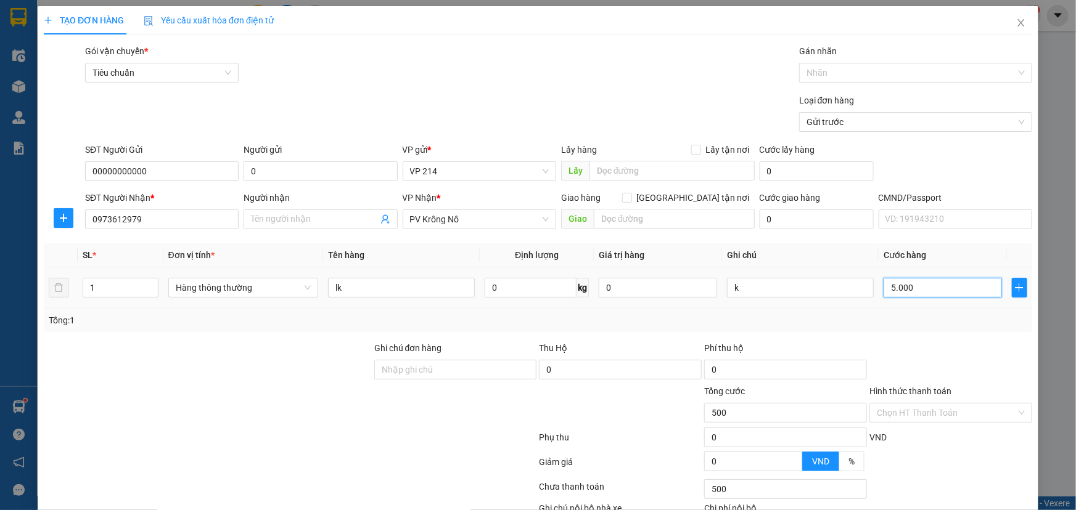
type input "5.000"
type input "50.000"
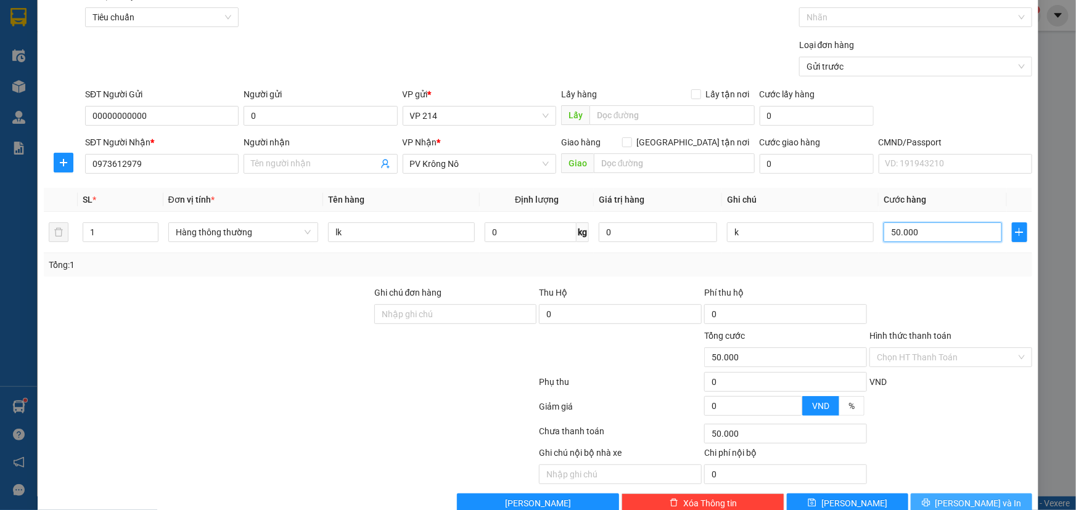
scroll to position [81, 0]
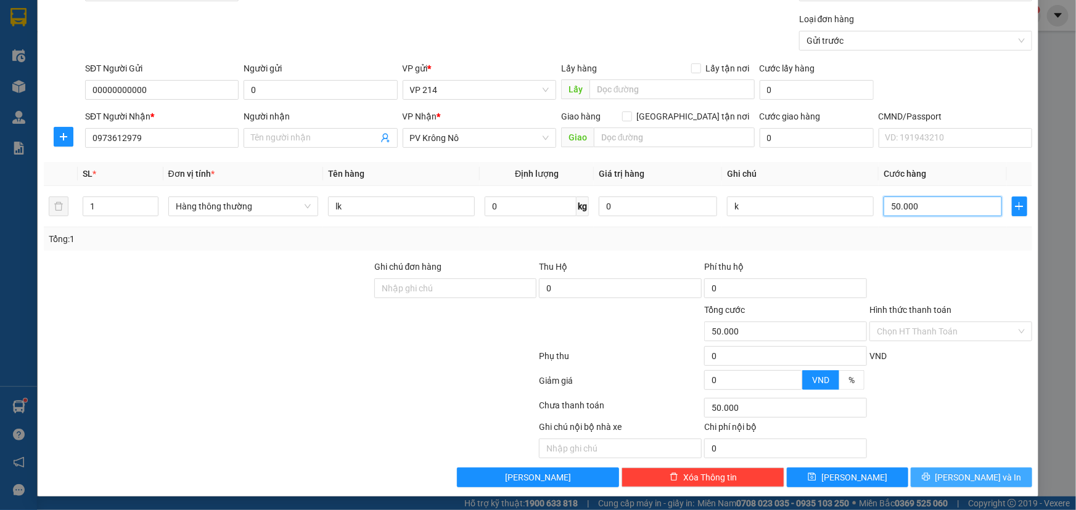
type input "50.000"
click at [931, 480] on button "[PERSON_NAME] và In" at bounding box center [970, 478] width 121 height 20
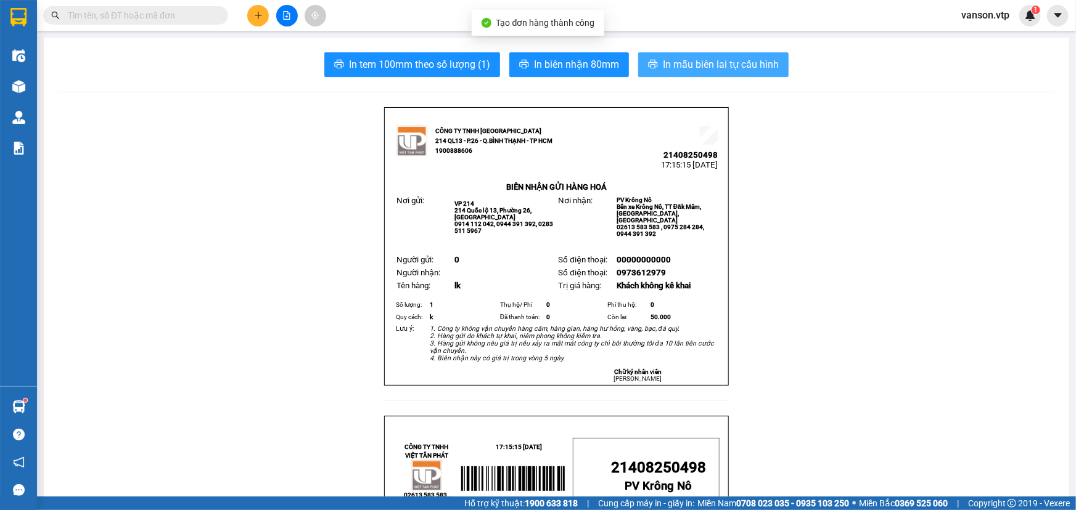
click at [722, 72] on span "In mẫu biên lai tự cấu hình" at bounding box center [721, 64] width 116 height 15
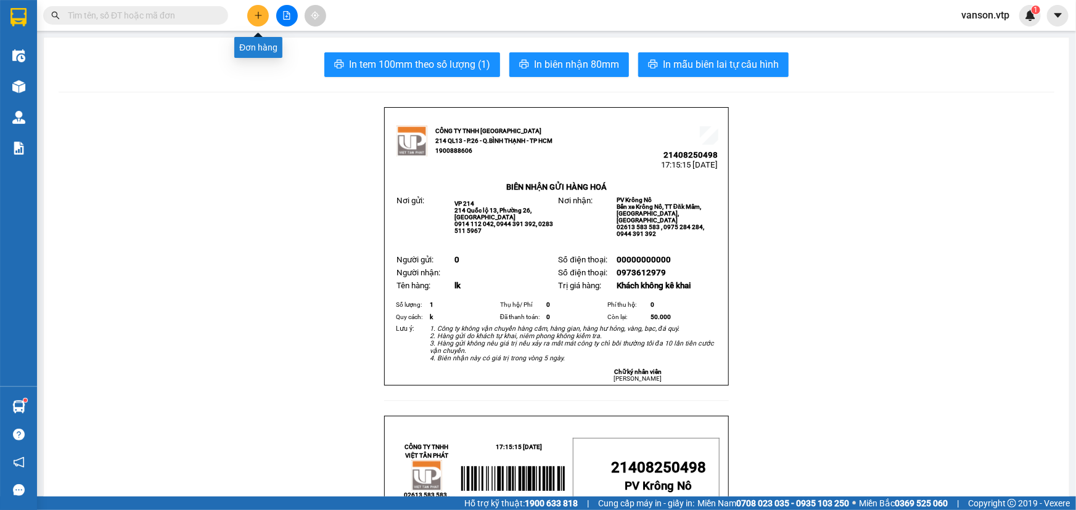
click at [260, 14] on icon "plus" at bounding box center [258, 15] width 9 height 9
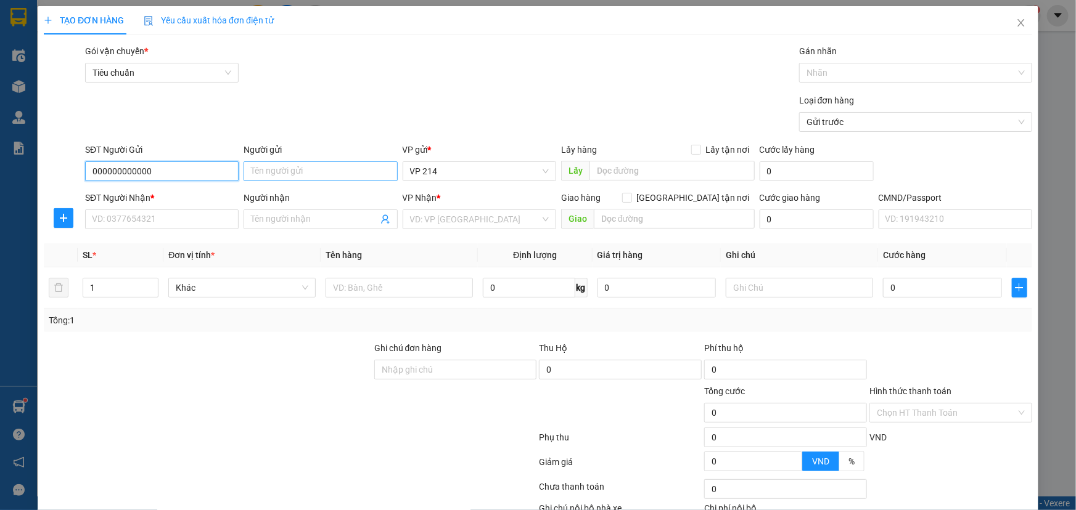
type input "000000000000"
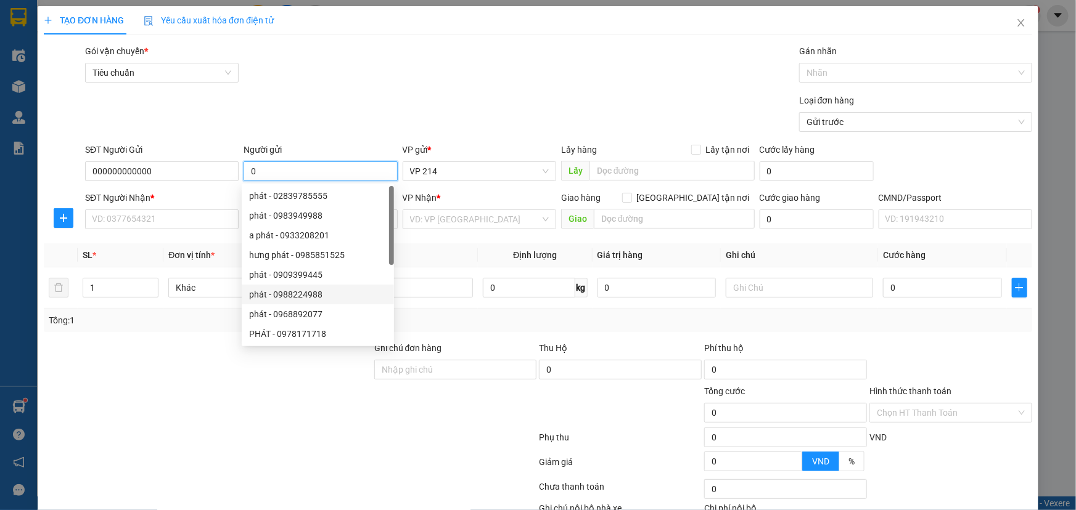
type input "0"
click at [173, 377] on div at bounding box center [208, 362] width 330 height 43
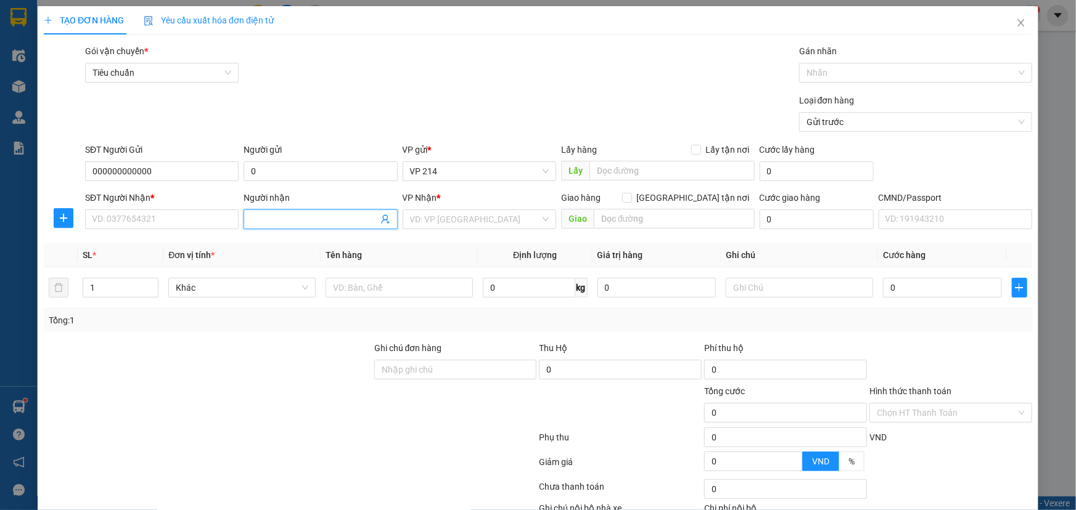
click at [271, 220] on input "Người nhận" at bounding box center [314, 220] width 126 height 14
type input "shop"
click at [210, 216] on input "SĐT Người Nhận *" at bounding box center [161, 220] width 153 height 20
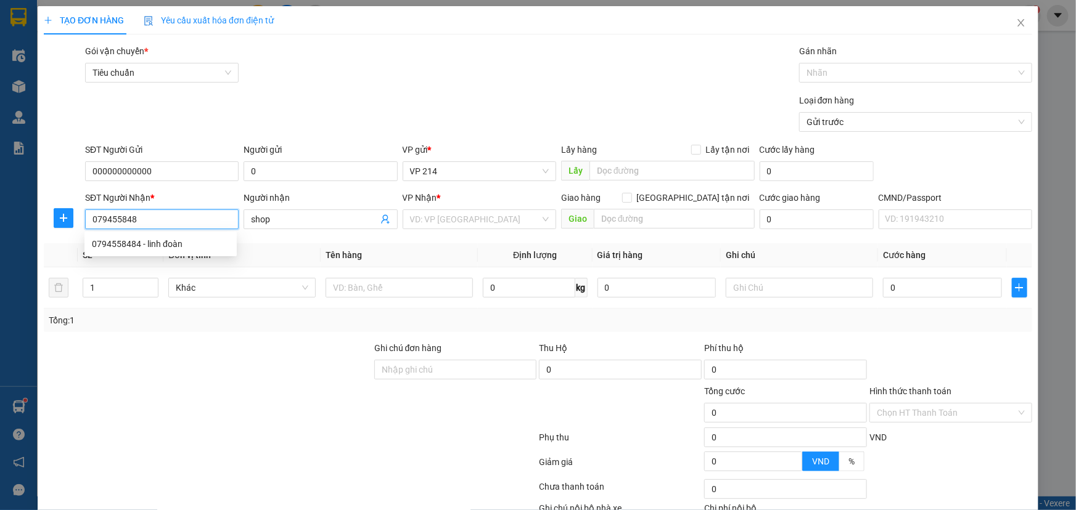
type input "0794558484"
click at [195, 250] on div "0794558484 - linh đoàn" at bounding box center [160, 244] width 137 height 14
type input "linh đoàn"
type input "0794558484"
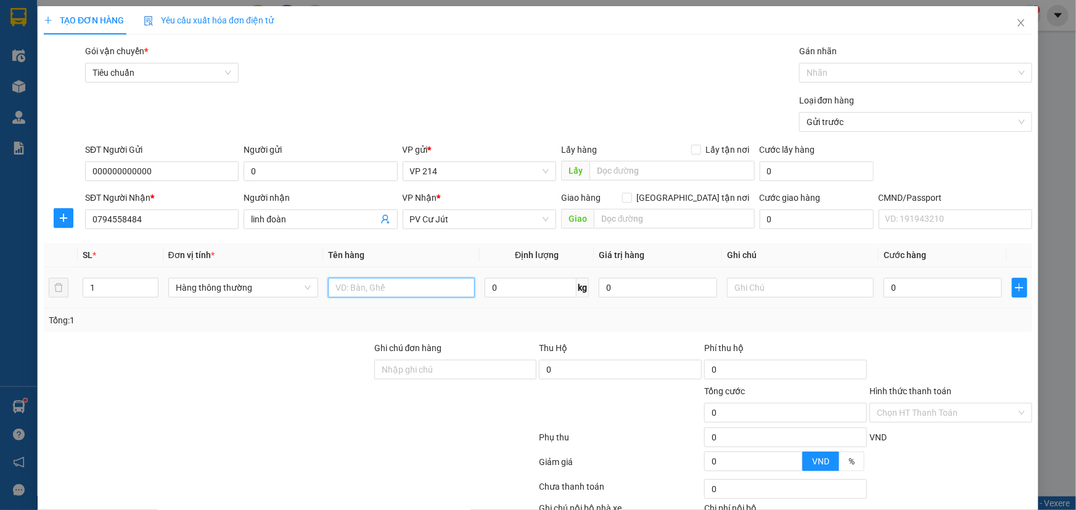
click at [370, 288] on input "text" at bounding box center [401, 288] width 147 height 20
type input "thục phẩm"
click at [740, 290] on input "text" at bounding box center [800, 288] width 147 height 20
type input "y"
type input "t"
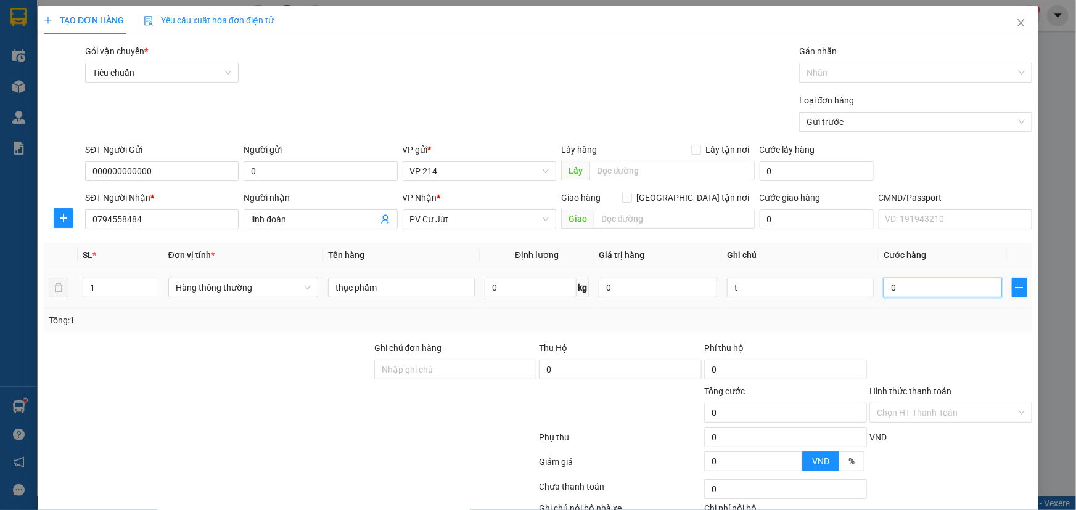
click at [922, 288] on input "0" at bounding box center [942, 288] width 118 height 20
type input "5"
type input "50"
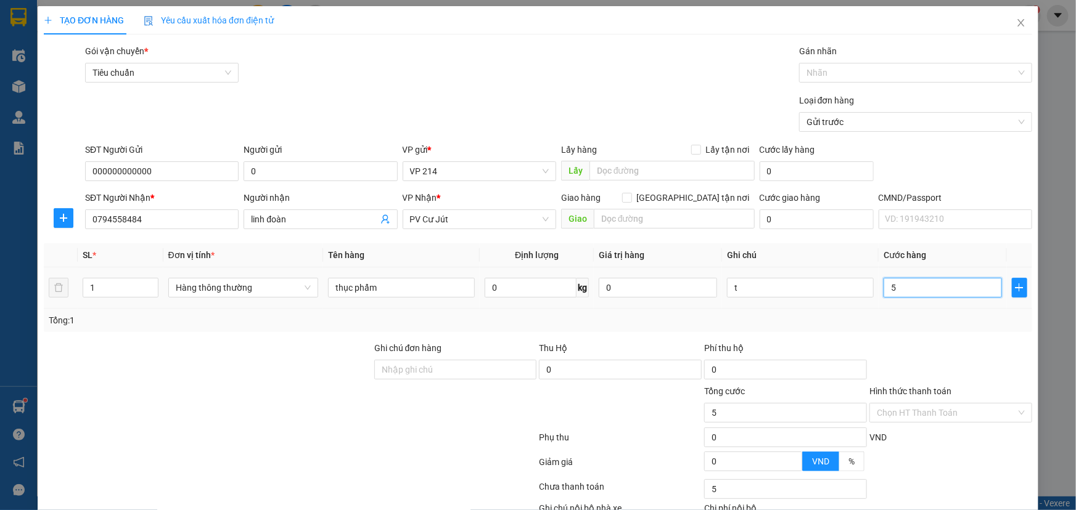
type input "50"
type input "500"
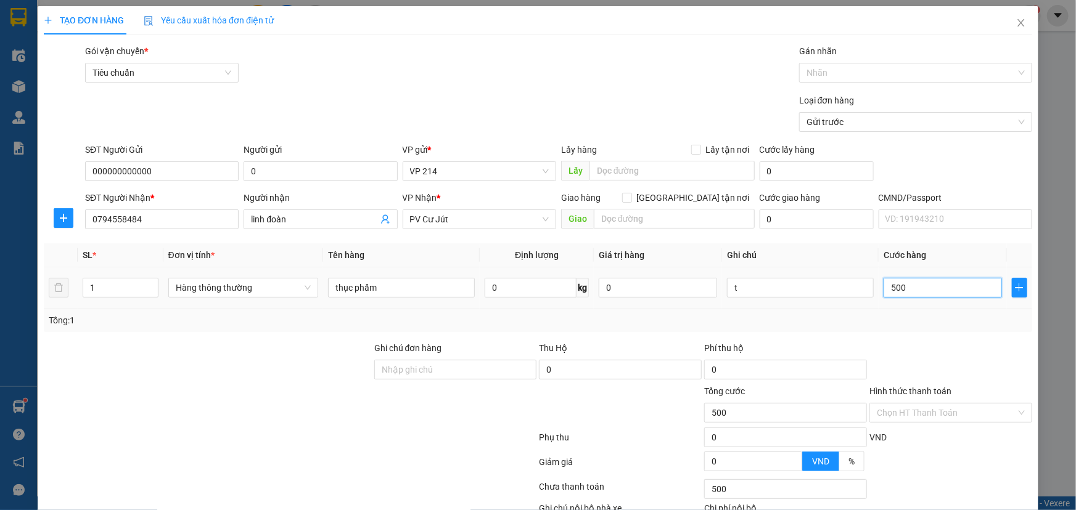
type input "5.000"
type input "50.000"
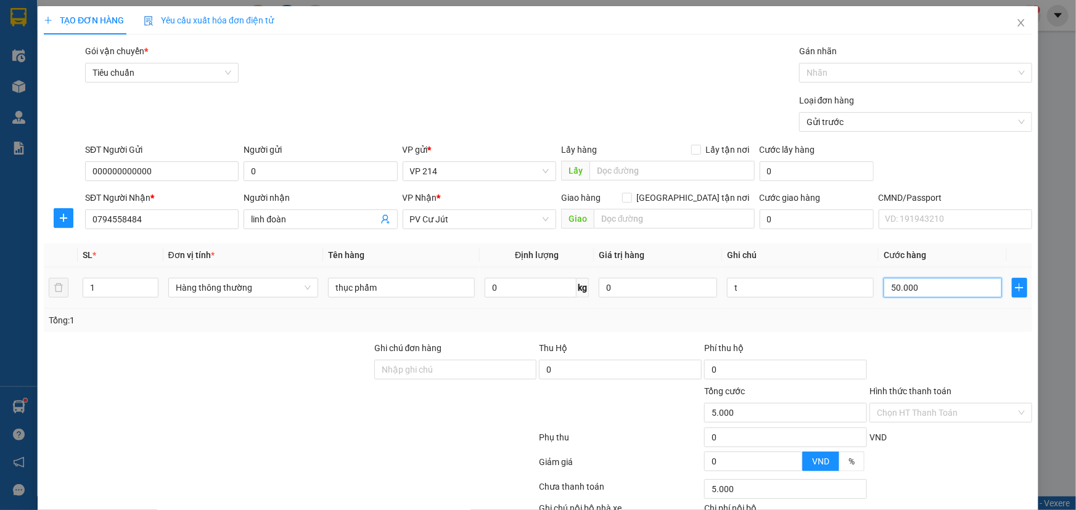
type input "50.000"
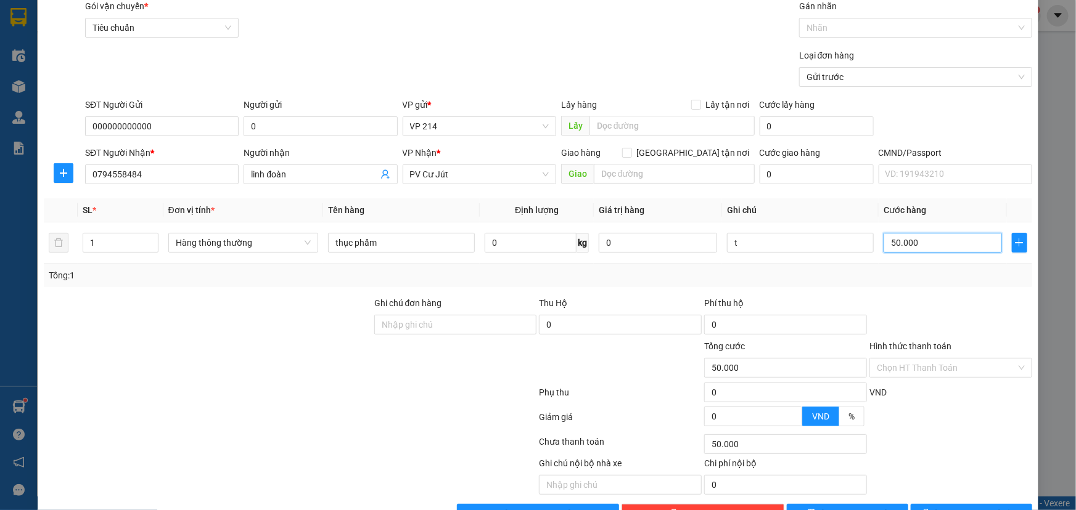
scroll to position [81, 0]
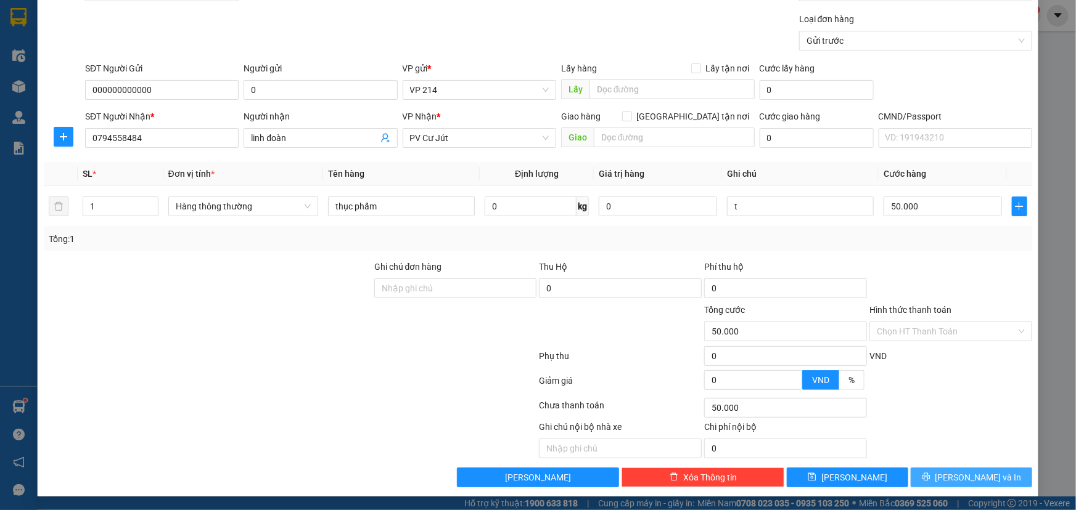
click at [955, 474] on span "[PERSON_NAME] và In" at bounding box center [978, 478] width 86 height 14
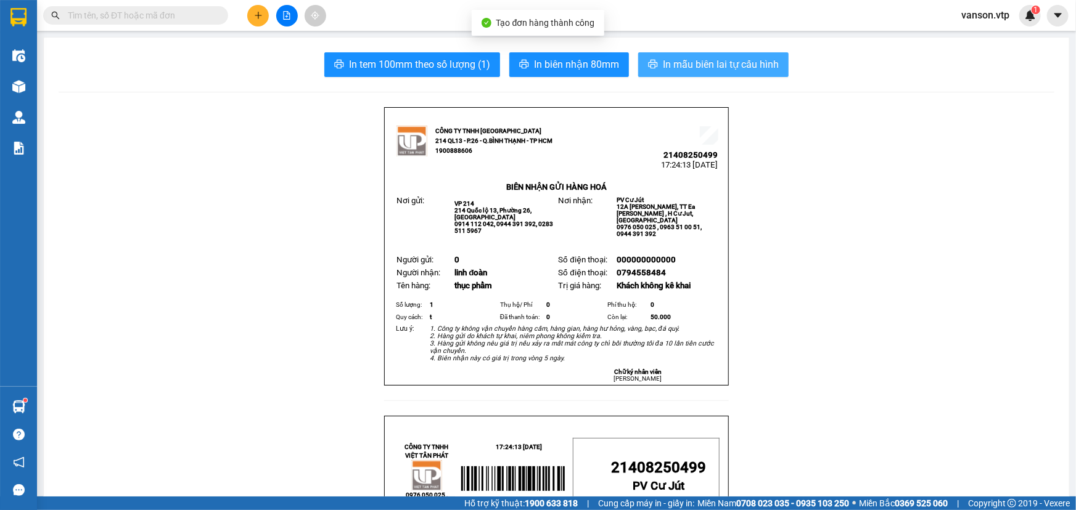
click at [651, 65] on icon "printer" at bounding box center [653, 64] width 10 height 10
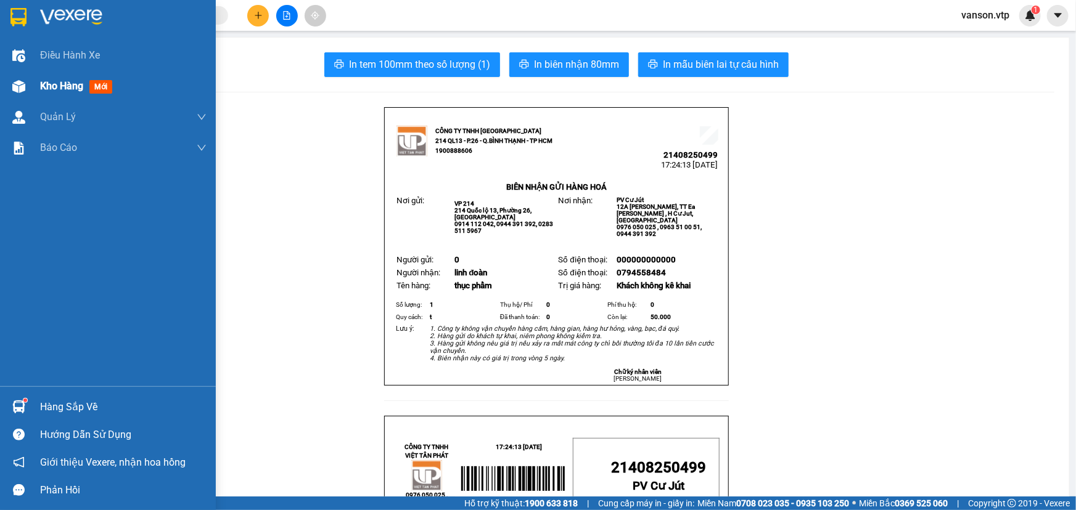
click at [40, 88] on span "Kho hàng" at bounding box center [61, 86] width 43 height 12
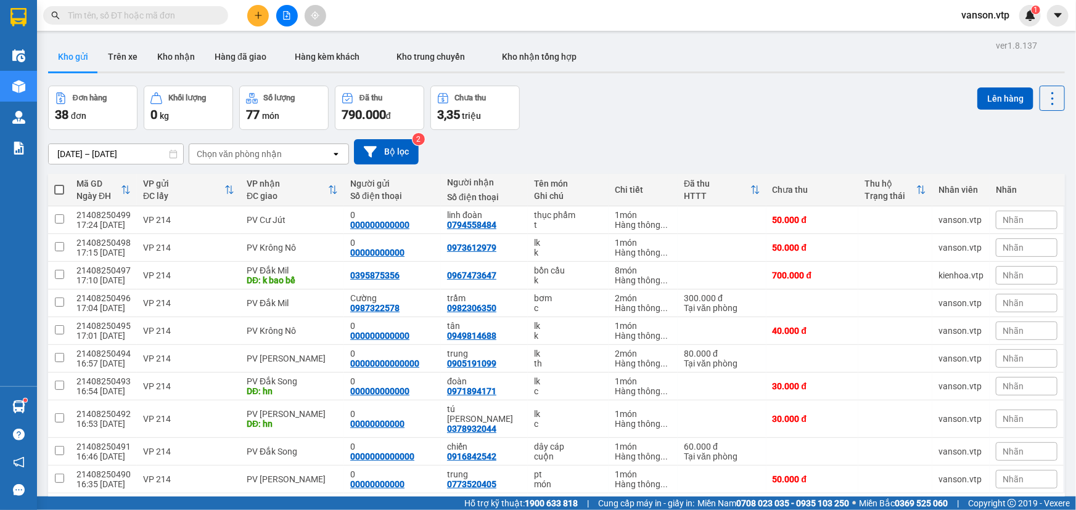
click at [256, 18] on icon "plus" at bounding box center [258, 15] width 9 height 9
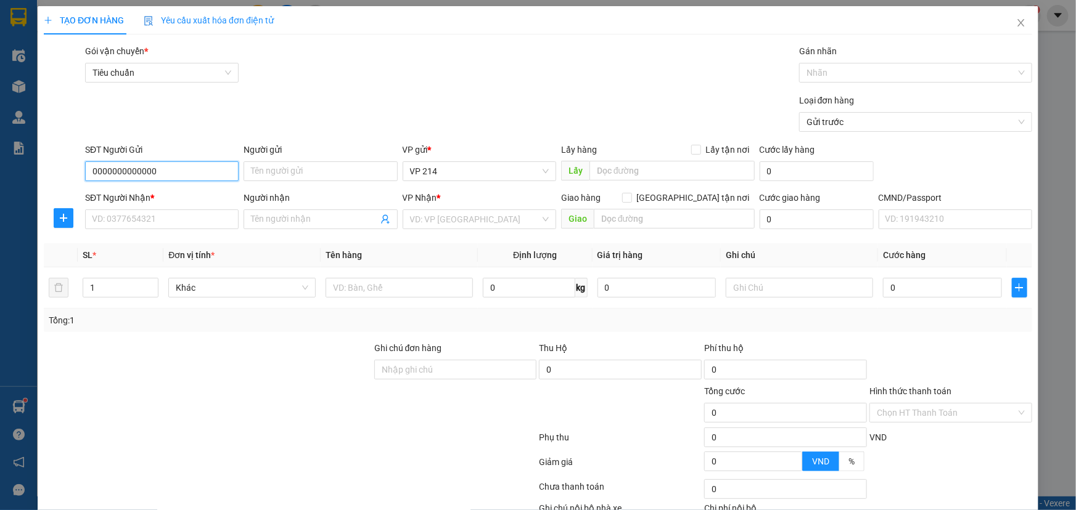
type input "0000000000000"
type input "0"
click at [303, 219] on input "Người nhận" at bounding box center [314, 220] width 126 height 14
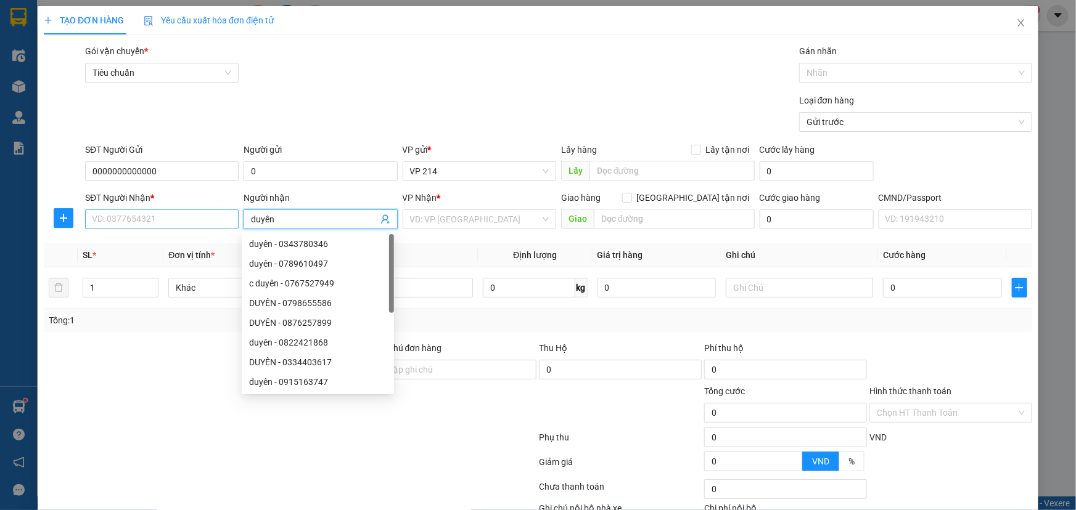
type input "duyên"
click at [216, 218] on input "SĐT Người Nhận *" at bounding box center [161, 220] width 153 height 20
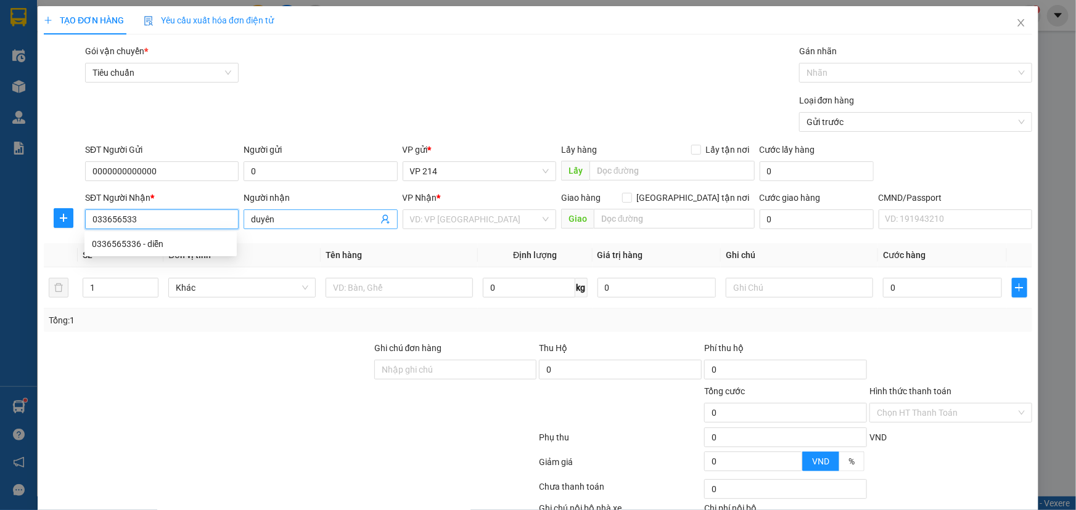
type input "0336565336"
click at [173, 251] on div "0336565336 - diễn" at bounding box center [160, 244] width 152 height 20
type input "diễn"
type input "0336565336"
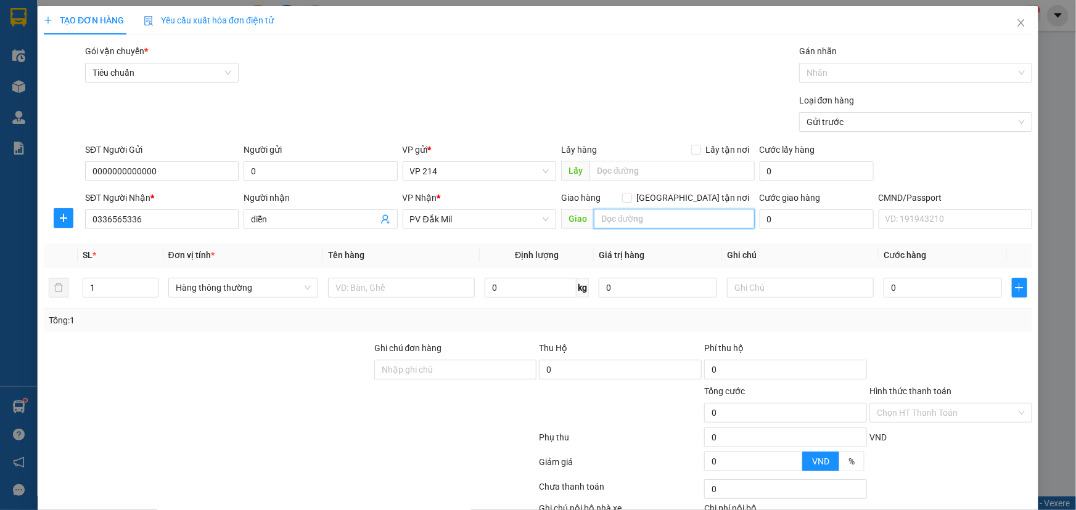
click at [646, 217] on input "text" at bounding box center [674, 219] width 161 height 20
type input "hồ tây"
click at [391, 294] on input "text" at bounding box center [401, 288] width 147 height 20
type input "pt"
click at [119, 288] on input "1" at bounding box center [120, 288] width 75 height 18
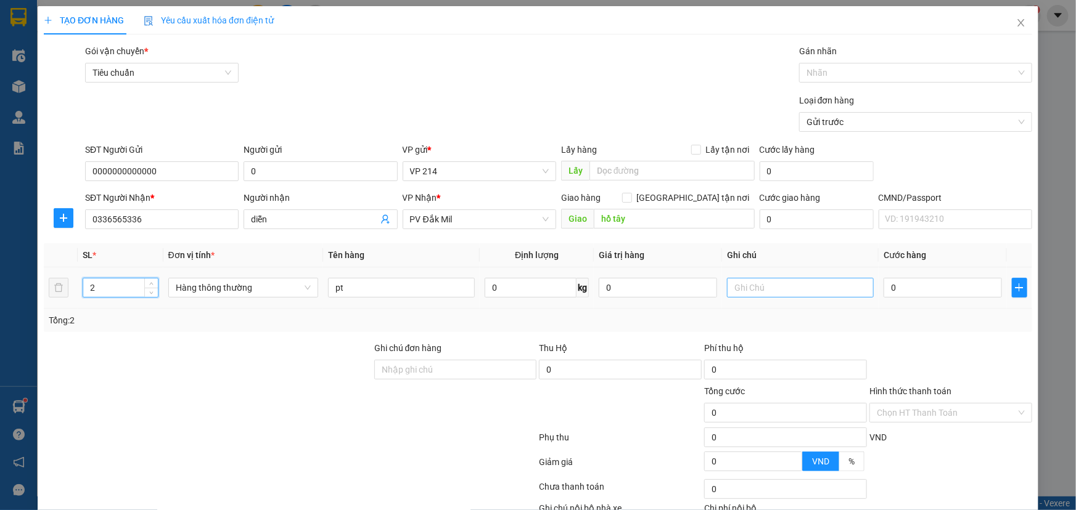
type input "2"
click at [830, 293] on input "text" at bounding box center [800, 288] width 147 height 20
type input "k"
type input "1"
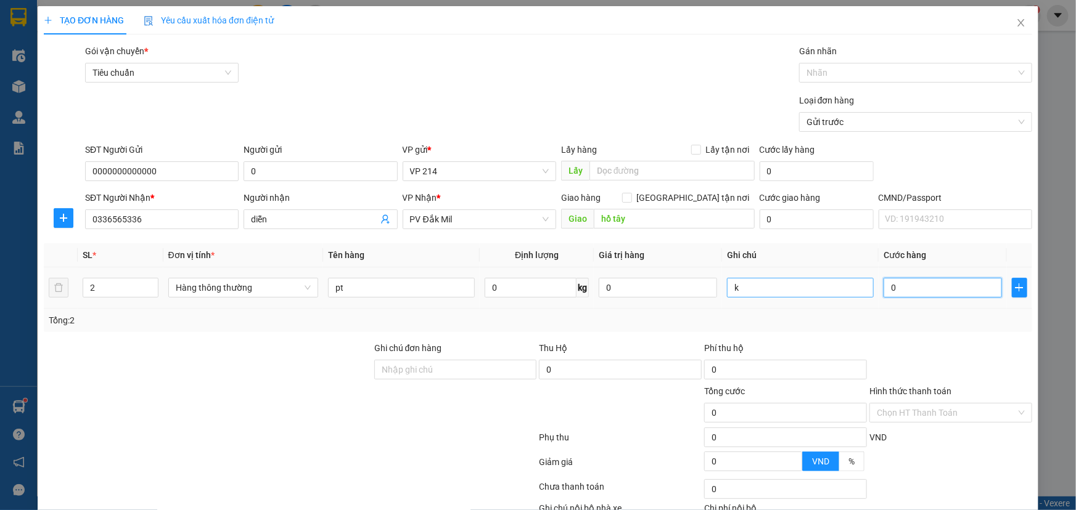
type input "1"
type input "12"
type input "120"
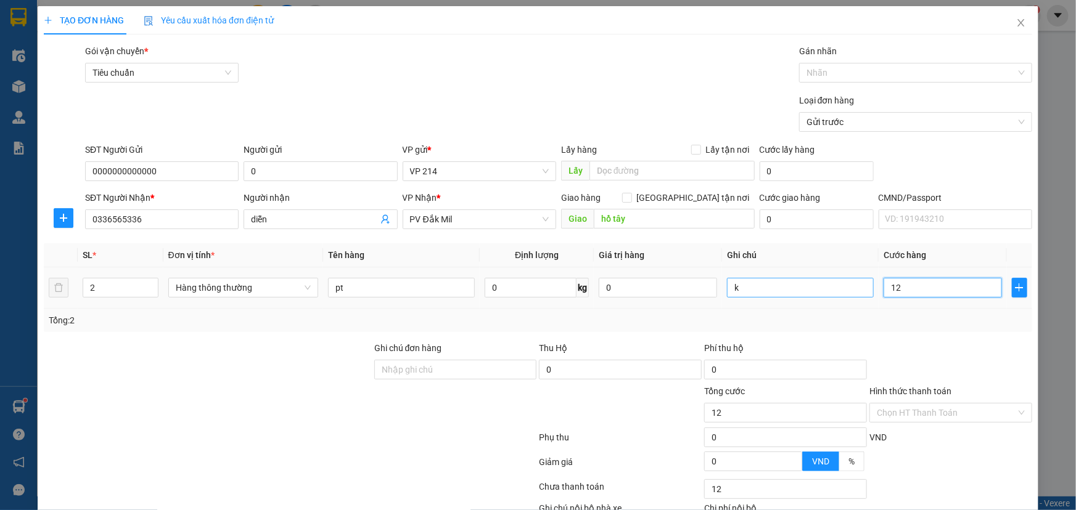
type input "120"
type input "1.200"
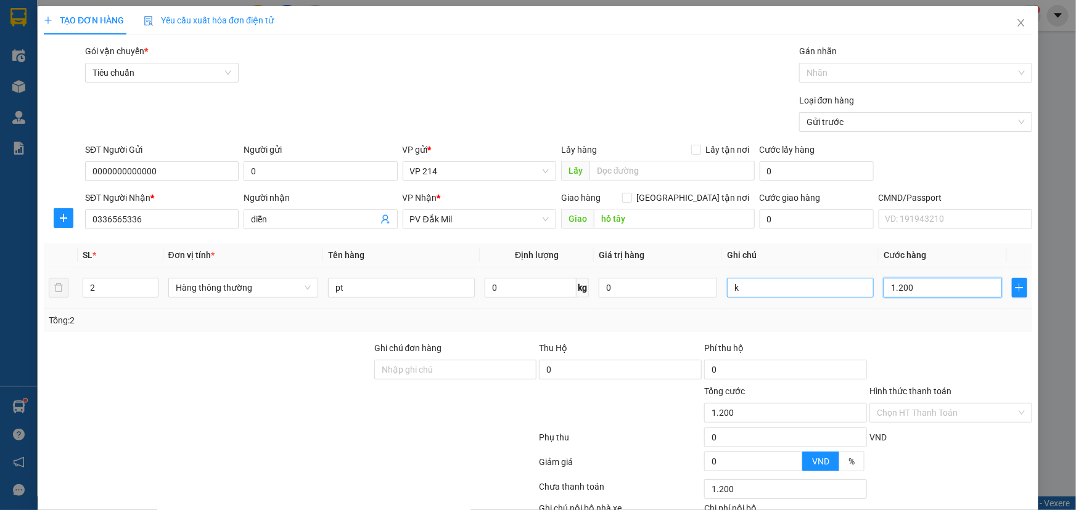
type input "12.000"
type input "120.000"
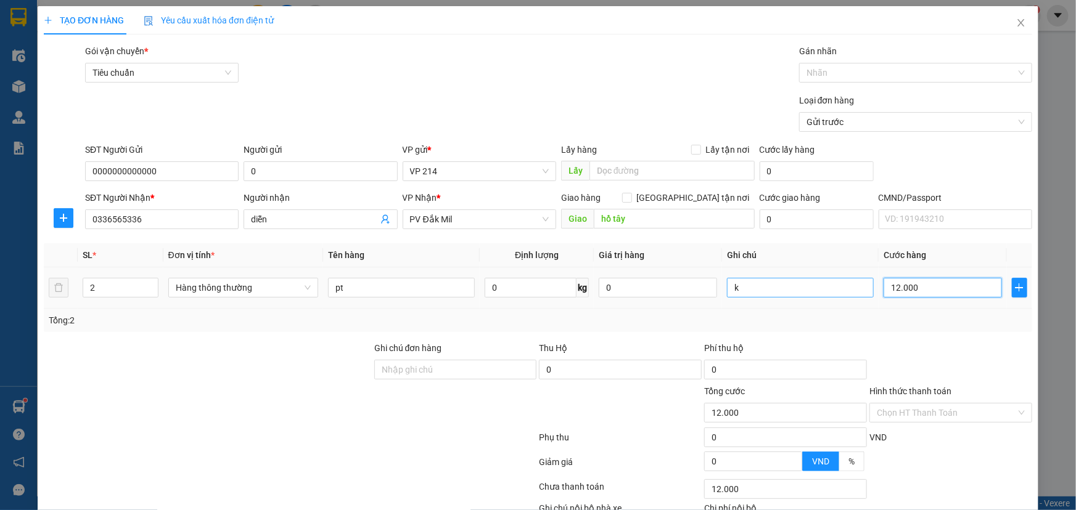
type input "120.000"
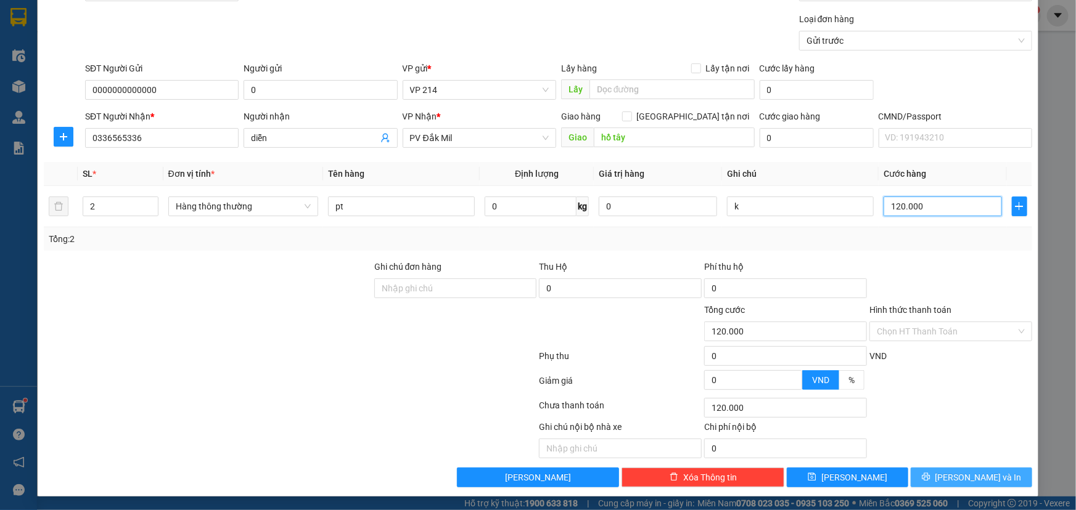
type input "120.000"
click at [949, 469] on button "[PERSON_NAME] và In" at bounding box center [970, 478] width 121 height 20
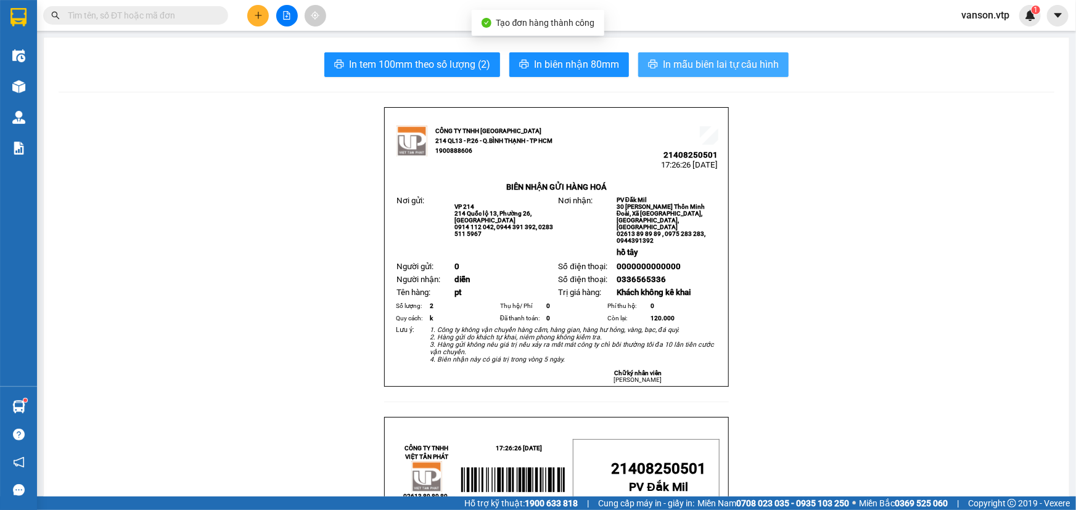
click at [693, 70] on span "In mẫu biên lai tự cấu hình" at bounding box center [721, 64] width 116 height 15
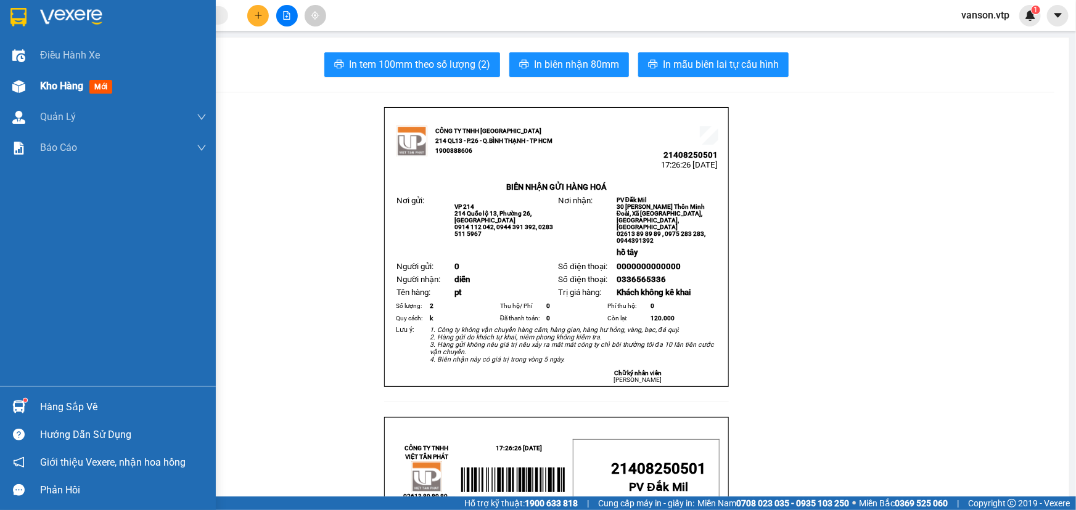
click at [31, 90] on div "Kho hàng mới" at bounding box center [108, 86] width 216 height 31
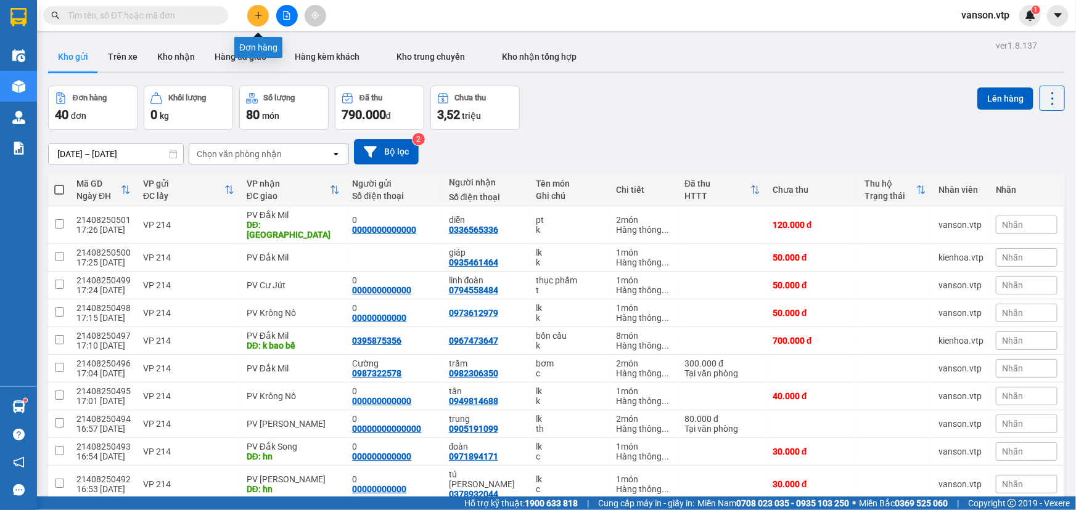
click at [260, 14] on icon "plus" at bounding box center [258, 15] width 9 height 9
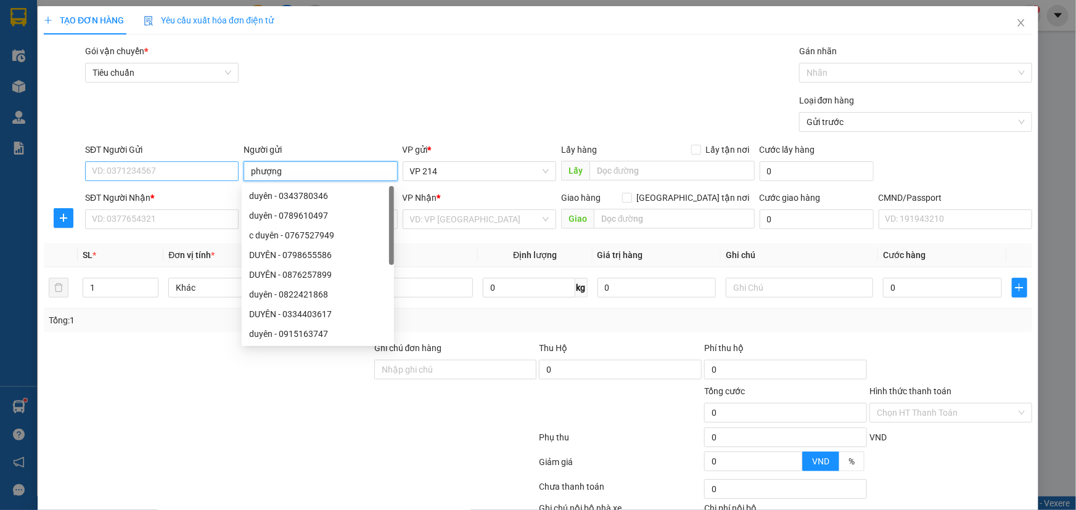
type input "phượng"
click at [197, 179] on input "SĐT Người Gửi" at bounding box center [161, 171] width 153 height 20
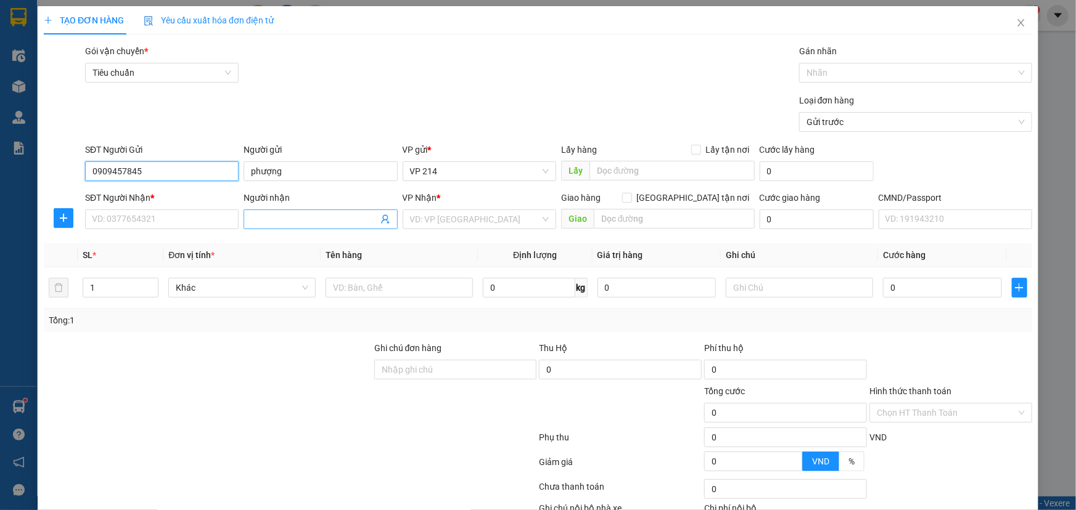
type input "0909457845"
click at [273, 219] on input "Người nhận" at bounding box center [314, 220] width 126 height 14
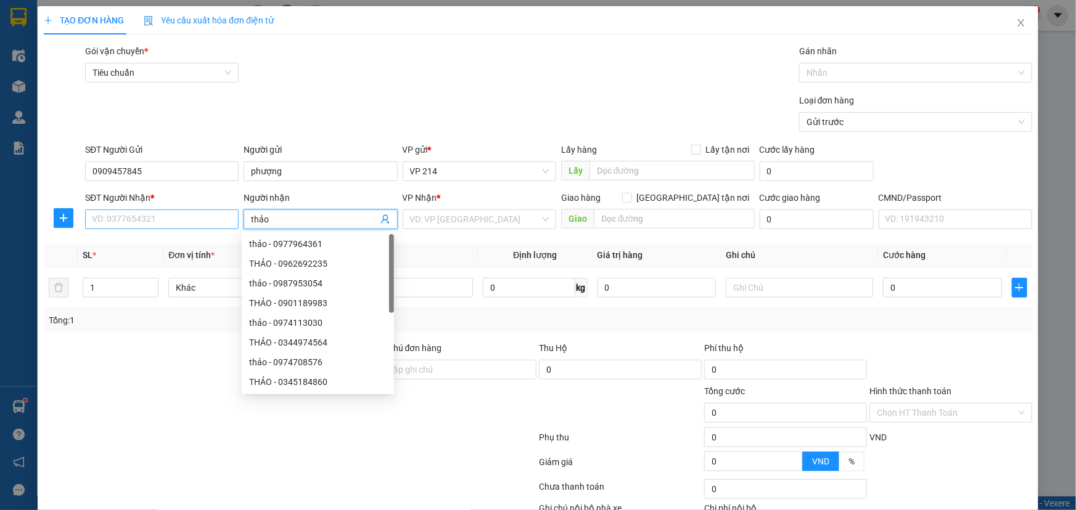
type input "thảo"
click at [209, 221] on input "SĐT Người Nhận *" at bounding box center [161, 220] width 153 height 20
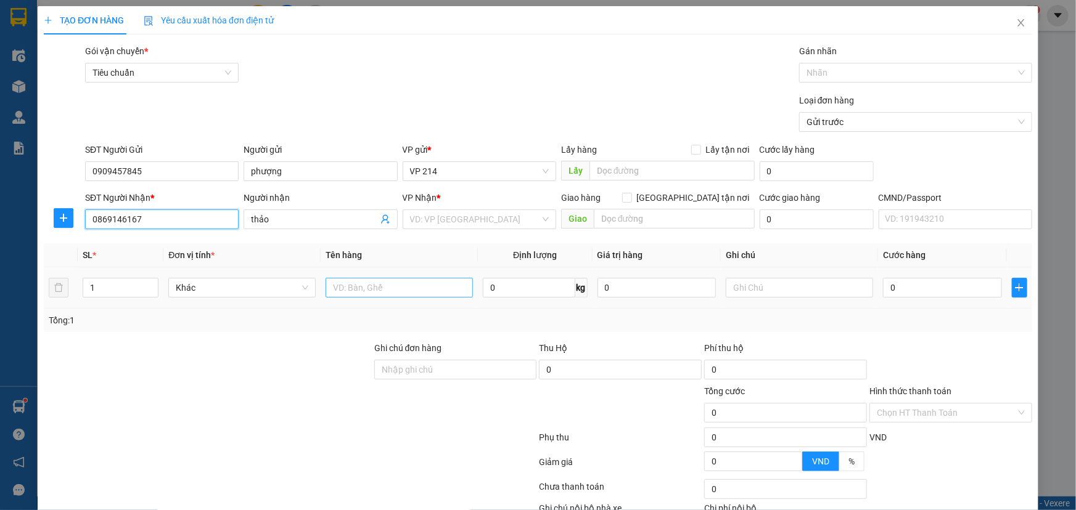
type input "0869146167"
click at [377, 289] on input "text" at bounding box center [398, 288] width 147 height 20
type input "chim"
click at [481, 224] on input "search" at bounding box center [475, 219] width 130 height 18
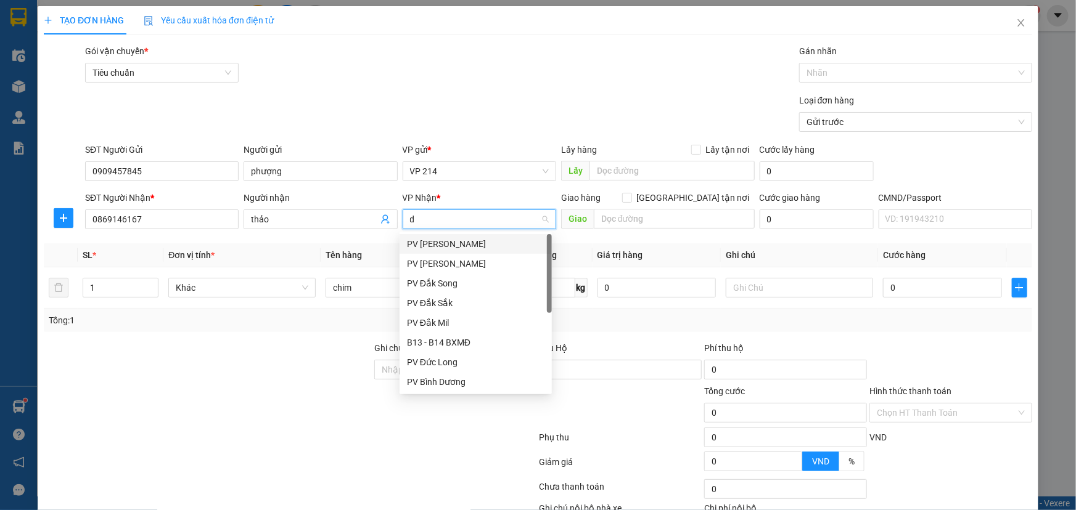
type input "dm"
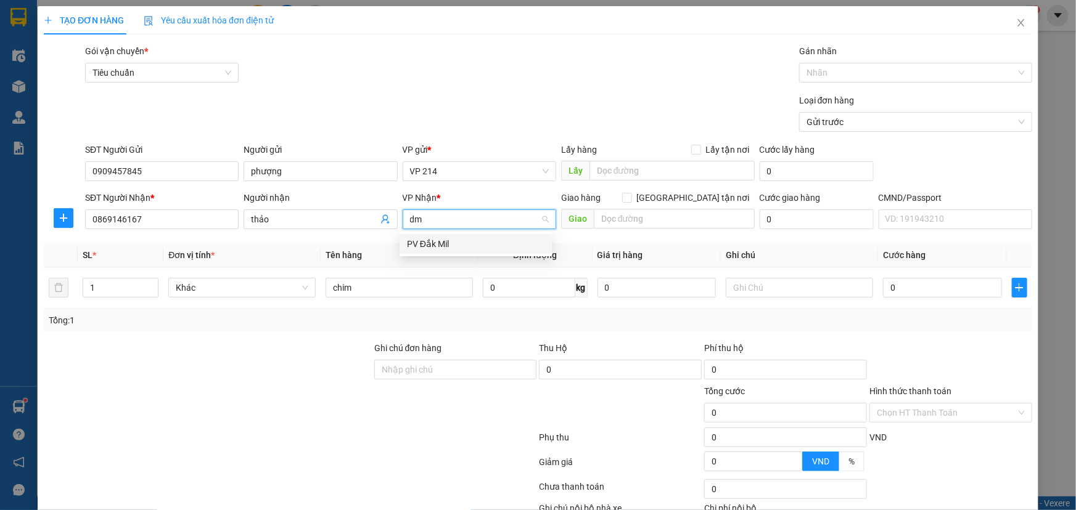
click at [461, 242] on div "PV Đắk Mil" at bounding box center [475, 244] width 137 height 14
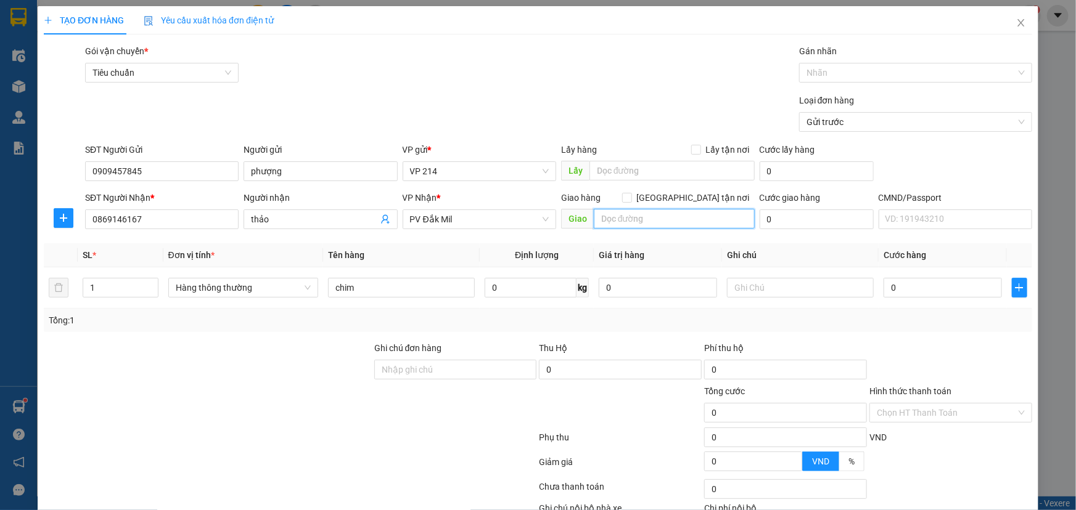
click at [637, 216] on input "text" at bounding box center [674, 219] width 161 height 20
type input "d"
click at [505, 220] on span "PV Đắk Mil" at bounding box center [479, 219] width 139 height 18
type input "đăk gần ("
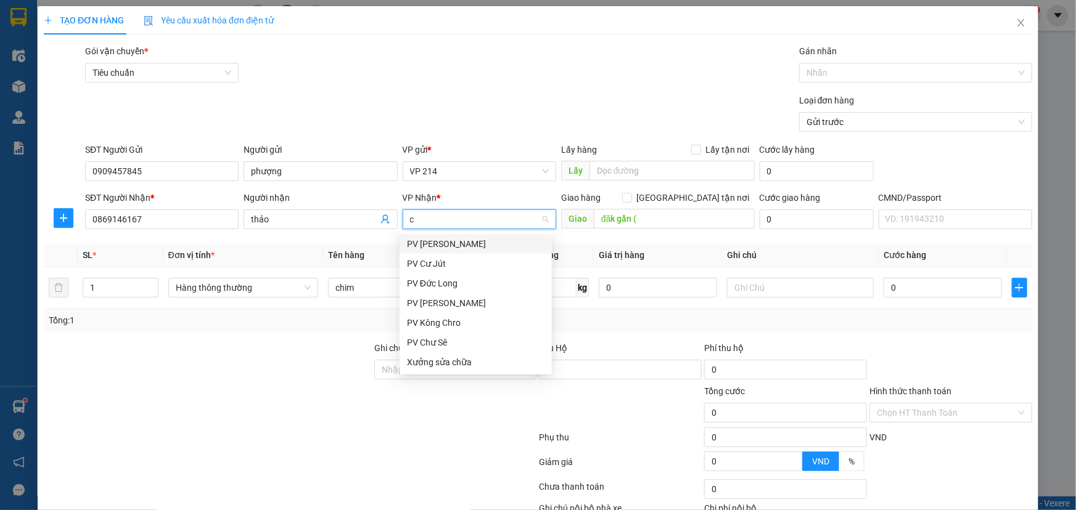
type input "cj"
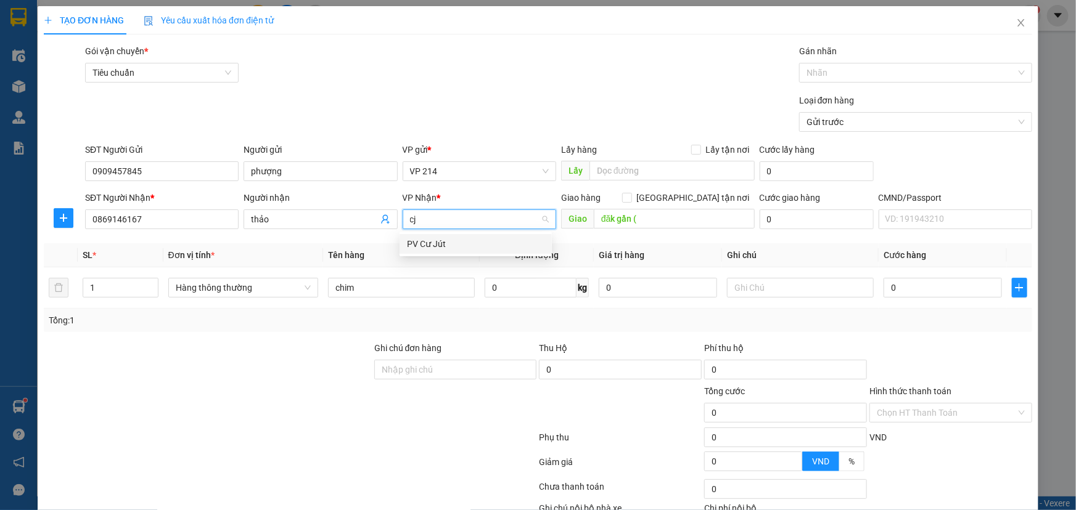
click at [460, 243] on div "PV Cư Jút" at bounding box center [475, 244] width 137 height 14
click at [639, 220] on input "đăk gần (" at bounding box center [674, 219] width 161 height 20
click at [640, 219] on input "đăk gần (" at bounding box center [674, 219] width 161 height 20
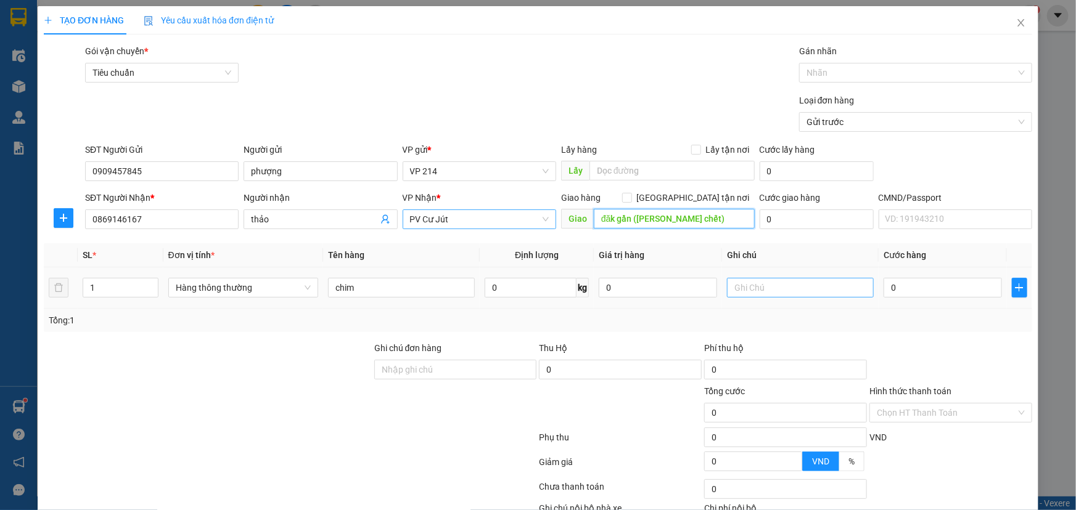
type input "đăk gần (ko bao chết)"
click at [740, 296] on input "text" at bounding box center [800, 288] width 147 height 20
type input "h"
click at [906, 291] on input "0" at bounding box center [942, 288] width 118 height 20
type input "5"
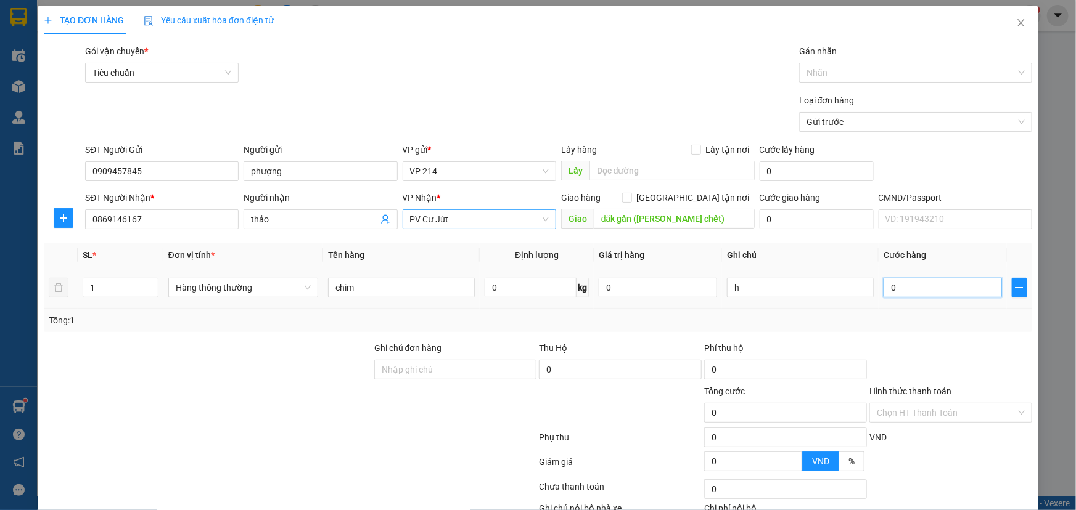
type input "5"
type input "50"
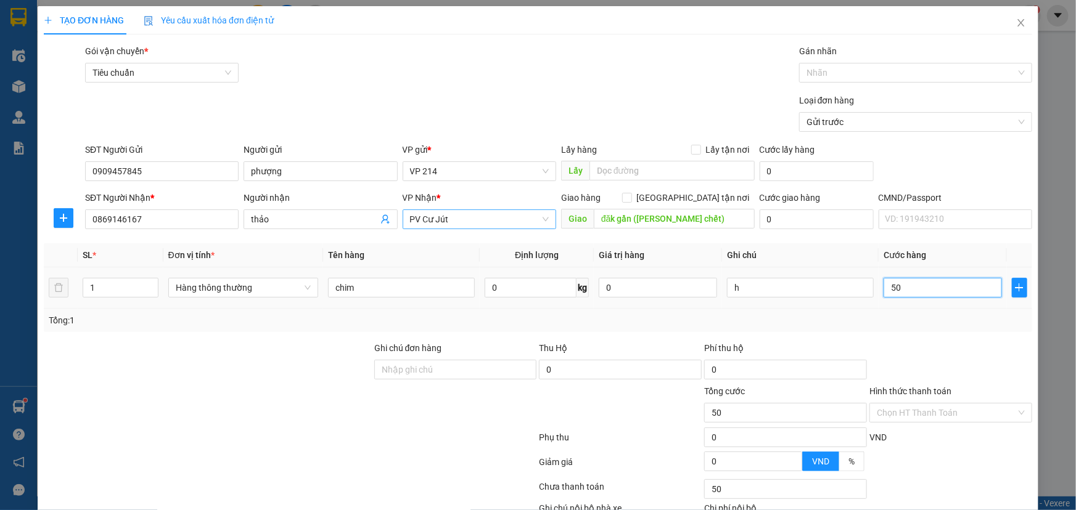
type input "500"
type input "5.000"
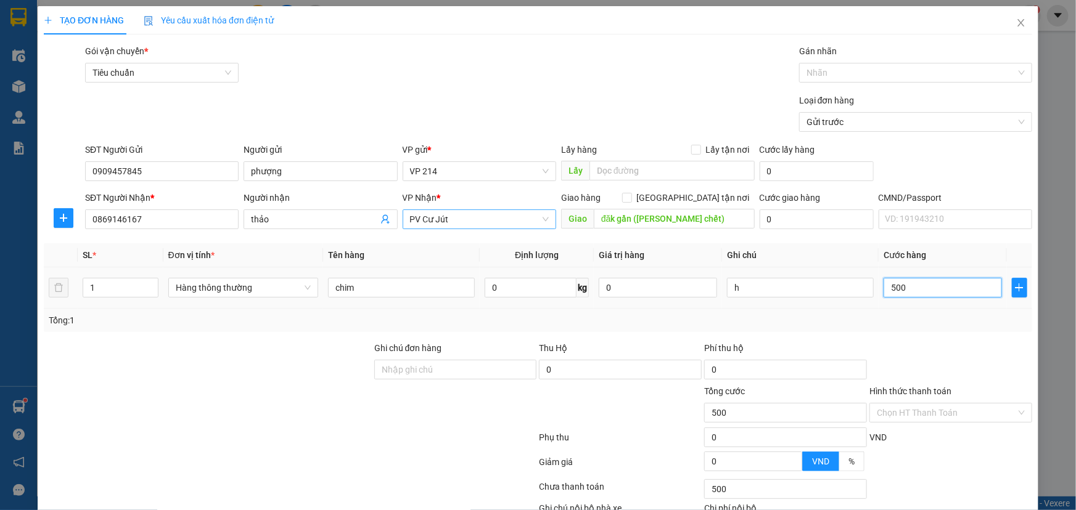
type input "5.000"
type input "50.000"
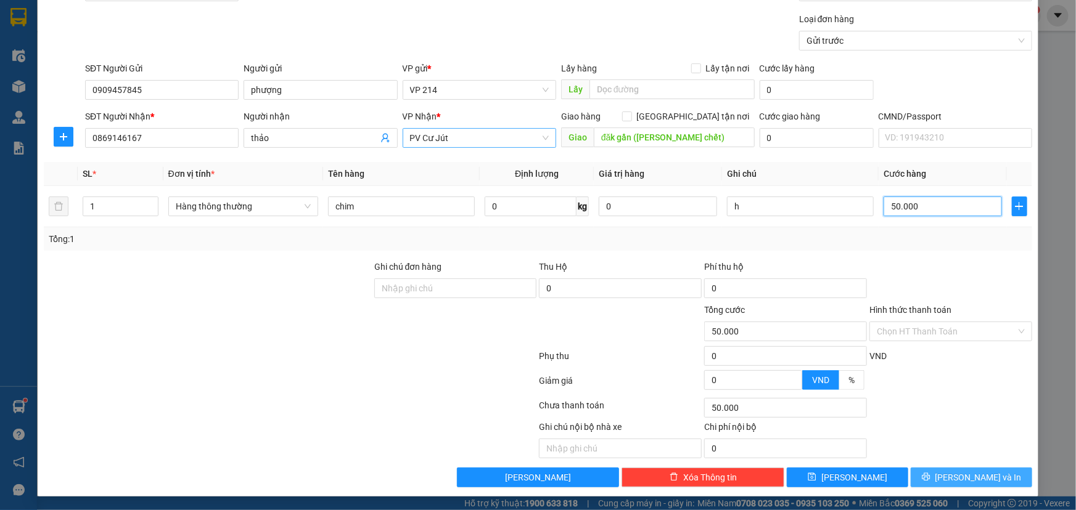
type input "50.000"
click at [930, 479] on icon "printer" at bounding box center [925, 477] width 9 height 9
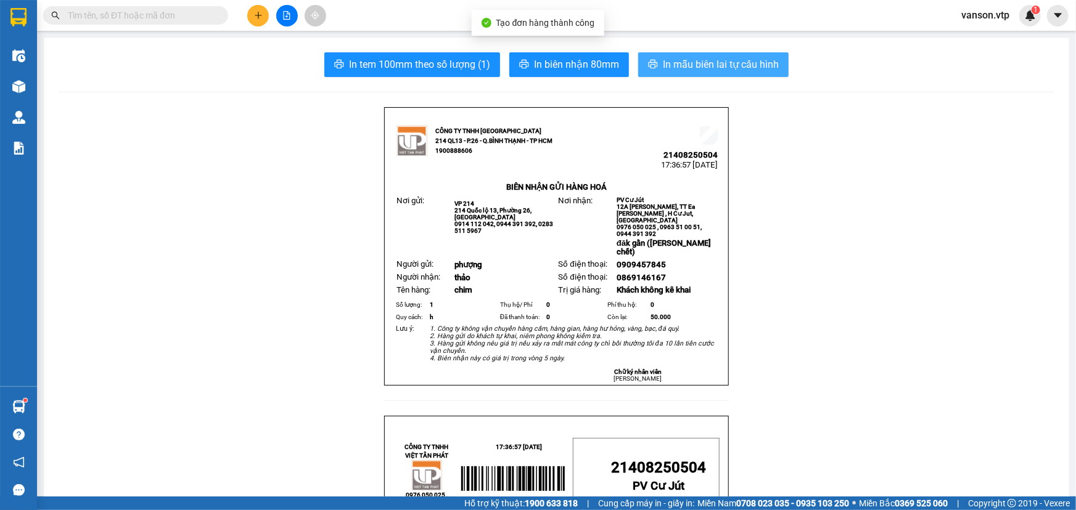
click at [674, 68] on span "In mẫu biên lai tự cấu hình" at bounding box center [721, 64] width 116 height 15
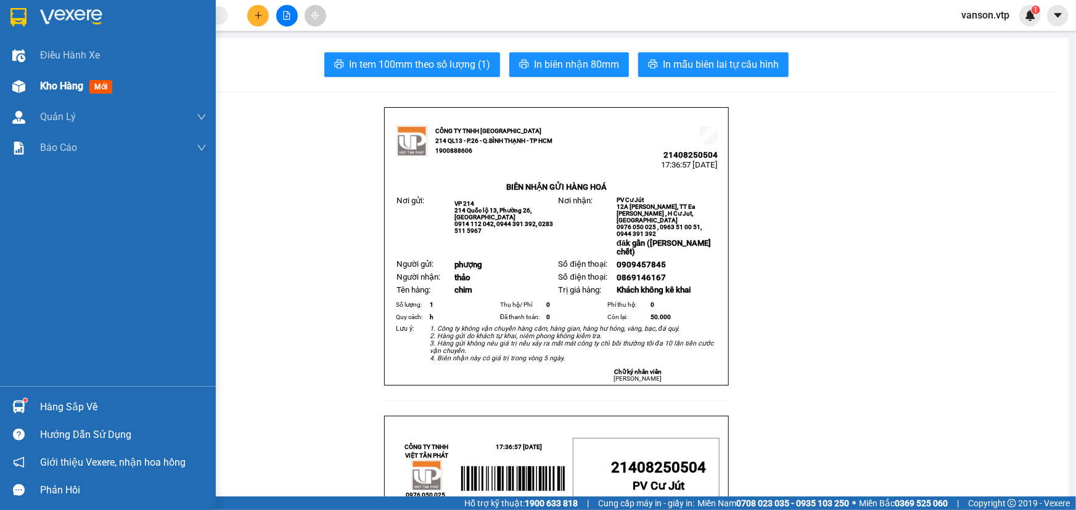
click at [28, 76] on div at bounding box center [19, 87] width 22 height 22
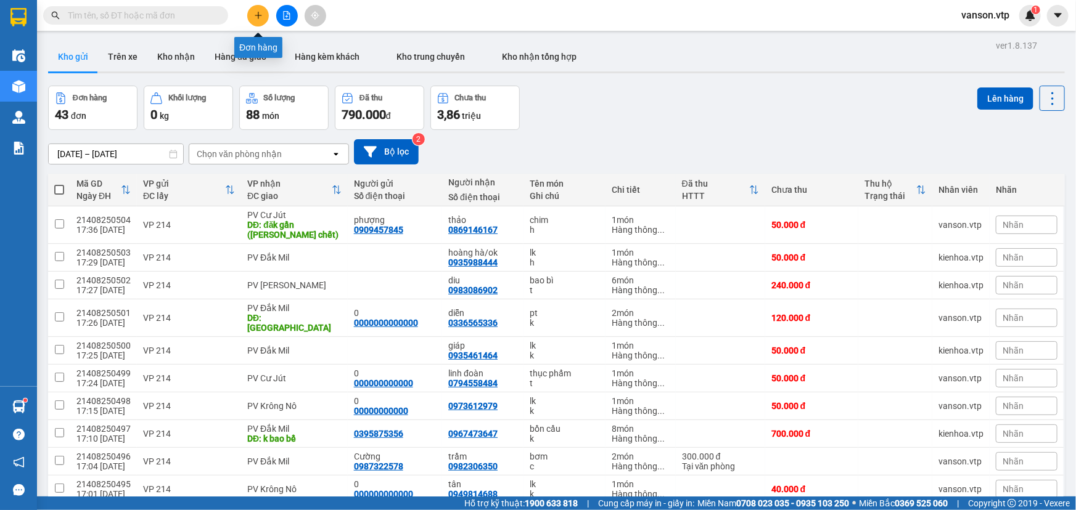
click at [253, 16] on button at bounding box center [258, 16] width 22 height 22
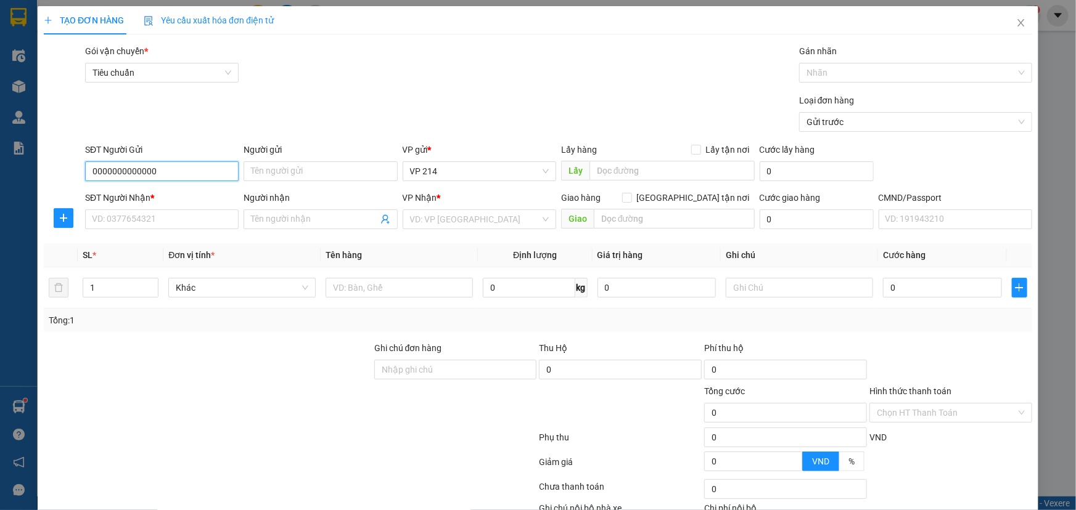
type input "0000000000000"
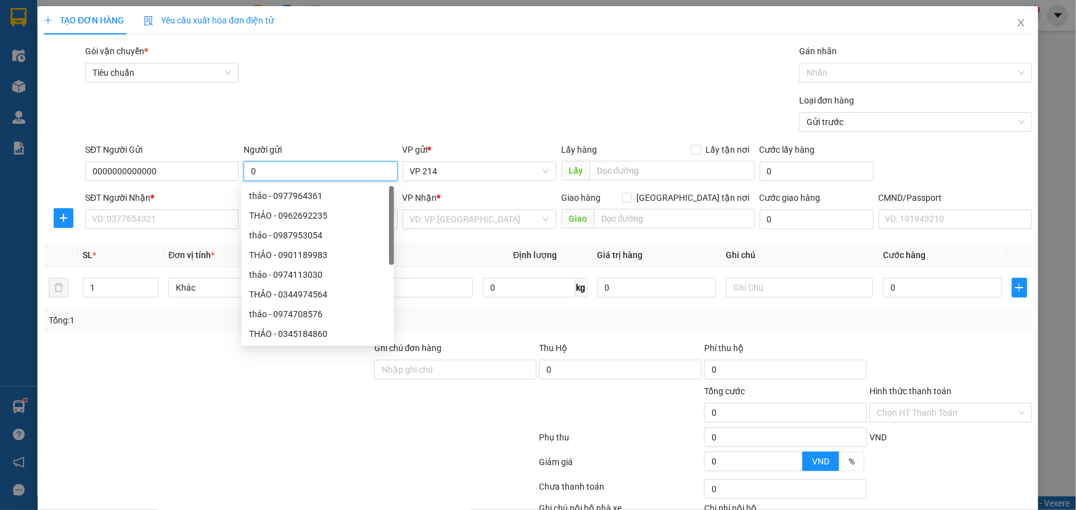
type input "0"
click at [139, 454] on div at bounding box center [290, 464] width 495 height 25
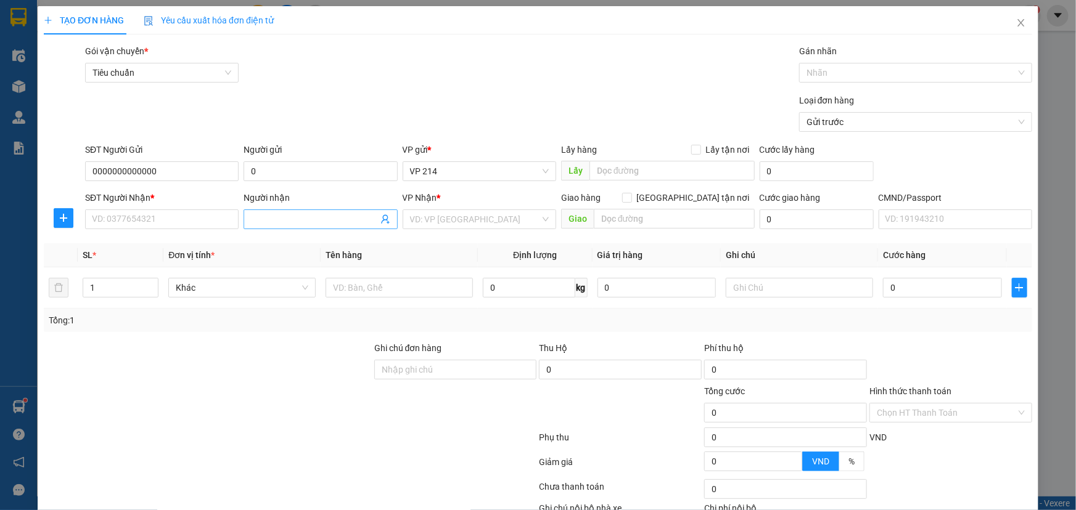
click at [268, 224] on input "Người nhận" at bounding box center [314, 220] width 126 height 14
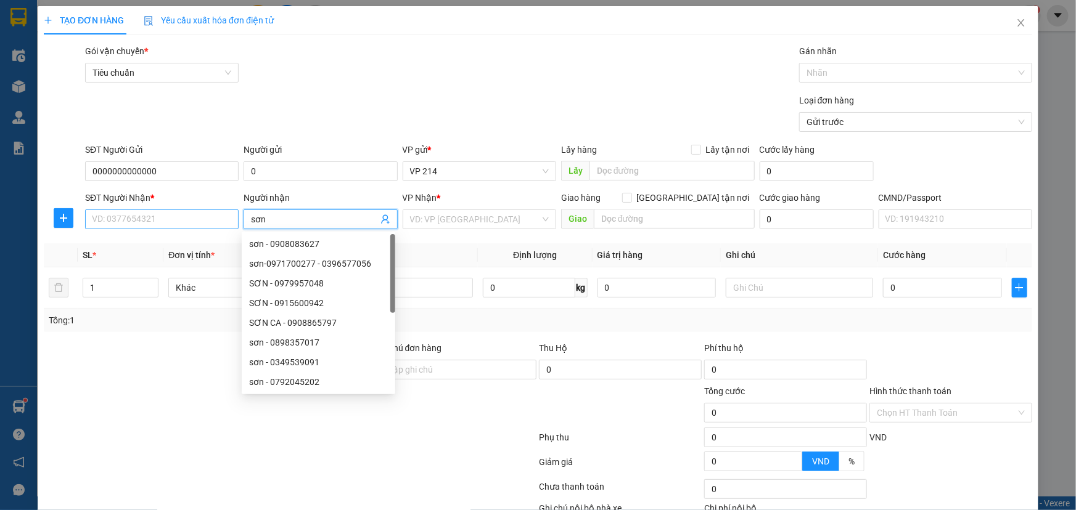
type input "sơn"
click at [202, 226] on input "SĐT Người Nhận *" at bounding box center [161, 220] width 153 height 20
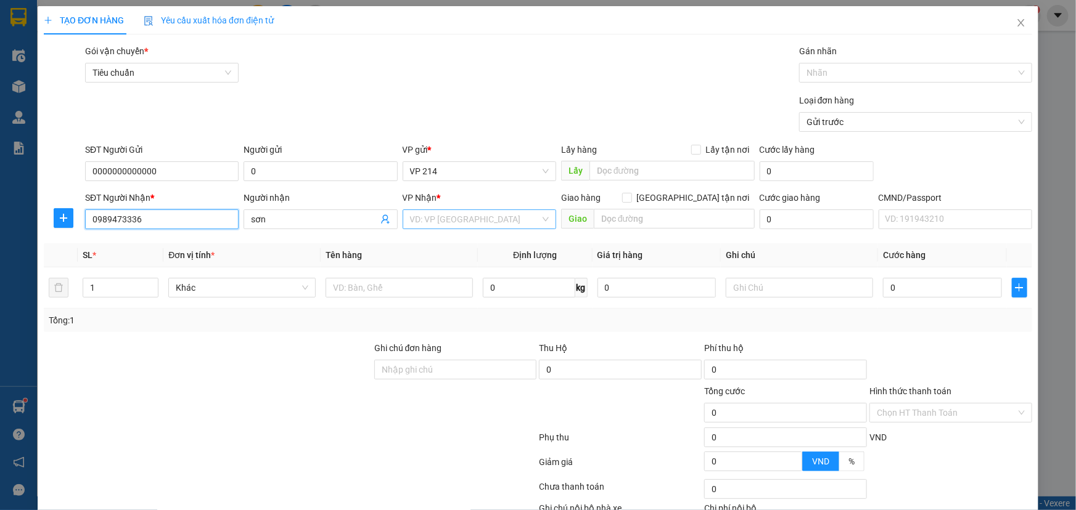
type input "0989473336"
click at [437, 224] on input "search" at bounding box center [475, 219] width 130 height 18
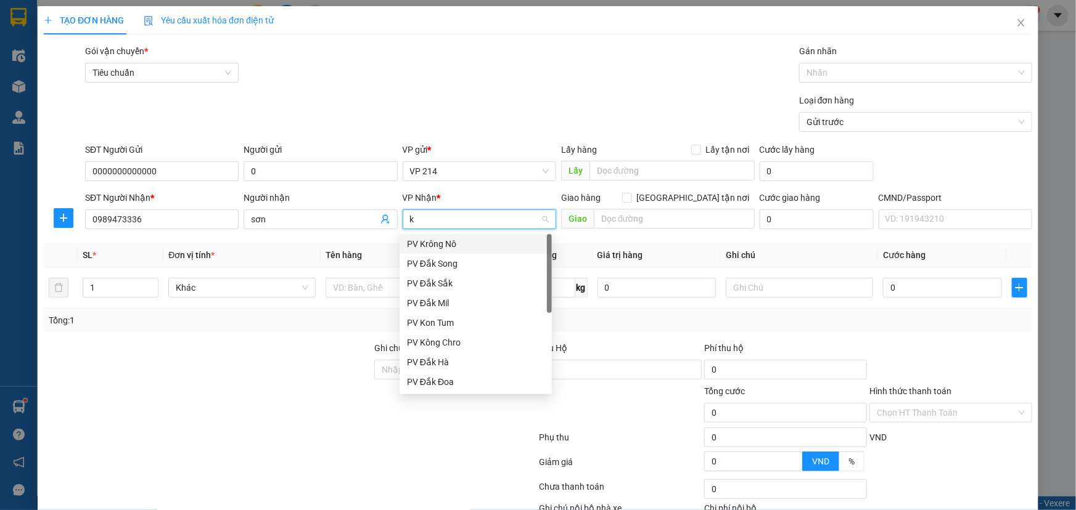
type input "kn"
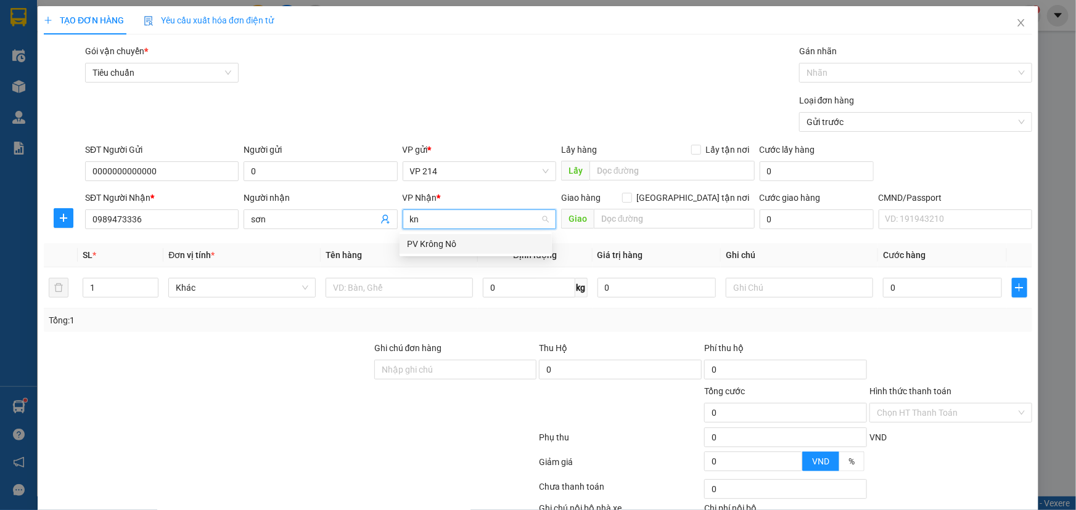
click at [448, 243] on div "PV Krông Nô" at bounding box center [475, 244] width 137 height 14
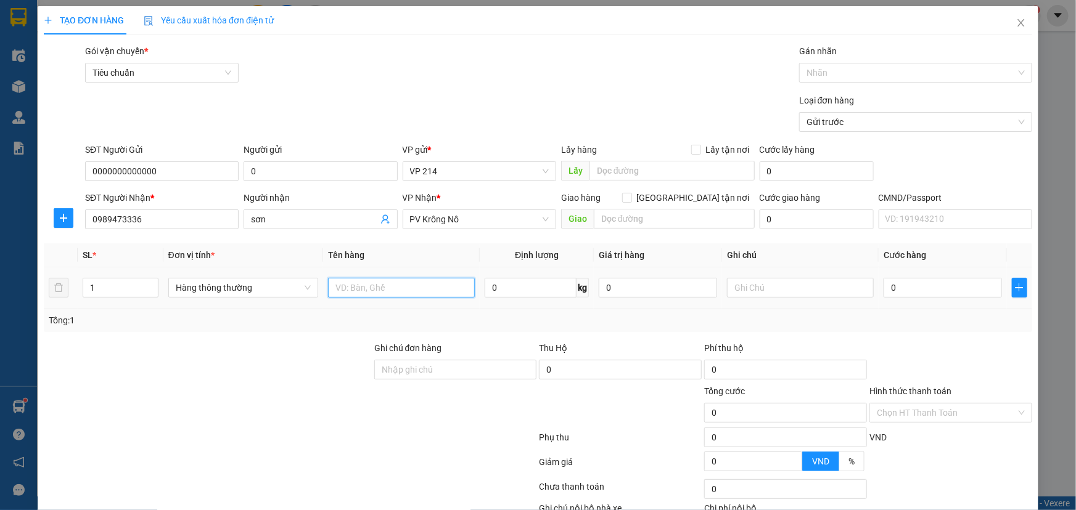
click at [388, 295] on input "text" at bounding box center [401, 288] width 147 height 20
type input "lk"
click at [104, 287] on input "1" at bounding box center [120, 288] width 75 height 18
type input "2"
click at [743, 285] on input "text" at bounding box center [800, 288] width 147 height 20
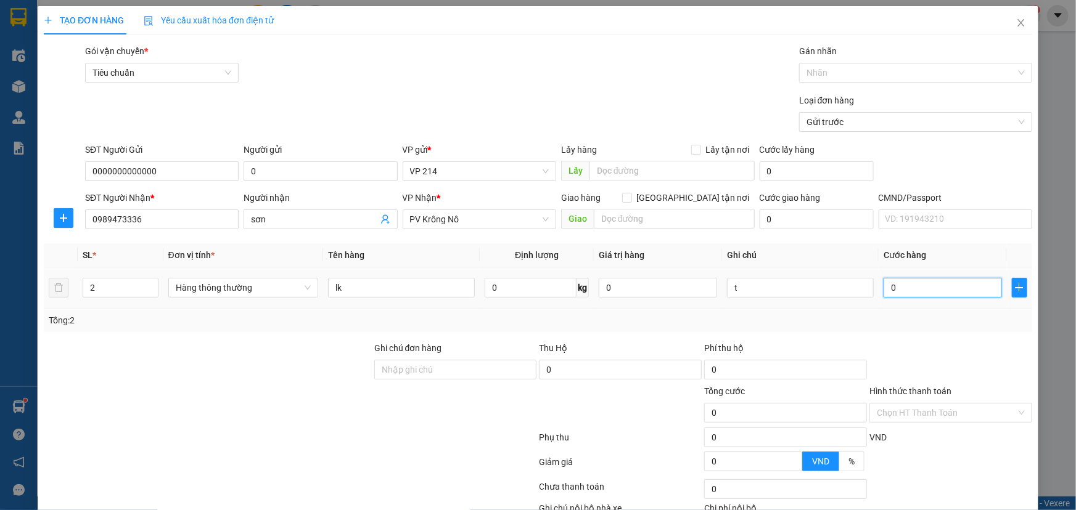
click at [908, 291] on input "0" at bounding box center [942, 288] width 118 height 20
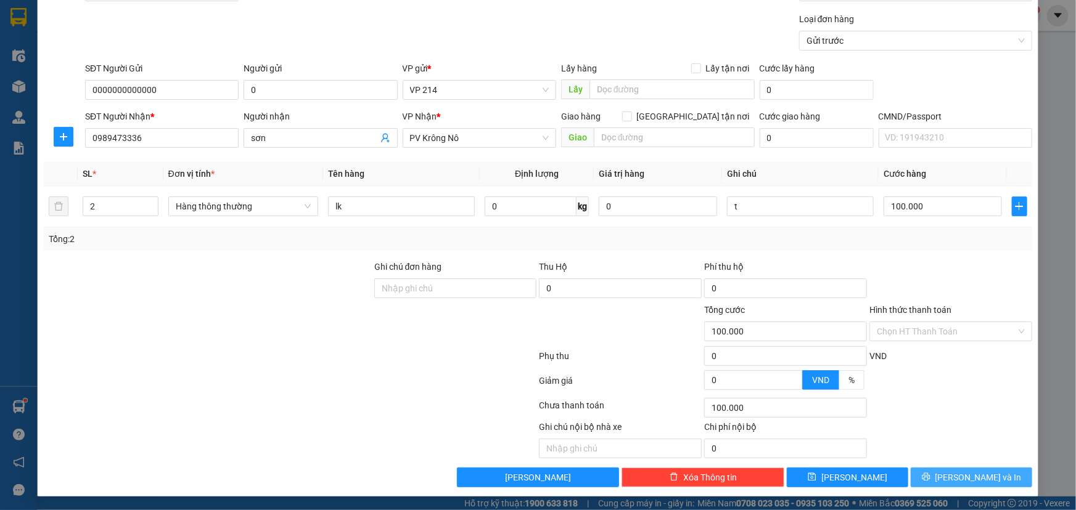
click at [963, 475] on span "[PERSON_NAME] và In" at bounding box center [978, 478] width 86 height 14
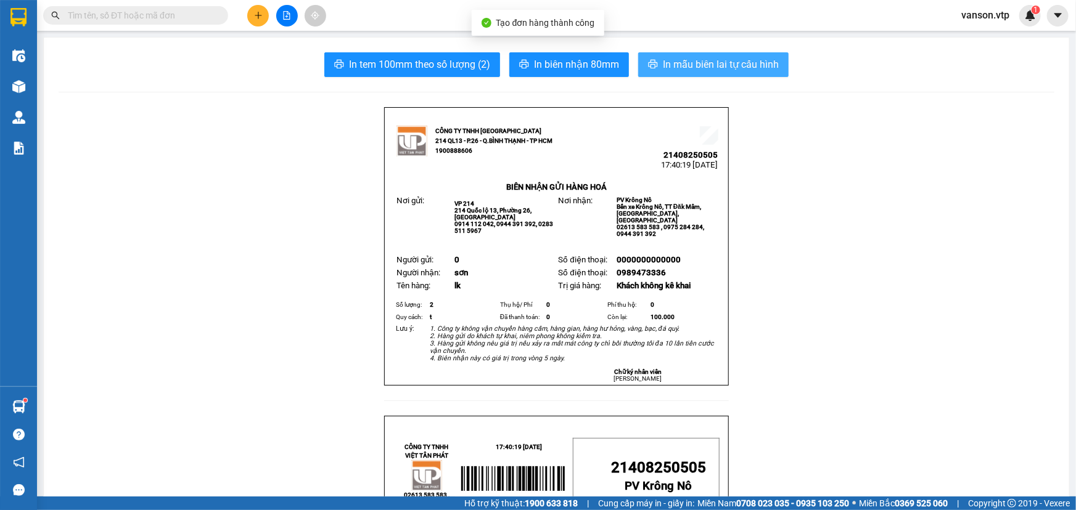
click at [668, 60] on span "In mẫu biên lai tự cấu hình" at bounding box center [721, 64] width 116 height 15
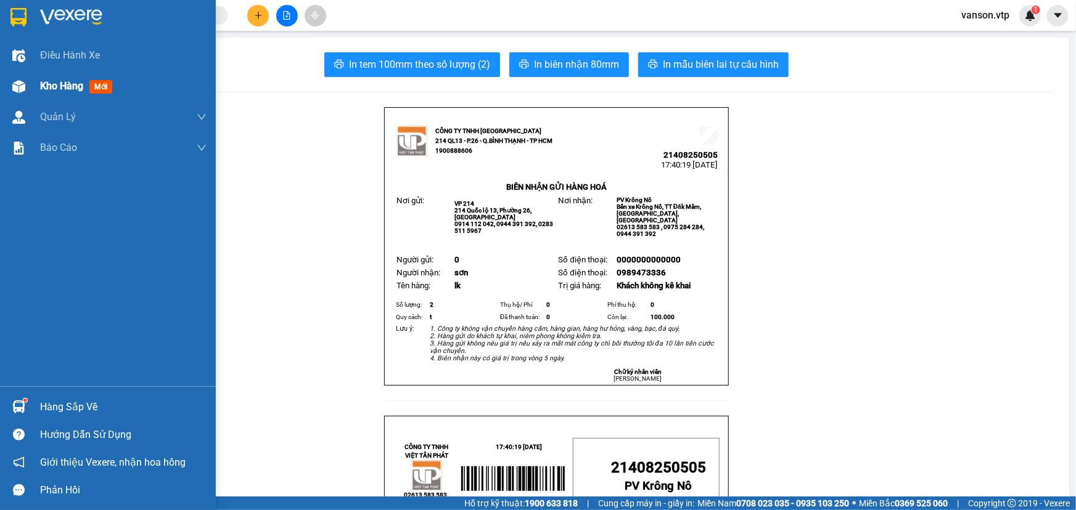
click at [31, 89] on div "Kho hàng mới" at bounding box center [108, 86] width 216 height 31
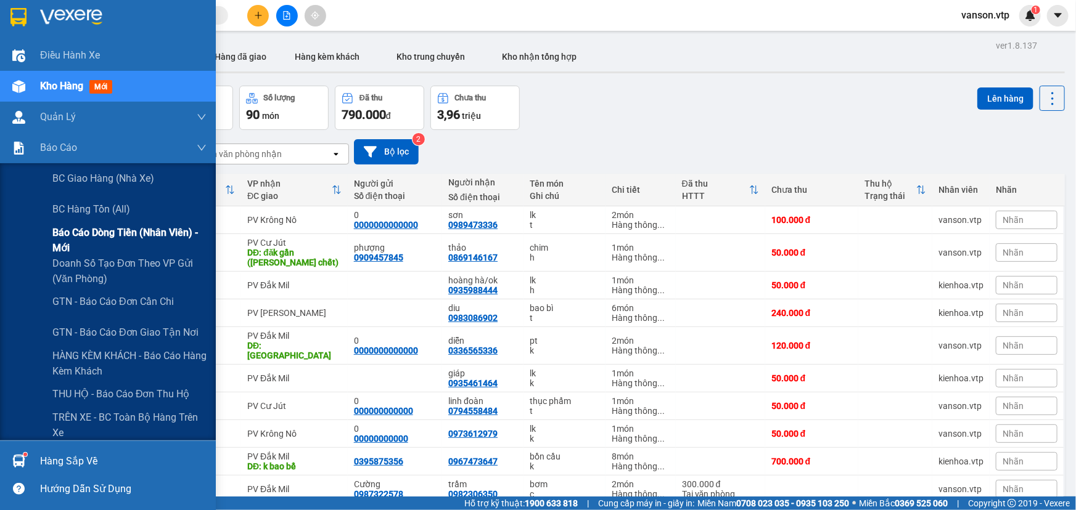
click at [91, 234] on span "Báo cáo dòng tiền (nhân viên) - mới" at bounding box center [129, 240] width 154 height 31
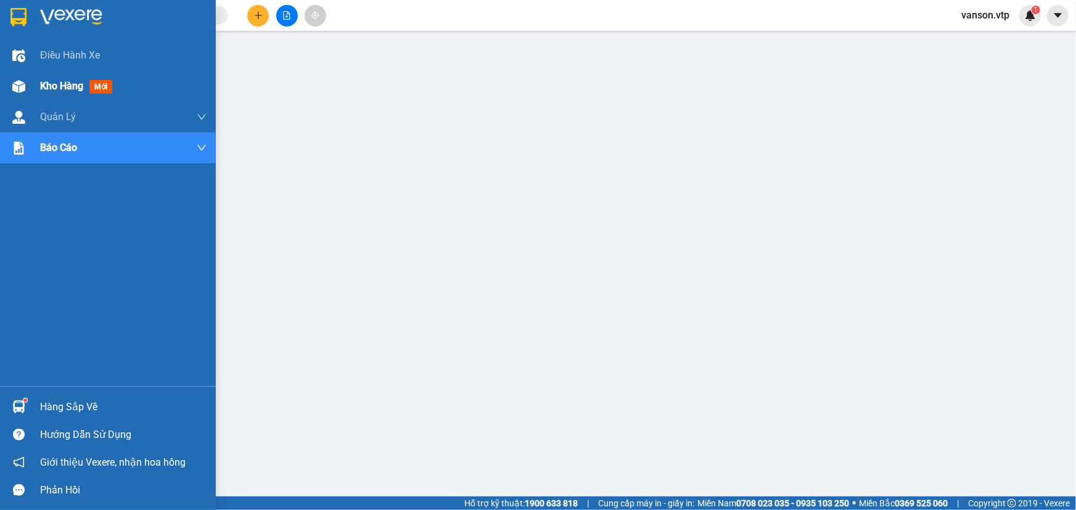
click at [36, 90] on div "Kho hàng mới" at bounding box center [108, 86] width 216 height 31
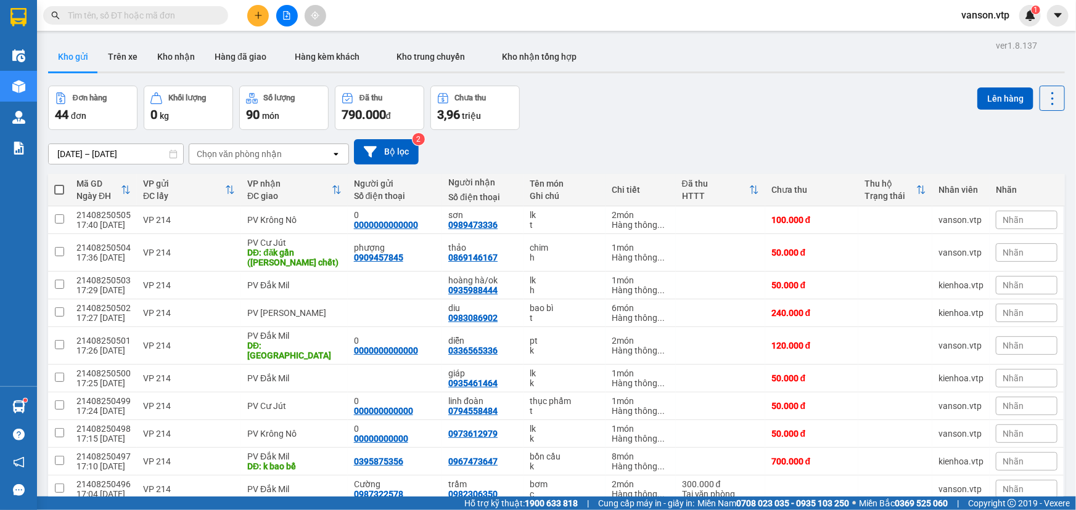
click at [193, 16] on input "text" at bounding box center [140, 16] width 145 height 14
click at [264, 16] on button at bounding box center [258, 16] width 22 height 22
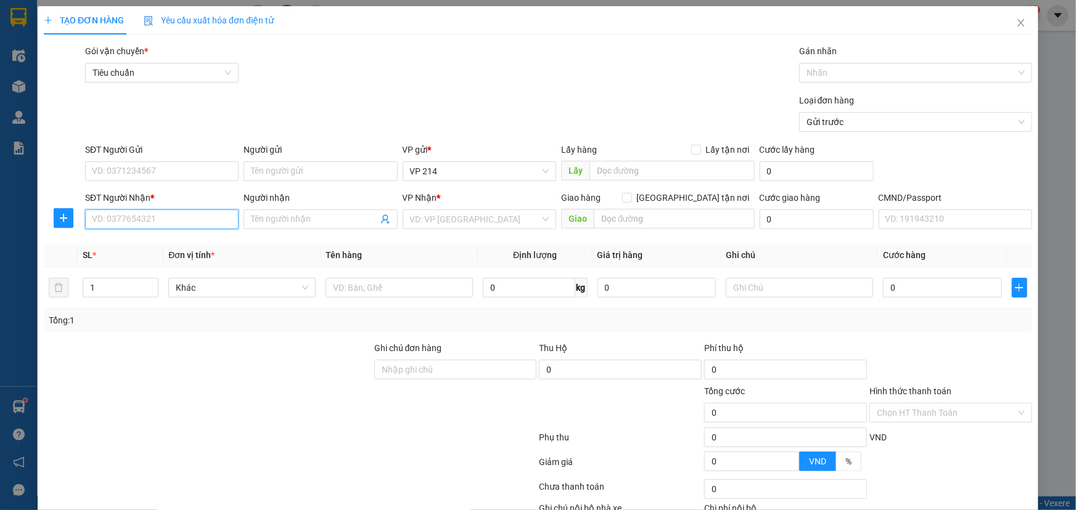
click at [173, 214] on input "SĐT Người Nhận *" at bounding box center [161, 220] width 153 height 20
click at [251, 218] on input "Người nhận" at bounding box center [314, 220] width 126 height 14
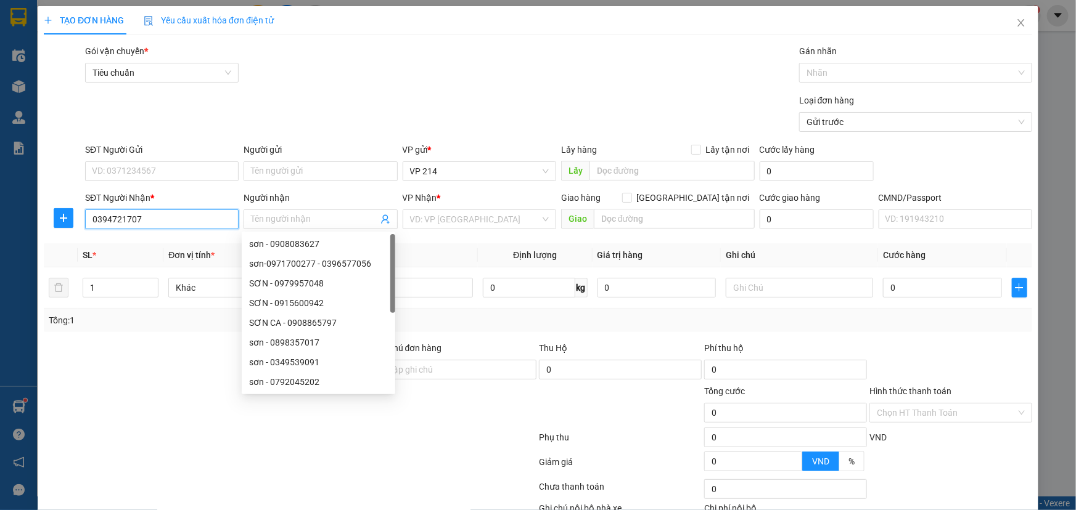
click at [210, 218] on input "0394721707" at bounding box center [161, 220] width 153 height 20
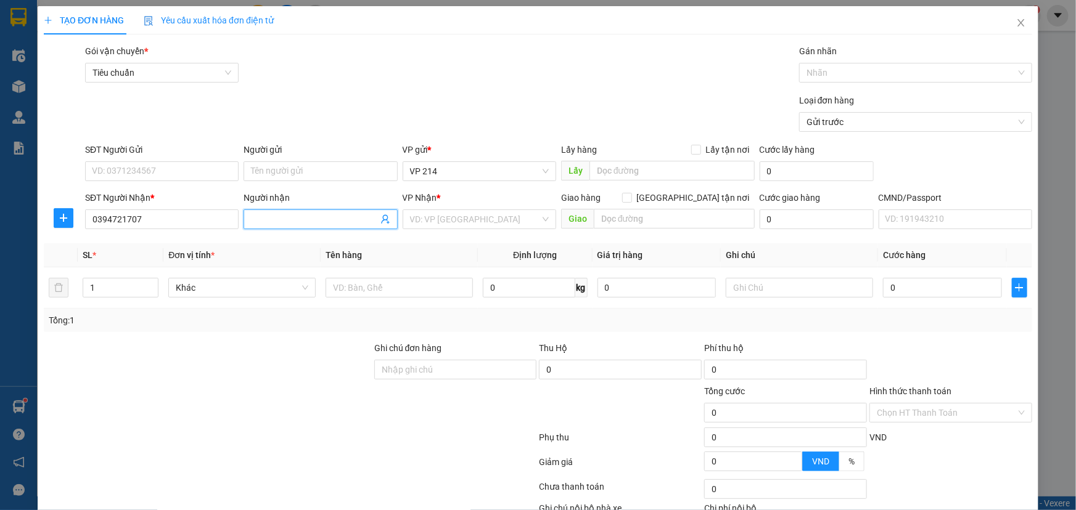
click at [253, 225] on input "Người nhận" at bounding box center [314, 220] width 126 height 14
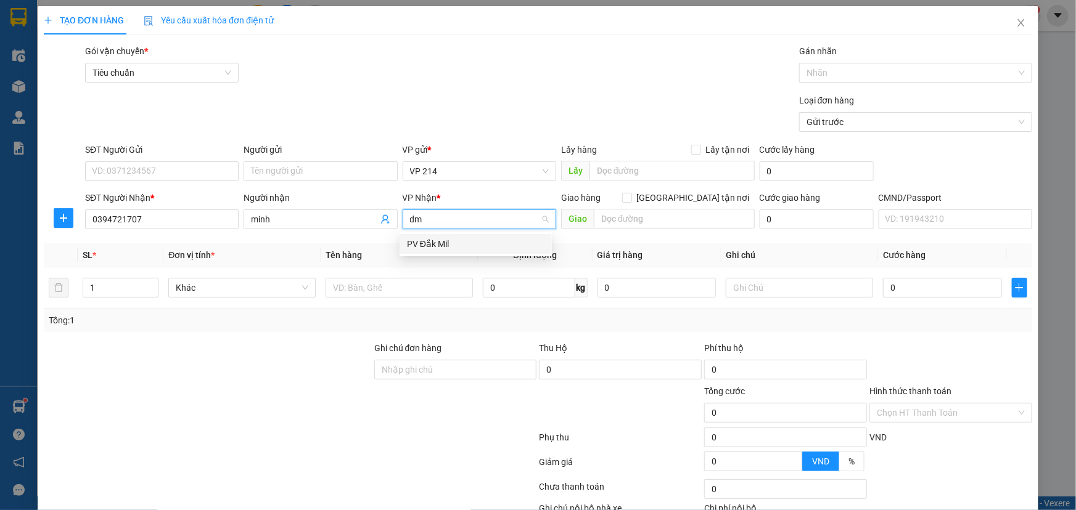
click at [475, 248] on div "PV Đắk Mil" at bounding box center [475, 244] width 137 height 14
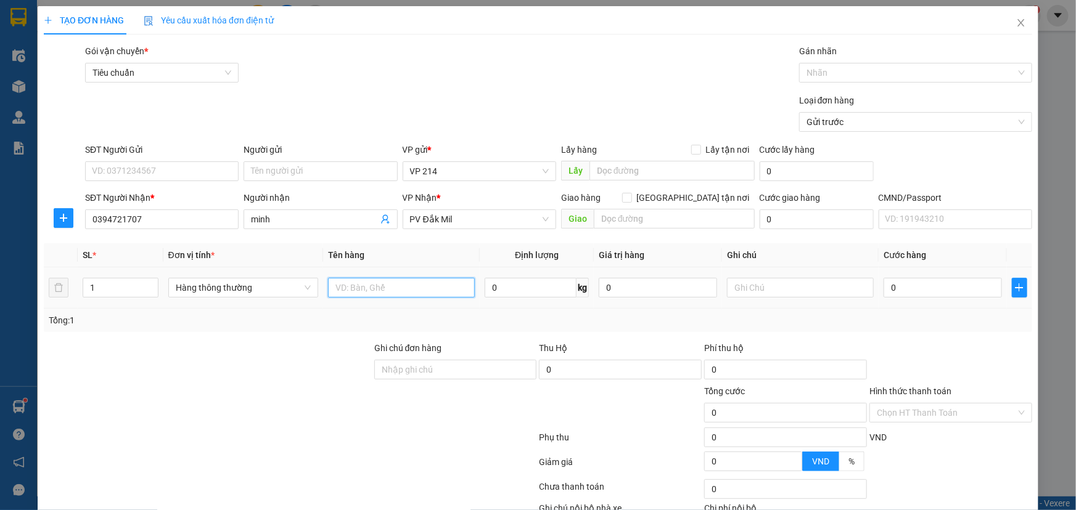
click at [359, 288] on input "text" at bounding box center [401, 288] width 147 height 20
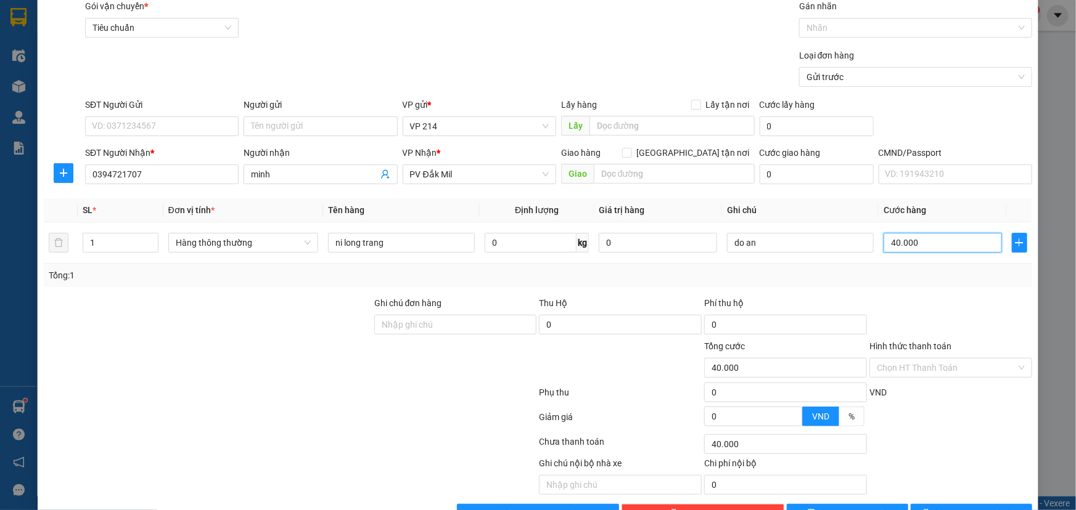
scroll to position [81, 0]
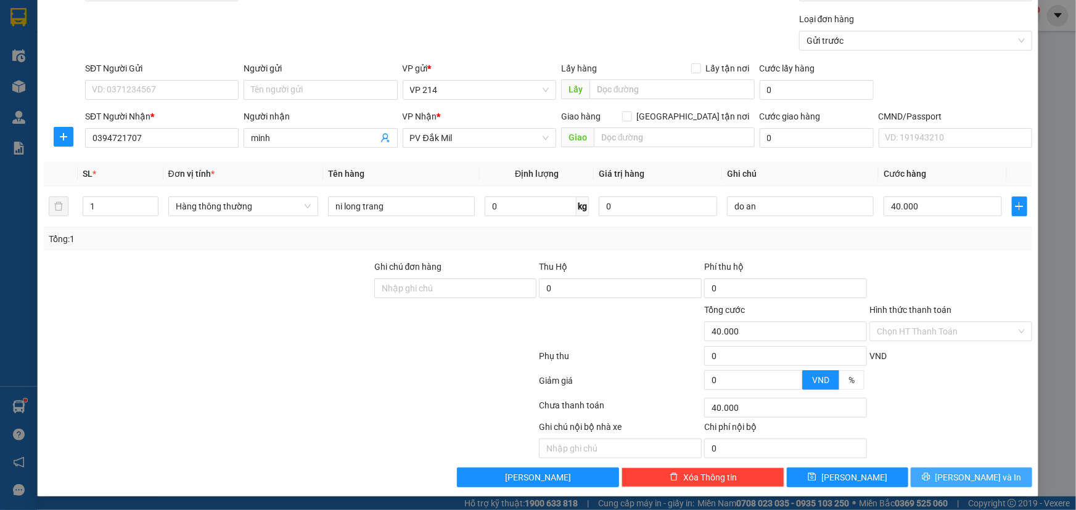
click at [928, 470] on button "[PERSON_NAME] và In" at bounding box center [970, 478] width 121 height 20
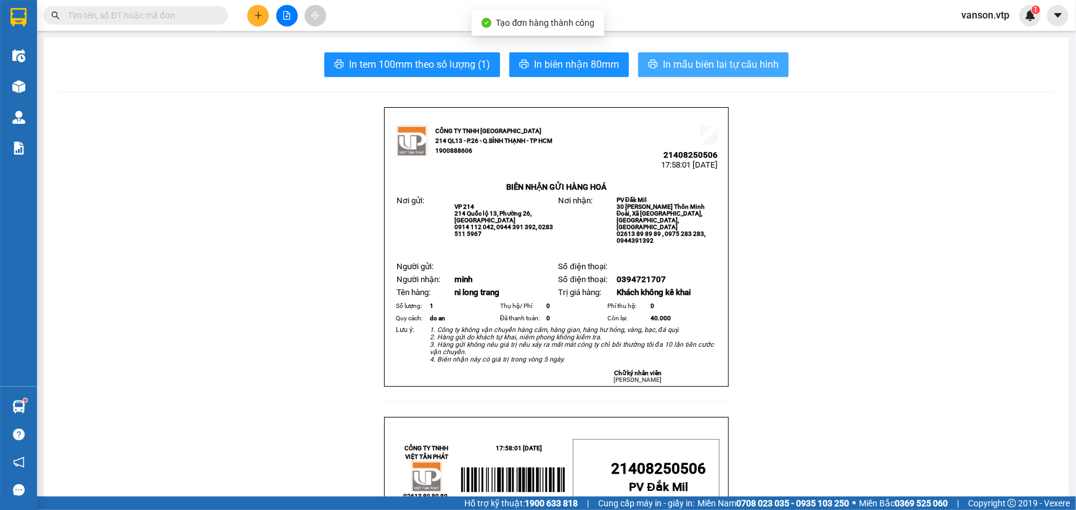
click at [685, 61] on span "In mẫu biên lai tự cấu hình" at bounding box center [721, 64] width 116 height 15
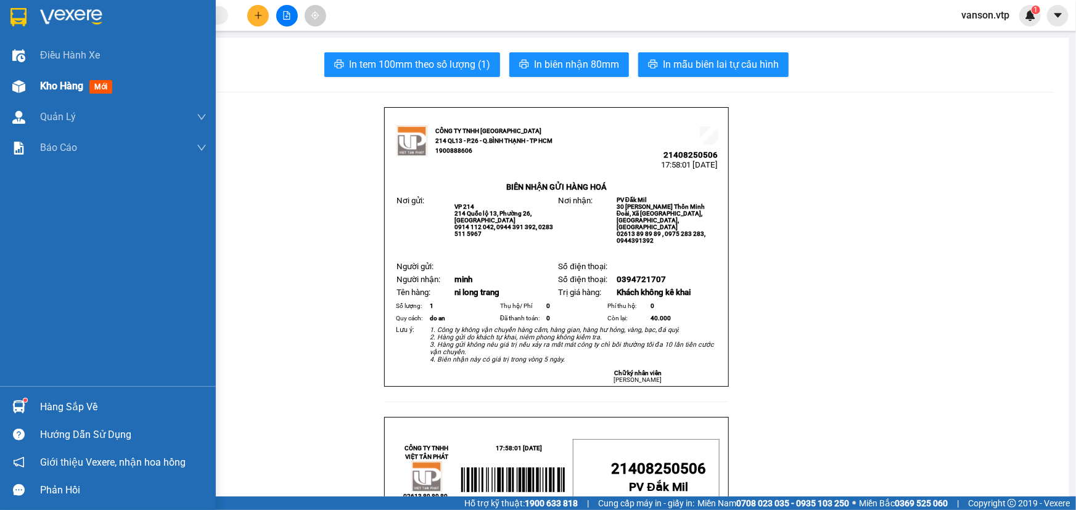
click at [40, 85] on span "Kho hàng" at bounding box center [61, 86] width 43 height 12
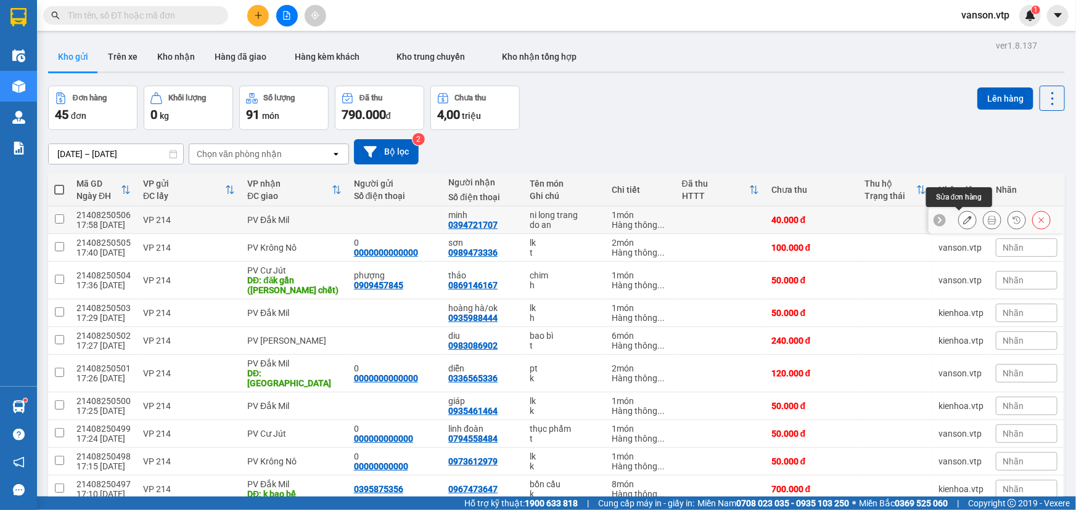
click at [963, 221] on icon at bounding box center [967, 220] width 9 height 9
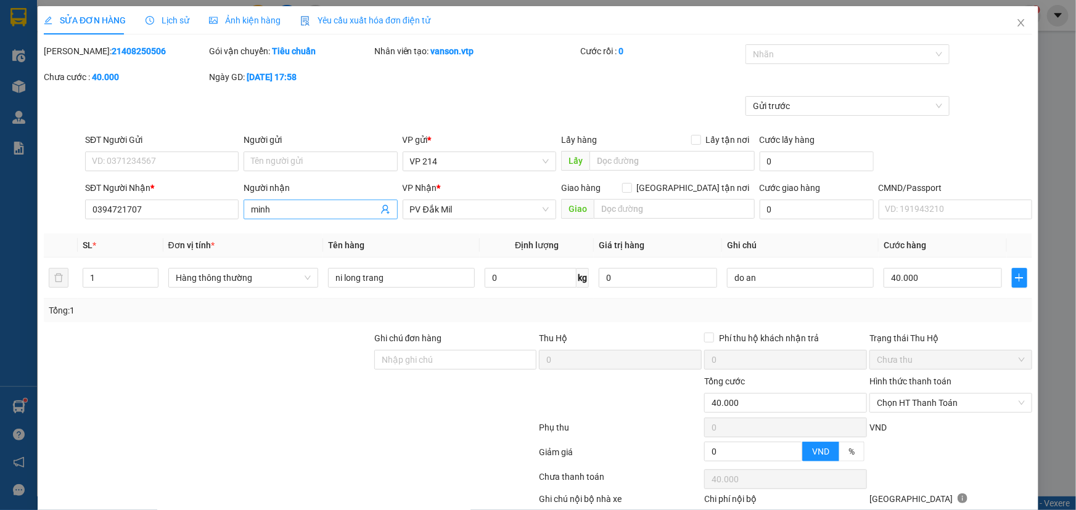
click at [330, 213] on input "minh" at bounding box center [314, 210] width 126 height 14
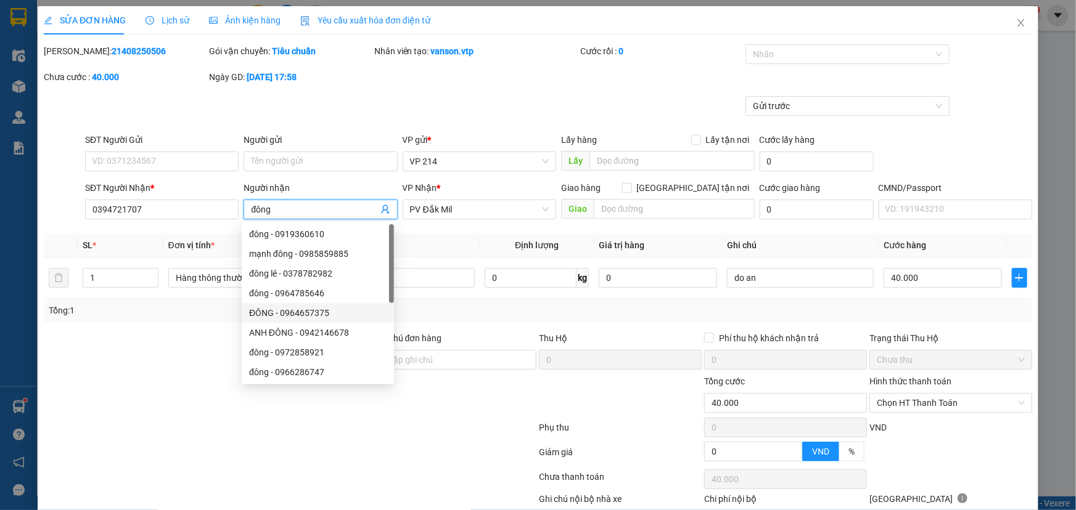
click at [434, 409] on div at bounding box center [455, 396] width 165 height 43
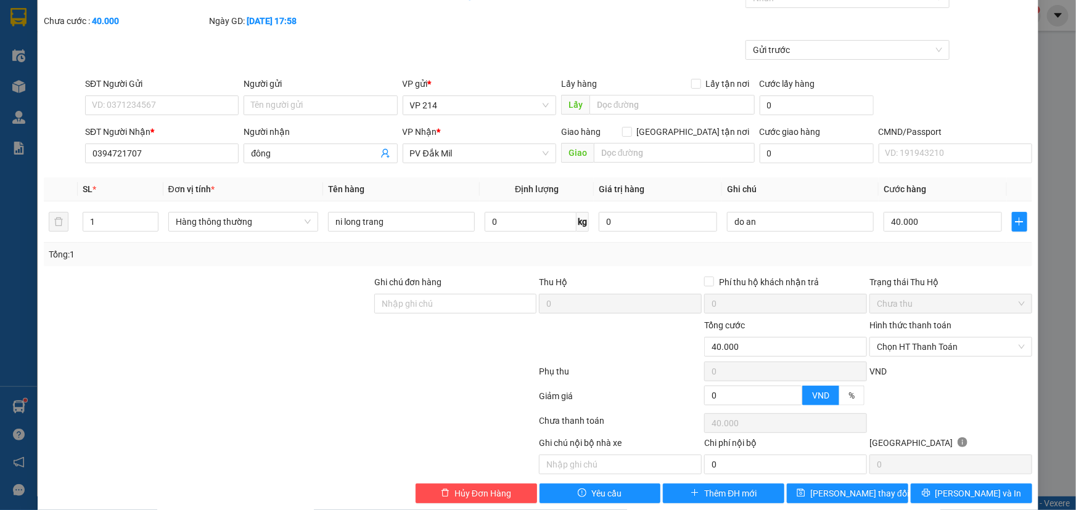
scroll to position [72, 0]
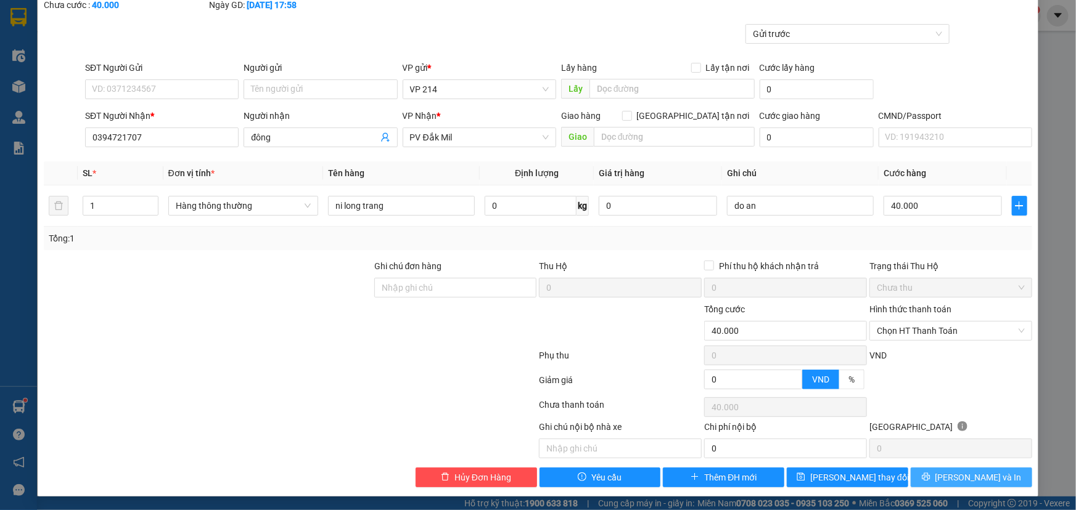
click at [922, 479] on button "[PERSON_NAME] và In" at bounding box center [970, 478] width 121 height 20
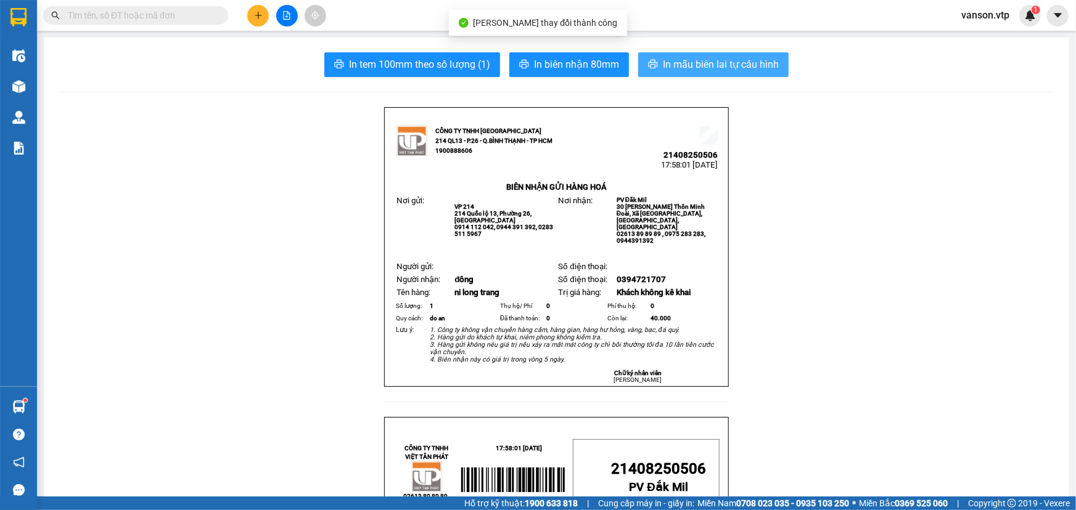
click at [688, 69] on span "In mẫu biên lai tự cấu hình" at bounding box center [721, 64] width 116 height 15
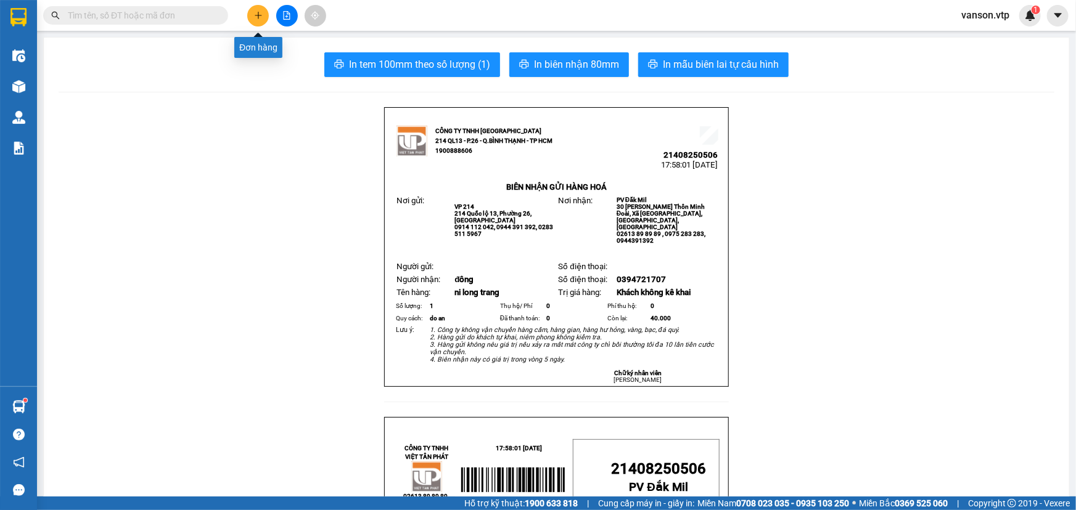
click at [263, 13] on button at bounding box center [258, 16] width 22 height 22
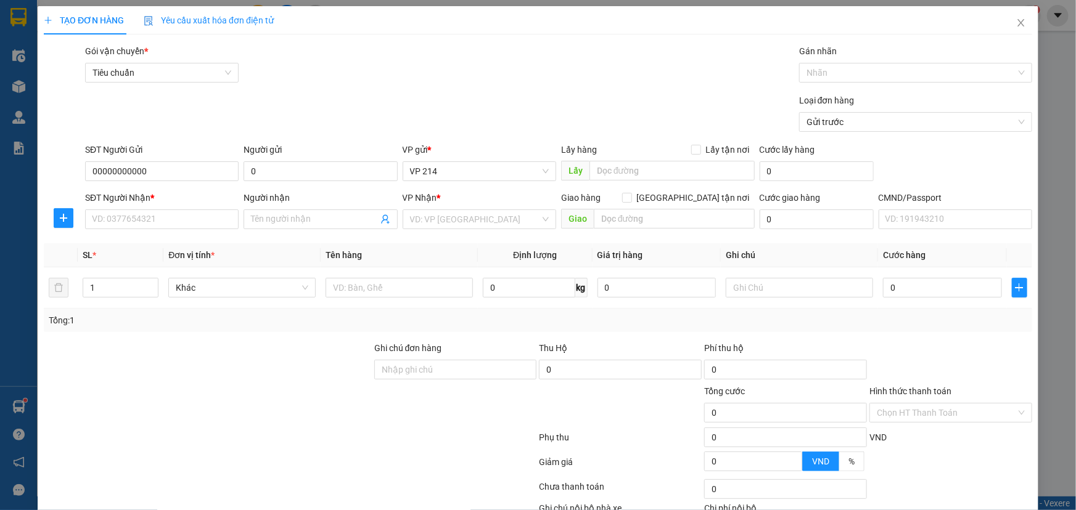
click at [241, 417] on div at bounding box center [208, 406] width 330 height 43
click at [296, 223] on input "Người nhận" at bounding box center [314, 220] width 126 height 14
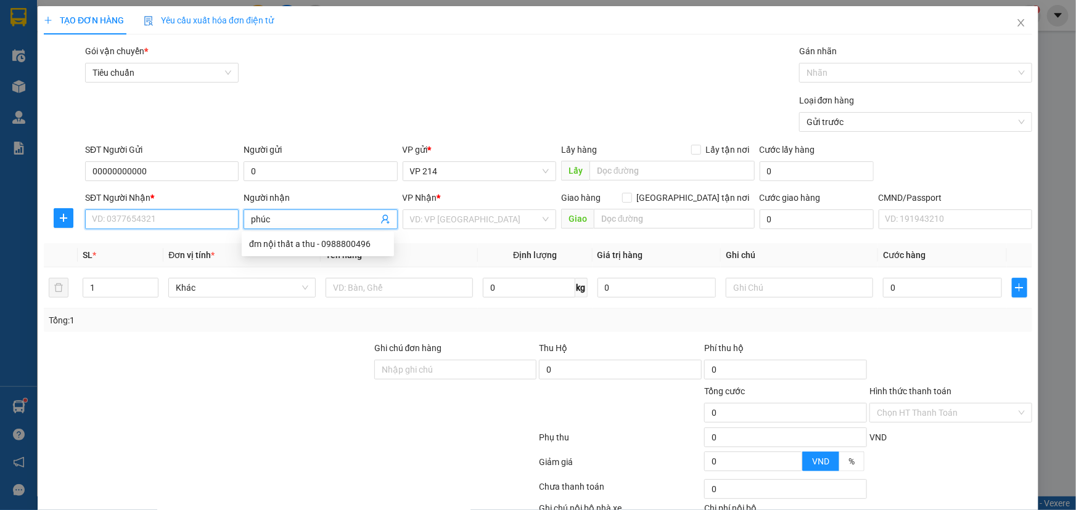
click at [198, 225] on input "SĐT Người Nhận *" at bounding box center [161, 220] width 153 height 20
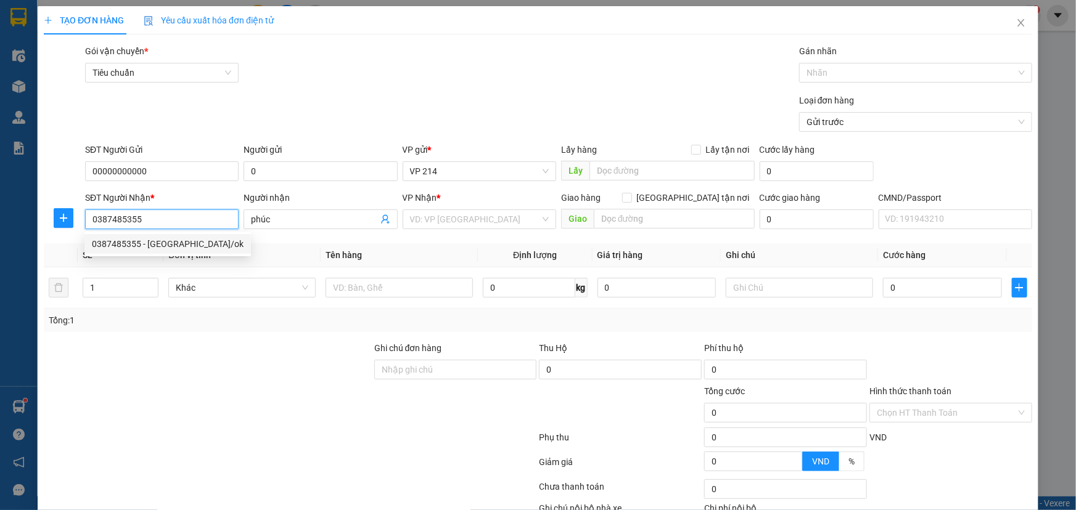
click at [183, 245] on div "0387485355 - Phúc loan/ok" at bounding box center [168, 244] width 152 height 14
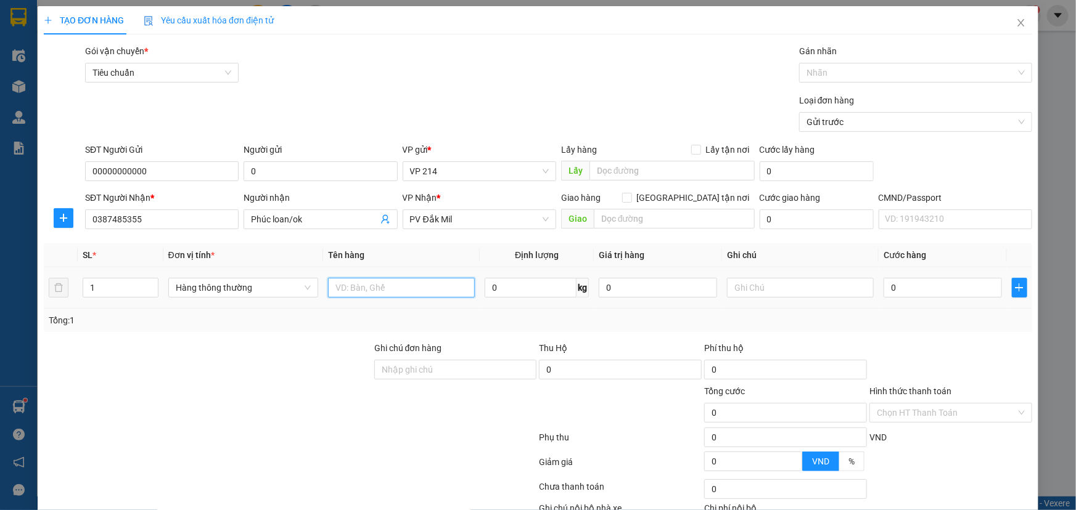
click at [421, 285] on input "text" at bounding box center [401, 288] width 147 height 20
click at [746, 290] on input "text" at bounding box center [800, 288] width 147 height 20
click at [913, 291] on input "0" at bounding box center [942, 288] width 118 height 20
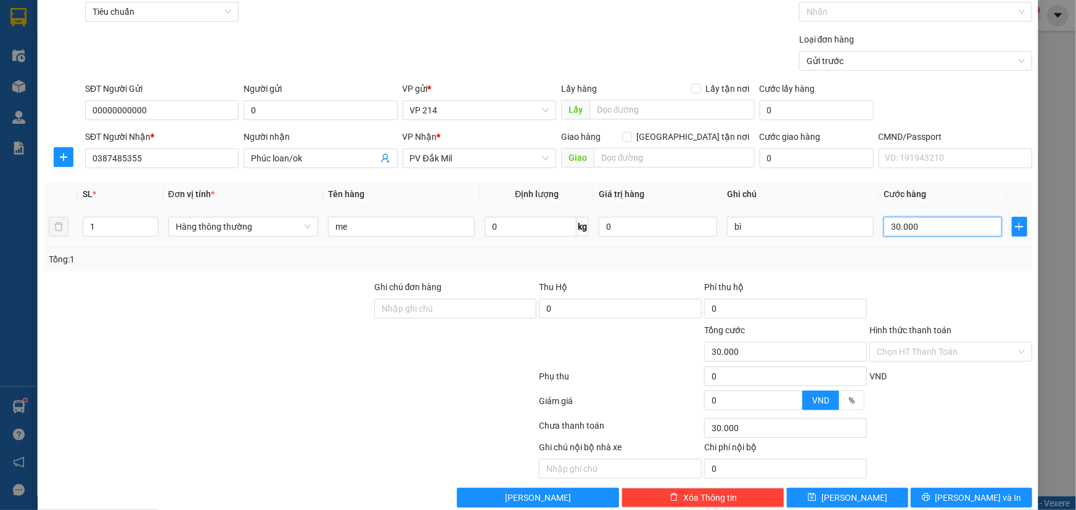
scroll to position [81, 0]
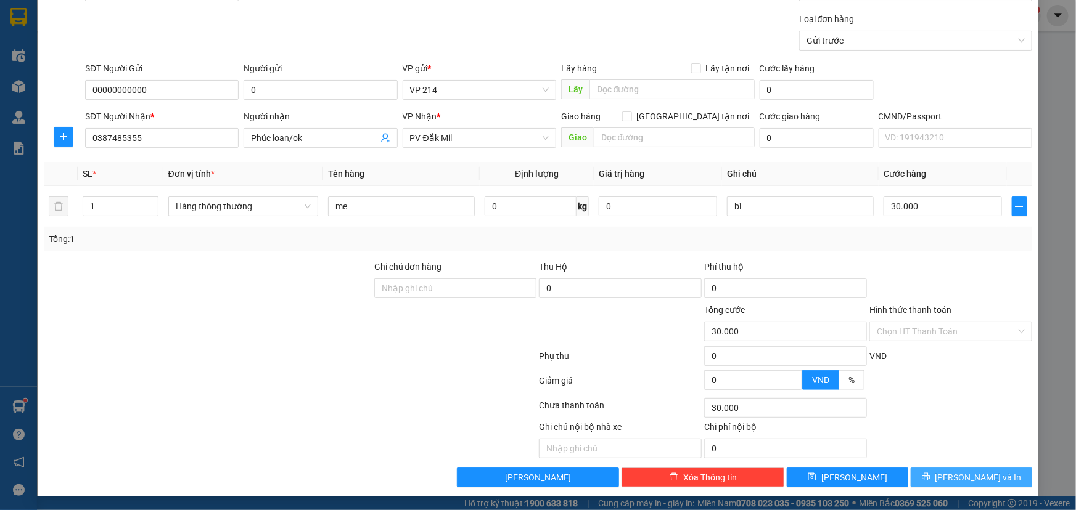
click at [953, 475] on span "[PERSON_NAME] và In" at bounding box center [978, 478] width 86 height 14
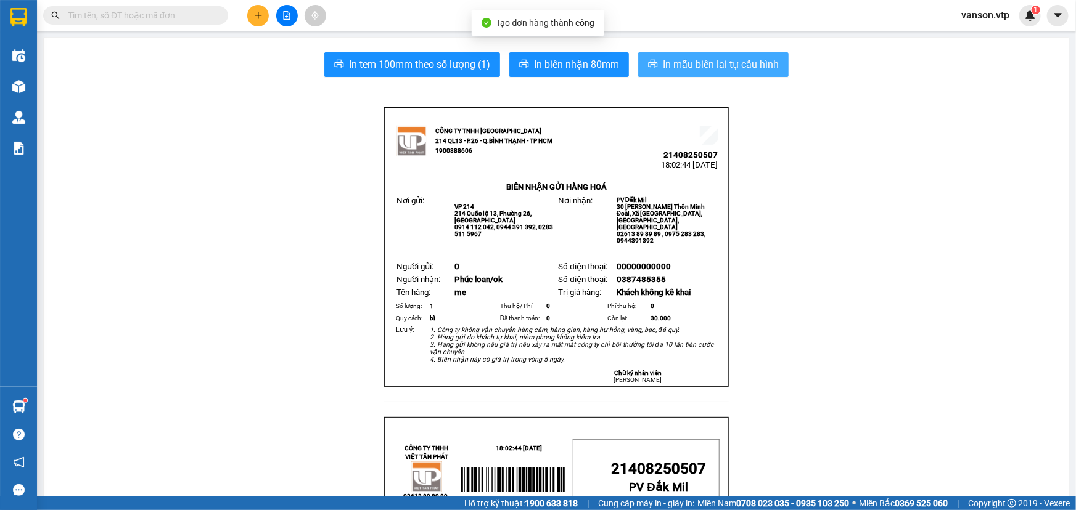
click at [699, 65] on span "In mẫu biên lai tự cấu hình" at bounding box center [721, 64] width 116 height 15
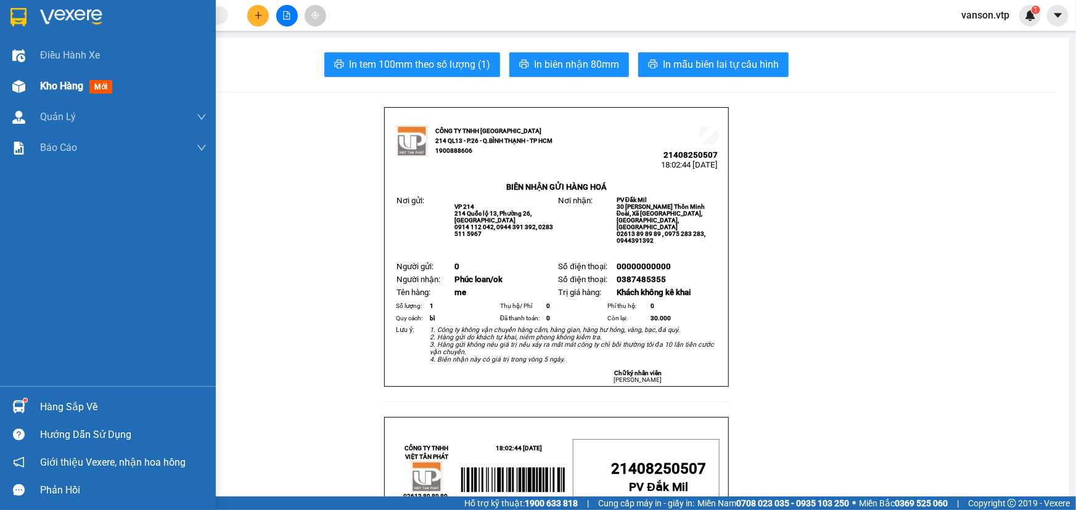
click at [29, 80] on div at bounding box center [19, 87] width 22 height 22
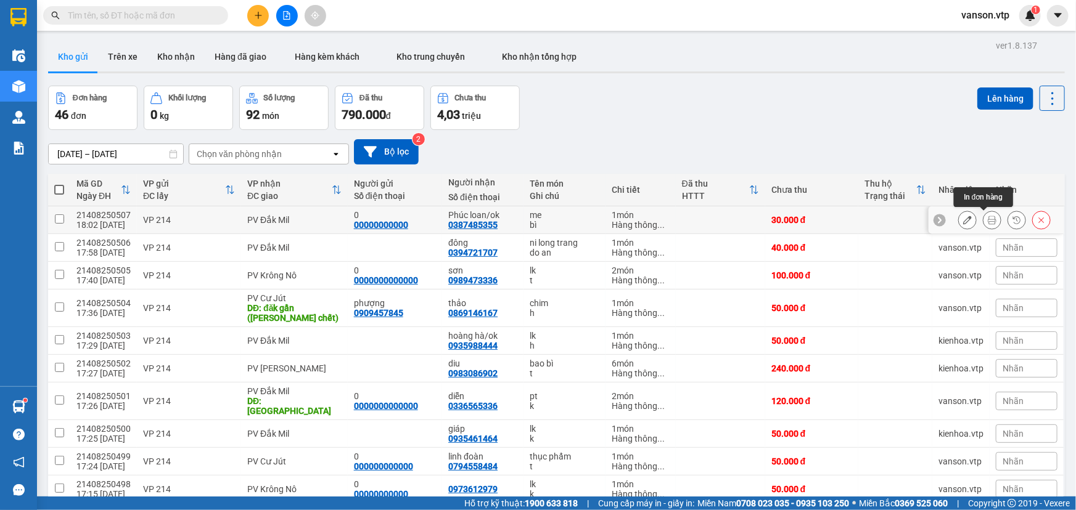
click at [987, 222] on icon at bounding box center [991, 220] width 9 height 9
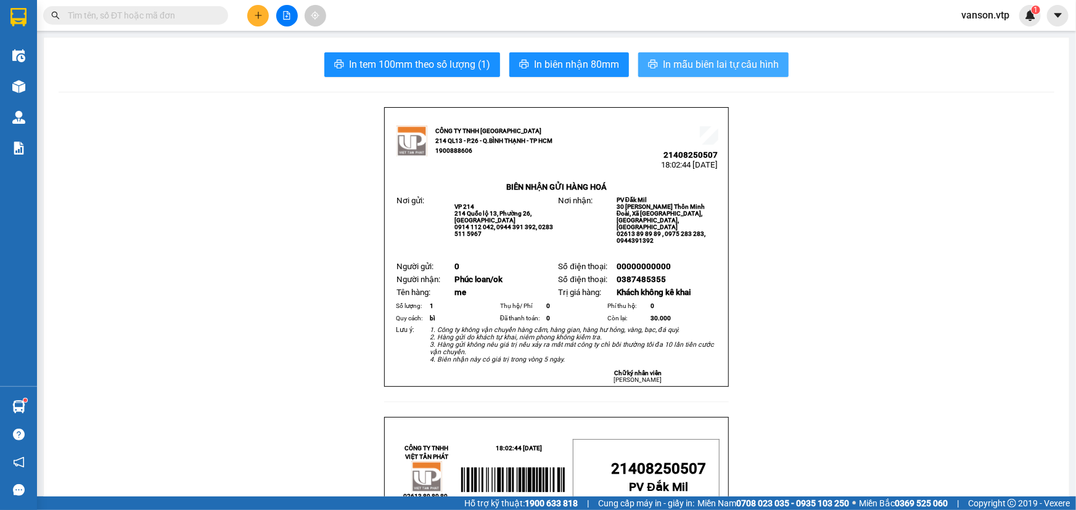
click at [758, 66] on span "In mẫu biên lai tự cấu hình" at bounding box center [721, 64] width 116 height 15
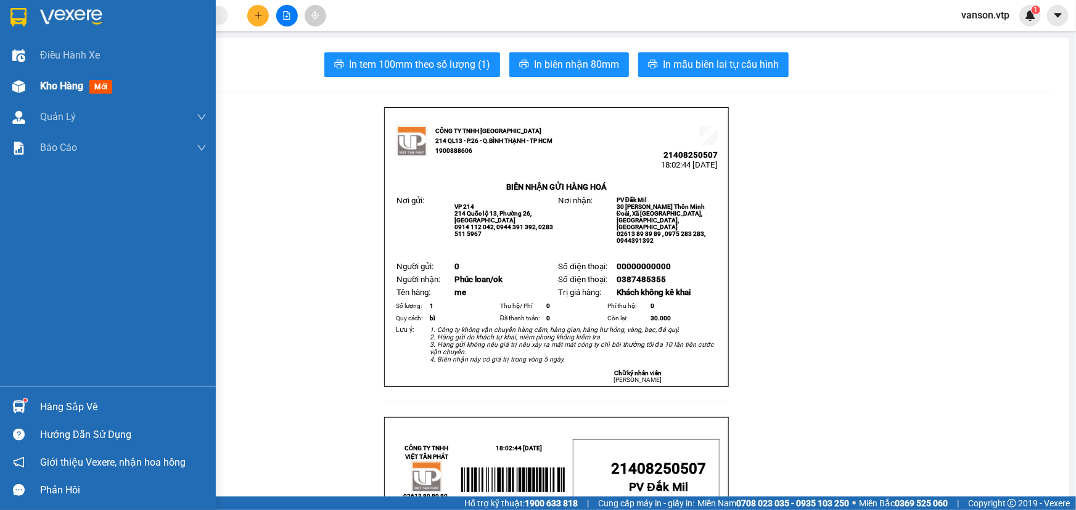
click at [27, 91] on div at bounding box center [19, 87] width 22 height 22
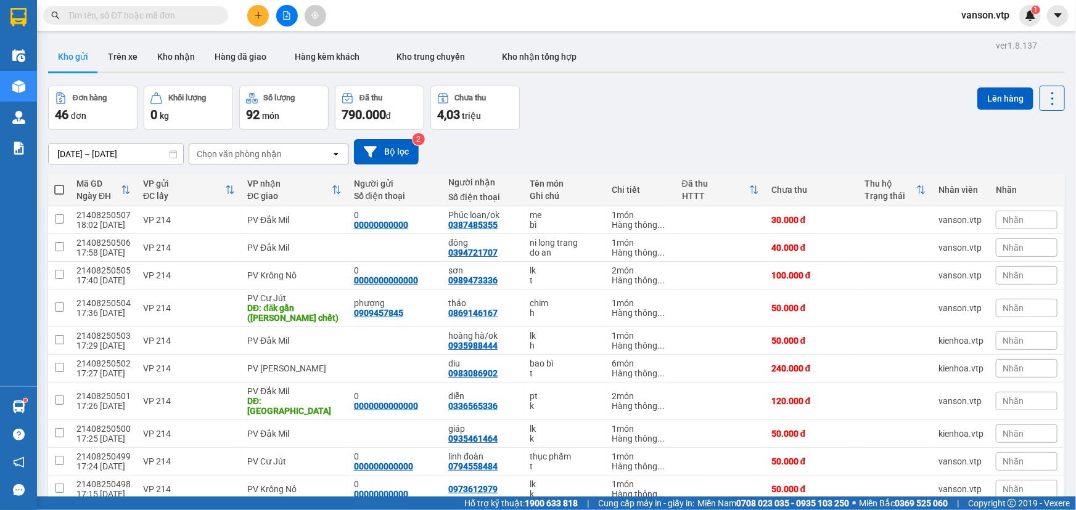
click at [259, 20] on button at bounding box center [258, 16] width 22 height 22
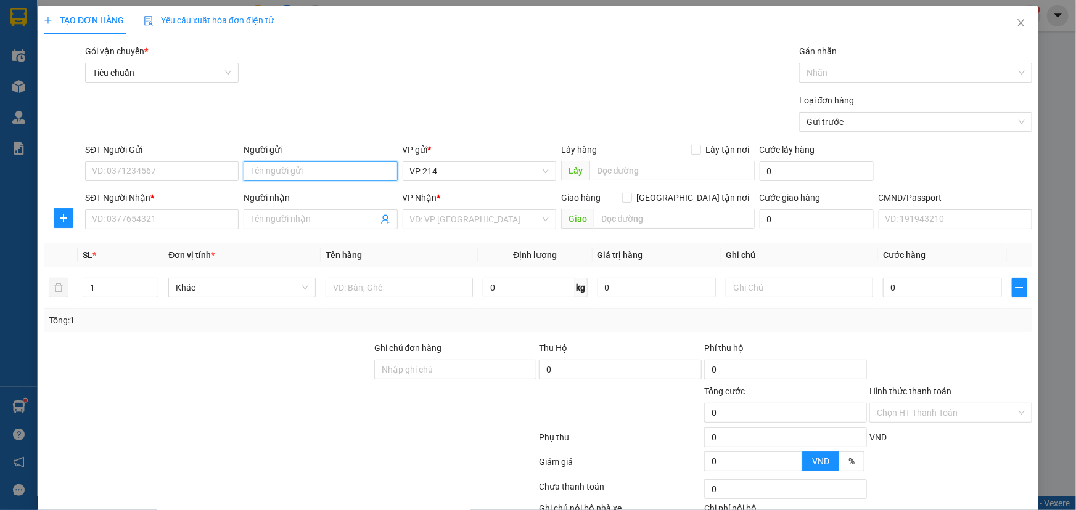
click at [291, 171] on input "Người gửi" at bounding box center [319, 171] width 153 height 20
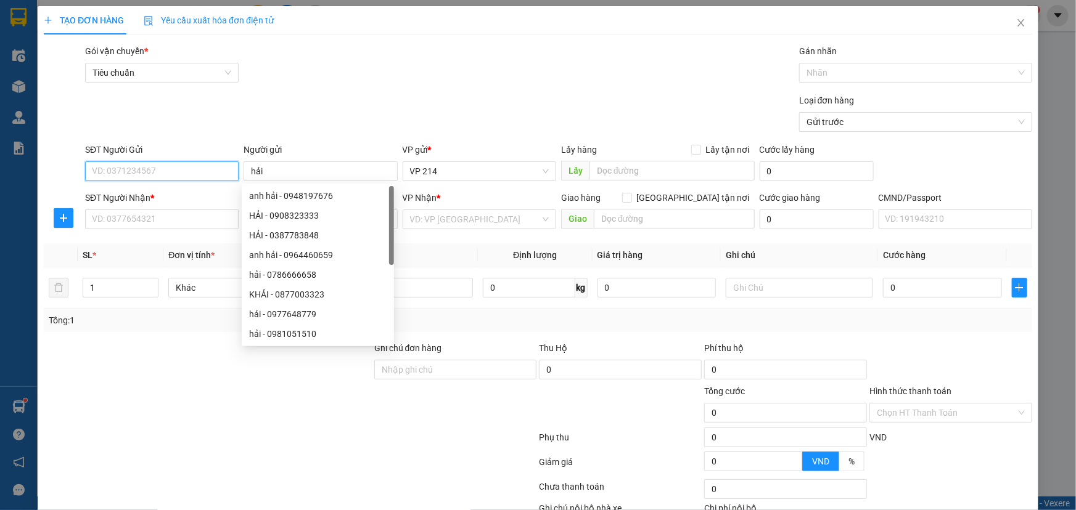
click at [210, 173] on input "SĐT Người Gửi" at bounding box center [161, 171] width 153 height 20
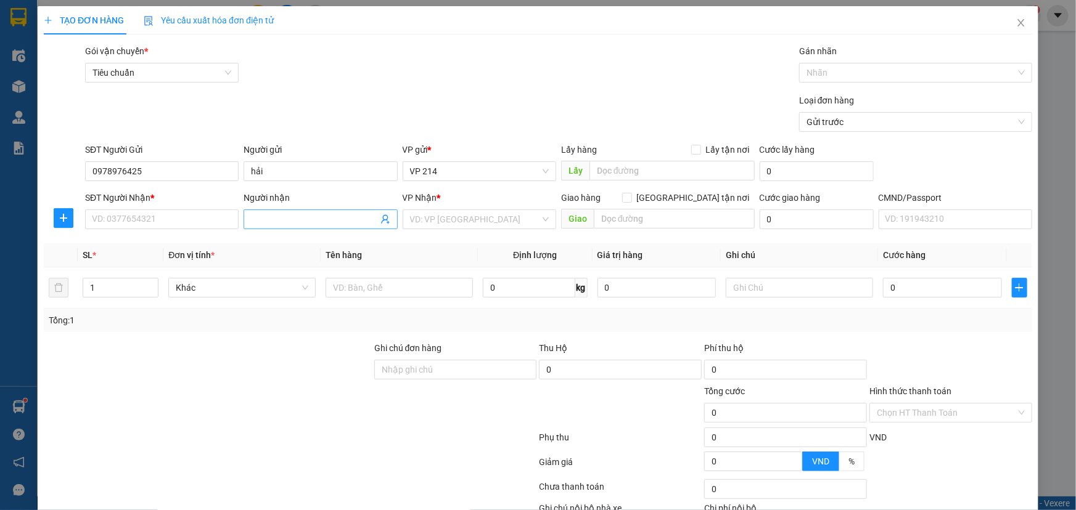
click at [265, 214] on input "Người nhận" at bounding box center [314, 220] width 126 height 14
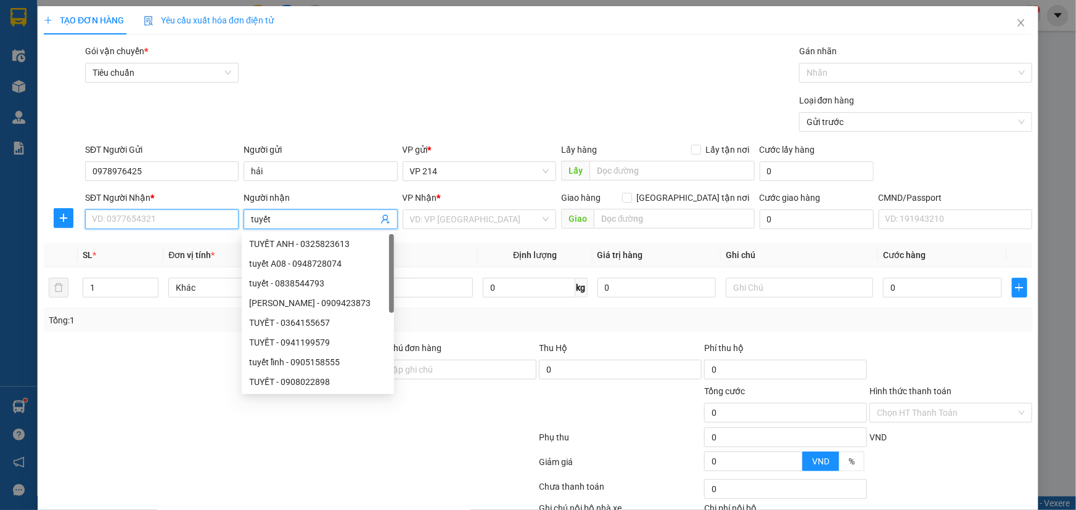
click at [212, 223] on input "SĐT Người Nhận *" at bounding box center [161, 220] width 153 height 20
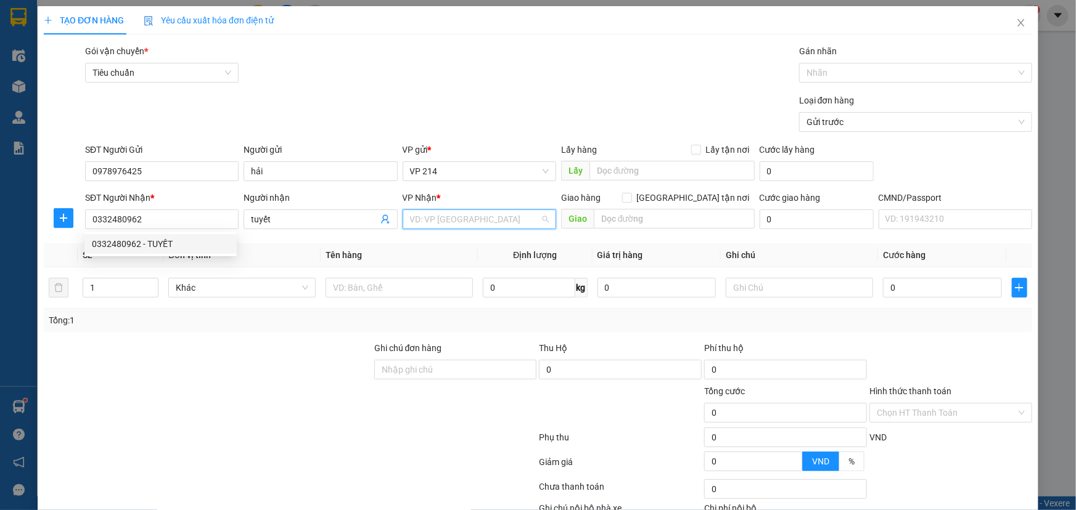
click at [426, 221] on input "search" at bounding box center [475, 219] width 130 height 18
click at [435, 243] on div "PV Đắk Mil" at bounding box center [475, 244] width 137 height 14
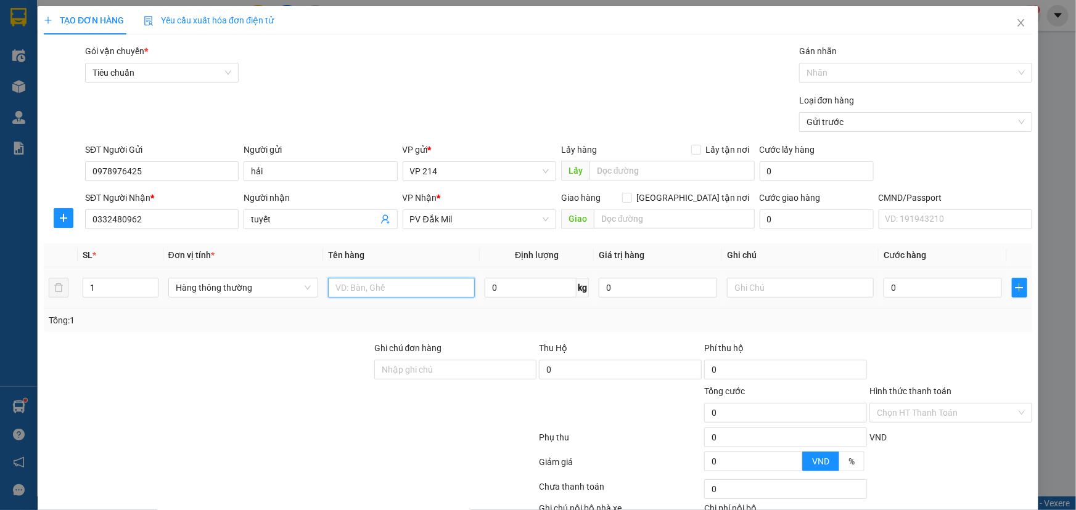
click at [393, 289] on input "text" at bounding box center [401, 288] width 147 height 20
click at [604, 222] on input "text" at bounding box center [674, 219] width 161 height 20
click at [803, 294] on input "text" at bounding box center [800, 288] width 147 height 20
click at [883, 287] on input "0" at bounding box center [942, 288] width 118 height 20
click at [883, 285] on input "0" at bounding box center [942, 288] width 118 height 20
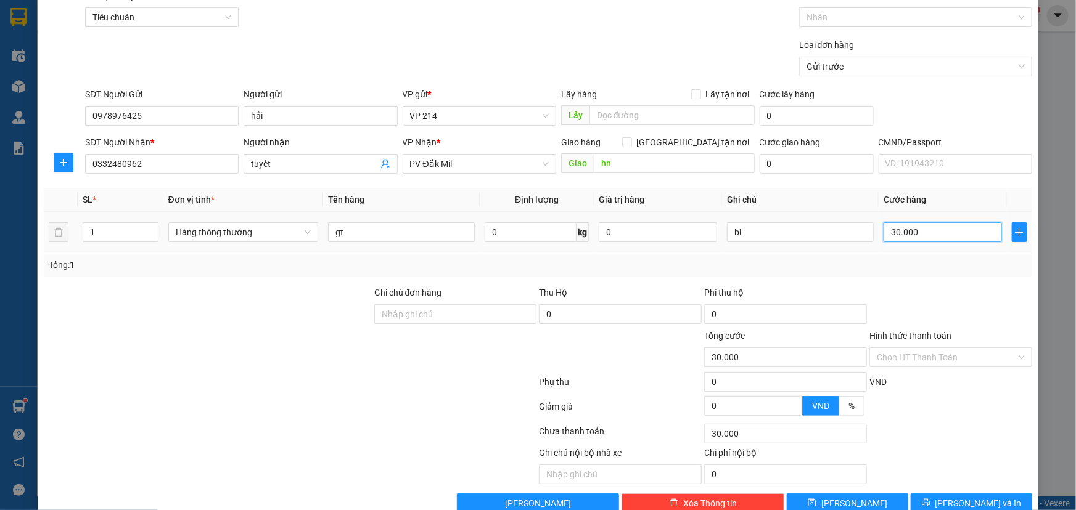
scroll to position [81, 0]
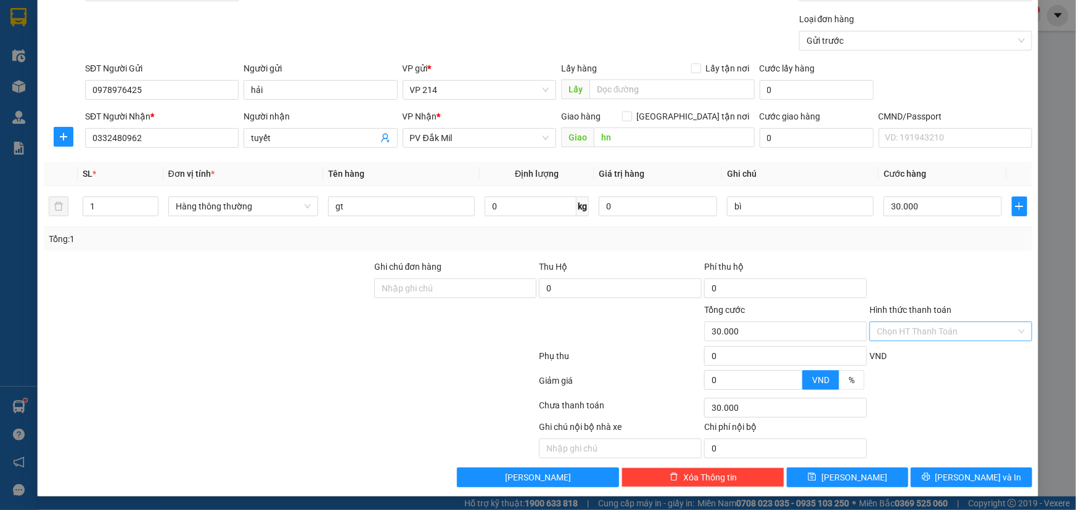
click at [928, 332] on input "Hình thức thanh toán" at bounding box center [945, 331] width 139 height 18
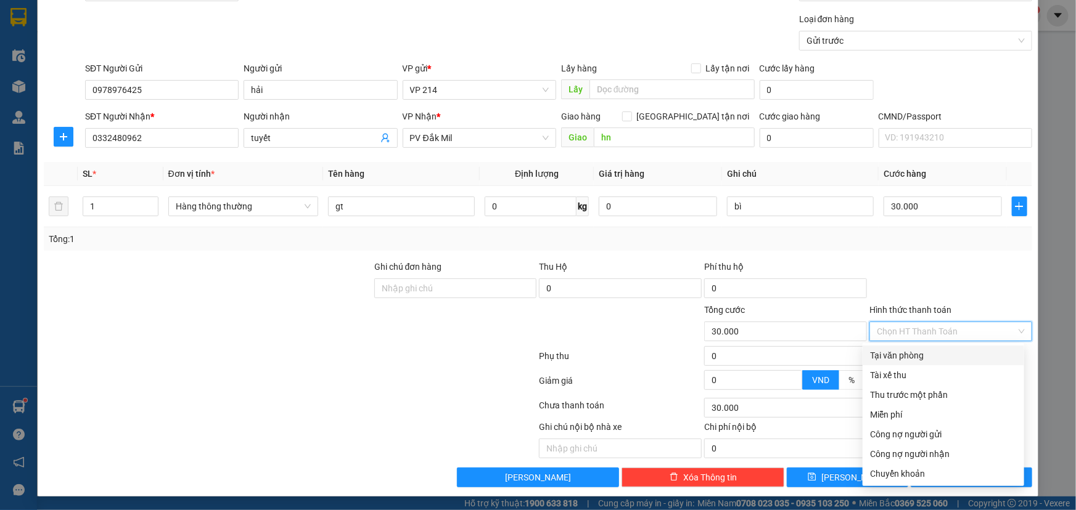
click at [909, 361] on div "Tại văn phòng" at bounding box center [943, 356] width 147 height 14
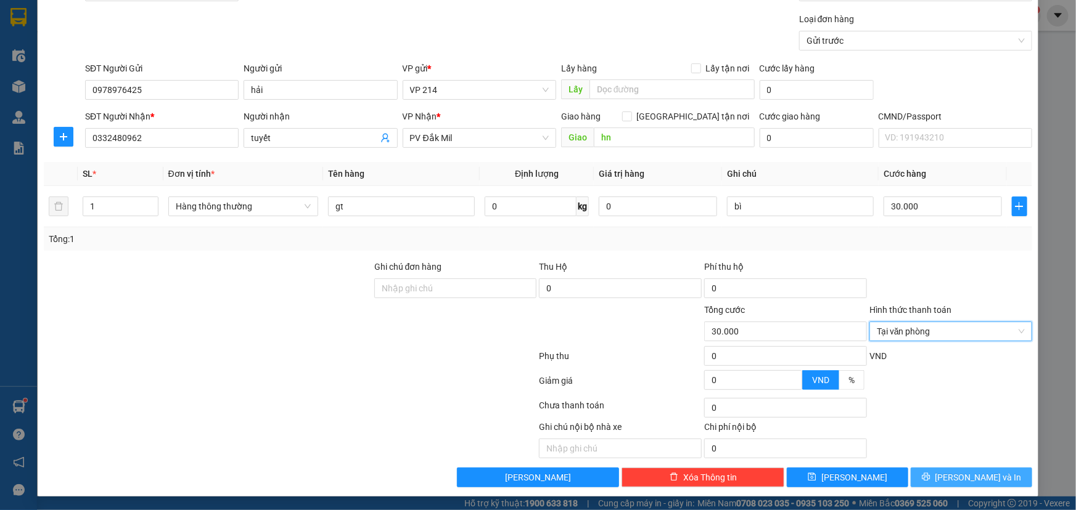
click at [952, 476] on button "[PERSON_NAME] và In" at bounding box center [970, 478] width 121 height 20
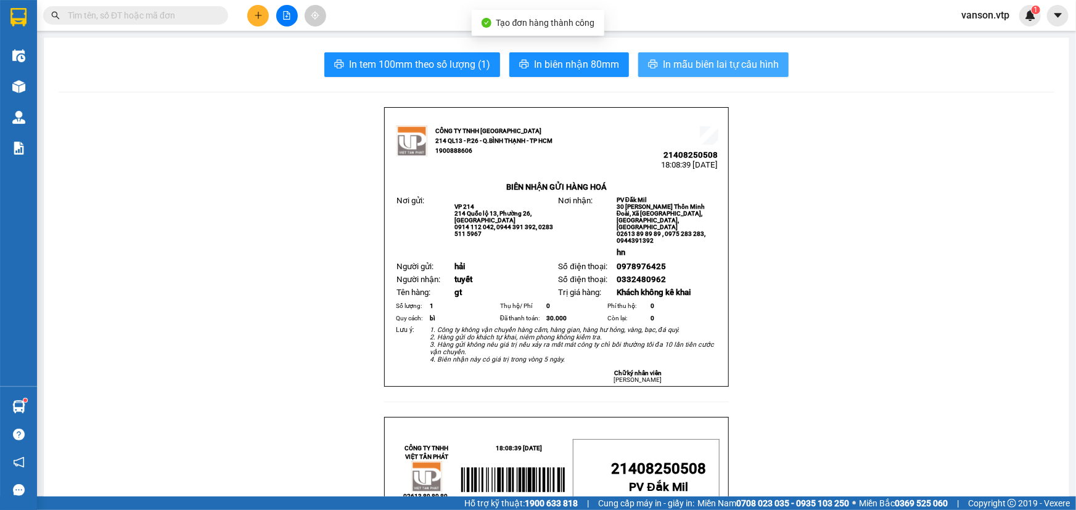
click at [660, 73] on button "In mẫu biên lai tự cấu hình" at bounding box center [713, 64] width 150 height 25
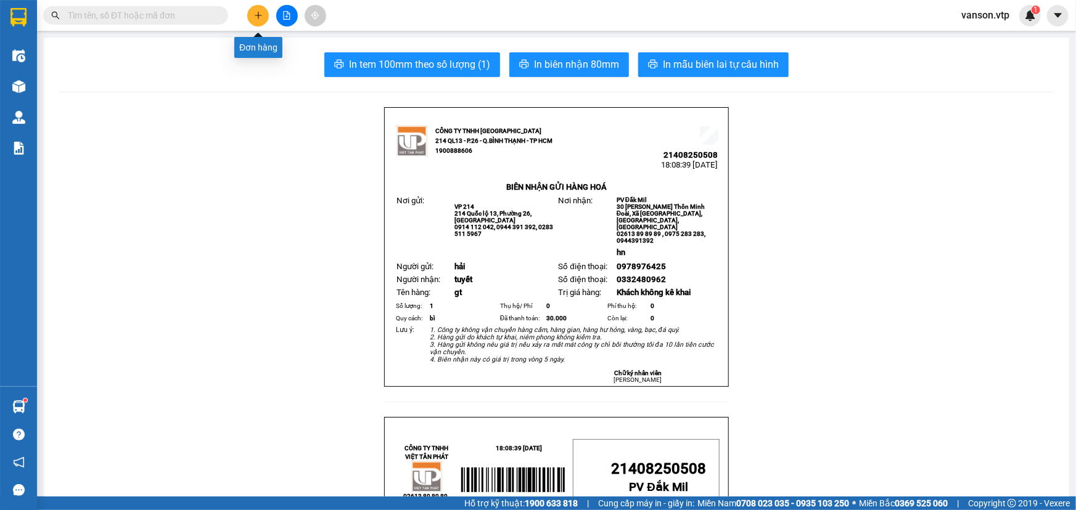
click at [254, 12] on icon "plus" at bounding box center [258, 15] width 9 height 9
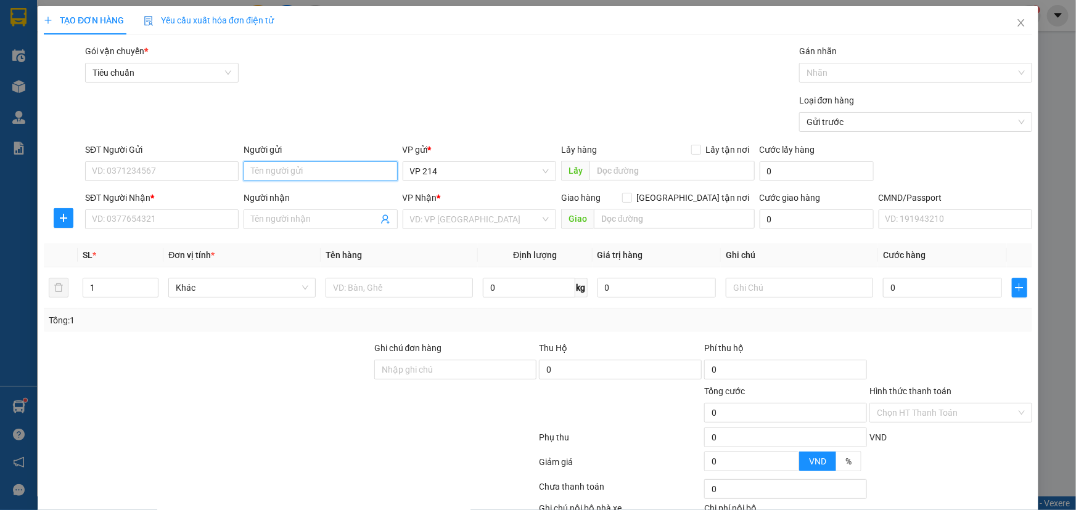
click at [346, 179] on input "Người gửi" at bounding box center [319, 171] width 153 height 20
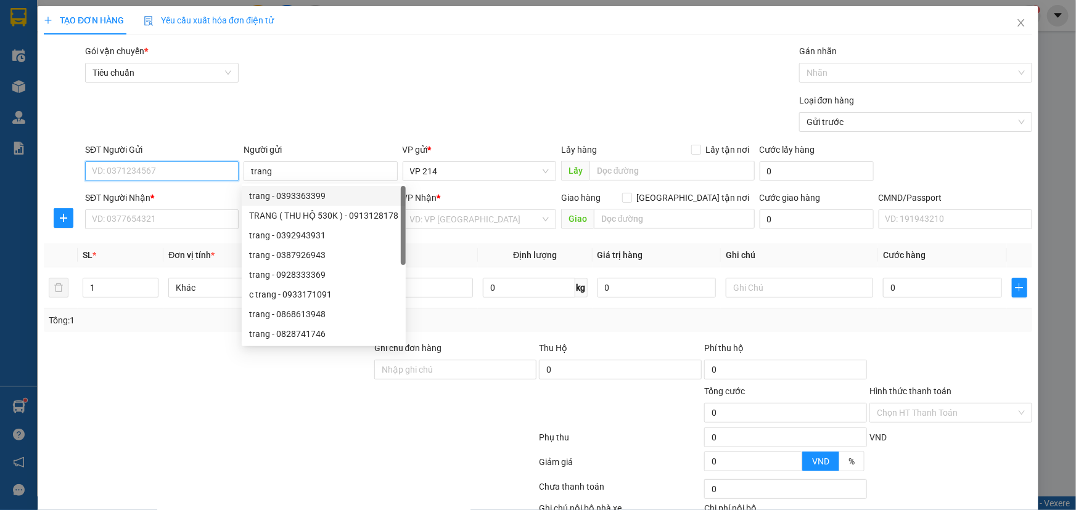
click at [189, 171] on input "SĐT Người Gửi" at bounding box center [161, 171] width 153 height 20
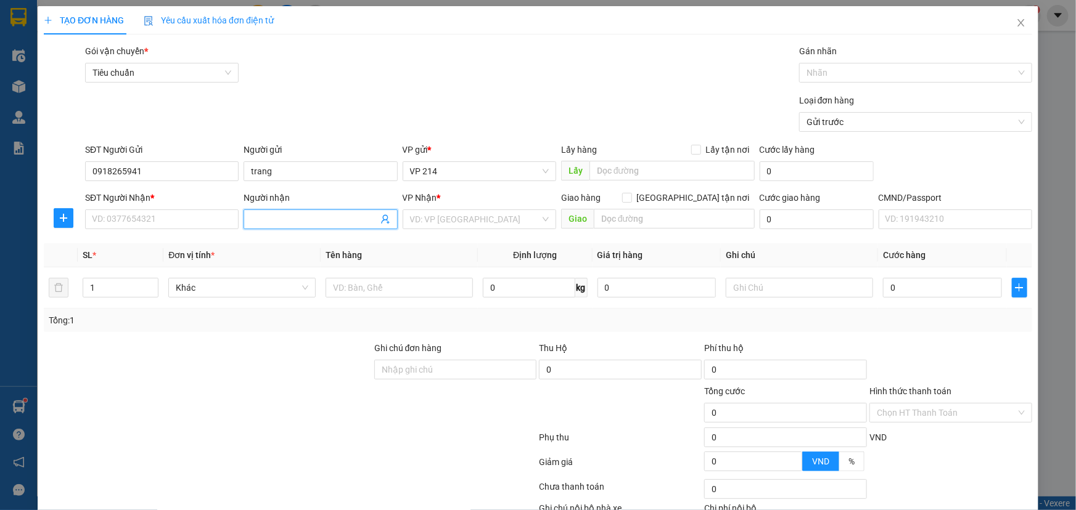
click at [327, 222] on input "Người nhận" at bounding box center [314, 220] width 126 height 14
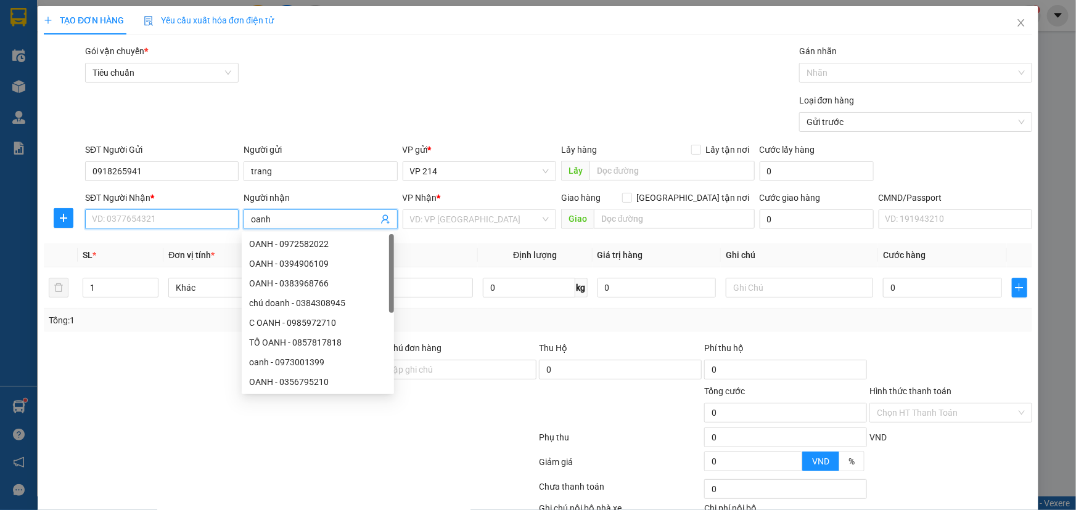
click at [185, 221] on input "SĐT Người Nhận *" at bounding box center [161, 220] width 153 height 20
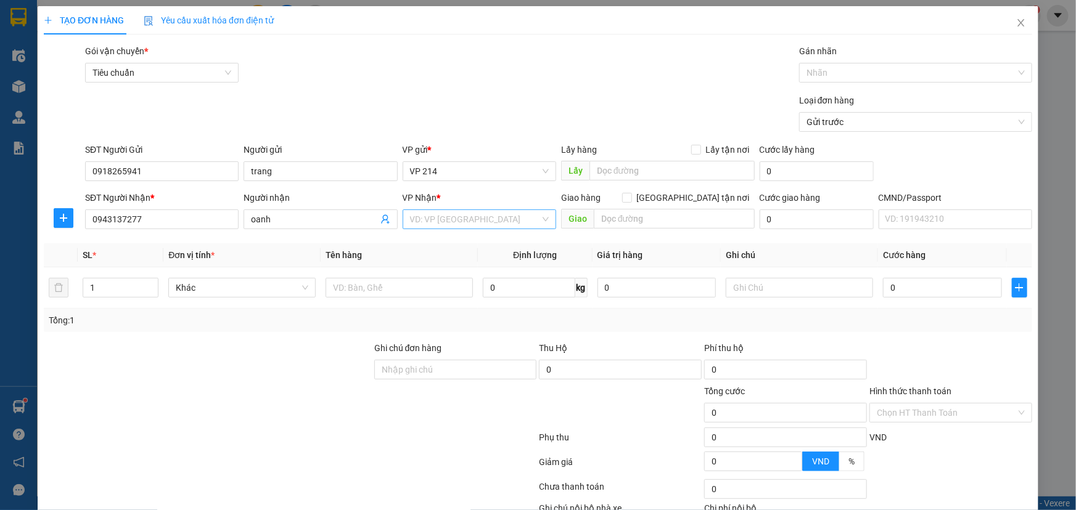
click at [465, 217] on input "search" at bounding box center [475, 219] width 130 height 18
click at [461, 243] on div "PV Đắk Song" at bounding box center [475, 244] width 137 height 14
click at [380, 291] on input "text" at bounding box center [401, 288] width 147 height 20
click at [600, 215] on input "text" at bounding box center [674, 219] width 161 height 20
click at [750, 290] on input "text" at bounding box center [800, 288] width 147 height 20
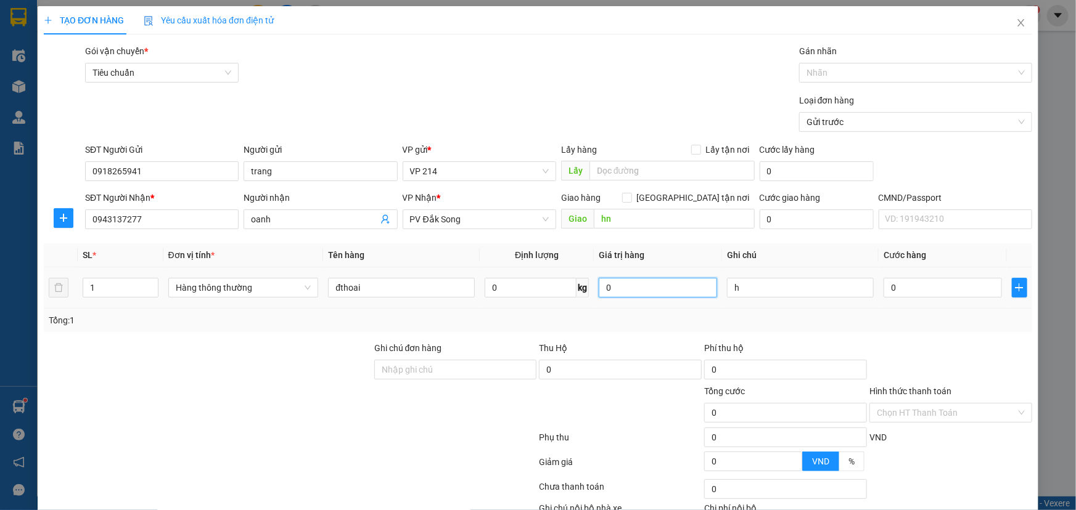
click at [641, 292] on input "0" at bounding box center [657, 288] width 118 height 20
click at [598, 289] on input "0" at bounding box center [657, 288] width 118 height 20
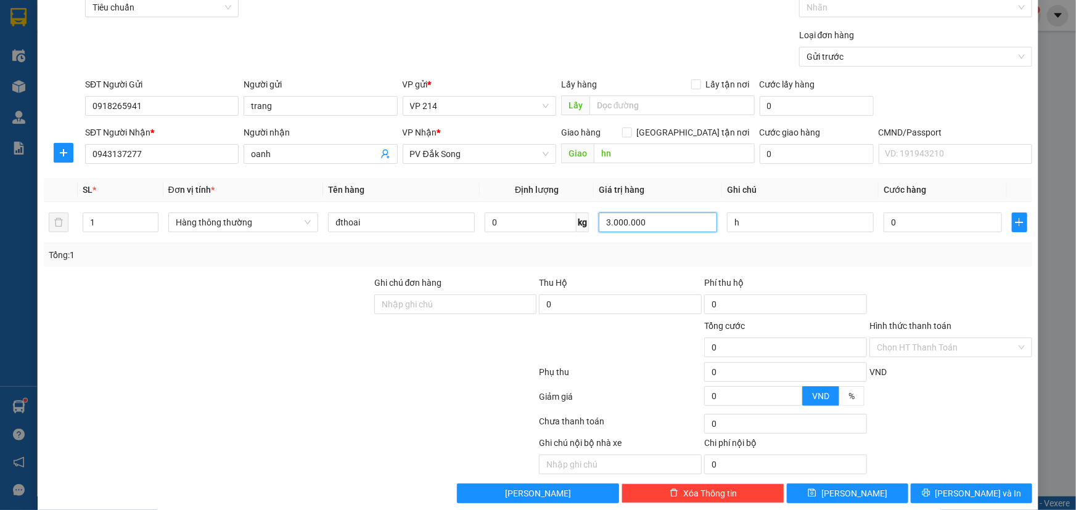
scroll to position [81, 0]
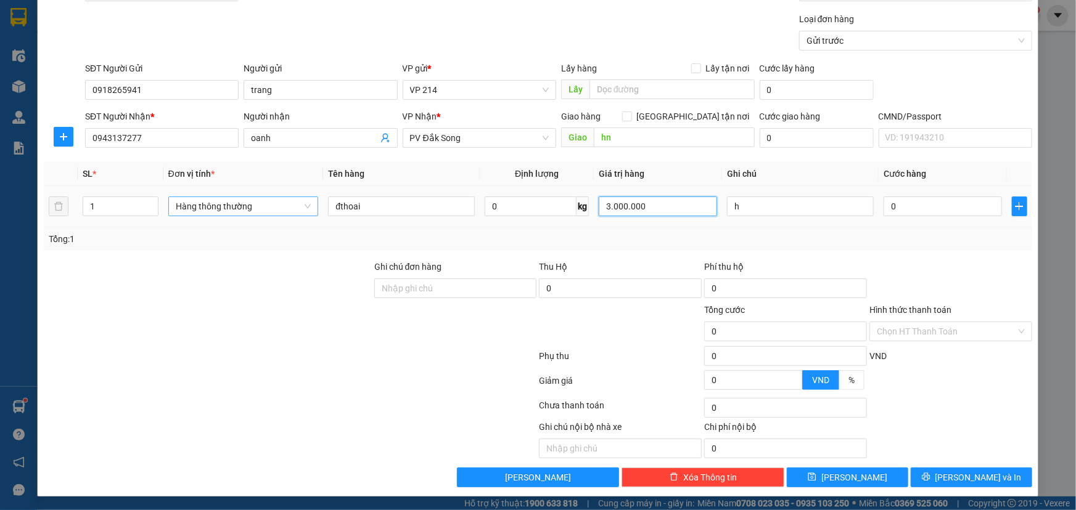
click at [290, 207] on span "Hàng thông thường" at bounding box center [244, 206] width 136 height 18
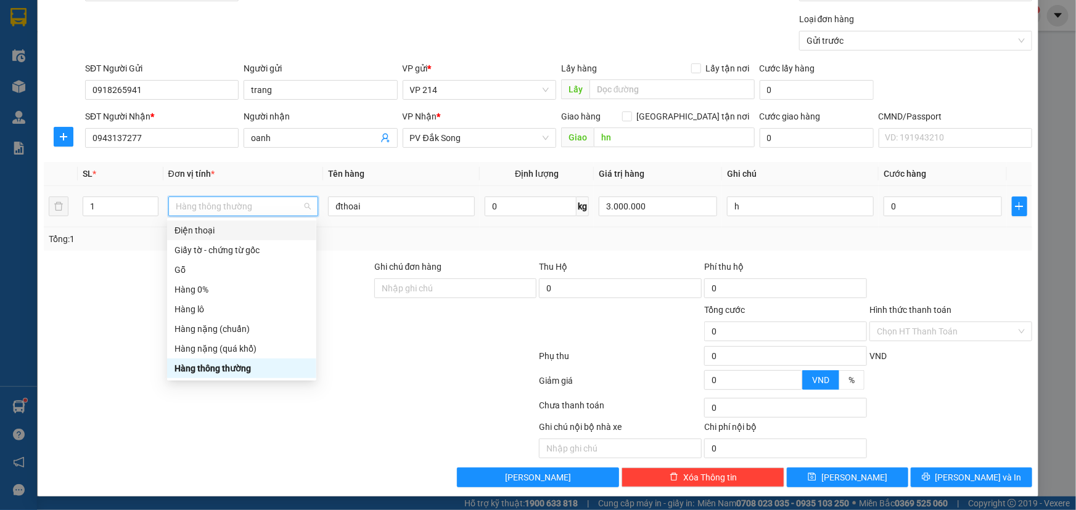
click at [216, 228] on div "Điện thoại" at bounding box center [241, 231] width 134 height 14
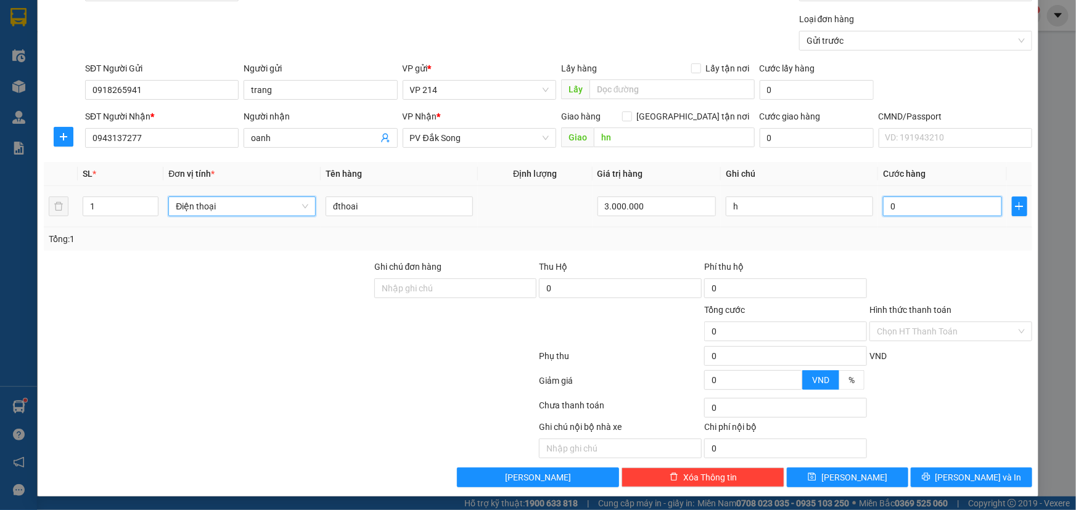
click at [896, 203] on input "0" at bounding box center [942, 207] width 119 height 20
click at [883, 211] on input "0" at bounding box center [942, 207] width 119 height 20
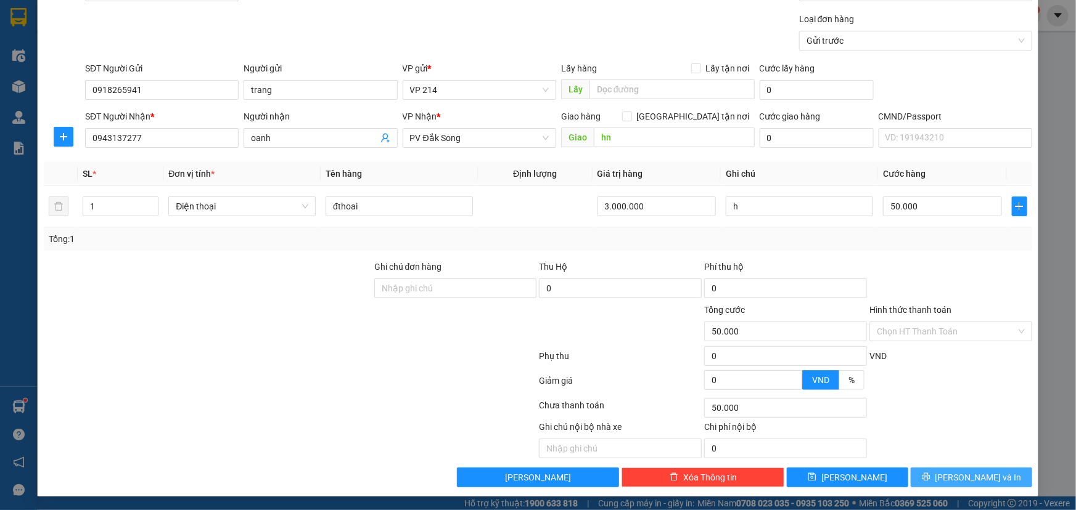
click at [973, 480] on span "[PERSON_NAME] và In" at bounding box center [978, 478] width 86 height 14
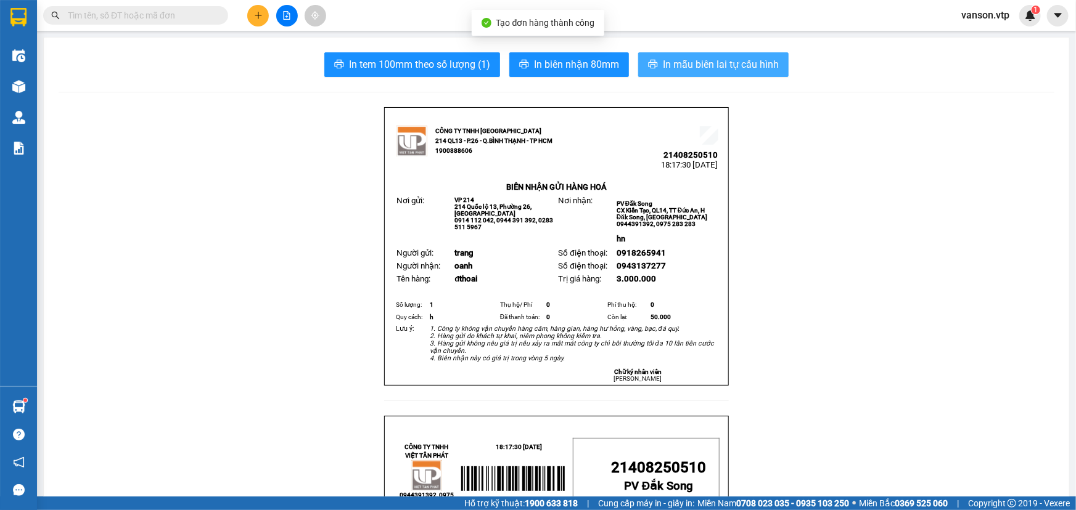
click at [688, 61] on span "In mẫu biên lai tự cấu hình" at bounding box center [721, 64] width 116 height 15
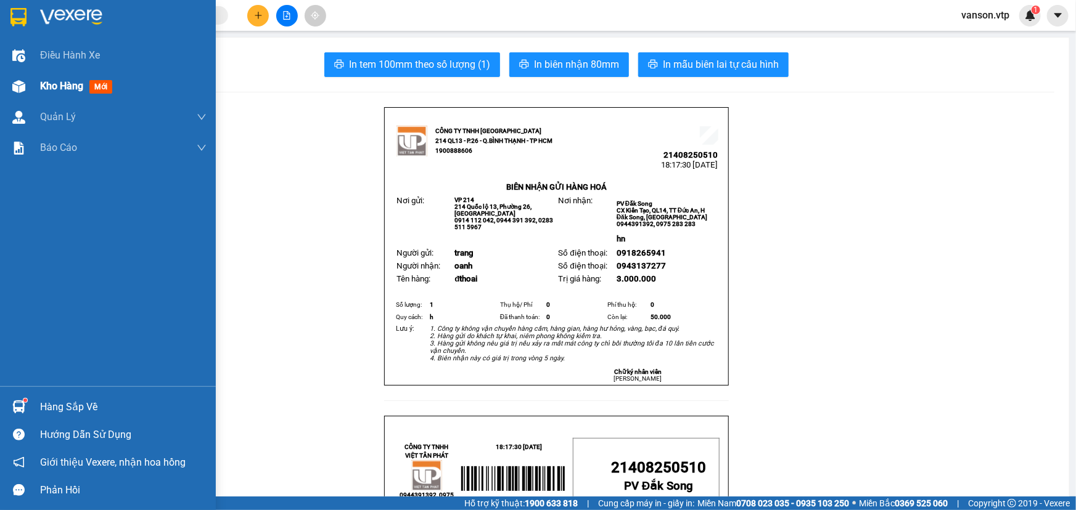
click at [36, 97] on div "Kho hàng mới" at bounding box center [108, 86] width 216 height 31
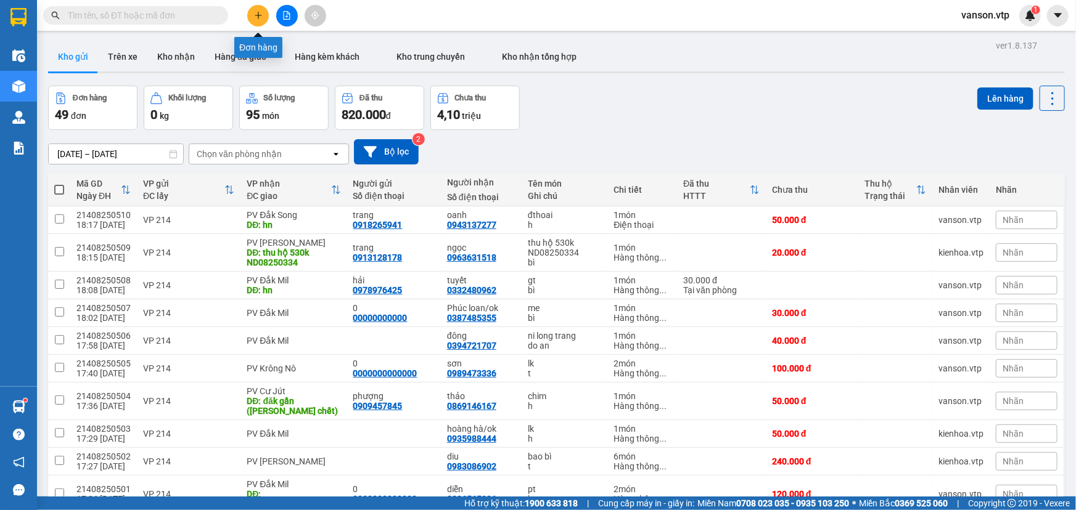
click at [251, 12] on button at bounding box center [258, 16] width 22 height 22
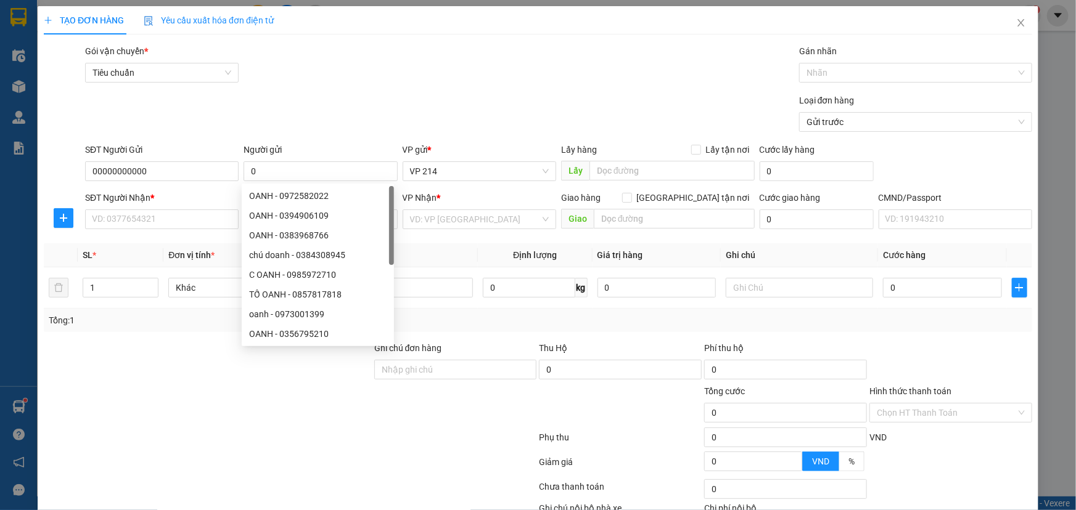
click at [136, 428] on div at bounding box center [290, 440] width 495 height 25
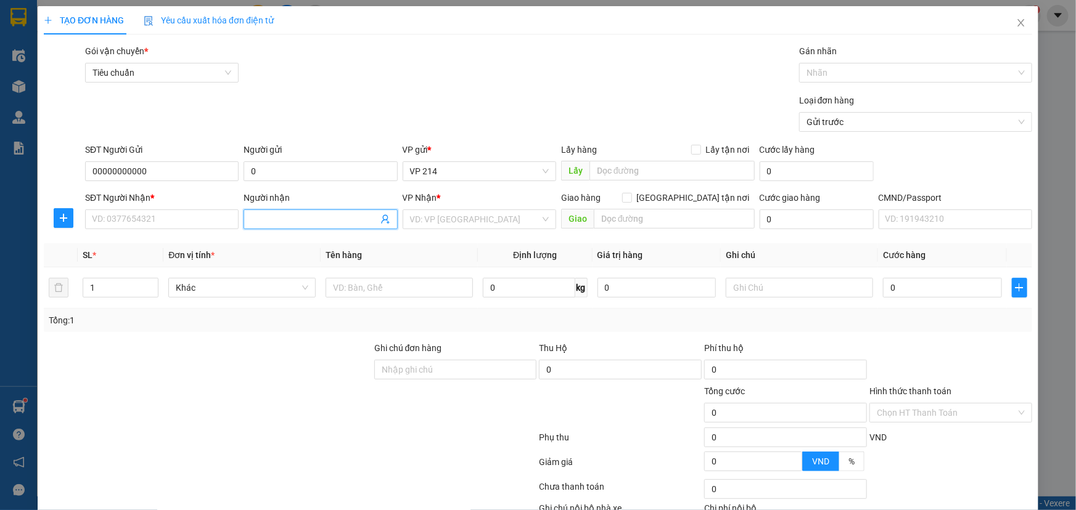
click at [276, 219] on input "Người nhận" at bounding box center [314, 220] width 126 height 14
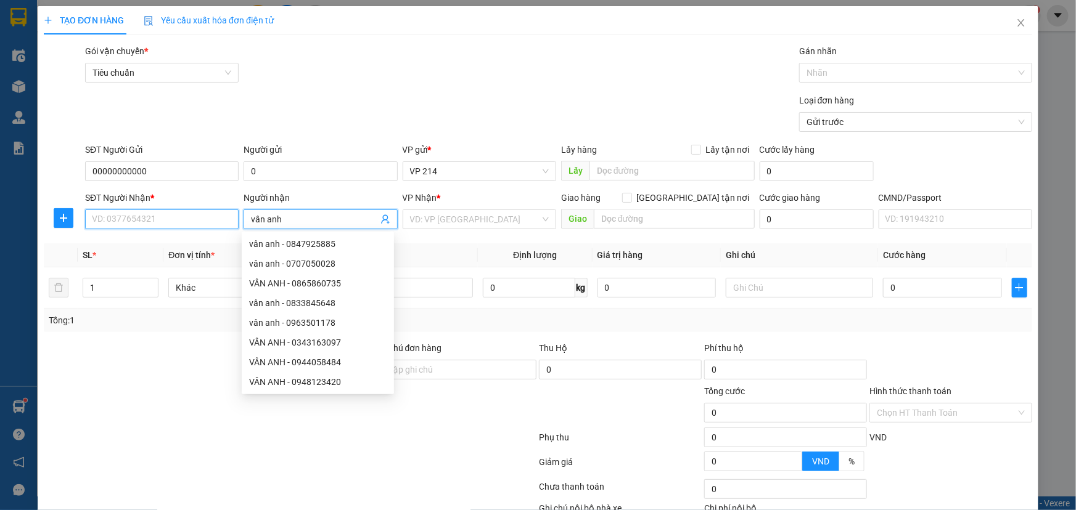
click at [179, 222] on input "SĐT Người Nhận *" at bounding box center [161, 220] width 153 height 20
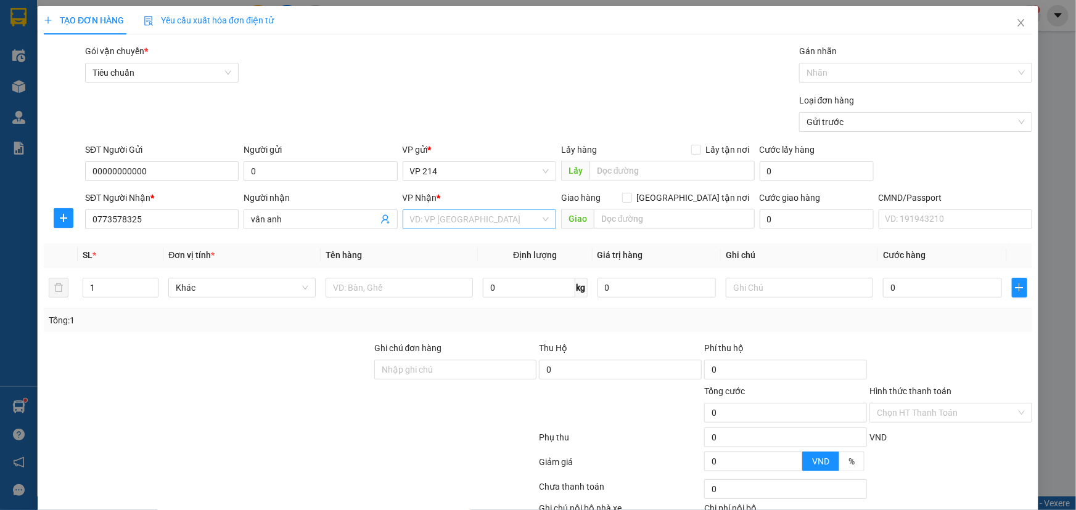
click at [446, 223] on input "search" at bounding box center [475, 219] width 130 height 18
click at [386, 284] on input "text" at bounding box center [401, 288] width 147 height 20
click at [773, 293] on input "text" at bounding box center [800, 288] width 147 height 20
click at [888, 282] on input "0" at bounding box center [942, 288] width 118 height 20
click at [961, 414] on input "Hình thức thanh toán" at bounding box center [945, 413] width 139 height 18
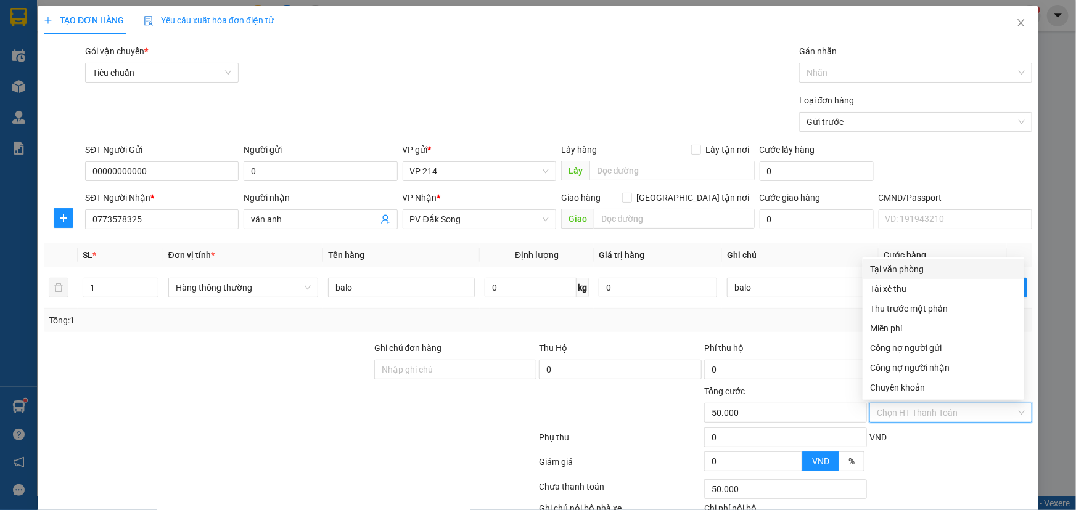
click at [894, 273] on div "Tại văn phòng" at bounding box center [943, 270] width 147 height 14
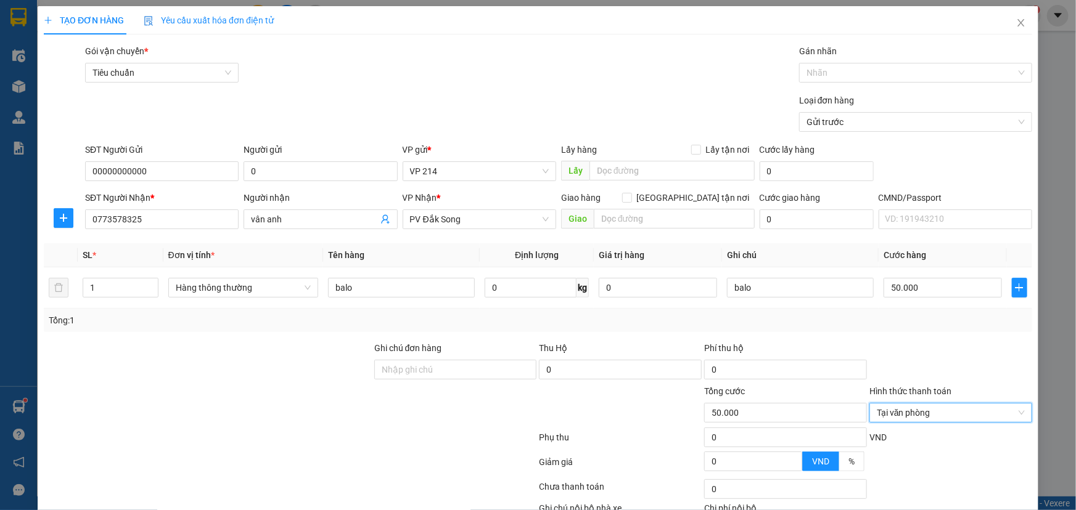
scroll to position [81, 0]
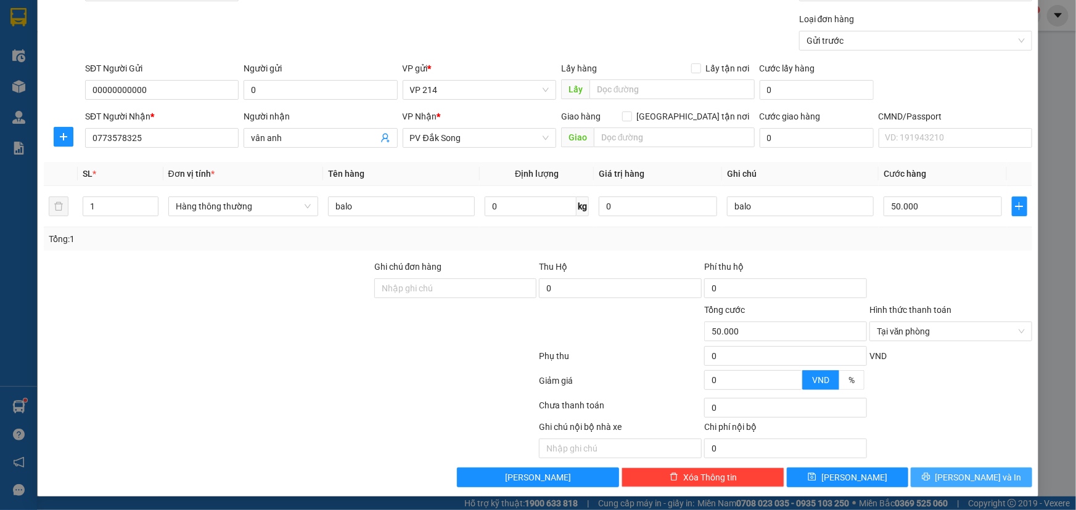
click at [930, 475] on icon "printer" at bounding box center [925, 477] width 9 height 9
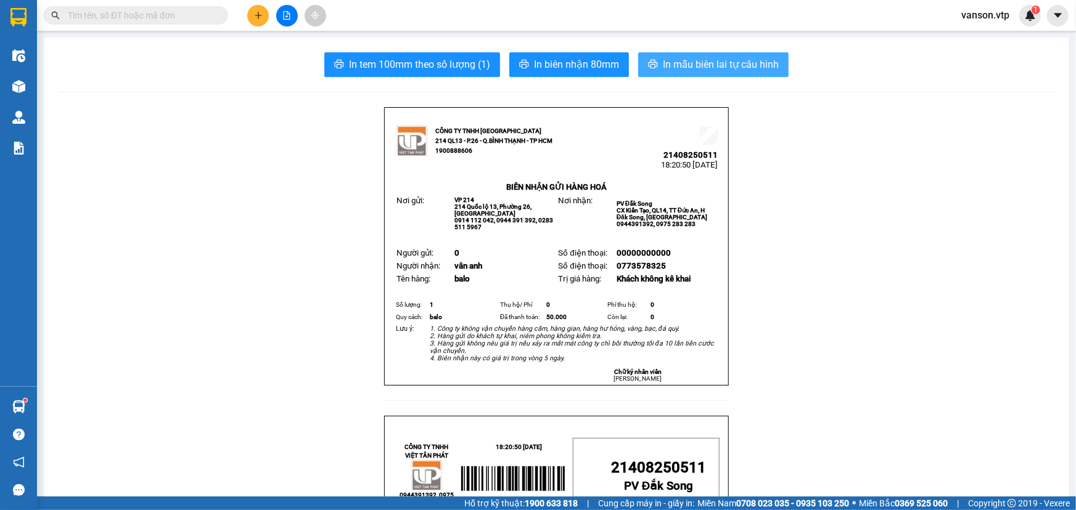
click at [702, 60] on span "In mẫu biên lai tự cấu hình" at bounding box center [721, 64] width 116 height 15
click at [261, 15] on icon "plus" at bounding box center [258, 15] width 7 height 1
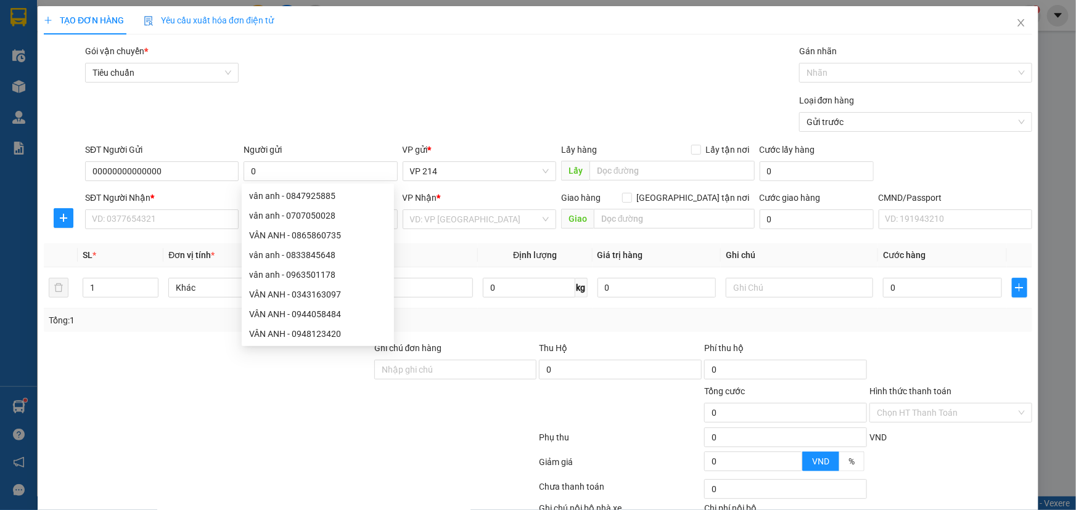
click at [85, 383] on div at bounding box center [208, 362] width 330 height 43
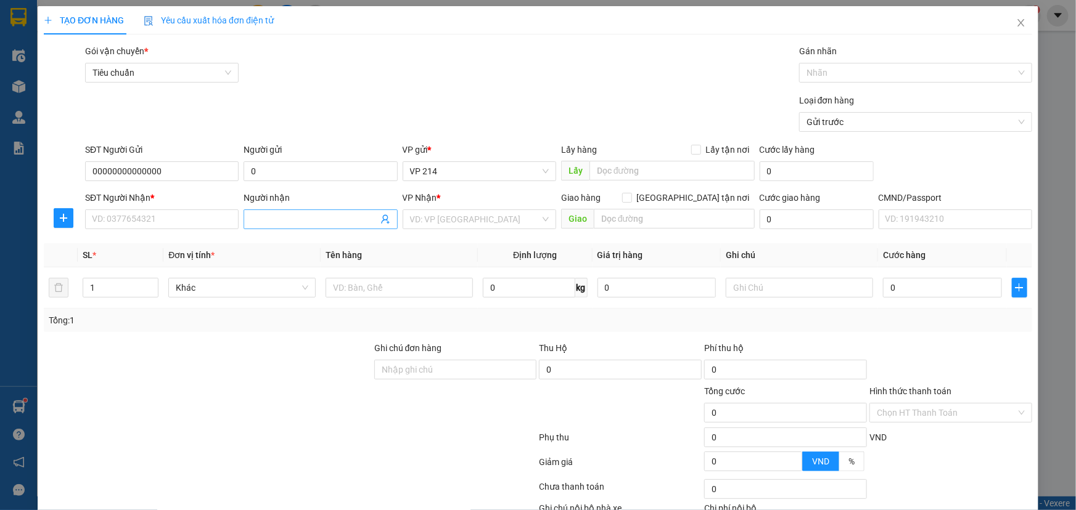
click at [275, 216] on input "Người nhận" at bounding box center [314, 220] width 126 height 14
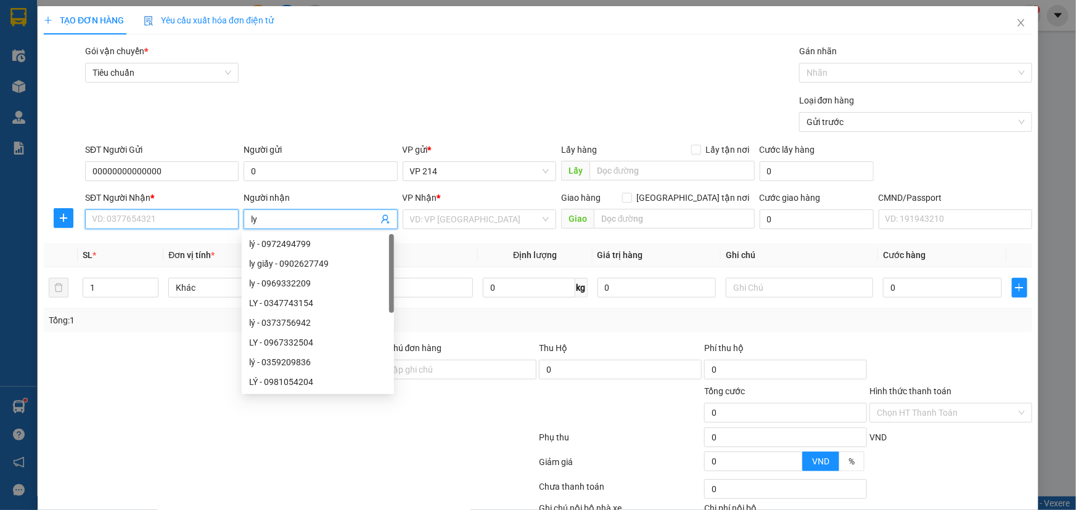
click at [203, 225] on input "SĐT Người Nhận *" at bounding box center [161, 220] width 153 height 20
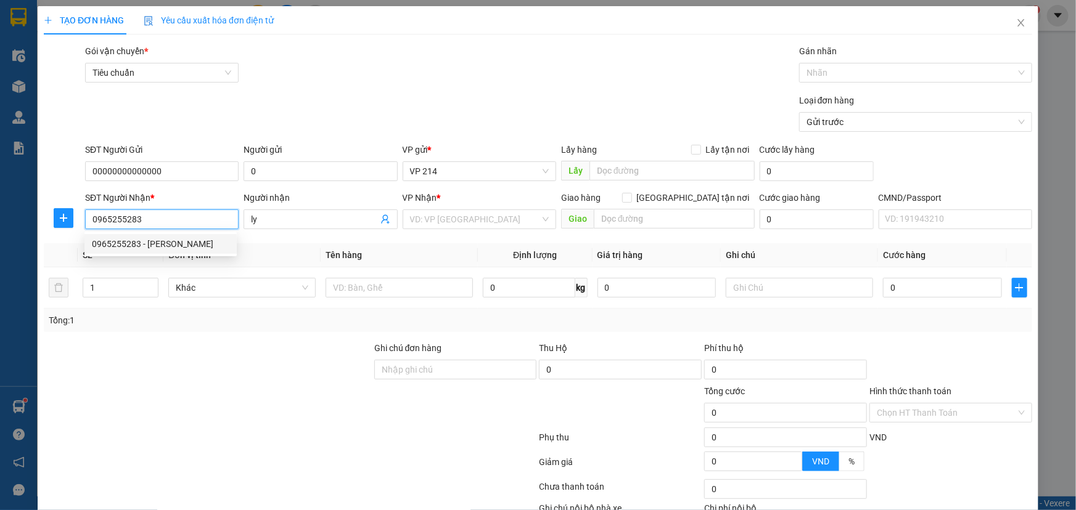
click at [185, 245] on div "0965255283 - KHÁNH LY" at bounding box center [160, 244] width 137 height 14
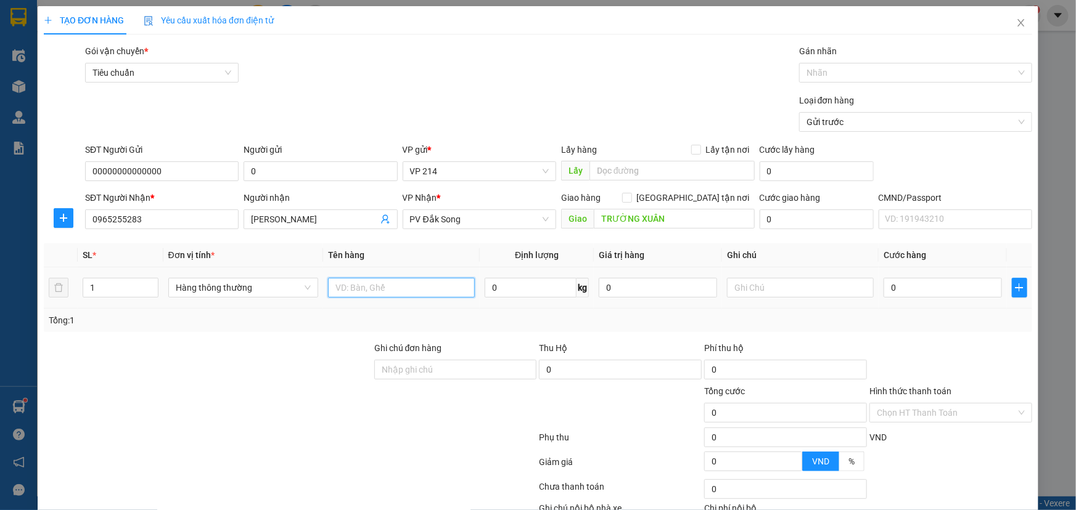
click at [386, 289] on input "text" at bounding box center [401, 288] width 147 height 20
click at [112, 293] on input "1" at bounding box center [120, 288] width 75 height 18
click at [773, 295] on input "text" at bounding box center [800, 288] width 147 height 20
click at [909, 287] on input "0" at bounding box center [942, 288] width 118 height 20
click at [883, 290] on input "0" at bounding box center [942, 288] width 118 height 20
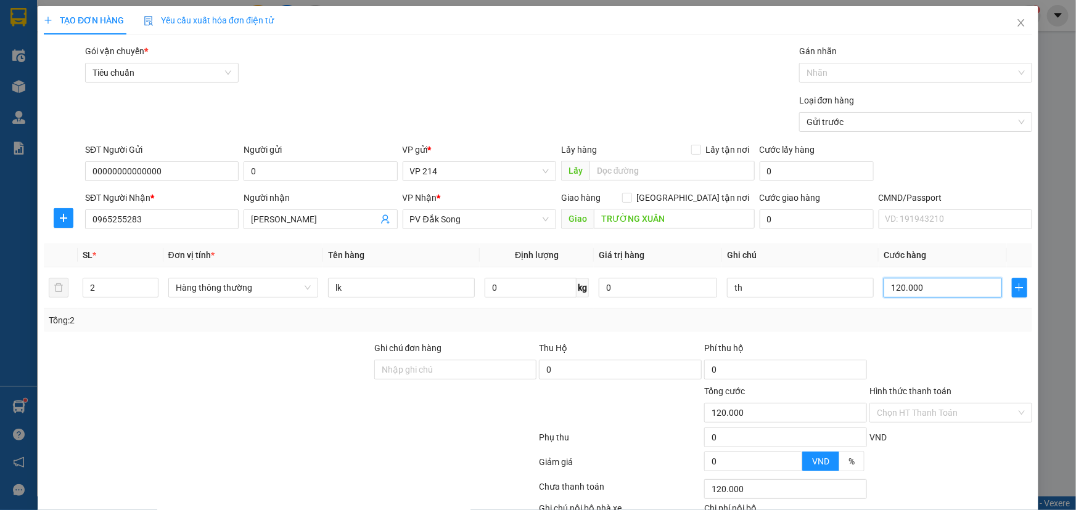
scroll to position [81, 0]
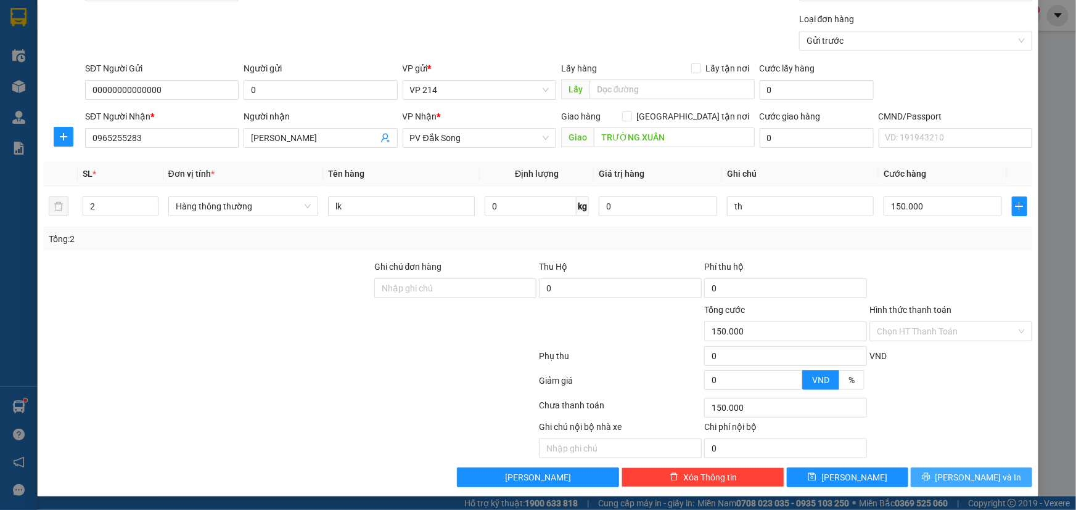
click at [949, 475] on button "[PERSON_NAME] và In" at bounding box center [970, 478] width 121 height 20
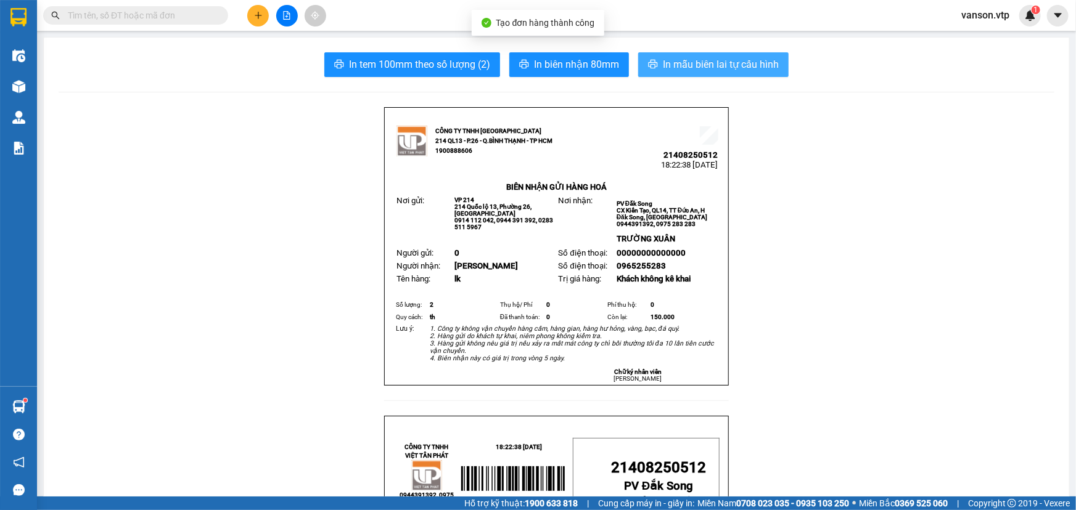
click at [679, 69] on span "In mẫu biên lai tự cấu hình" at bounding box center [721, 64] width 116 height 15
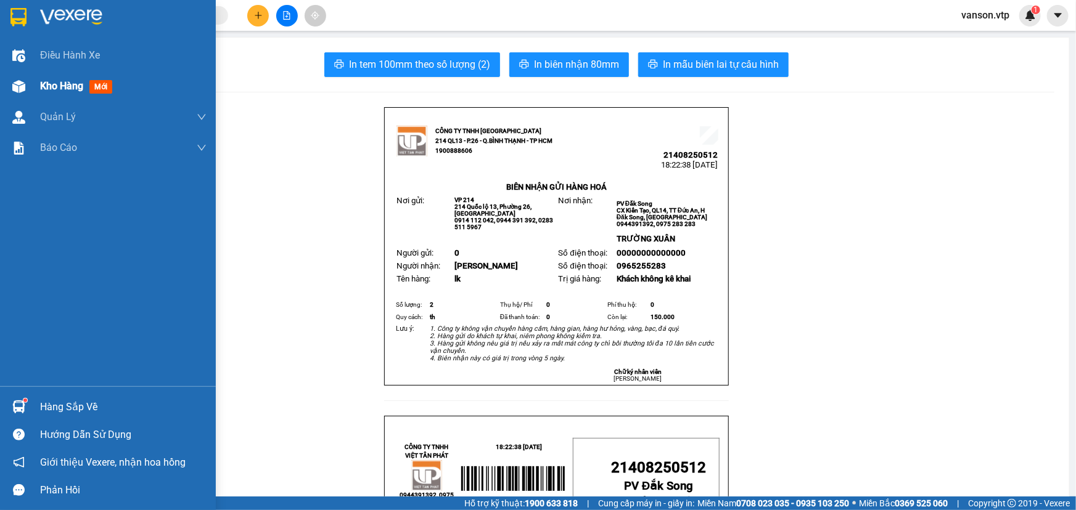
click at [21, 91] on img at bounding box center [18, 86] width 13 height 13
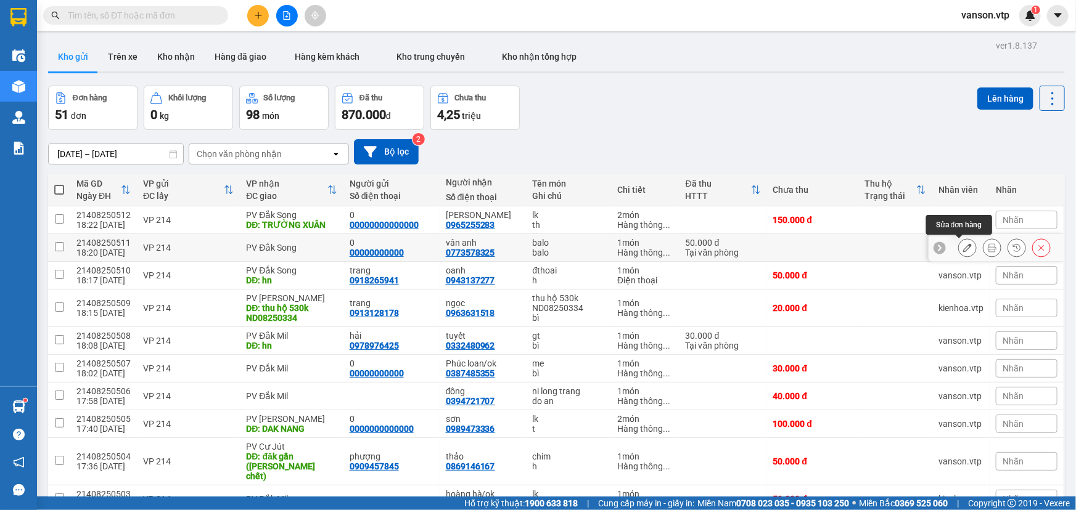
click at [963, 248] on icon at bounding box center [967, 247] width 9 height 9
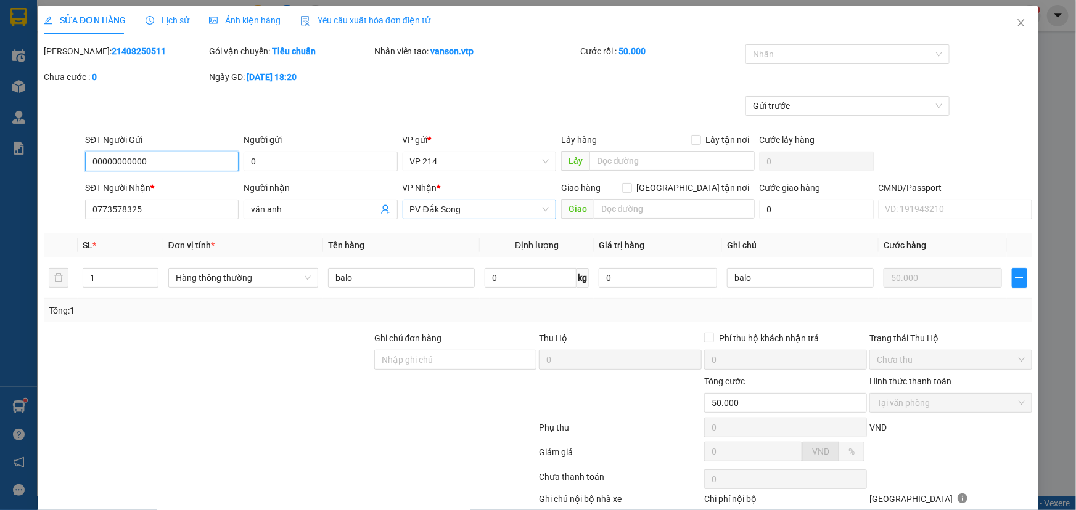
click at [480, 208] on span "PV Đắk Song" at bounding box center [479, 209] width 139 height 18
click at [478, 232] on div "PV Đắk Mil" at bounding box center [475, 234] width 137 height 14
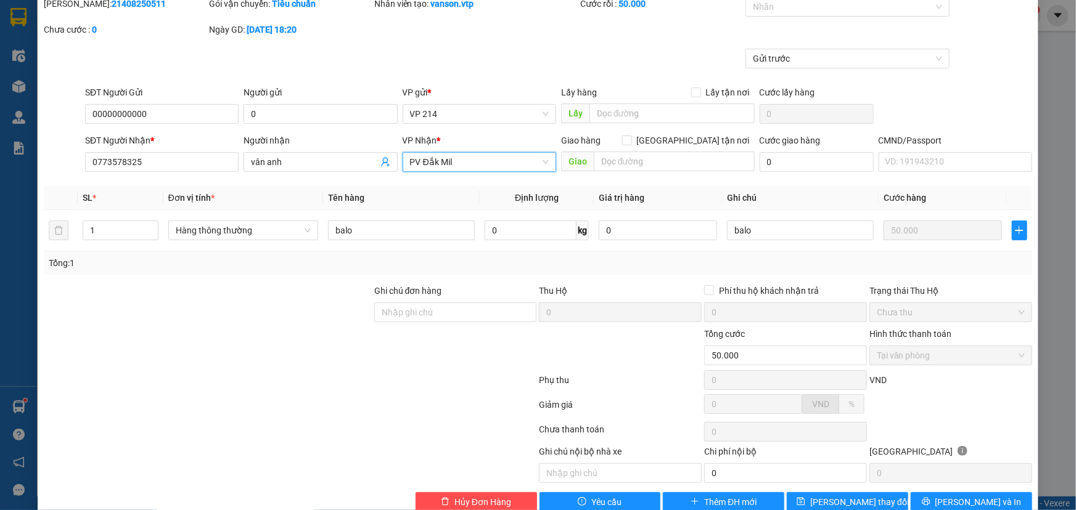
scroll to position [72, 0]
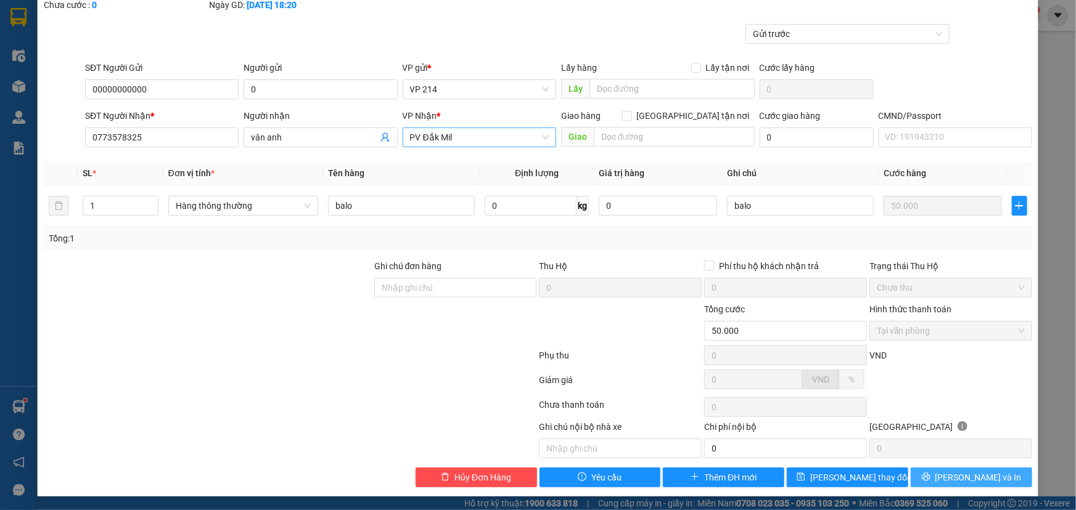
click at [929, 476] on icon "printer" at bounding box center [925, 477] width 8 height 8
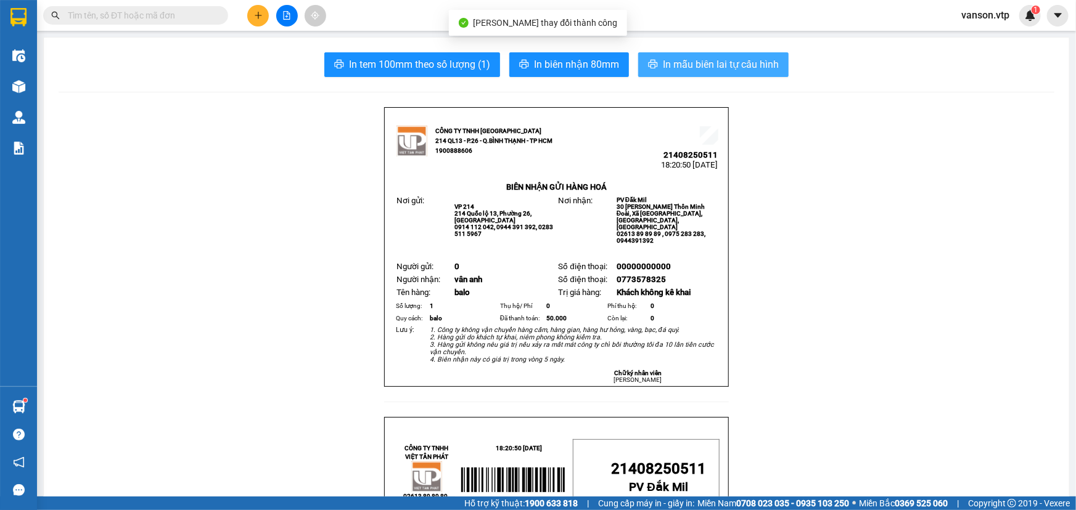
click at [737, 71] on span "In mẫu biên lai tự cấu hình" at bounding box center [721, 64] width 116 height 15
click at [721, 64] on span "In mẫu biên lai tự cấu hình" at bounding box center [721, 64] width 116 height 15
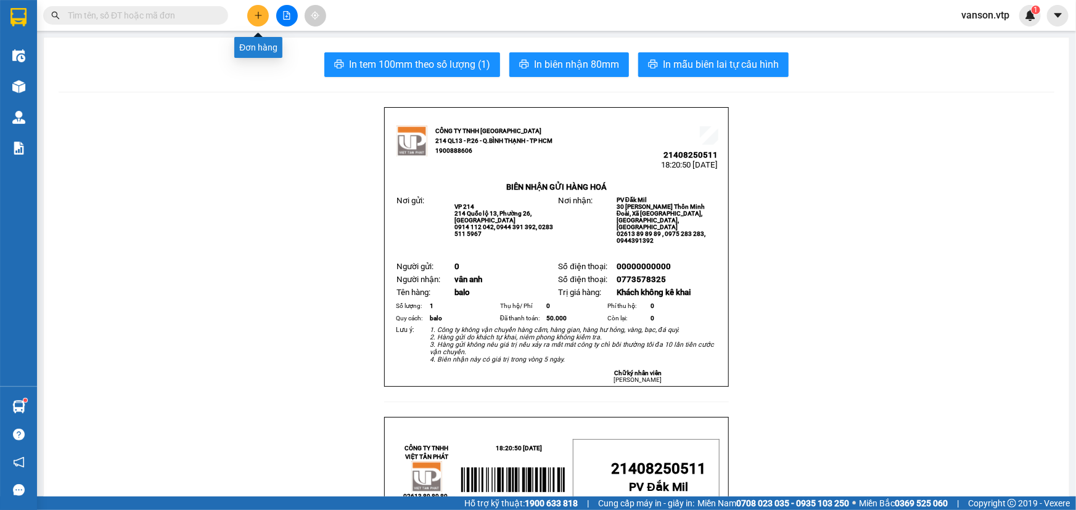
click at [250, 18] on button at bounding box center [258, 16] width 22 height 22
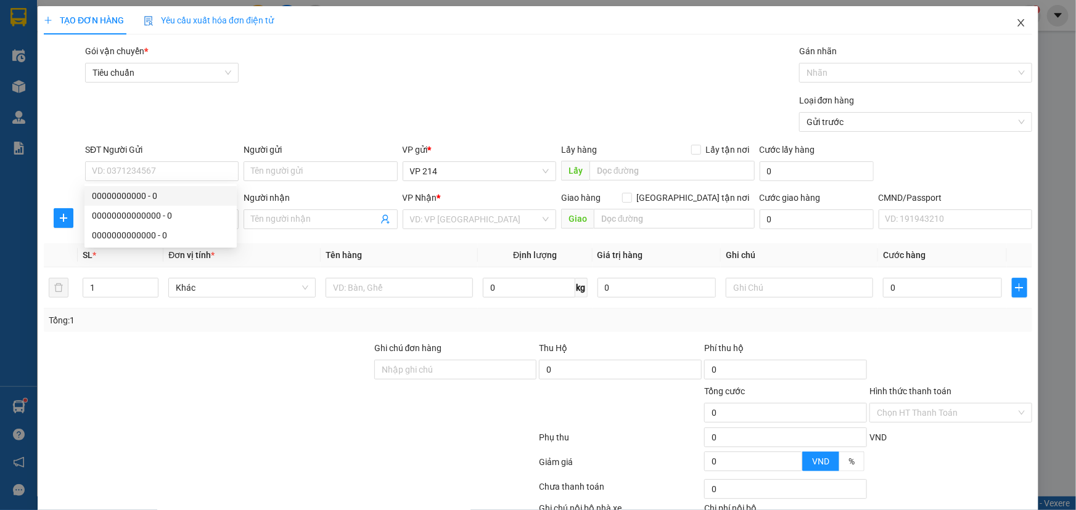
click at [1017, 22] on icon "close" at bounding box center [1020, 22] width 7 height 7
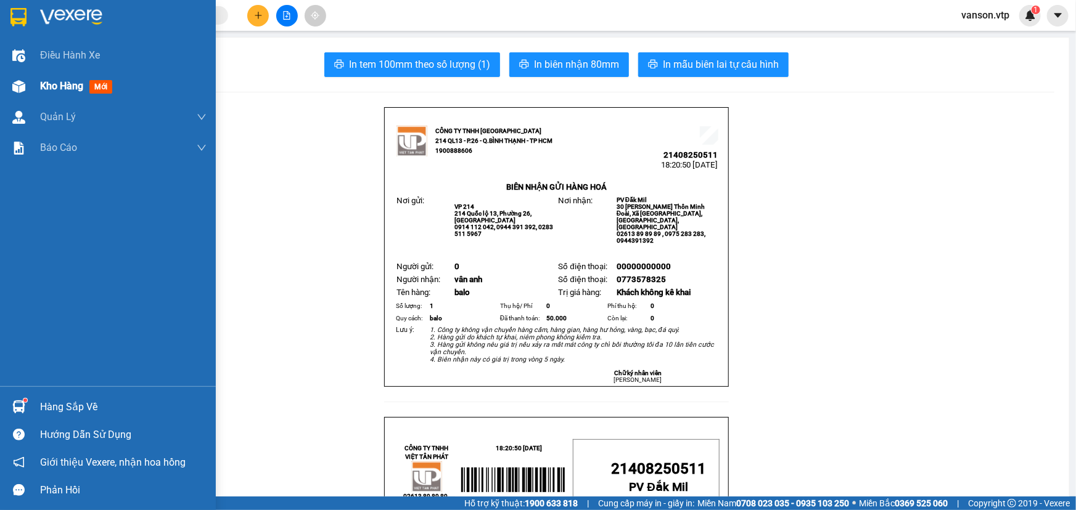
click at [22, 85] on img at bounding box center [18, 86] width 13 height 13
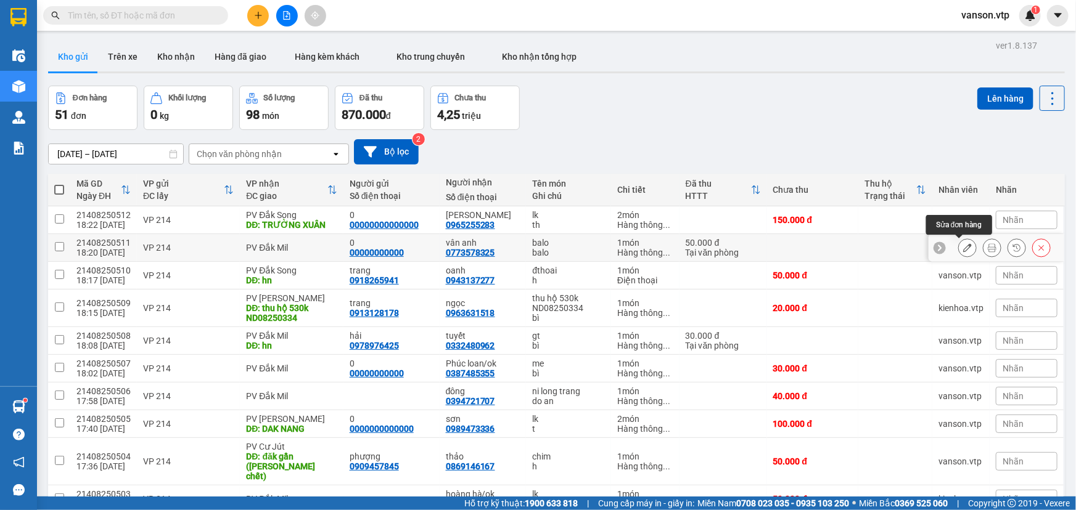
click at [963, 248] on icon at bounding box center [967, 247] width 9 height 9
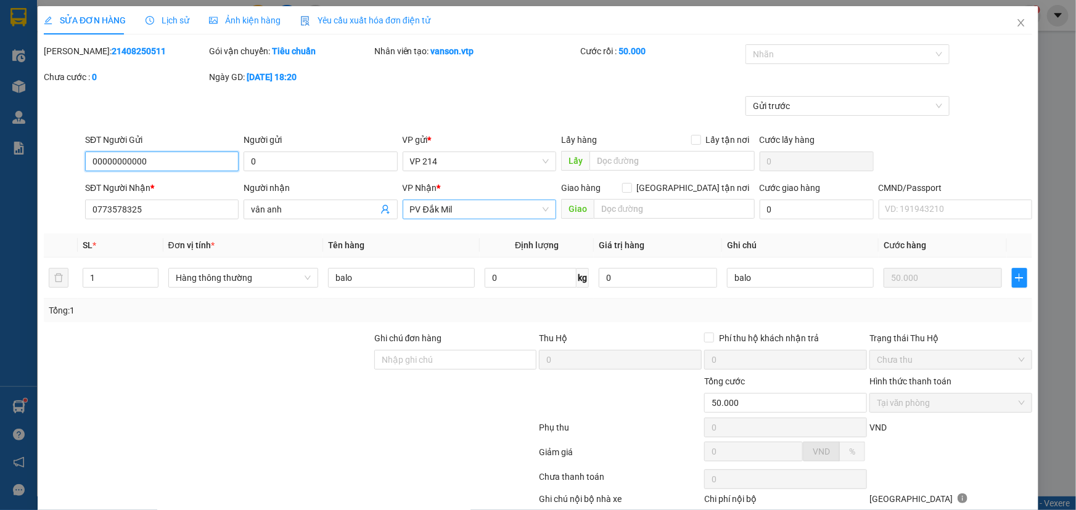
click at [473, 204] on span "PV Đắk Mil" at bounding box center [479, 209] width 139 height 18
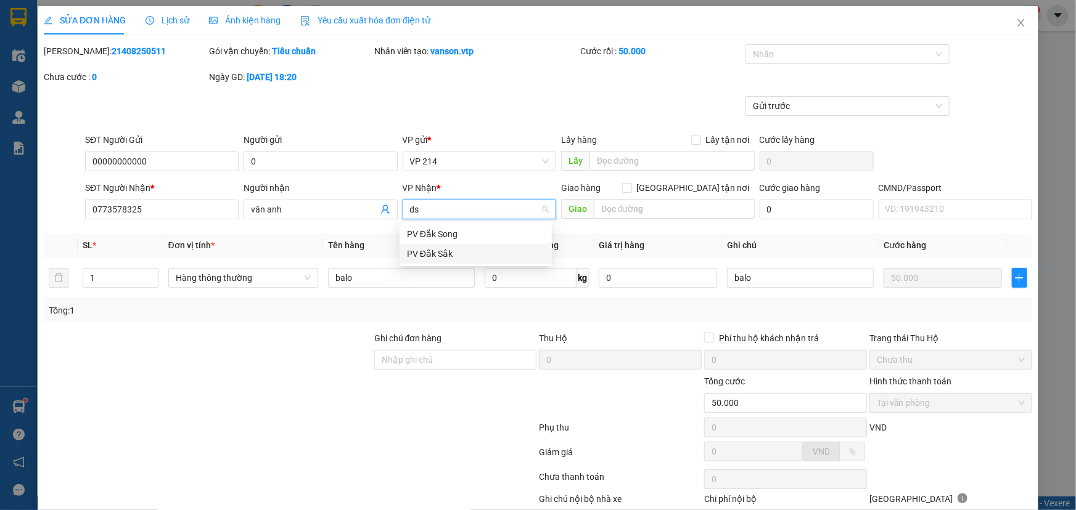
click at [452, 249] on div "PV Đắk Sắk" at bounding box center [475, 254] width 137 height 14
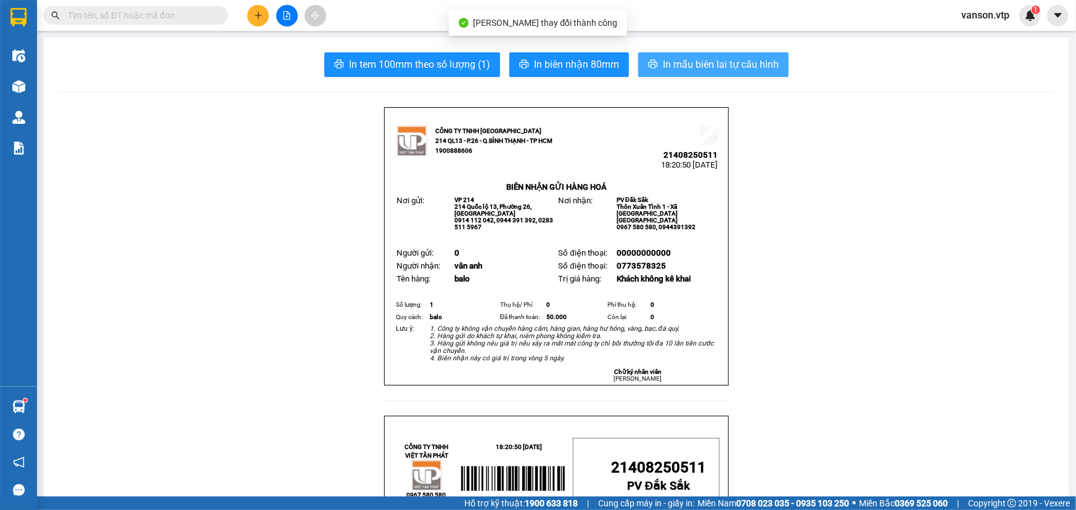
click at [691, 64] on span "In mẫu biên lai tự cấu hình" at bounding box center [721, 64] width 116 height 15
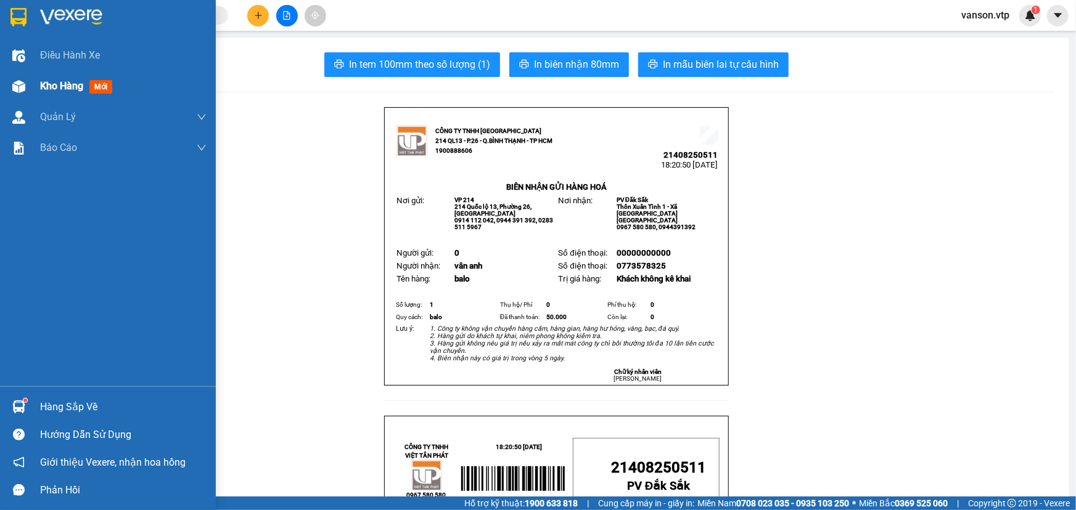
click at [35, 86] on div "Kho hàng mới" at bounding box center [108, 86] width 216 height 31
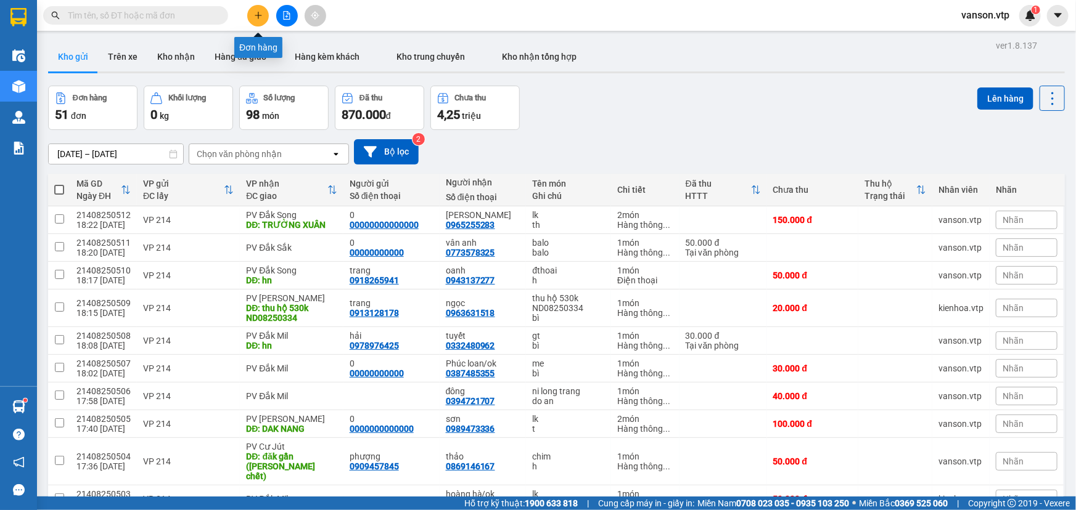
click at [262, 11] on icon "plus" at bounding box center [258, 15] width 9 height 9
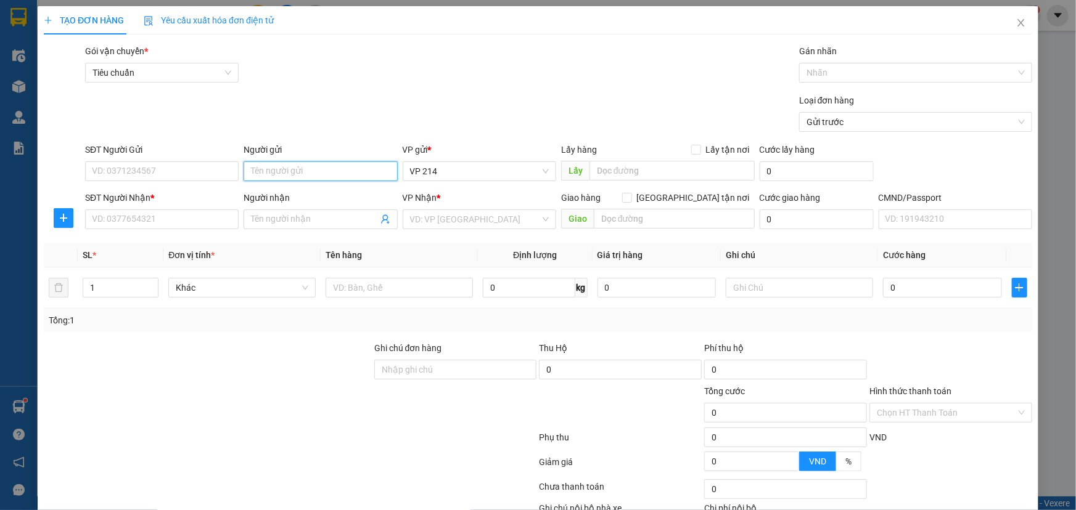
click at [282, 173] on input "Người gửi" at bounding box center [319, 171] width 153 height 20
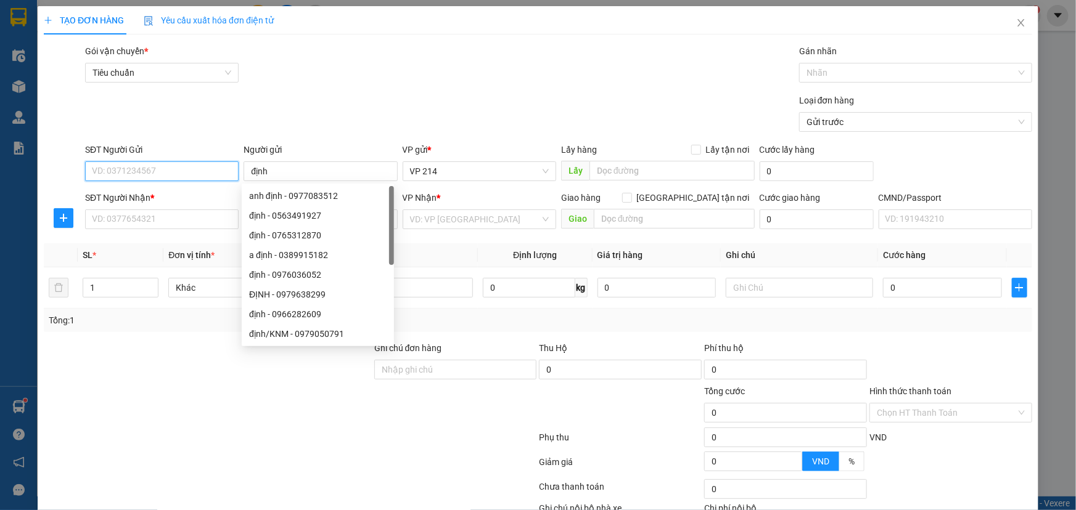
click at [179, 178] on input "SĐT Người Gửi" at bounding box center [161, 171] width 153 height 20
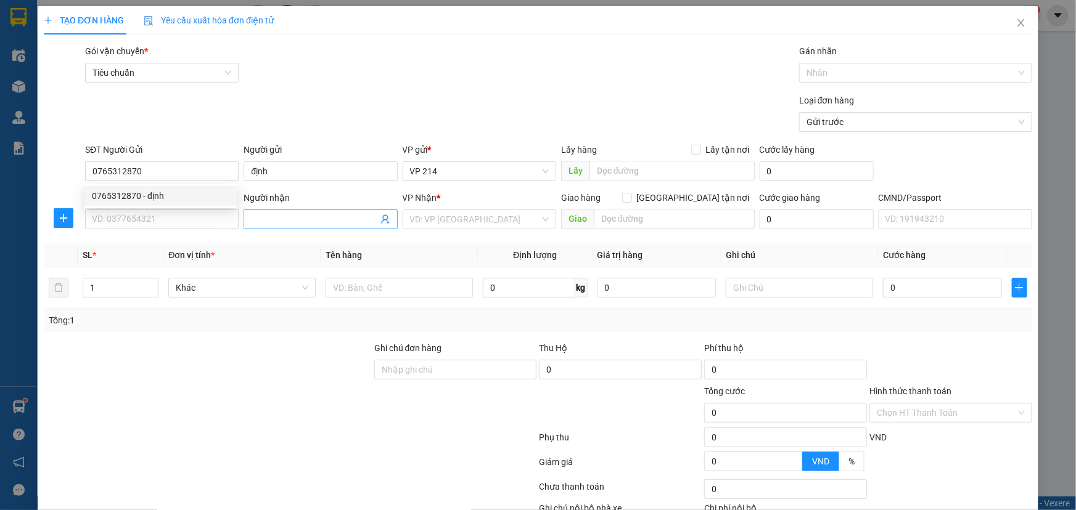
click at [274, 221] on input "Người nhận" at bounding box center [314, 220] width 126 height 14
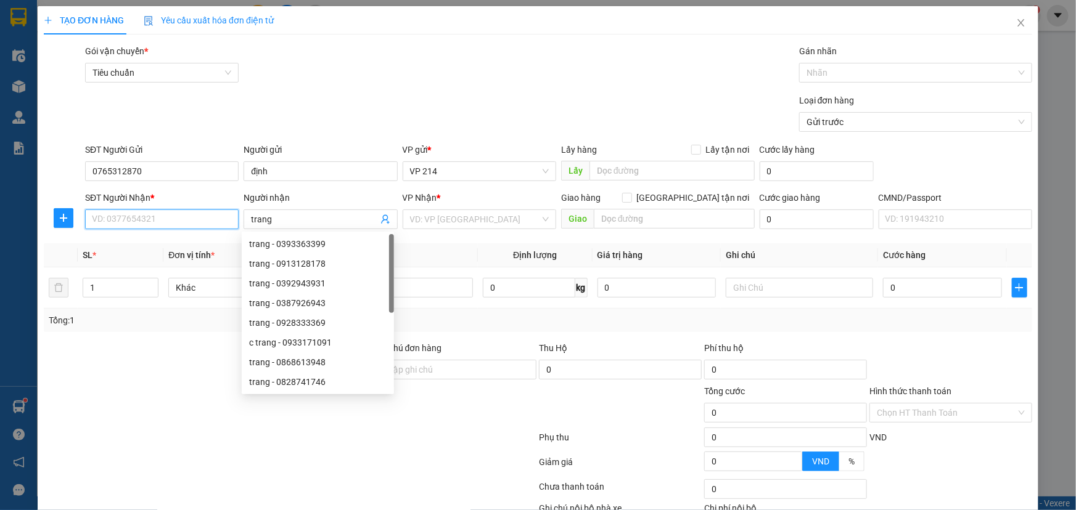
click at [210, 221] on input "SĐT Người Nhận *" at bounding box center [161, 220] width 153 height 20
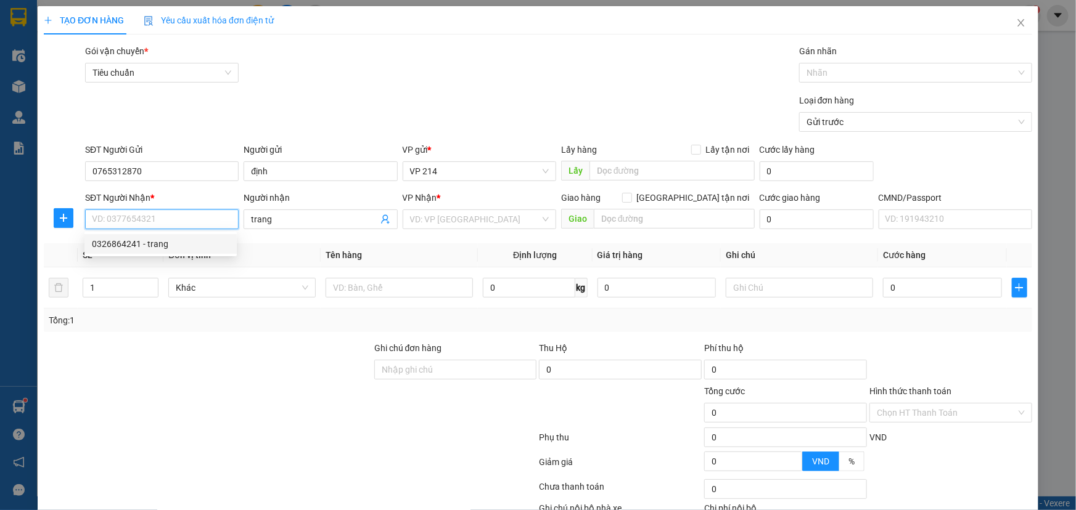
click at [166, 248] on div "0326864241 - trang" at bounding box center [160, 244] width 137 height 14
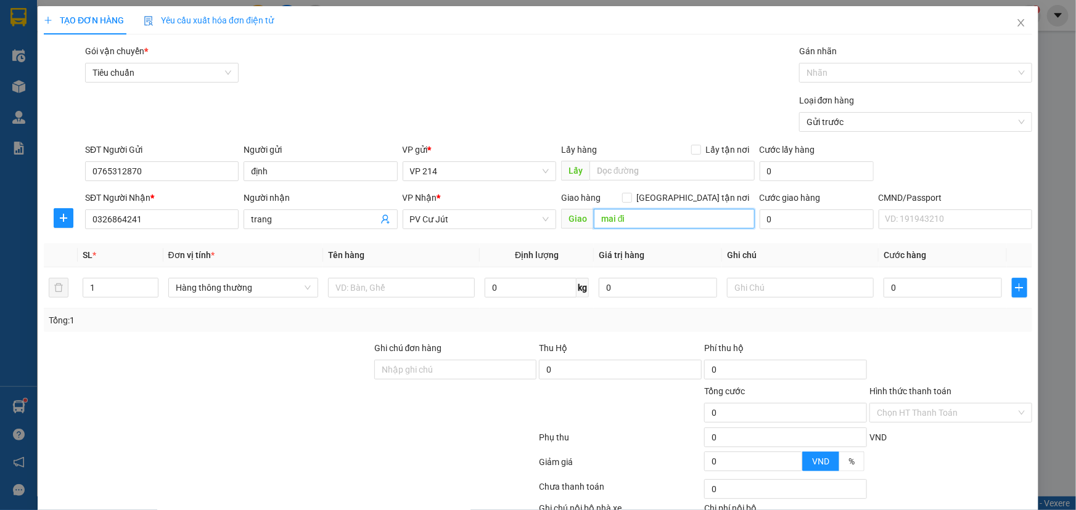
click at [635, 221] on input "mai đi" at bounding box center [674, 219] width 161 height 20
click at [402, 295] on input "text" at bounding box center [401, 288] width 147 height 20
click at [752, 284] on input "text" at bounding box center [800, 288] width 147 height 20
click at [886, 290] on input "0" at bounding box center [942, 288] width 118 height 20
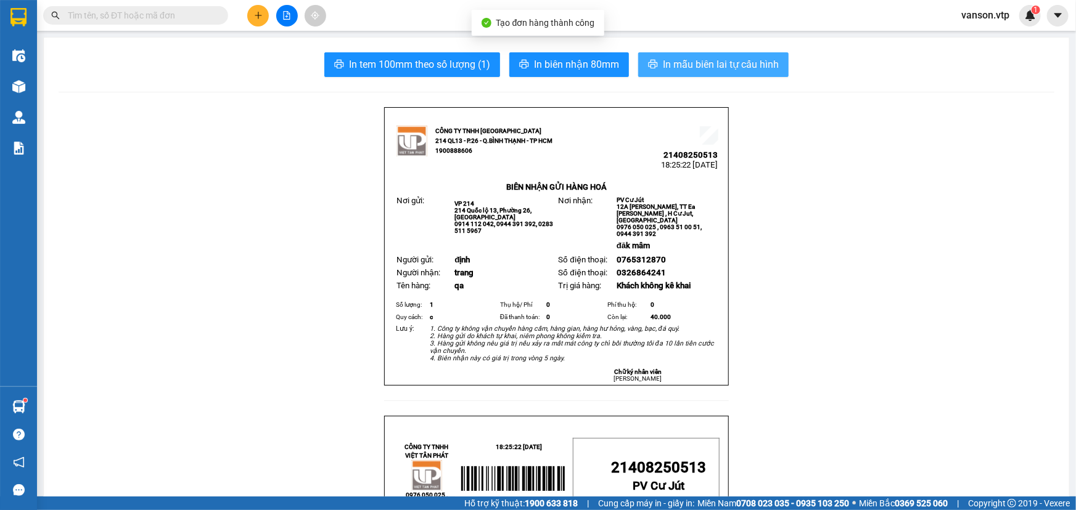
click at [664, 66] on span "In mẫu biên lai tự cấu hình" at bounding box center [721, 64] width 116 height 15
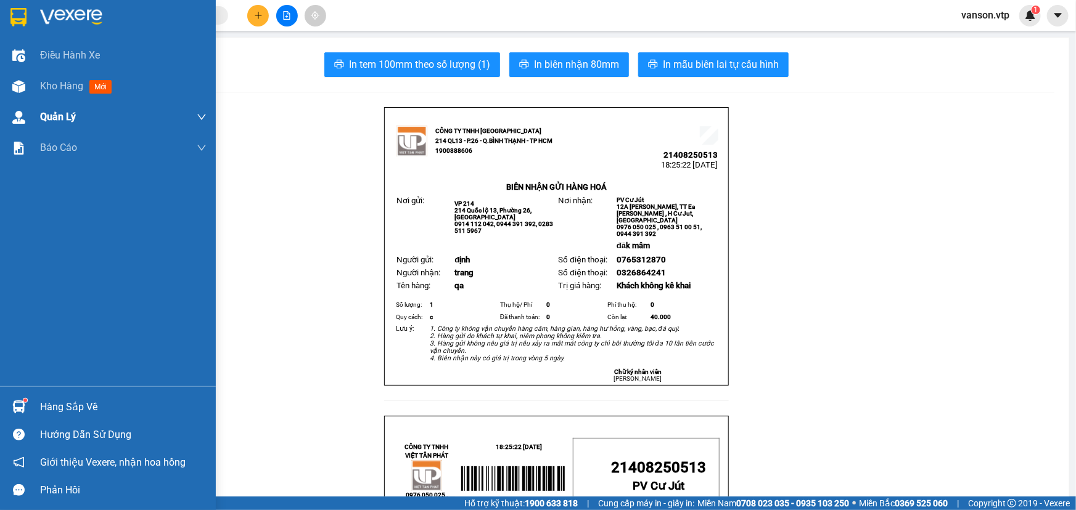
drag, startPoint x: 27, startPoint y: 80, endPoint x: 154, endPoint y: 109, distance: 130.2
click at [27, 80] on div at bounding box center [19, 87] width 22 height 22
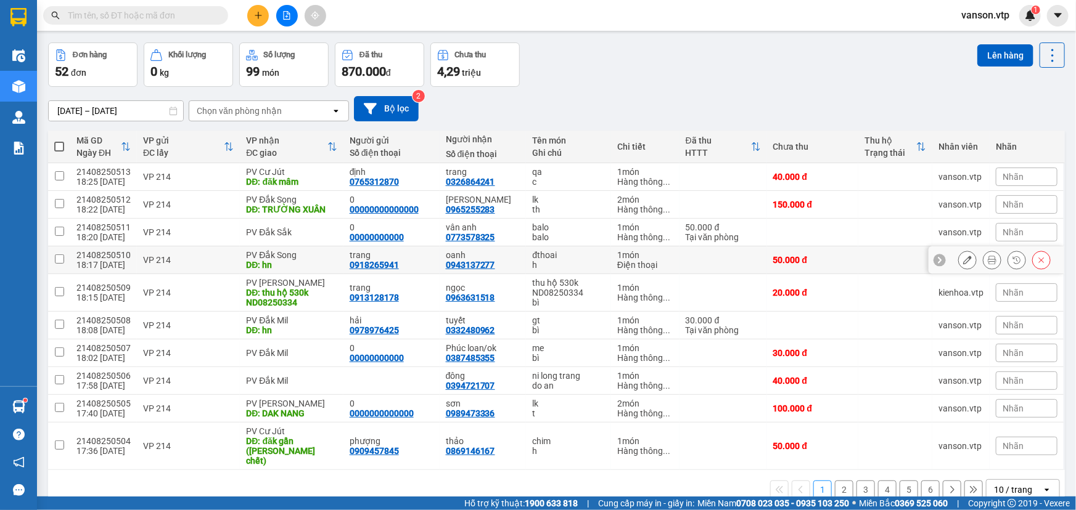
scroll to position [56, 0]
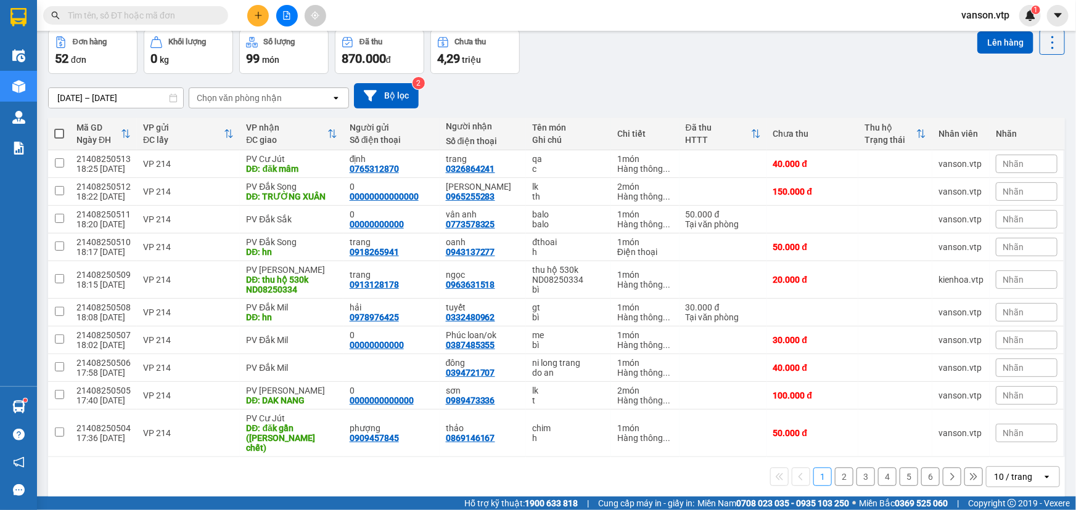
click at [149, 13] on input "text" at bounding box center [140, 16] width 145 height 14
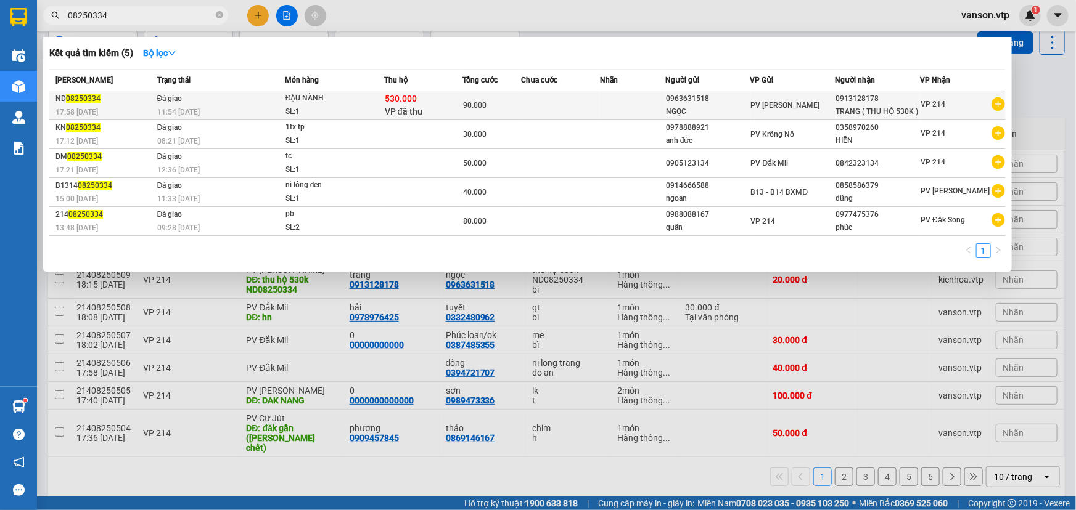
type input "08250334"
click at [519, 102] on div "90.000" at bounding box center [491, 106] width 57 height 14
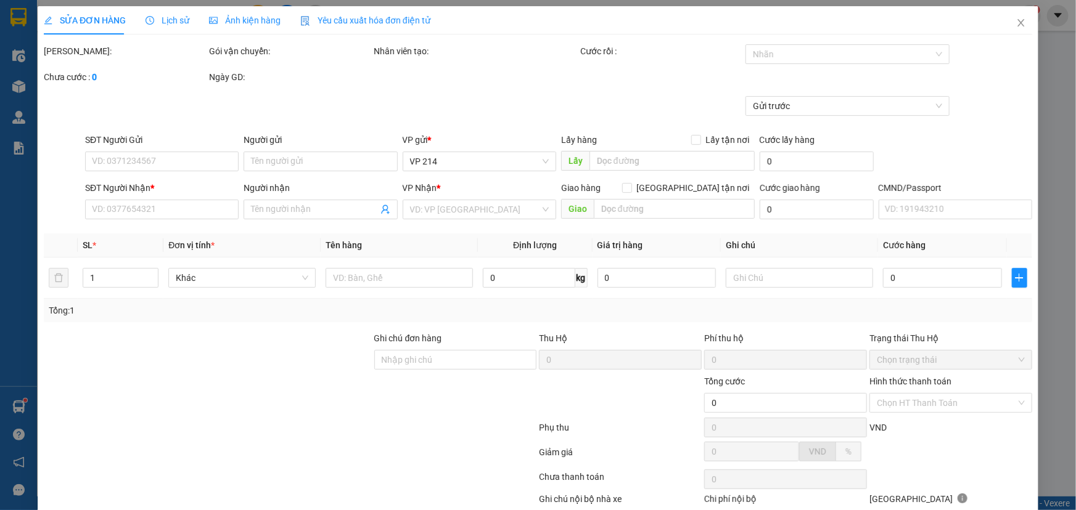
type input "0963631518"
type input "NGỌC"
type input "0913128178"
type input "TRANG ( THU HỘ 530K )"
type input "530.000"
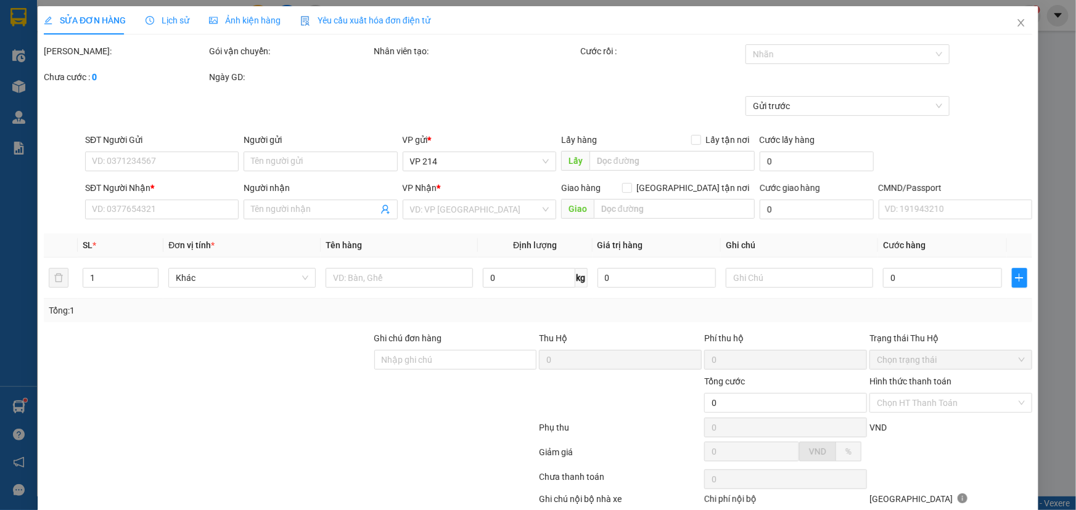
type input "20.000"
type input "90.000"
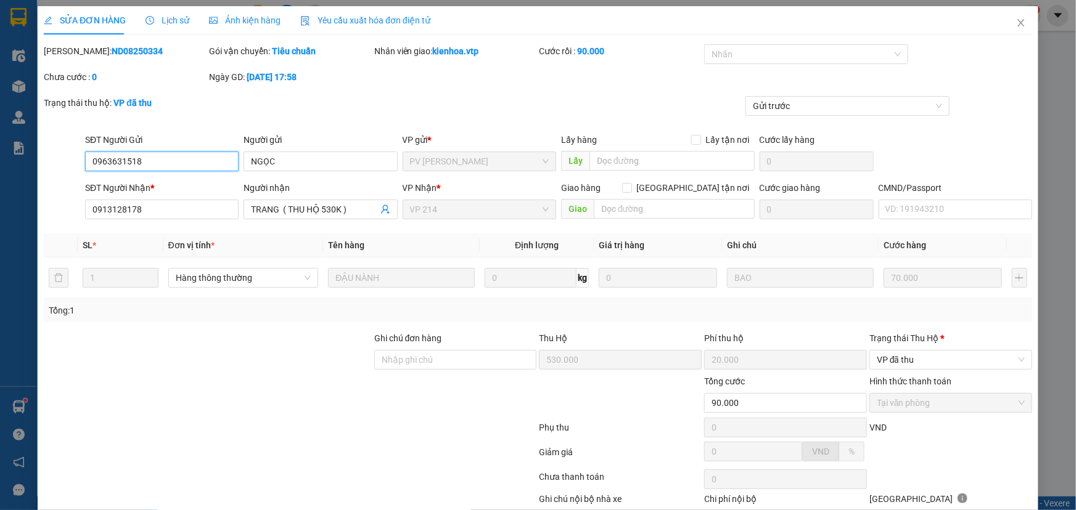
type input "3.500"
click at [1018, 28] on span "Close" at bounding box center [1020, 23] width 35 height 35
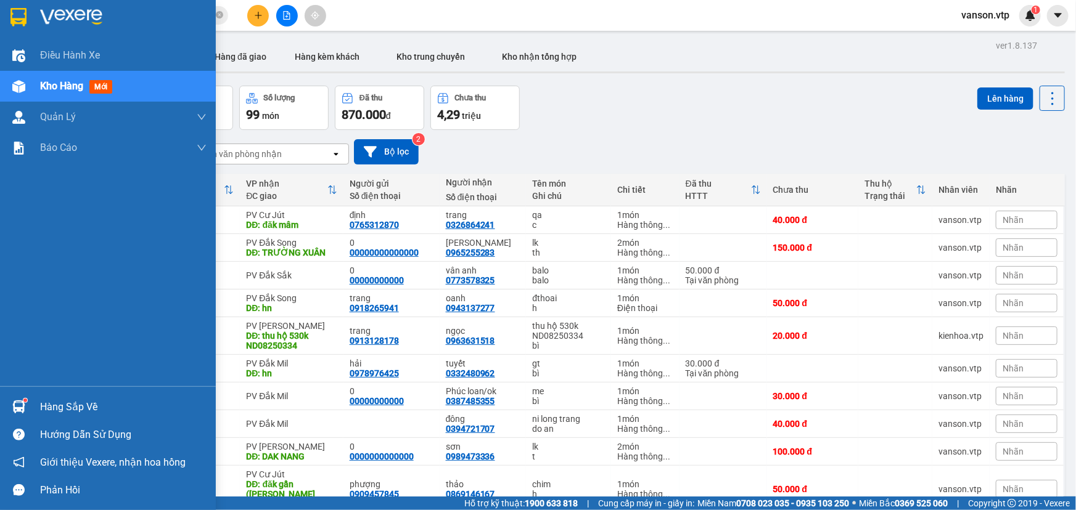
click at [61, 94] on div "Kho hàng mới" at bounding box center [123, 86] width 166 height 31
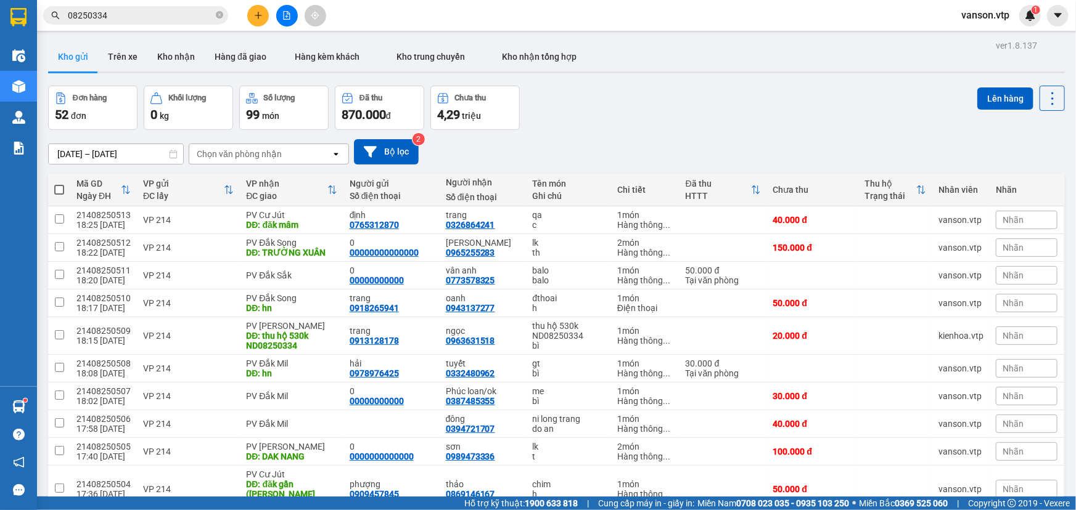
click at [285, 157] on div "Chọn văn phòng nhận" at bounding box center [260, 154] width 142 height 20
type input "nd"
click at [276, 181] on div "PV [PERSON_NAME]" at bounding box center [268, 181] width 160 height 22
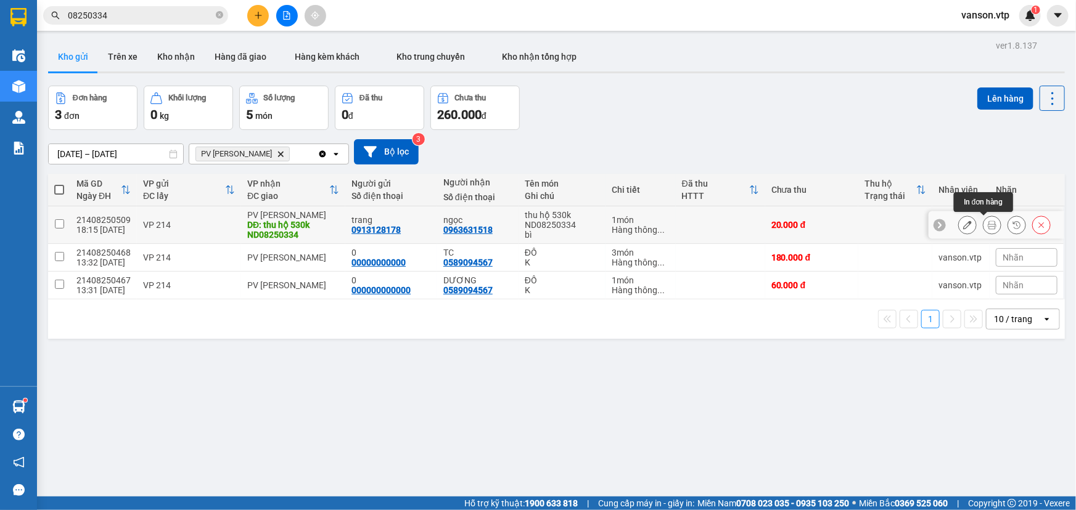
click at [987, 224] on icon at bounding box center [991, 225] width 9 height 9
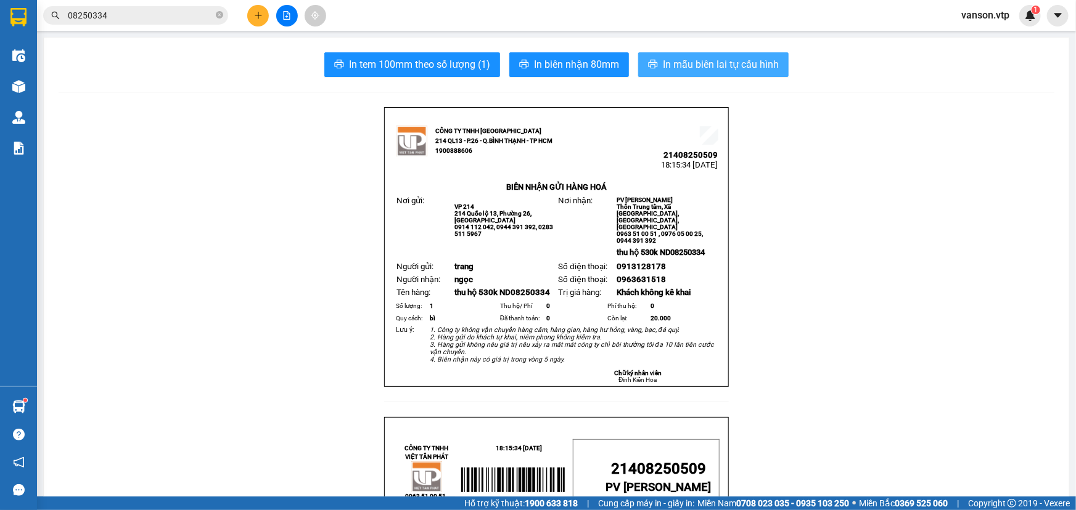
click at [720, 62] on span "In mẫu biên lai tự cấu hình" at bounding box center [721, 64] width 116 height 15
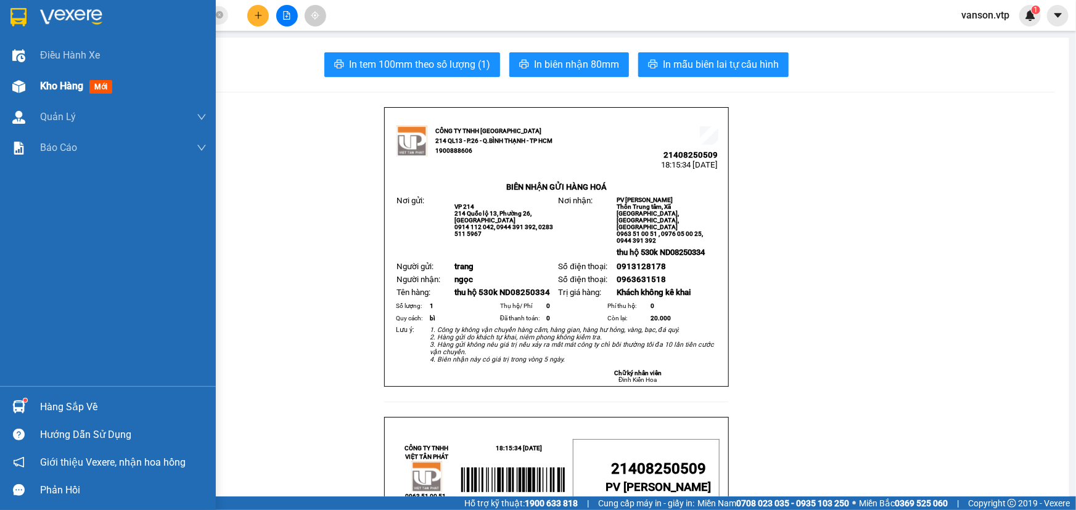
click at [25, 94] on div at bounding box center [19, 87] width 22 height 22
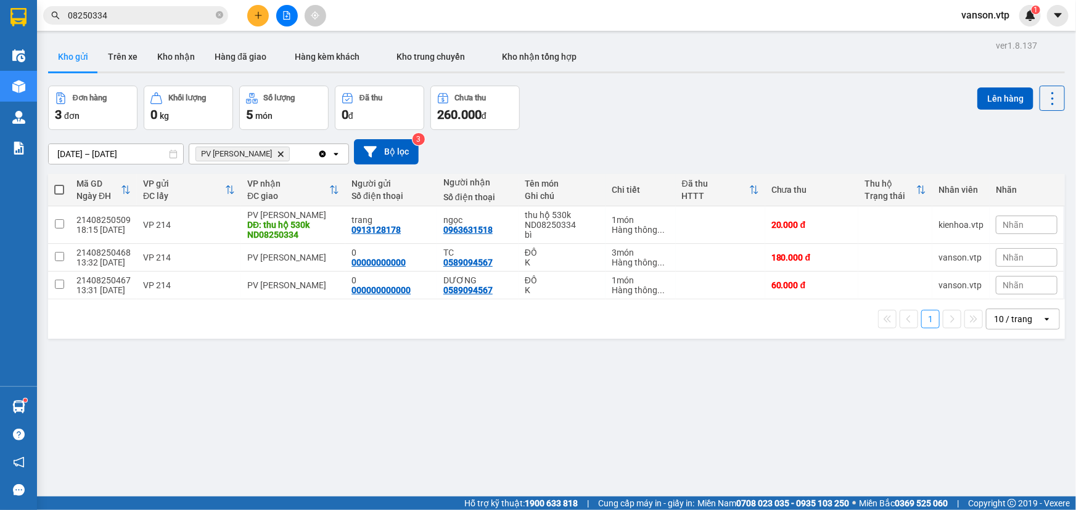
click at [277, 156] on icon "Delete" at bounding box center [280, 153] width 7 height 7
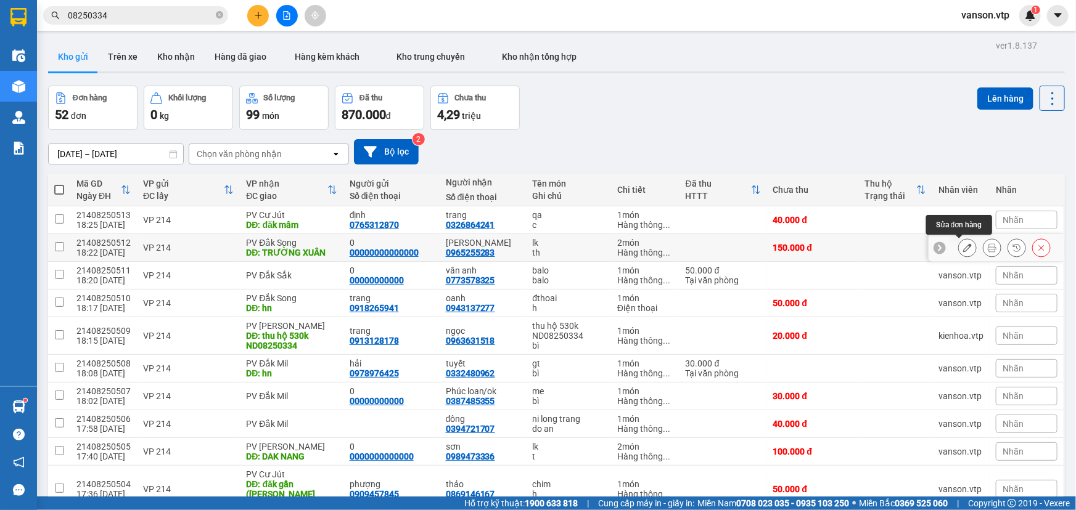
click at [963, 246] on icon at bounding box center [967, 247] width 9 height 9
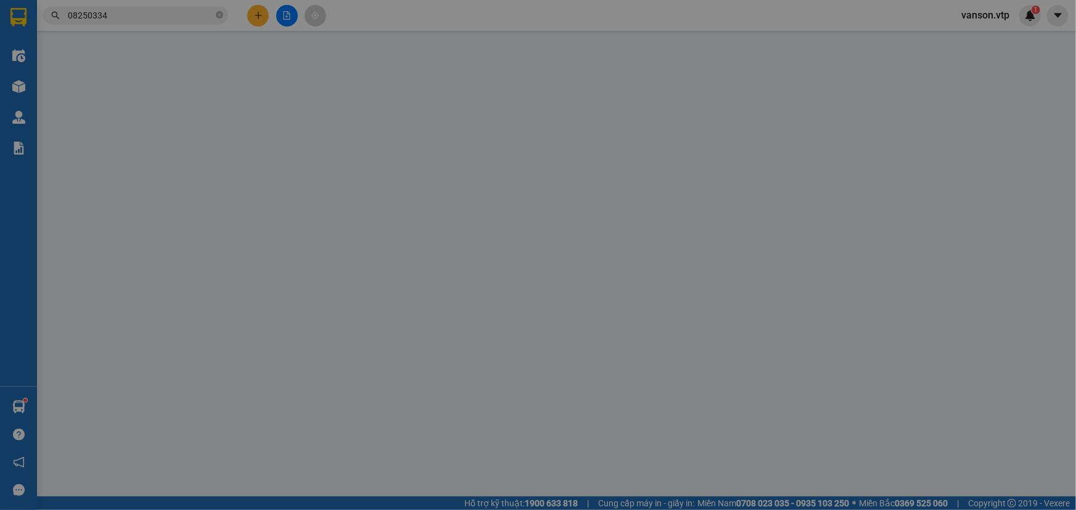
type input "00000000000000"
type input "0"
type input "0965255283"
type input "KHÁNH LY"
type input "TRƯỜNG XUÂN"
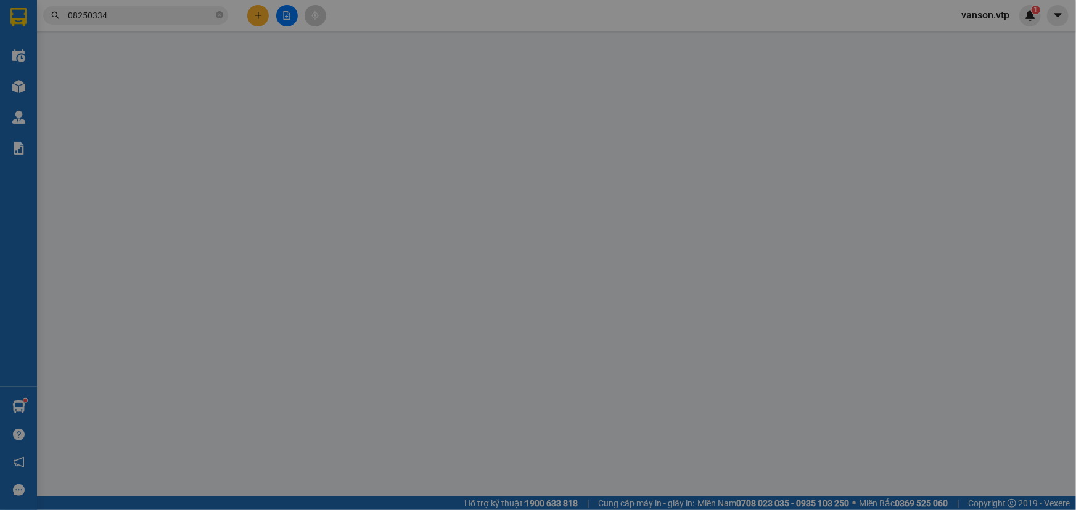
type input "150.000"
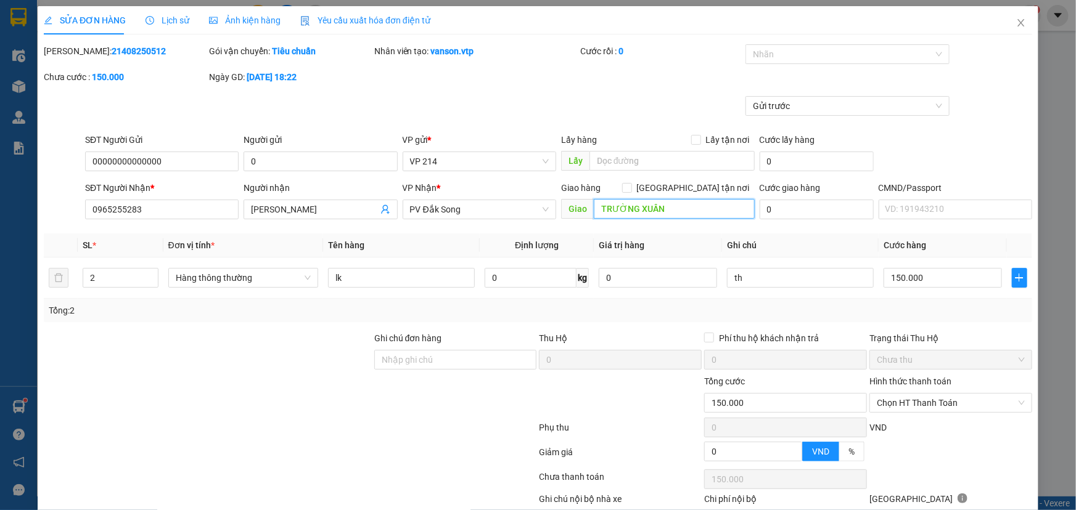
click at [673, 210] on input "TRƯỜNG XUÂN" at bounding box center [674, 209] width 161 height 20
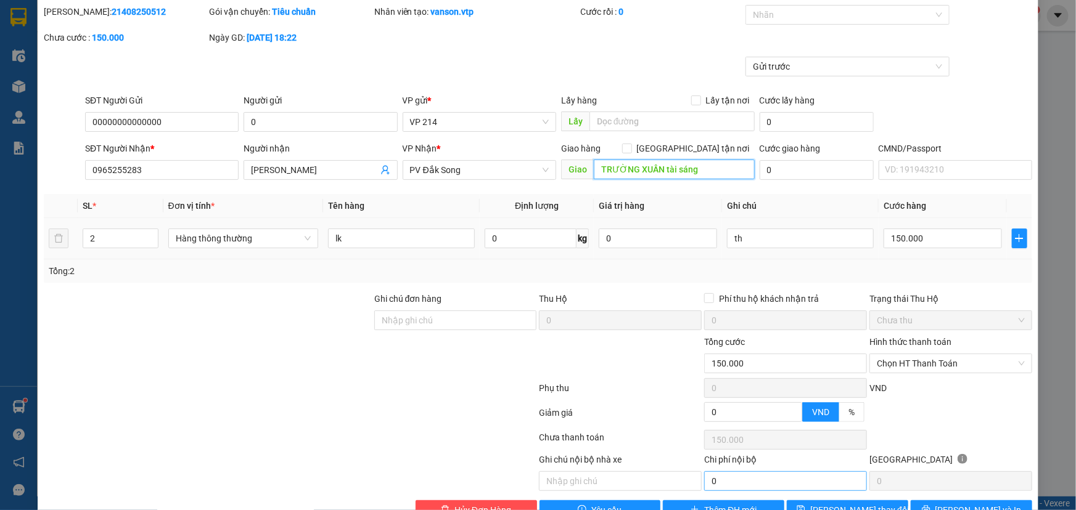
scroll to position [72, 0]
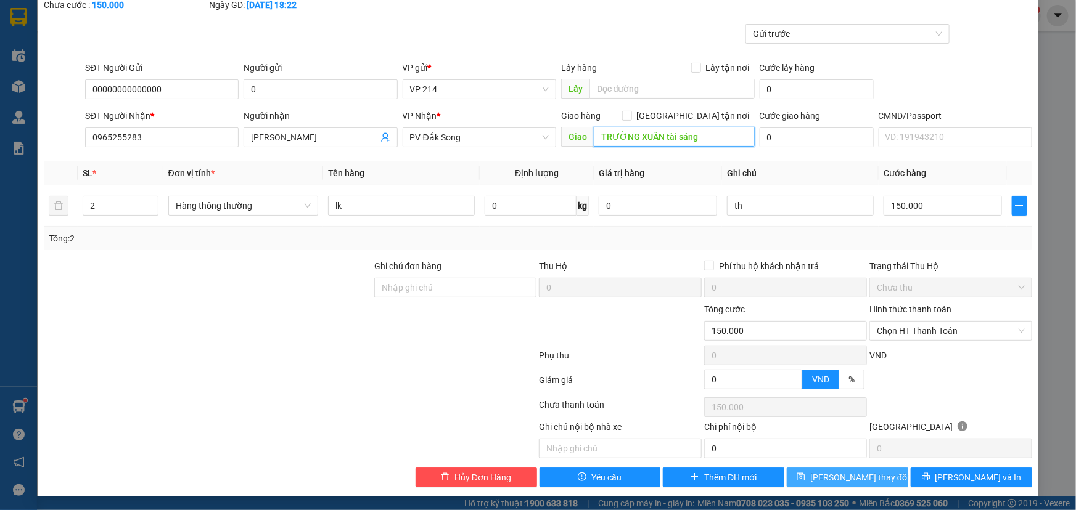
type input "TRƯỜNG XUÂN tài sáng"
click at [868, 483] on button "[PERSON_NAME] thay đổi" at bounding box center [846, 478] width 121 height 20
